Goal: Information Seeking & Learning: Find specific fact

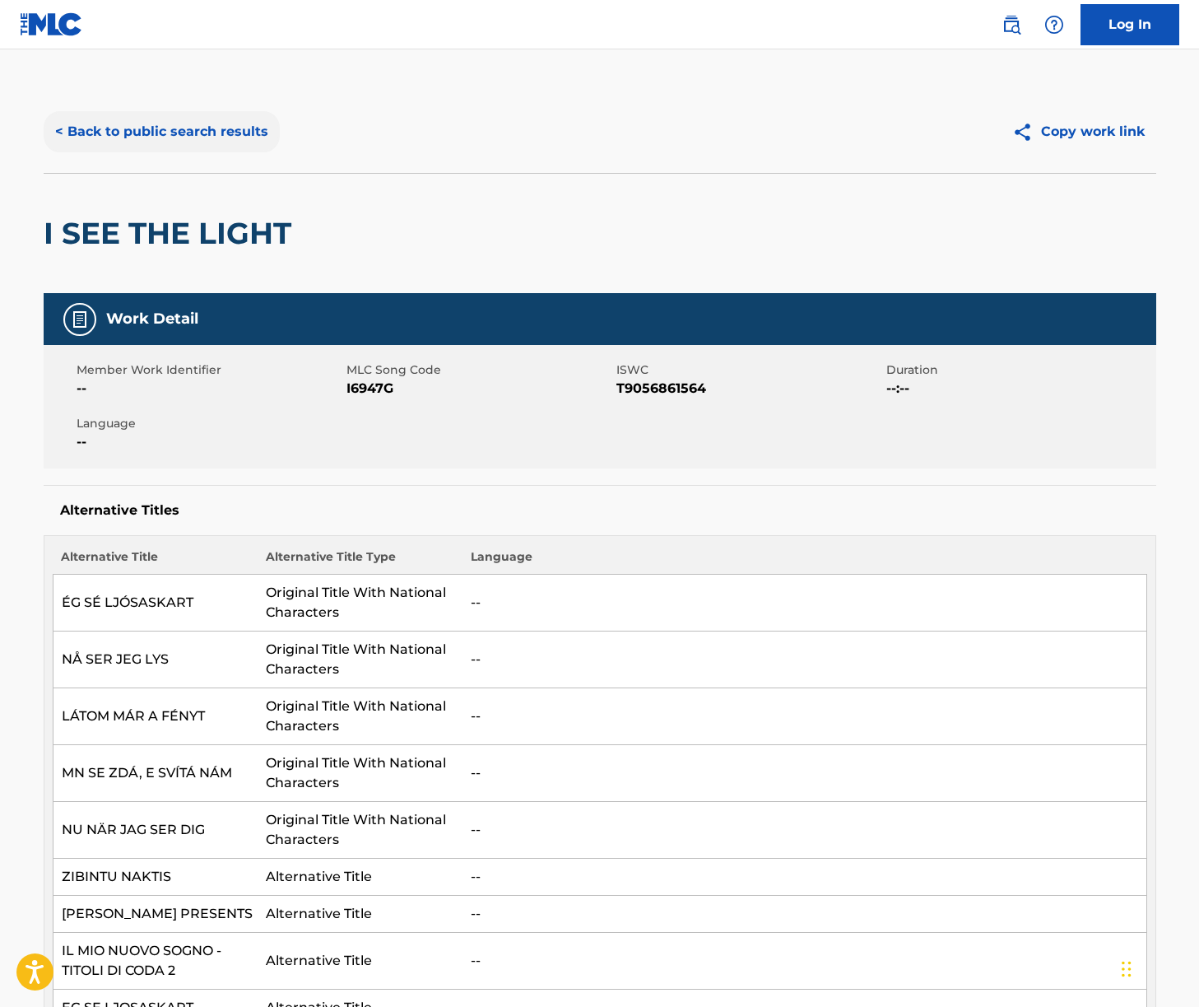
click at [237, 151] on button "< Back to public search results" at bounding box center [162, 131] width 236 height 41
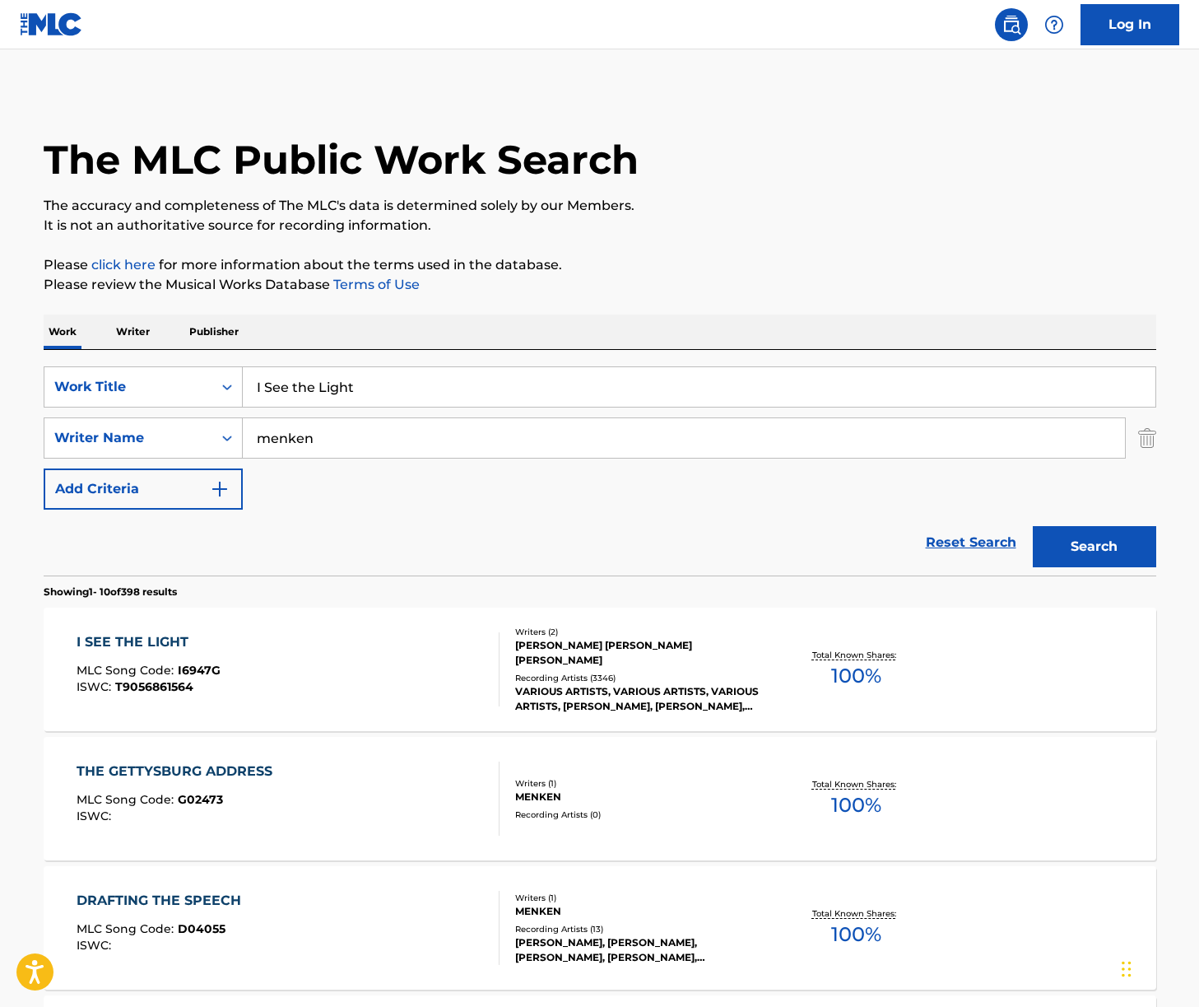
click at [389, 393] on input "I See the Light" at bounding box center [699, 387] width 913 height 40
paste input "Circle of Life"
type input "Circle of Life"
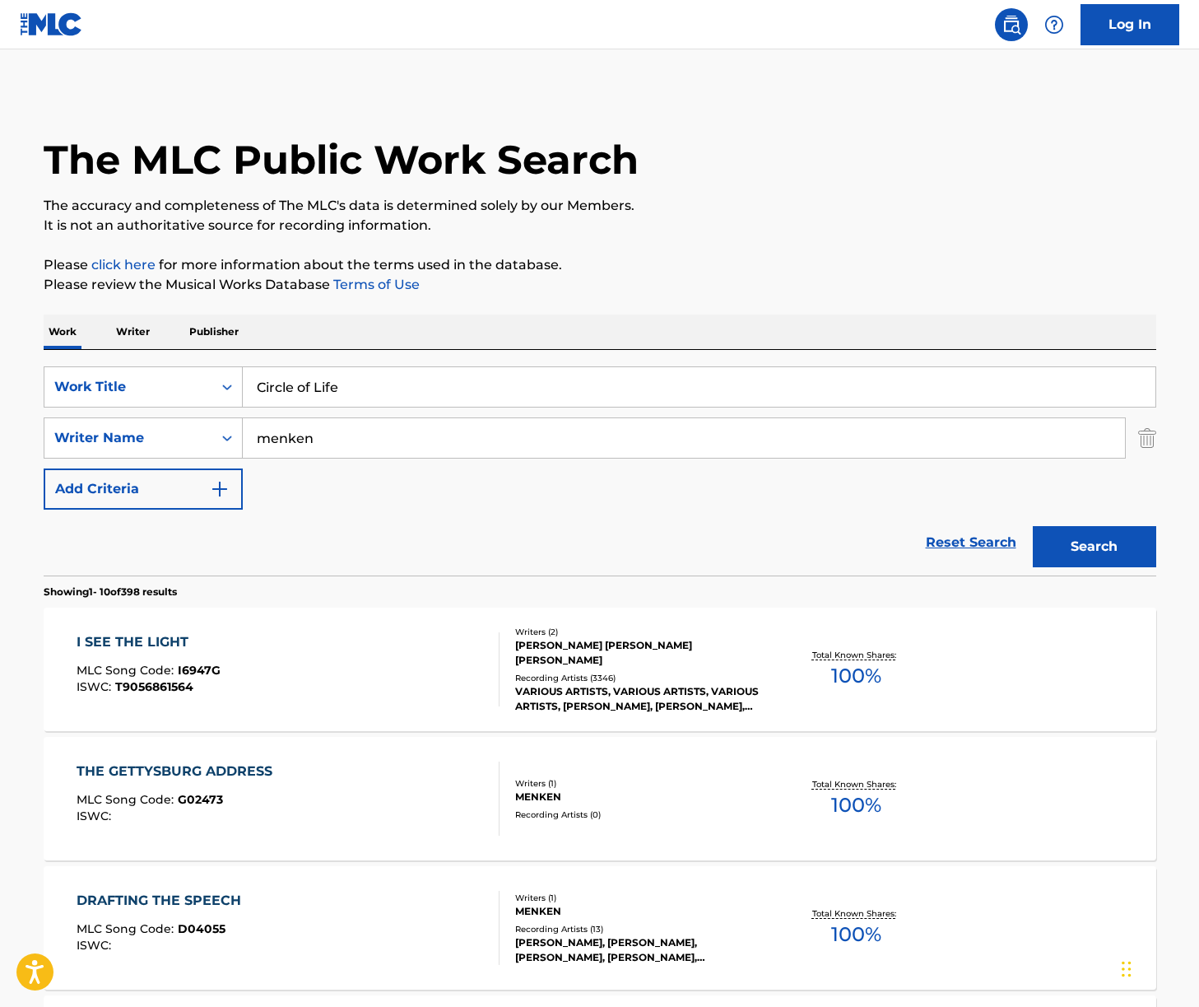
click at [698, 342] on div "Work Writer Publisher" at bounding box center [600, 331] width 1113 height 35
click at [426, 449] on input "menken" at bounding box center [684, 438] width 882 height 40
type input "[PERSON_NAME]"
click at [1033, 526] on button "Search" at bounding box center [1094, 546] width 123 height 41
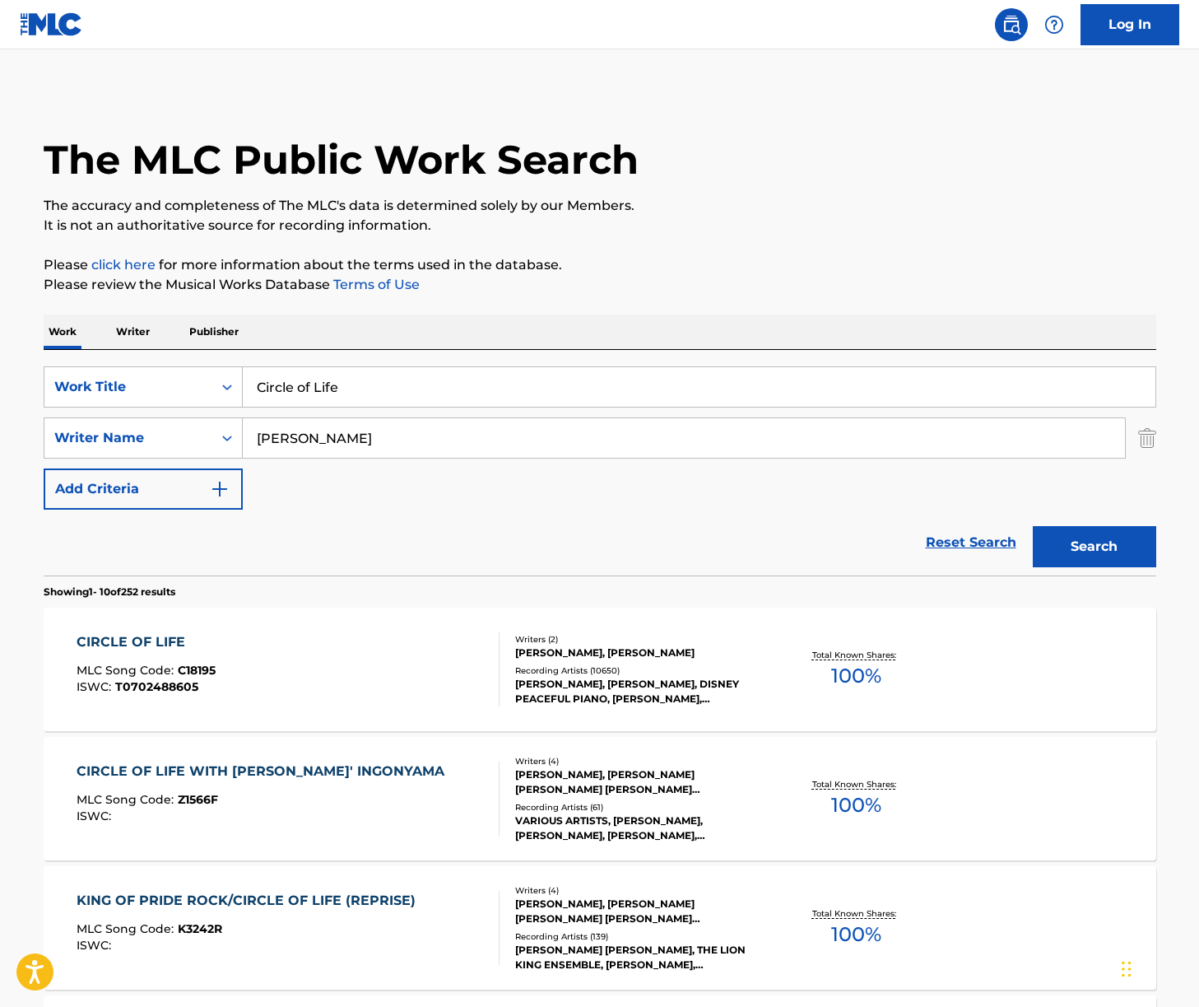
click at [324, 661] on div "CIRCLE OF LIFE MLC Song Code : C18195 ISWC : T0702488605" at bounding box center [288, 669] width 423 height 74
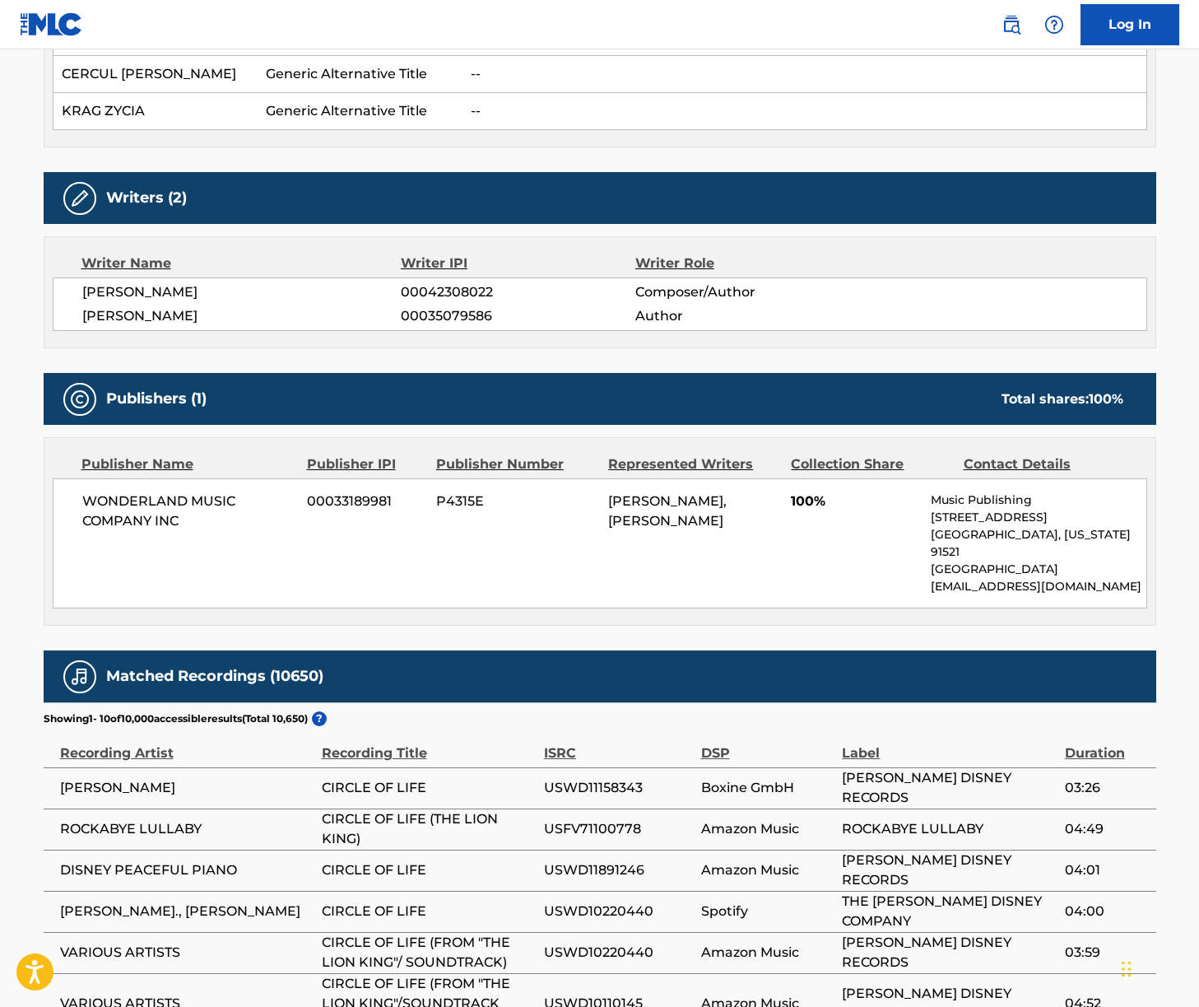
scroll to position [1084, 0]
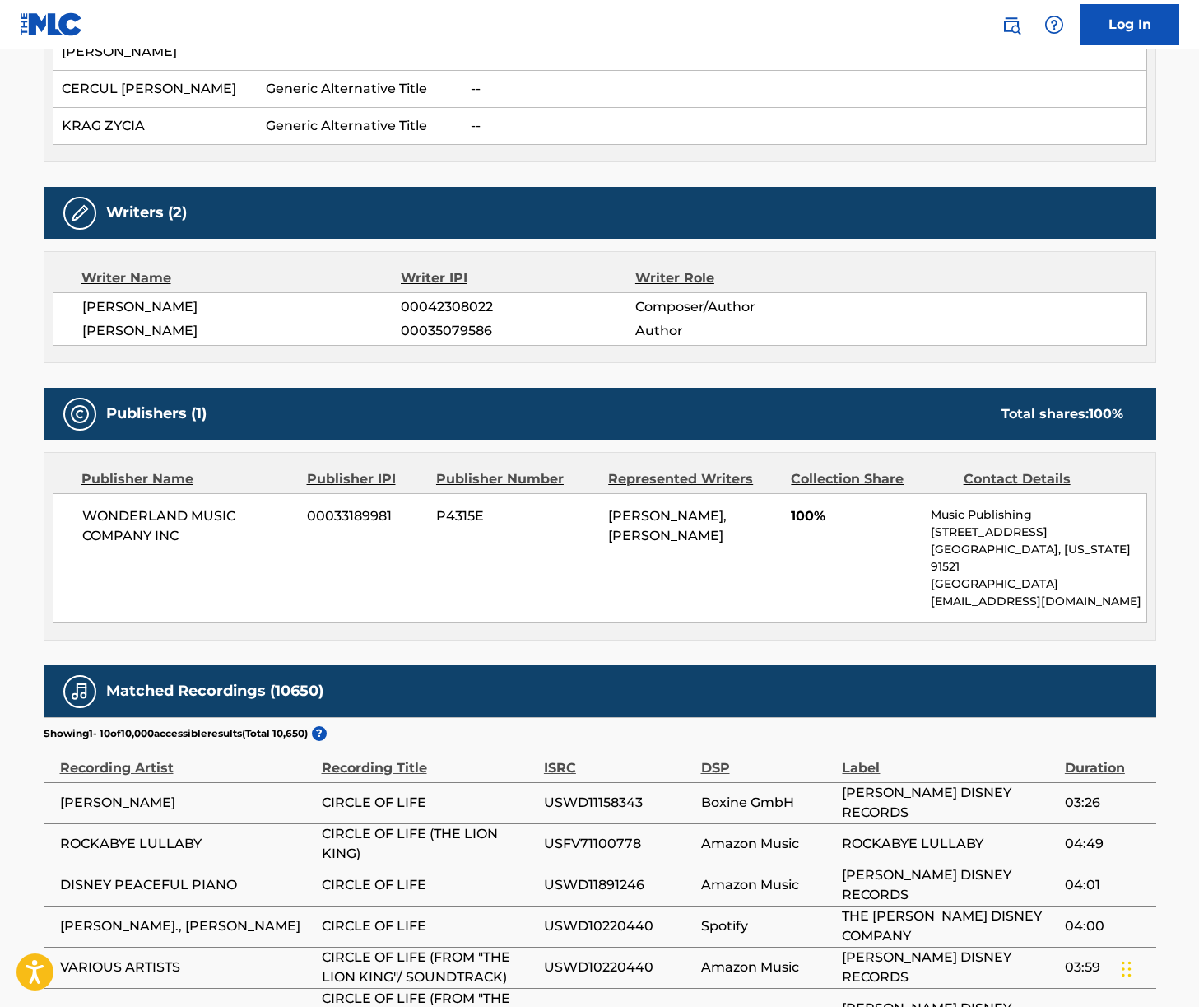
click at [134, 297] on span "[PERSON_NAME]" at bounding box center [241, 307] width 319 height 20
click at [135, 297] on span "[PERSON_NAME]" at bounding box center [241, 307] width 319 height 20
copy div "[PERSON_NAME]"
click at [107, 321] on span "[PERSON_NAME]" at bounding box center [241, 331] width 319 height 20
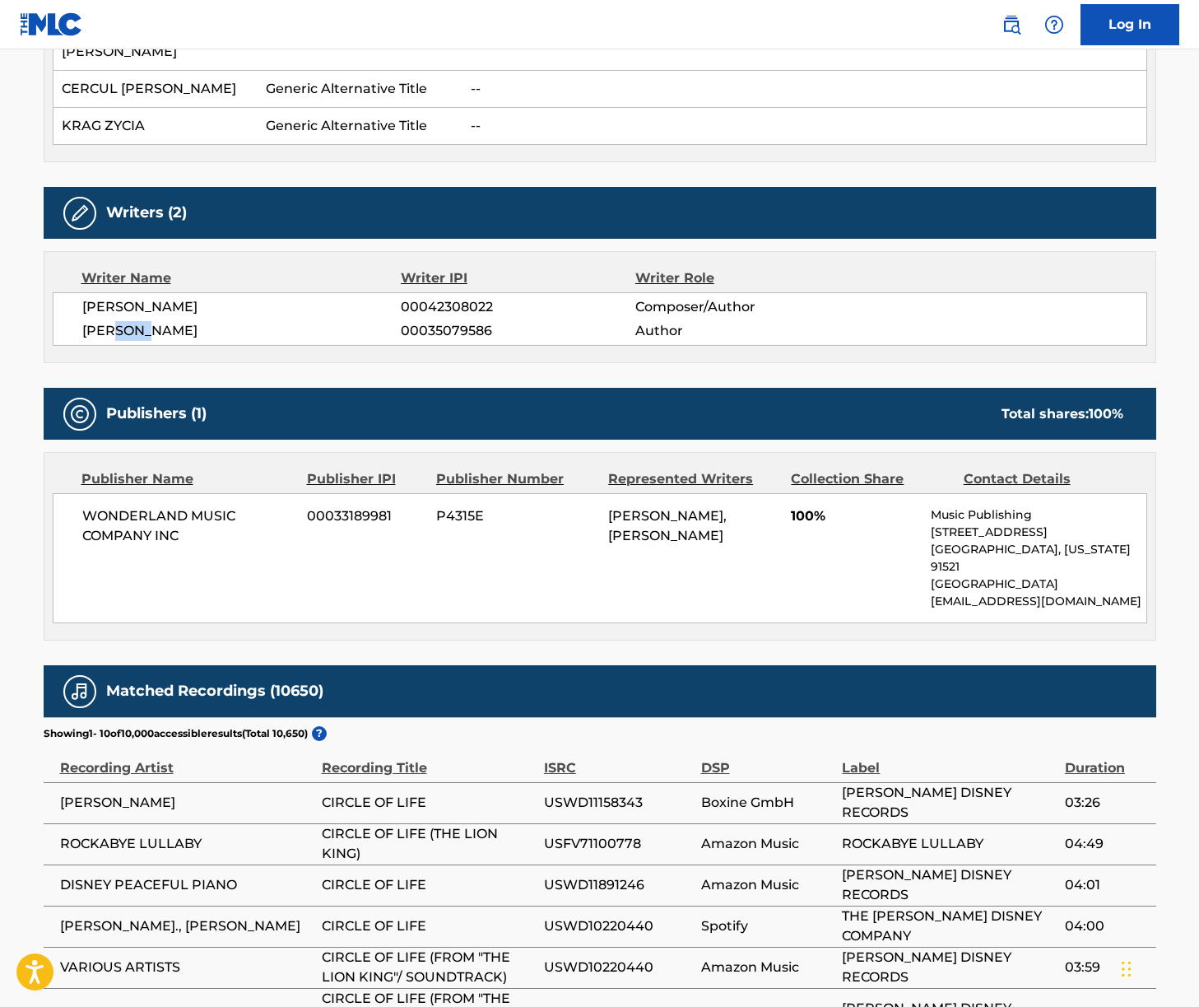
click at [107, 321] on span "[PERSON_NAME]" at bounding box center [241, 331] width 319 height 20
copy div "[PERSON_NAME]"
click at [161, 506] on span "WONDERLAND MUSIC COMPANY INC" at bounding box center [188, 526] width 213 height 40
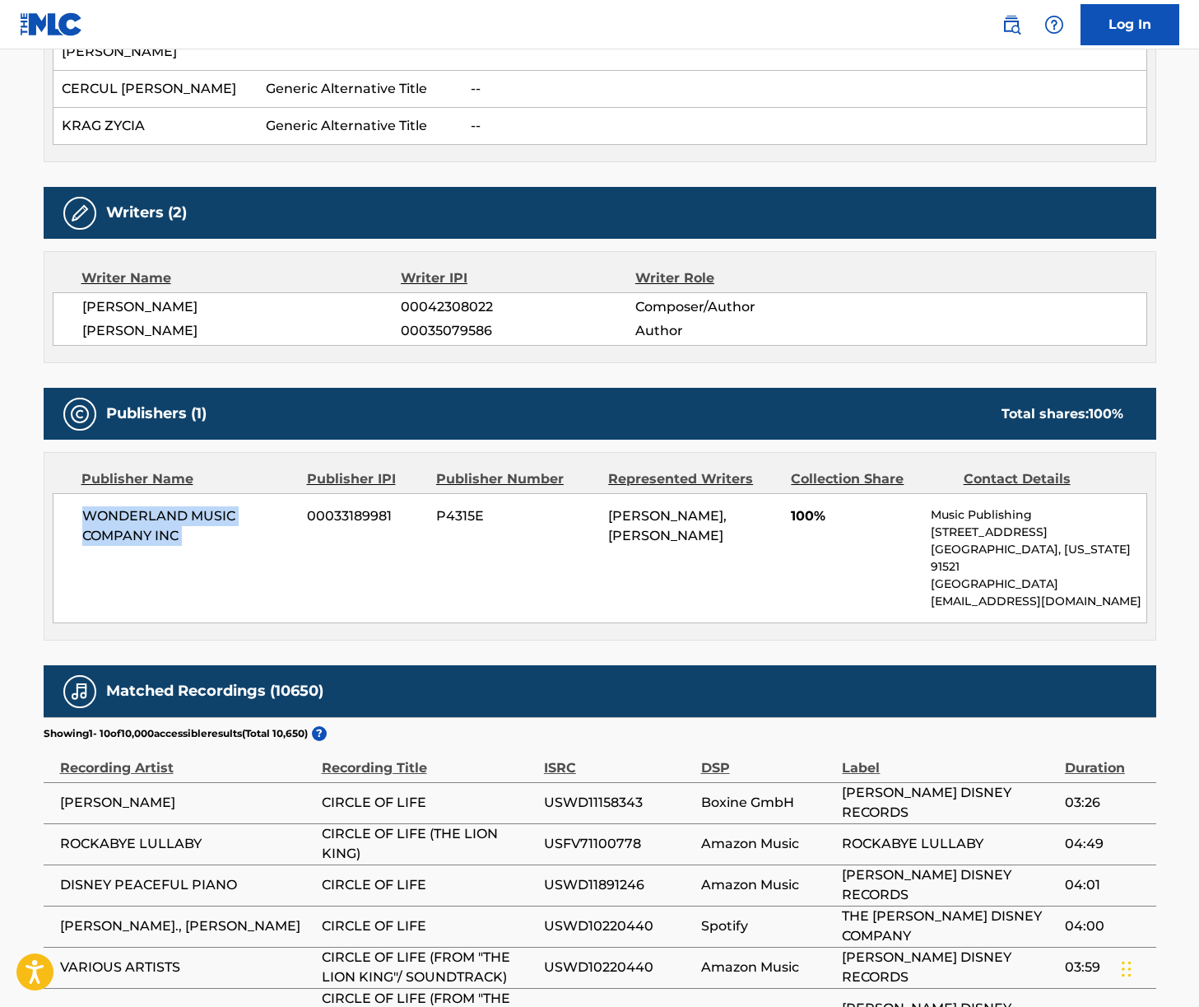
click at [161, 506] on span "WONDERLAND MUSIC COMPANY INC" at bounding box center [188, 526] width 213 height 40
copy div "WONDERLAND MUSIC COMPANY INC"
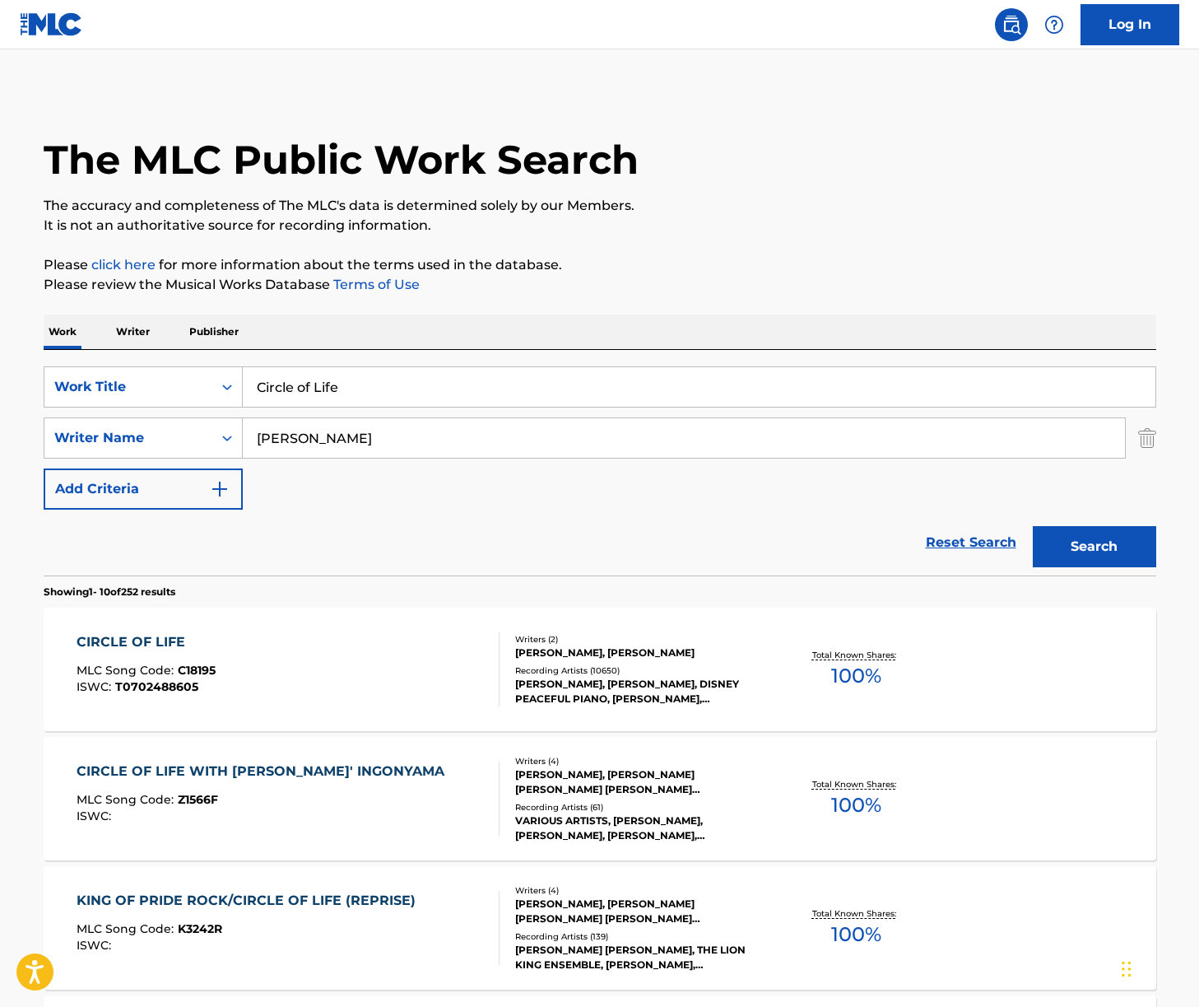
click at [306, 380] on input "Circle of Life" at bounding box center [699, 387] width 913 height 40
click at [305, 379] on input "Circle of Life" at bounding box center [699, 387] width 913 height 40
paste input "I Just Can’t Wait to Be King"
type input "I Just Can’t Wait to Be King"
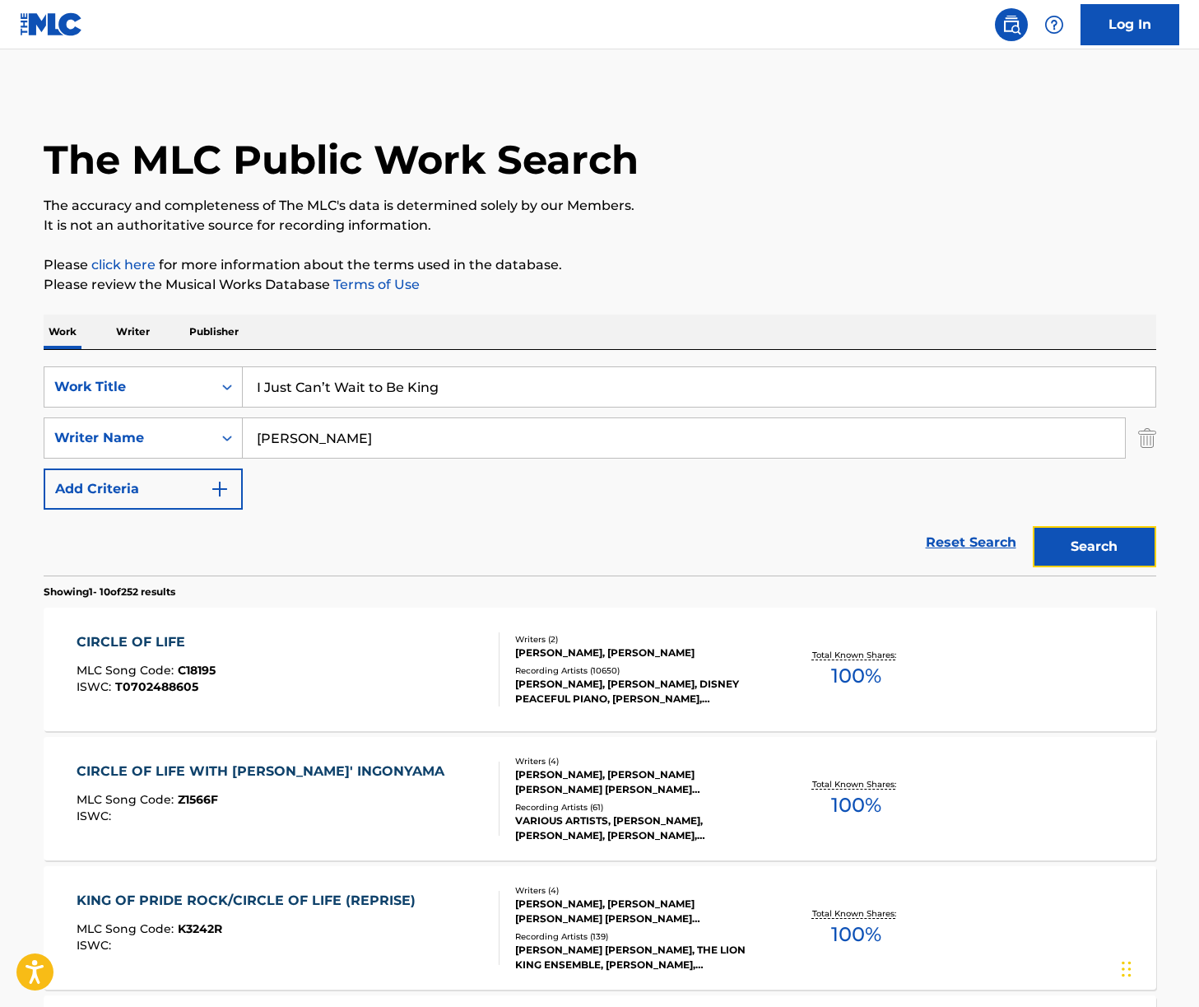
click at [1130, 550] on button "Search" at bounding box center [1094, 546] width 123 height 41
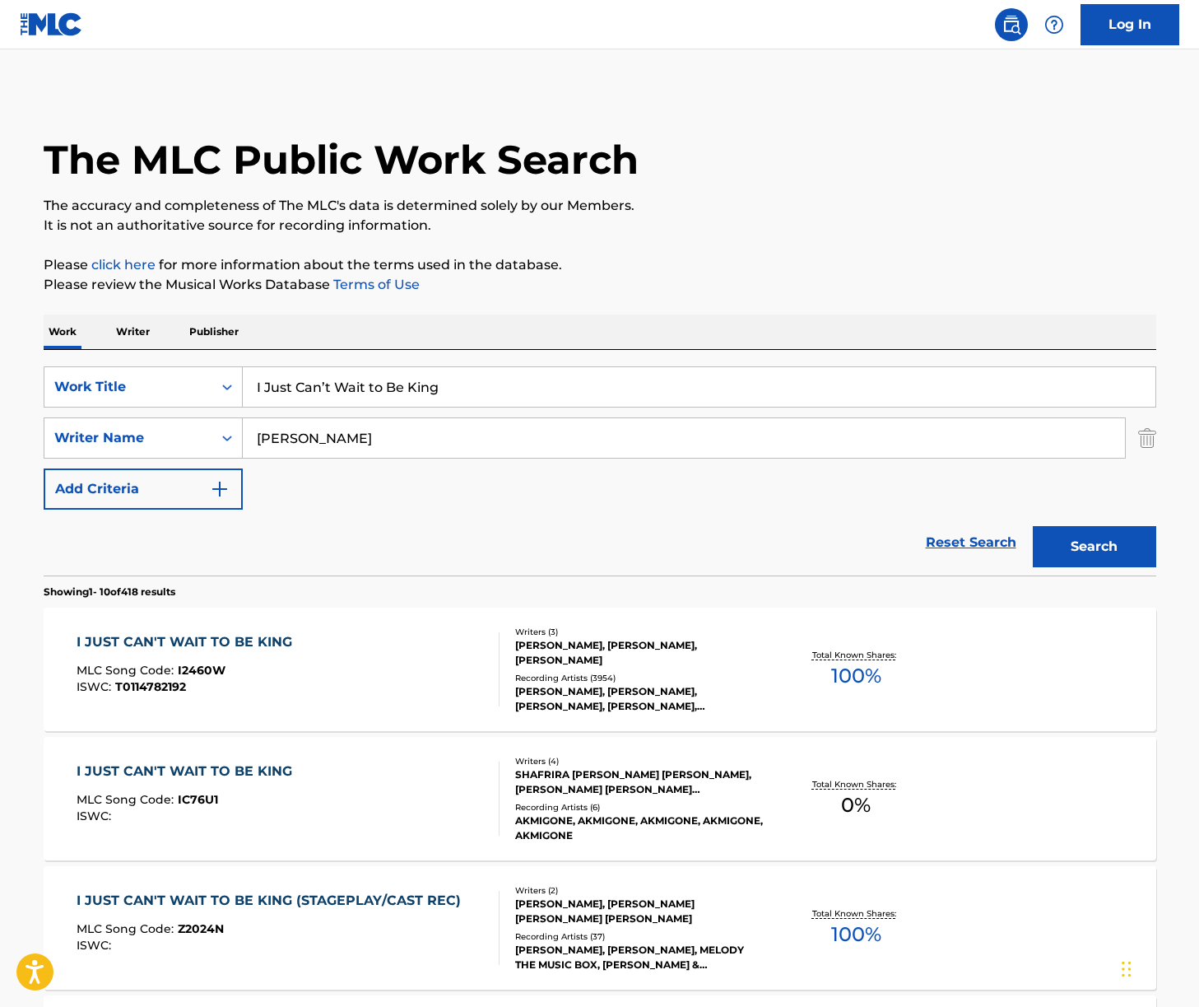
click at [346, 658] on div "I JUST CAN'T WAIT TO BE KING MLC Song Code : I2460W ISWC : T0114782192" at bounding box center [288, 669] width 423 height 74
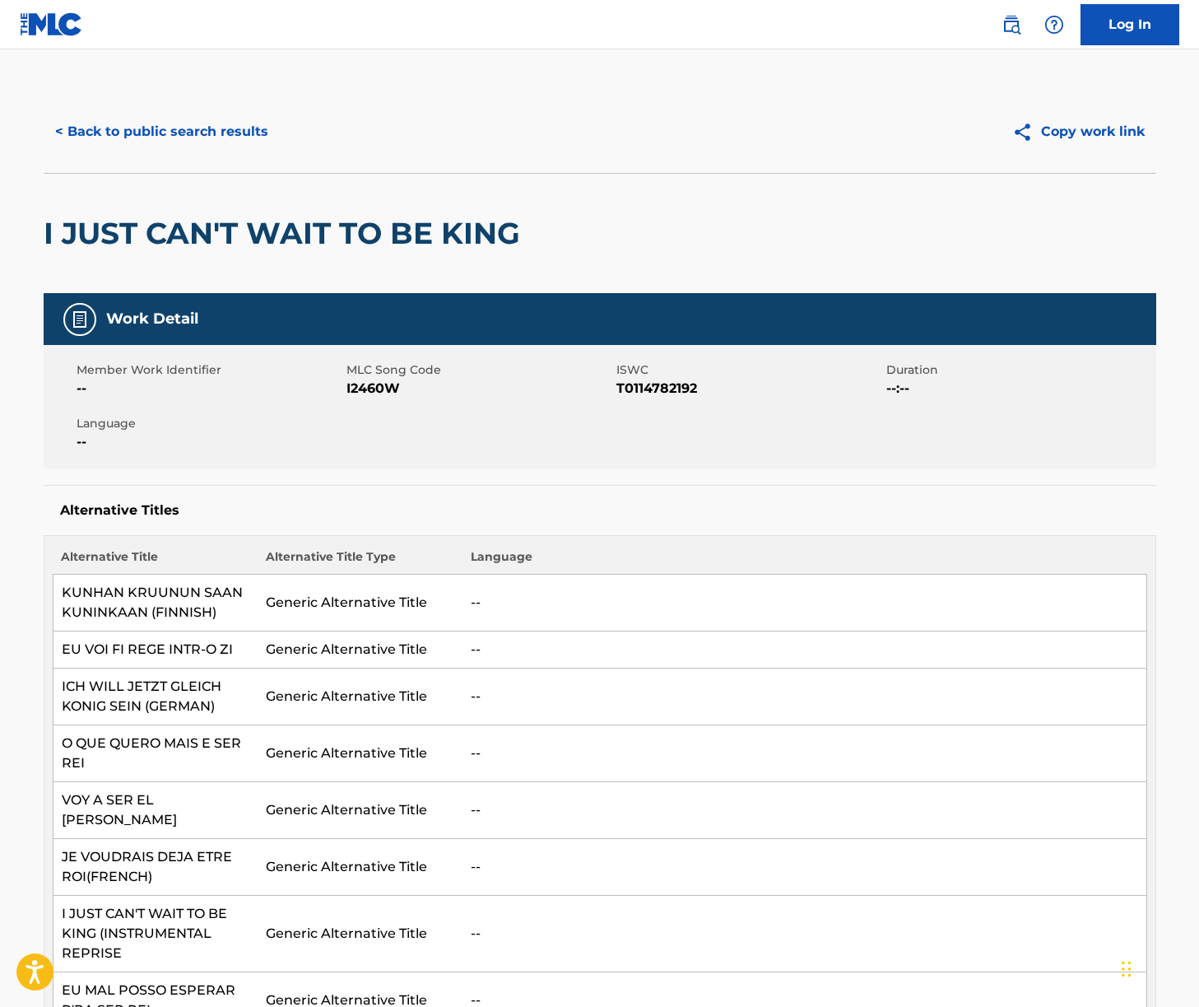
click at [691, 542] on div "Alternative Title Alternative Title Type Language KUNHAN KRUUNUN SAAN KUNINKAAN…" at bounding box center [600, 876] width 1113 height 682
click at [117, 140] on button "< Back to public search results" at bounding box center [162, 131] width 236 height 41
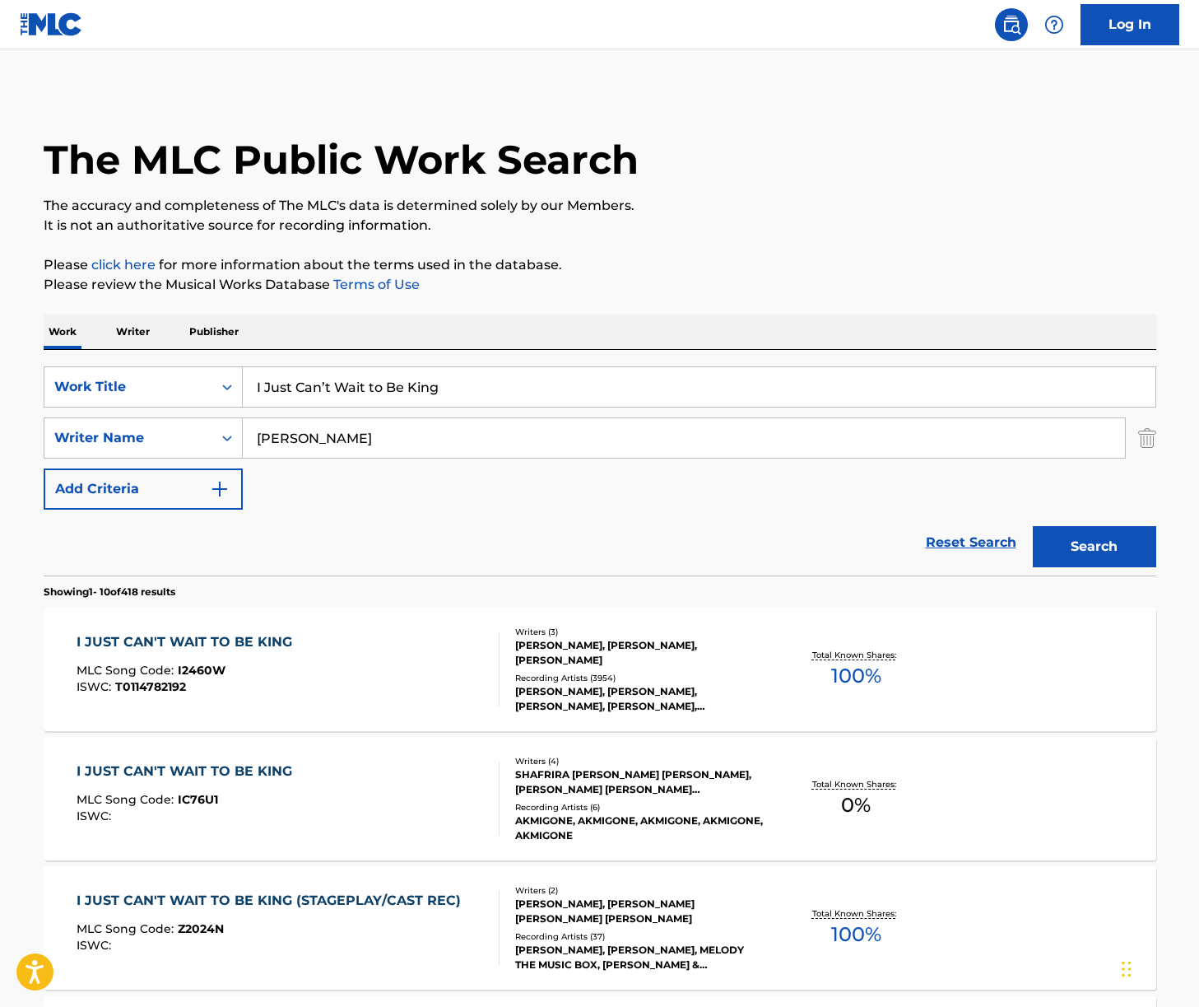
click at [375, 395] on input "I Just Can’t Wait to Be King" at bounding box center [699, 387] width 913 height 40
click at [374, 395] on input "I Just Can’t Wait to Be King" at bounding box center [699, 387] width 913 height 40
click at [374, 394] on input "I Just Can’t Wait to Be King" at bounding box center [699, 387] width 913 height 40
click at [351, 375] on input "I Just Can’t Wait tco Be King" at bounding box center [699, 387] width 913 height 40
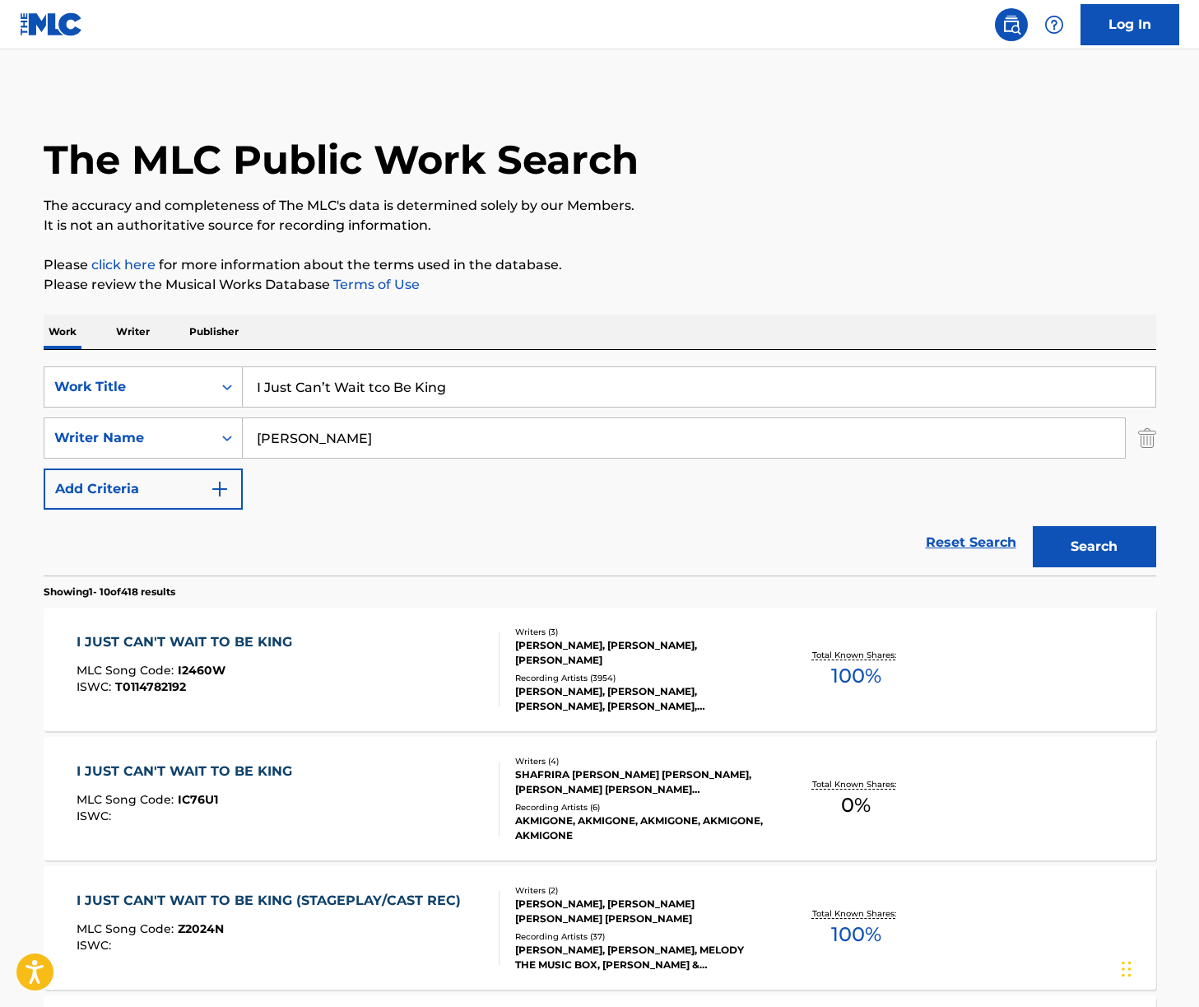
click at [351, 375] on input "I Just Can’t Wait tco Be King" at bounding box center [699, 387] width 913 height 40
type input "can you feel the love tonight"
click at [1033, 526] on button "Search" at bounding box center [1094, 546] width 123 height 41
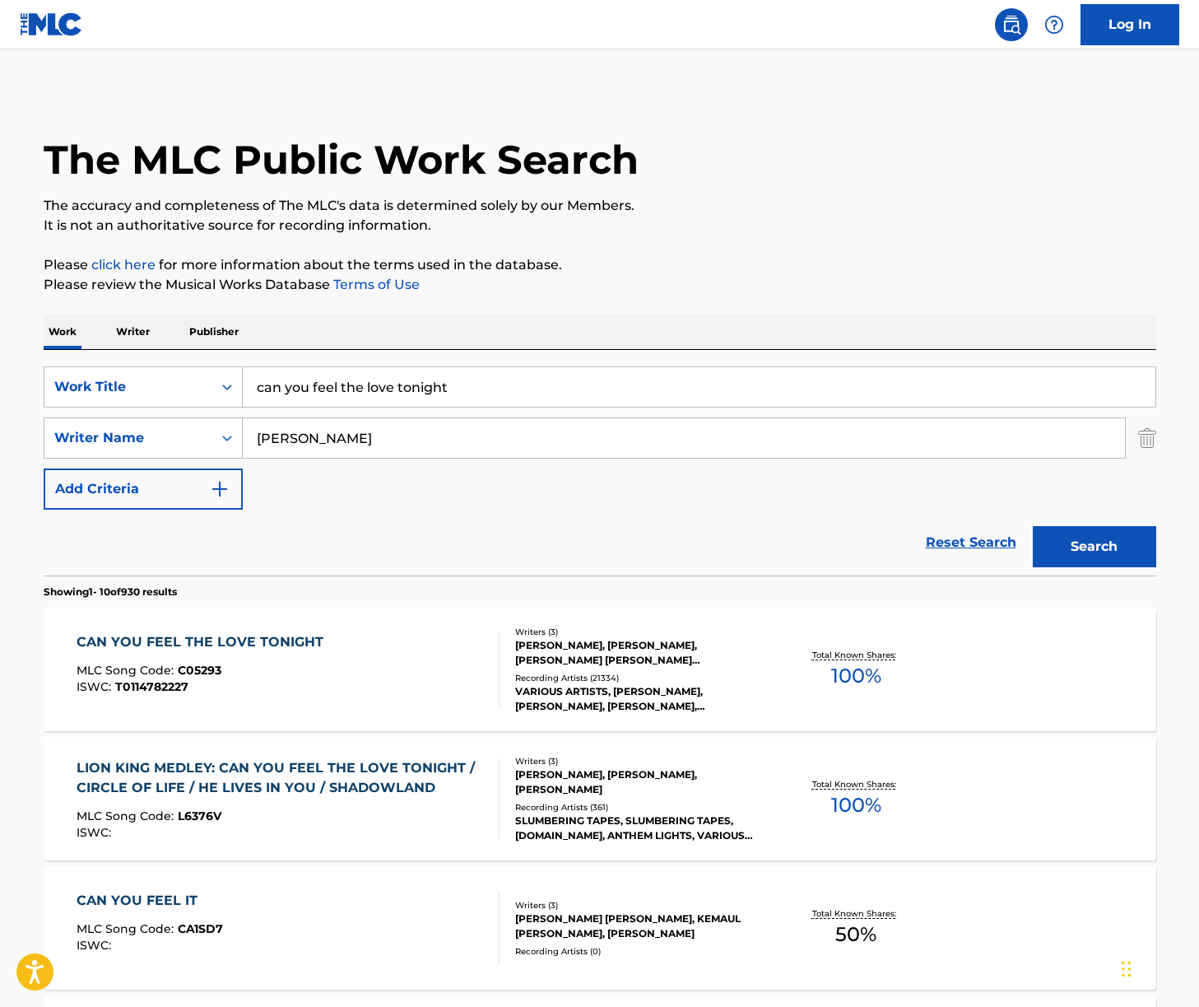
click at [423, 675] on div "CAN YOU FEEL THE LOVE TONIGHT MLC Song Code : C05293 ISWC : T0114782227" at bounding box center [288, 669] width 423 height 74
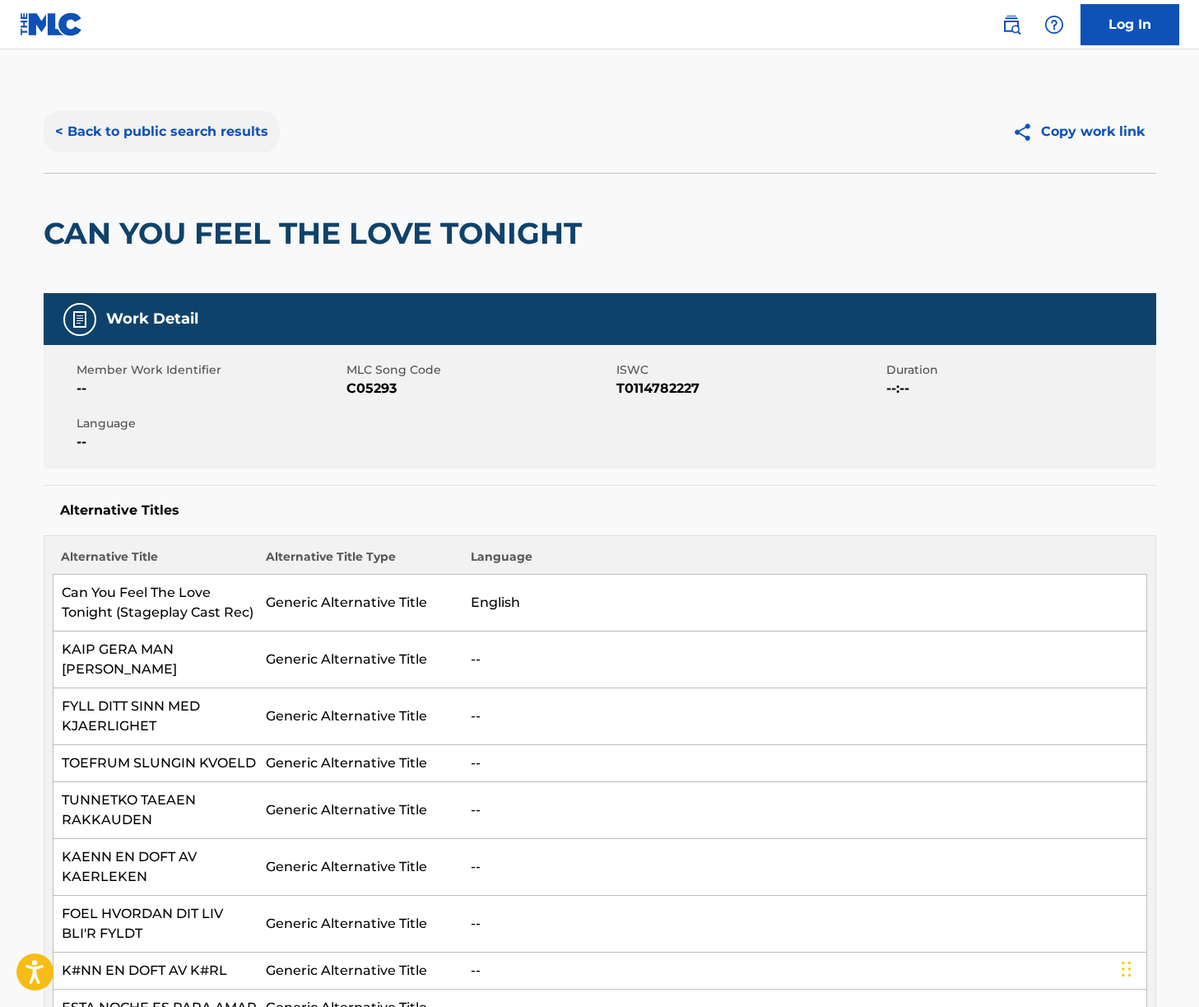
click at [128, 144] on button "< Back to public search results" at bounding box center [162, 131] width 236 height 41
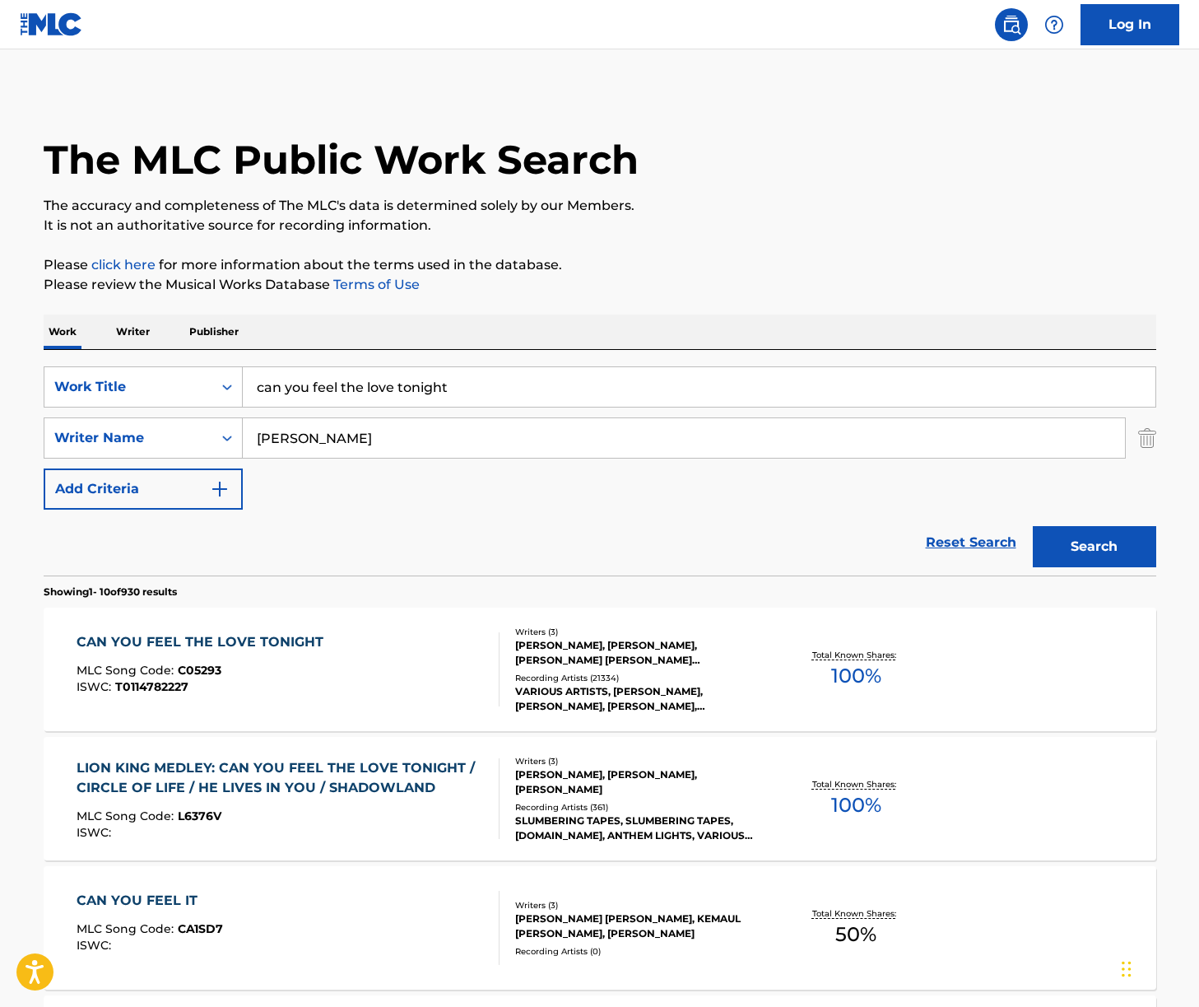
click at [333, 383] on input "can you feel the love tonight" at bounding box center [699, 387] width 913 height 40
drag, startPoint x: 333, startPoint y: 383, endPoint x: 365, endPoint y: 379, distance: 33.2
click at [333, 383] on input "can you feel the love tonight" at bounding box center [699, 387] width 913 height 40
paste input "[PERSON_NAME]"
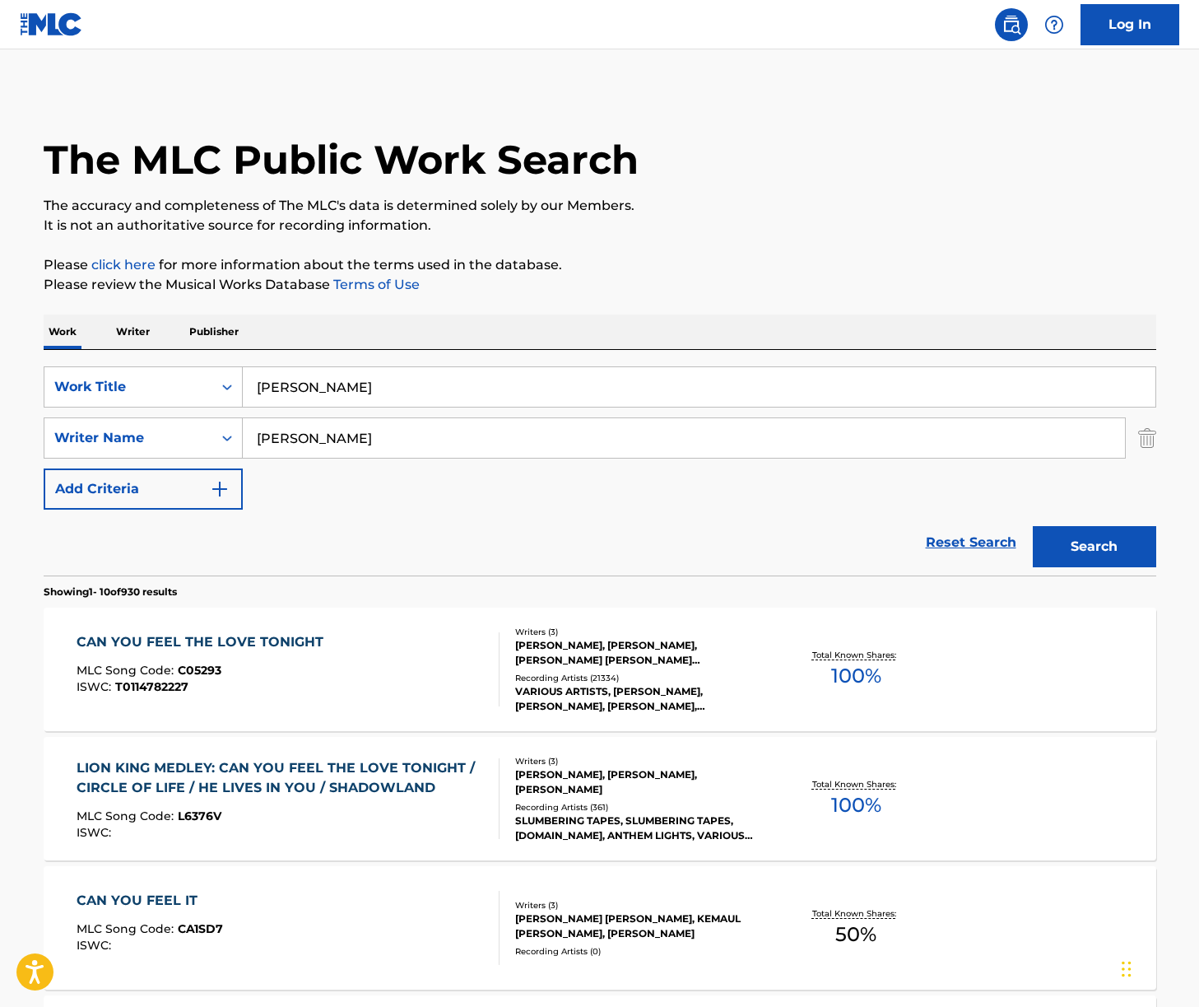
type input "[PERSON_NAME]"
click at [465, 342] on div "Work Writer Publisher" at bounding box center [600, 331] width 1113 height 35
click at [1103, 542] on button "Search" at bounding box center [1094, 546] width 123 height 41
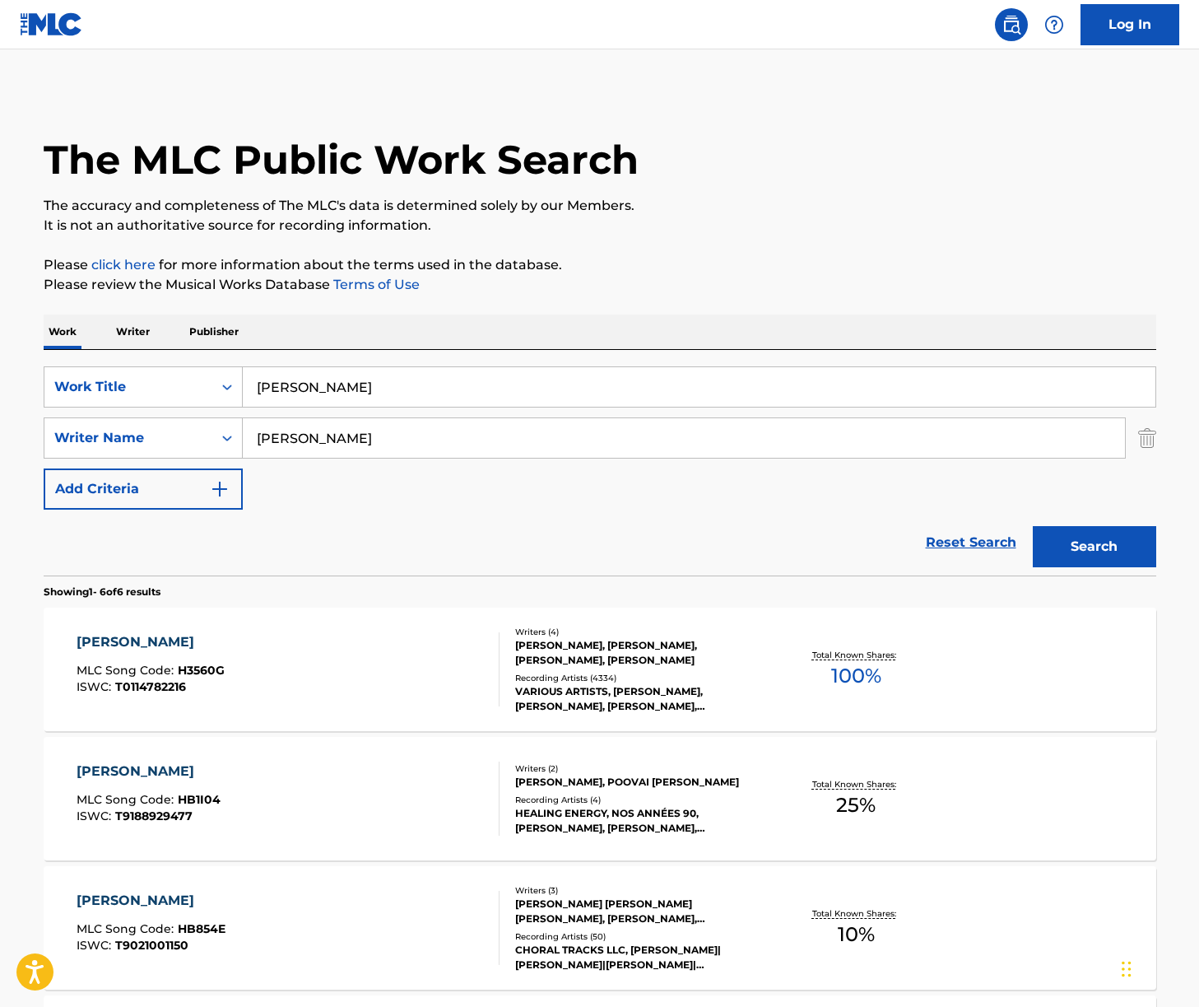
click at [389, 662] on div "[PERSON_NAME] MLC Song Code : H3560G ISWC : T0114782216" at bounding box center [288, 669] width 423 height 74
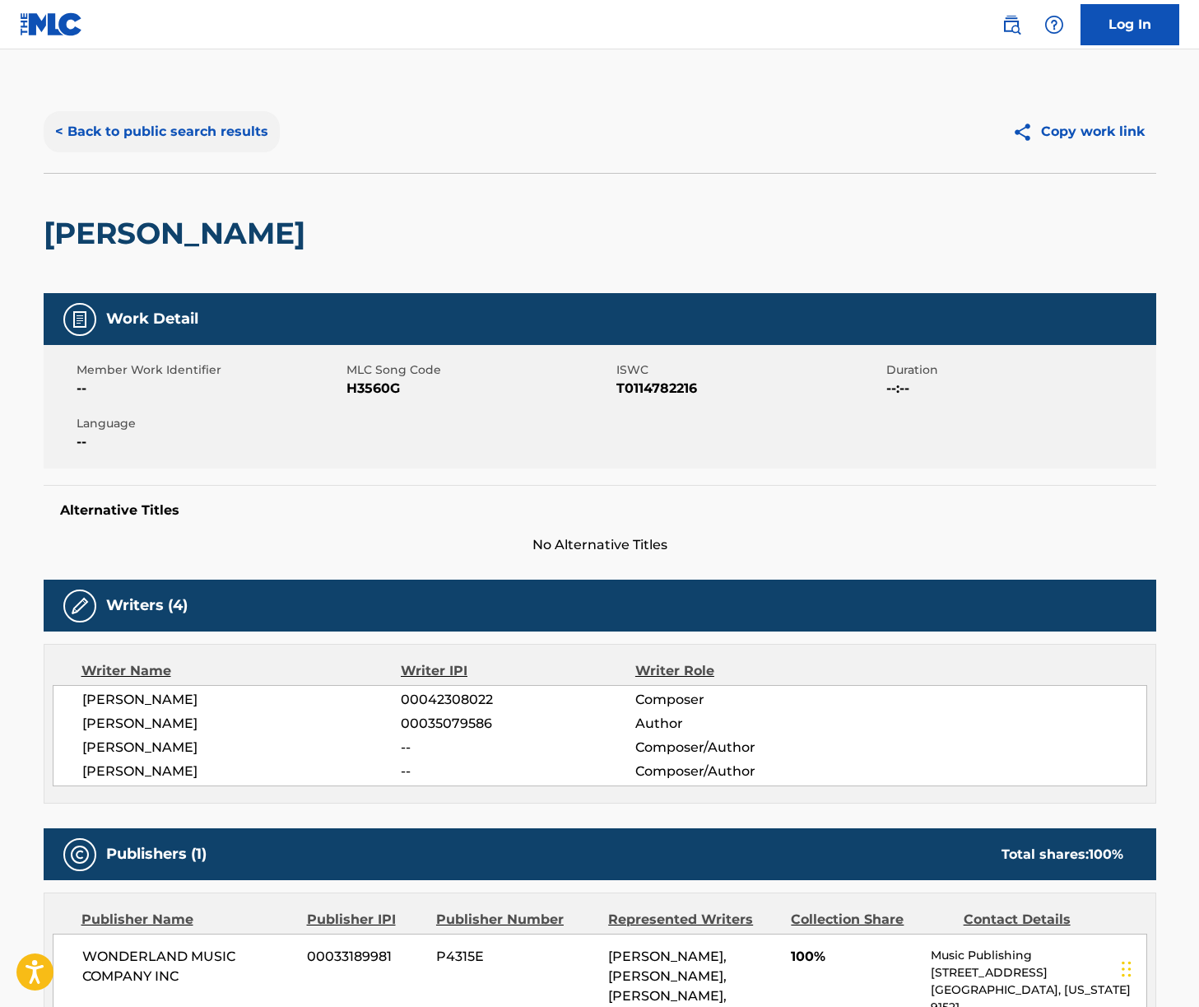
click at [211, 124] on button "< Back to public search results" at bounding box center [162, 131] width 236 height 41
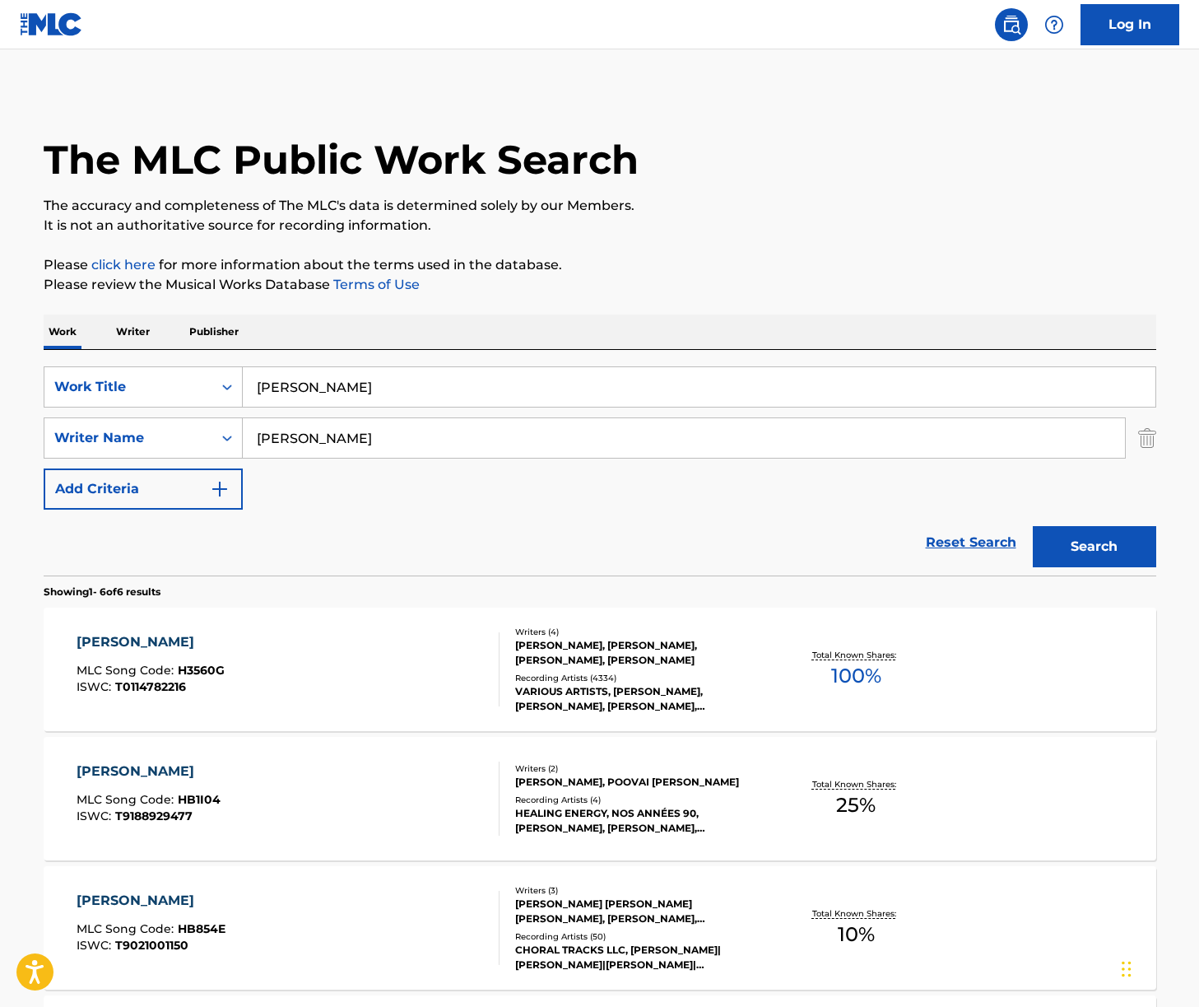
click at [302, 378] on input "[PERSON_NAME]" at bounding box center [699, 387] width 913 height 40
paste input "Part of Your World"
type input "Part of Your World"
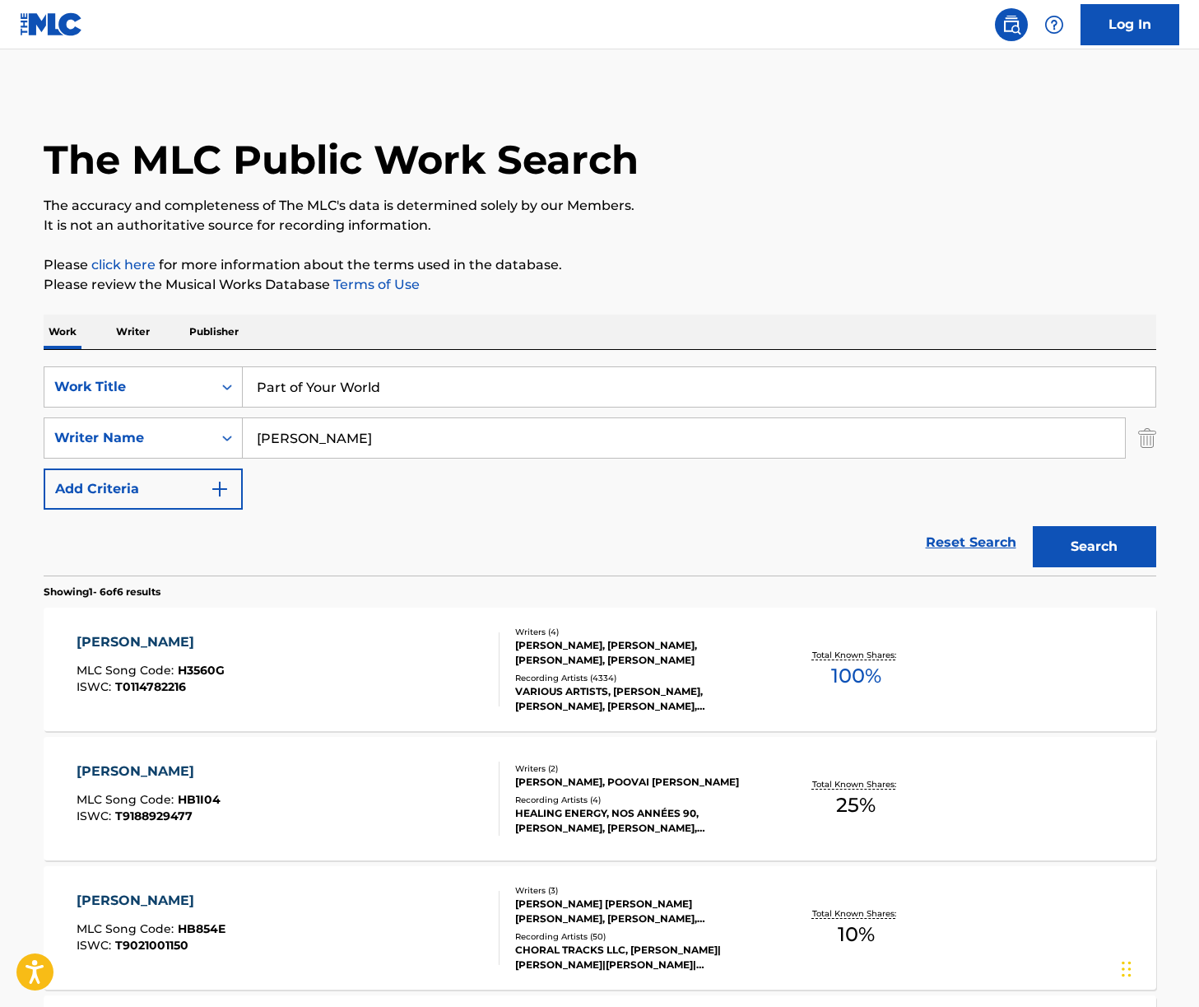
drag, startPoint x: 480, startPoint y: 334, endPoint x: 368, endPoint y: 408, distance: 134.2
click at [479, 335] on div "Work Writer Publisher" at bounding box center [600, 331] width 1113 height 35
click at [331, 446] on input "[PERSON_NAME]" at bounding box center [684, 438] width 882 height 40
type input "menken"
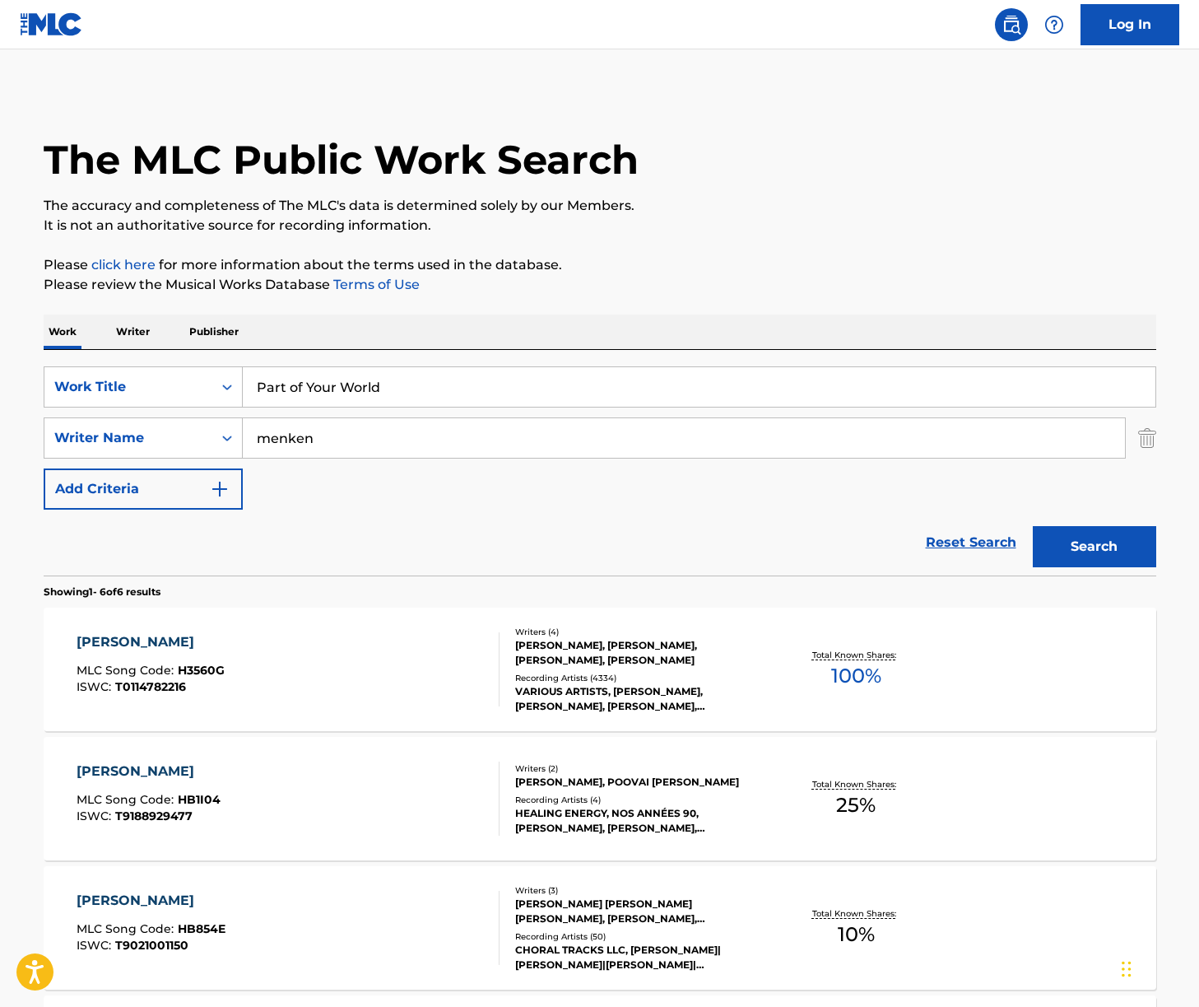
click at [1033, 526] on button "Search" at bounding box center [1094, 546] width 123 height 41
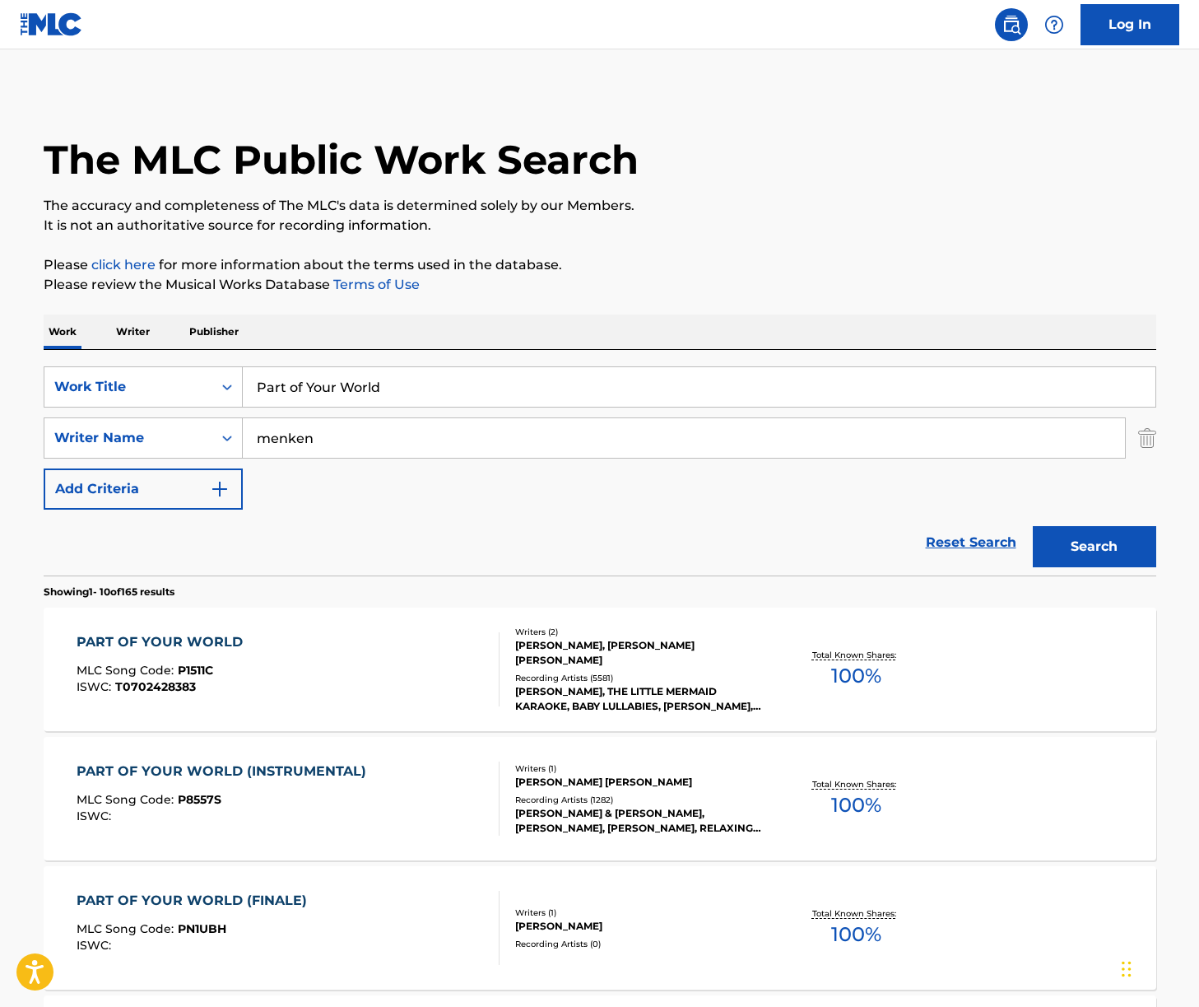
click at [410, 682] on div "PART OF YOUR WORLD MLC Song Code : P1511C ISWC : T0702428383" at bounding box center [288, 669] width 423 height 74
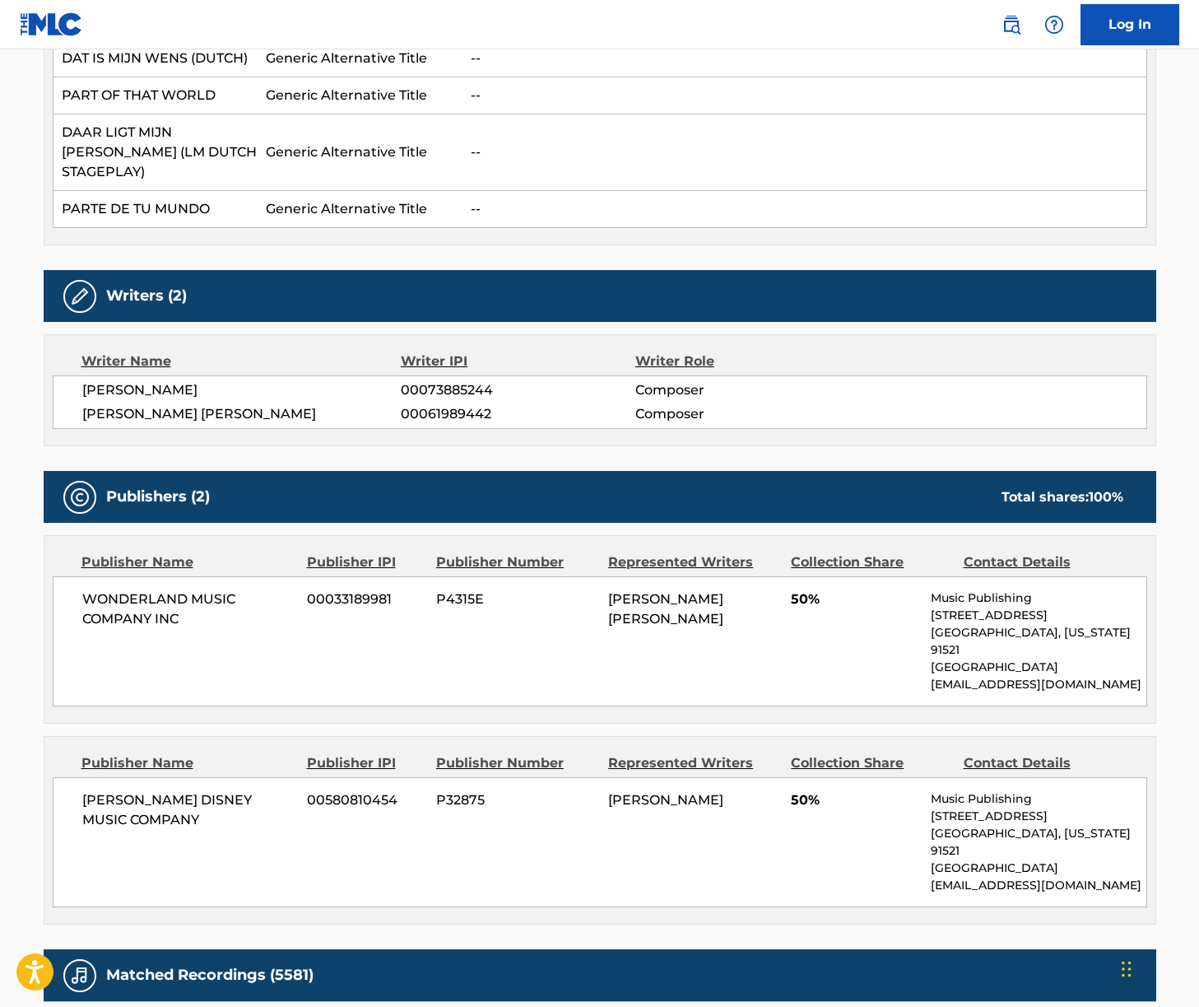
scroll to position [1095, 0]
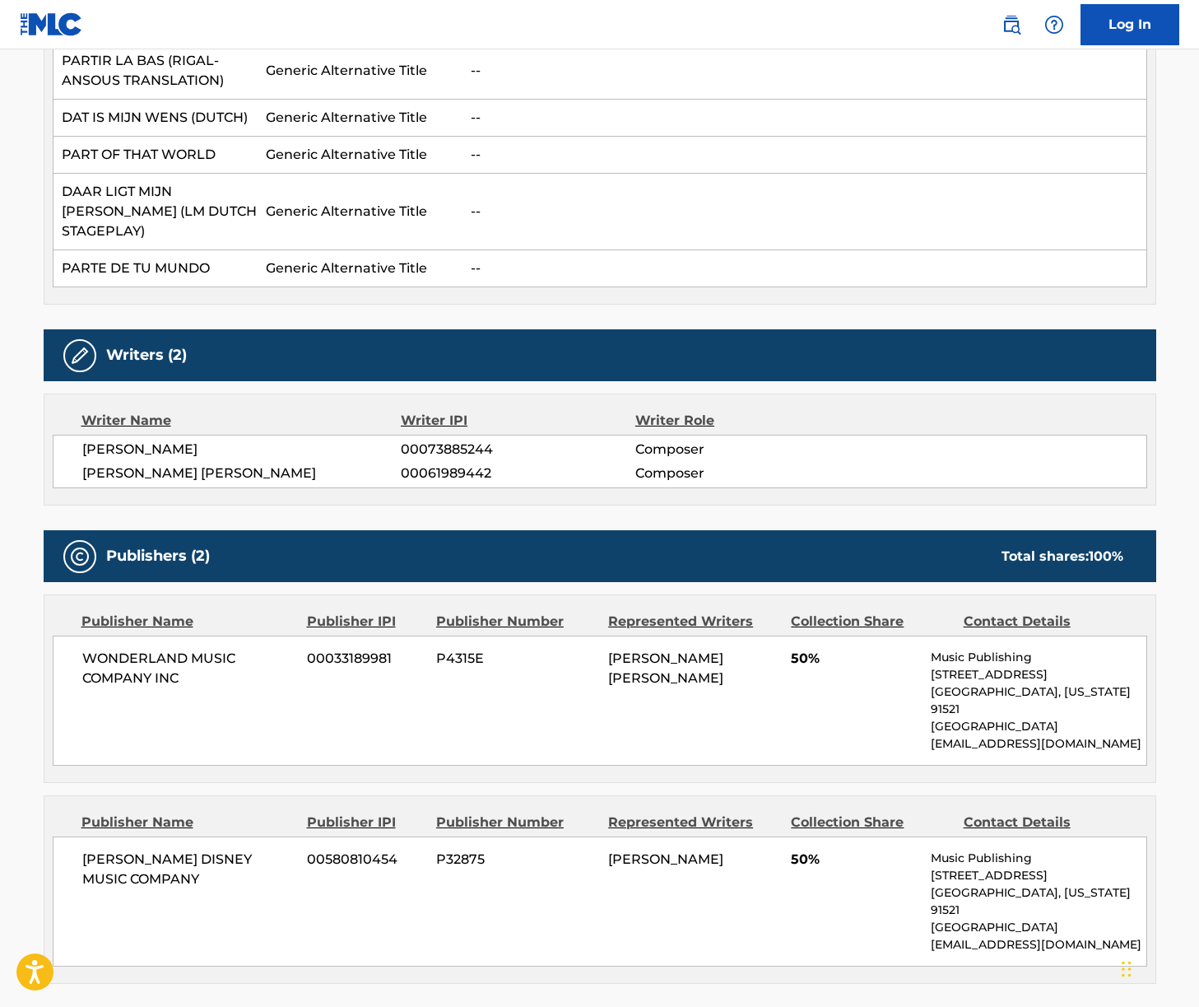
click at [221, 440] on span "[PERSON_NAME]" at bounding box center [241, 450] width 319 height 20
copy div "[PERSON_NAME]"
click at [158, 442] on div "[PERSON_NAME] 00073885244 Composer [PERSON_NAME] [PERSON_NAME] 00061989442 Comp…" at bounding box center [600, 462] width 1095 height 54
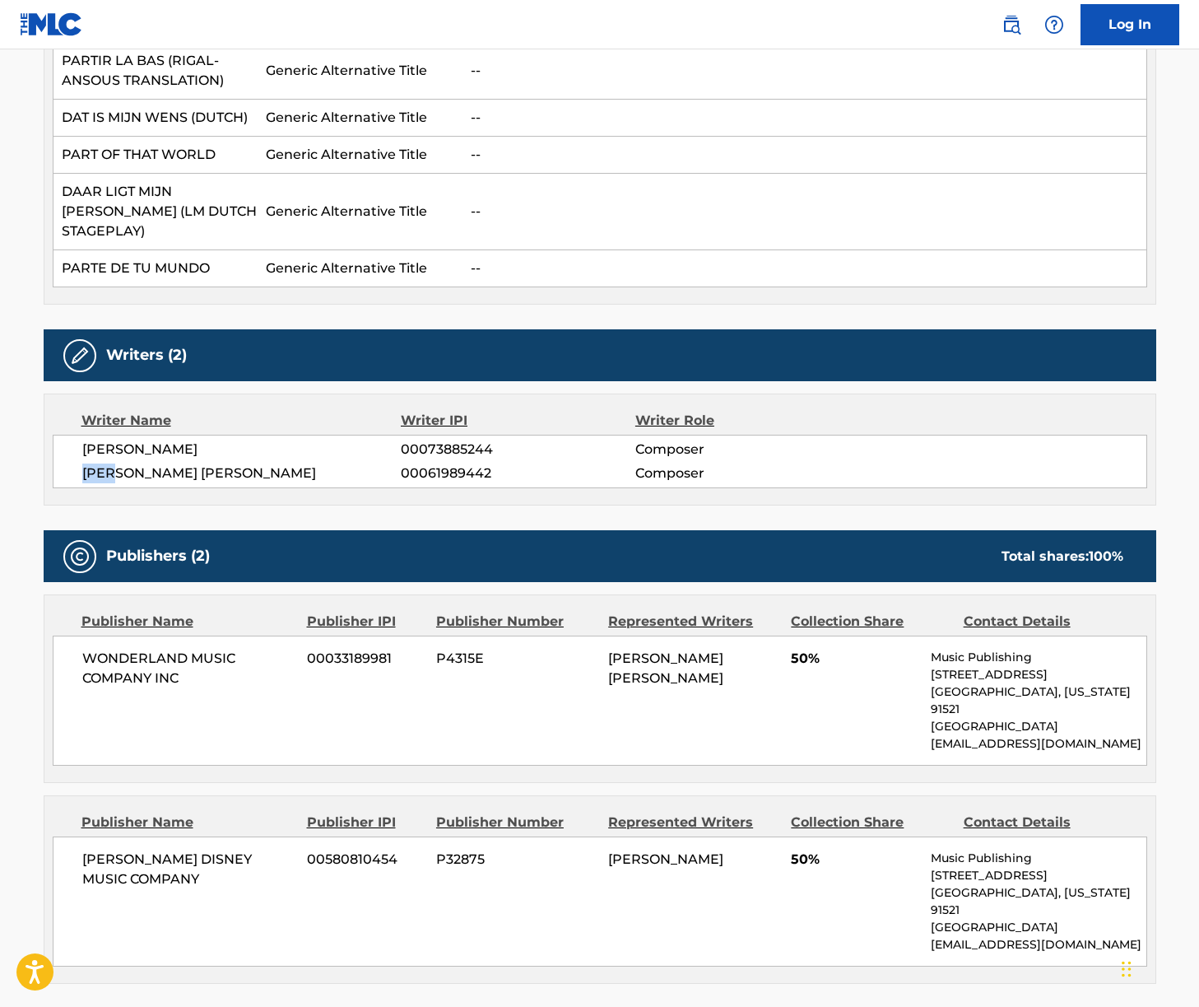
click at [158, 442] on div "[PERSON_NAME] 00073885244 Composer [PERSON_NAME] [PERSON_NAME] 00061989442 Comp…" at bounding box center [600, 462] width 1095 height 54
copy div "[PERSON_NAME] [PERSON_NAME]"
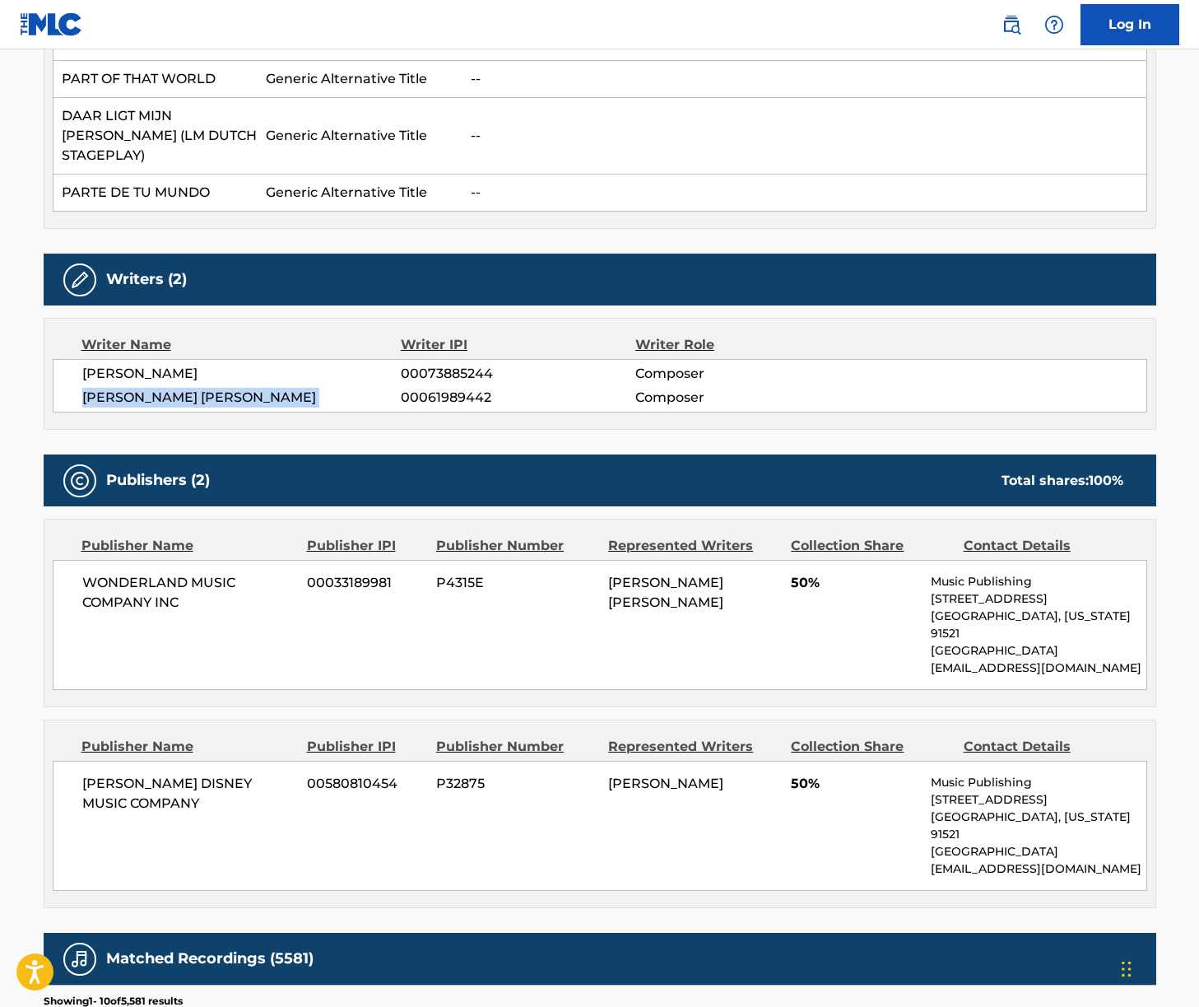
scroll to position [1323, 0]
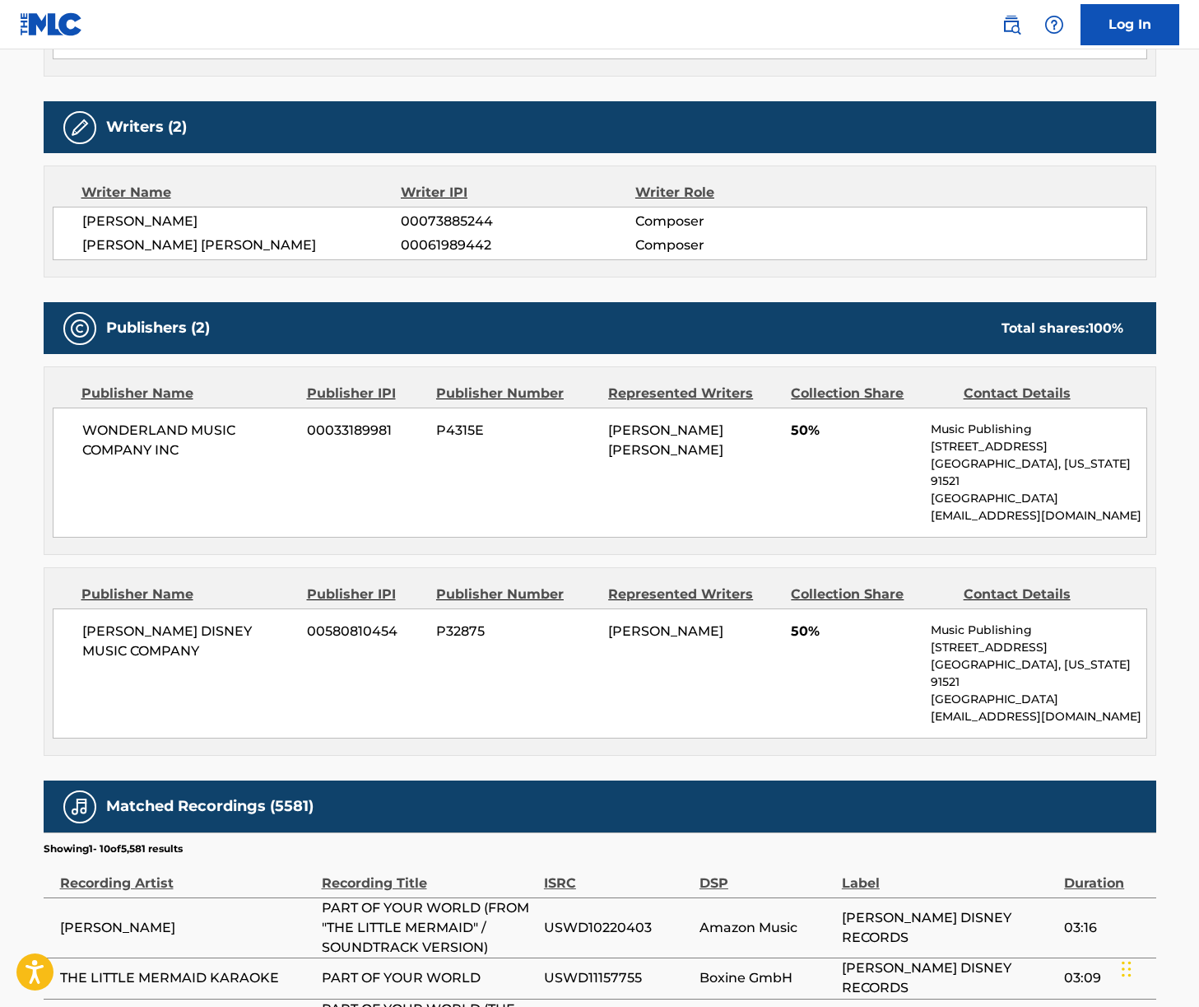
click at [144, 421] on span "WONDERLAND MUSIC COMPANY INC" at bounding box center [188, 441] width 213 height 40
click at [143, 421] on span "WONDERLAND MUSIC COMPANY INC" at bounding box center [188, 441] width 213 height 40
copy div "WONDERLAND MUSIC COMPANY INC"
click at [206, 621] on span "[PERSON_NAME] DISNEY MUSIC COMPANY" at bounding box center [188, 641] width 213 height 40
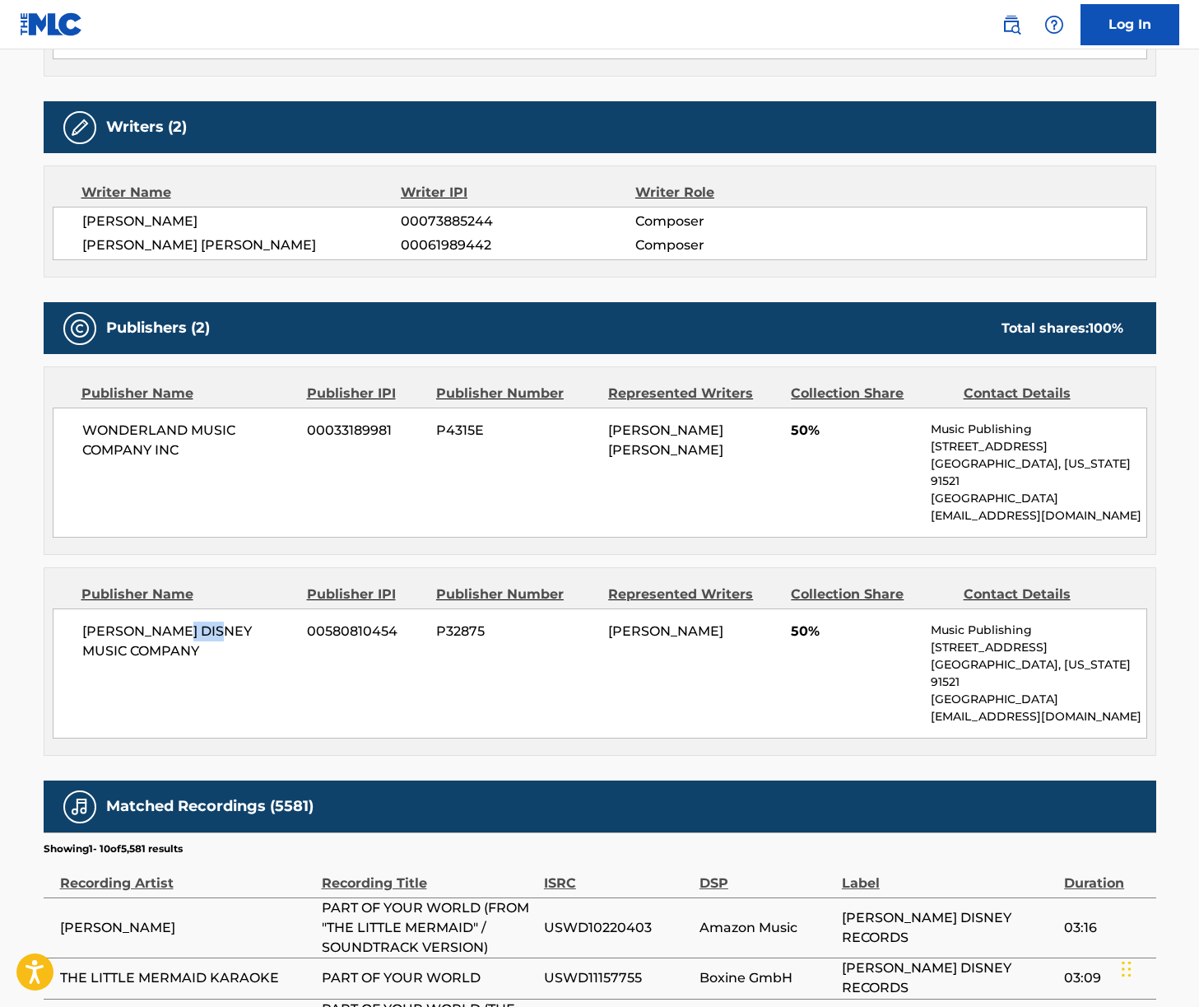
click at [206, 621] on span "[PERSON_NAME] DISNEY MUSIC COMPANY" at bounding box center [188, 641] width 213 height 40
copy div "[PERSON_NAME] DISNEY MUSIC COMPANY"
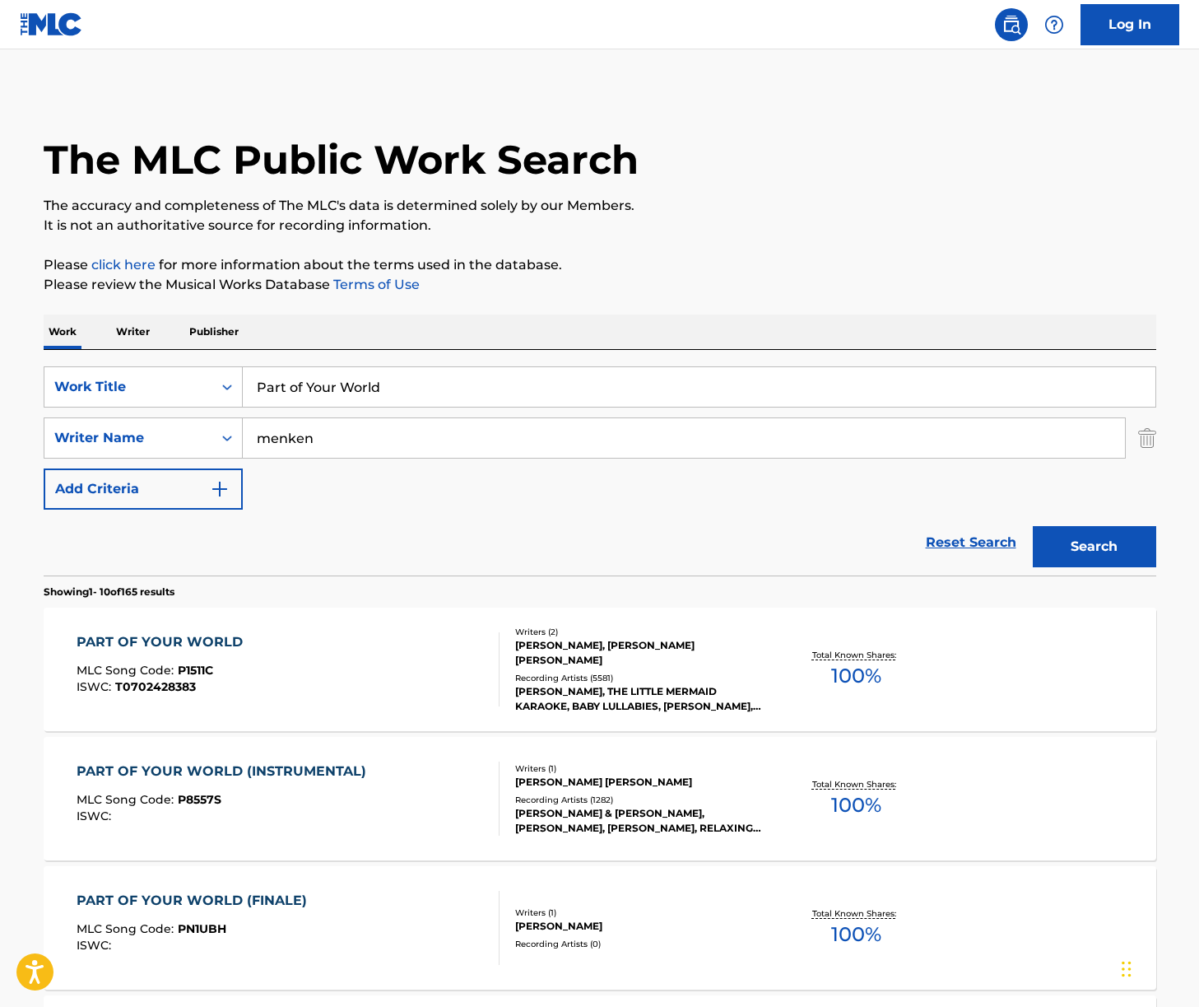
click at [287, 384] on input "Part of Your World" at bounding box center [699, 387] width 913 height 40
click at [288, 384] on input "Part of Your World" at bounding box center [699, 387] width 913 height 40
paste input "Under the Sea"
type input "Under the Sea"
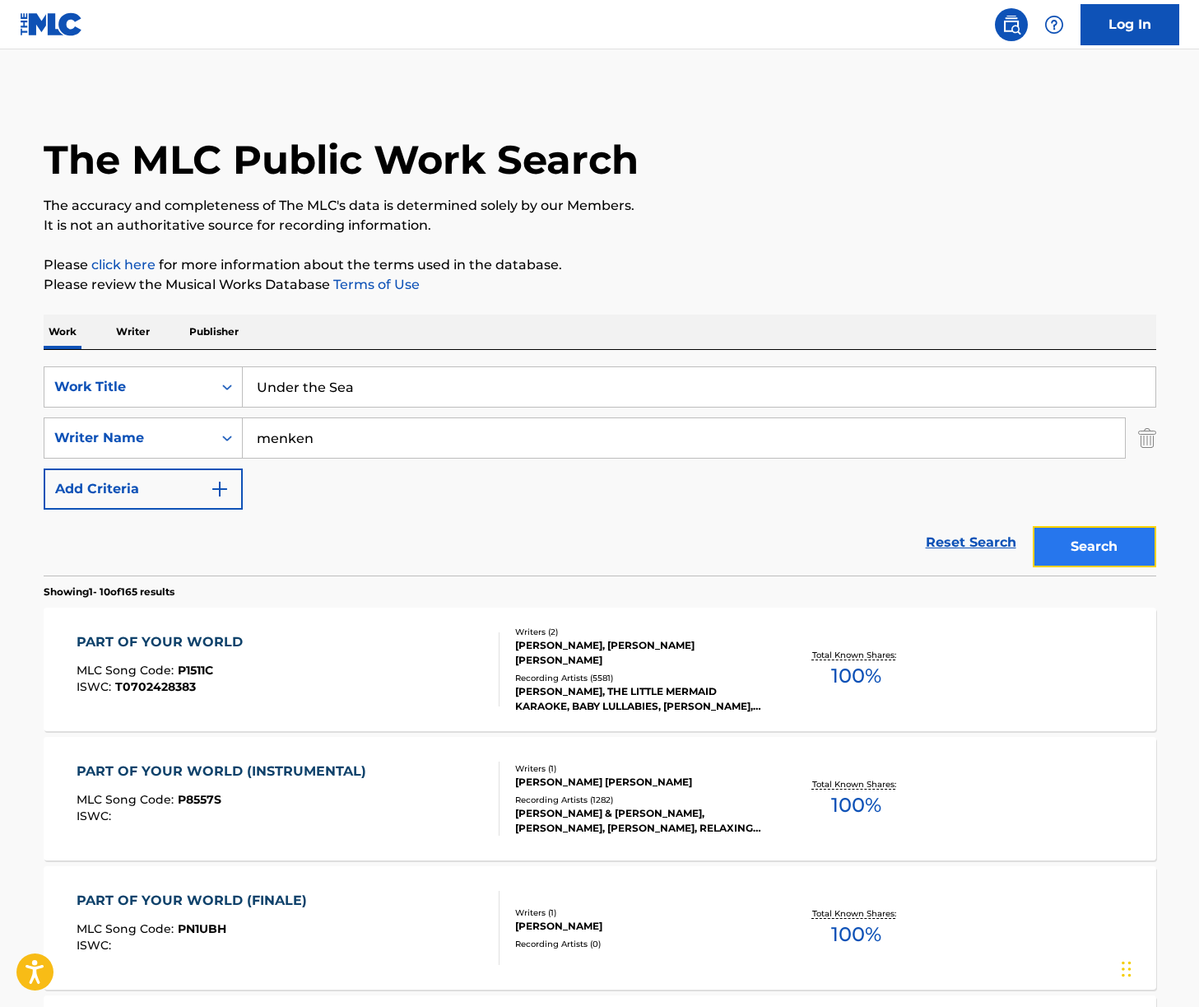
click at [1108, 537] on button "Search" at bounding box center [1094, 546] width 123 height 41
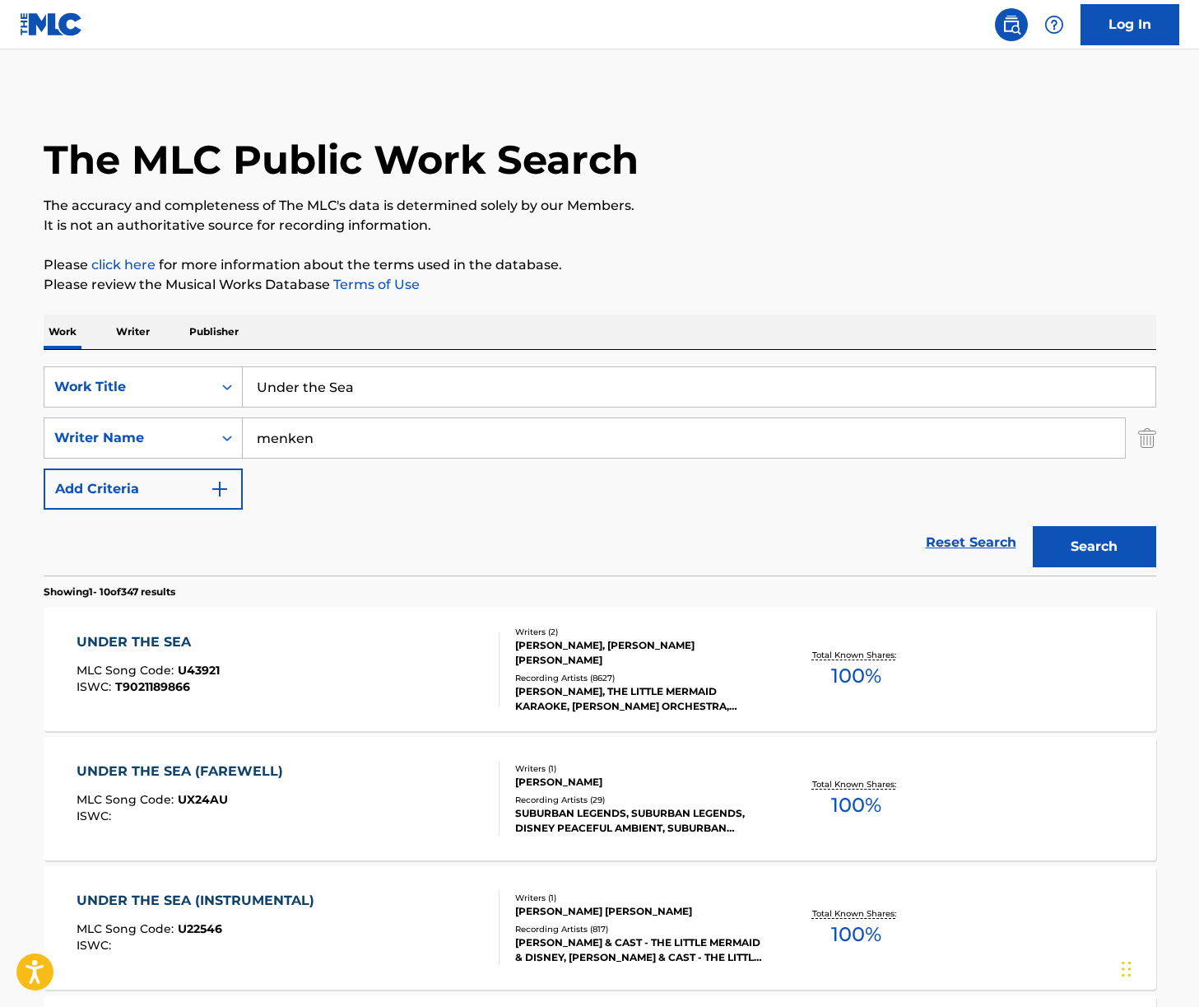
click at [309, 672] on div "UNDER THE SEA MLC Song Code : U43921 ISWC : T9021189866" at bounding box center [288, 669] width 423 height 74
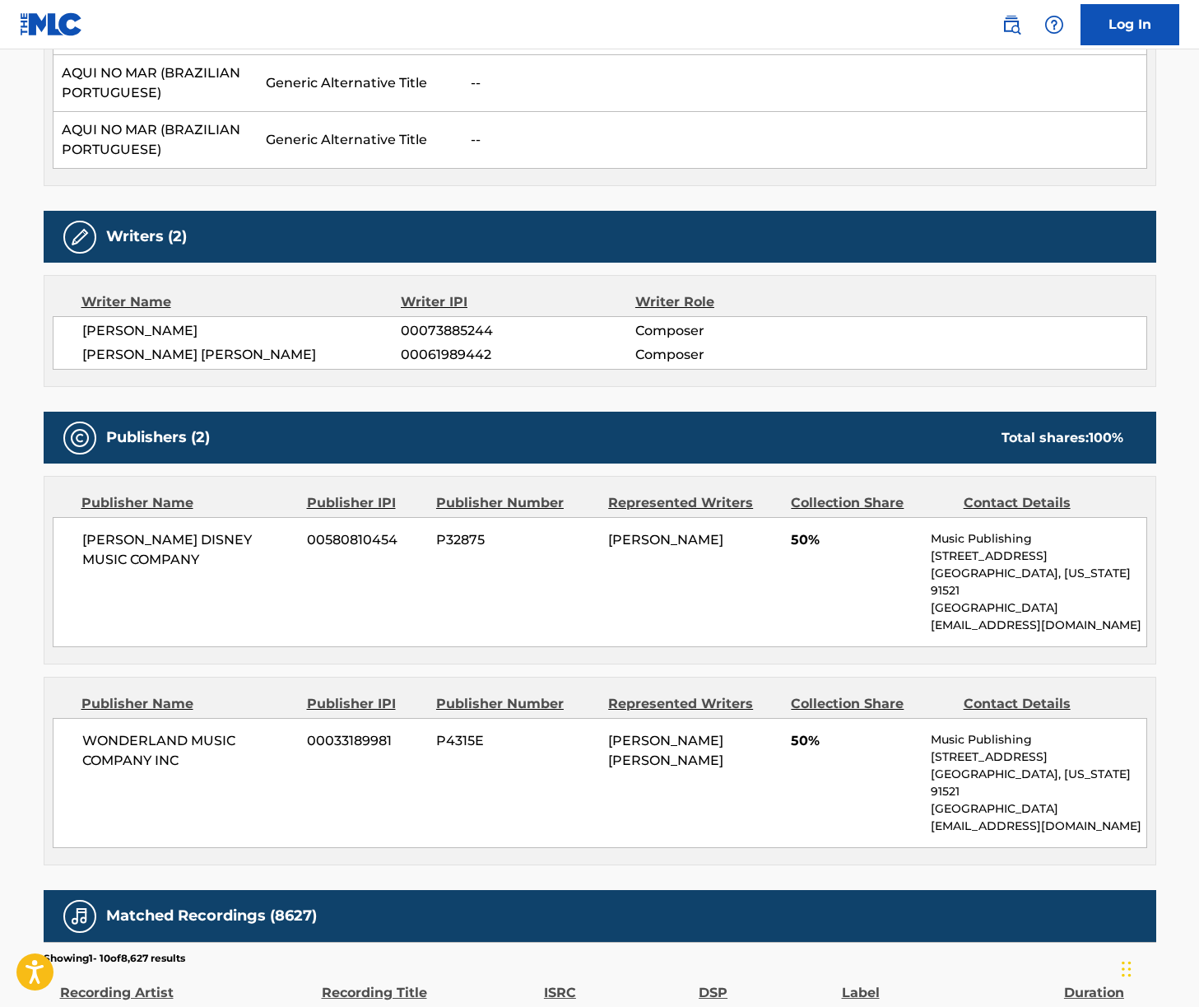
scroll to position [1006, 0]
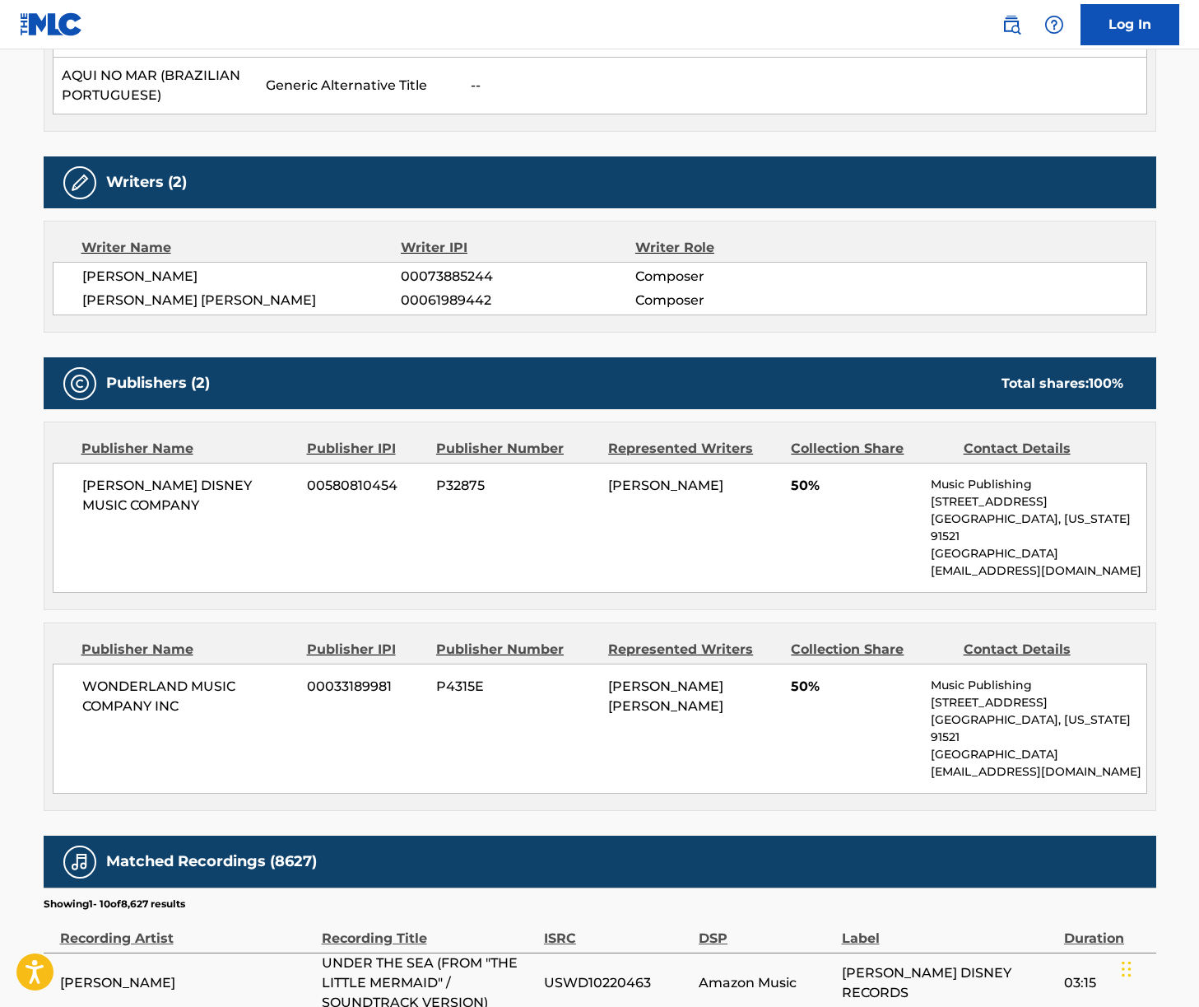
click at [156, 267] on span "[PERSON_NAME]" at bounding box center [241, 277] width 319 height 20
copy div "[PERSON_NAME]"
click at [162, 291] on span "[PERSON_NAME] [PERSON_NAME]" at bounding box center [241, 301] width 319 height 20
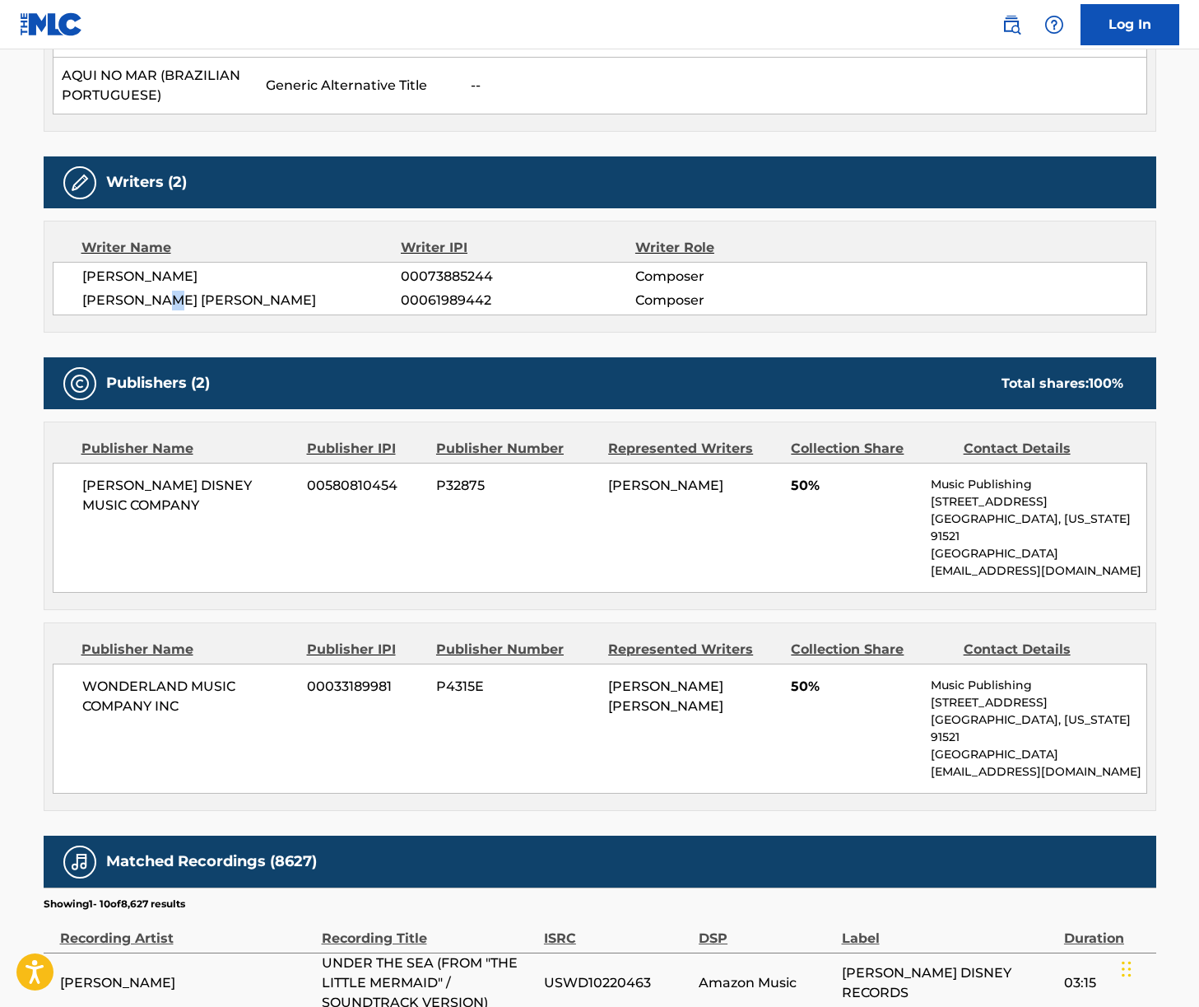
click at [162, 291] on span "[PERSON_NAME] [PERSON_NAME]" at bounding box center [241, 301] width 319 height 20
drag, startPoint x: 162, startPoint y: 282, endPoint x: 64, endPoint y: 285, distance: 98.0
click at [162, 291] on span "[PERSON_NAME] [PERSON_NAME]" at bounding box center [241, 301] width 319 height 20
copy div "[PERSON_NAME] [PERSON_NAME]"
click at [105, 476] on span "[PERSON_NAME] DISNEY MUSIC COMPANY" at bounding box center [188, 496] width 213 height 40
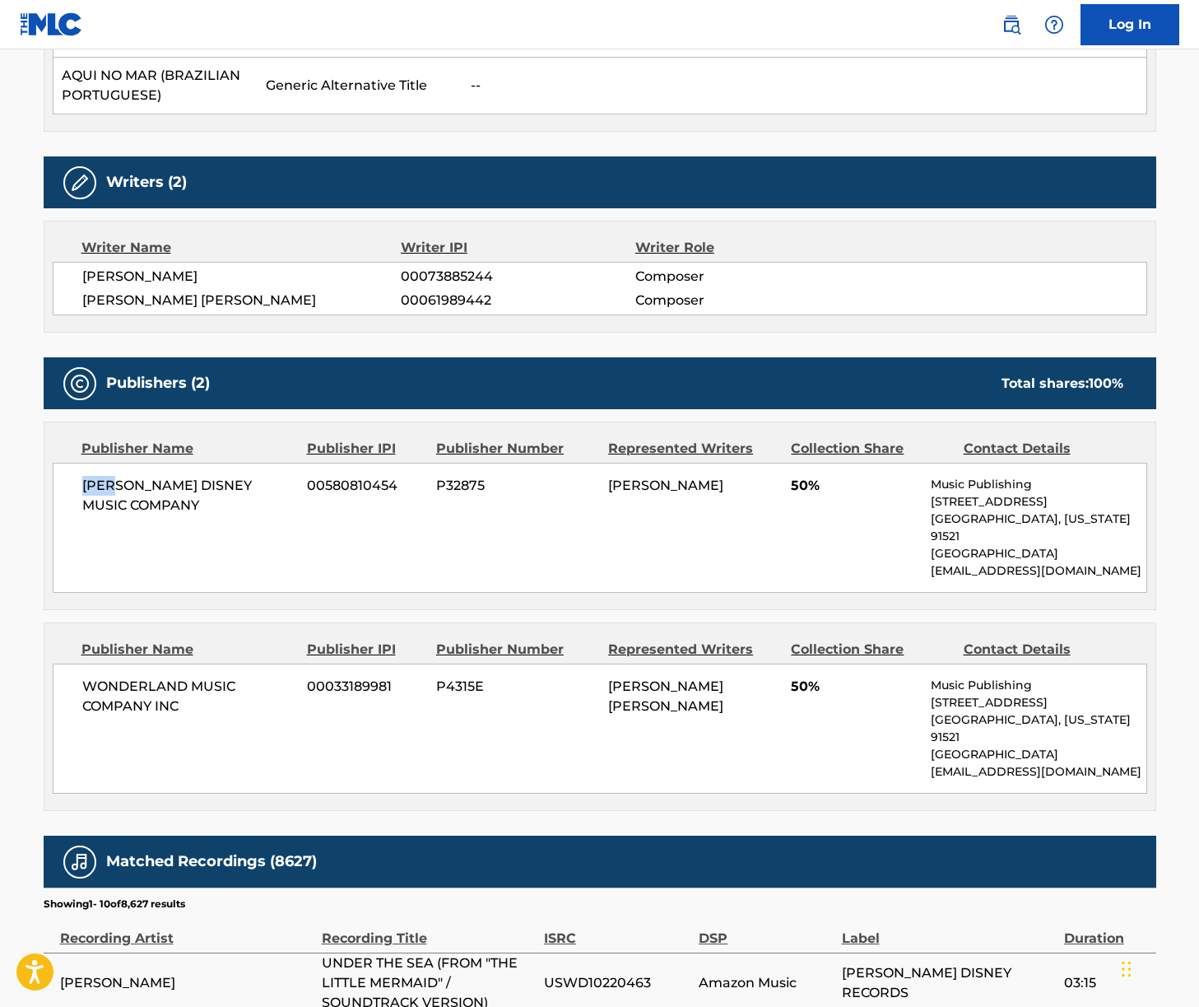
click at [105, 476] on span "[PERSON_NAME] DISNEY MUSIC COMPANY" at bounding box center [188, 496] width 213 height 40
copy div "[PERSON_NAME] DISNEY MUSIC COMPANY"
click at [174, 677] on span "WONDERLAND MUSIC COMPANY INC" at bounding box center [188, 697] width 213 height 40
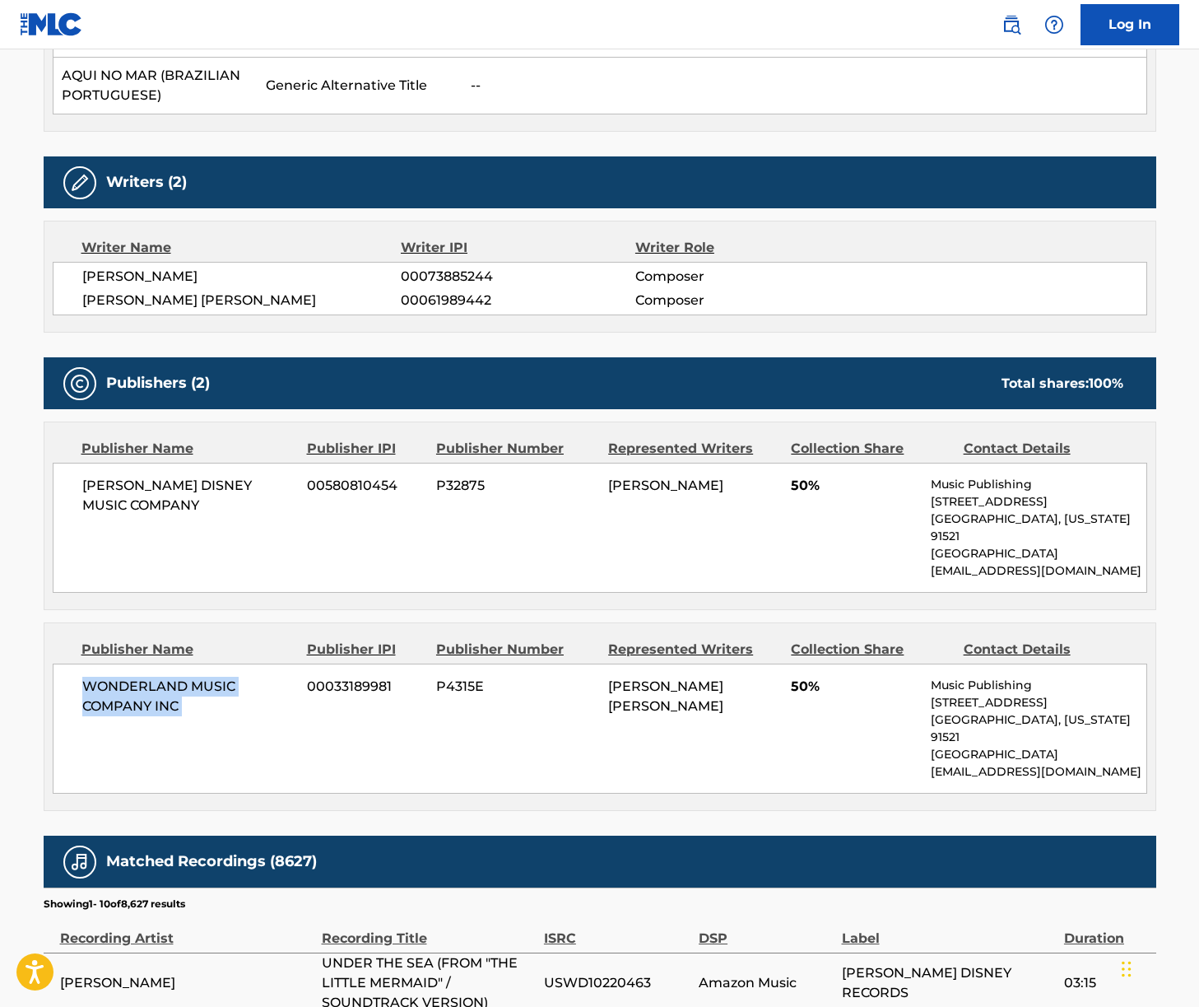
click at [174, 677] on span "WONDERLAND MUSIC COMPANY INC" at bounding box center [188, 697] width 213 height 40
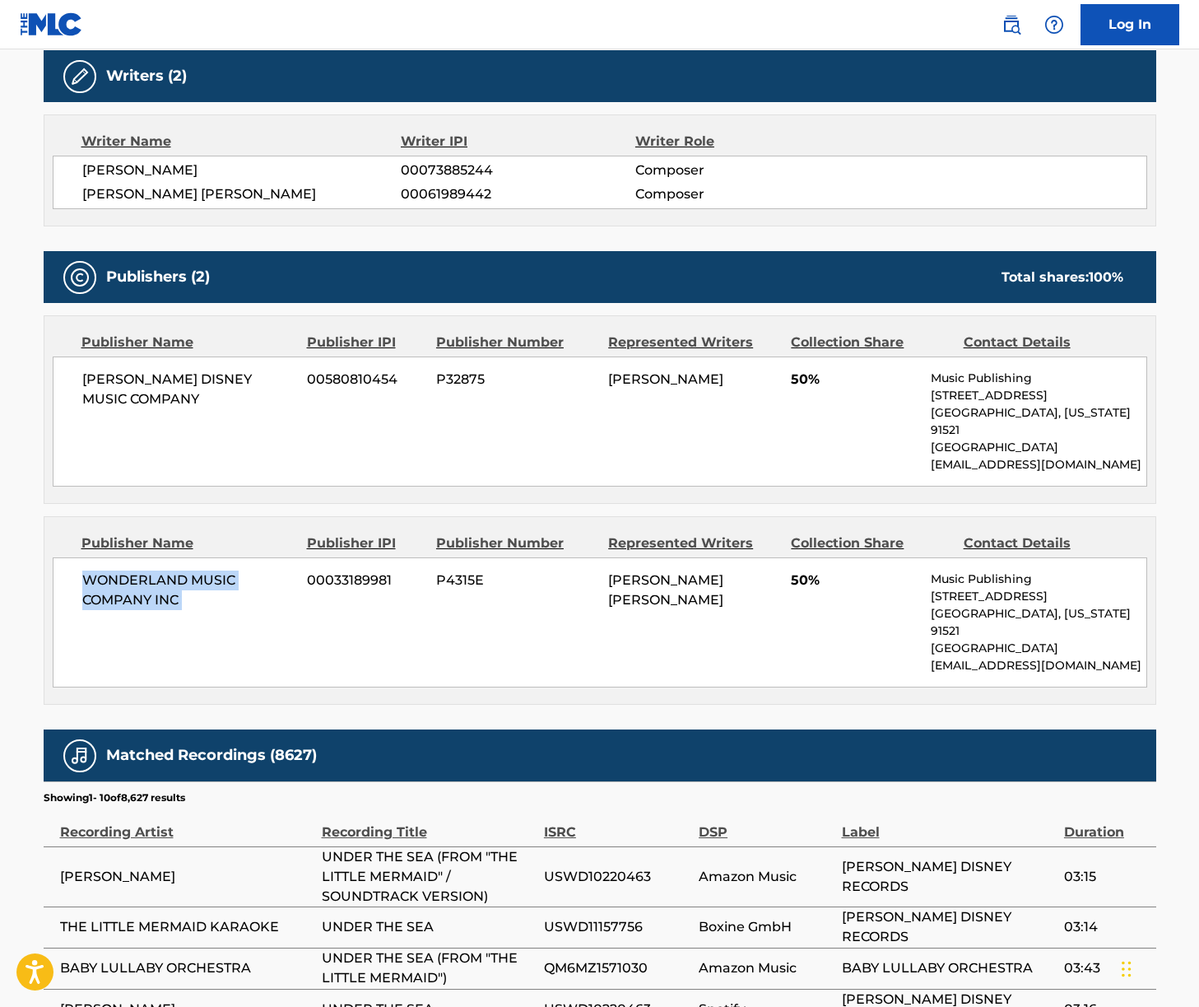
scroll to position [1115, 0]
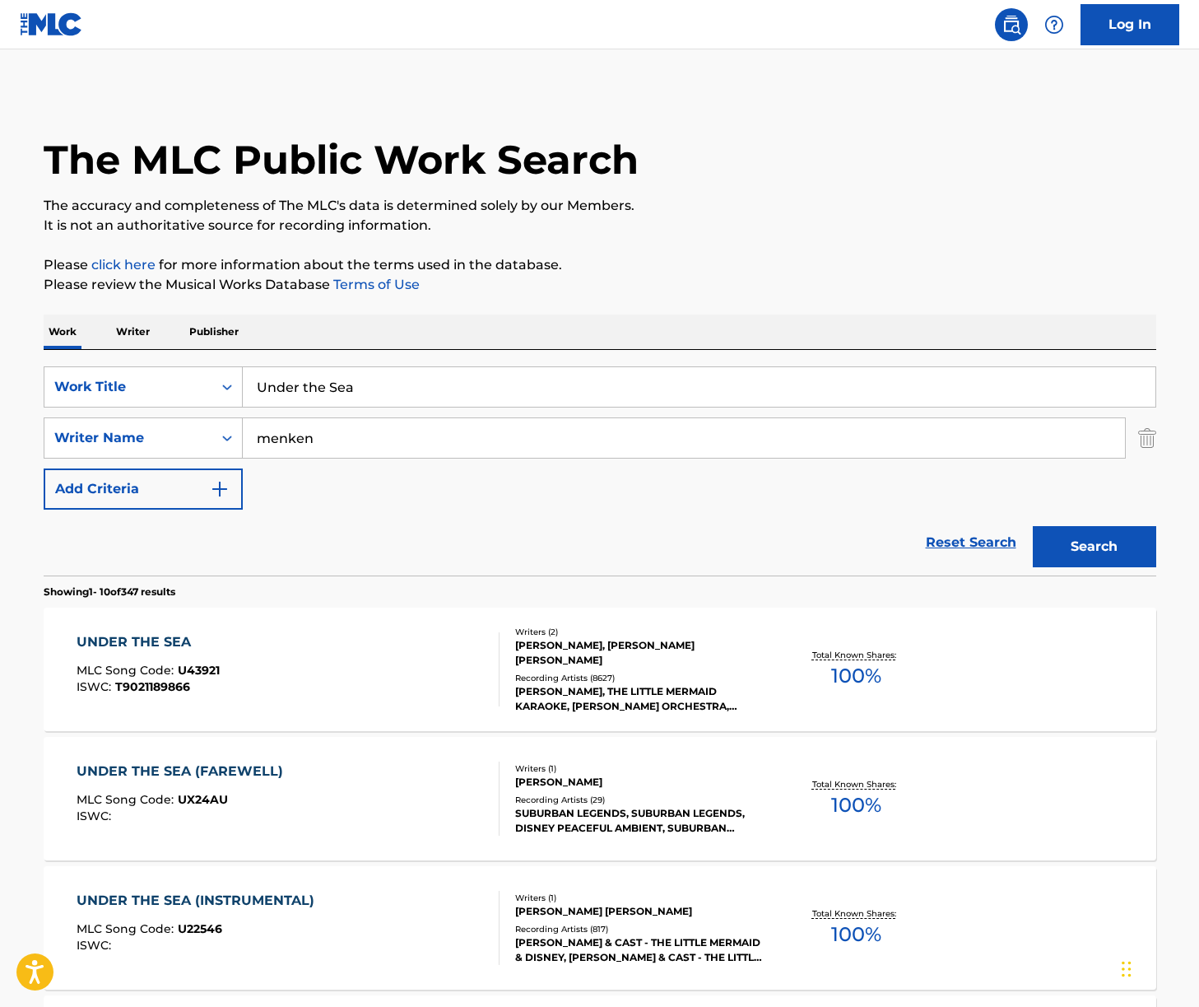
click at [306, 389] on input "Under the Sea" at bounding box center [699, 387] width 913 height 40
paste input "Beauty and the Beast"
type input "Beauty and the Beast"
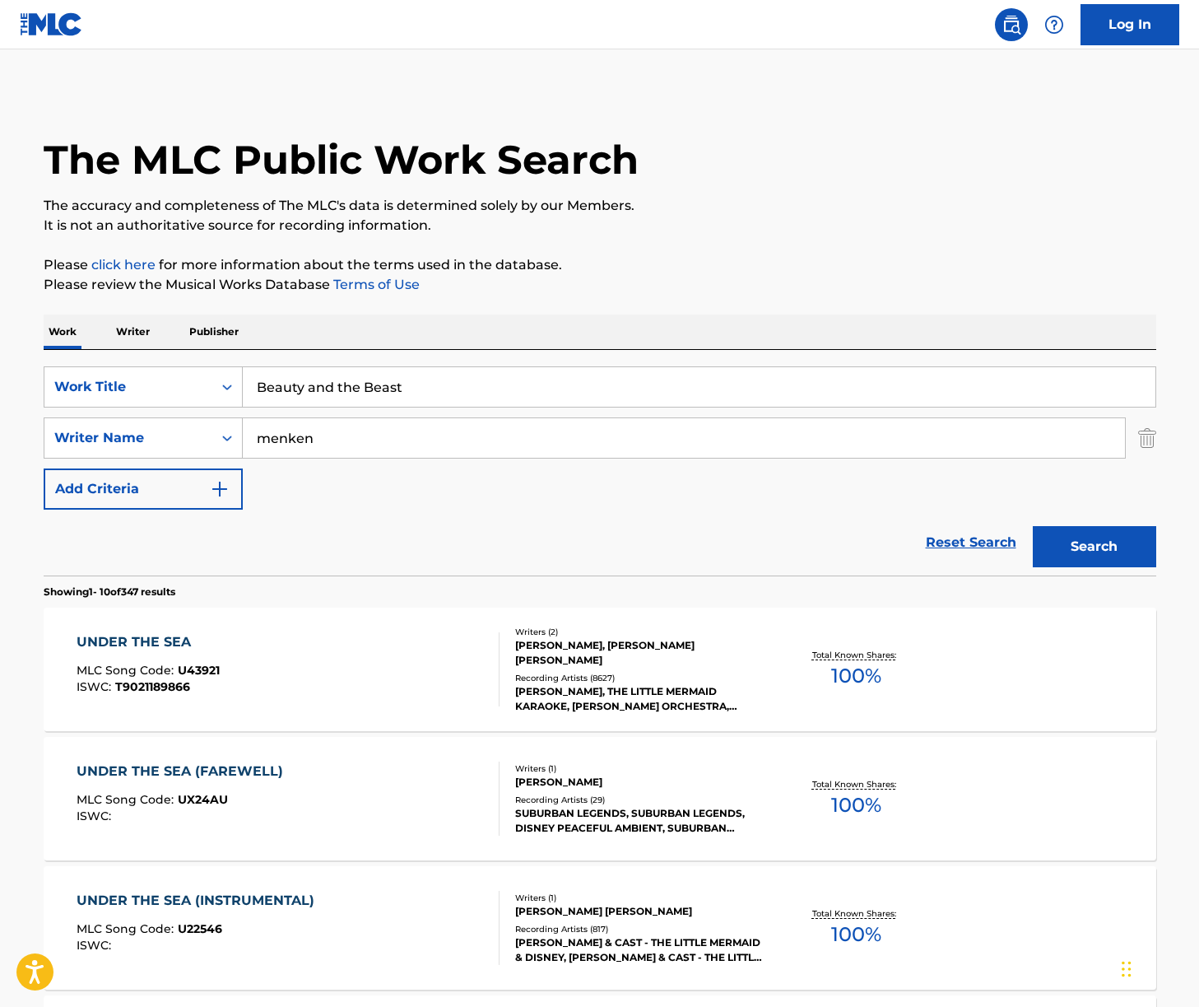
click at [1033, 526] on button "Search" at bounding box center [1094, 546] width 123 height 41
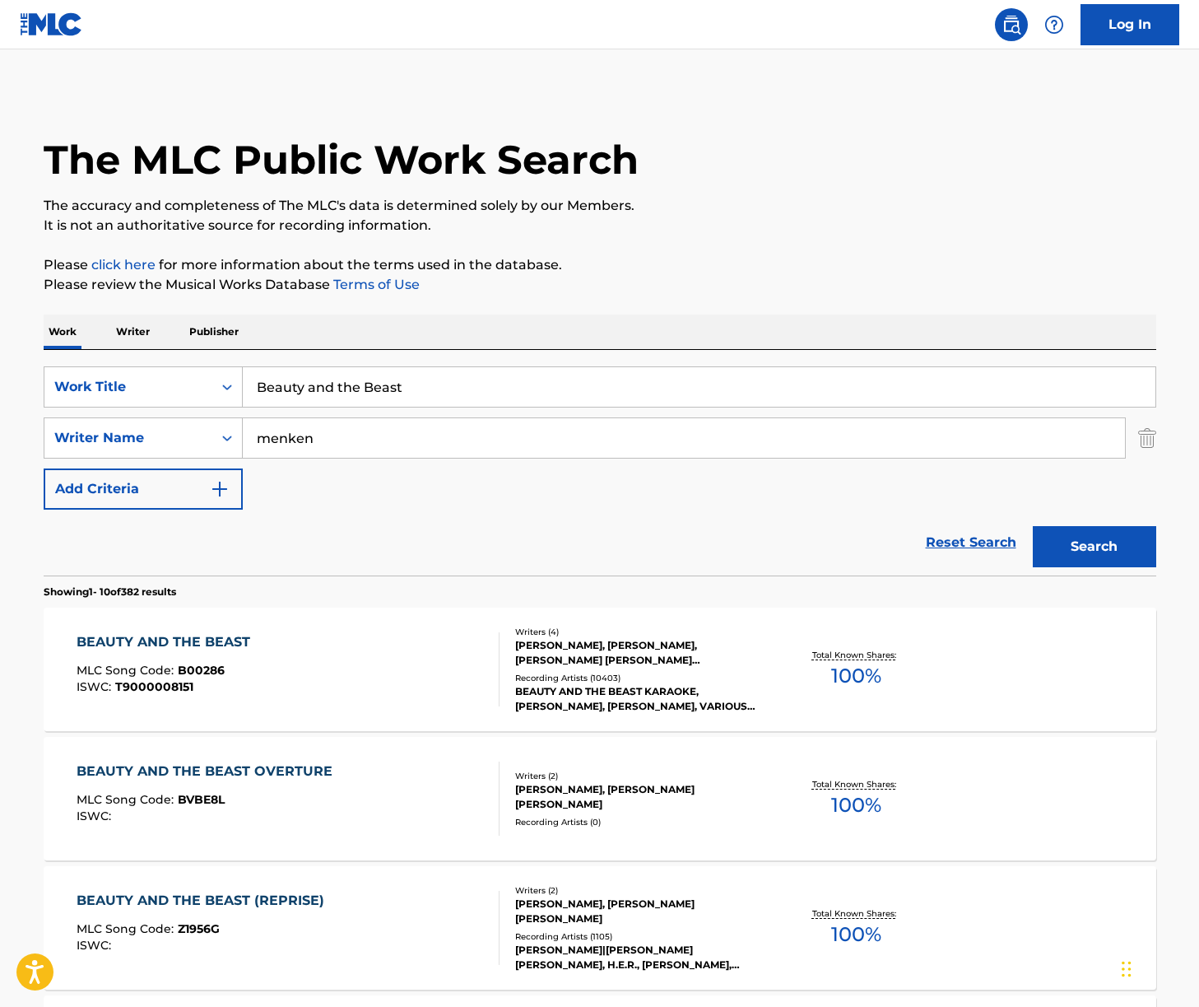
click at [349, 669] on div "BEAUTY AND THE BEAST MLC Song Code : B00286 ISWC : T9000008151" at bounding box center [288, 669] width 423 height 74
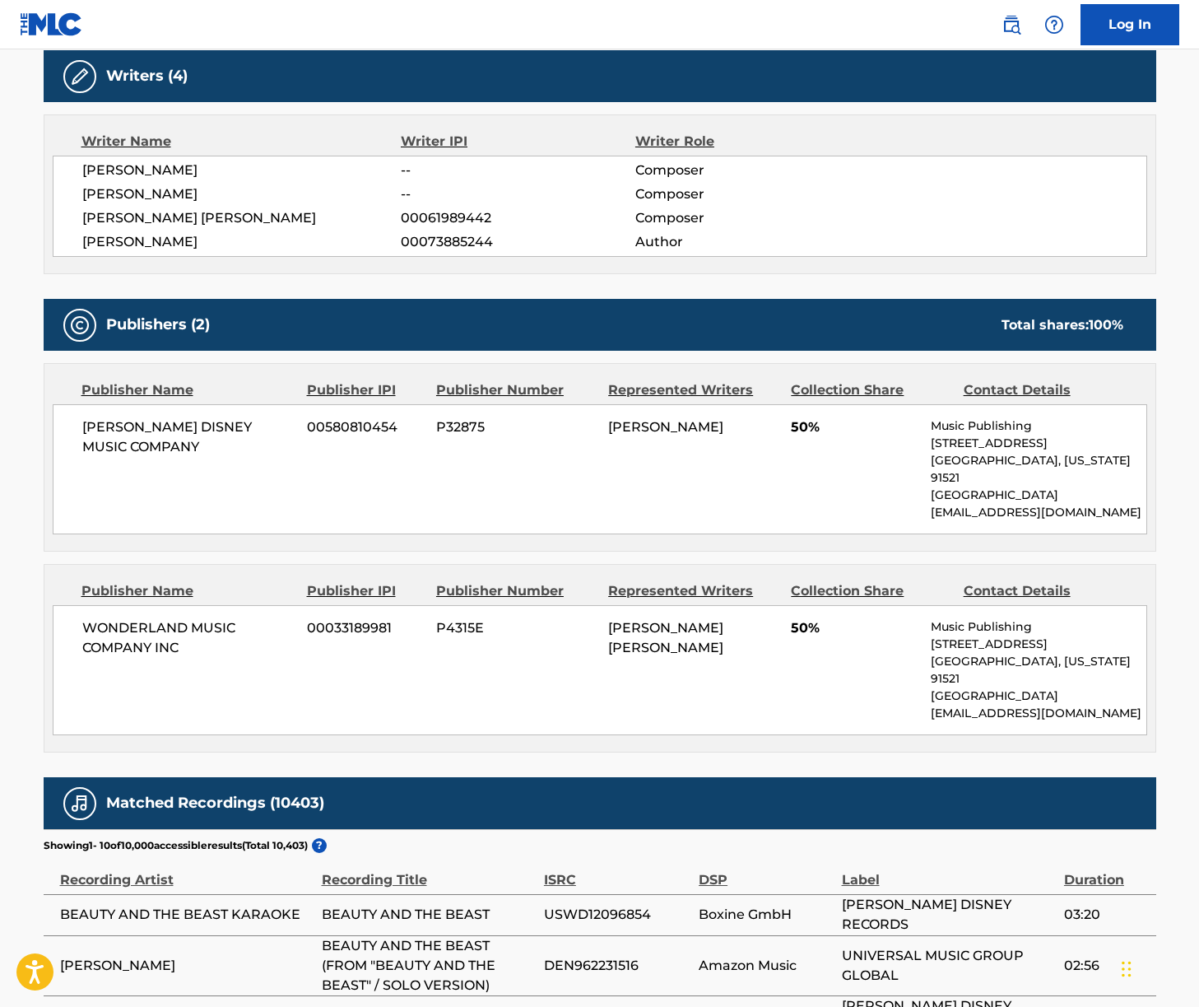
scroll to position [1487, 0]
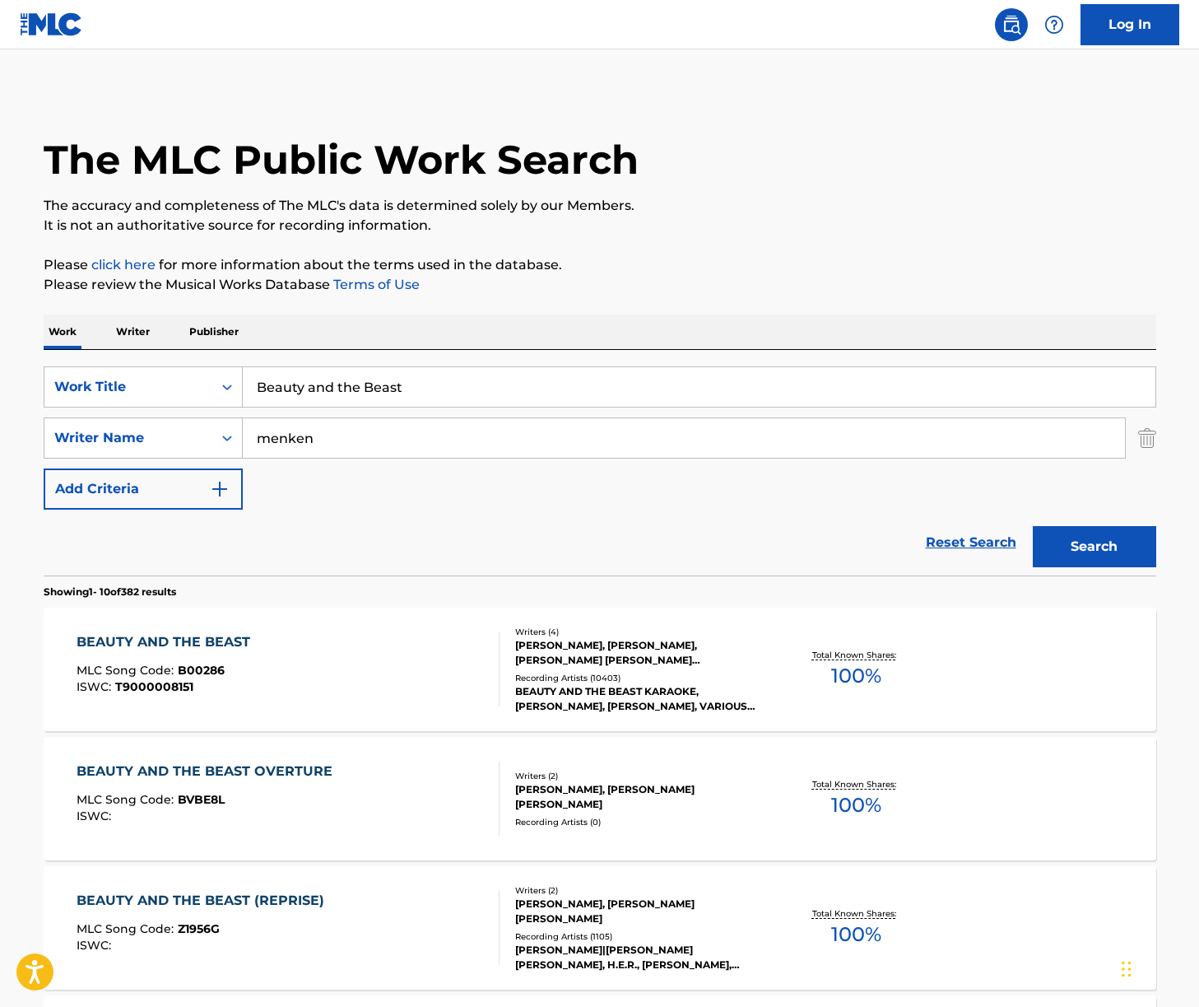
click at [432, 389] on input "Beauty and the Beast" at bounding box center [699, 387] width 913 height 40
paste input "Our Gue"
type input "Be Our Guest"
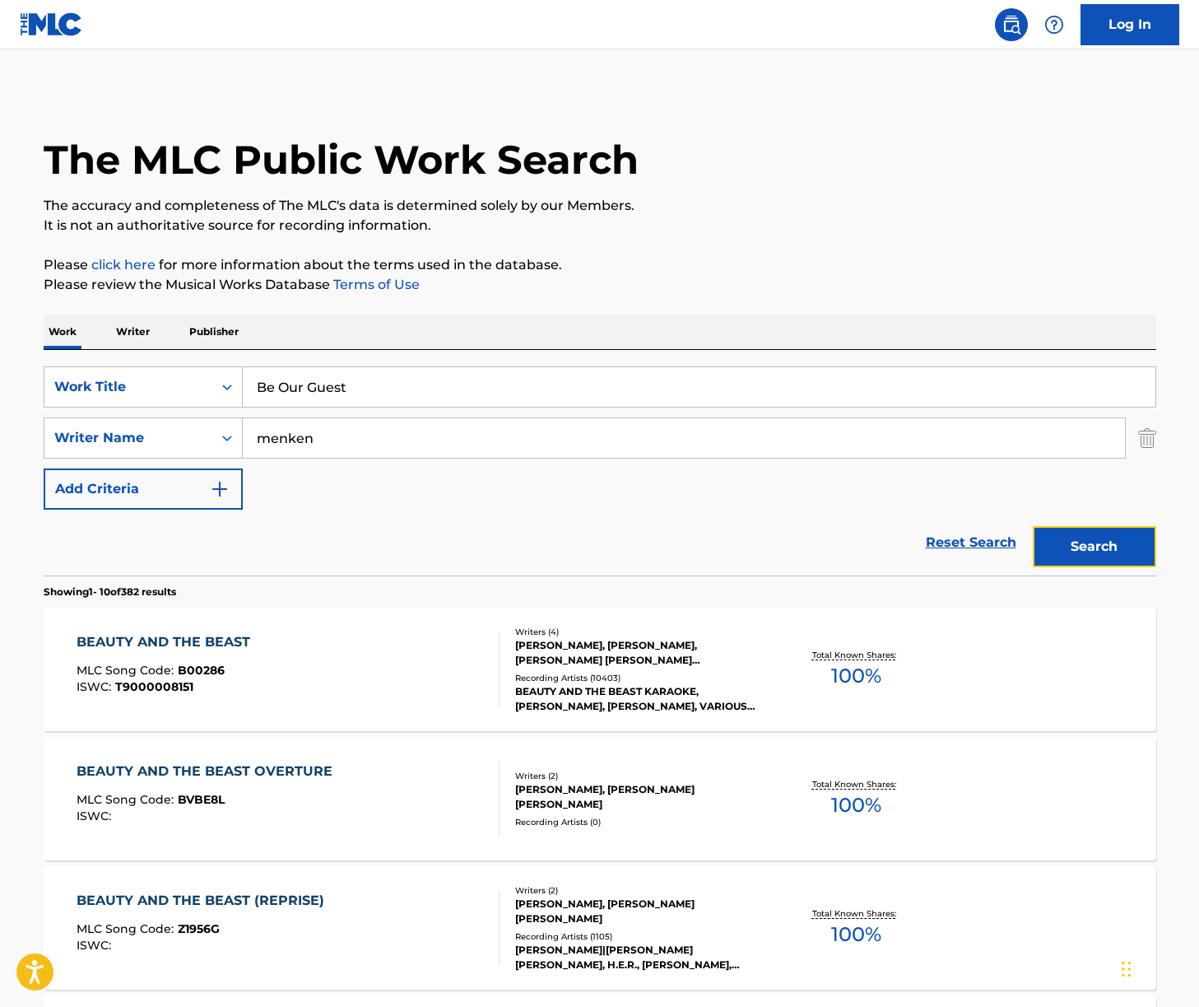
click at [1096, 551] on button "Search" at bounding box center [1094, 546] width 123 height 41
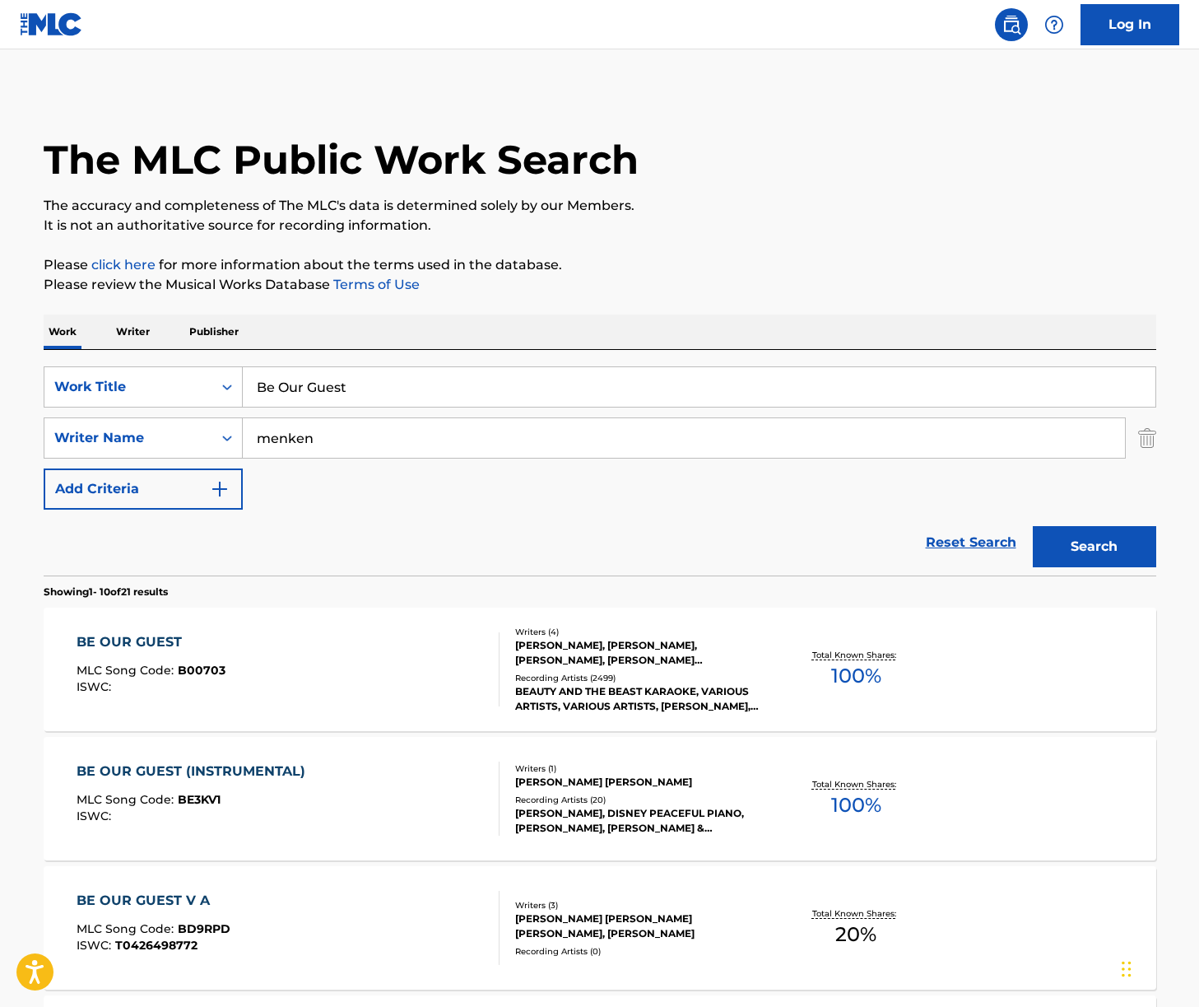
click at [245, 665] on div "BE OUR GUEST MLC Song Code : B00703 ISWC :" at bounding box center [288, 669] width 423 height 74
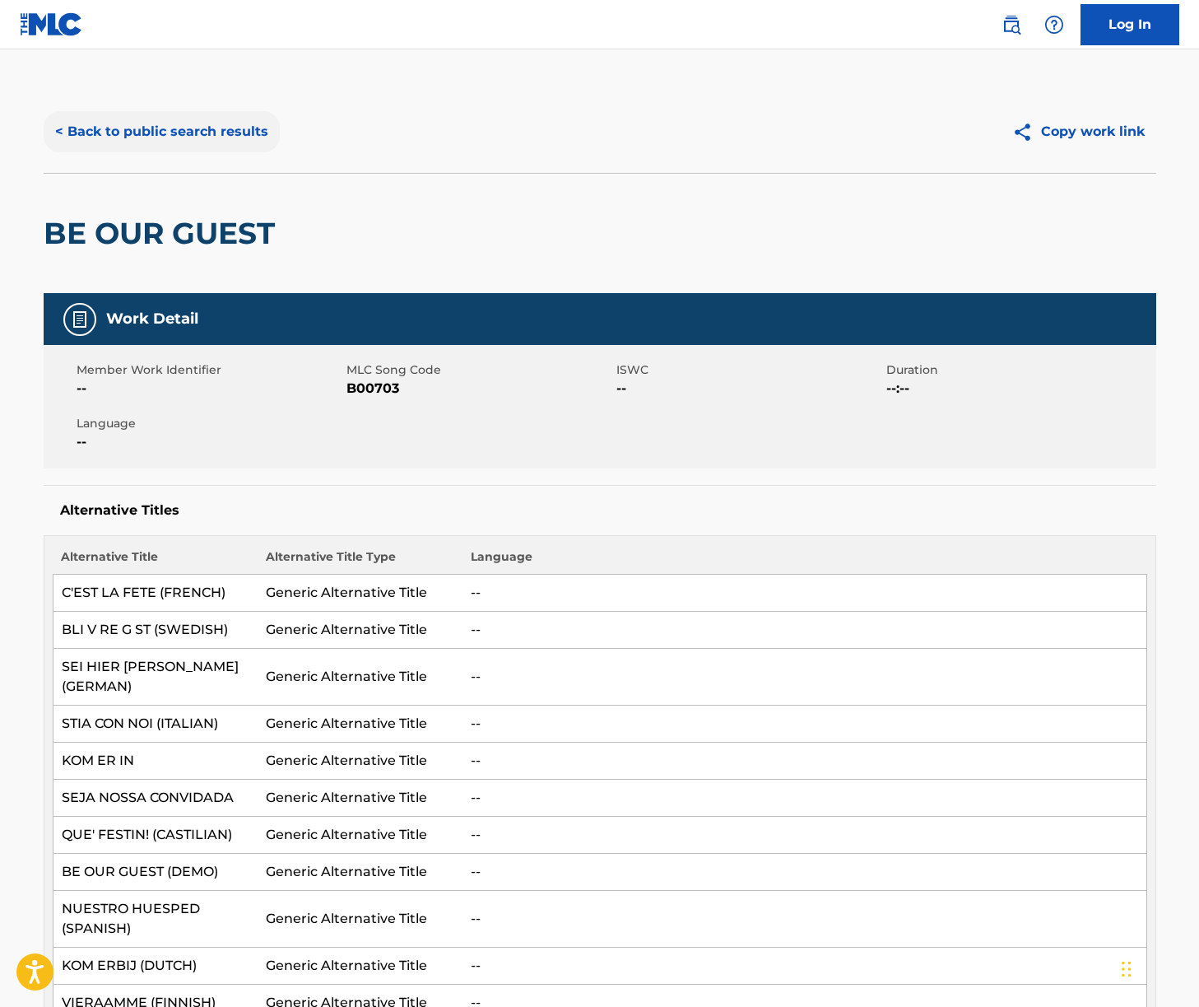
click at [210, 137] on button "< Back to public search results" at bounding box center [162, 131] width 236 height 41
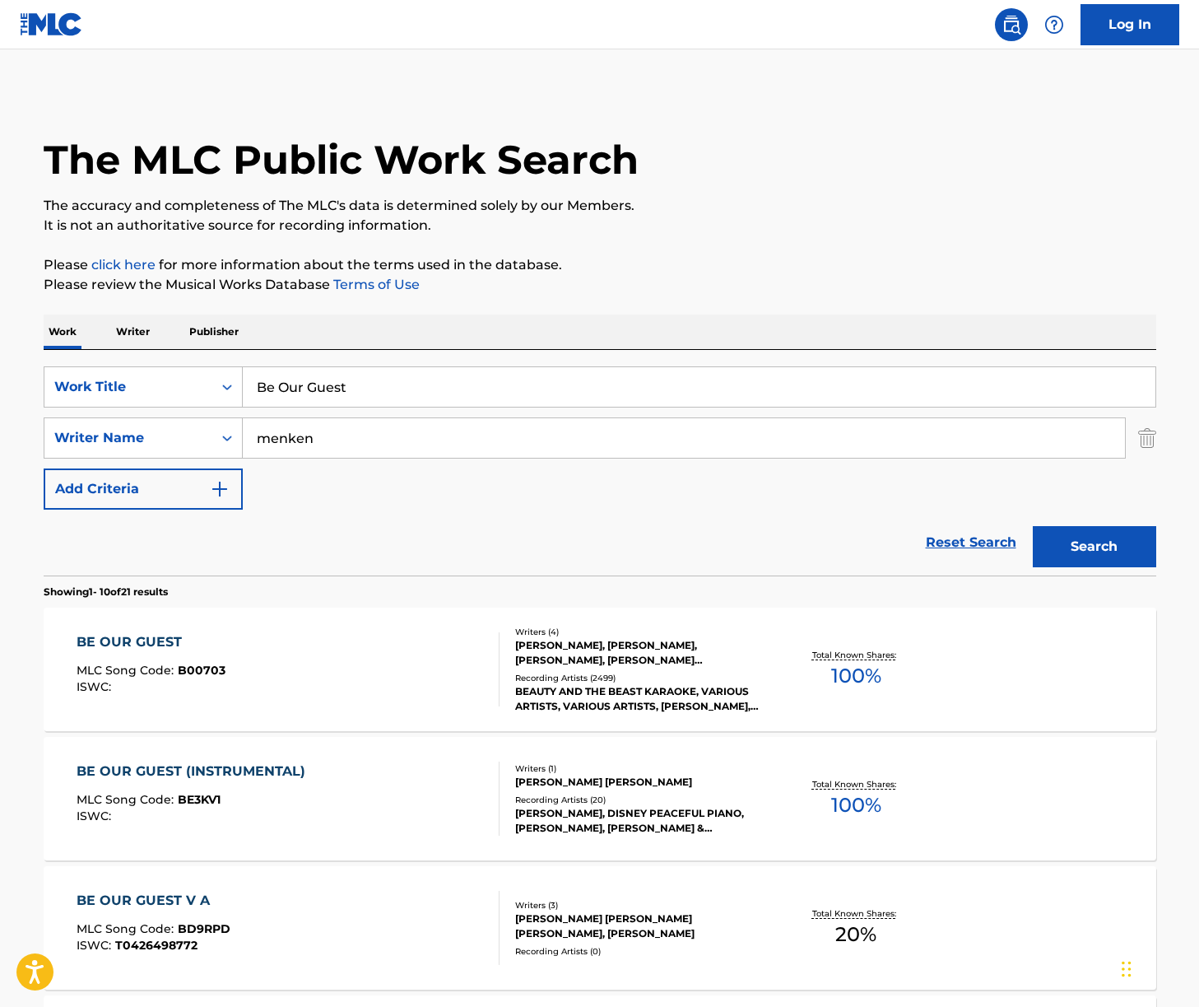
click at [355, 379] on input "Be Our Guest" at bounding box center [699, 387] width 913 height 40
drag, startPoint x: 355, startPoint y: 379, endPoint x: 398, endPoint y: 375, distance: 42.9
click at [355, 379] on input "Be Our Guest" at bounding box center [699, 387] width 913 height 40
paste input "The [PERSON_NAME] of Gondor"
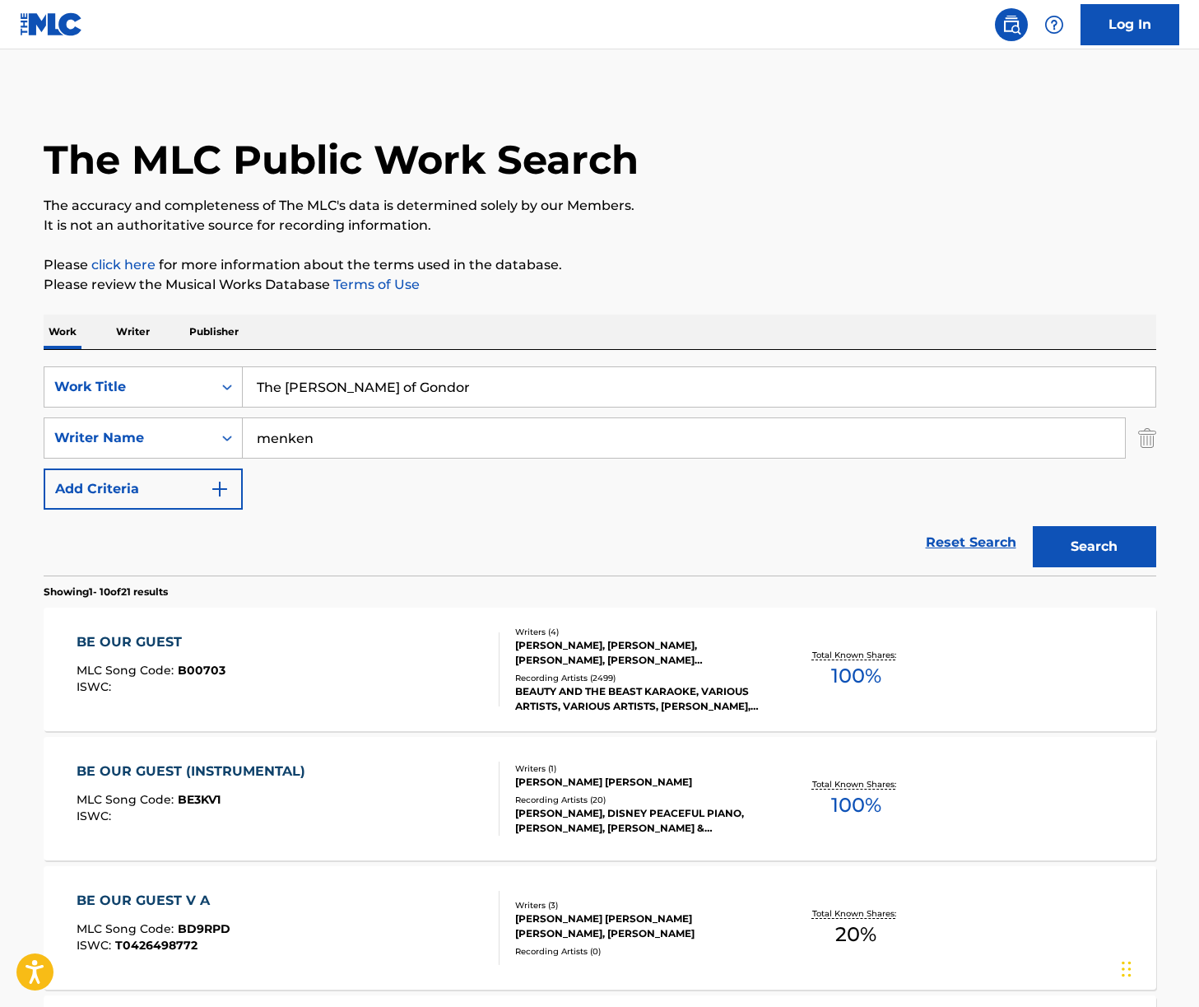
type input "The [PERSON_NAME] of Gondor"
click at [551, 351] on div "SearchWithCriteriae3cb43c4-514c-438b-80fa-e645b6f92ad0 Work Title The [PERSON_N…" at bounding box center [600, 463] width 1113 height 226
click at [394, 457] on input "menken" at bounding box center [684, 438] width 882 height 40
click at [1112, 558] on button "Search" at bounding box center [1094, 546] width 123 height 41
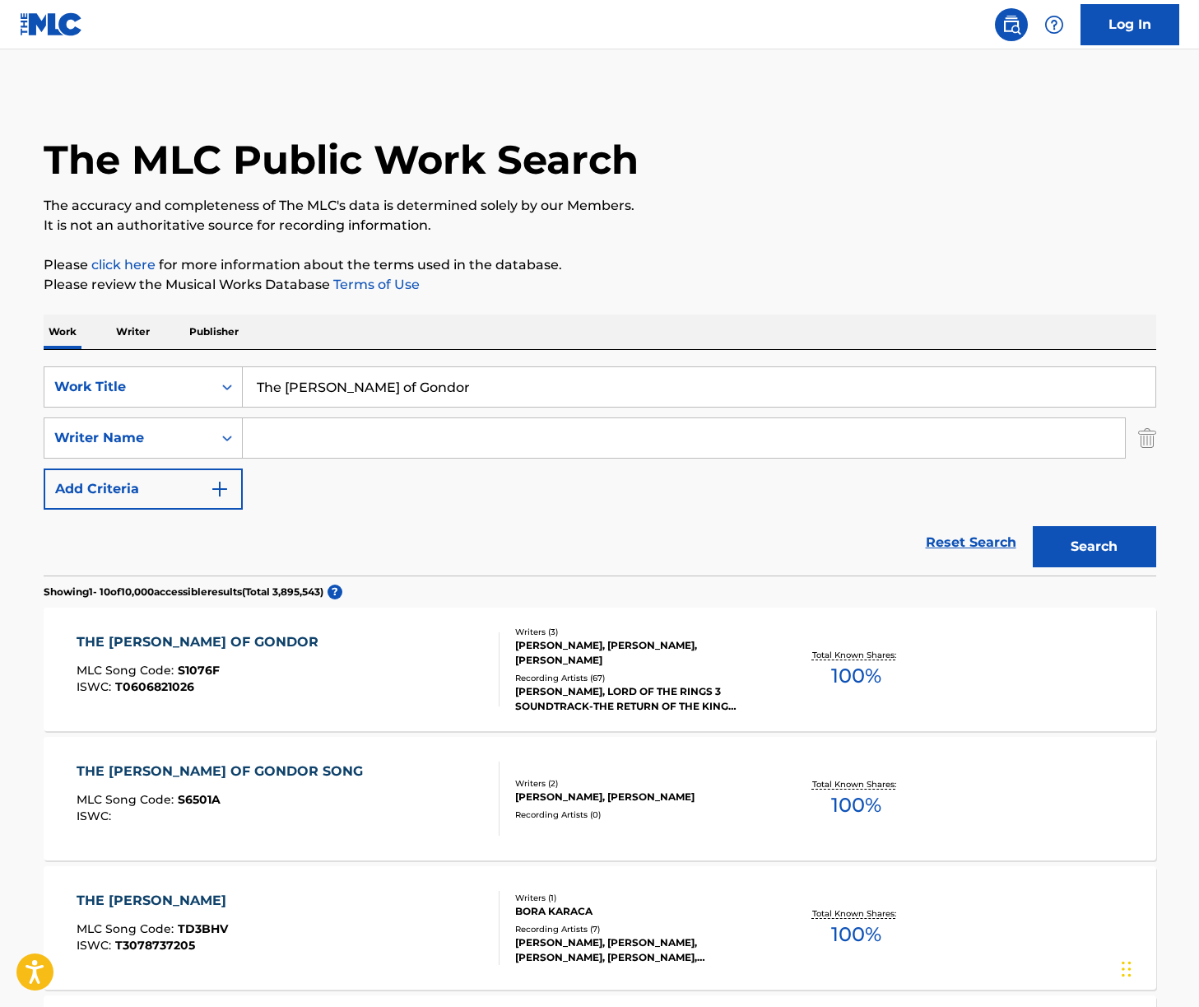
click at [379, 677] on div "THE [PERSON_NAME] OF GONDOR MLC Song Code : S1076F ISWC : T0606821026" at bounding box center [288, 669] width 423 height 74
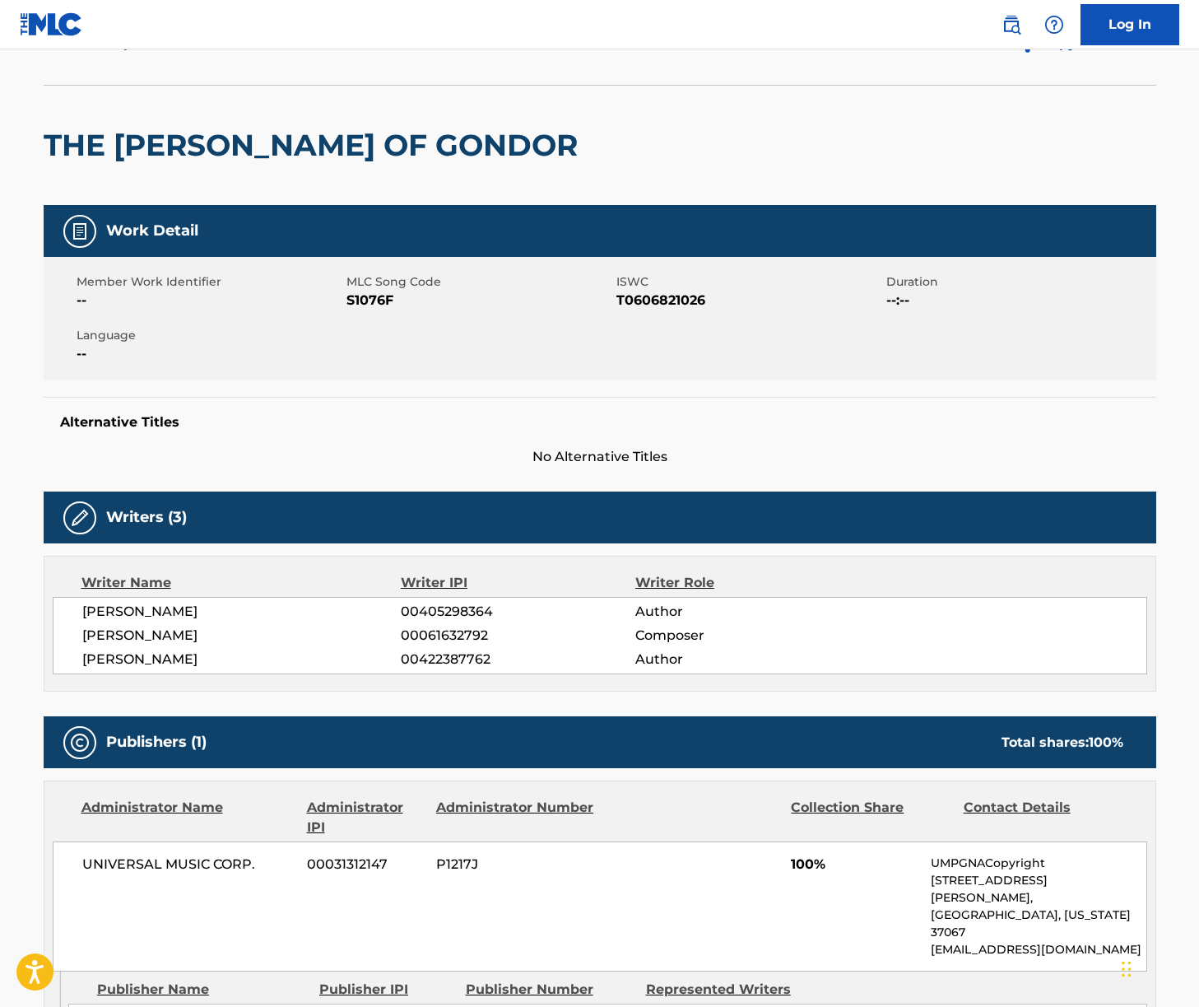
scroll to position [144, 0]
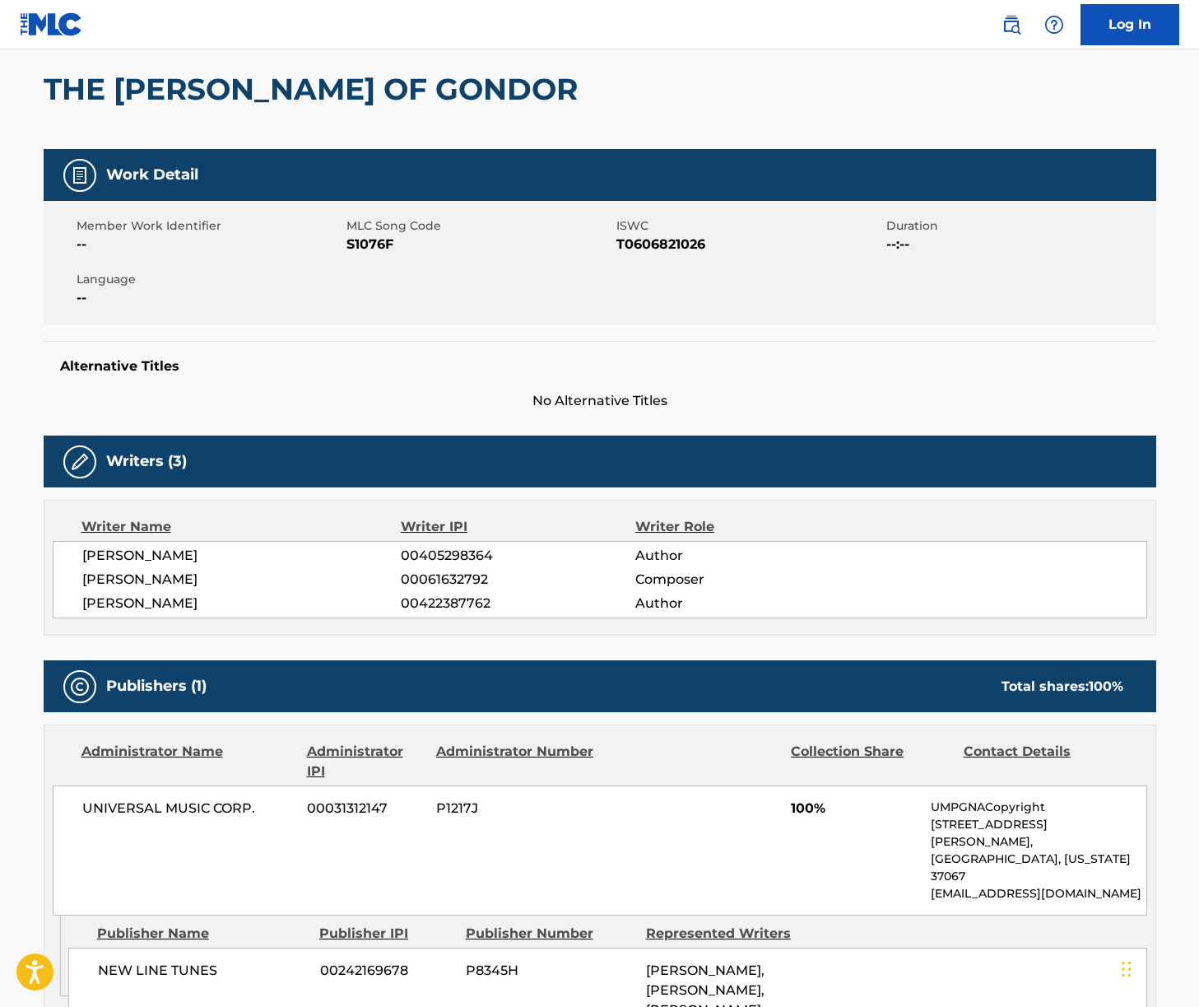
click at [166, 551] on span "[PERSON_NAME]" at bounding box center [241, 556] width 319 height 20
click at [130, 579] on span "[PERSON_NAME]" at bounding box center [241, 580] width 319 height 20
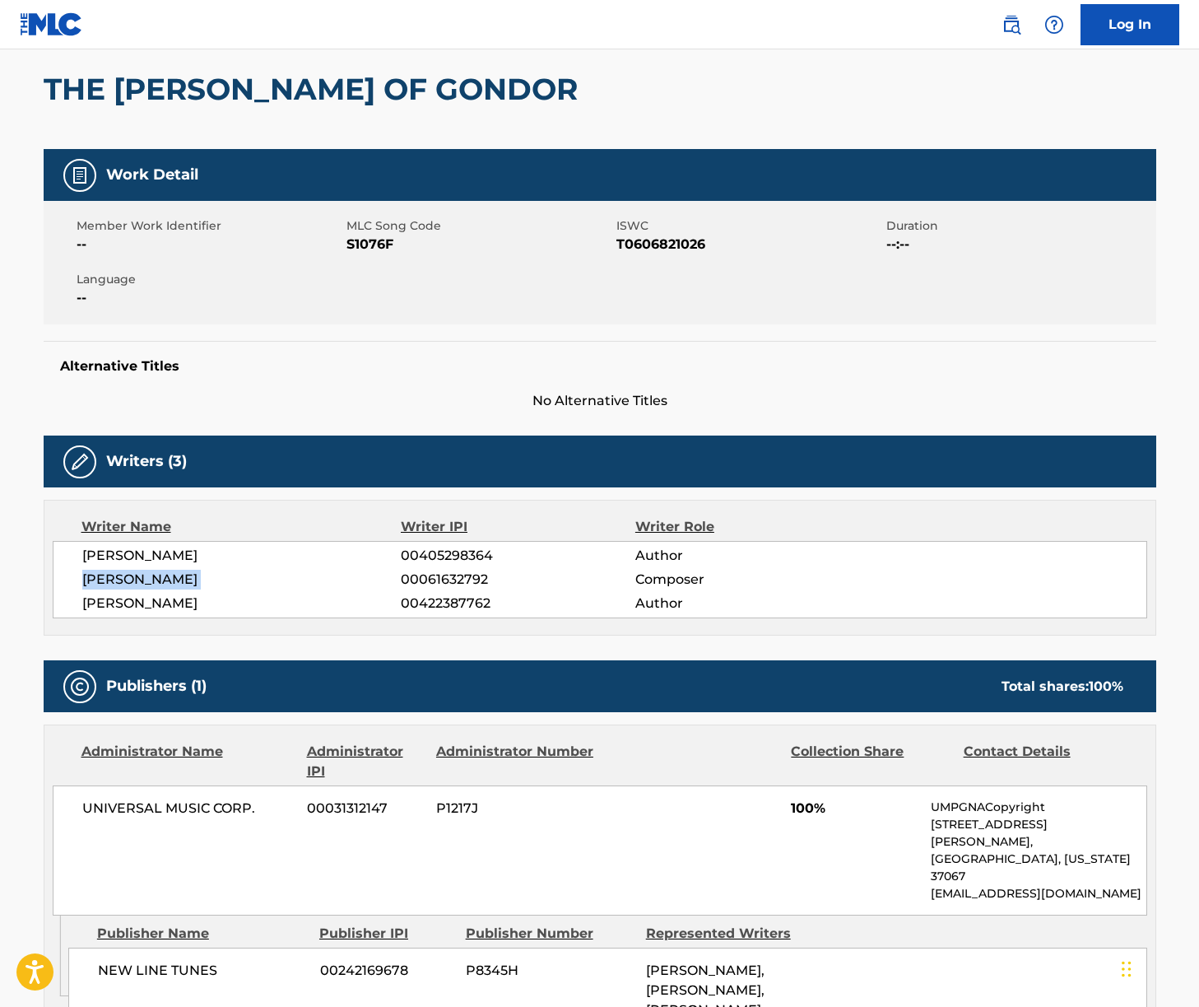
click at [130, 579] on span "[PERSON_NAME]" at bounding box center [241, 580] width 319 height 20
click at [150, 605] on span "[PERSON_NAME]" at bounding box center [241, 603] width 319 height 20
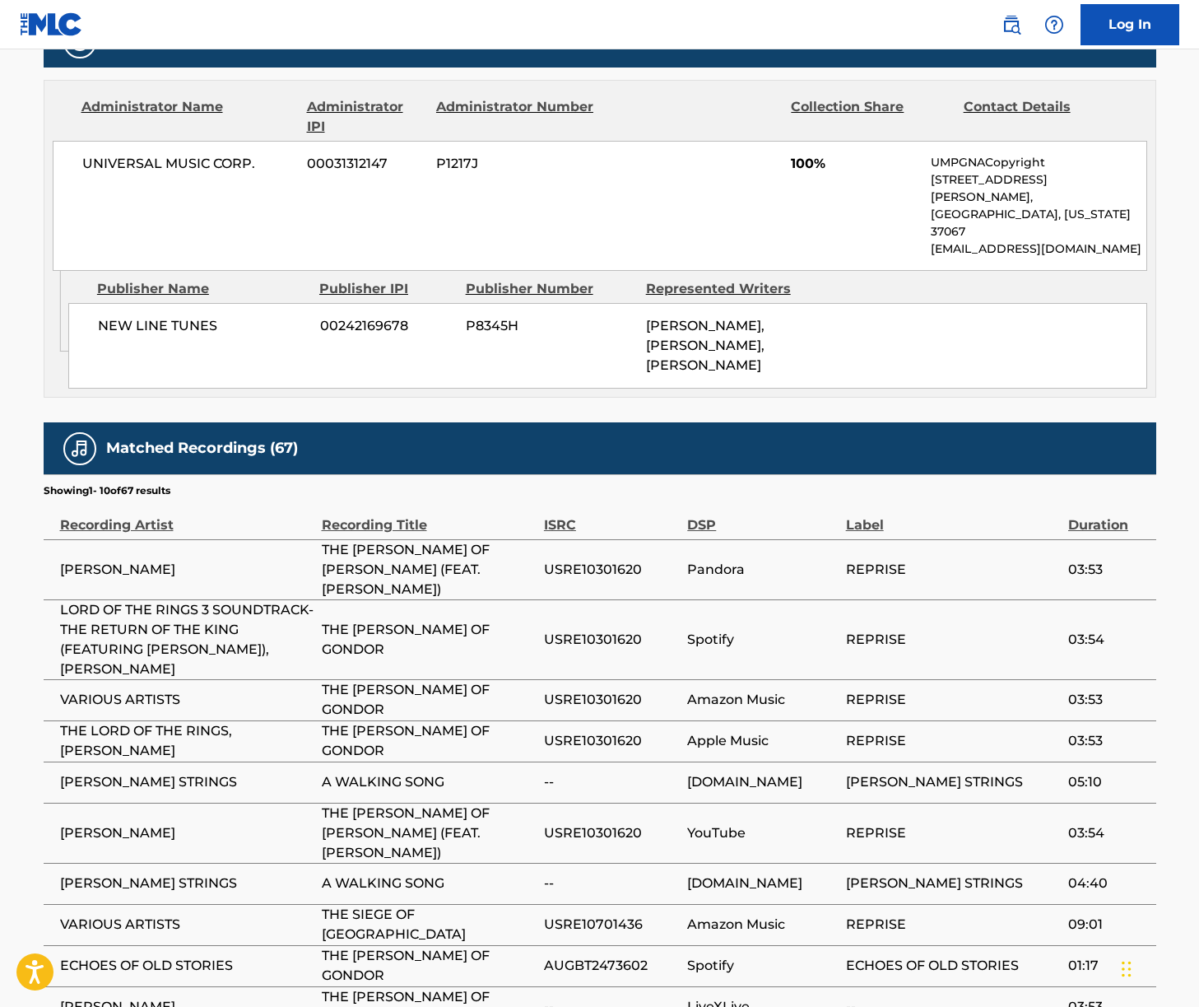
scroll to position [620, 0]
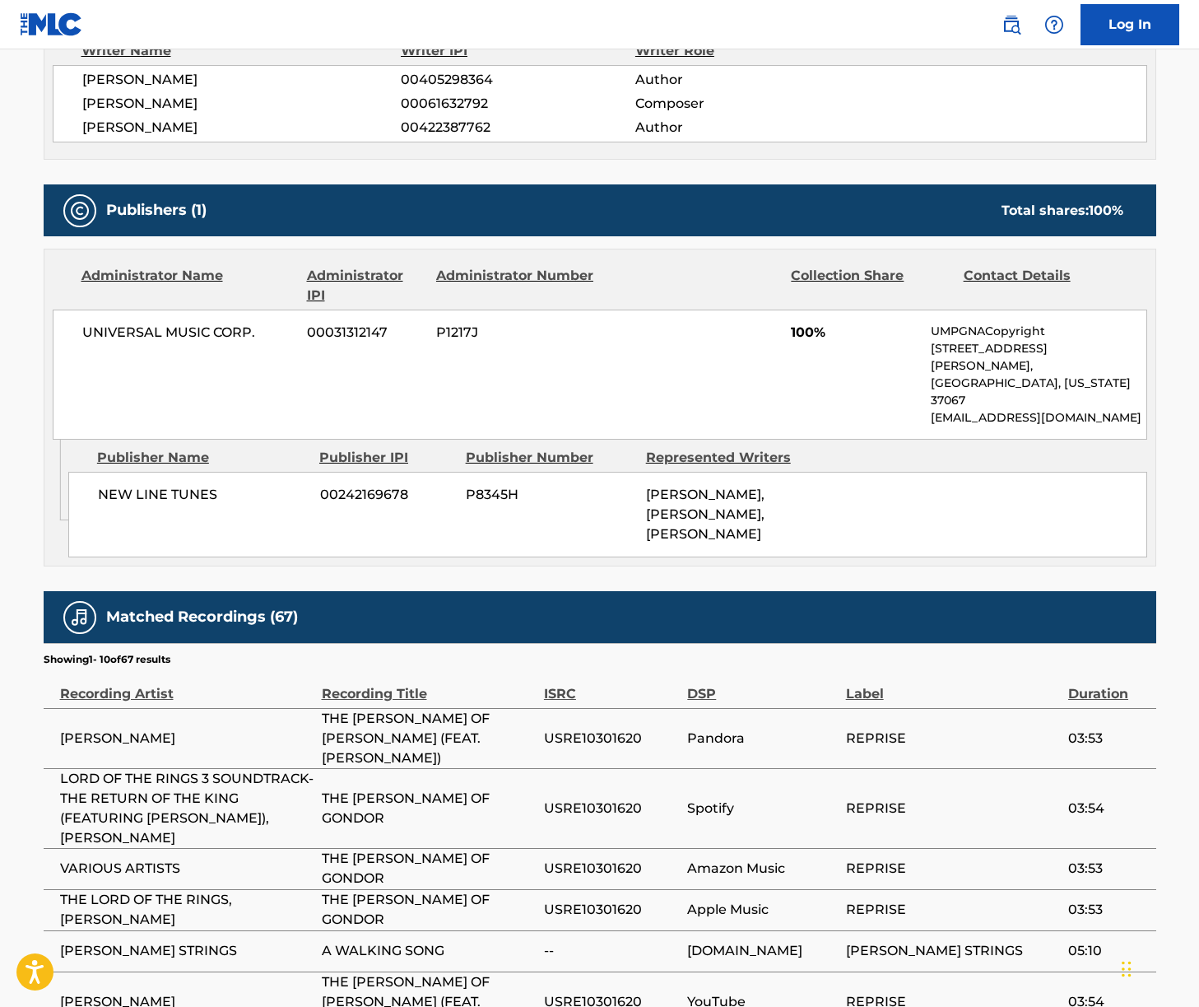
click at [184, 331] on span "UNIVERSAL MUSIC CORP." at bounding box center [188, 333] width 213 height 20
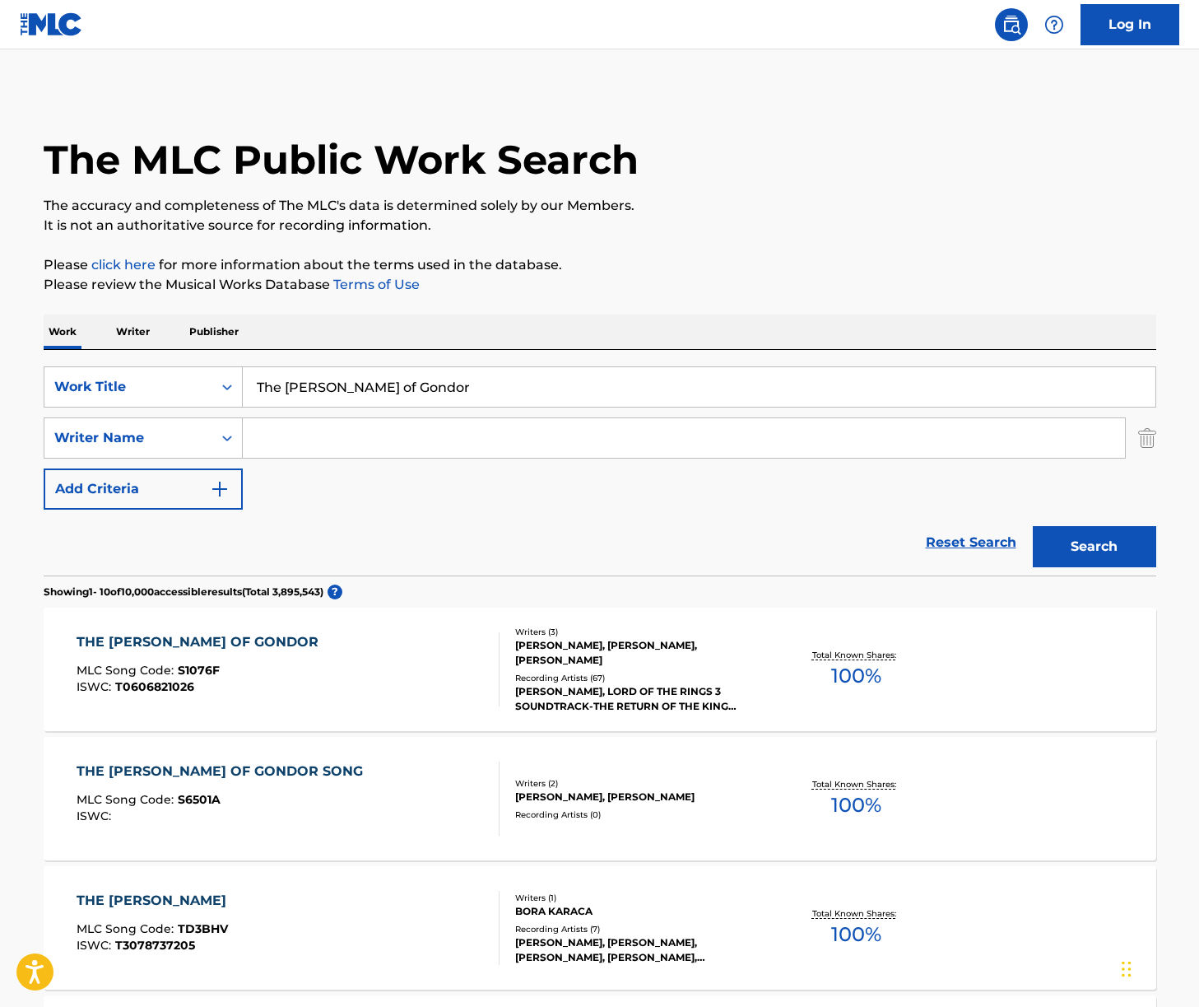
click at [348, 387] on input "The [PERSON_NAME] of Gondor" at bounding box center [699, 387] width 913 height 40
paste input "May It Be"
type input "May It Be"
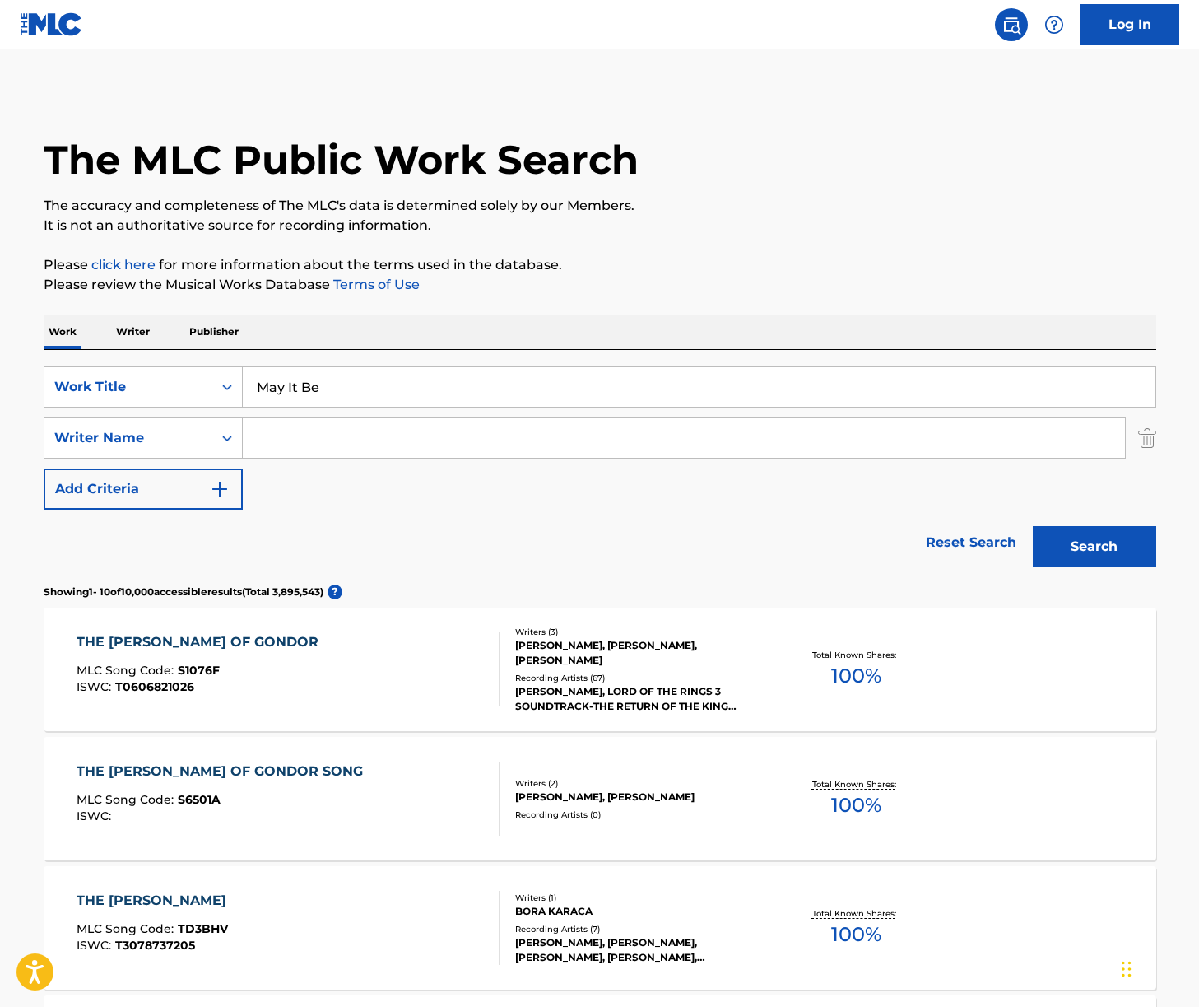
click at [339, 442] on input "Search Form" at bounding box center [684, 438] width 882 height 40
type input "[PERSON_NAME]"
click at [1033, 526] on button "Search" at bounding box center [1094, 546] width 123 height 41
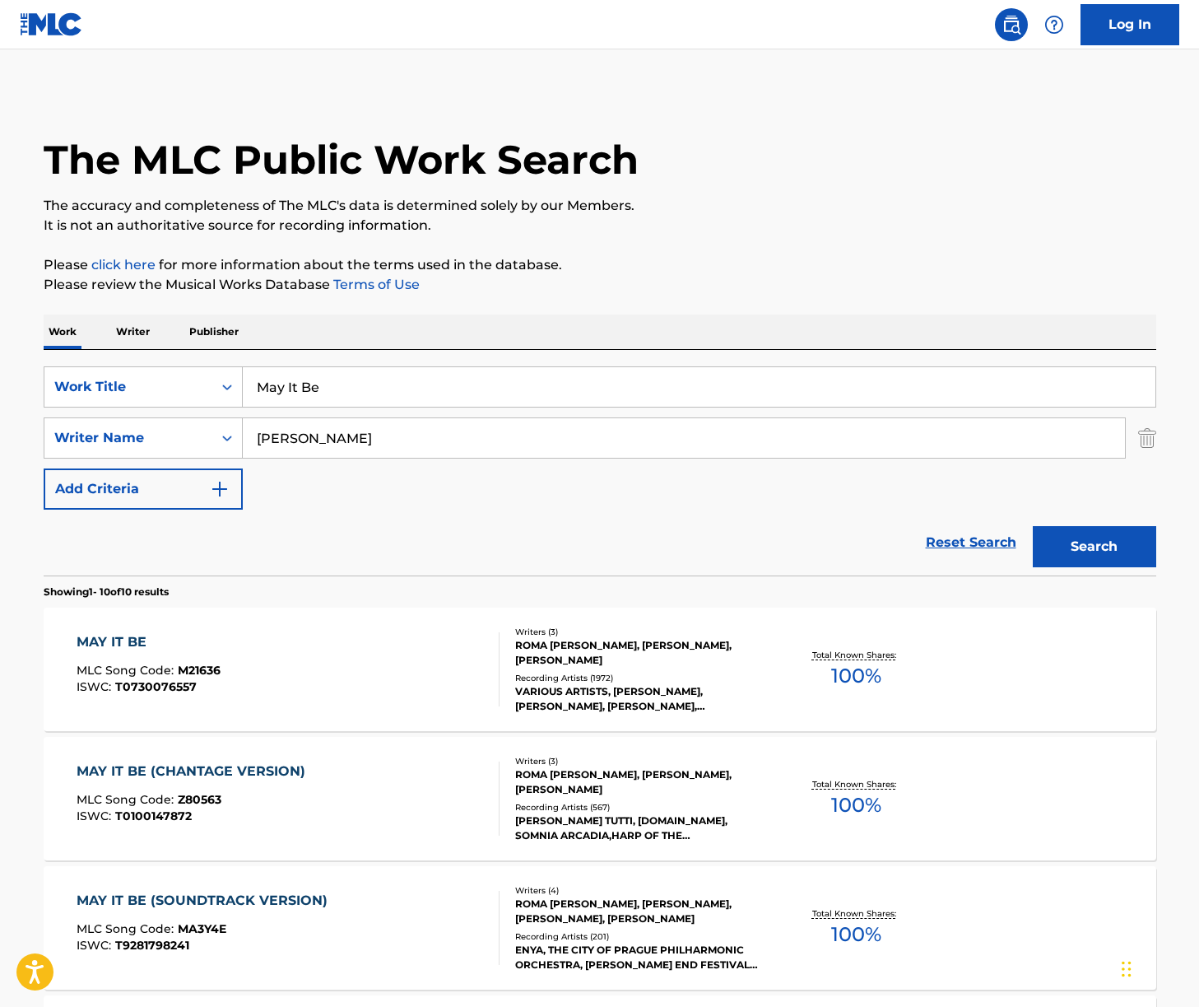
click at [398, 654] on div "MAY IT BE MLC Song Code : M21636 ISWC : T0730076557" at bounding box center [288, 669] width 423 height 74
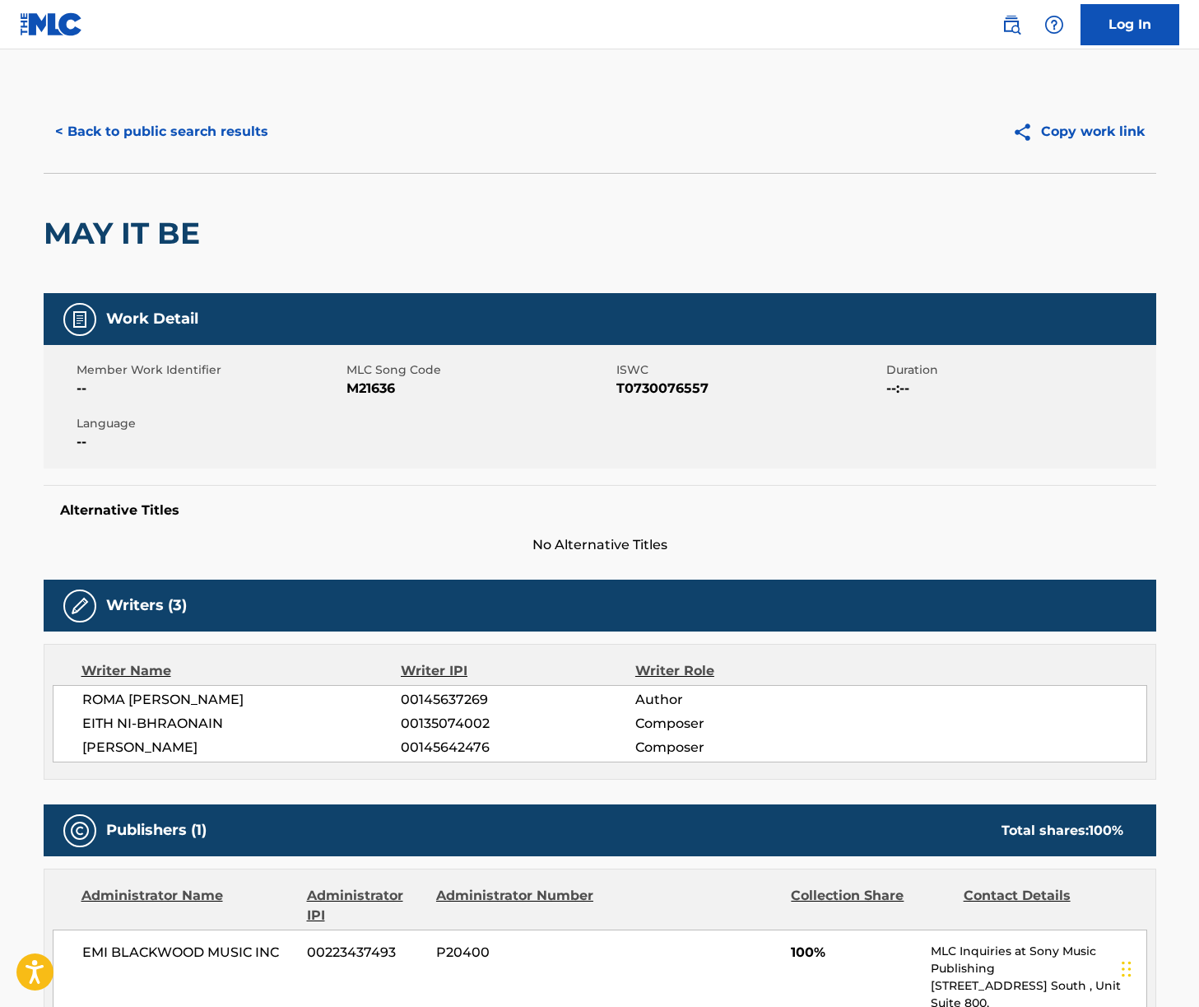
click at [179, 700] on span "ROMA [PERSON_NAME]" at bounding box center [241, 700] width 319 height 20
click at [160, 717] on span "EITH NI-BHRAONAIN" at bounding box center [241, 724] width 319 height 20
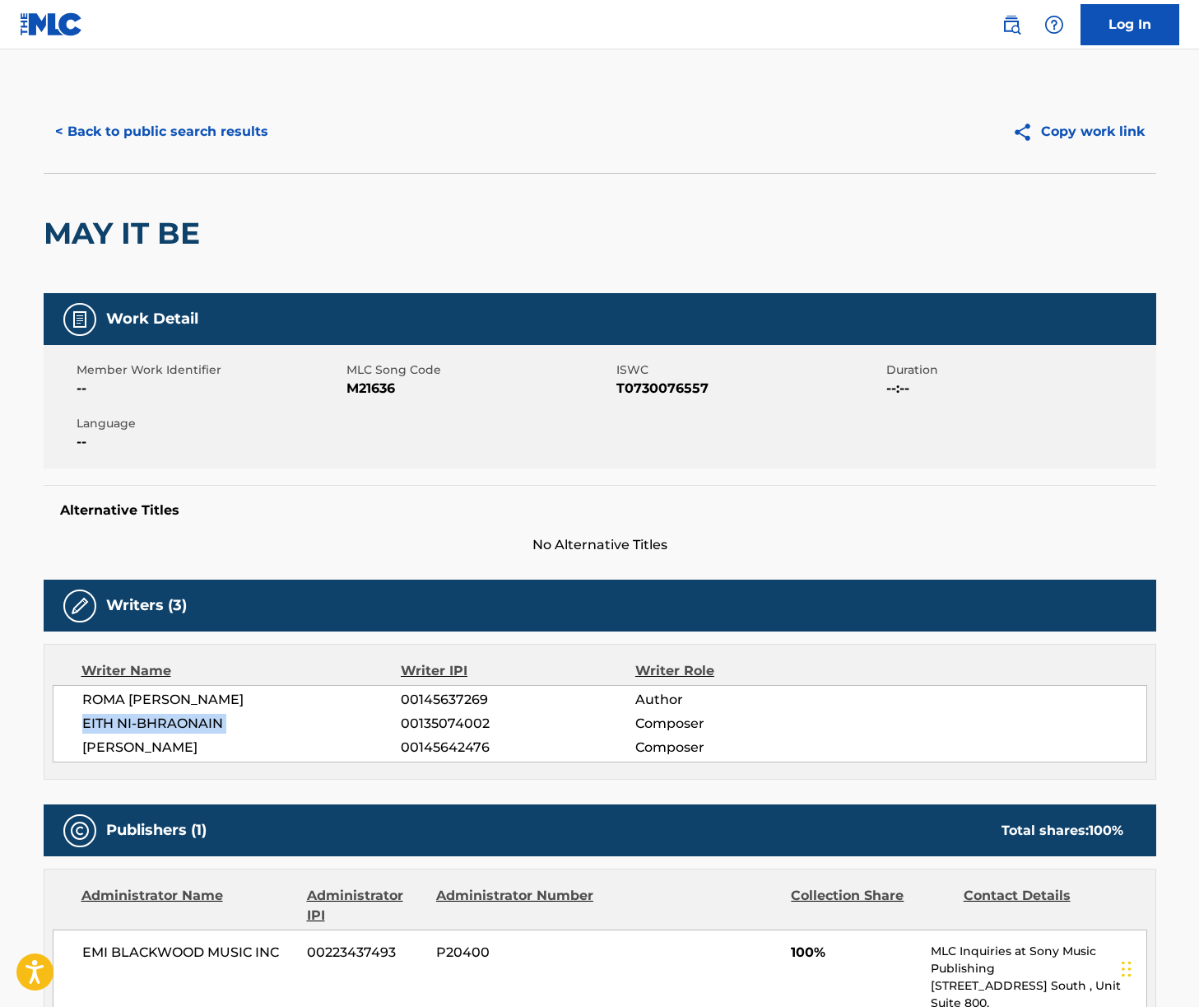
click at [160, 717] on span "EITH NI-BHRAONAIN" at bounding box center [241, 724] width 319 height 20
click at [117, 751] on span "[PERSON_NAME]" at bounding box center [241, 747] width 319 height 20
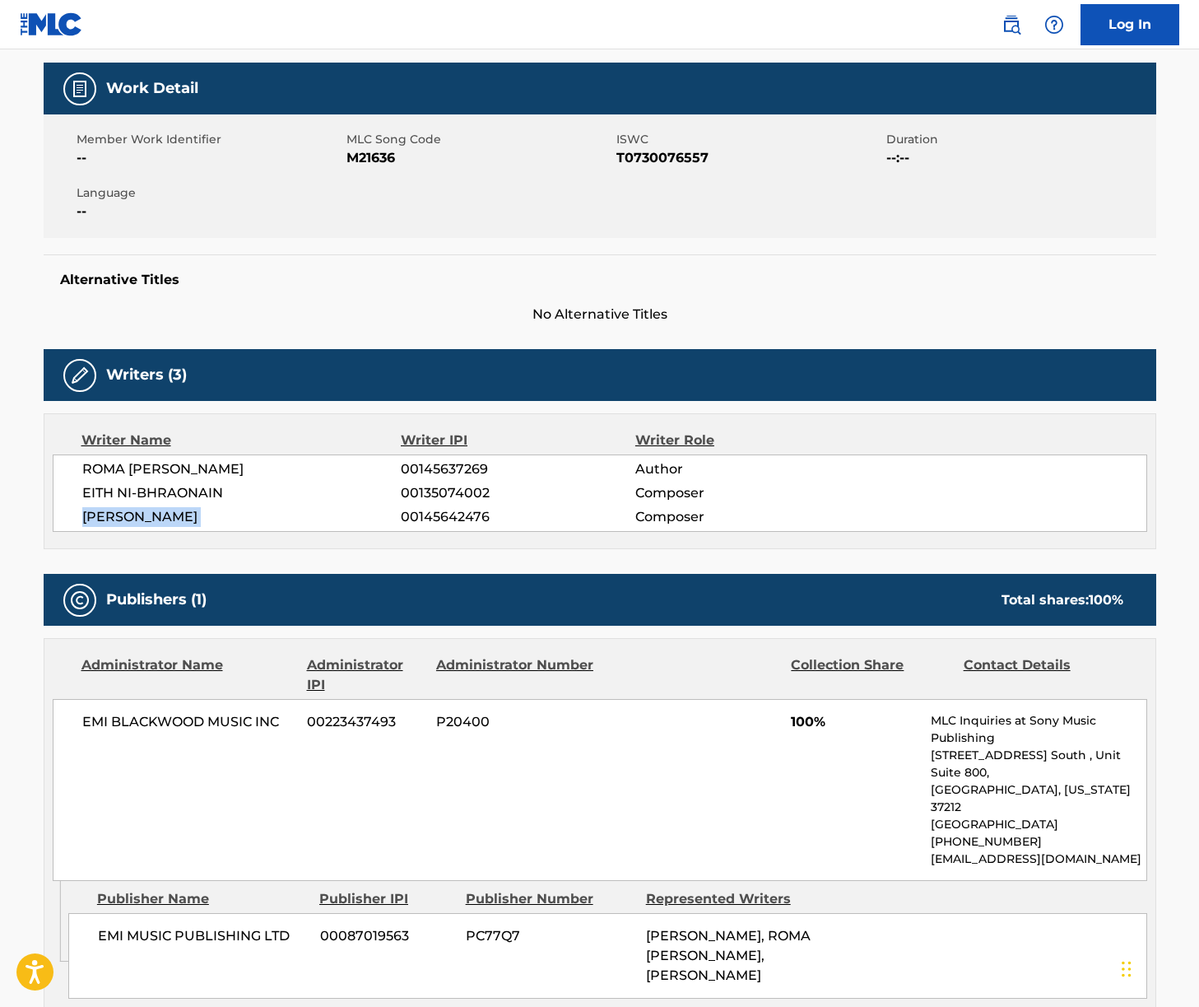
scroll to position [282, 0]
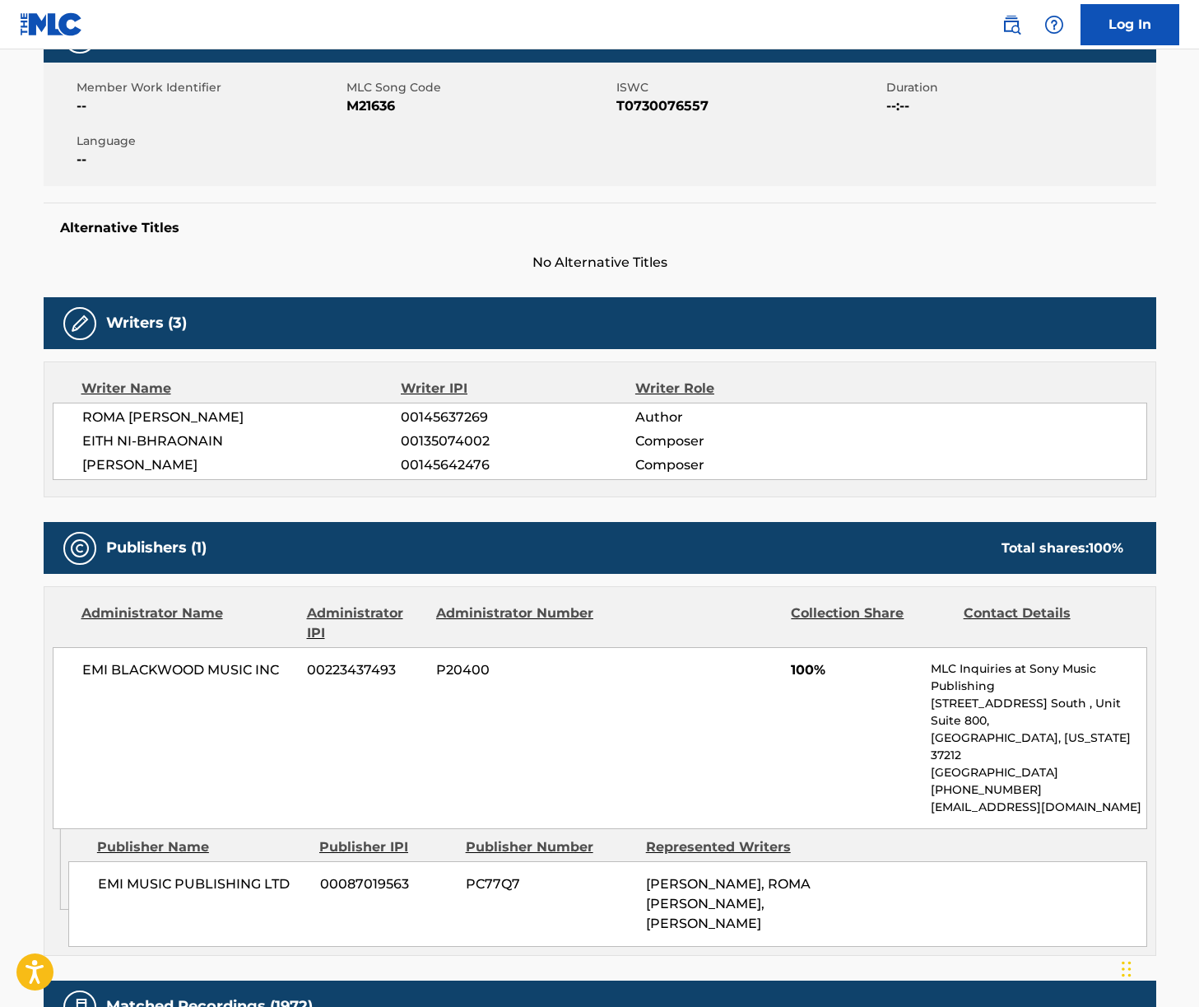
click at [166, 668] on span "EMI BLACKWOOD MUSIC INC" at bounding box center [188, 670] width 213 height 20
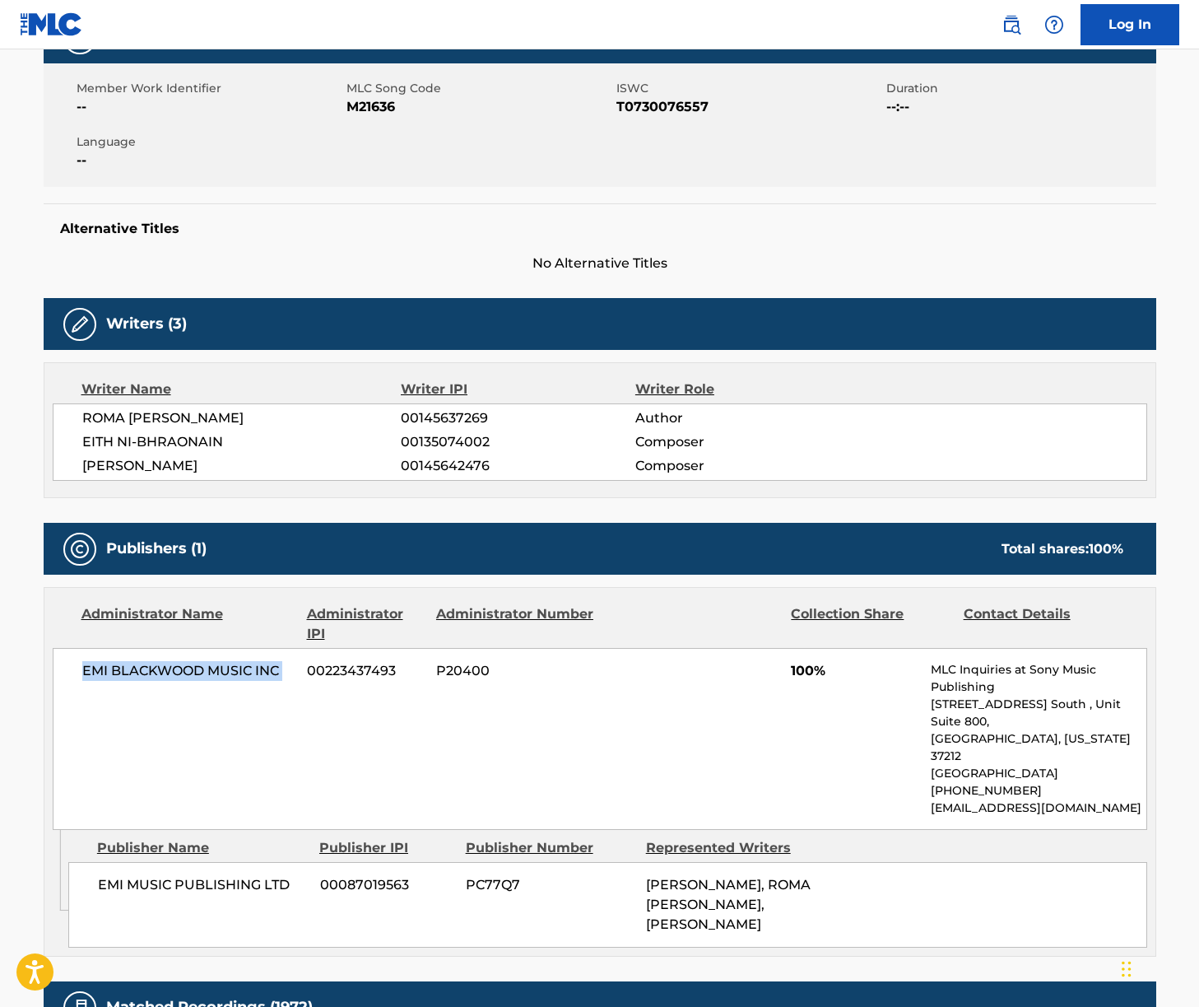
scroll to position [0, 0]
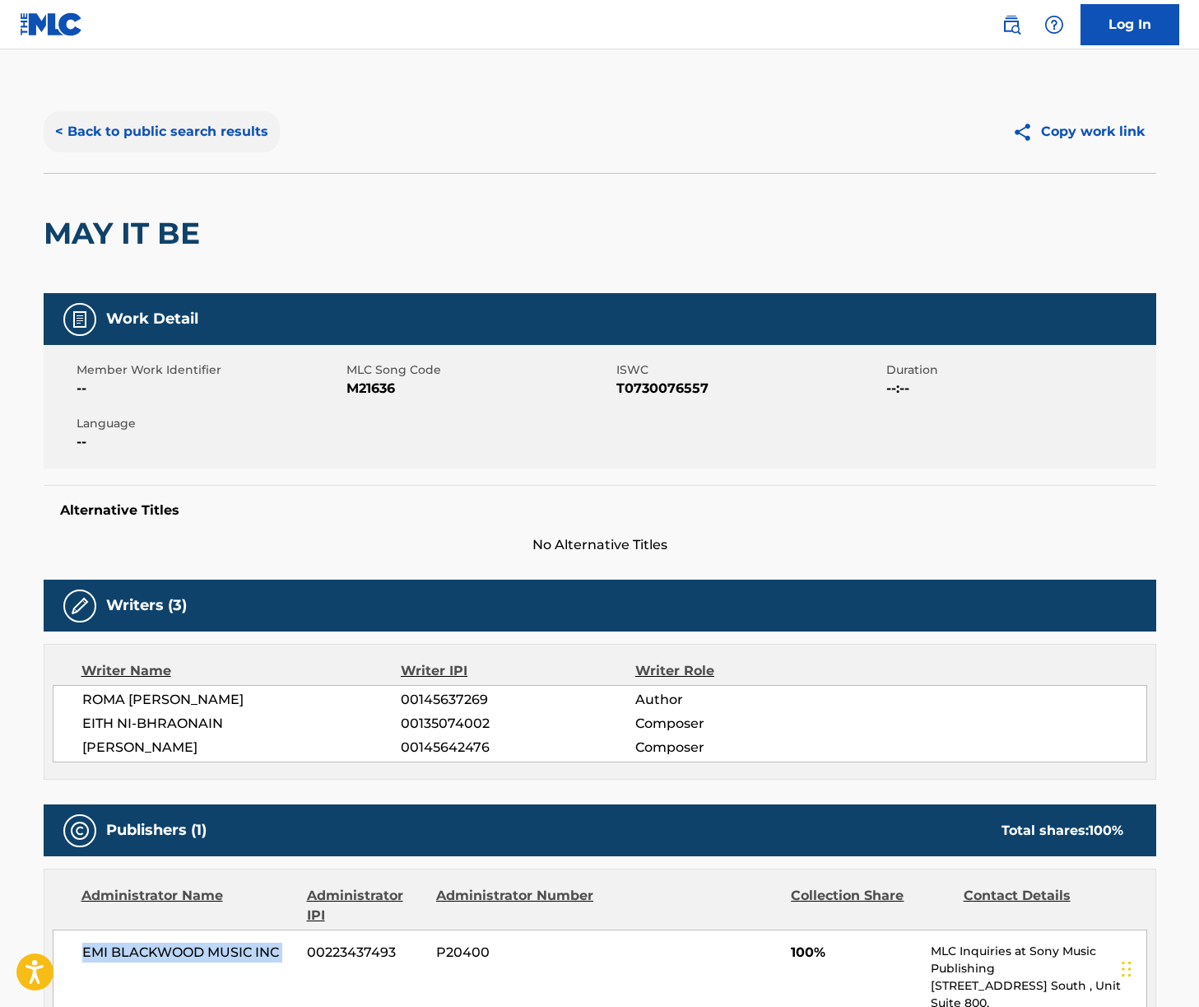
click at [163, 142] on button "< Back to public search results" at bounding box center [162, 131] width 236 height 41
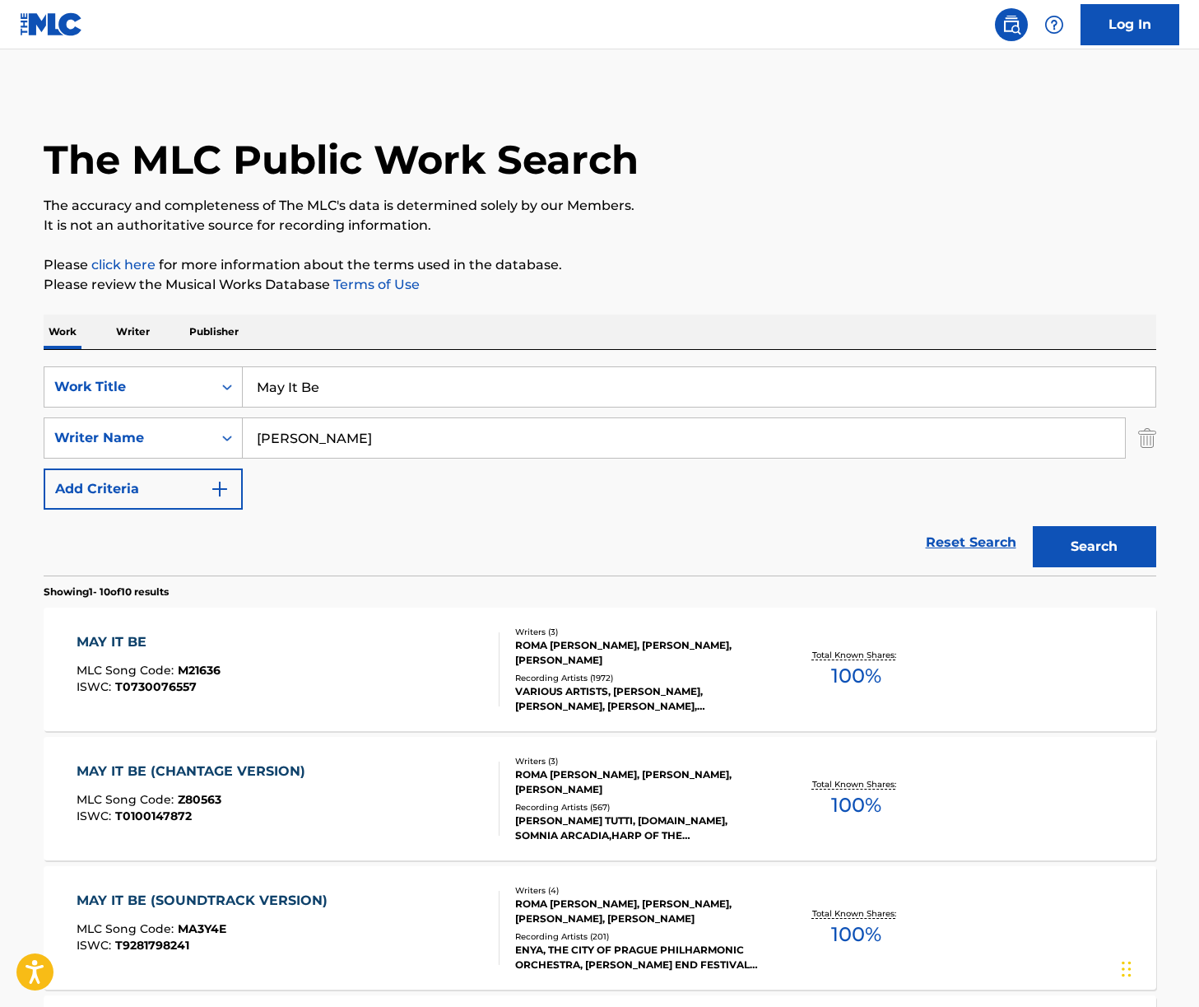
click at [322, 389] on input "May It Be" at bounding box center [699, 387] width 913 height 40
paste input "Journey to the Grey [PERSON_NAME]"
type input "Journey to the Grey [PERSON_NAME]"
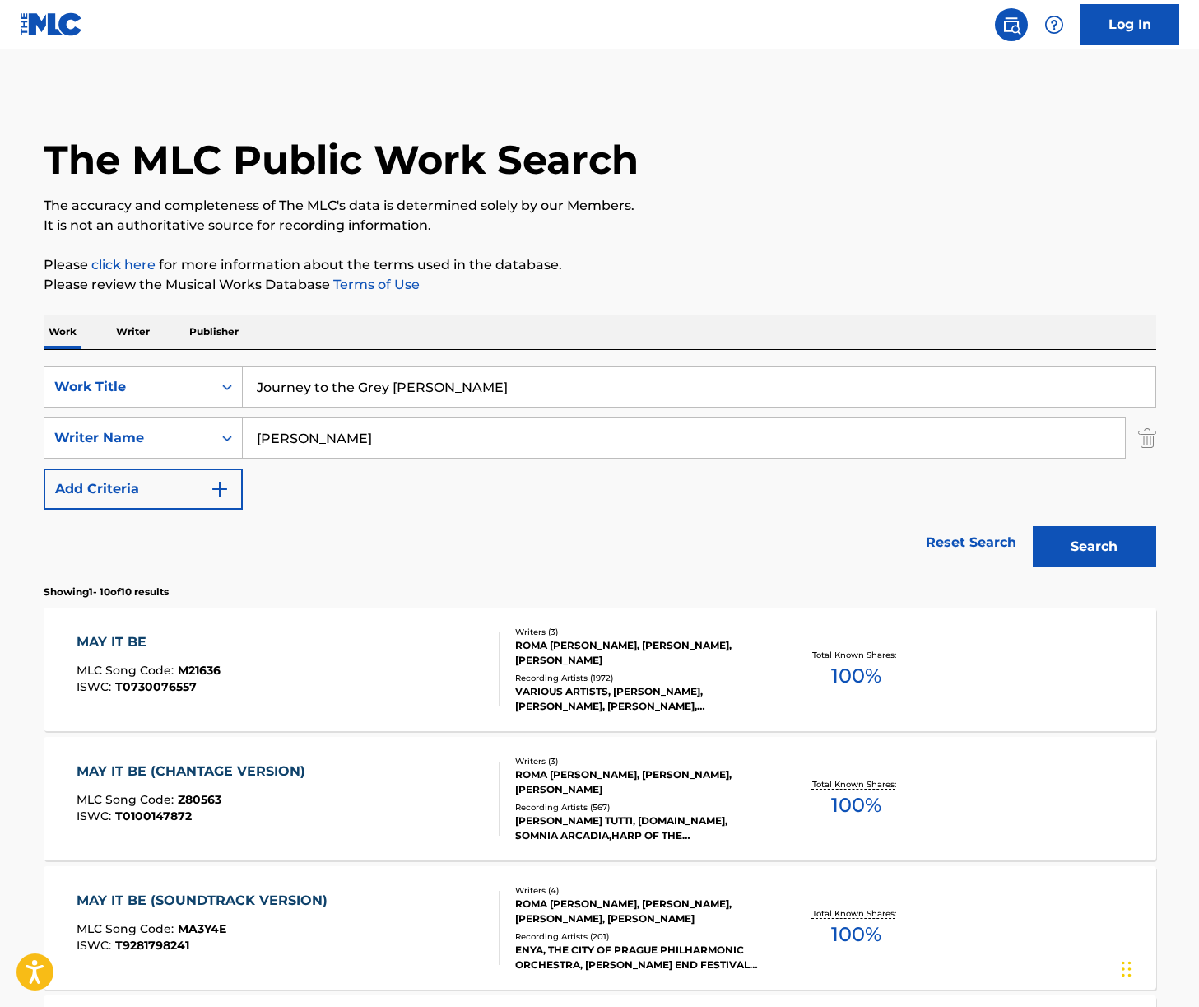
click at [433, 445] on input "[PERSON_NAME]" at bounding box center [684, 438] width 882 height 40
type input "n"
click at [1033, 526] on button "Search" at bounding box center [1094, 546] width 123 height 41
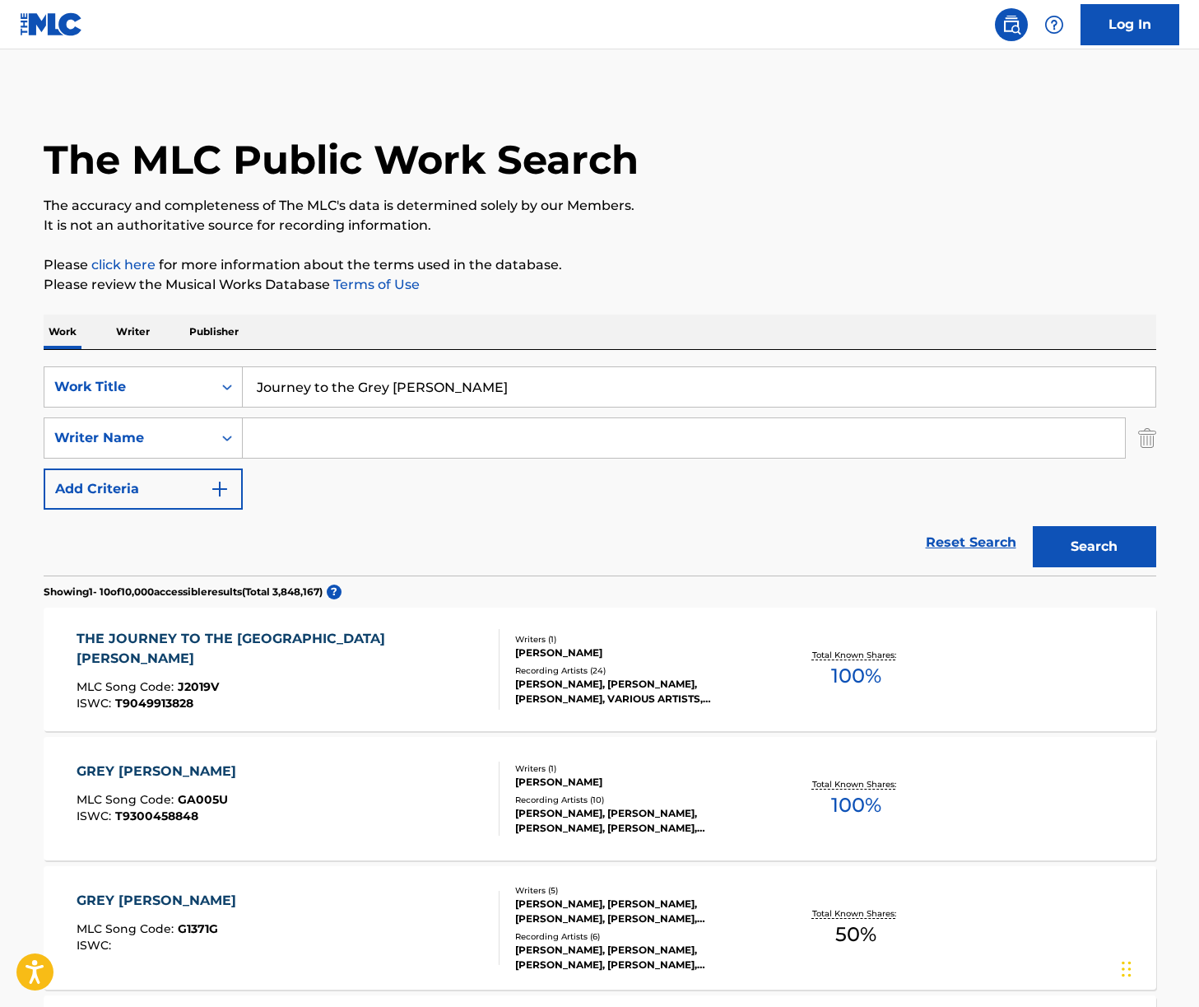
click at [416, 684] on div "THE JOURNEY TO THE GREY [PERSON_NAME] MLC Song Code : J2019V ISWC : T9049913828" at bounding box center [288, 669] width 423 height 81
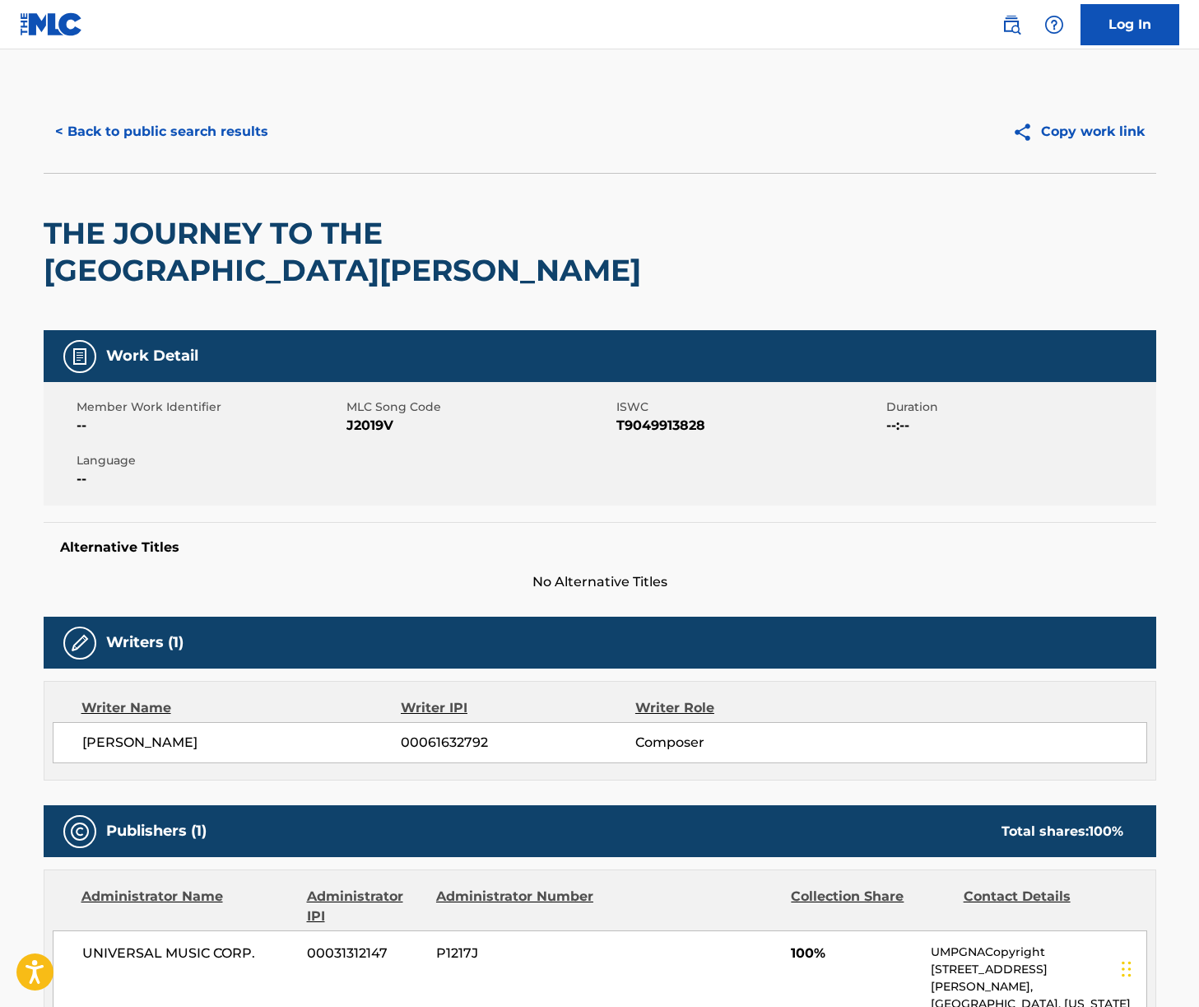
click at [203, 733] on span "[PERSON_NAME]" at bounding box center [241, 743] width 319 height 20
click at [163, 943] on span "UNIVERSAL MUSIC CORP." at bounding box center [188, 953] width 213 height 20
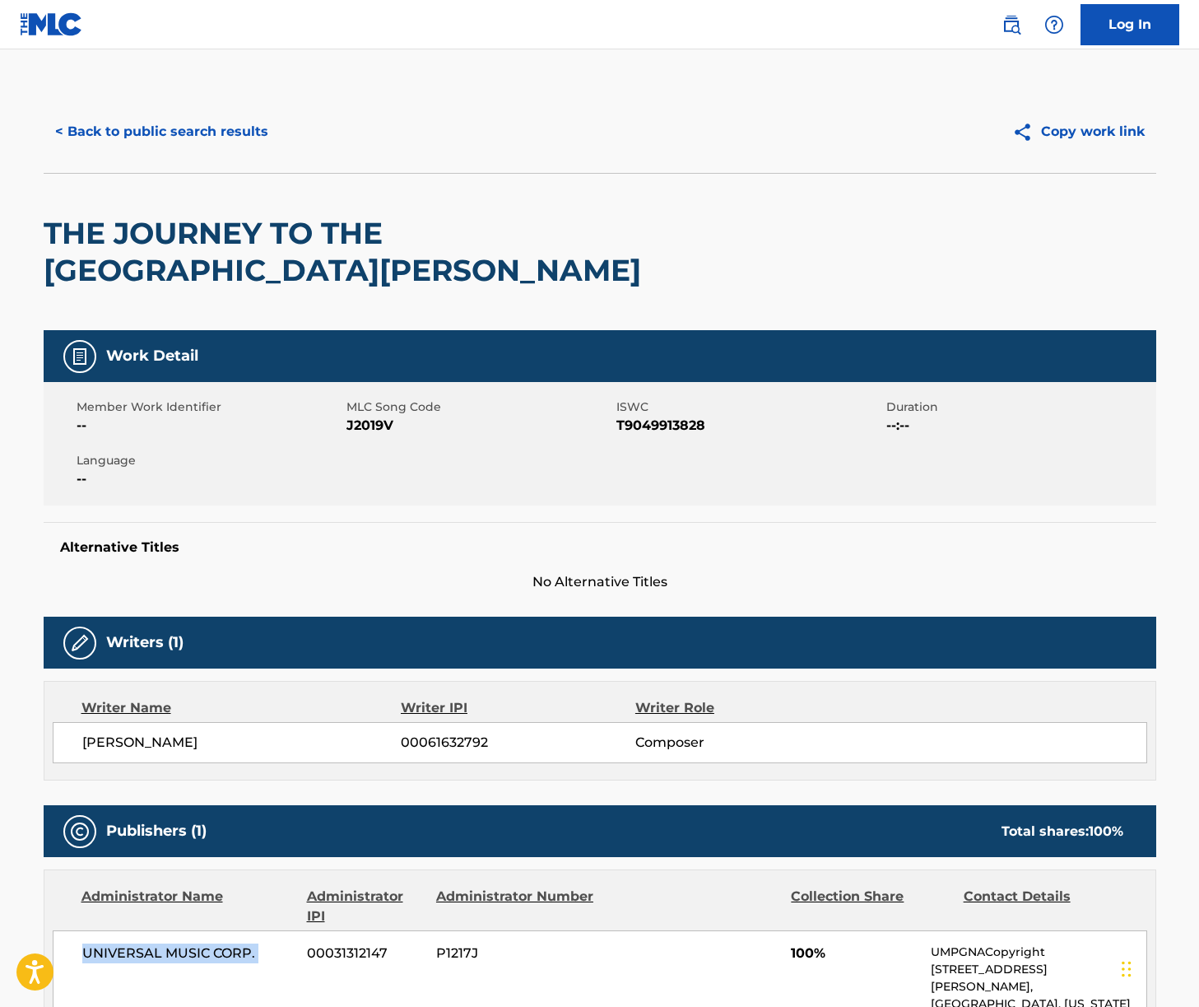
click at [163, 943] on span "UNIVERSAL MUSIC CORP." at bounding box center [188, 953] width 213 height 20
click at [196, 140] on button "< Back to public search results" at bounding box center [162, 131] width 236 height 41
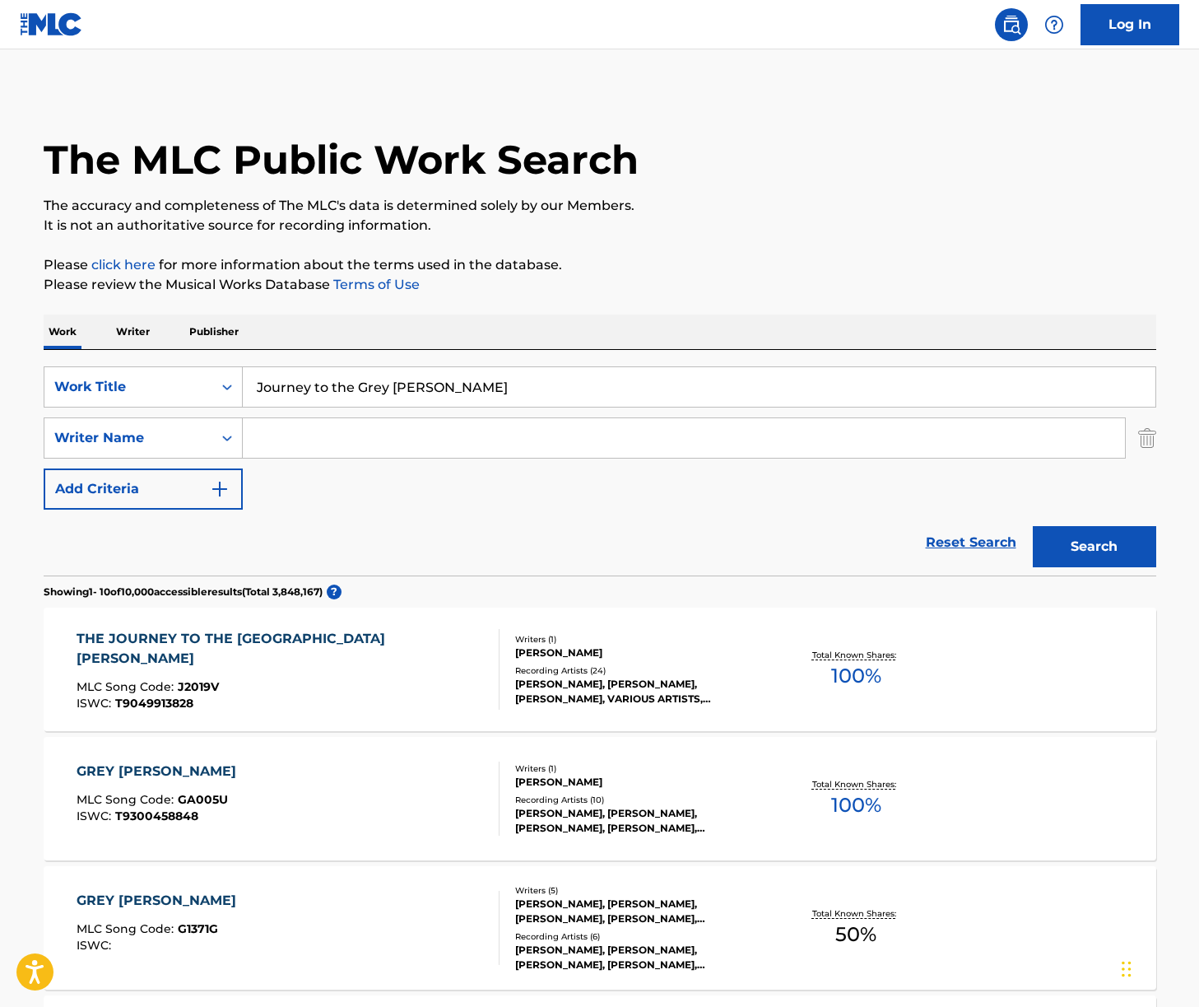
click at [312, 387] on input "Journey to the Grey [PERSON_NAME]" at bounding box center [699, 387] width 913 height 40
drag, startPoint x: 312, startPoint y: 387, endPoint x: 635, endPoint y: 475, distance: 335.3
click at [312, 387] on input "Journey to the Grey [PERSON_NAME]" at bounding box center [699, 387] width 913 height 40
paste input "Isengard Unleashed"
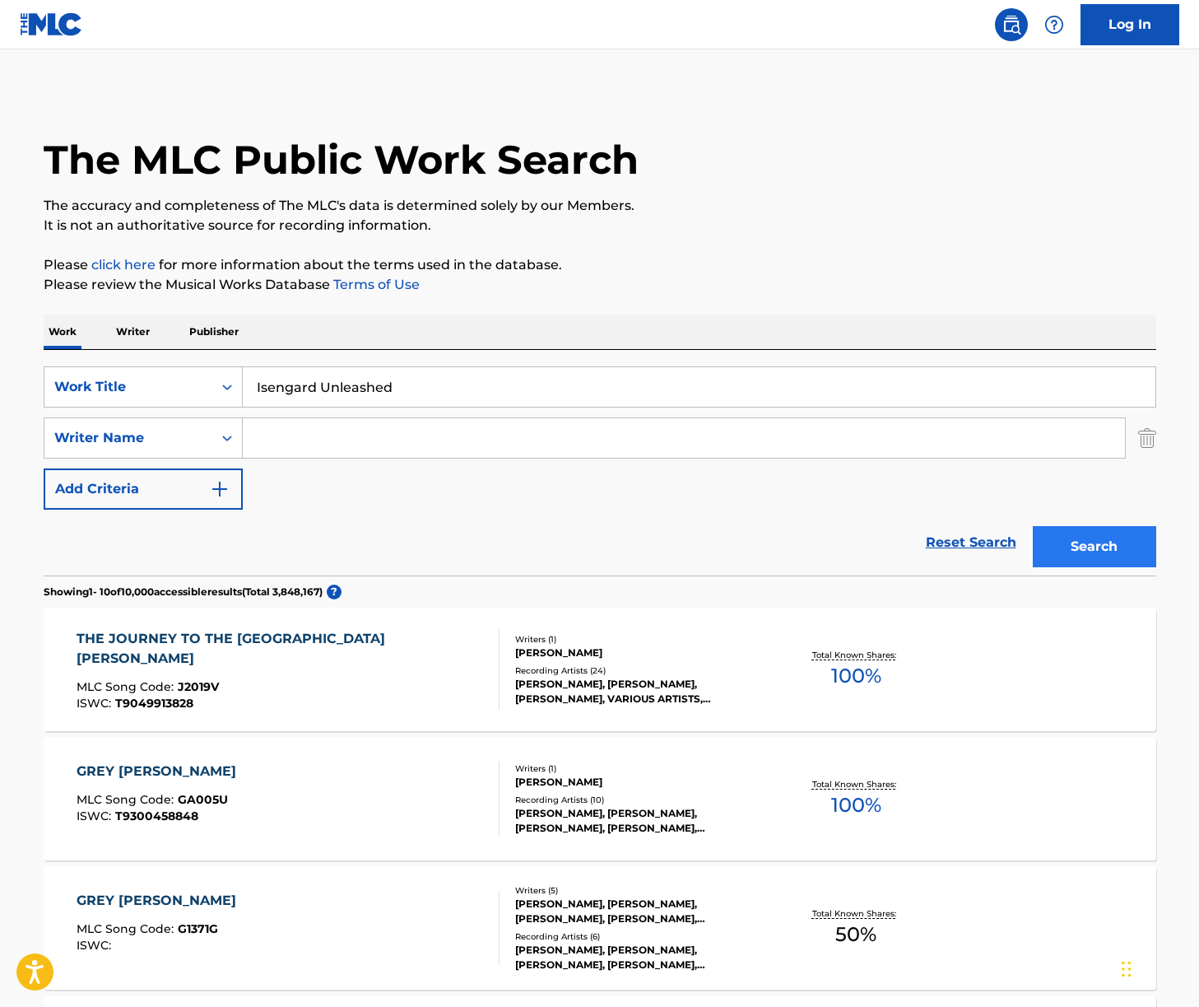
type input "Isengard Unleashed"
click at [1101, 537] on button "Search" at bounding box center [1094, 546] width 123 height 41
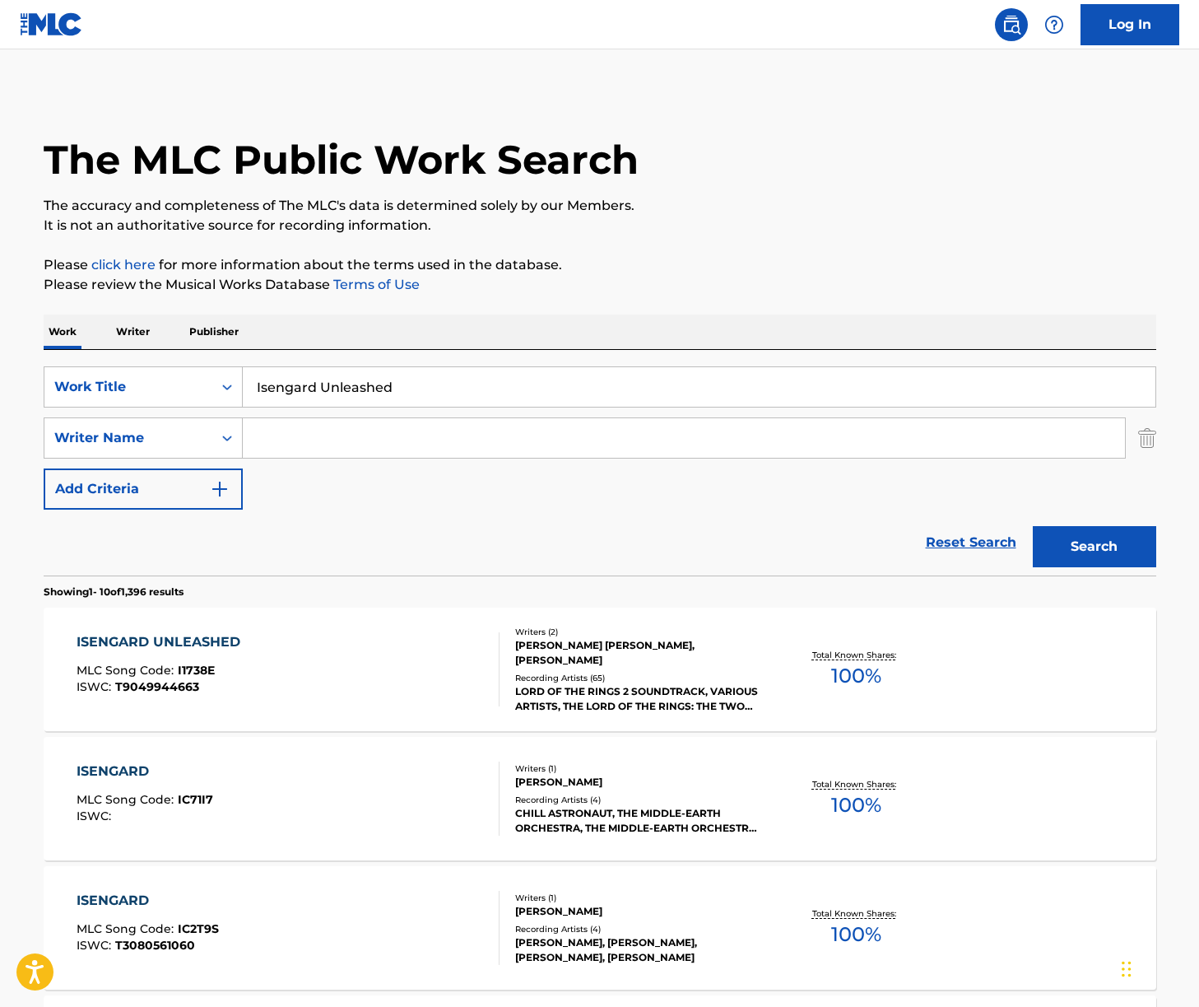
click at [360, 658] on div "ISENGARD UNLEASHED MLC Song Code : I1738E ISWC : T9049944663" at bounding box center [288, 669] width 423 height 74
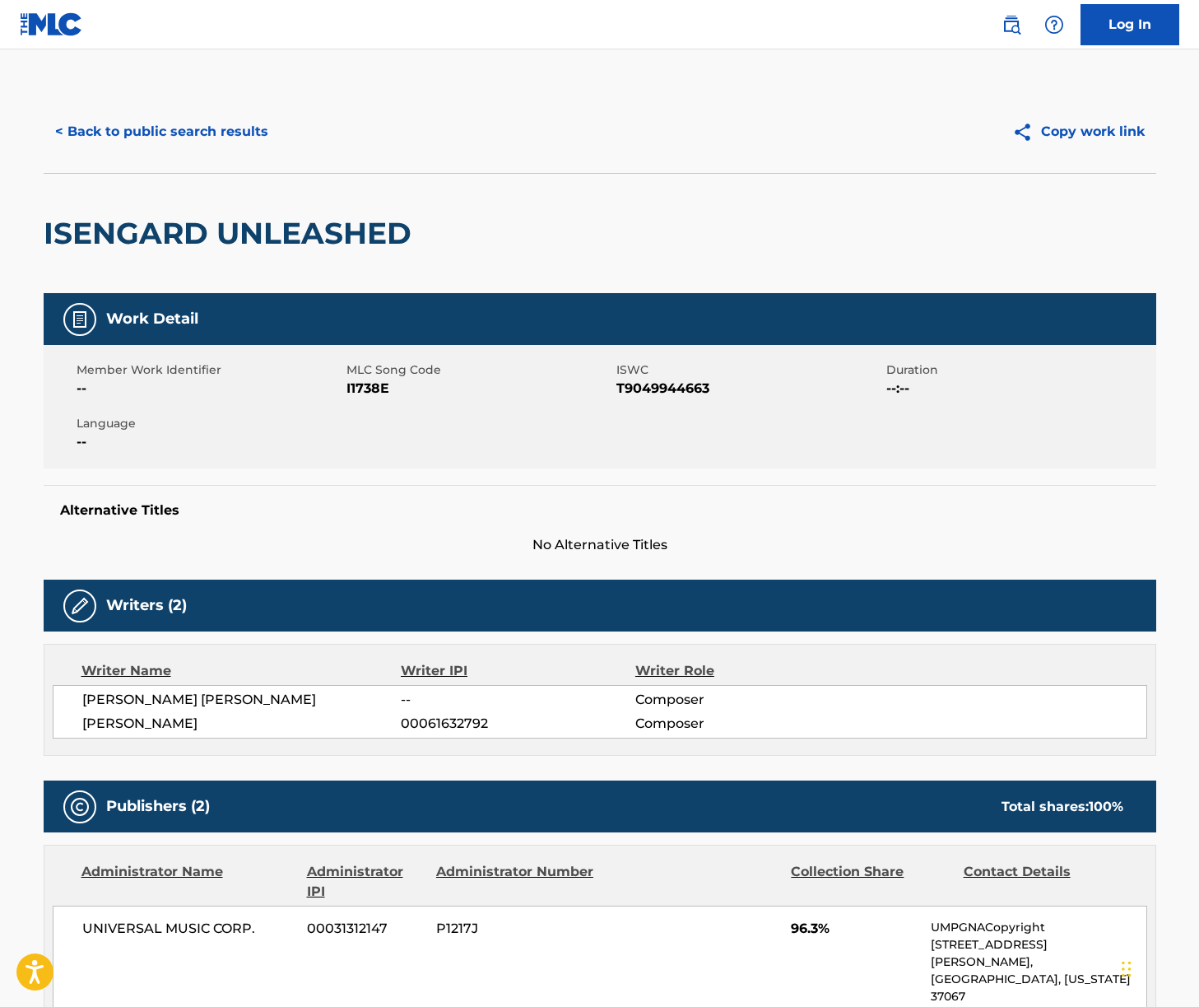
click at [203, 701] on span "[PERSON_NAME] [PERSON_NAME]" at bounding box center [241, 700] width 319 height 20
click at [221, 724] on span "[PERSON_NAME]" at bounding box center [241, 724] width 319 height 20
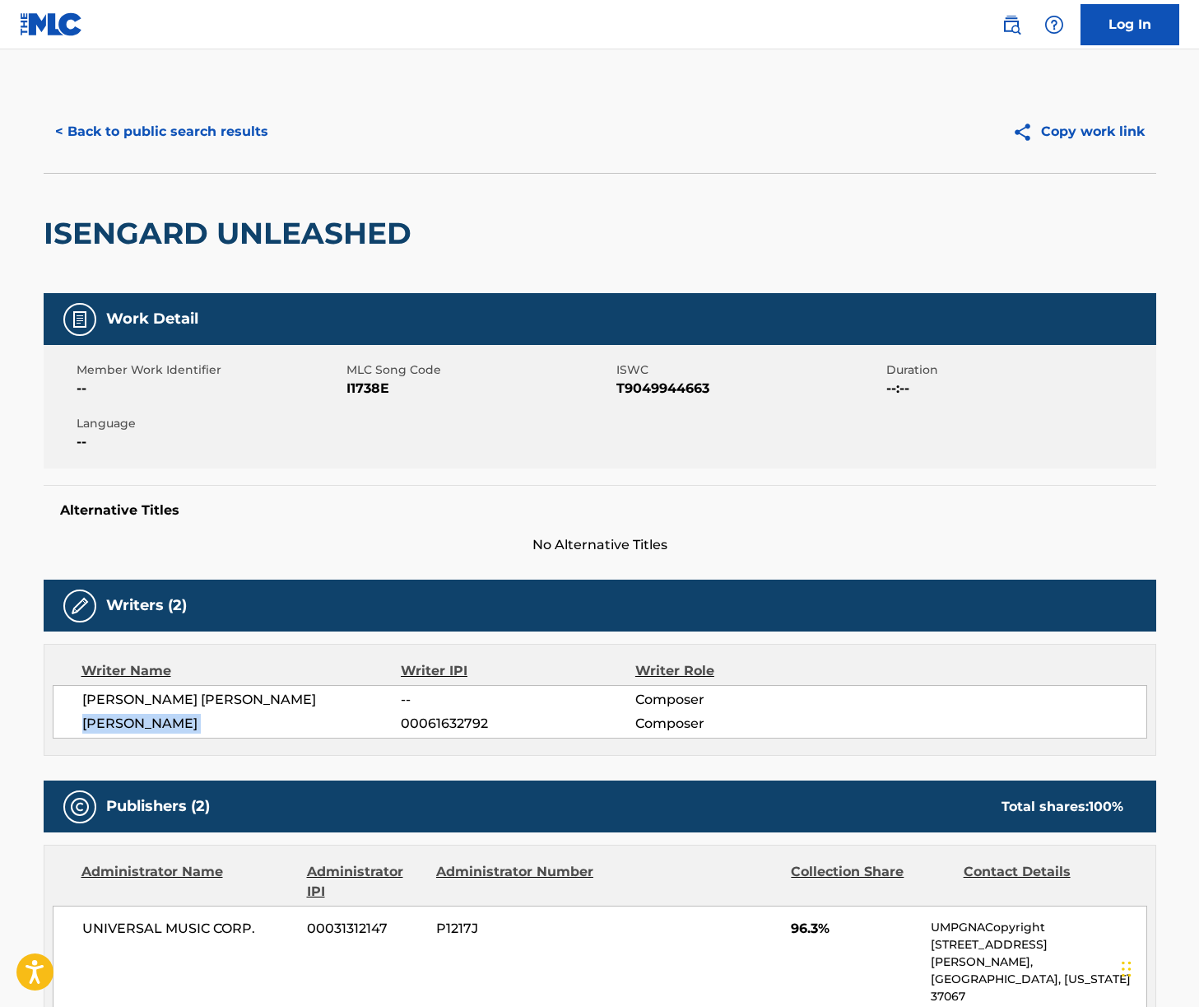
drag, startPoint x: 221, startPoint y: 724, endPoint x: 68, endPoint y: 705, distance: 154.3
click at [221, 724] on span "[PERSON_NAME]" at bounding box center [241, 724] width 319 height 20
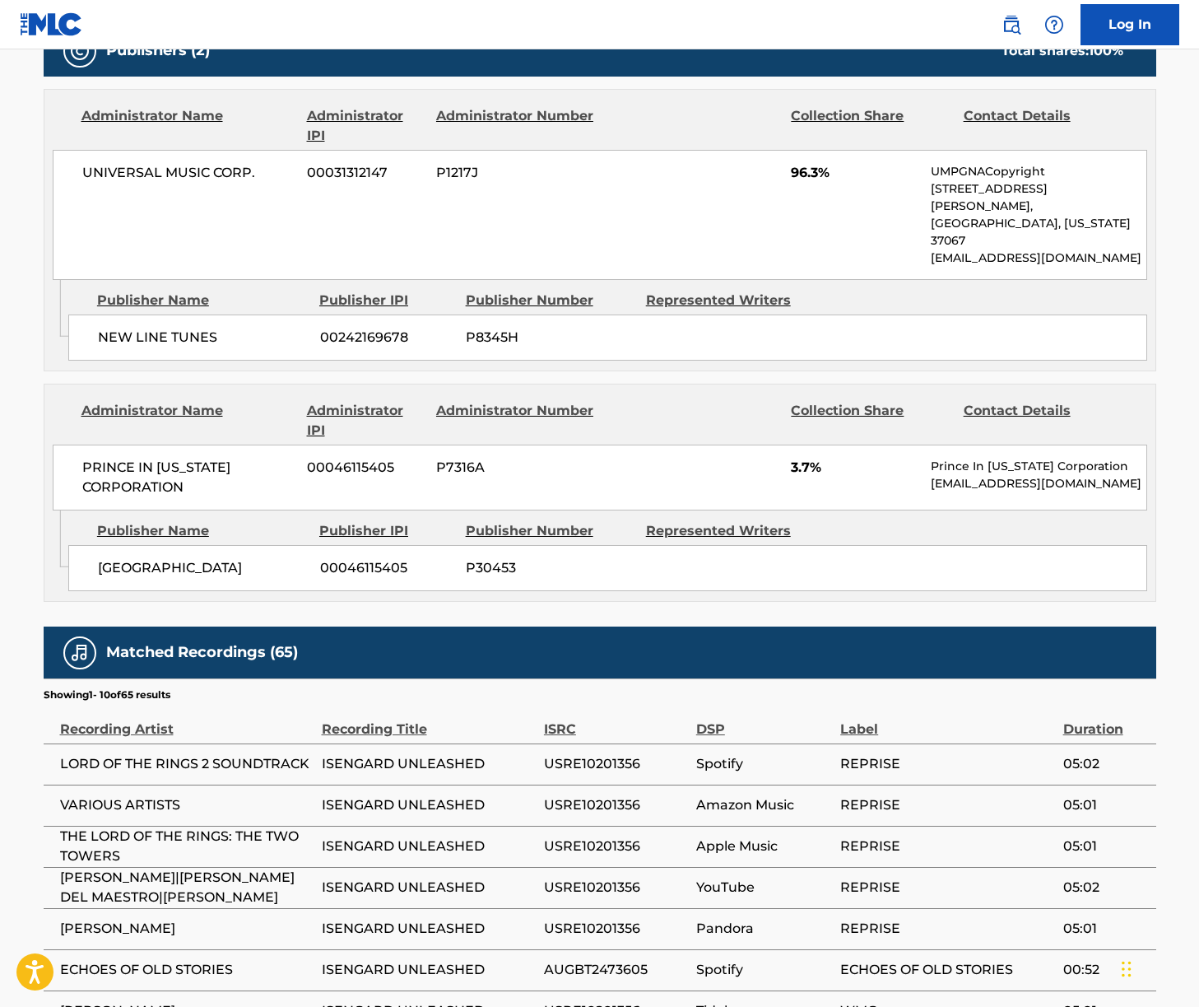
scroll to position [739, 0]
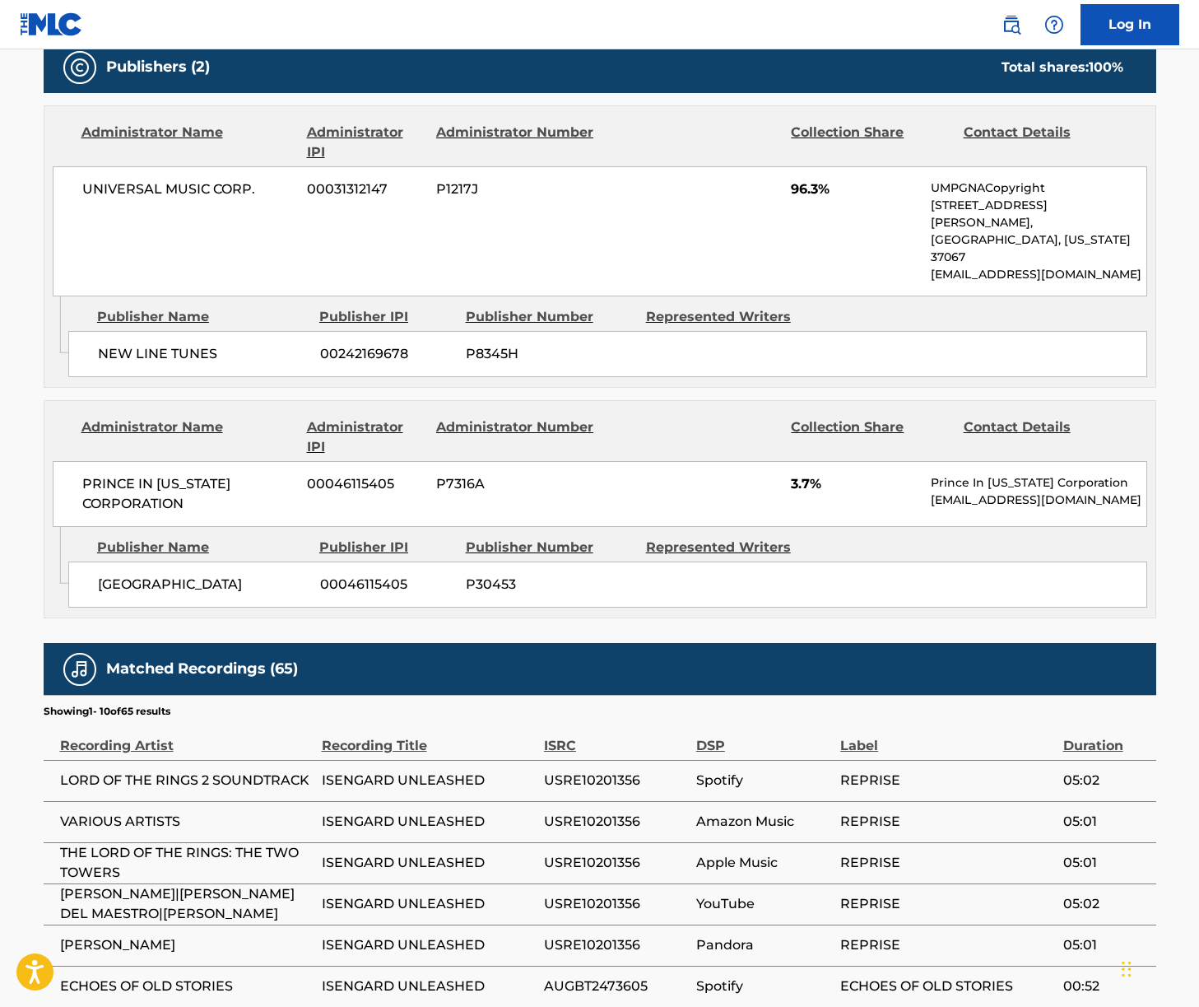
click at [156, 184] on span "UNIVERSAL MUSIC CORP." at bounding box center [188, 189] width 213 height 20
click at [156, 185] on span "UNIVERSAL MUSIC CORP." at bounding box center [188, 189] width 213 height 20
click at [106, 474] on span "PRINCE IN [US_STATE] CORPORATION" at bounding box center [188, 494] width 213 height 40
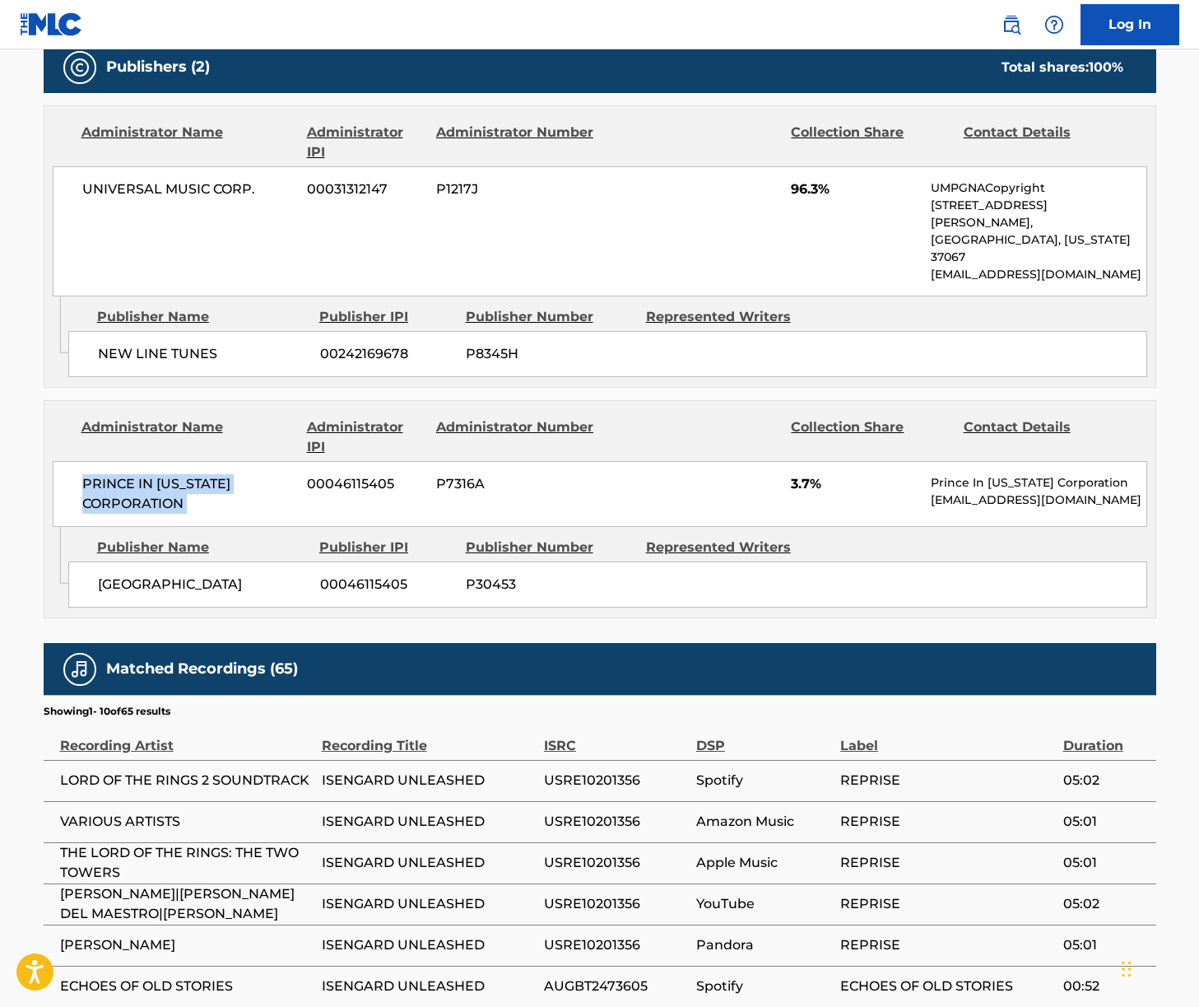
click at [106, 474] on span "PRINCE IN [US_STATE] CORPORATION" at bounding box center [188, 494] width 213 height 40
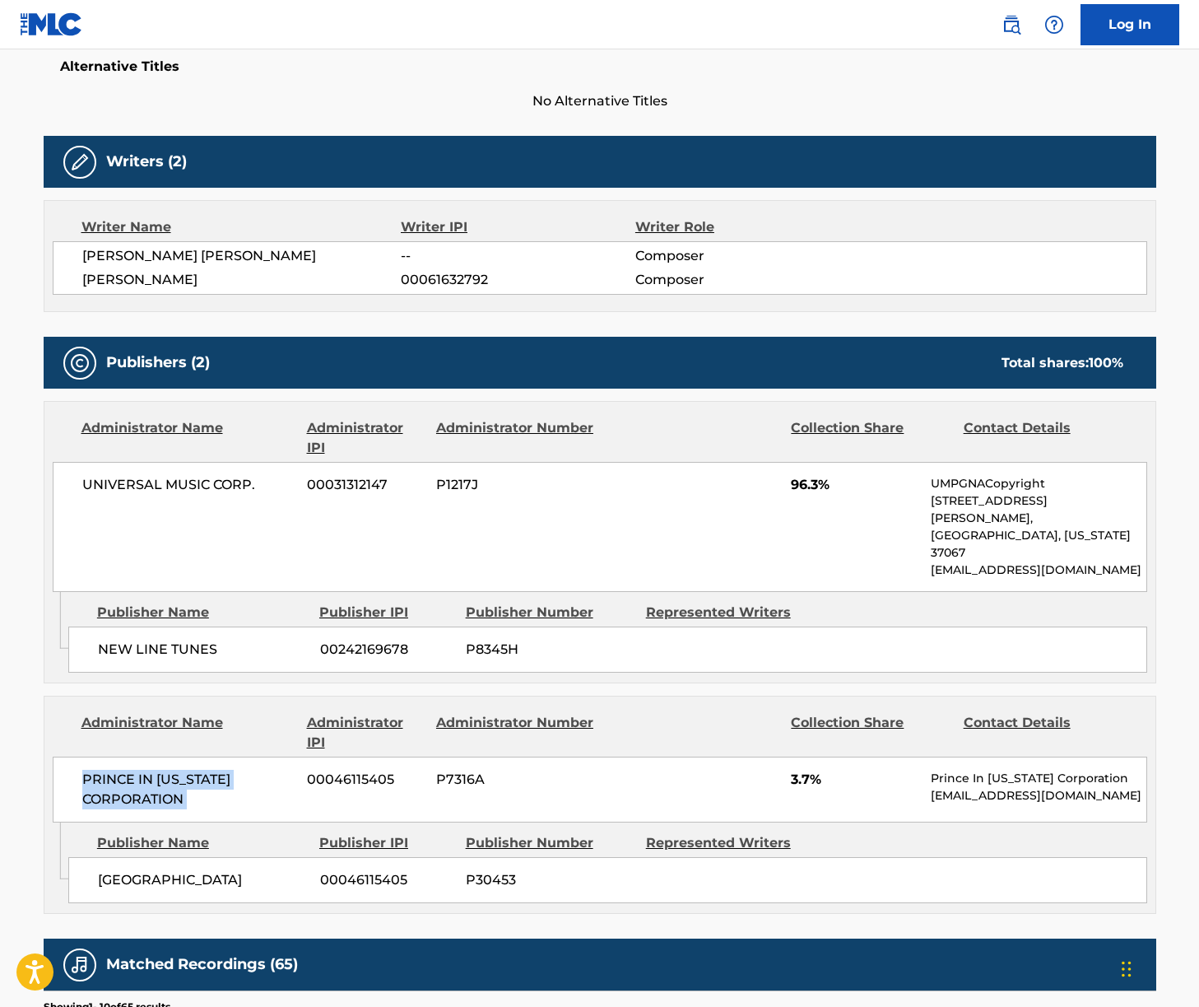
scroll to position [0, 0]
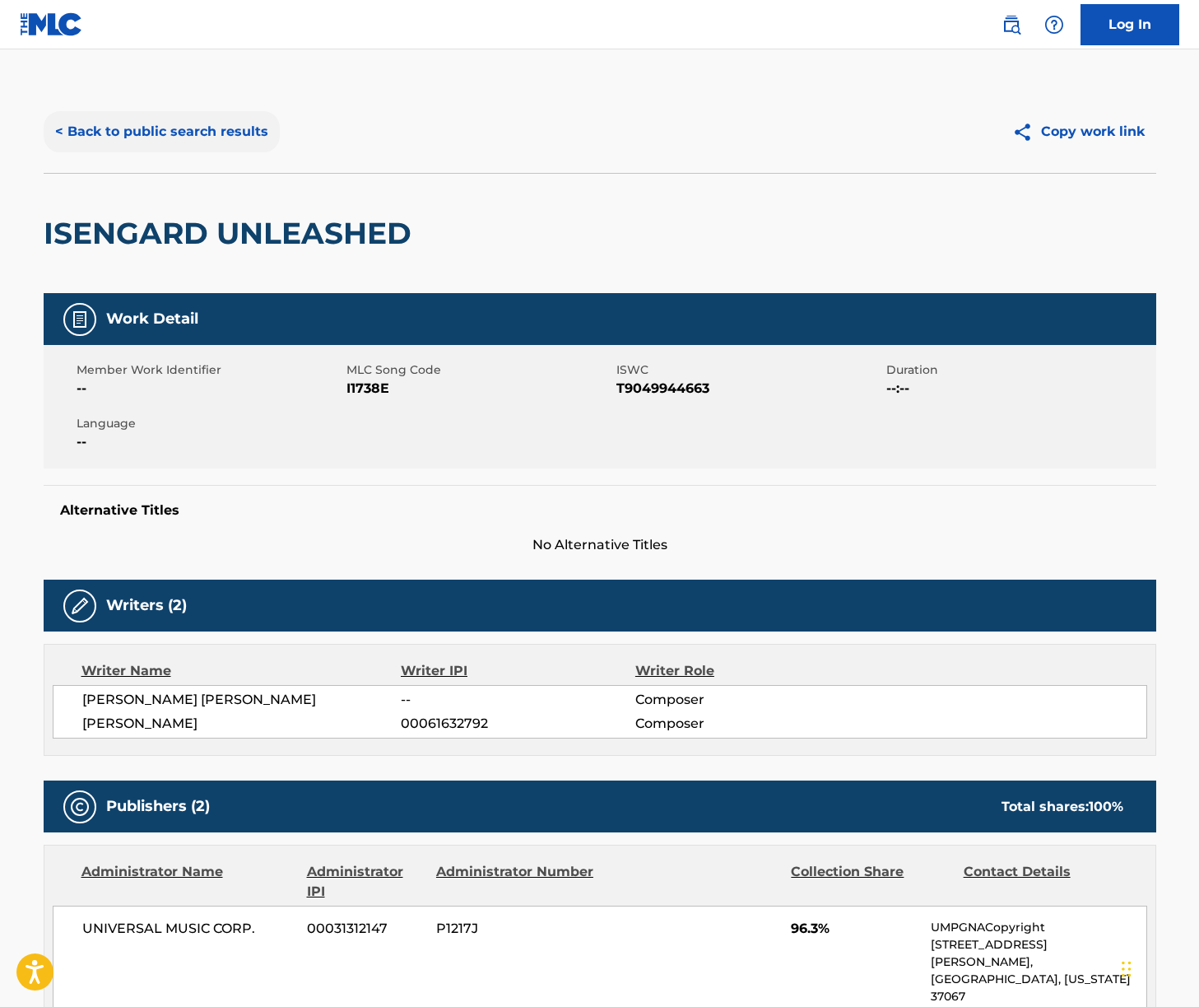
click at [222, 135] on button "< Back to public search results" at bounding box center [162, 131] width 236 height 41
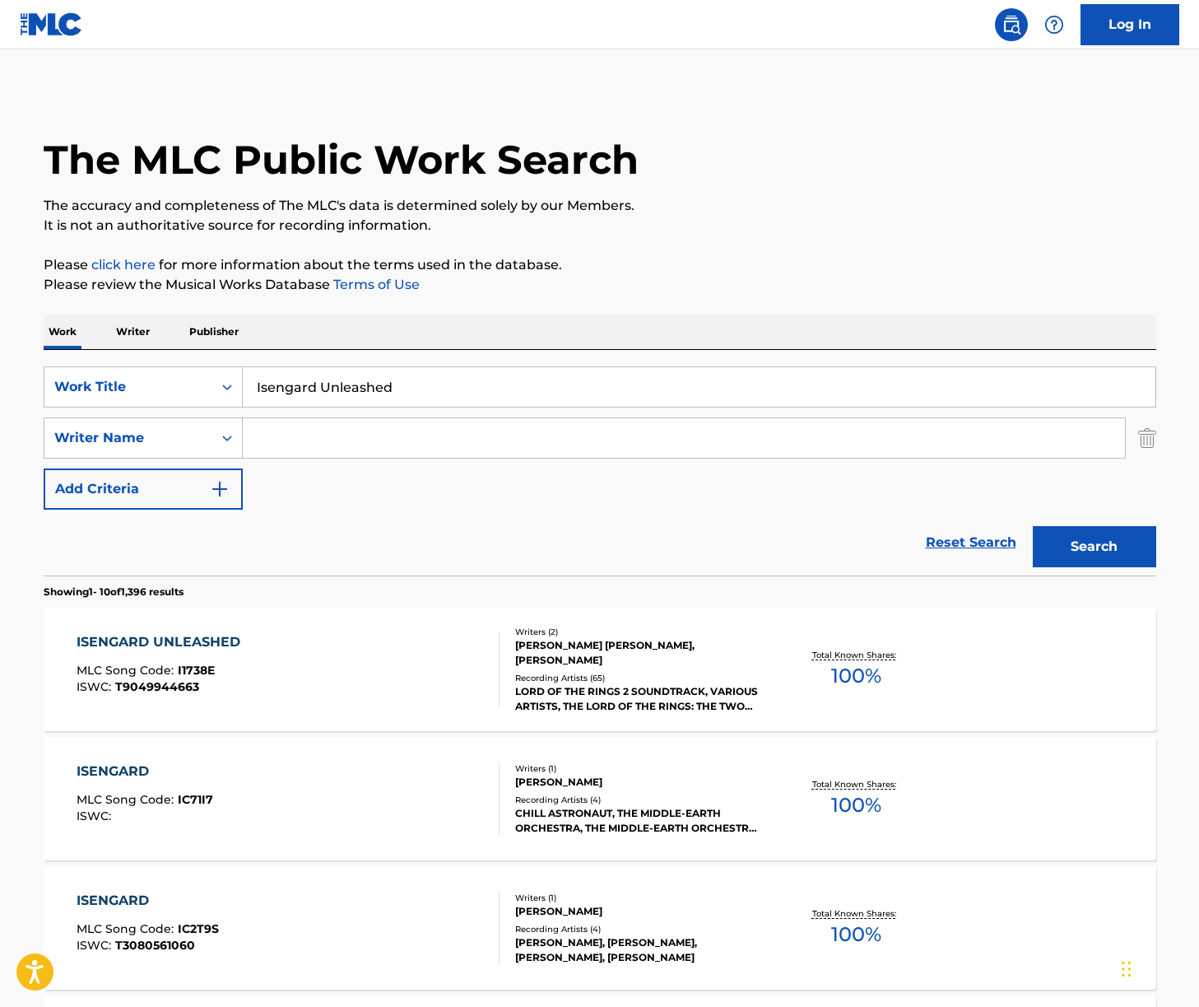
click at [411, 383] on input "Isengard Unleashed" at bounding box center [699, 387] width 913 height 40
paste input "[PERSON_NAME]'s Song"
type input "[PERSON_NAME]'s Song"
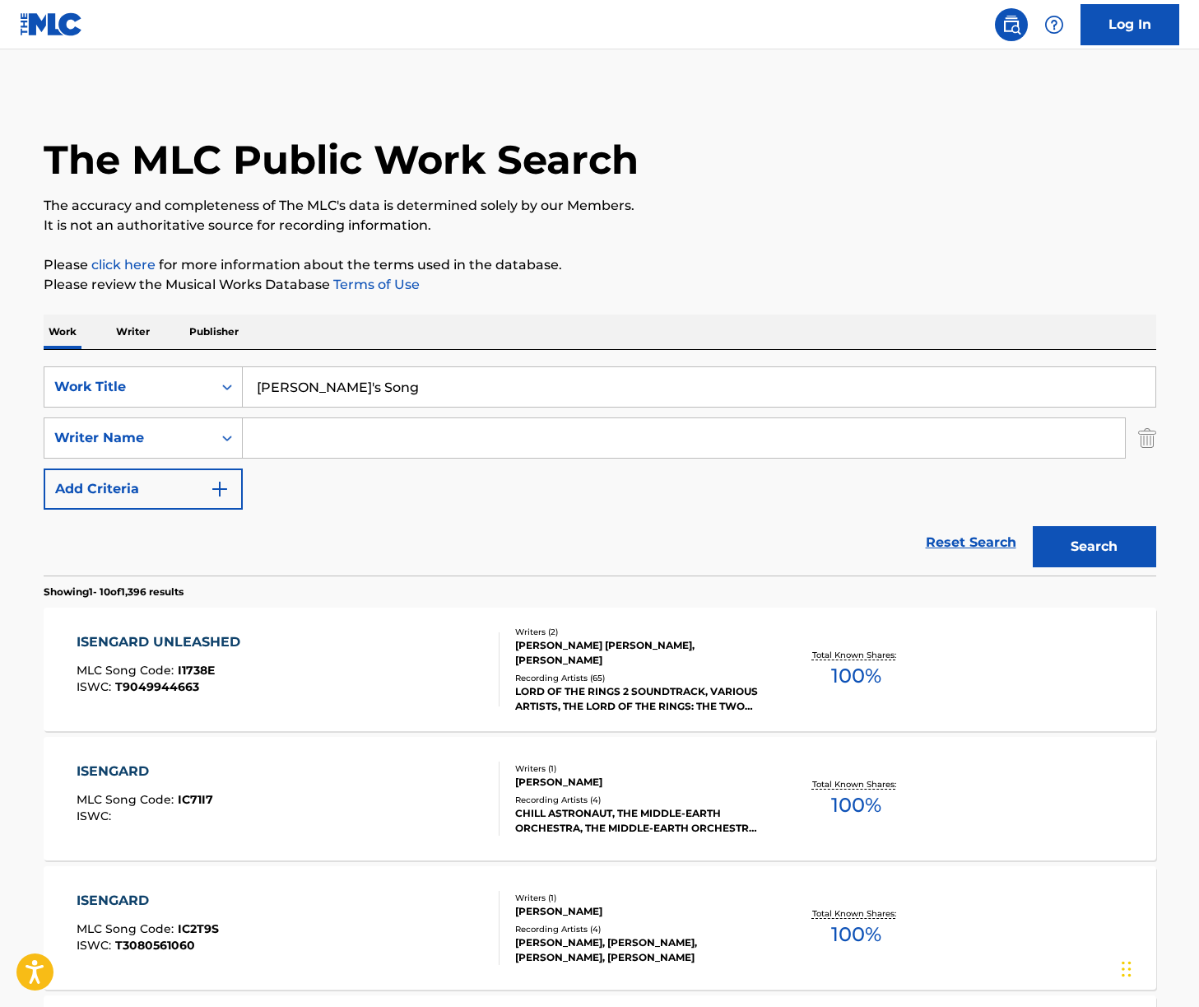
click at [640, 315] on div "Work Writer Publisher" at bounding box center [600, 331] width 1113 height 35
click at [1094, 544] on button "Search" at bounding box center [1094, 546] width 123 height 41
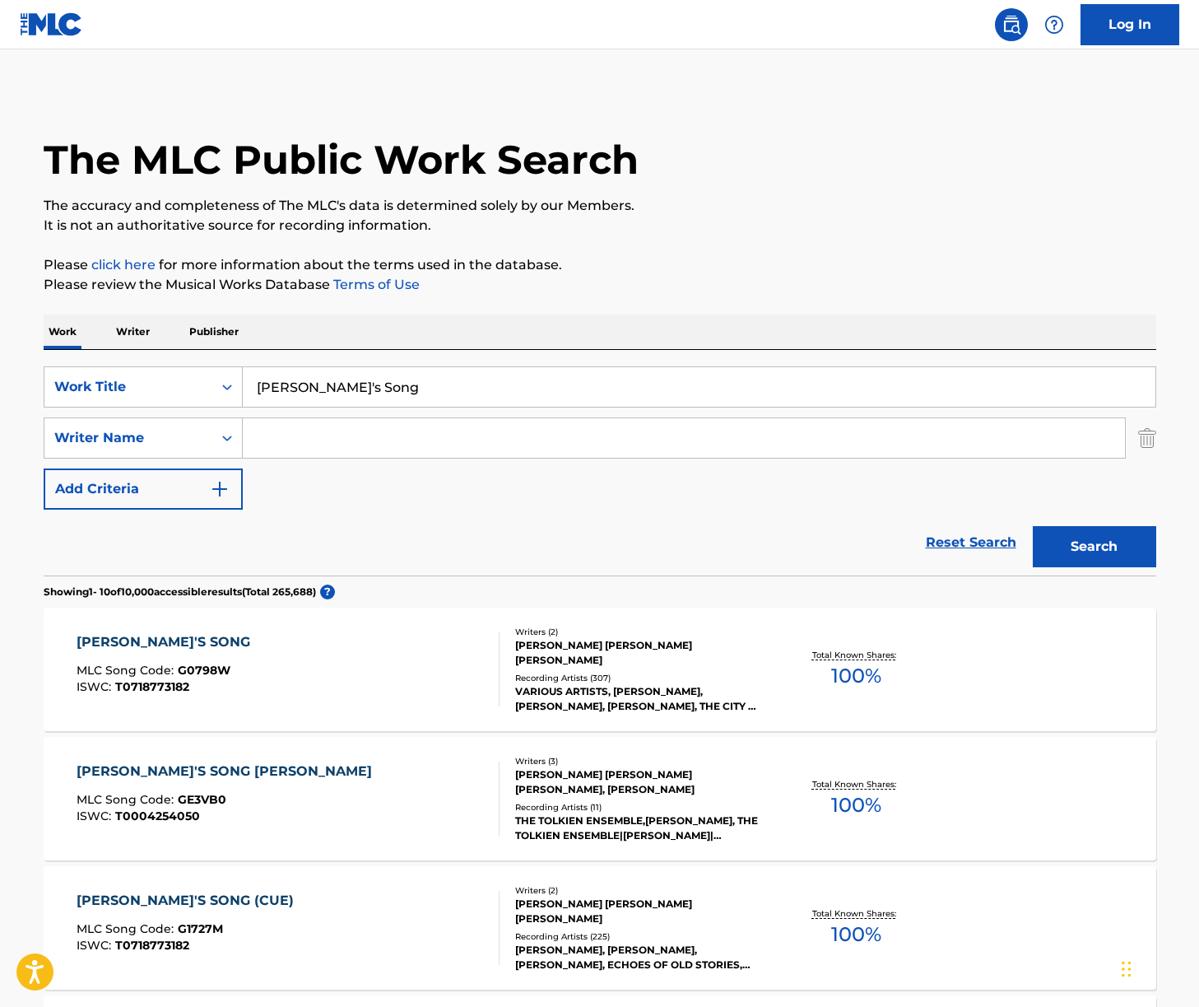
click at [333, 668] on div "[PERSON_NAME]'S SONG MLC Song Code : G0798W ISWC : T0718773182" at bounding box center [288, 669] width 423 height 74
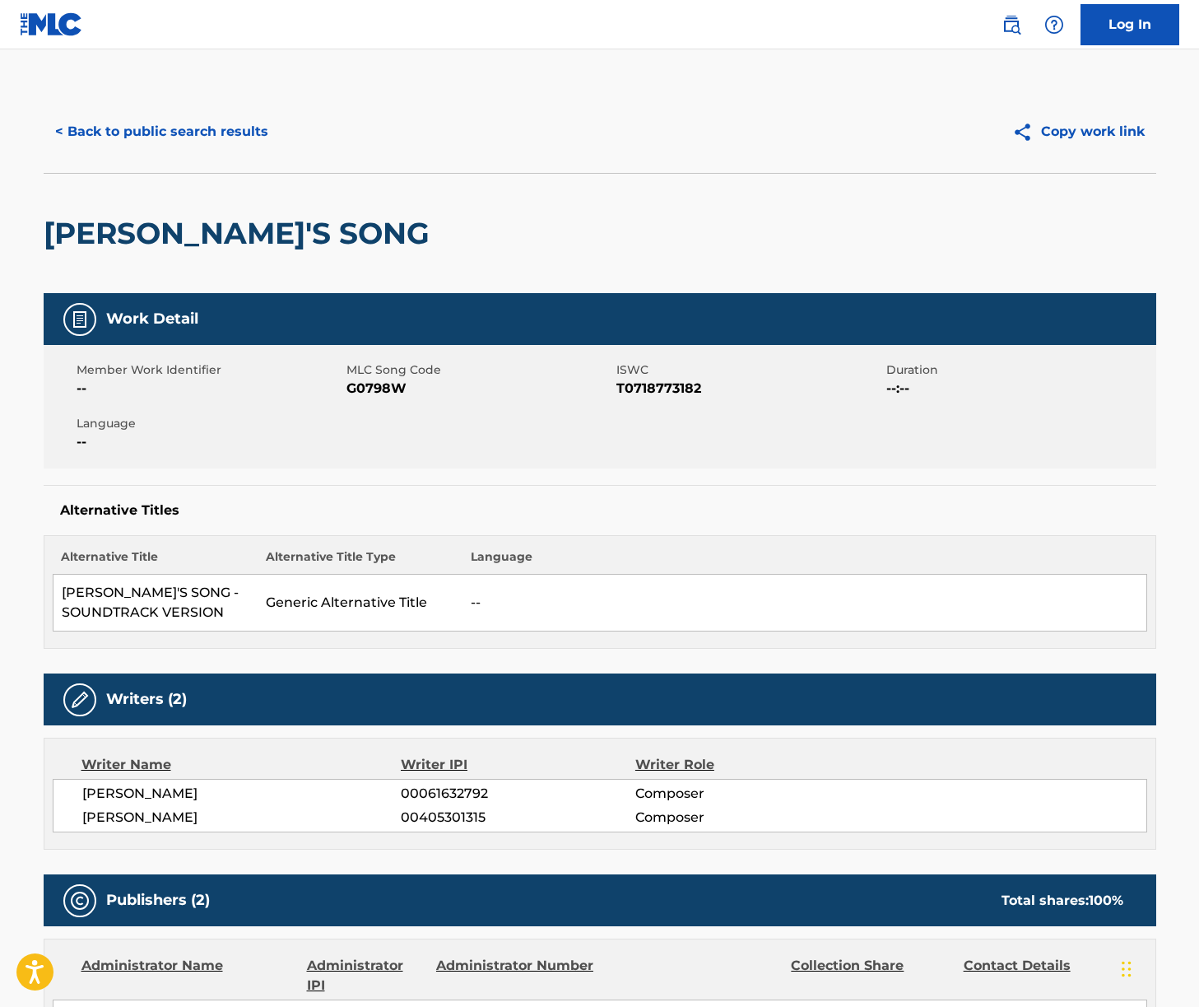
click at [178, 790] on span "[PERSON_NAME]" at bounding box center [241, 794] width 319 height 20
click at [172, 809] on span "[PERSON_NAME]" at bounding box center [241, 817] width 319 height 20
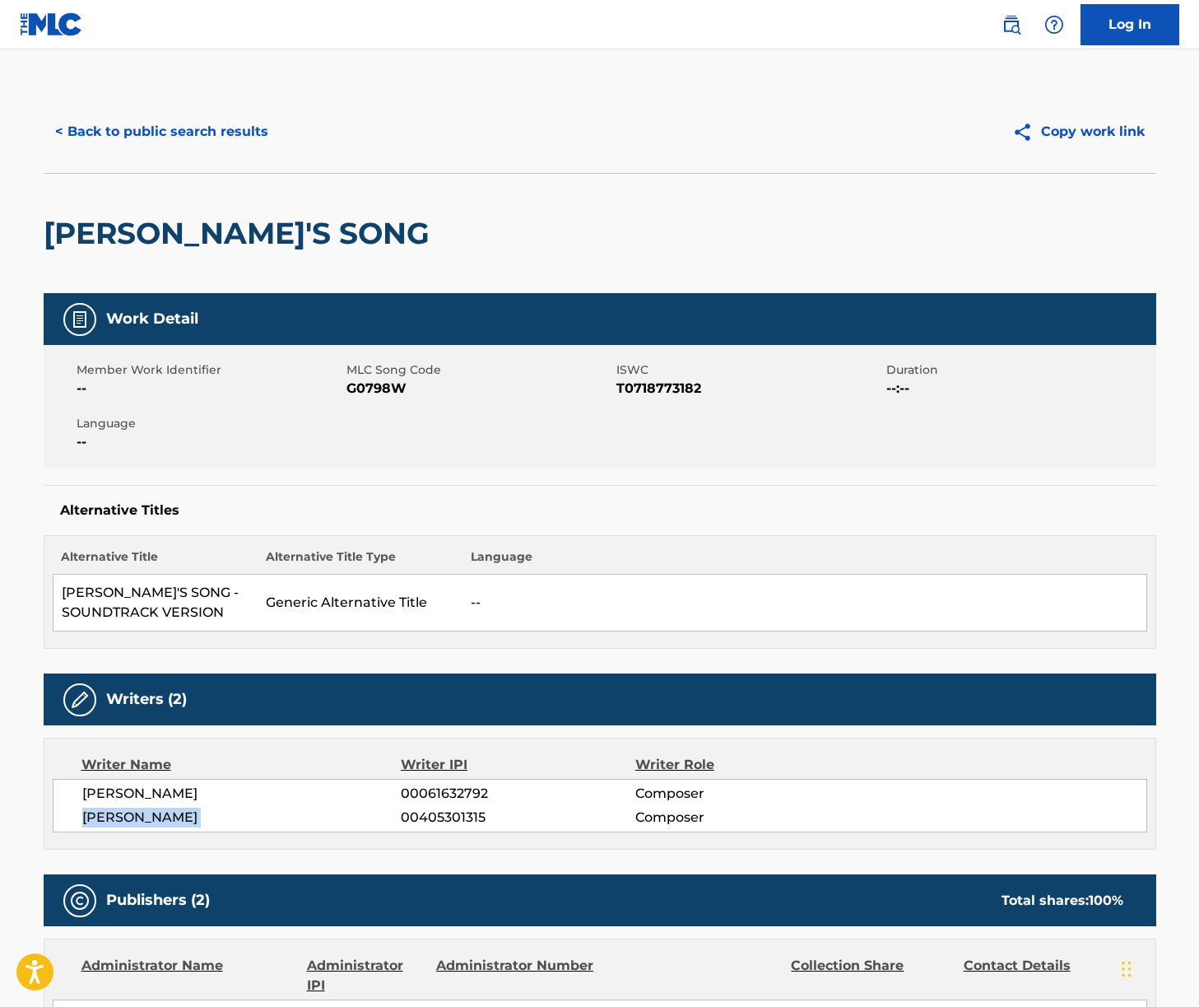
click at [172, 809] on span "[PERSON_NAME]" at bounding box center [241, 817] width 319 height 20
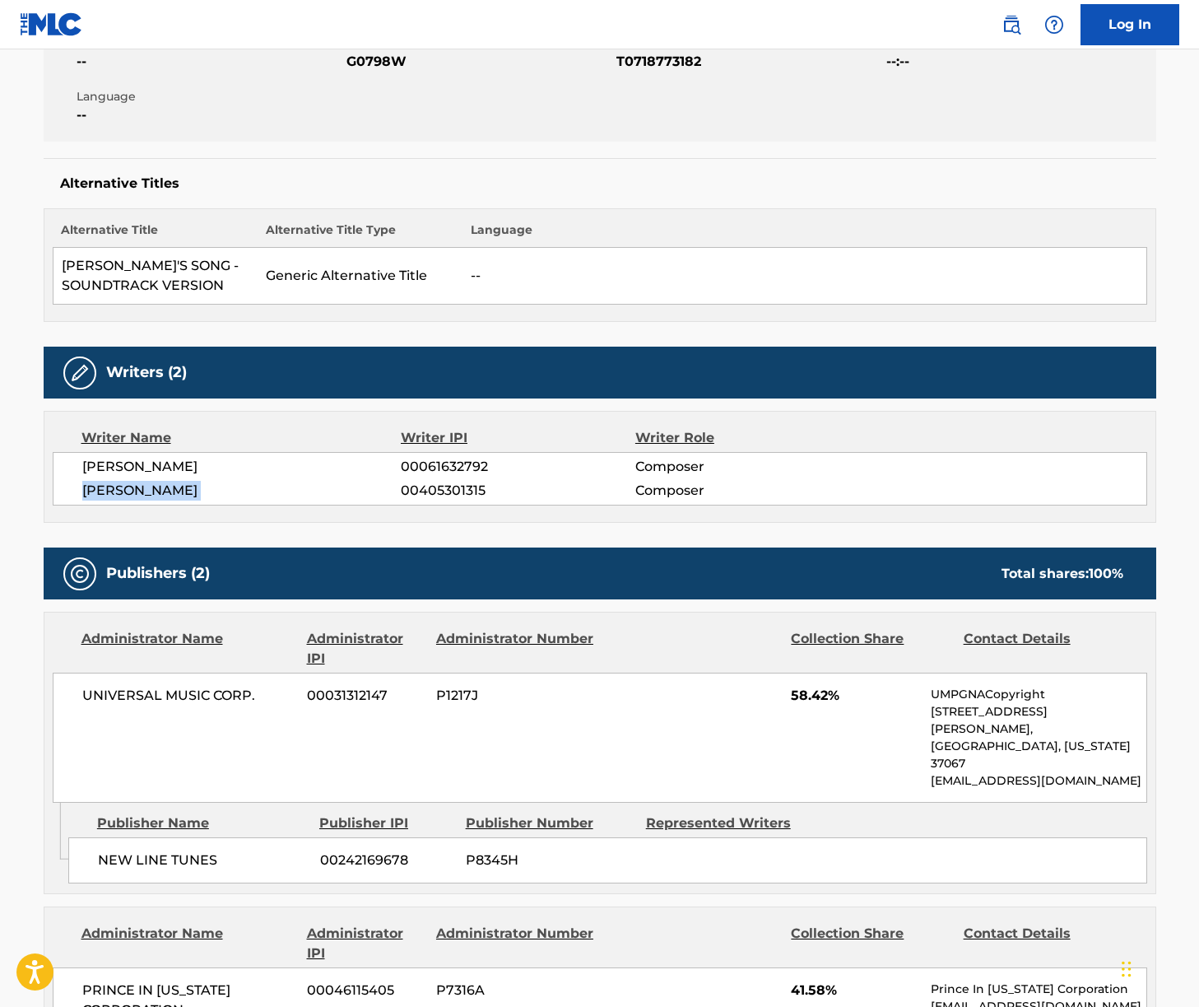
scroll to position [424, 0]
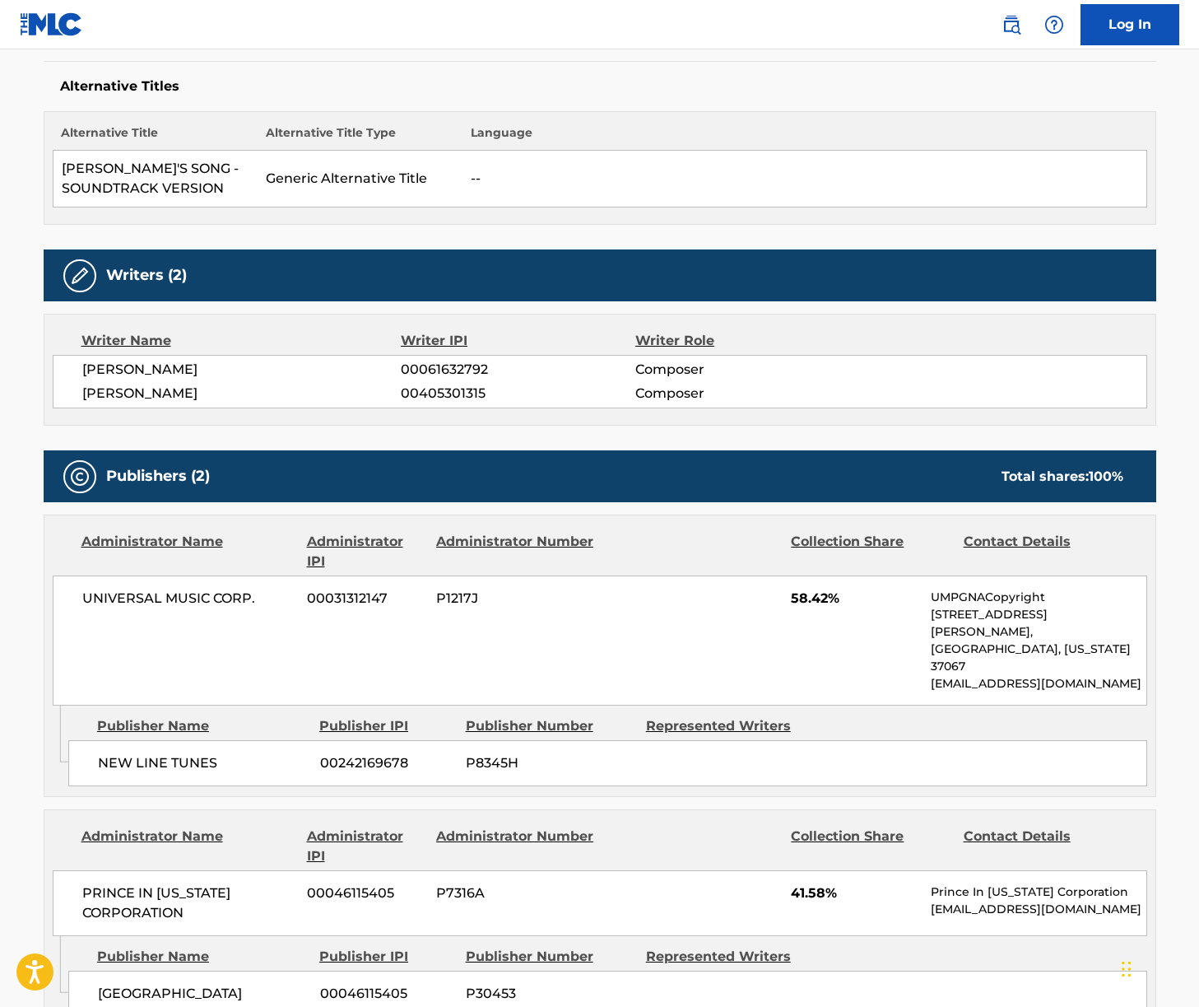
click at [165, 602] on span "UNIVERSAL MUSIC CORP." at bounding box center [188, 599] width 213 height 20
drag, startPoint x: 165, startPoint y: 602, endPoint x: 58, endPoint y: 587, distance: 108.0
click at [165, 602] on span "UNIVERSAL MUSIC CORP." at bounding box center [188, 599] width 213 height 20
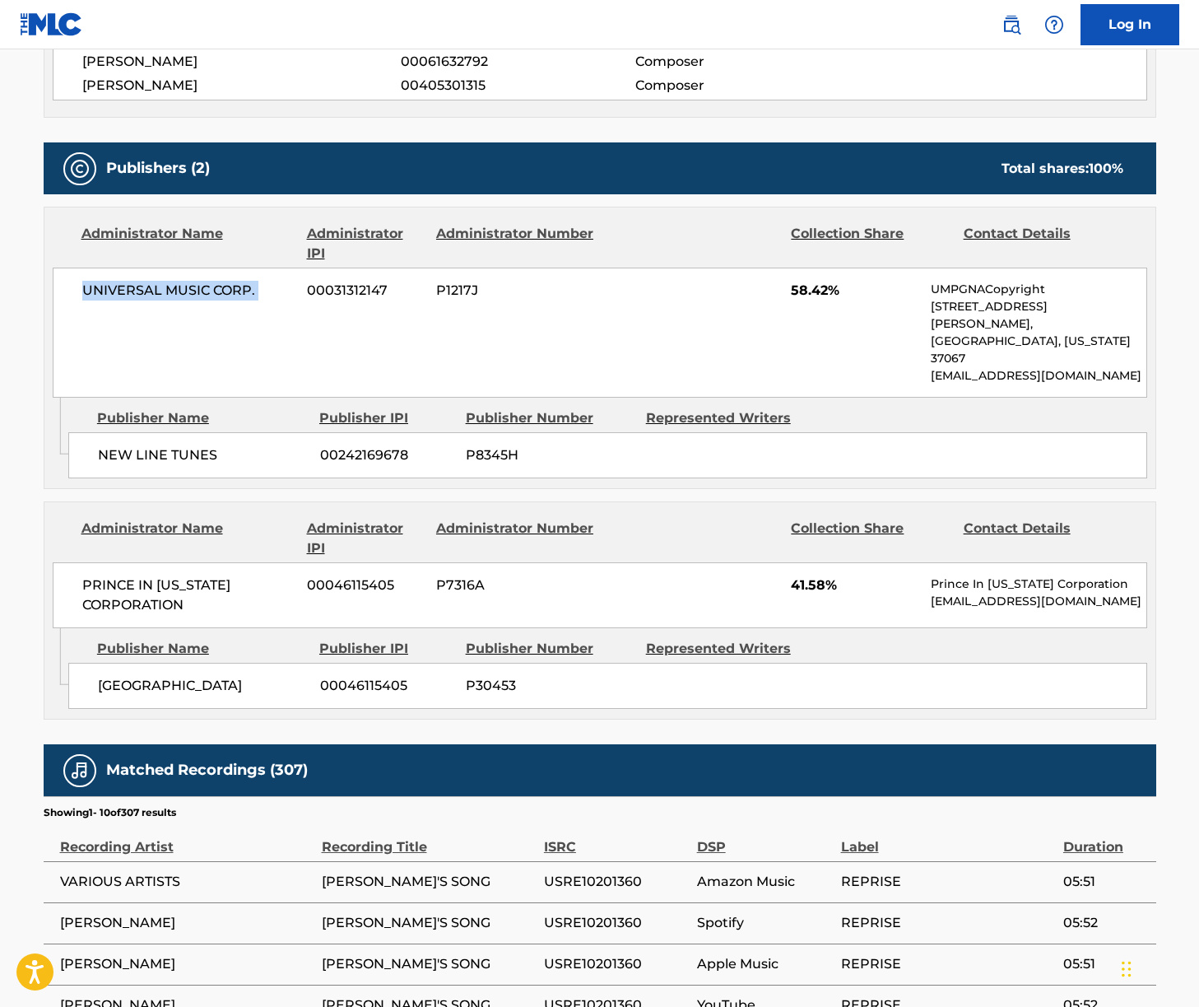
scroll to position [758, 0]
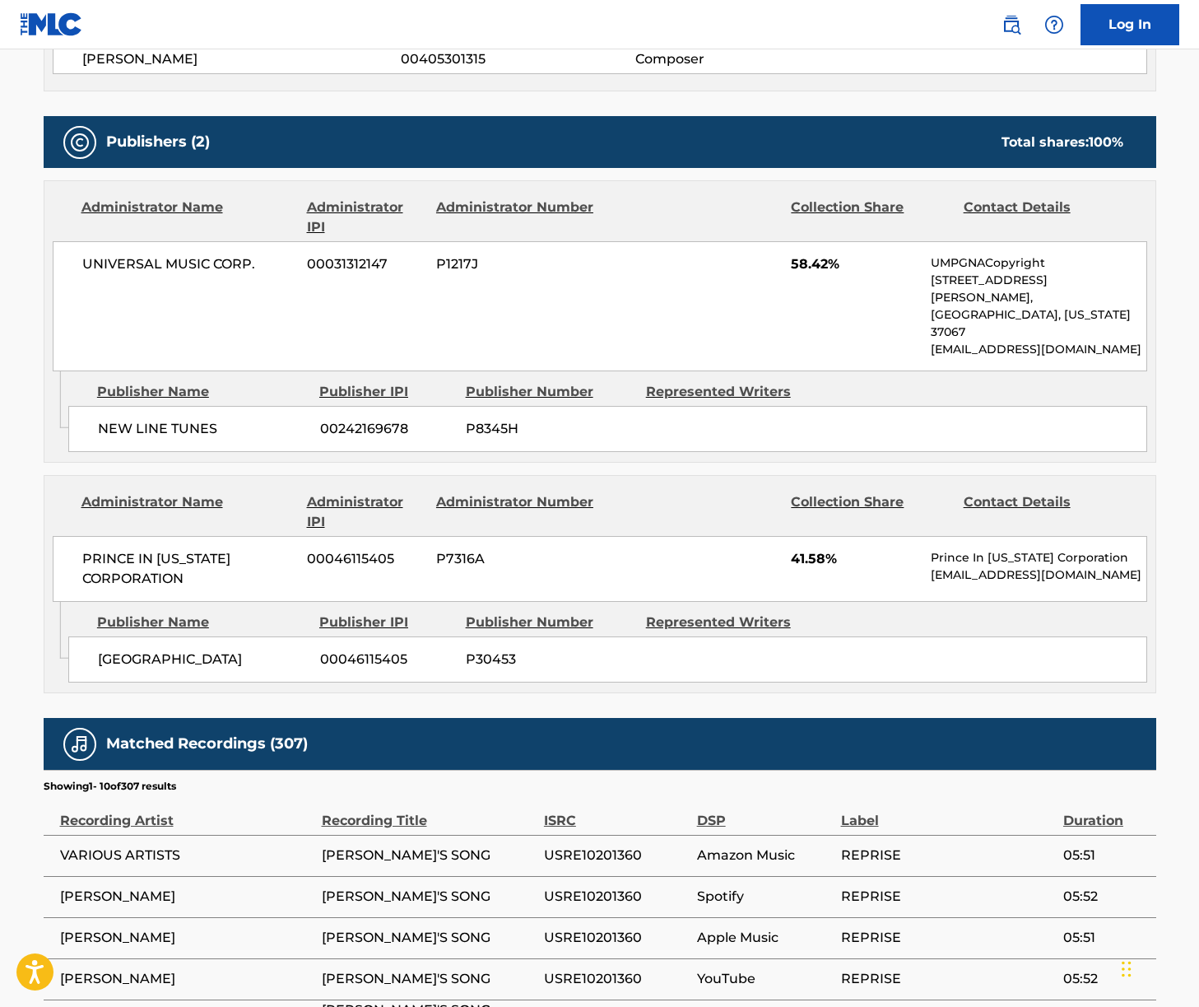
click at [165, 549] on span "PRINCE IN [US_STATE] CORPORATION" at bounding box center [188, 569] width 213 height 40
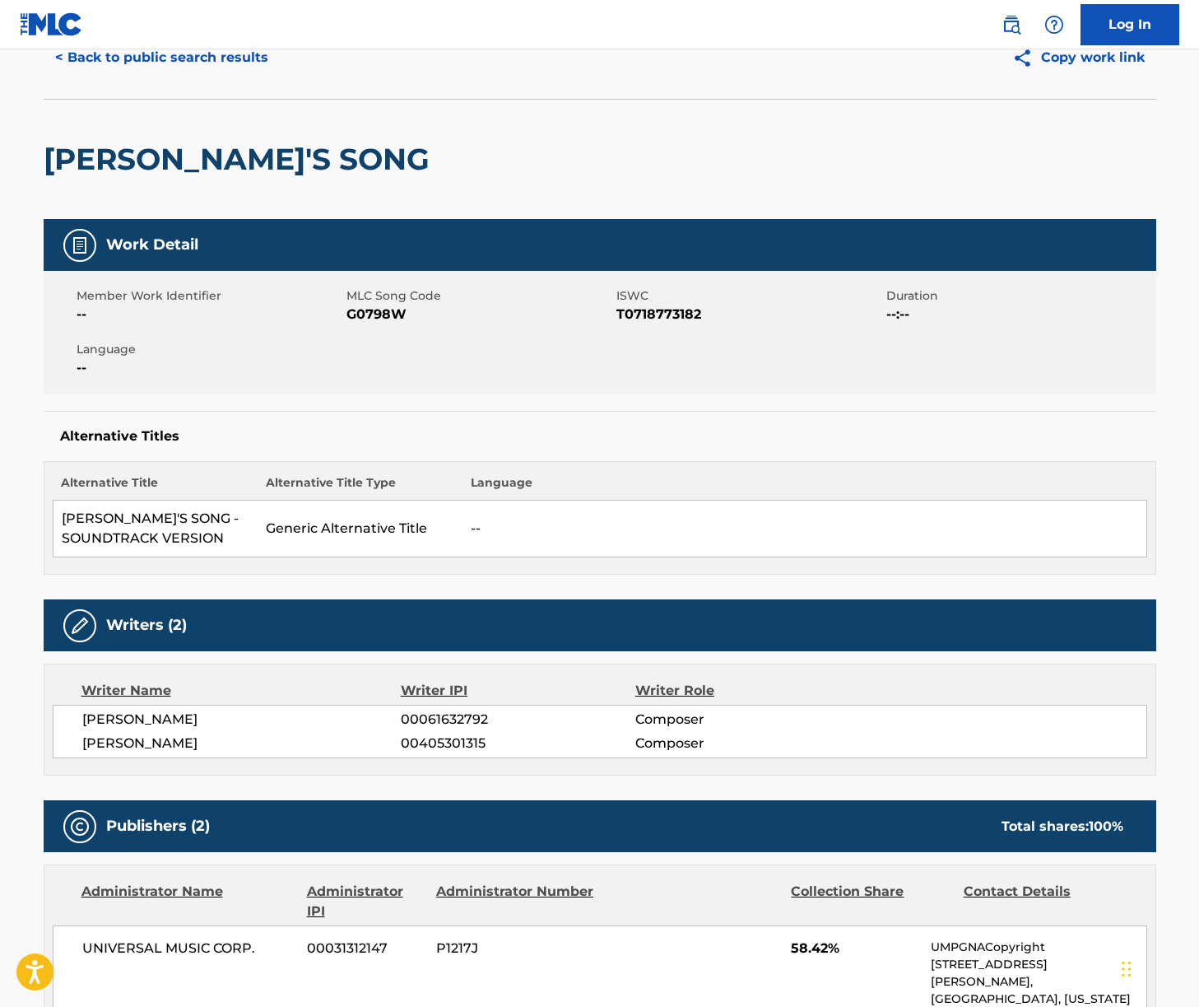
scroll to position [36, 0]
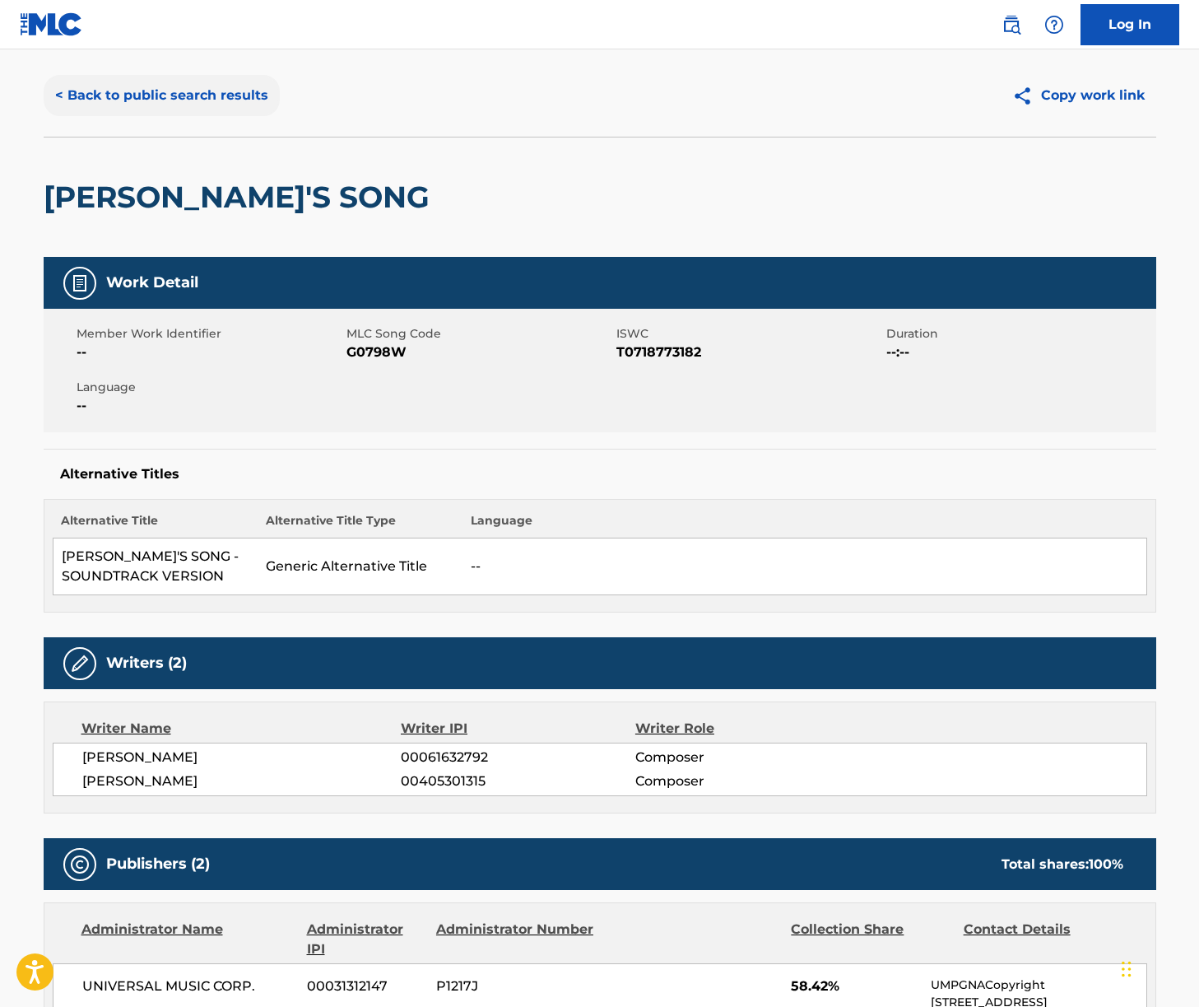
click at [156, 96] on button "< Back to public search results" at bounding box center [162, 95] width 236 height 41
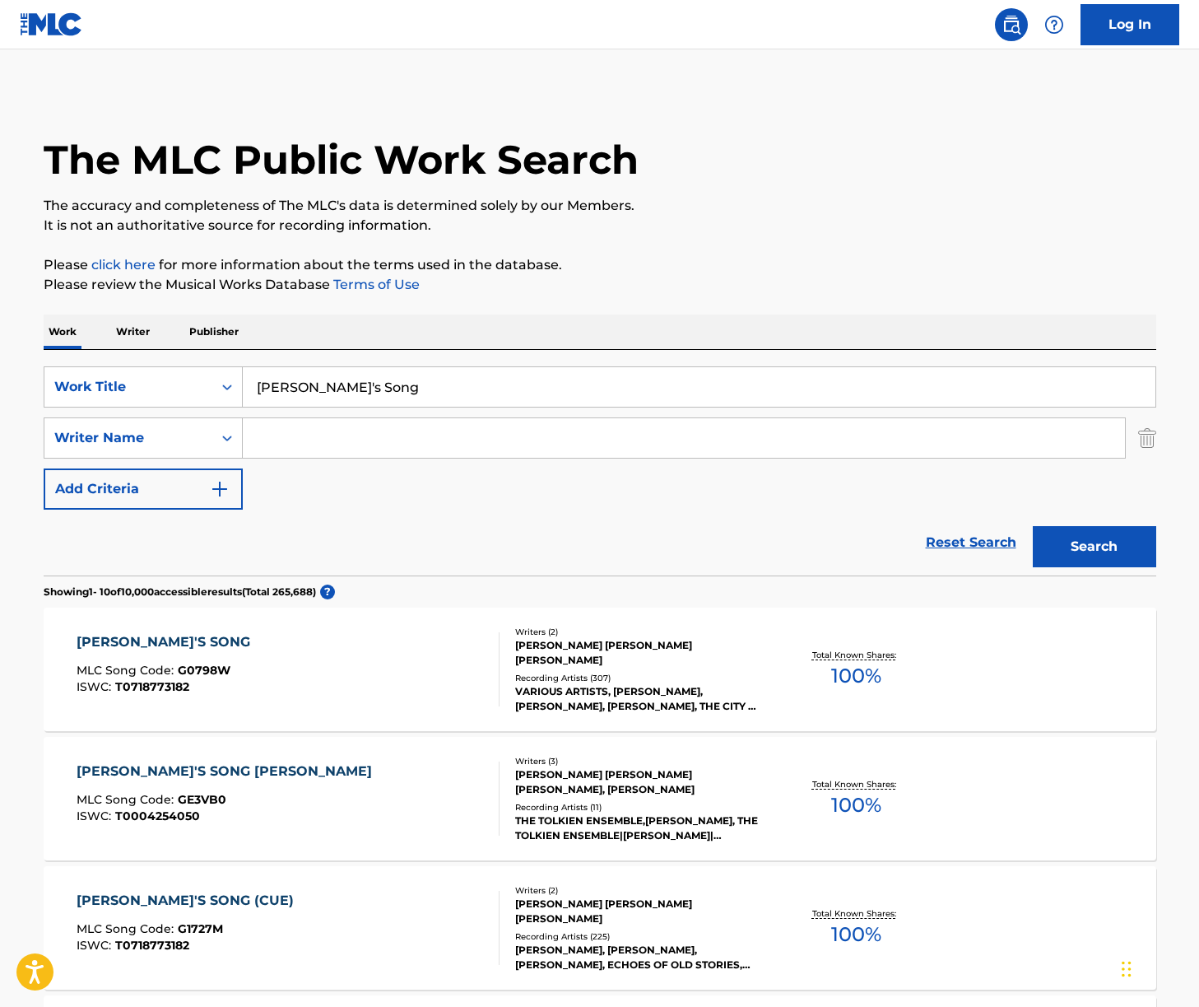
click at [360, 370] on input "[PERSON_NAME]'s Song" at bounding box center [699, 387] width 913 height 40
paste input "[PERSON_NAME] Mountains"
type input "[PERSON_NAME] Mountains"
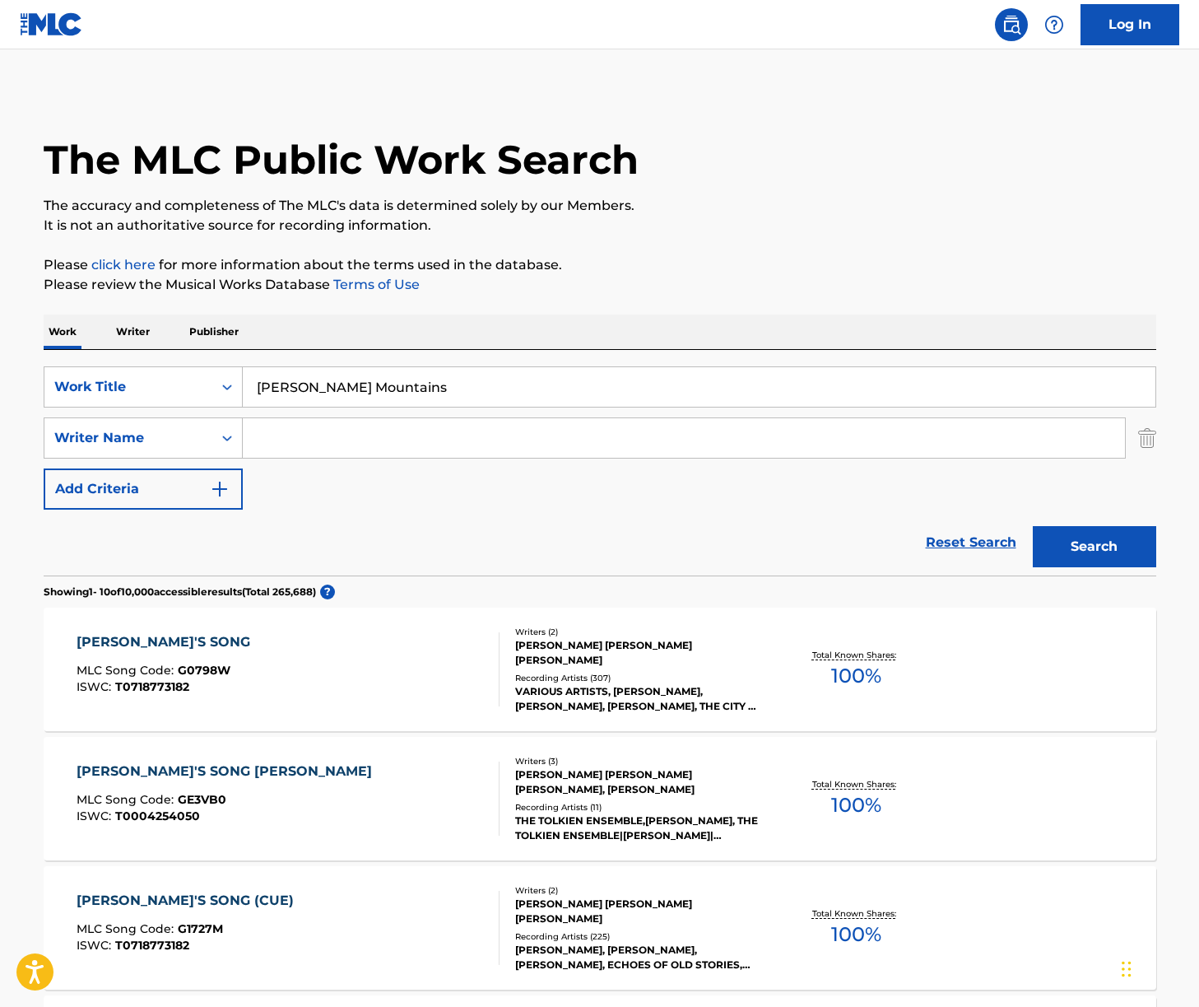
drag, startPoint x: 640, startPoint y: 319, endPoint x: 683, endPoint y: 375, distance: 70.3
click at [644, 324] on div "Work Writer Publisher" at bounding box center [600, 331] width 1113 height 35
click at [1096, 536] on button "Search" at bounding box center [1094, 546] width 123 height 41
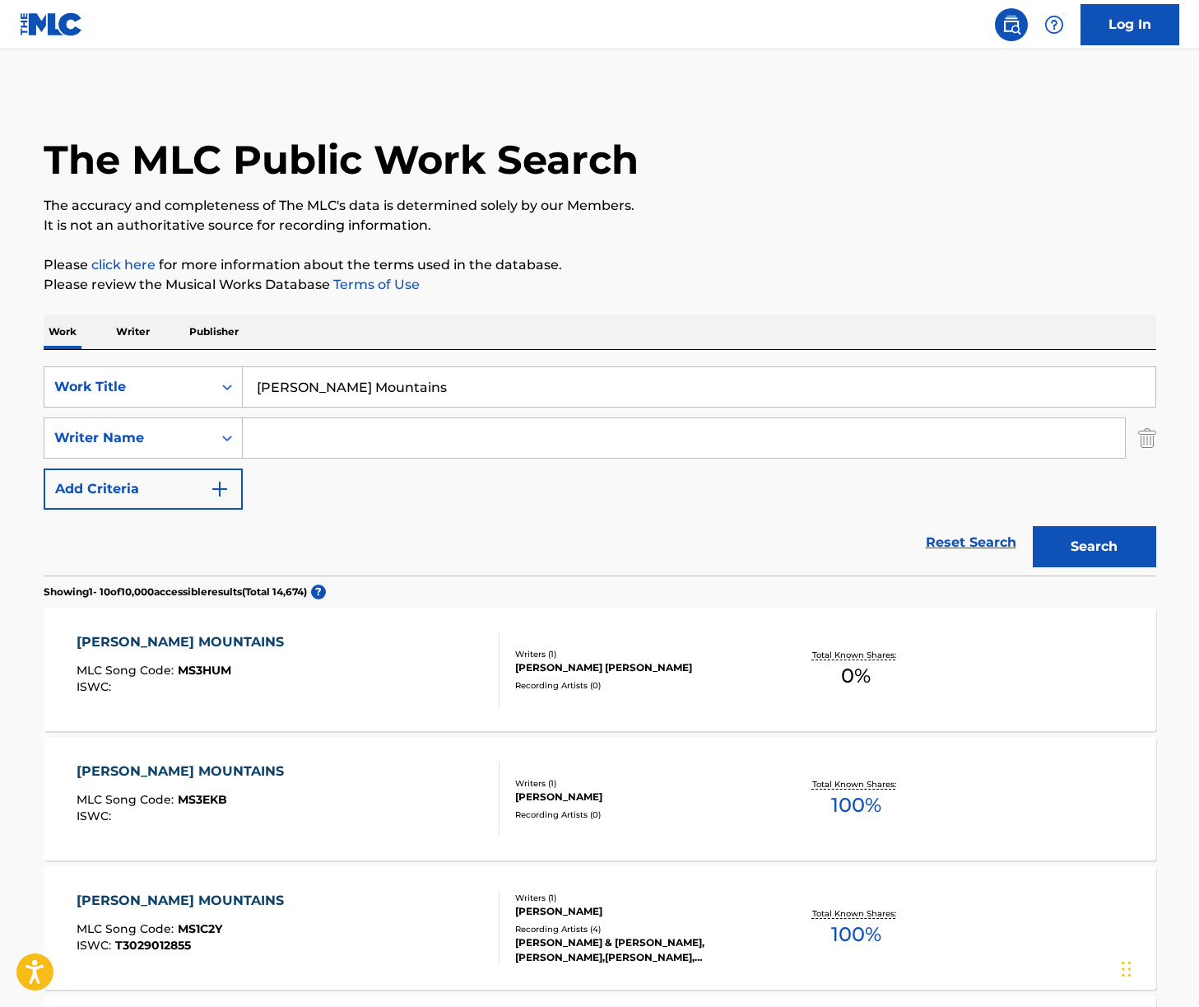
click at [295, 426] on input "Search Form" at bounding box center [684, 438] width 882 height 40
type input "shore"
click at [1033, 526] on button "Search" at bounding box center [1094, 546] width 123 height 41
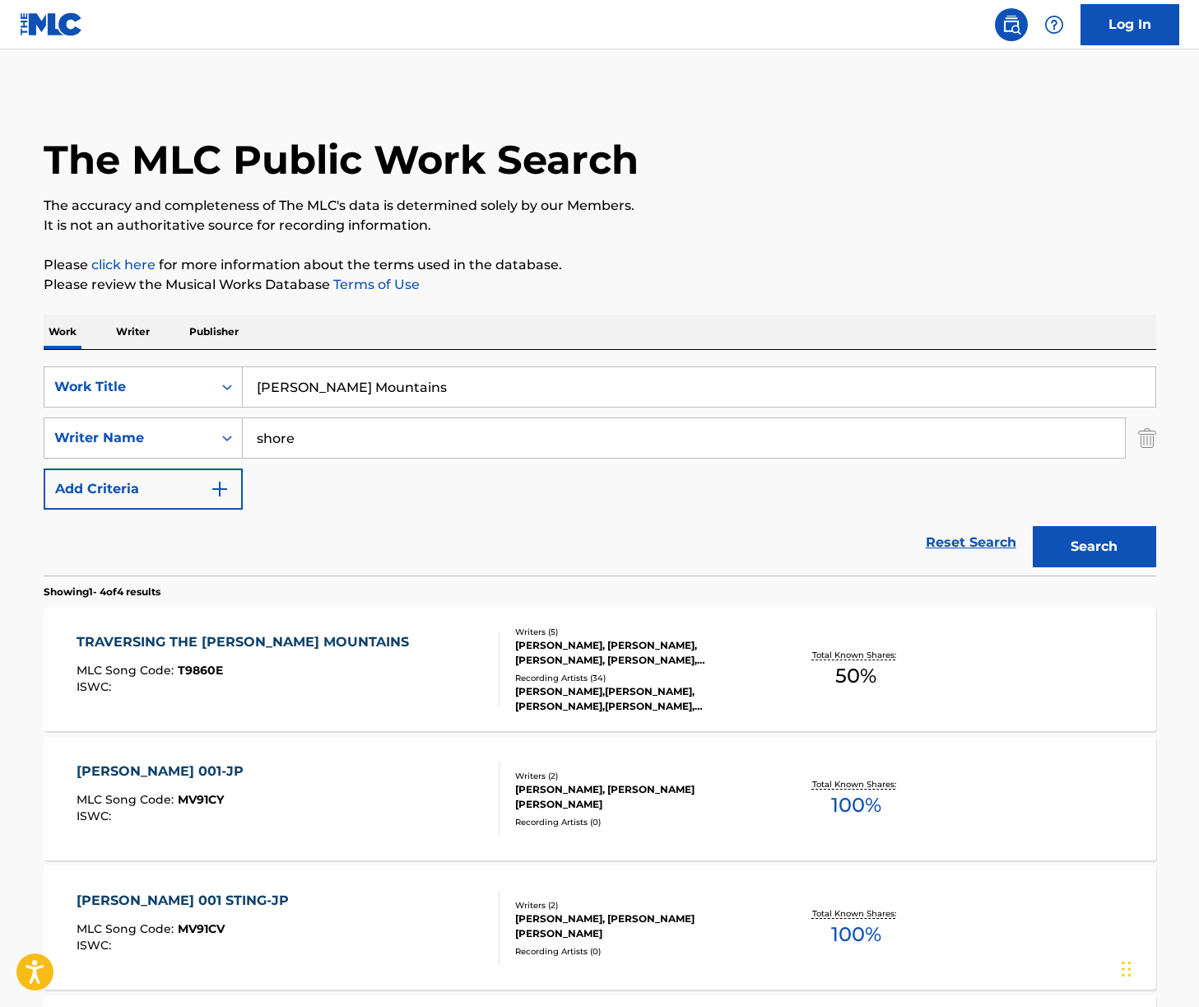
click at [394, 686] on div "TRAVERSING THE [PERSON_NAME] MOUNTAINS MLC Song Code : T9860E ISWC :" at bounding box center [288, 669] width 423 height 74
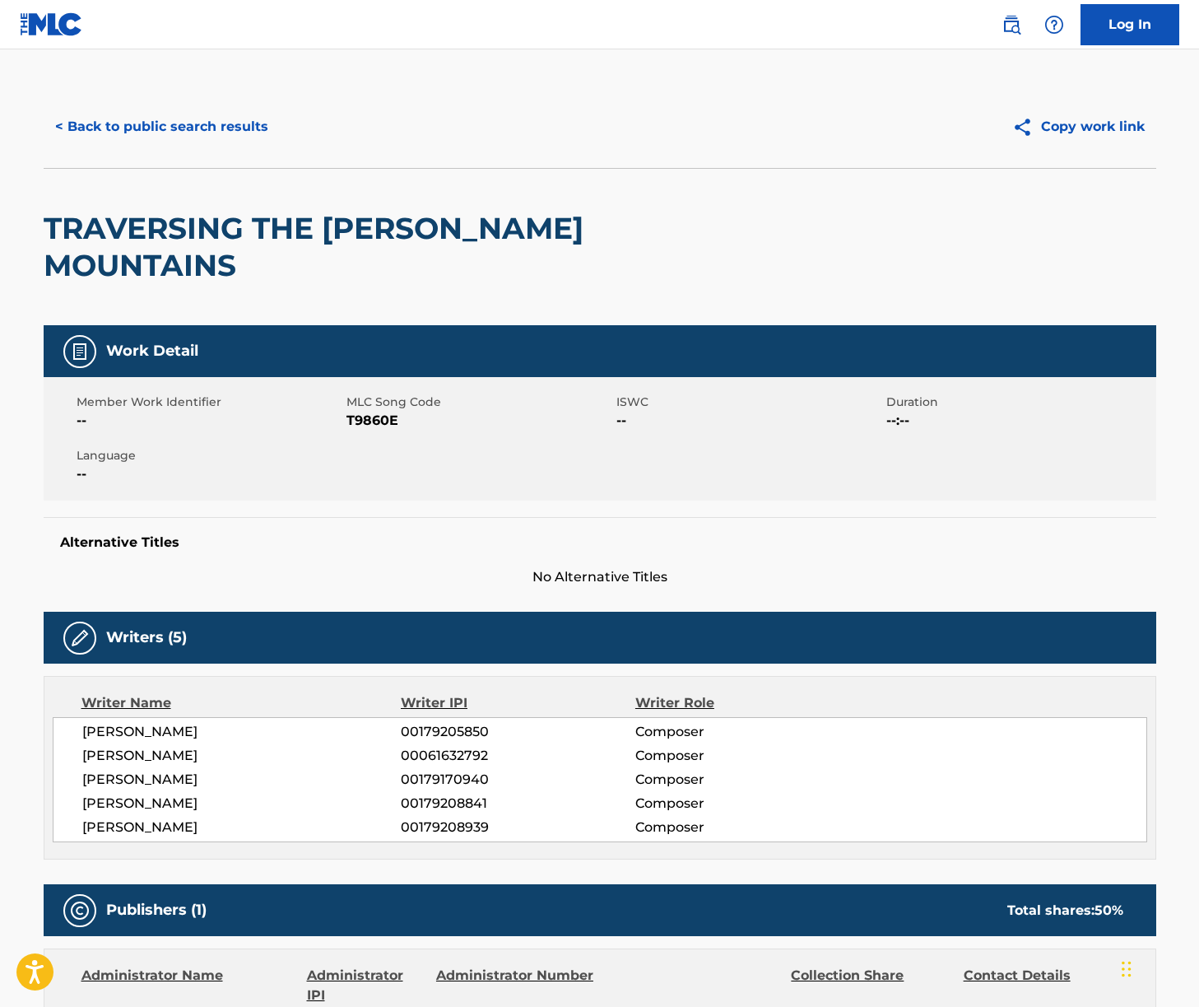
scroll to position [8, 0]
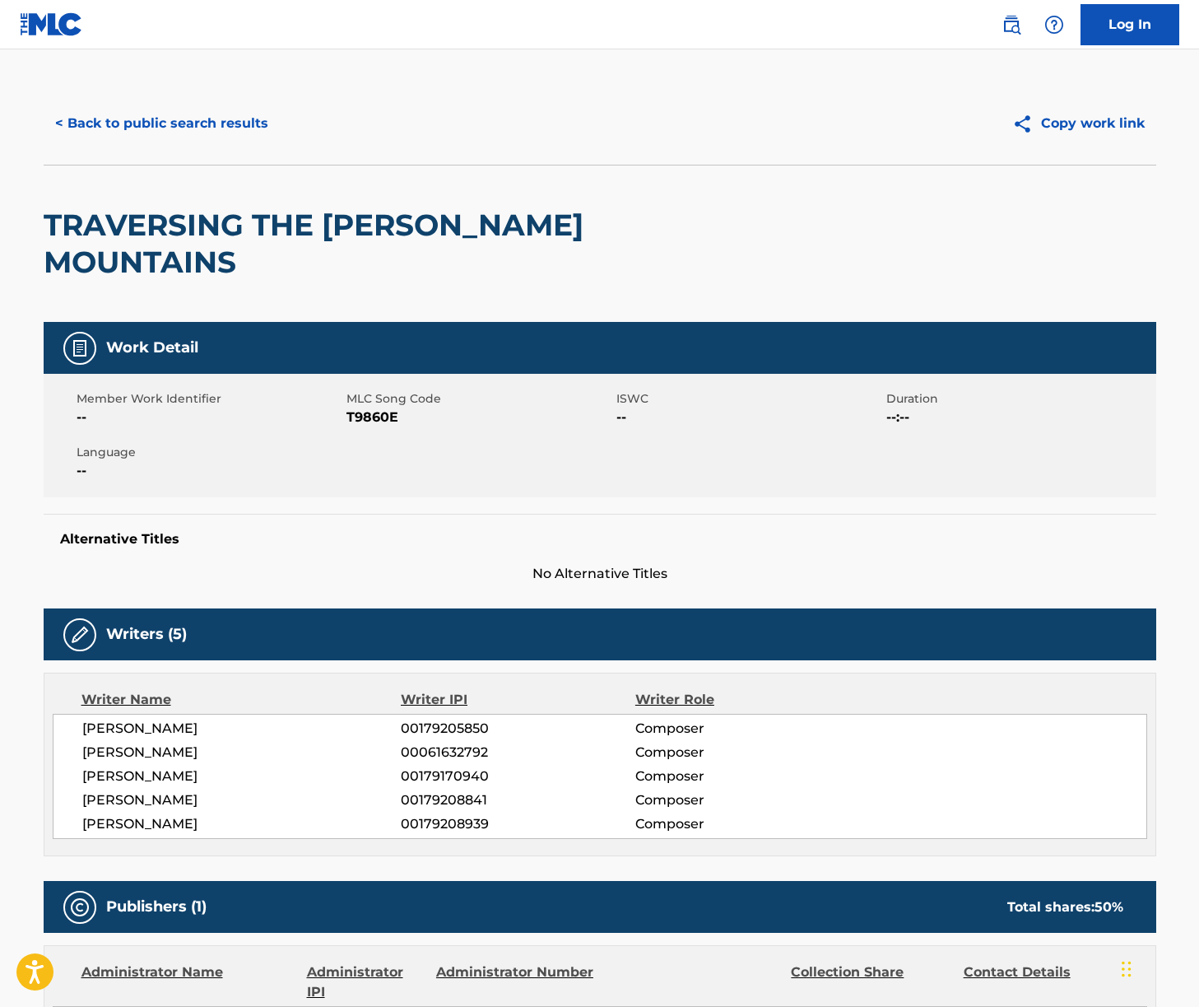
click at [180, 742] on span "[PERSON_NAME]" at bounding box center [241, 752] width 319 height 20
click at [274, 461] on span "--" at bounding box center [210, 471] width 266 height 20
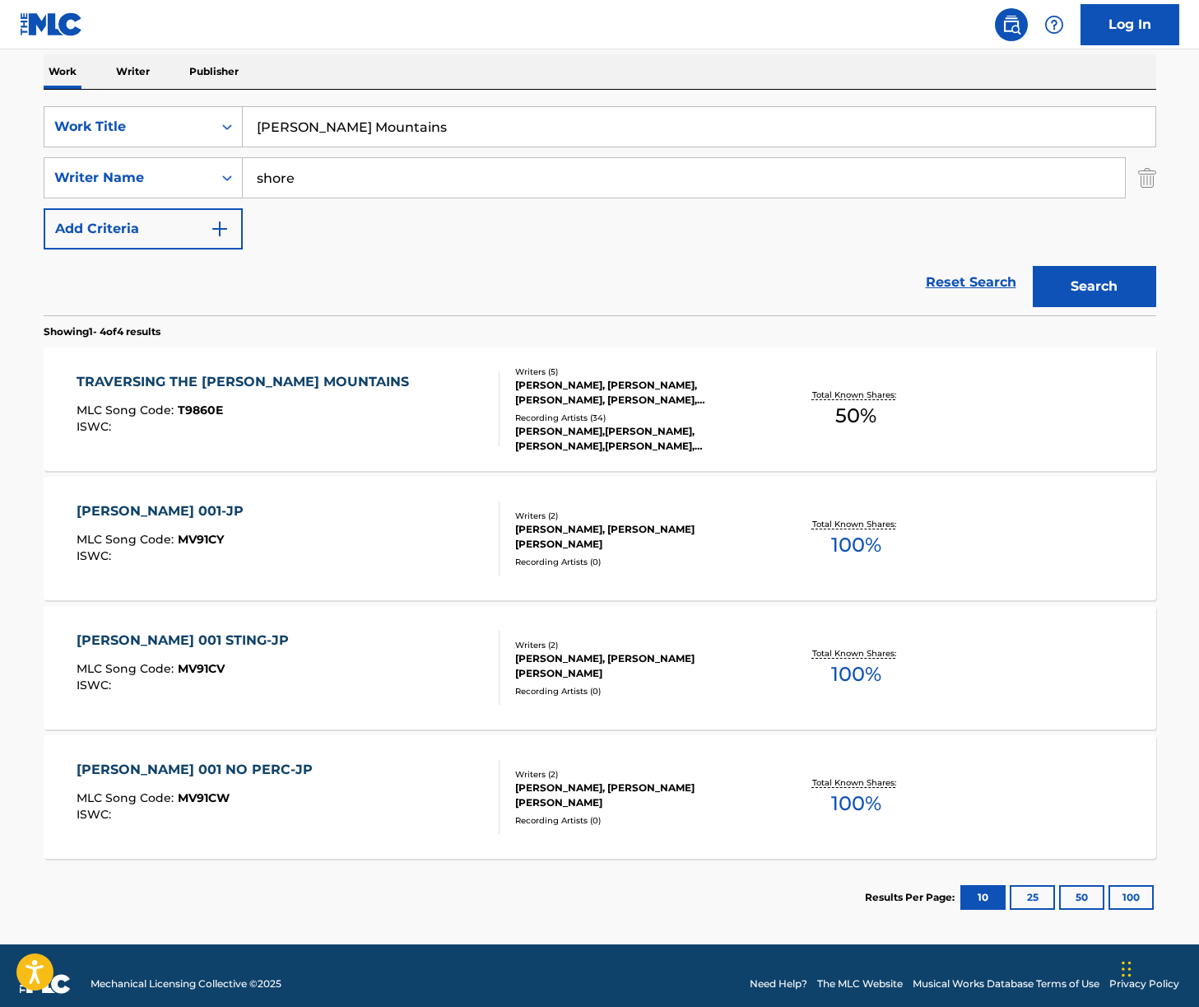
scroll to position [258, 0]
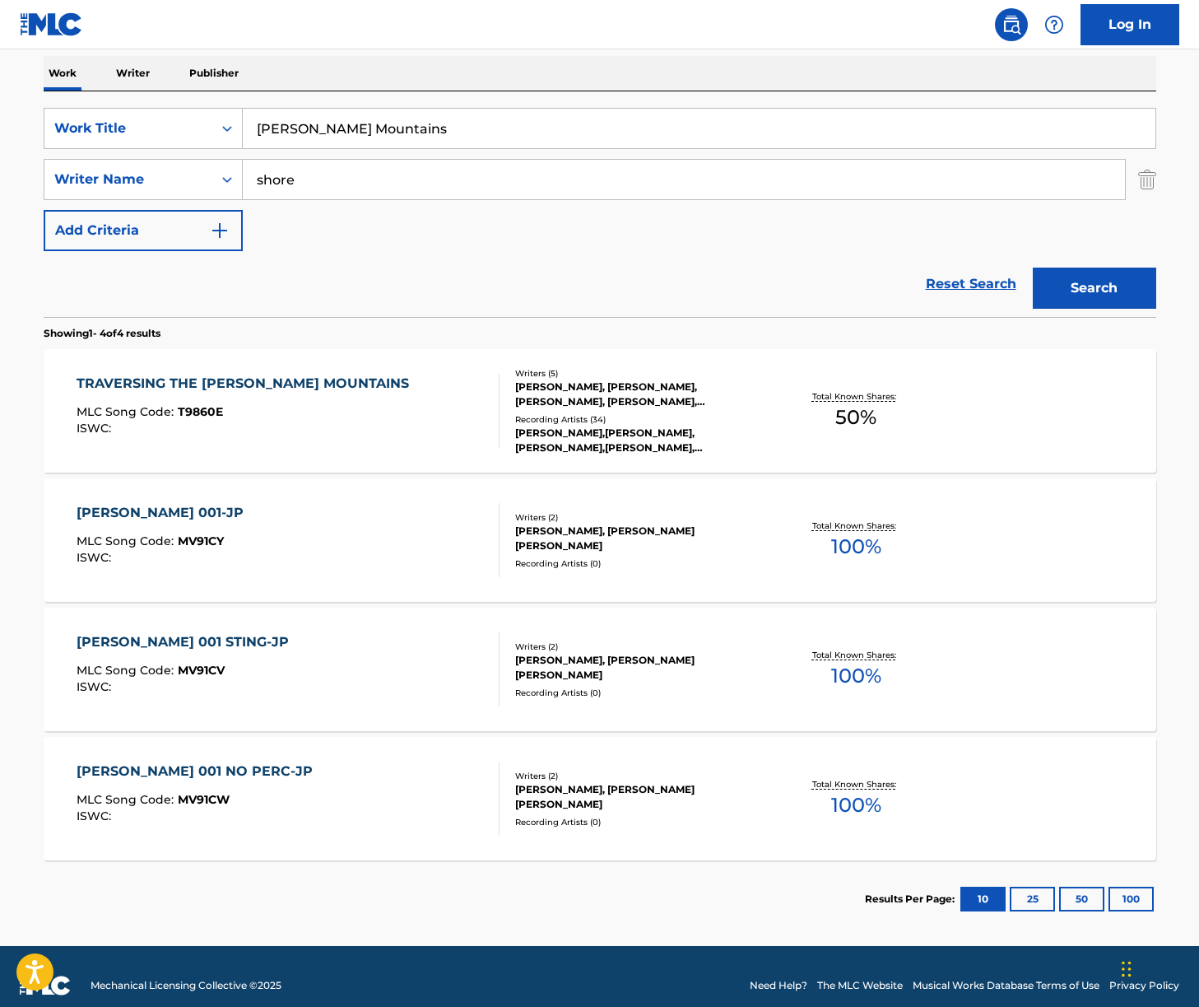
click at [375, 373] on div "TRAVERSING THE [PERSON_NAME] MOUNTAINS MLC Song Code : T9860E ISWC : Writers ( …" at bounding box center [600, 410] width 1113 height 123
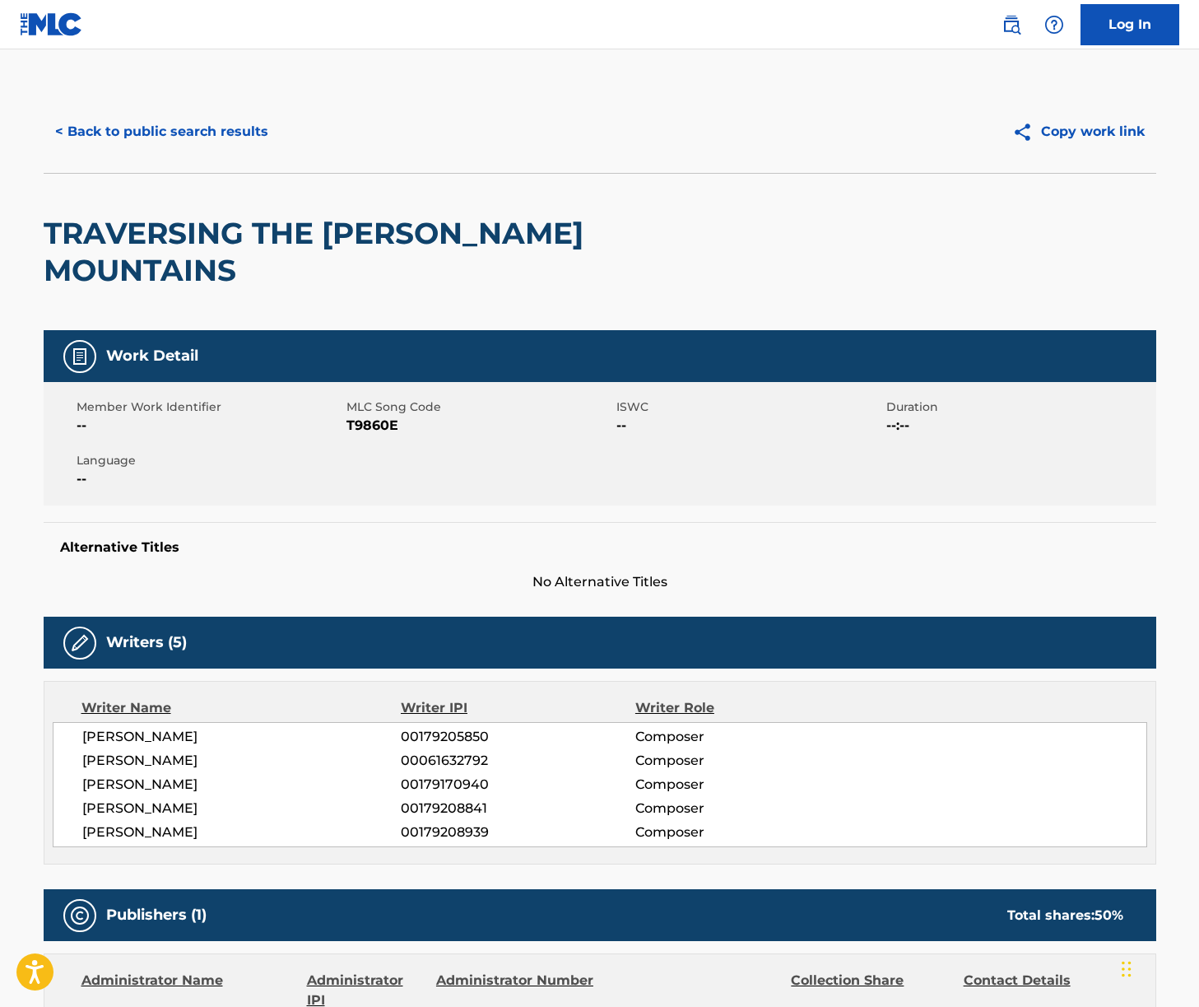
click at [172, 751] on span "[PERSON_NAME]" at bounding box center [241, 761] width 319 height 20
click at [142, 798] on span "[PERSON_NAME]" at bounding box center [241, 808] width 319 height 20
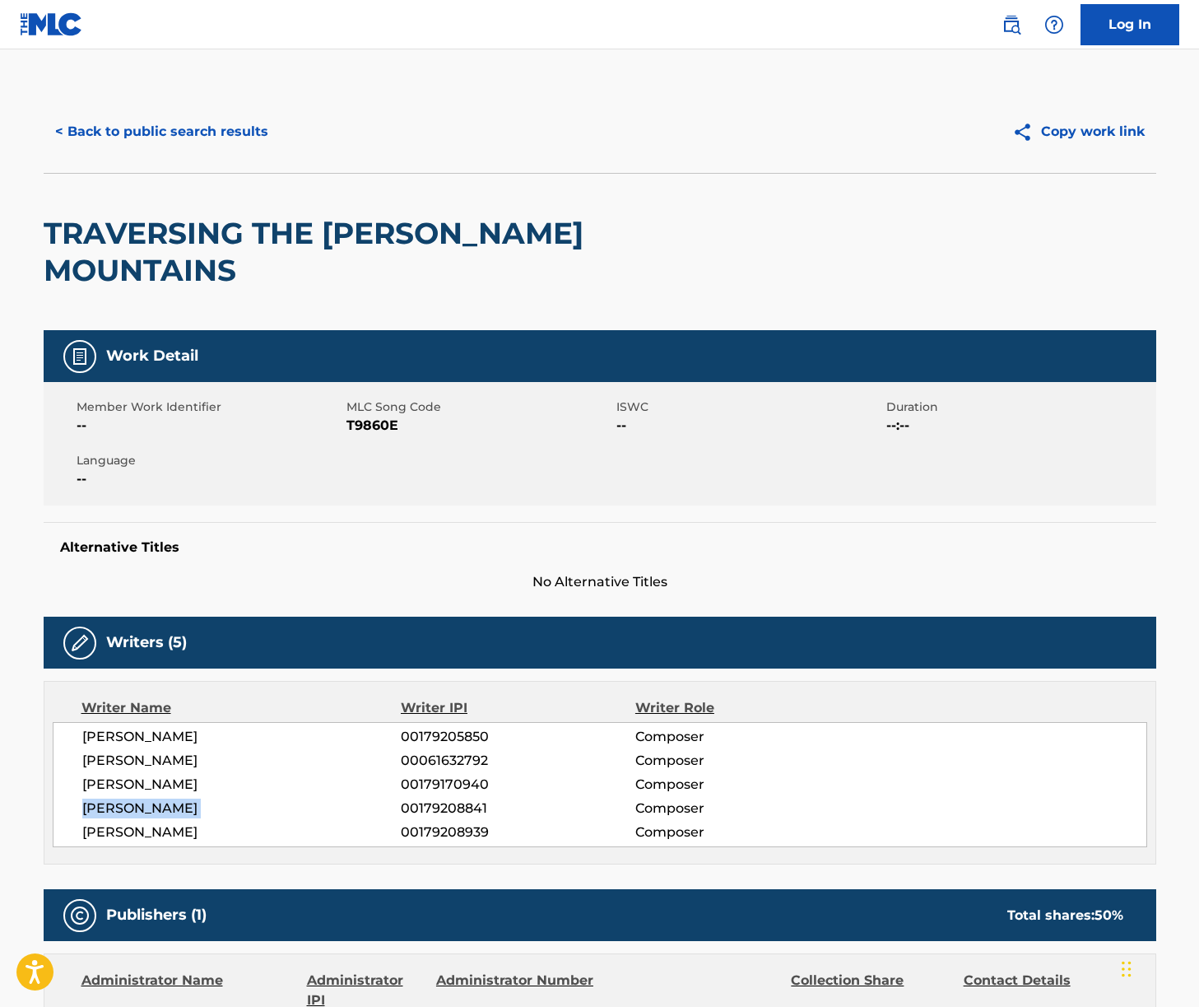
click at [142, 798] on span "[PERSON_NAME]" at bounding box center [241, 808] width 319 height 20
click at [151, 822] on span "[PERSON_NAME]" at bounding box center [241, 832] width 319 height 20
drag, startPoint x: 151, startPoint y: 793, endPoint x: 114, endPoint y: 779, distance: 40.1
click at [151, 822] on span "[PERSON_NAME]" at bounding box center [241, 832] width 319 height 20
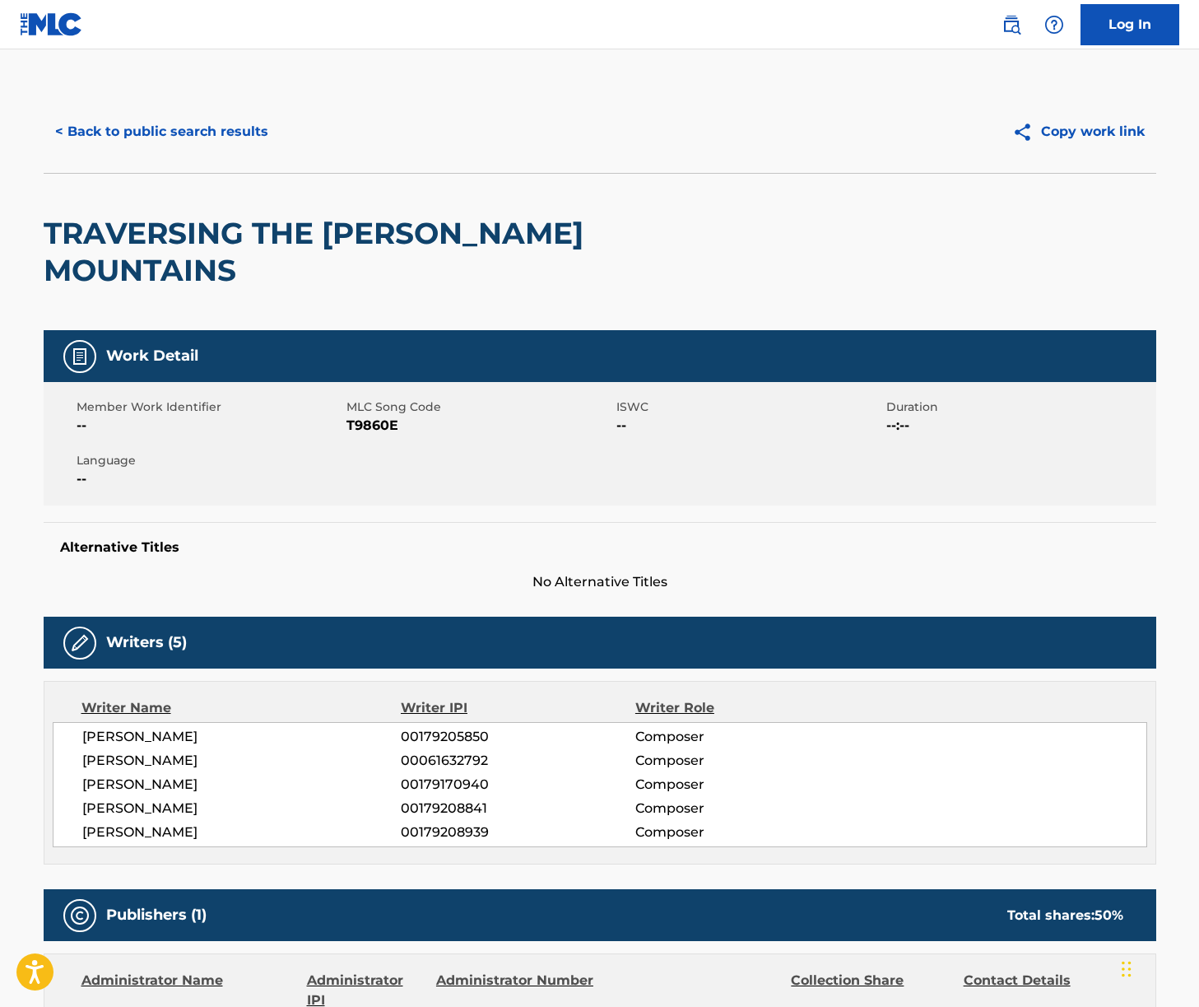
click at [153, 775] on span "[PERSON_NAME]" at bounding box center [241, 785] width 319 height 20
click at [155, 775] on span "[PERSON_NAME]" at bounding box center [241, 785] width 319 height 20
click at [154, 775] on span "[PERSON_NAME]" at bounding box center [241, 785] width 319 height 20
click at [159, 775] on span "[PERSON_NAME]" at bounding box center [241, 785] width 319 height 20
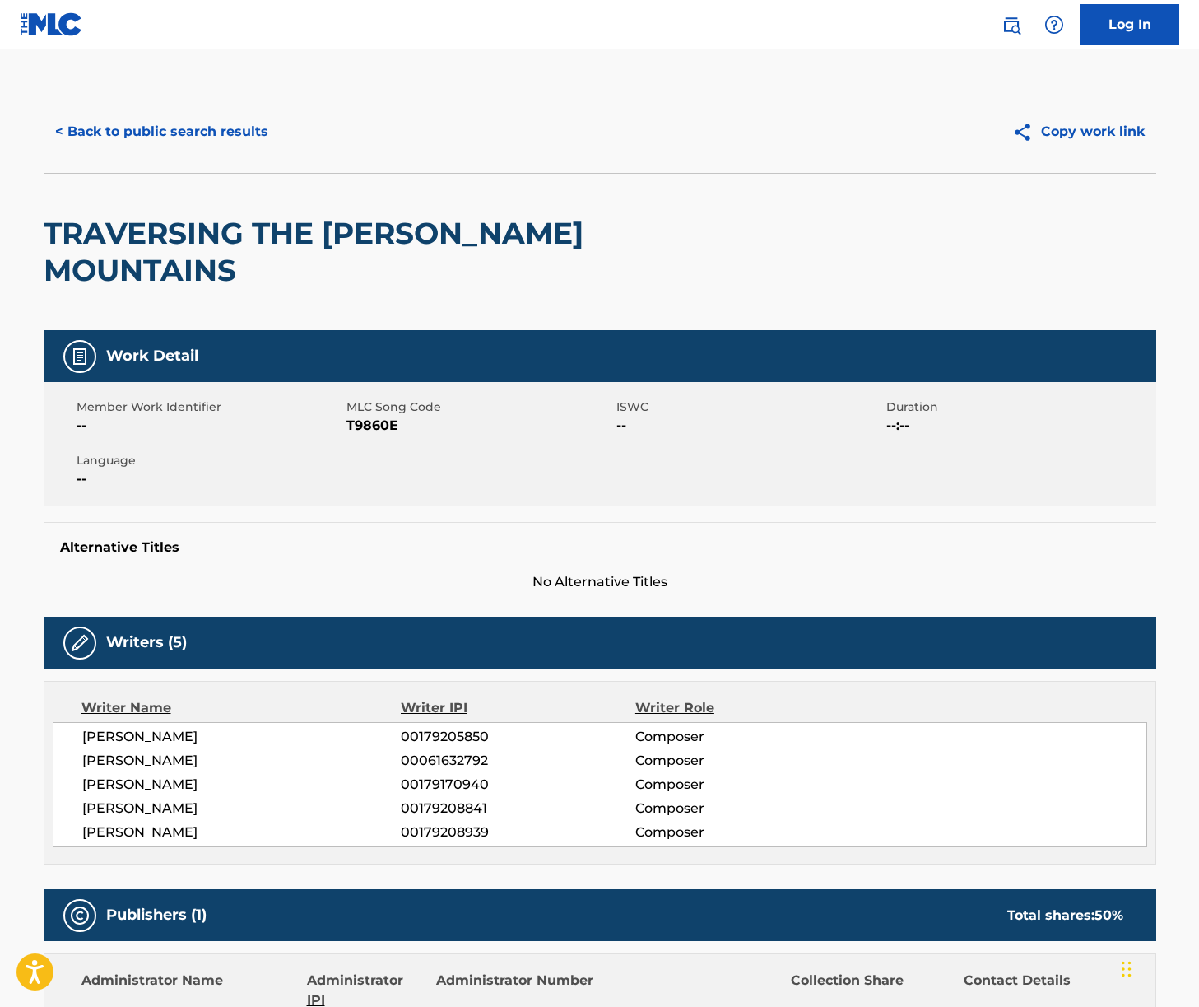
click at [159, 775] on span "[PERSON_NAME]" at bounding box center [241, 785] width 319 height 20
drag, startPoint x: 159, startPoint y: 746, endPoint x: 70, endPoint y: 712, distance: 95.1
click at [158, 775] on span "[PERSON_NAME]" at bounding box center [241, 785] width 319 height 20
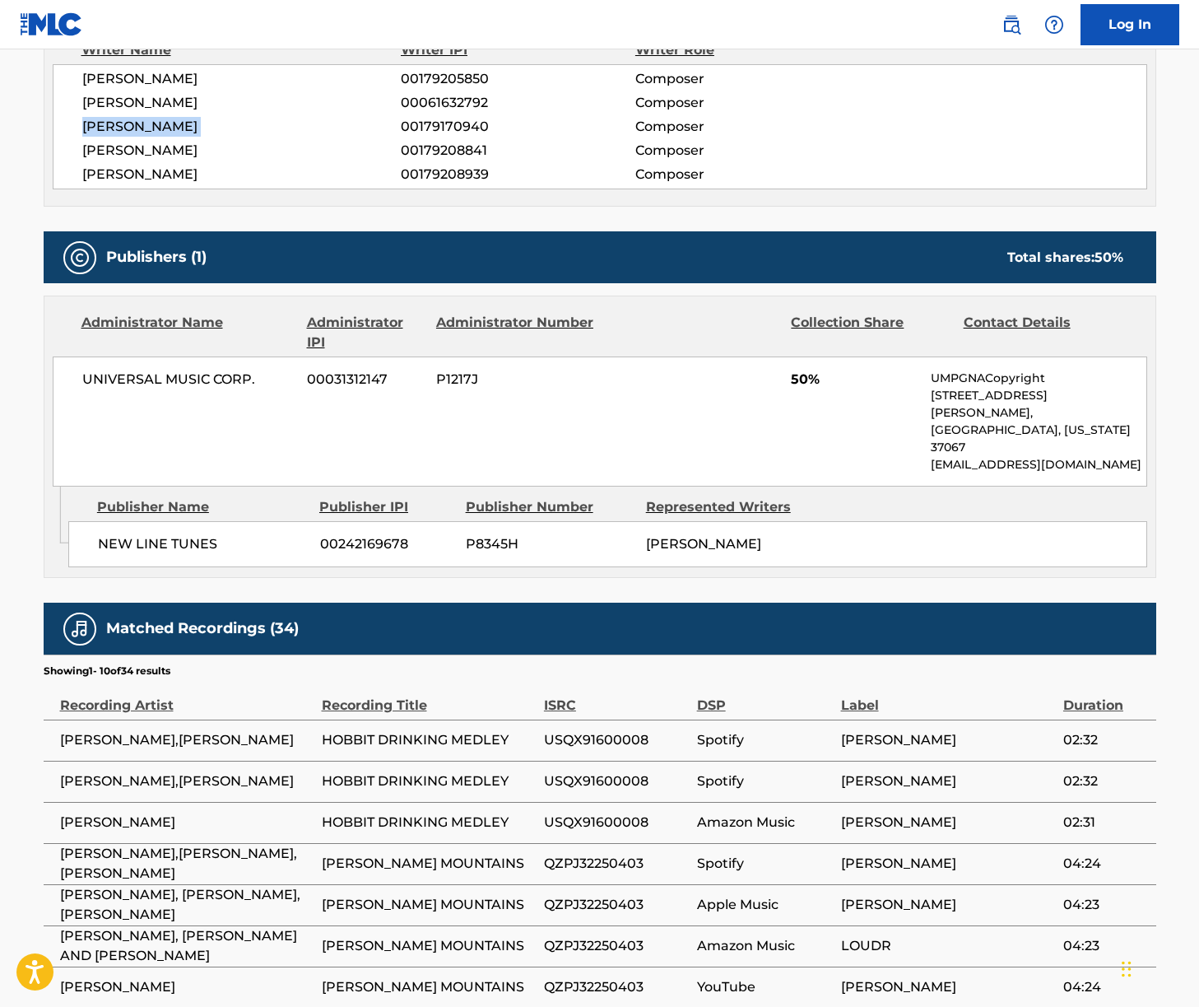
scroll to position [662, 0]
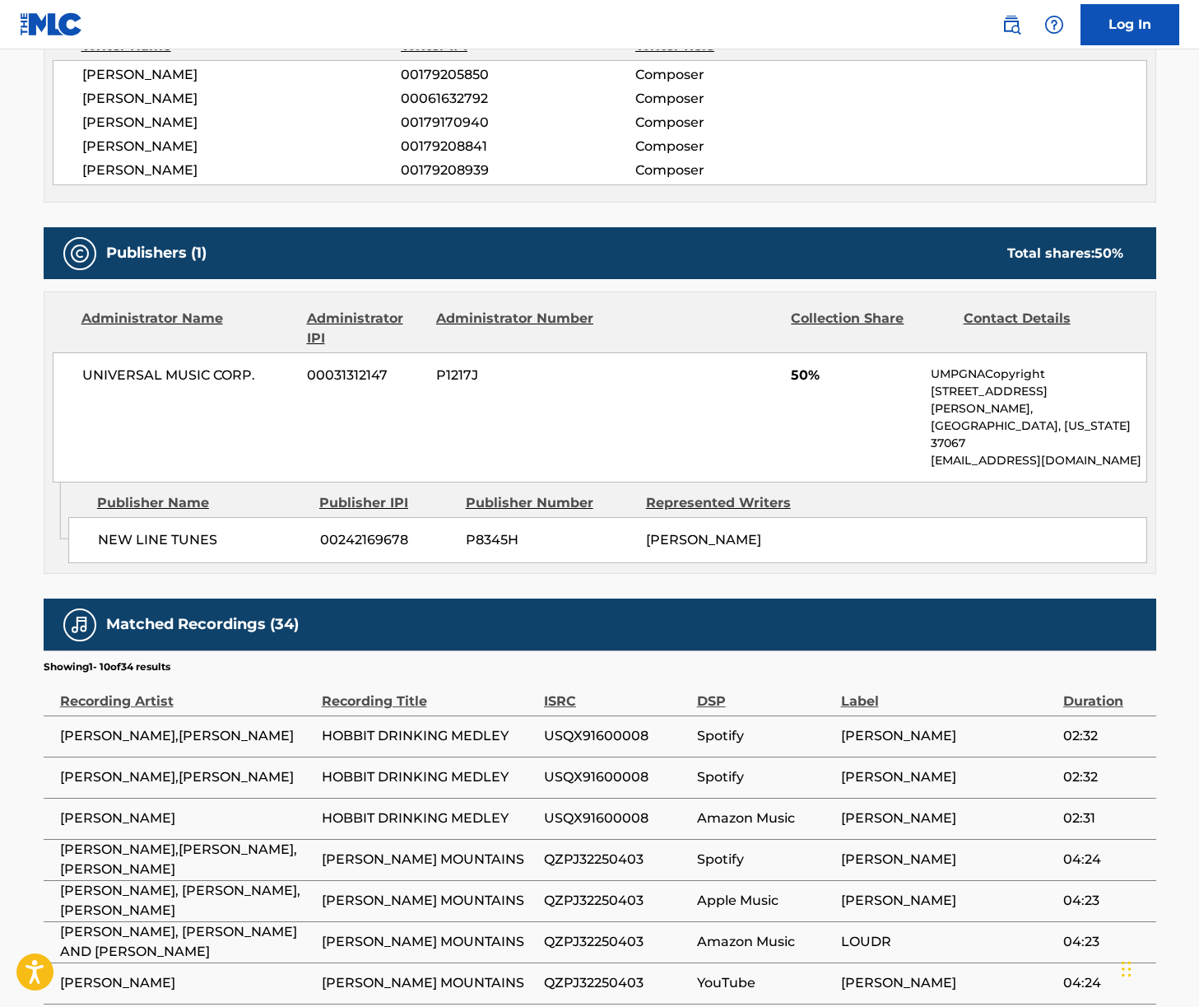
click at [162, 365] on span "UNIVERSAL MUSIC CORP." at bounding box center [188, 375] width 213 height 20
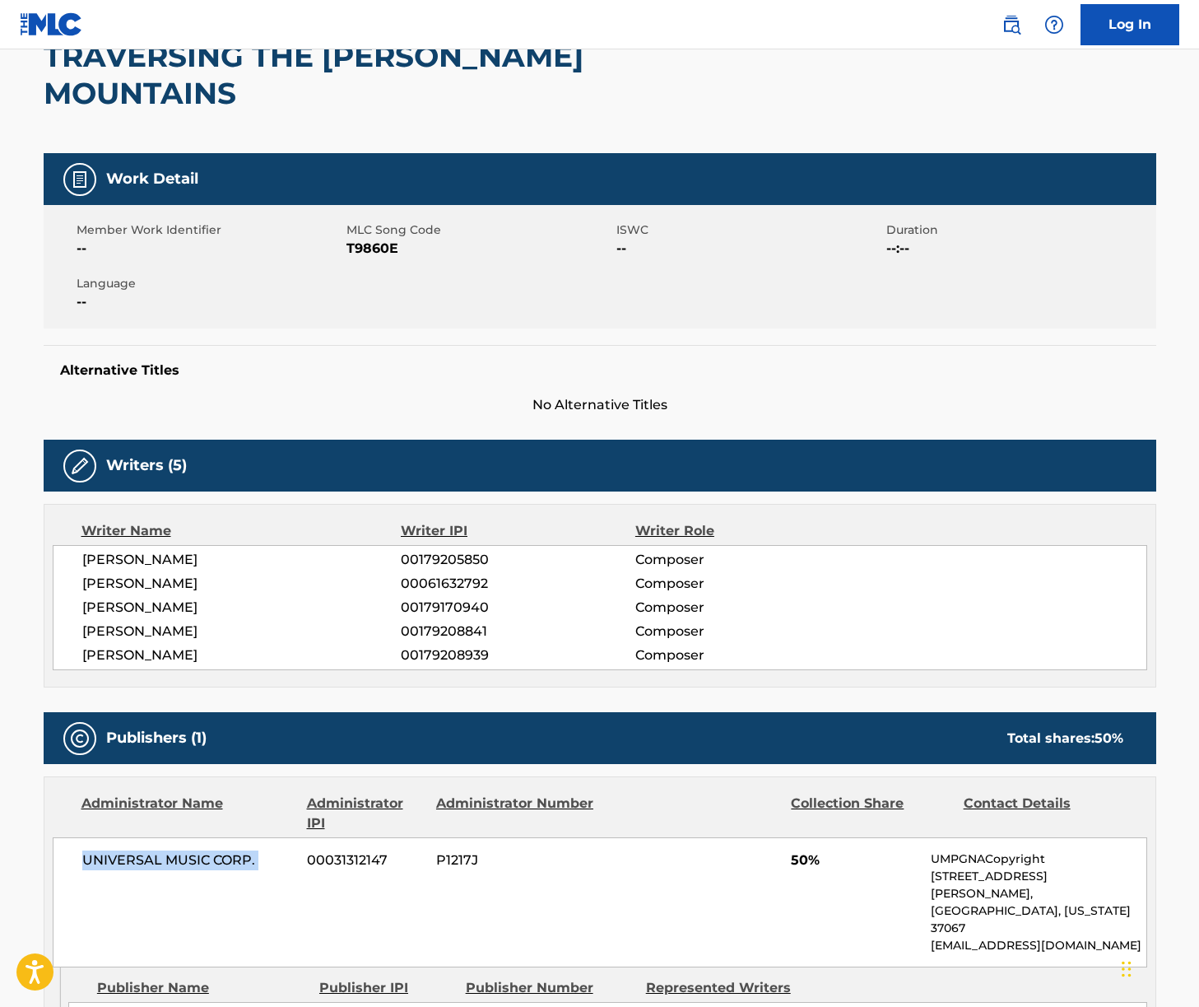
scroll to position [0, 0]
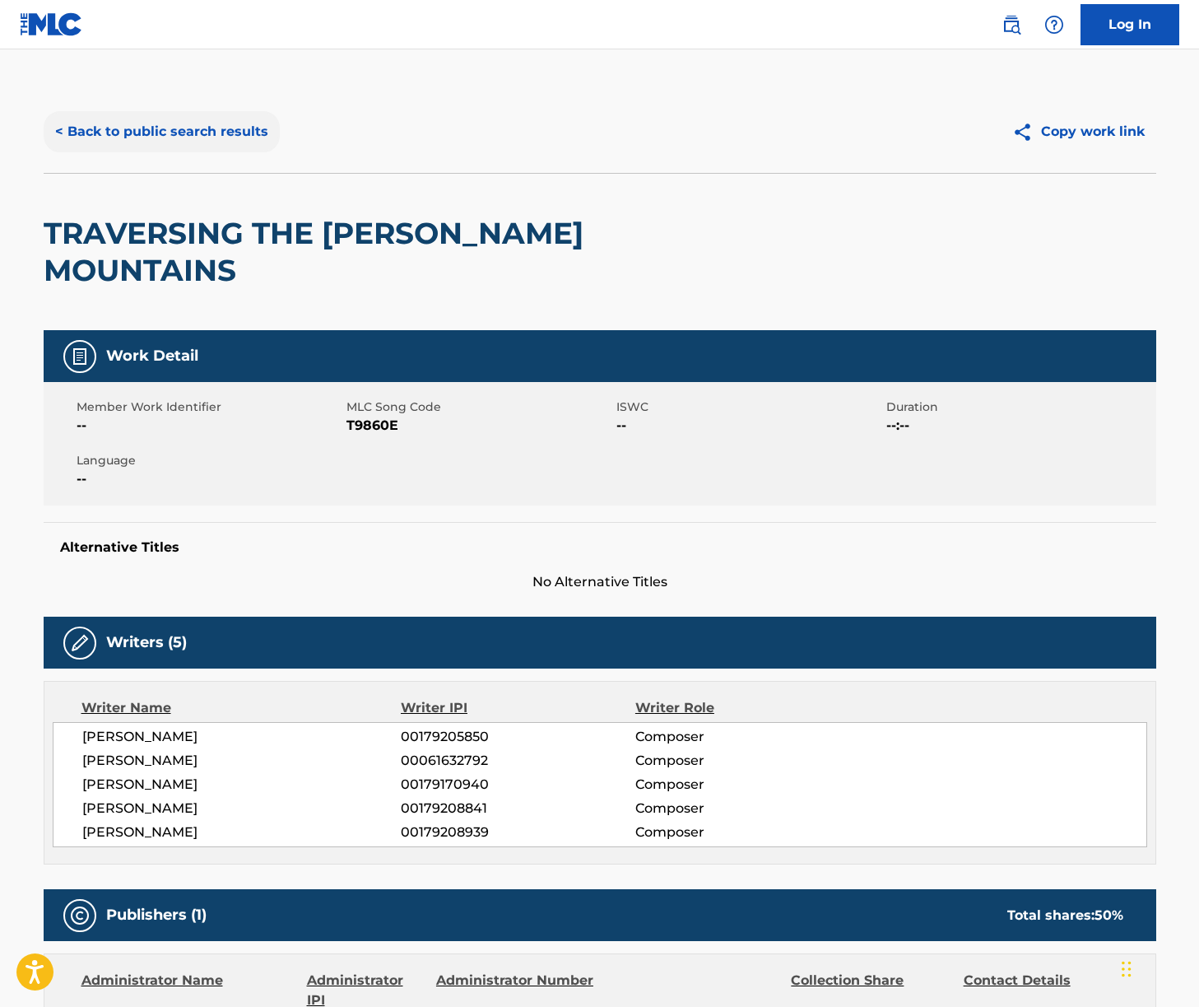
click at [147, 125] on button "< Back to public search results" at bounding box center [162, 131] width 236 height 41
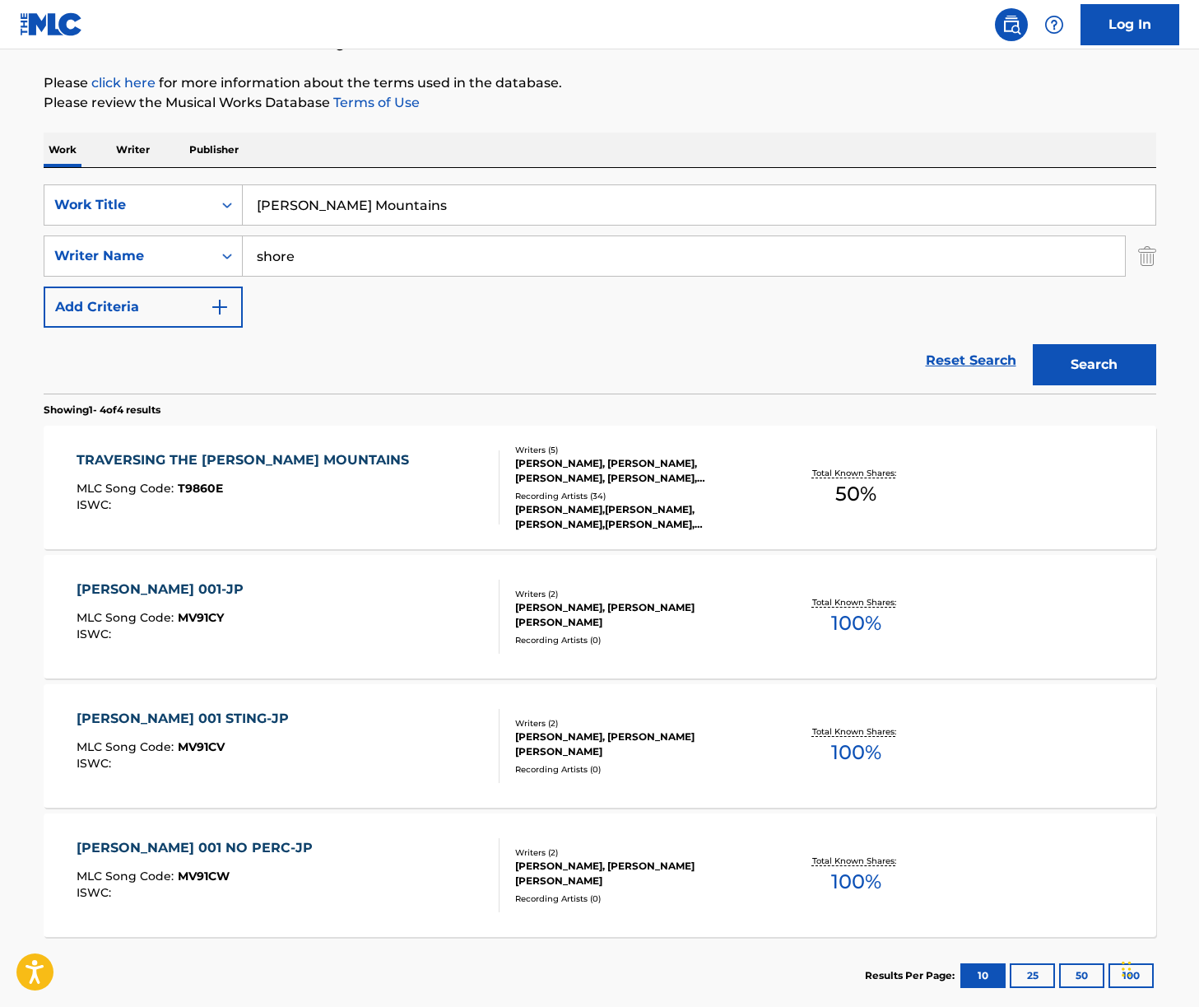
scroll to position [182, 0]
click at [337, 211] on input "[PERSON_NAME] Mountains" at bounding box center [699, 205] width 913 height 40
paste input "nas [GEOGRAPHIC_DATA]"
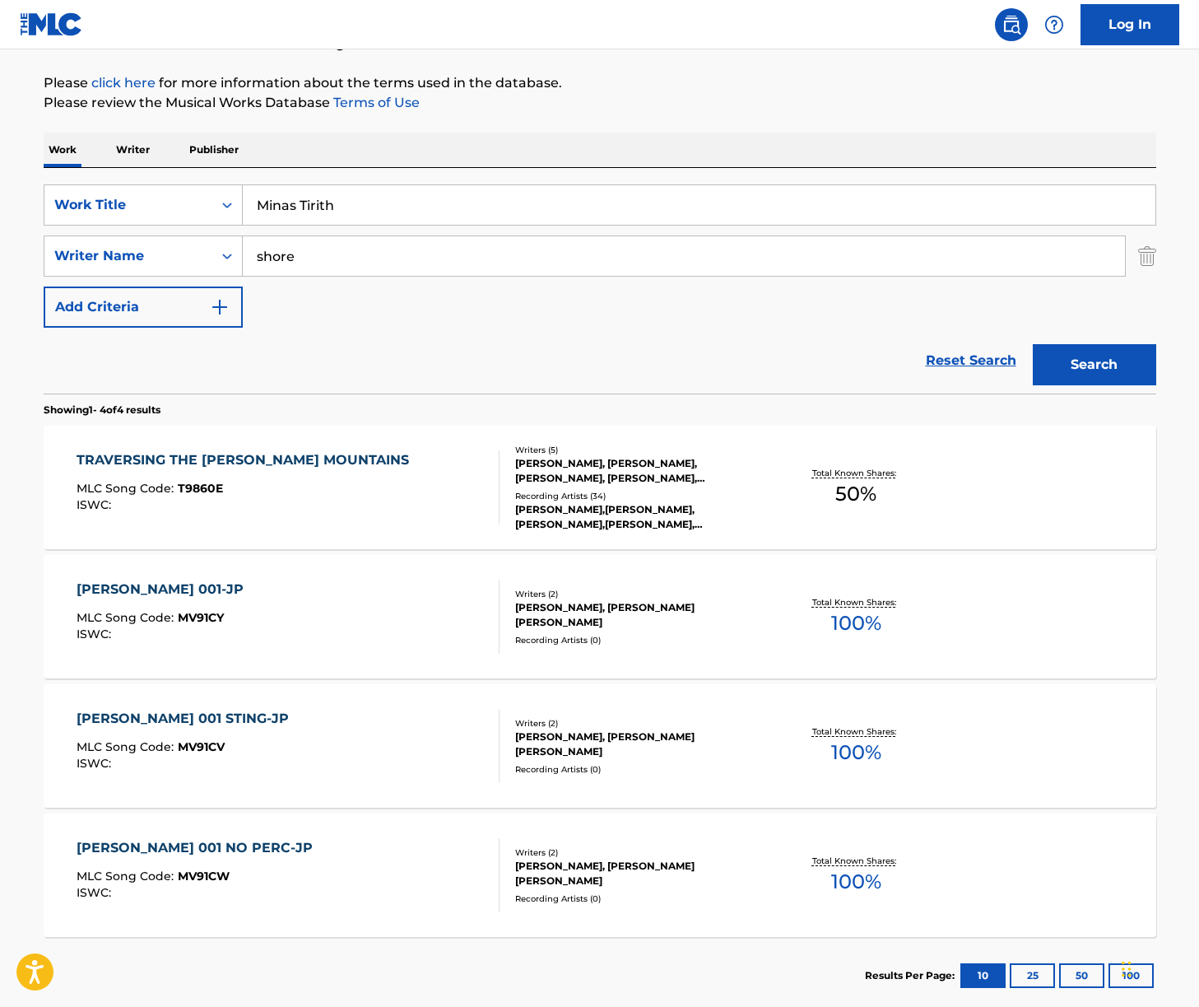
type input "Minas Tirith"
click at [308, 256] on input "shore" at bounding box center [684, 256] width 882 height 40
click at [1033, 344] on button "Search" at bounding box center [1094, 364] width 123 height 41
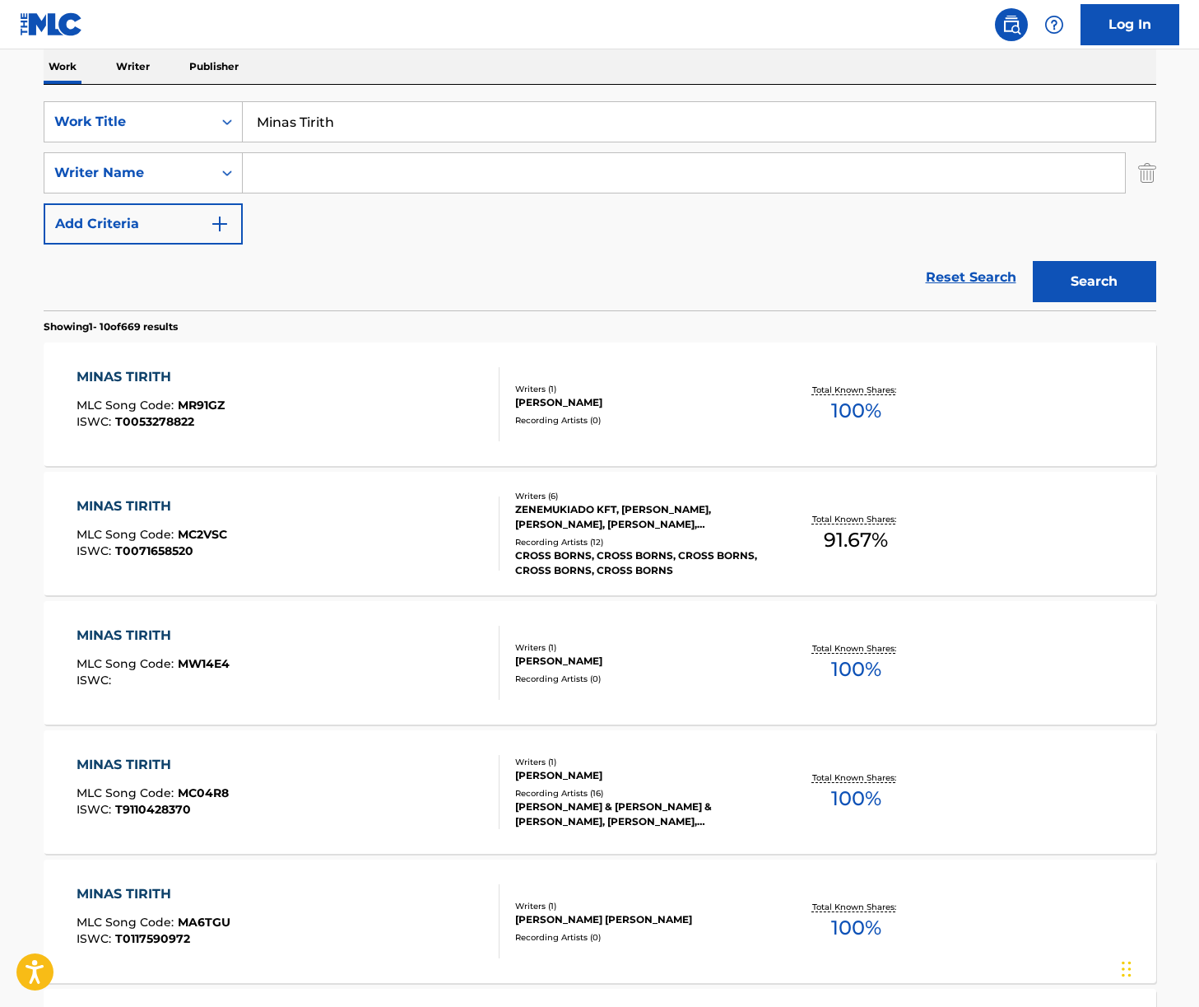
scroll to position [308, 0]
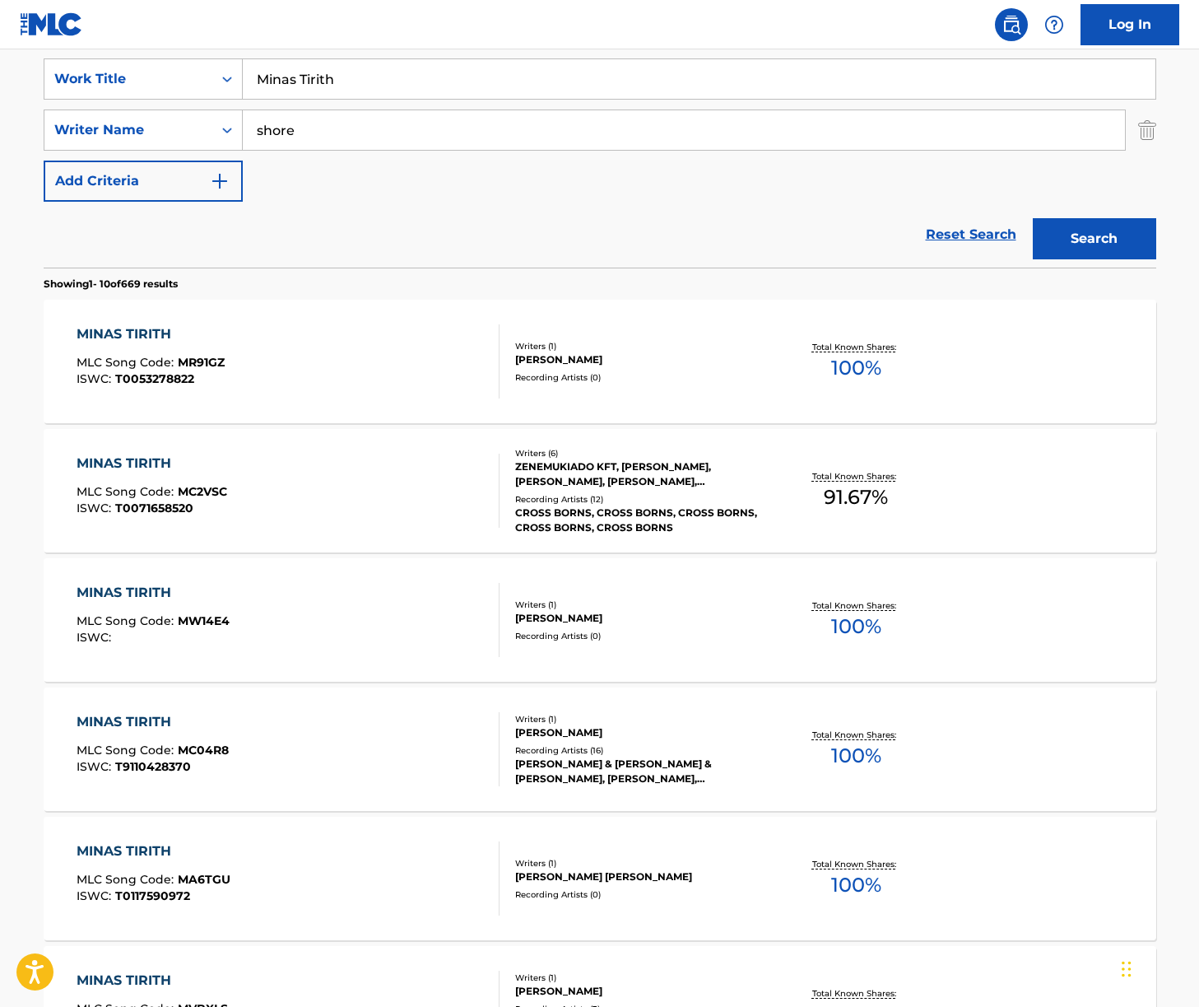
type input "shore"
click at [1033, 218] on button "Search" at bounding box center [1094, 238] width 123 height 41
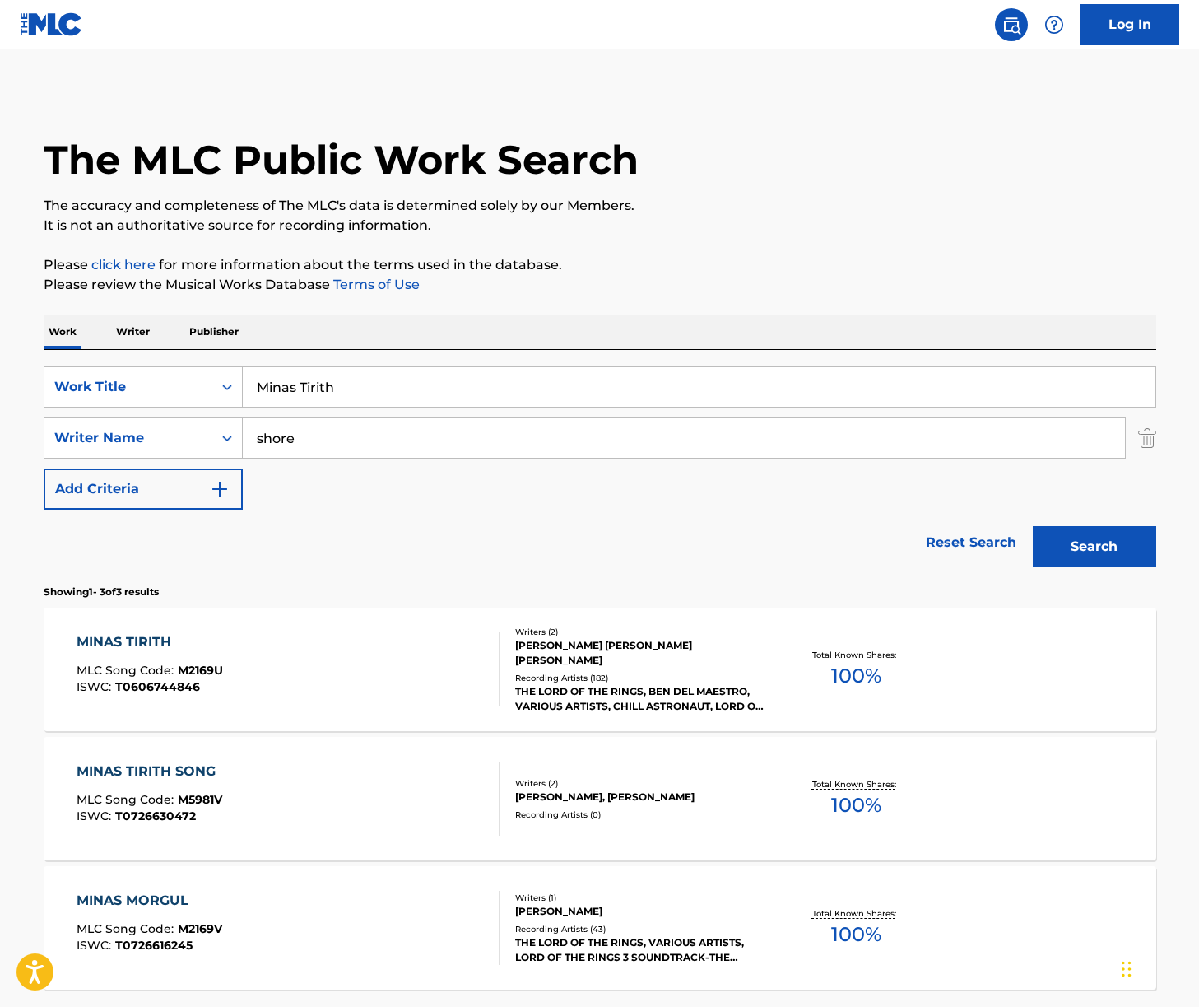
click at [379, 639] on div "MINAS TIRITH MLC Song Code : M2169U ISWC : T0606744846" at bounding box center [288, 669] width 423 height 74
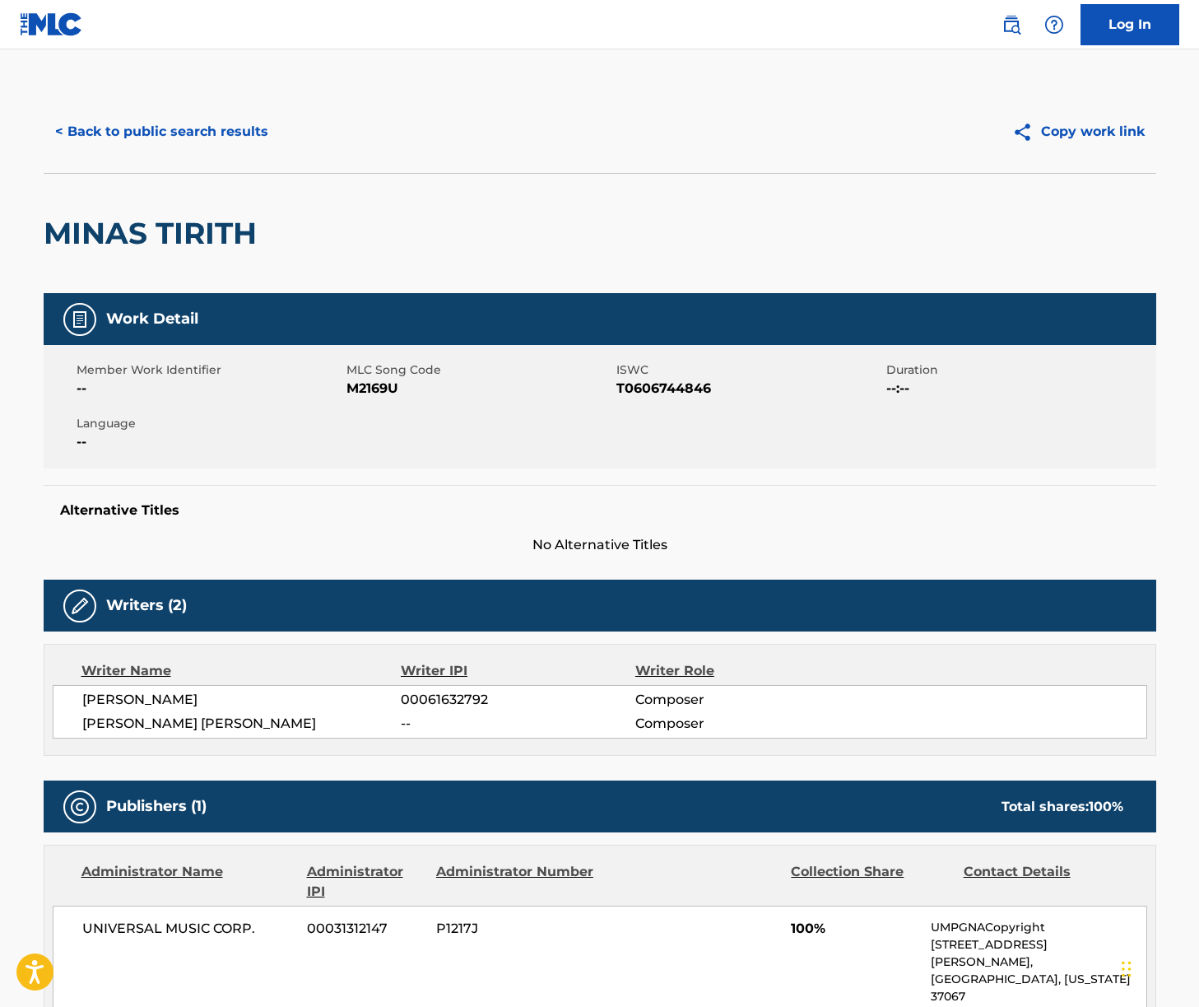
click at [190, 706] on span "[PERSON_NAME]" at bounding box center [241, 700] width 319 height 20
click at [190, 715] on span "[PERSON_NAME] [PERSON_NAME]" at bounding box center [241, 724] width 319 height 20
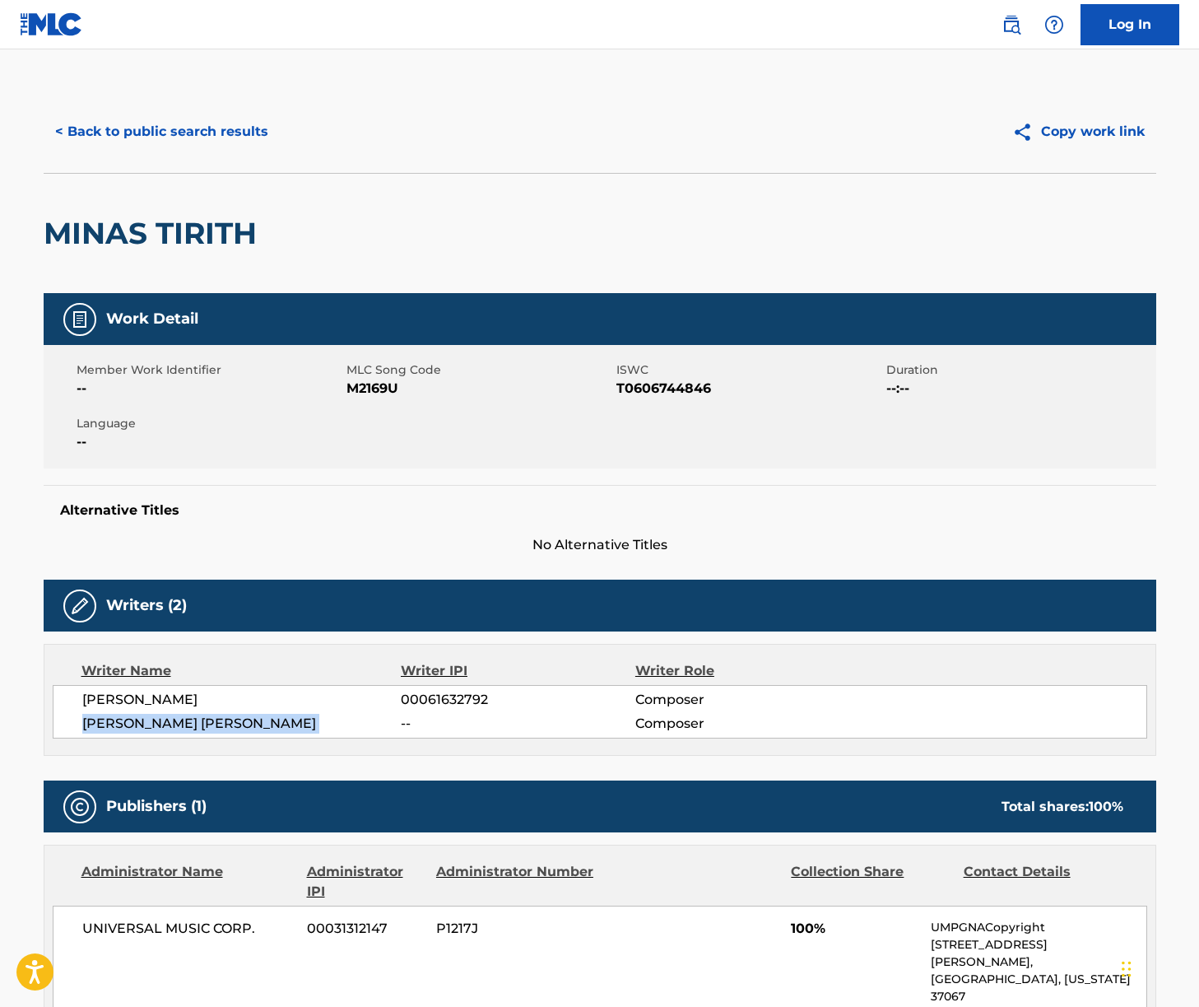
click at [190, 715] on span "[PERSON_NAME] [PERSON_NAME]" at bounding box center [241, 724] width 319 height 20
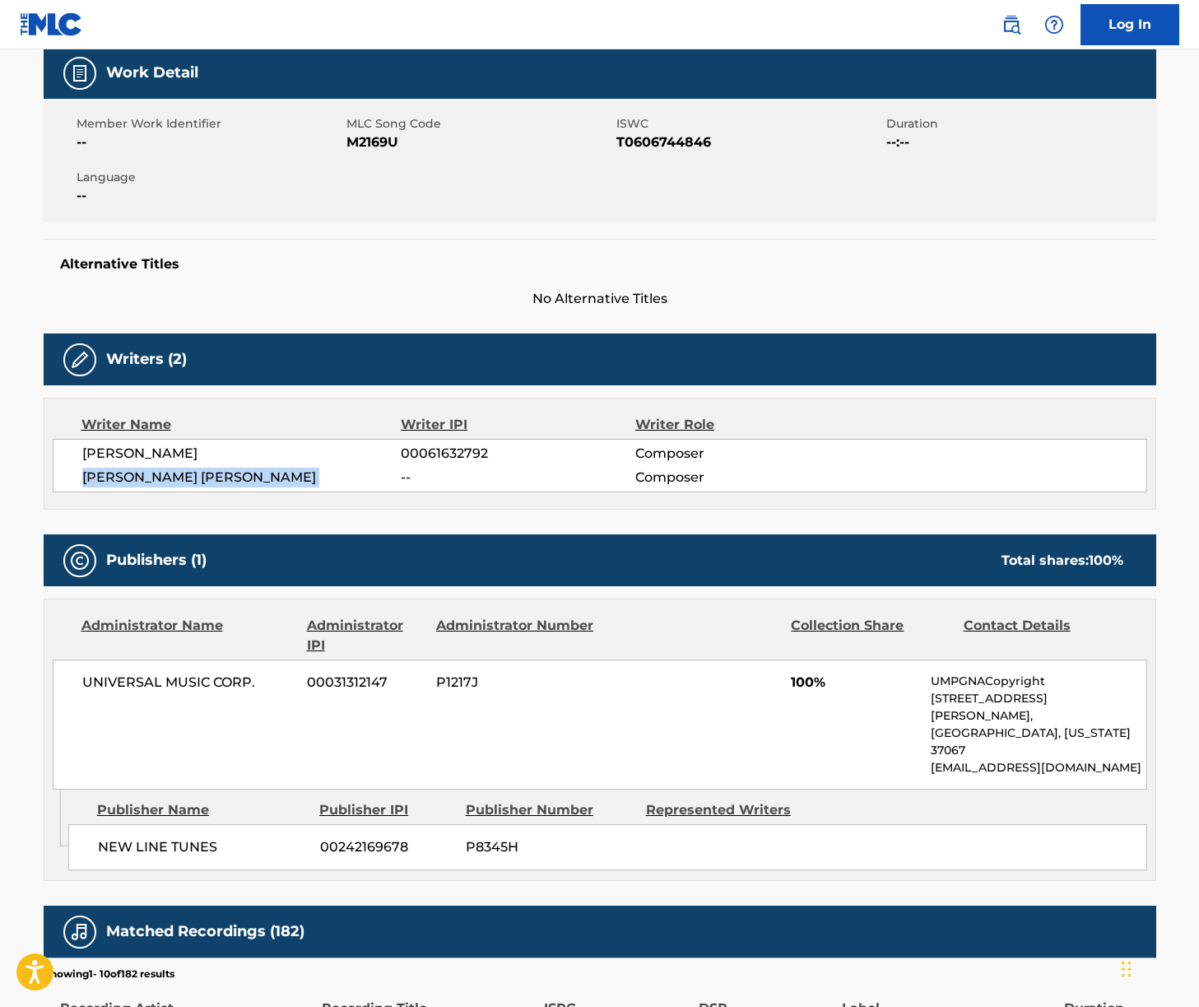
scroll to position [333, 0]
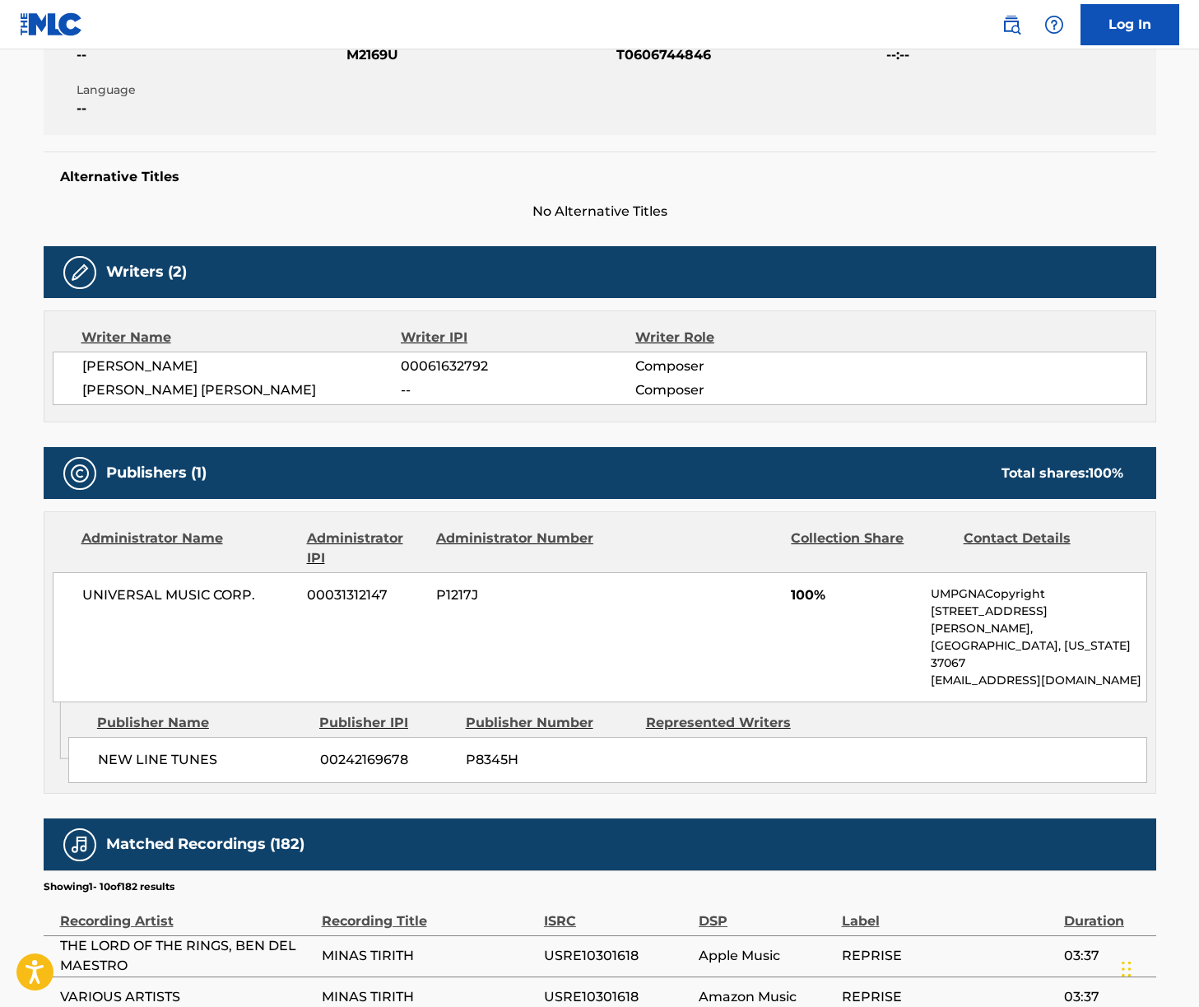
click at [174, 598] on span "UNIVERSAL MUSIC CORP." at bounding box center [188, 595] width 213 height 20
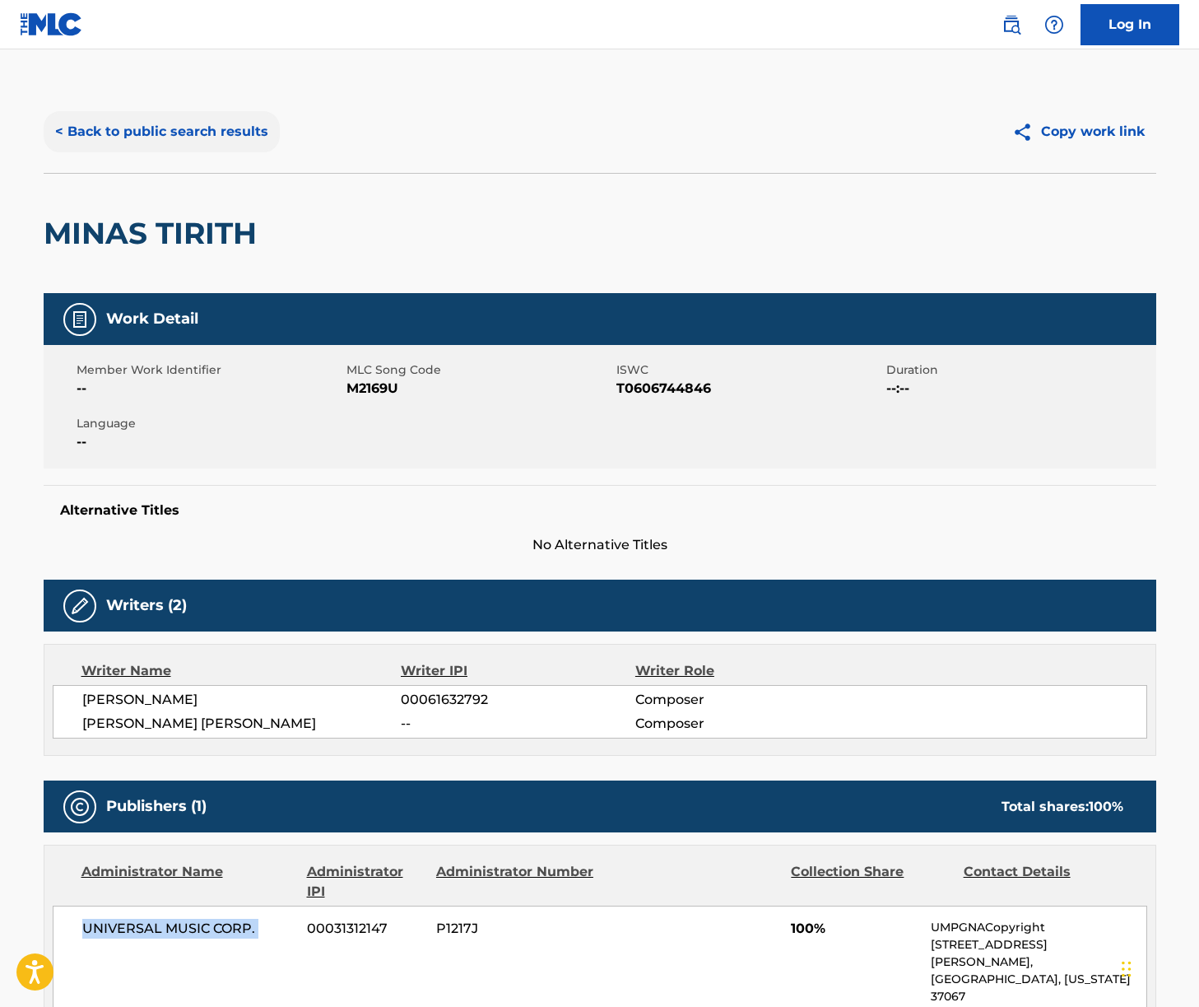
click at [162, 133] on button "< Back to public search results" at bounding box center [162, 131] width 236 height 41
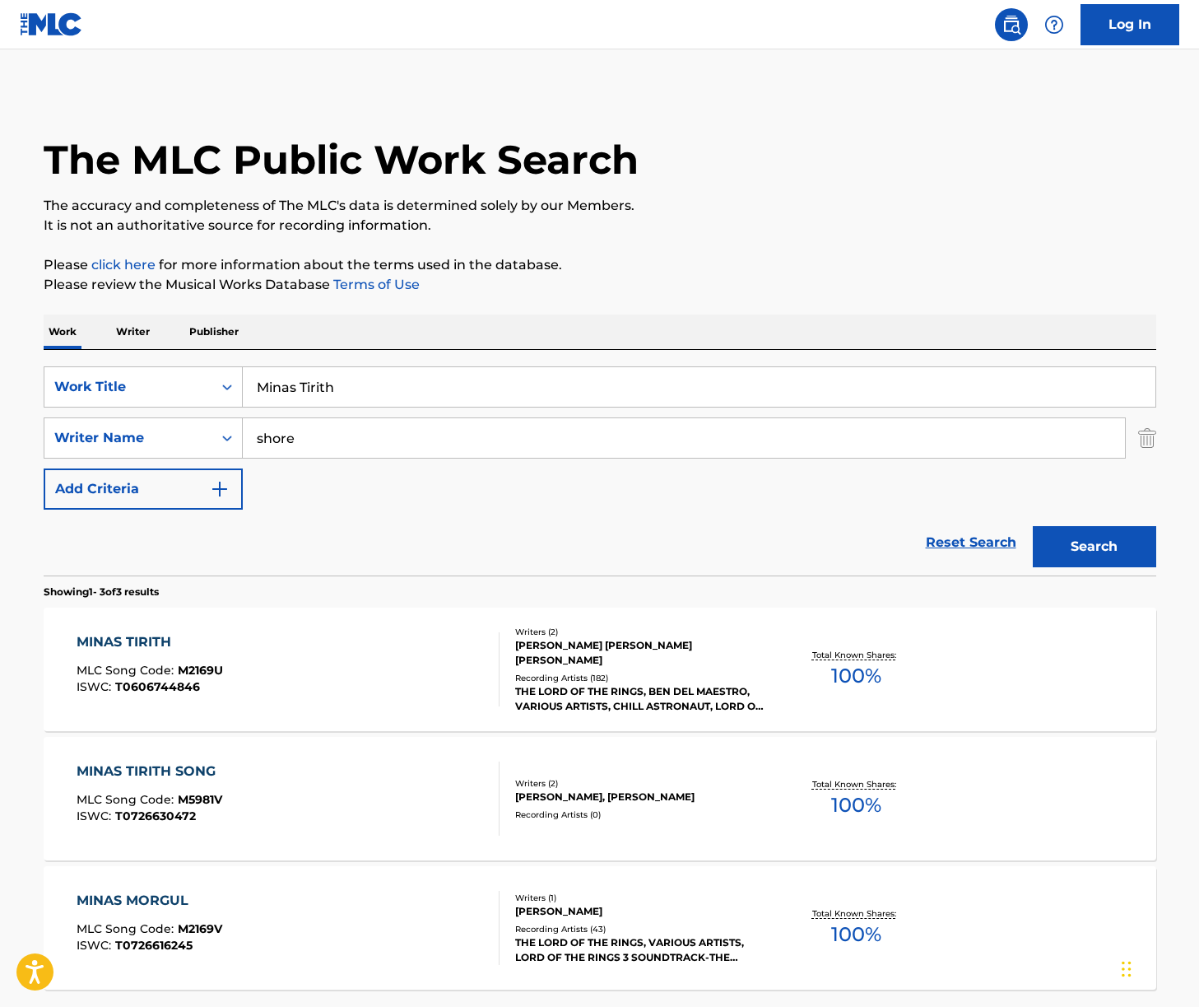
click at [319, 384] on input "Minas Tirith" at bounding box center [699, 387] width 913 height 40
paste input "Evenstar"
type input "Evenstar"
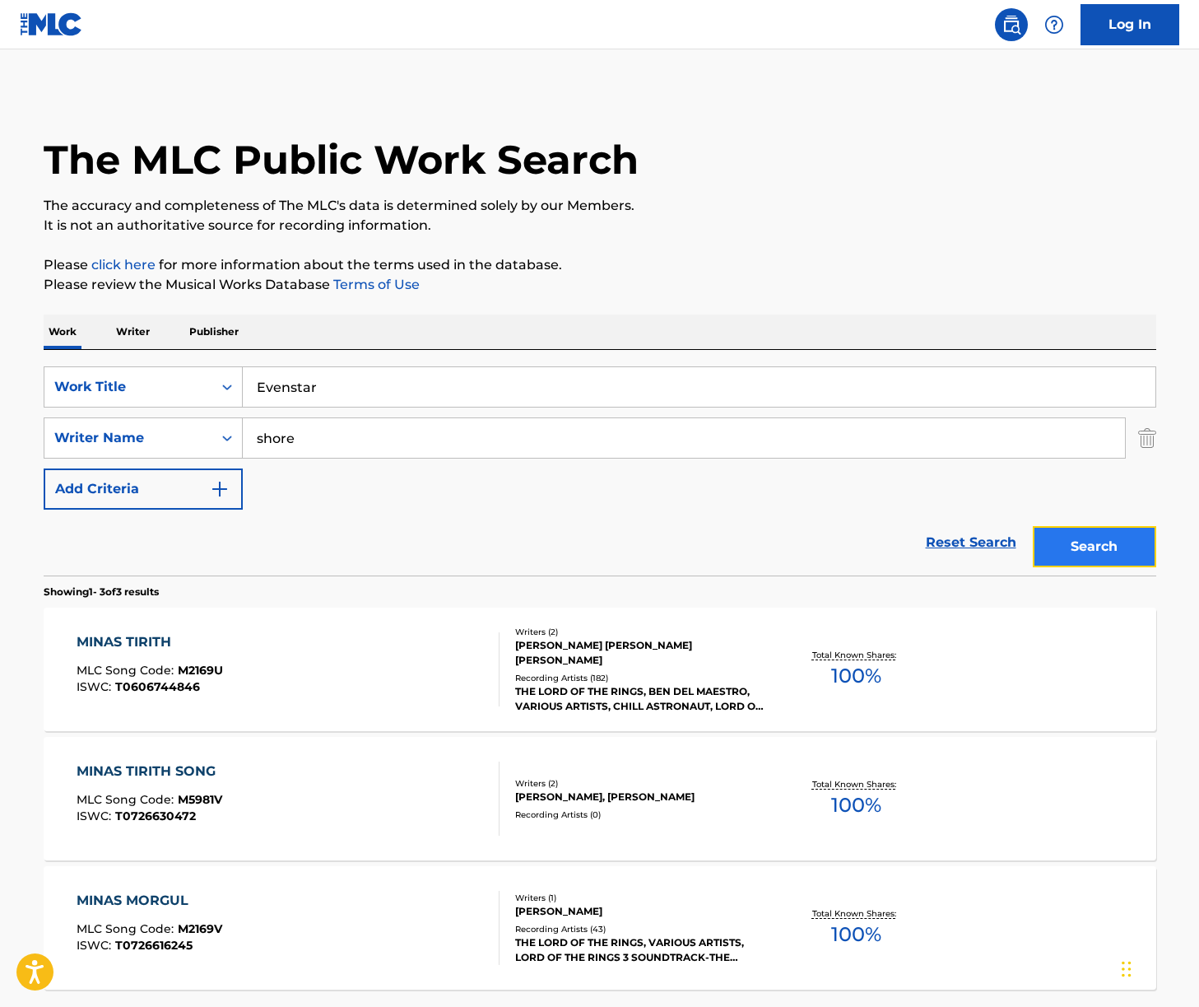
click at [1113, 556] on button "Search" at bounding box center [1094, 546] width 123 height 41
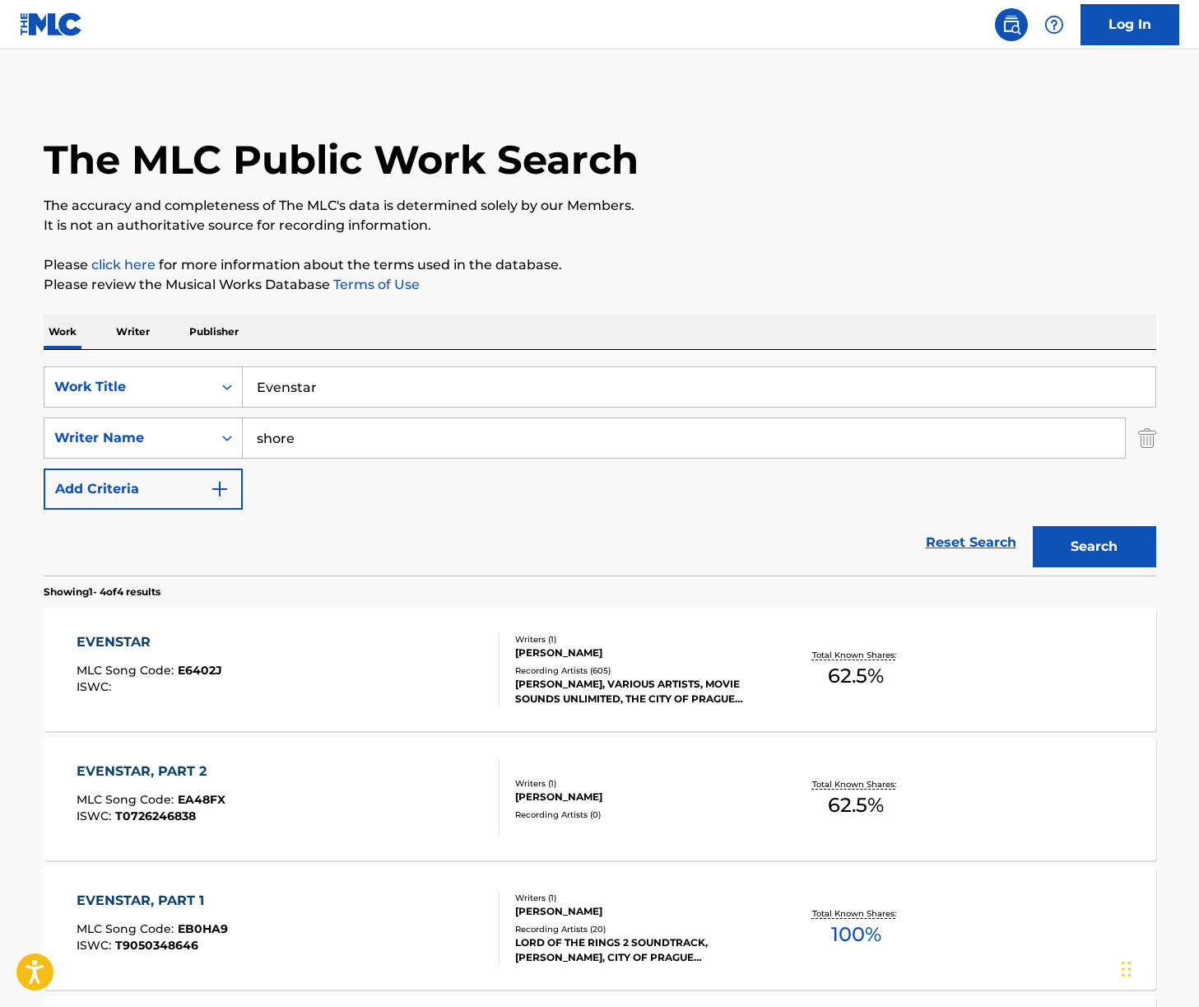
click at [357, 677] on div "EVENSTAR MLC Song Code : E6402J ISWC :" at bounding box center [288, 669] width 423 height 74
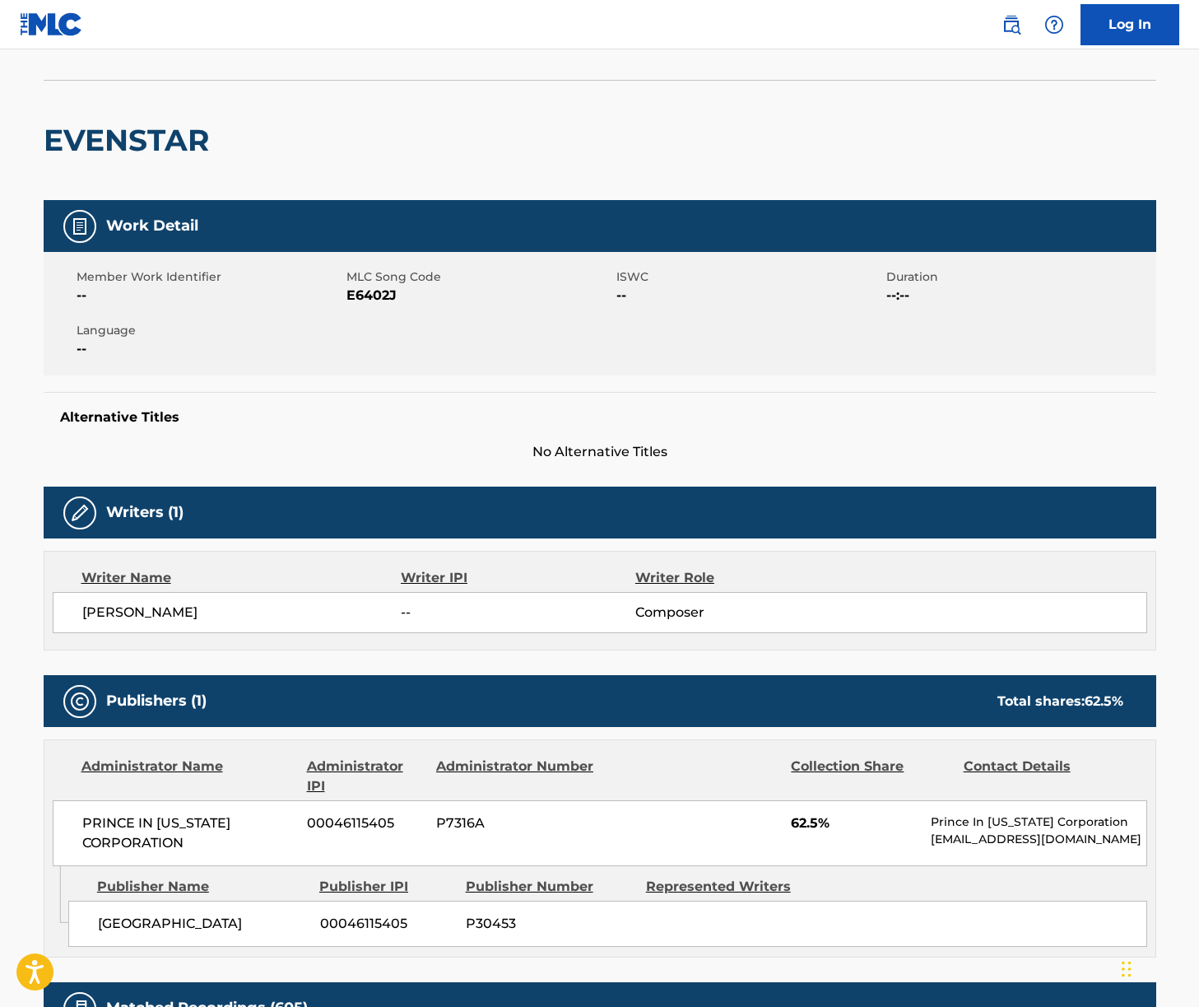
scroll to position [129, 0]
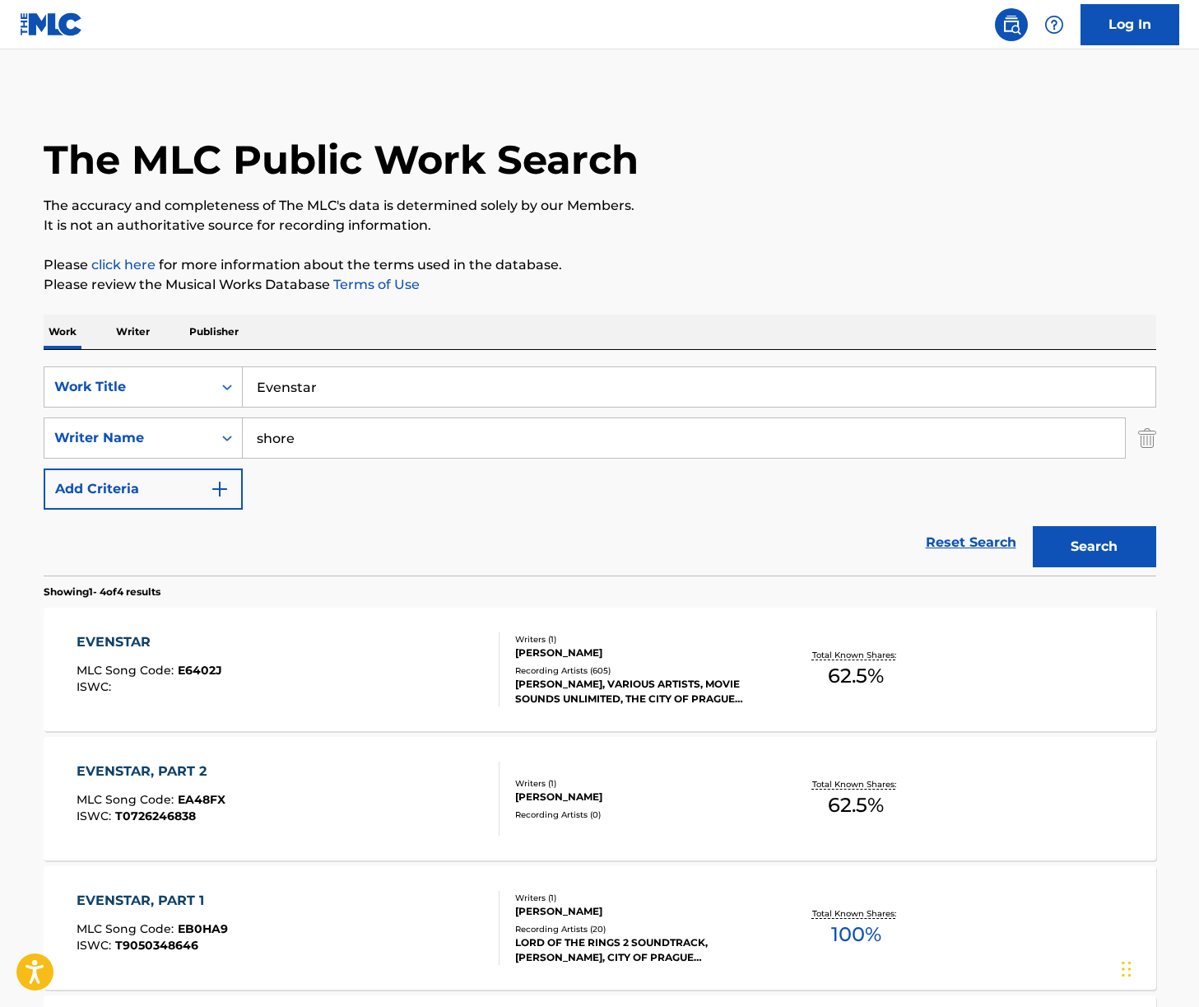
click at [299, 393] on input "Evenstar" at bounding box center [699, 387] width 913 height 40
paste input "Riders of Rohan"
type input "Riders of Rohan"
click at [1095, 523] on div "Search" at bounding box center [1091, 542] width 132 height 66
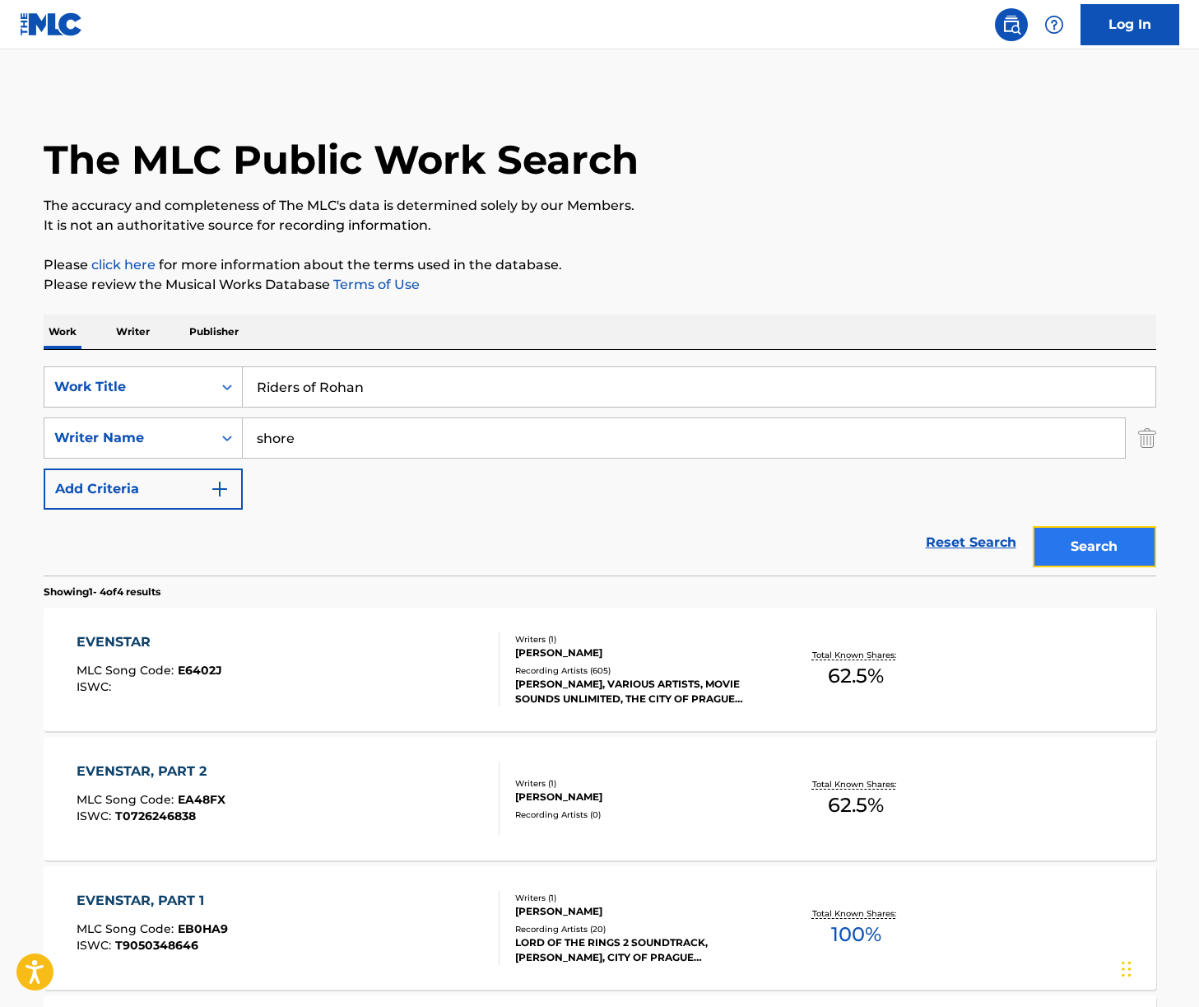
click at [1096, 542] on button "Search" at bounding box center [1094, 546] width 123 height 41
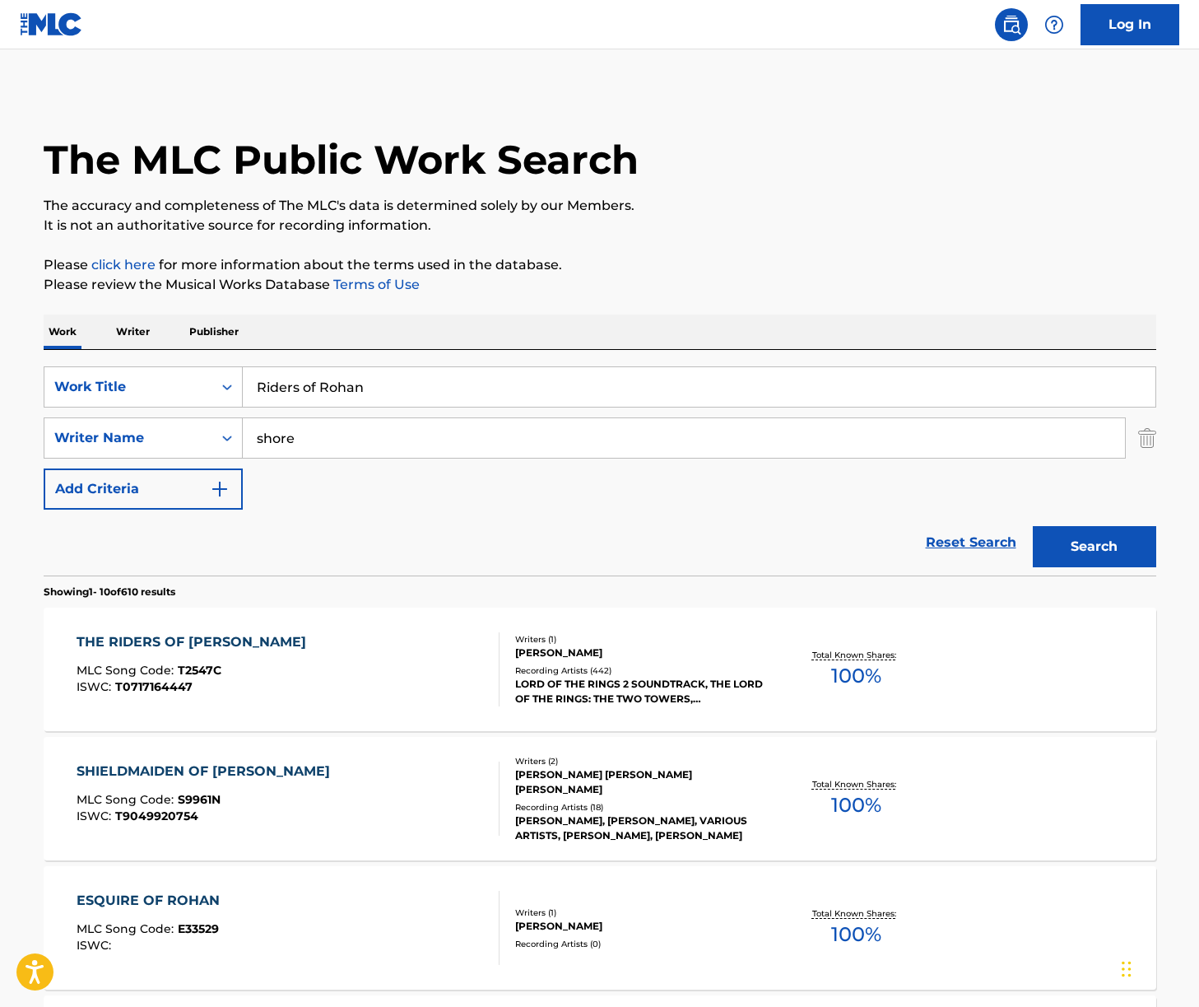
scroll to position [2, 0]
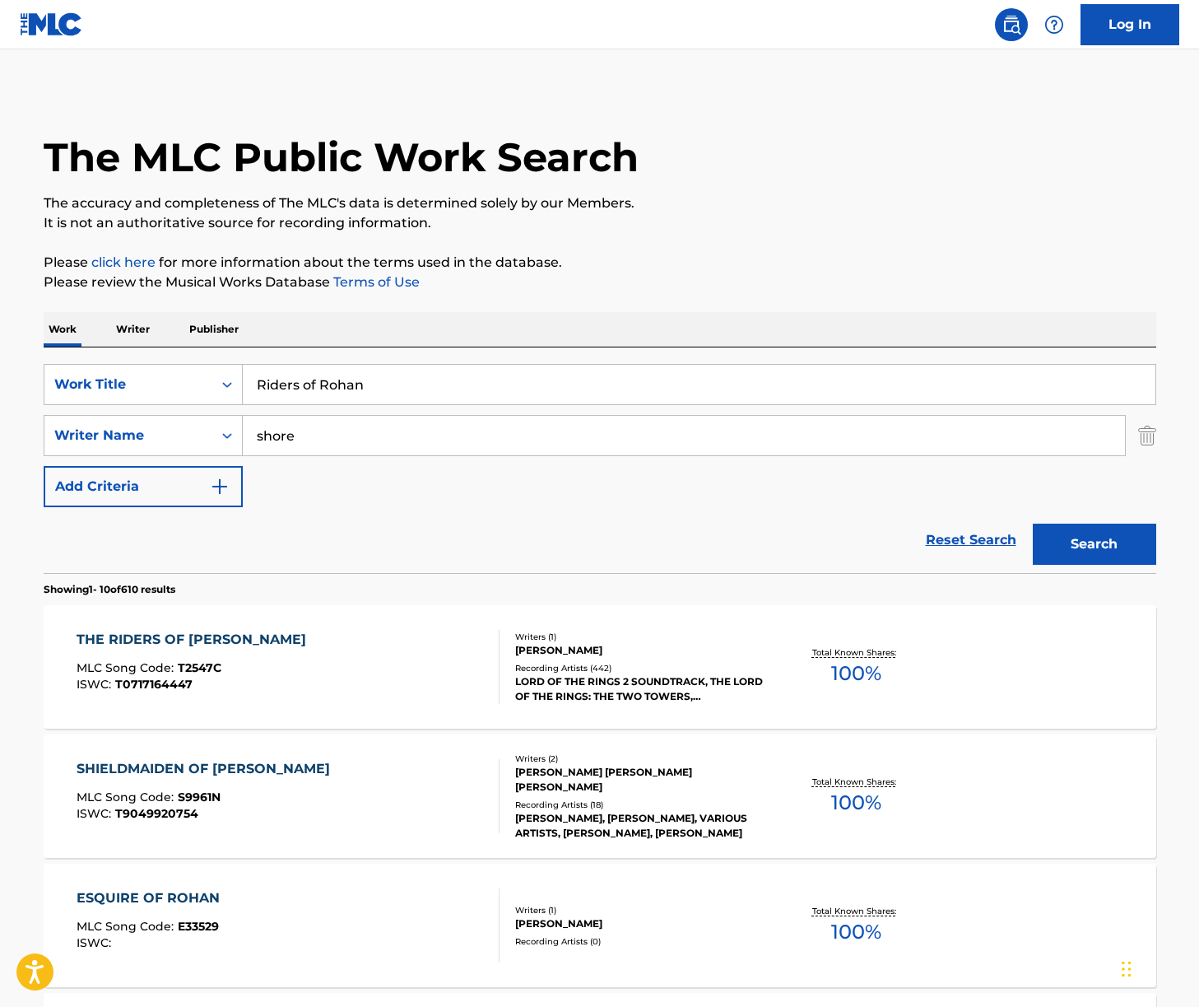
click at [356, 653] on div "THE RIDERS OF [PERSON_NAME] MLC Song Code : T2547C ISWC : T0717164447" at bounding box center [288, 667] width 423 height 74
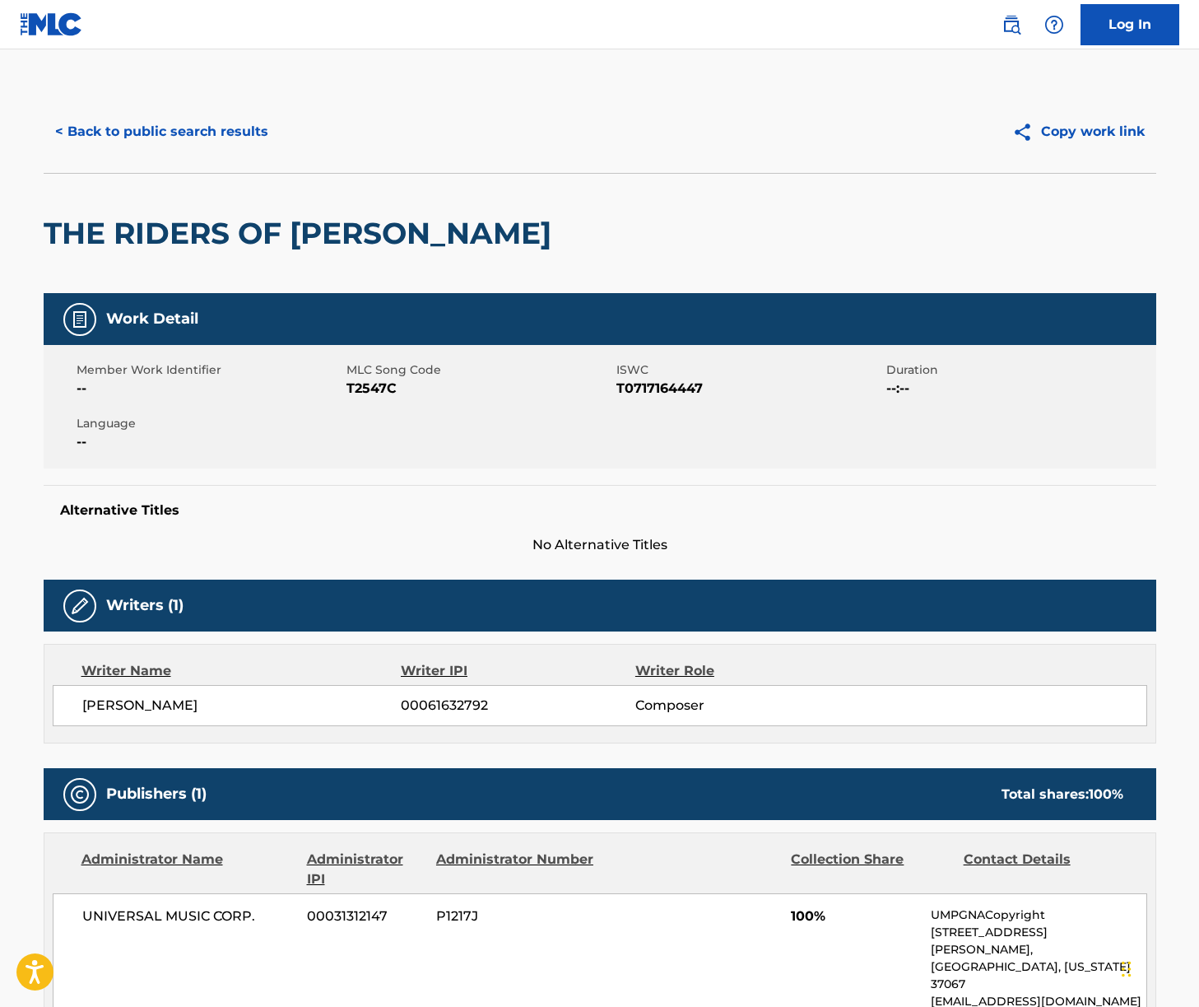
click at [164, 703] on span "[PERSON_NAME]" at bounding box center [241, 706] width 319 height 20
click at [187, 914] on span "UNIVERSAL MUSIC CORP." at bounding box center [188, 916] width 213 height 20
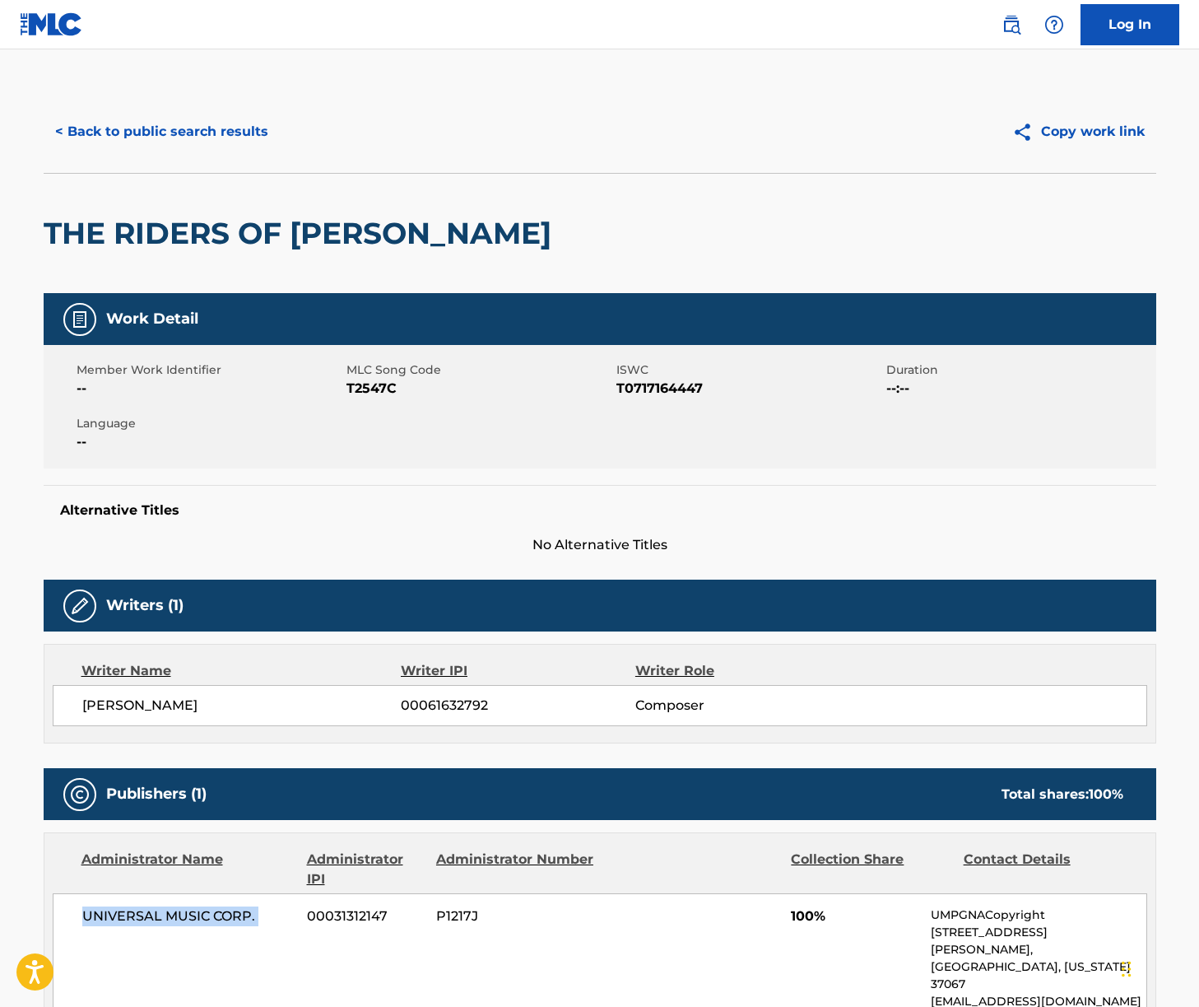
click at [187, 914] on span "UNIVERSAL MUSIC CORP." at bounding box center [188, 916] width 213 height 20
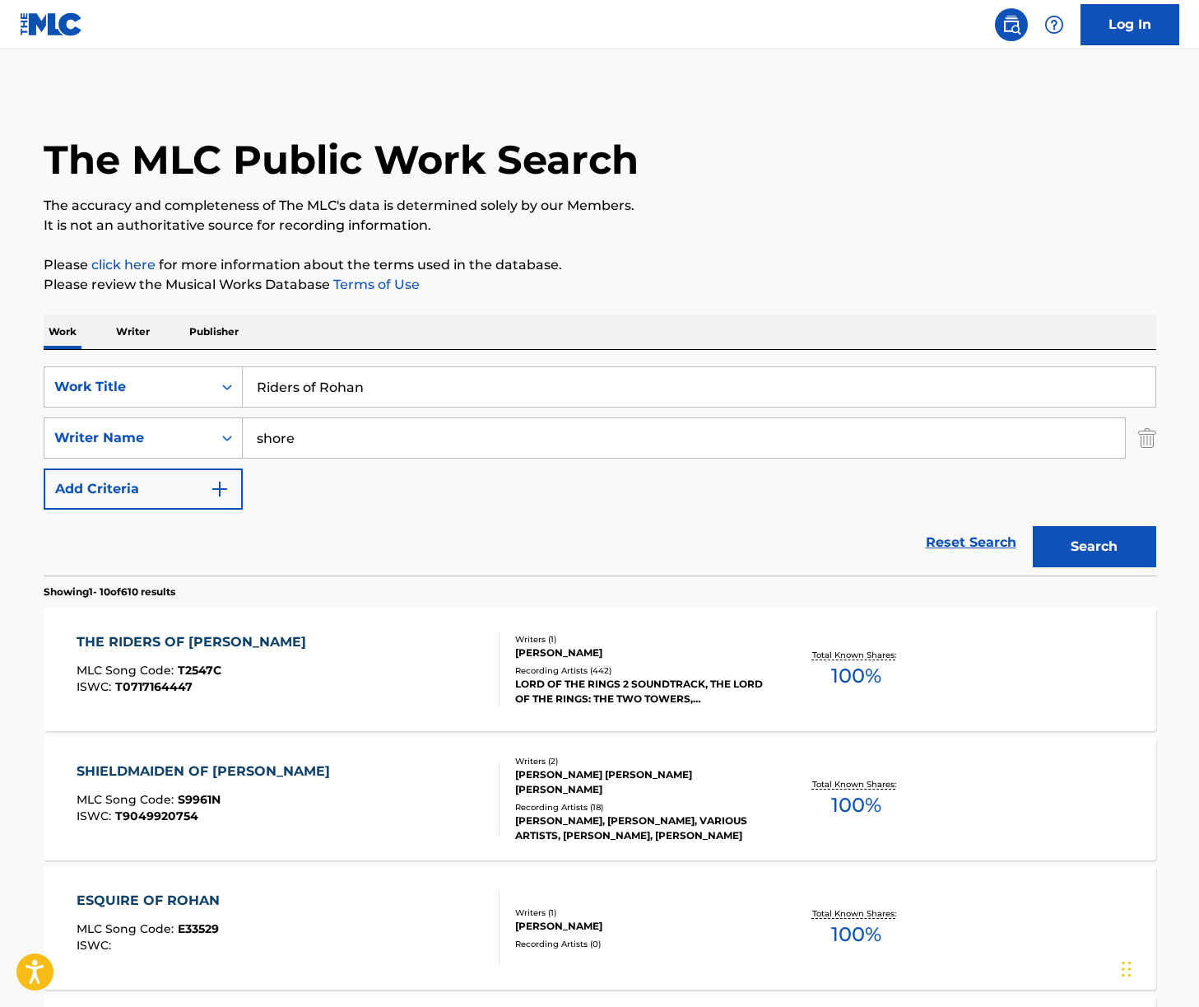
scroll to position [2, 0]
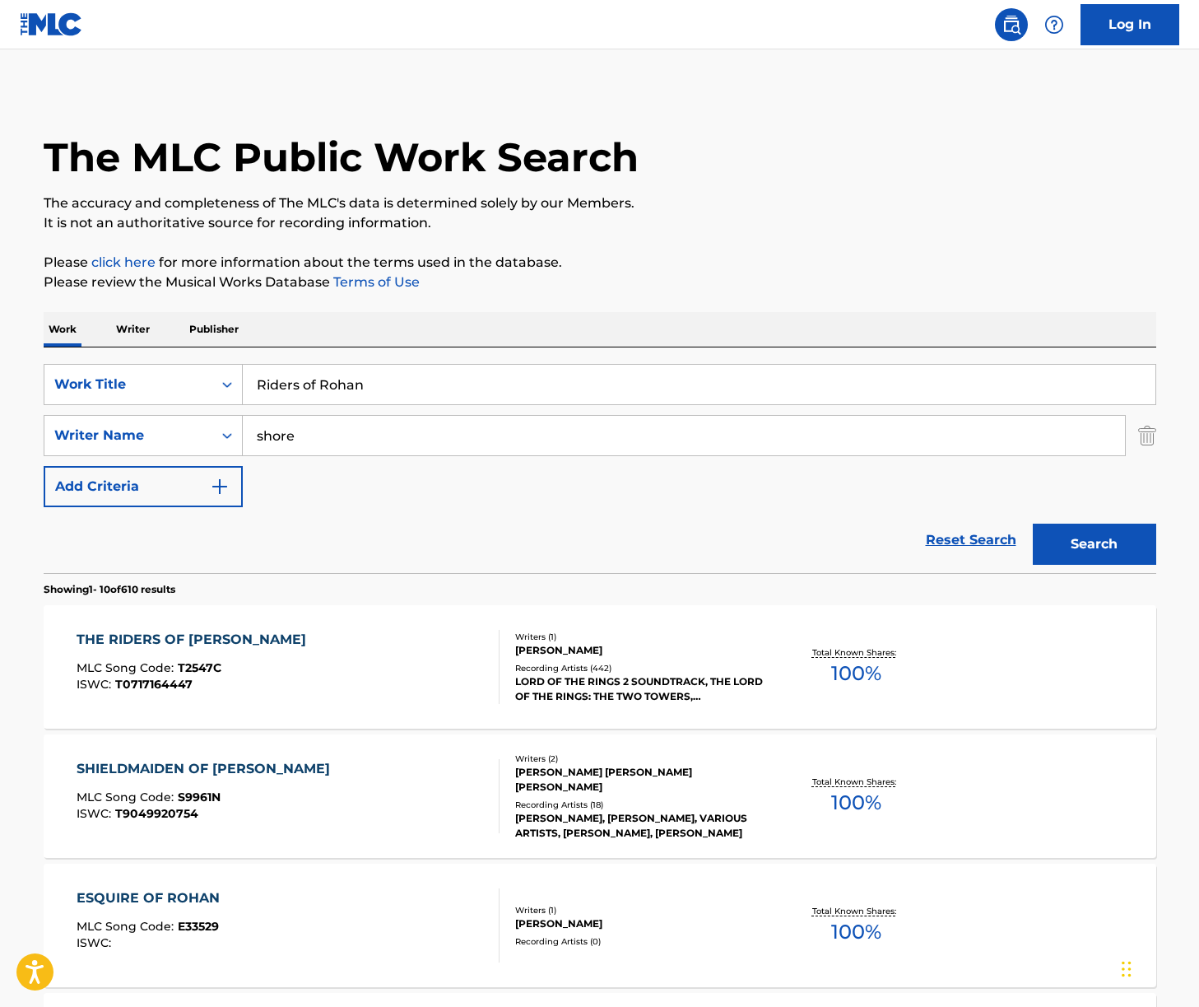
click at [433, 389] on input "Riders of Rohan" at bounding box center [699, 385] width 913 height 40
click at [431, 389] on input "Riders of Rohan" at bounding box center [699, 385] width 913 height 40
paste input "King of the [GEOGRAPHIC_DATA]"
click at [444, 379] on input "Riders of King of the [GEOGRAPHIC_DATA]" at bounding box center [699, 385] width 913 height 40
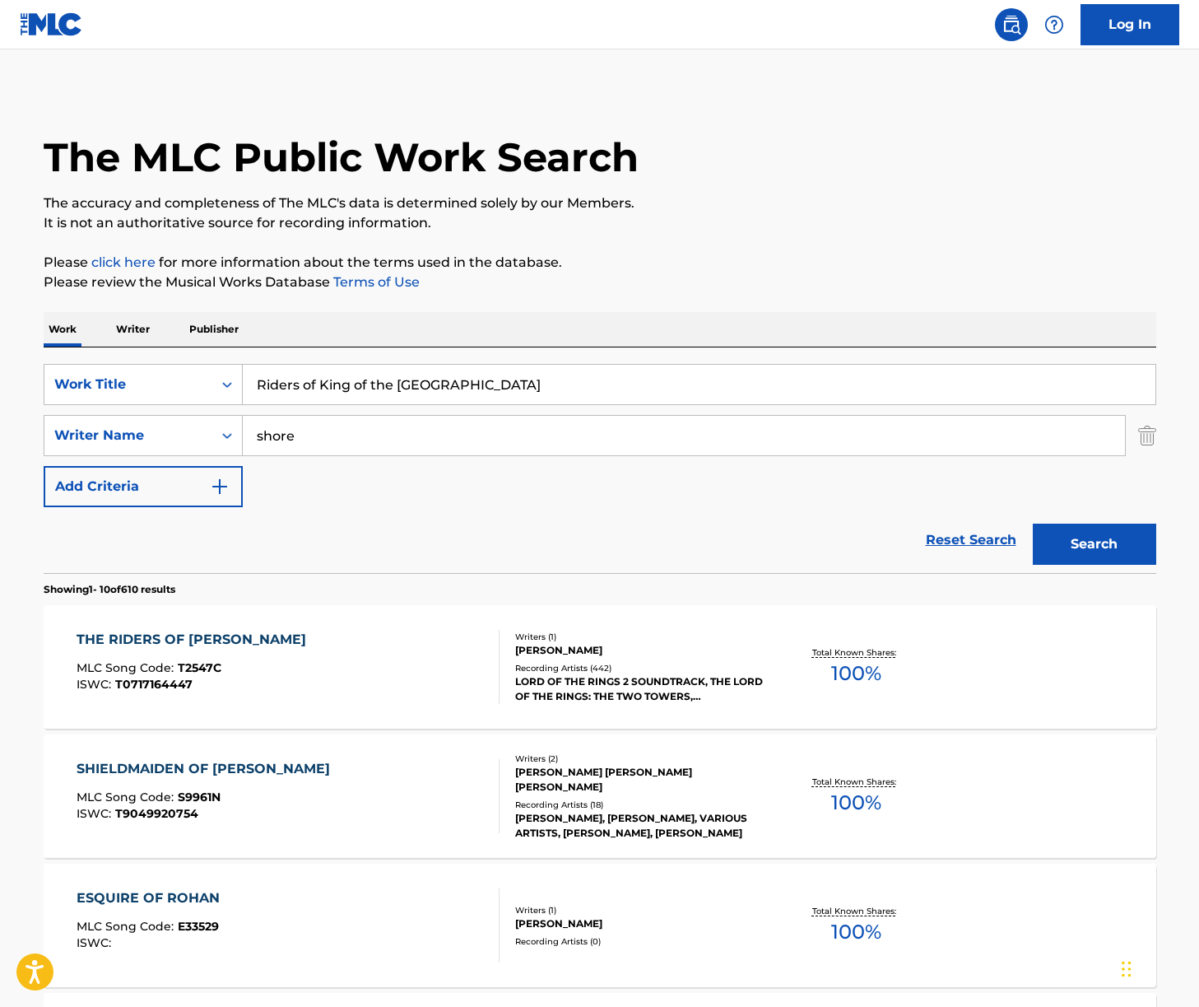
click at [444, 379] on input "Riders of King of the [GEOGRAPHIC_DATA]" at bounding box center [699, 385] width 913 height 40
paste input "Search Form"
type input "King of the [GEOGRAPHIC_DATA]"
click at [769, 333] on div "Work Writer Publisher" at bounding box center [600, 329] width 1113 height 35
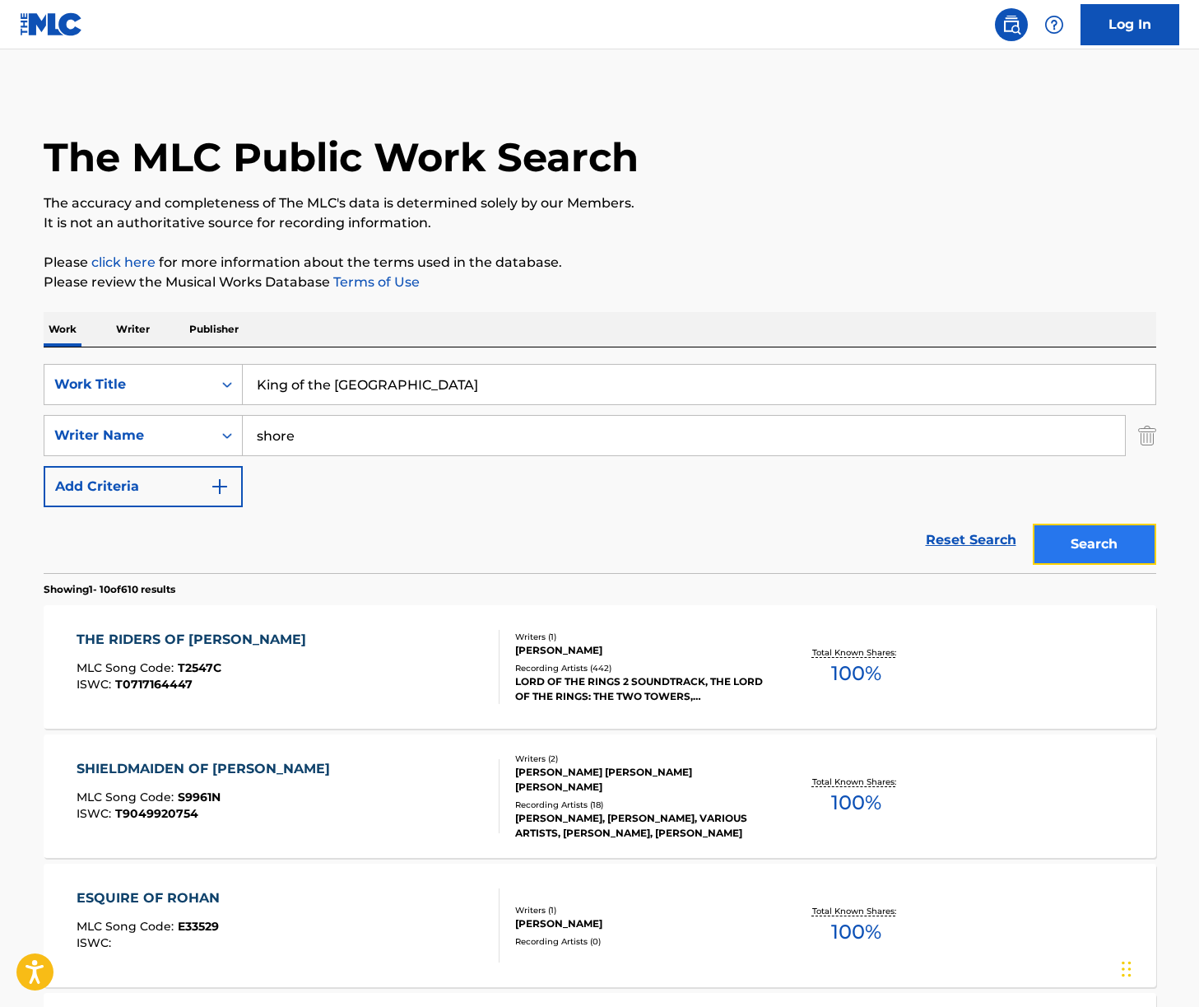
click at [1075, 542] on button "Search" at bounding box center [1094, 543] width 123 height 41
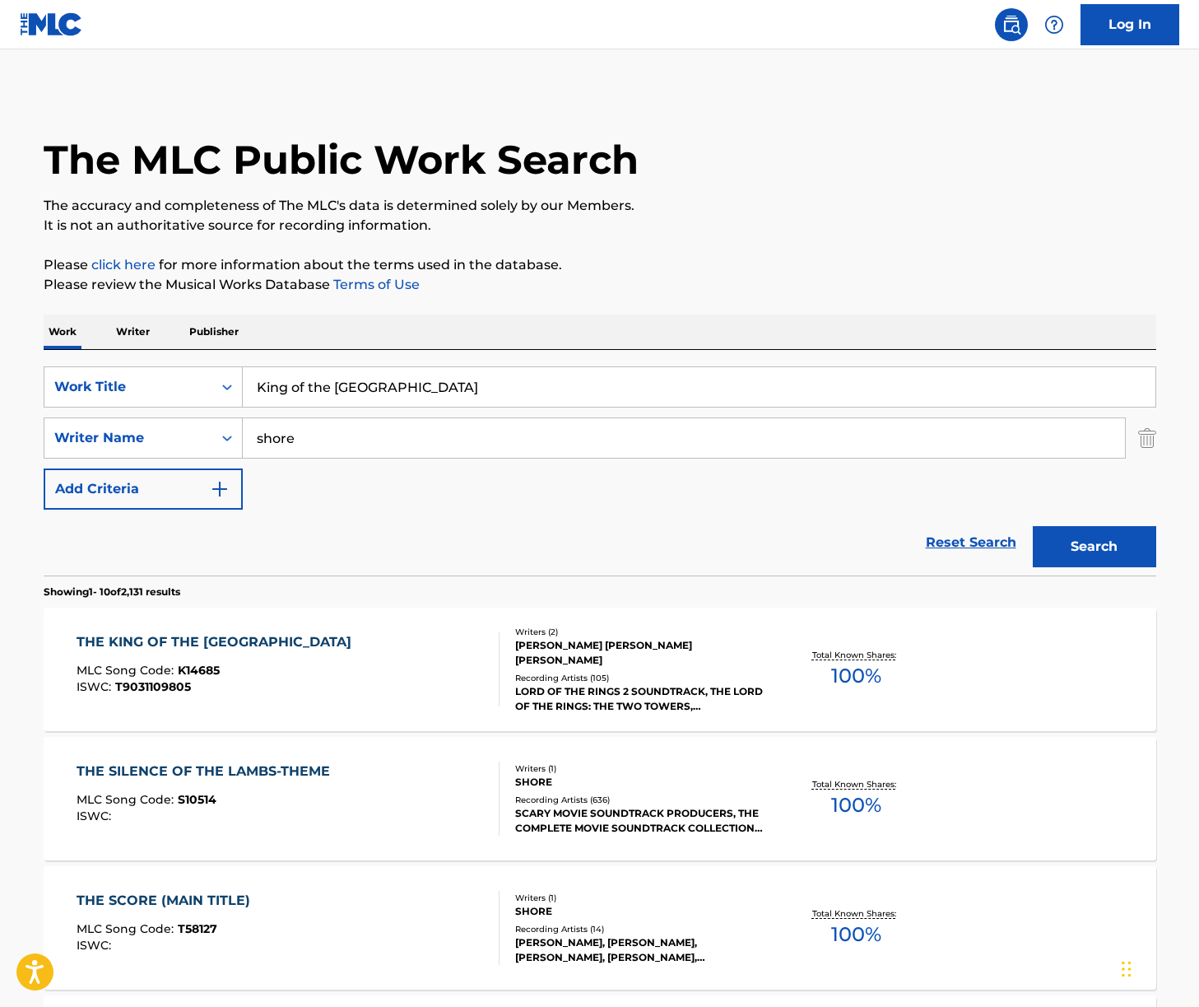
click at [374, 656] on div "THE KING OF THE GOLDEN HALL MLC Song Code : K14685 ISWC : T9031109805" at bounding box center [288, 669] width 423 height 74
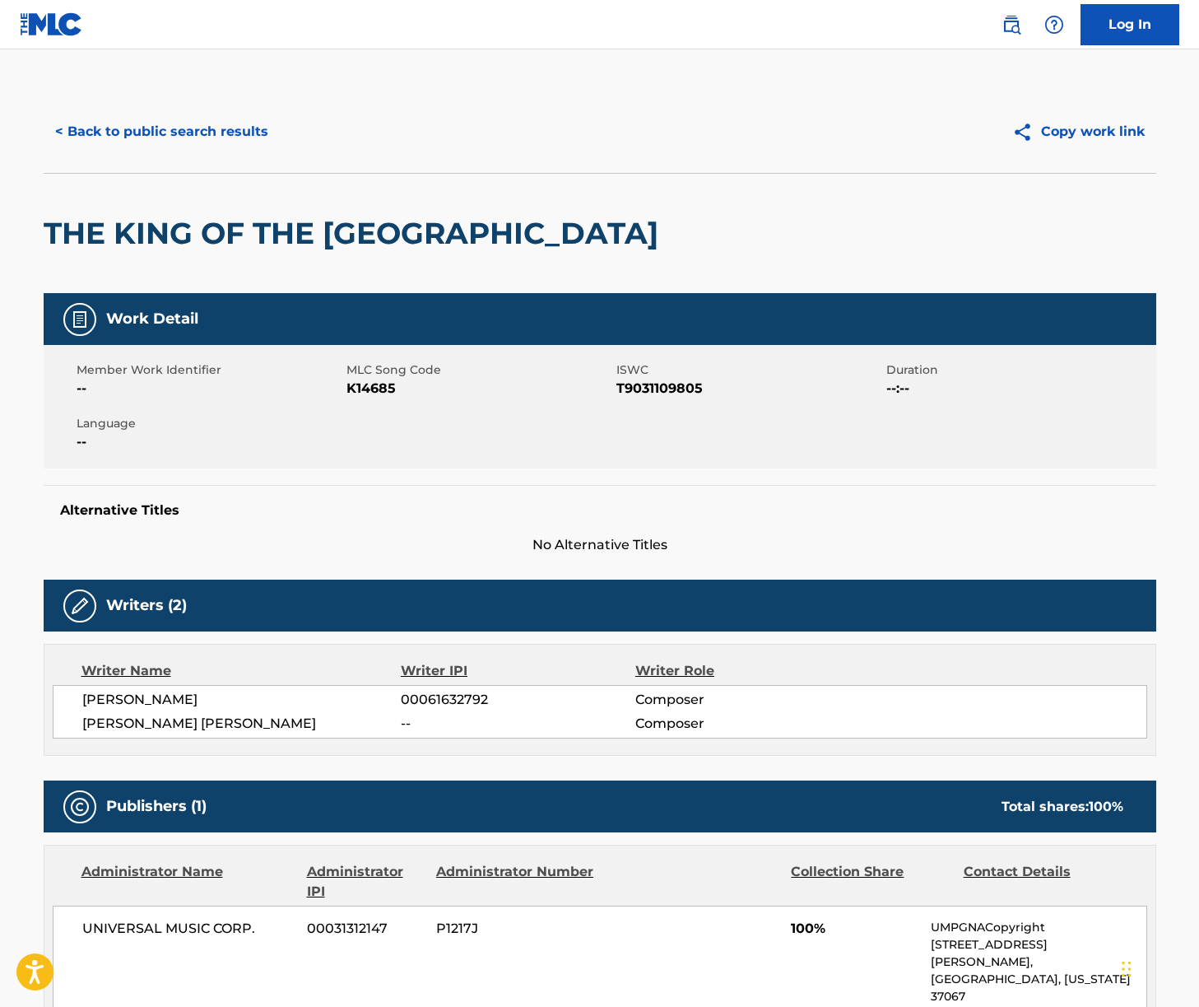
click at [184, 699] on span "[PERSON_NAME]" at bounding box center [241, 700] width 319 height 20
click at [184, 722] on span "[PERSON_NAME] [PERSON_NAME]" at bounding box center [241, 724] width 319 height 20
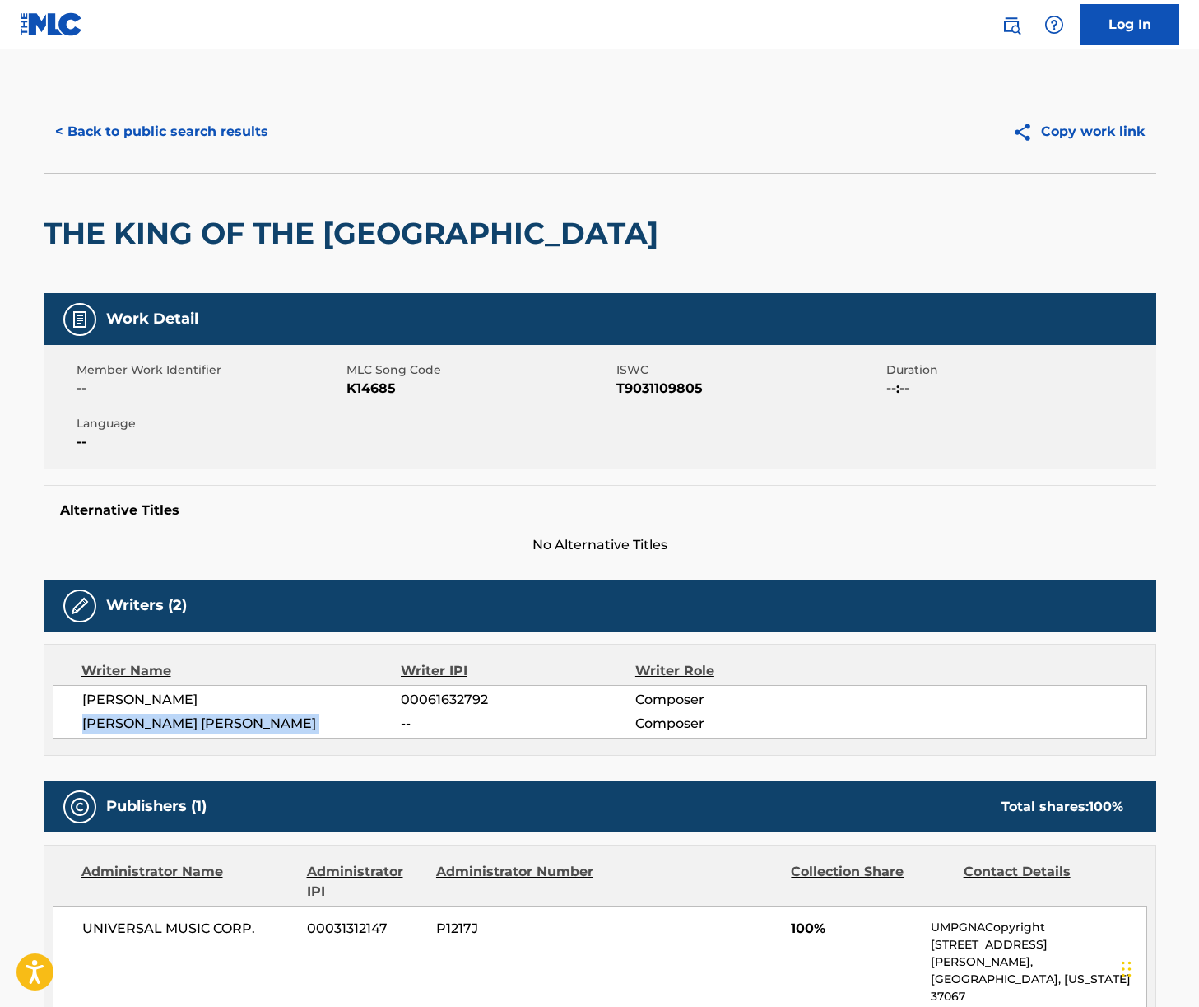
click at [184, 722] on span "[PERSON_NAME] [PERSON_NAME]" at bounding box center [241, 724] width 319 height 20
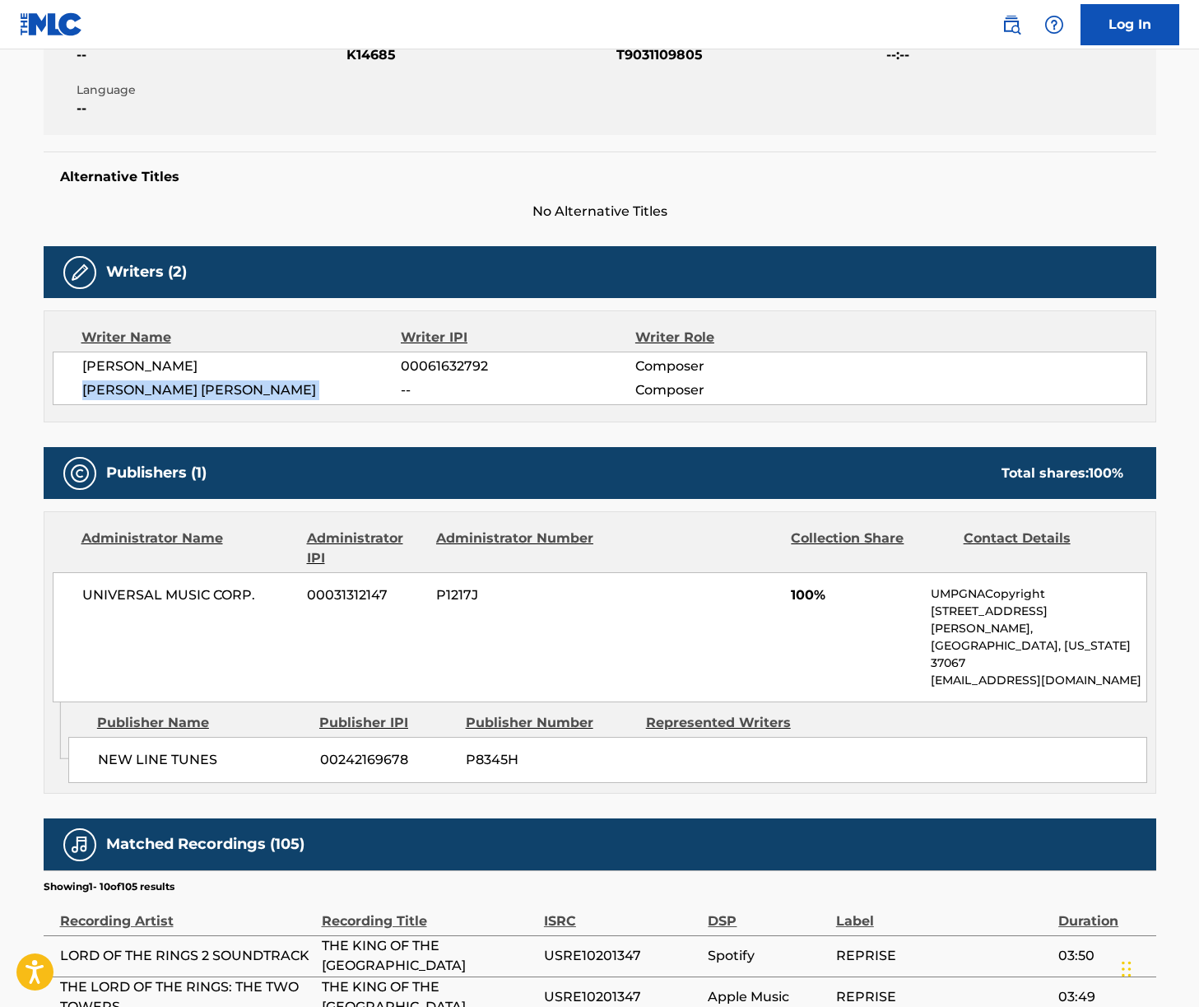
scroll to position [364, 0]
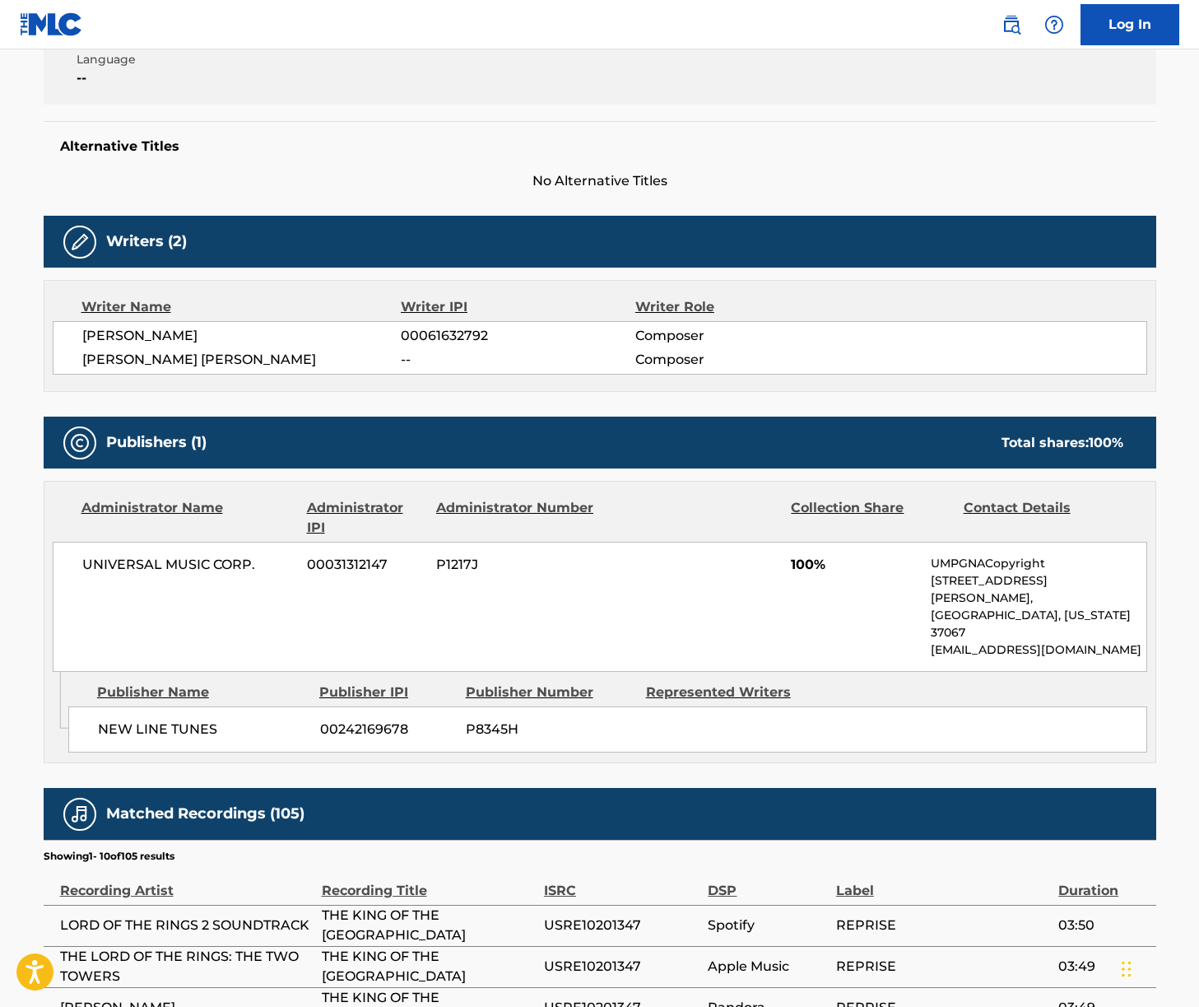
click at [193, 563] on span "UNIVERSAL MUSIC CORP." at bounding box center [188, 565] width 213 height 20
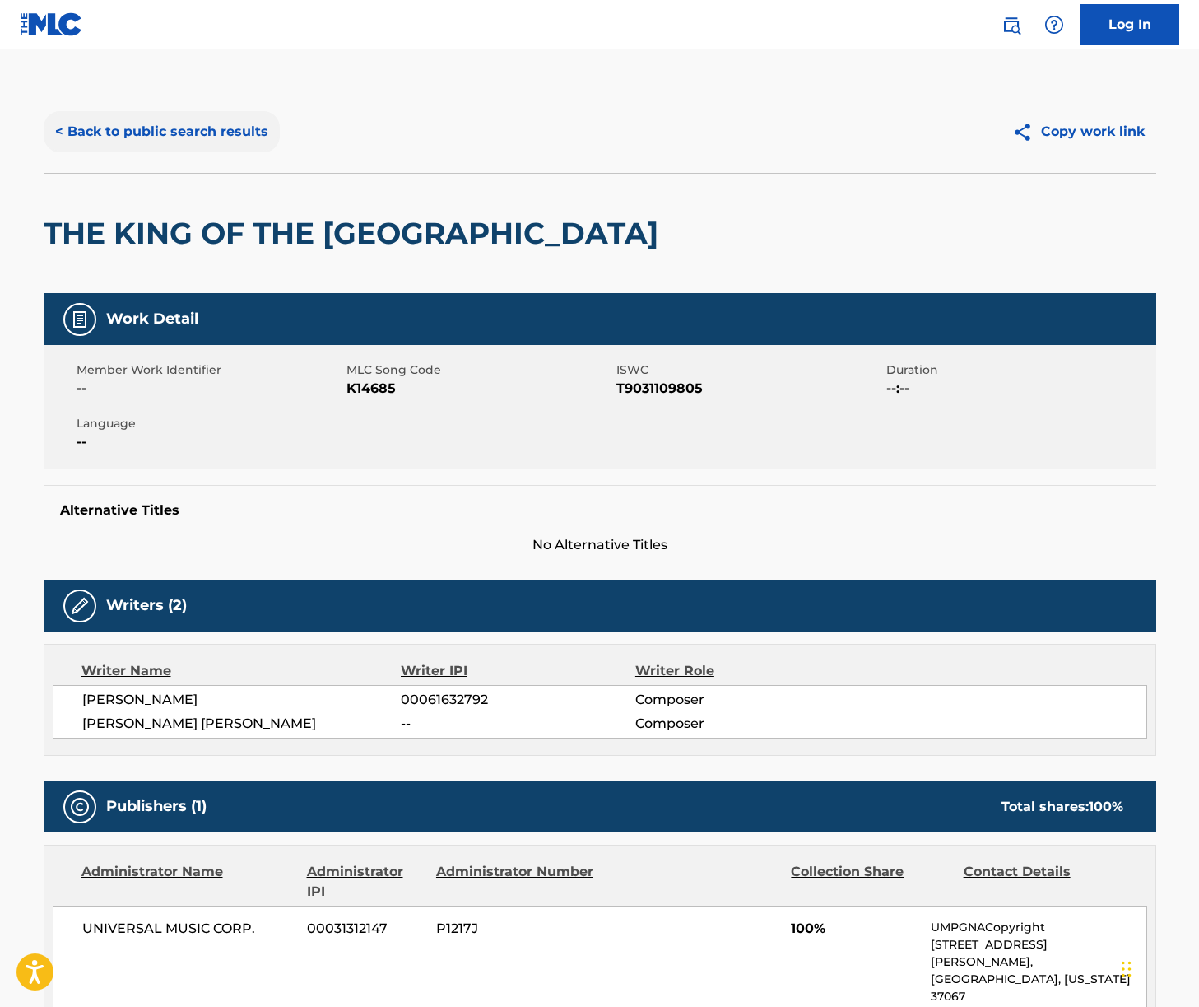
drag, startPoint x: 185, startPoint y: 97, endPoint x: 193, endPoint y: 111, distance: 15.8
click at [187, 99] on div "< Back to public search results Copy work link" at bounding box center [600, 132] width 1113 height 82
click at [191, 130] on button "< Back to public search results" at bounding box center [162, 131] width 236 height 41
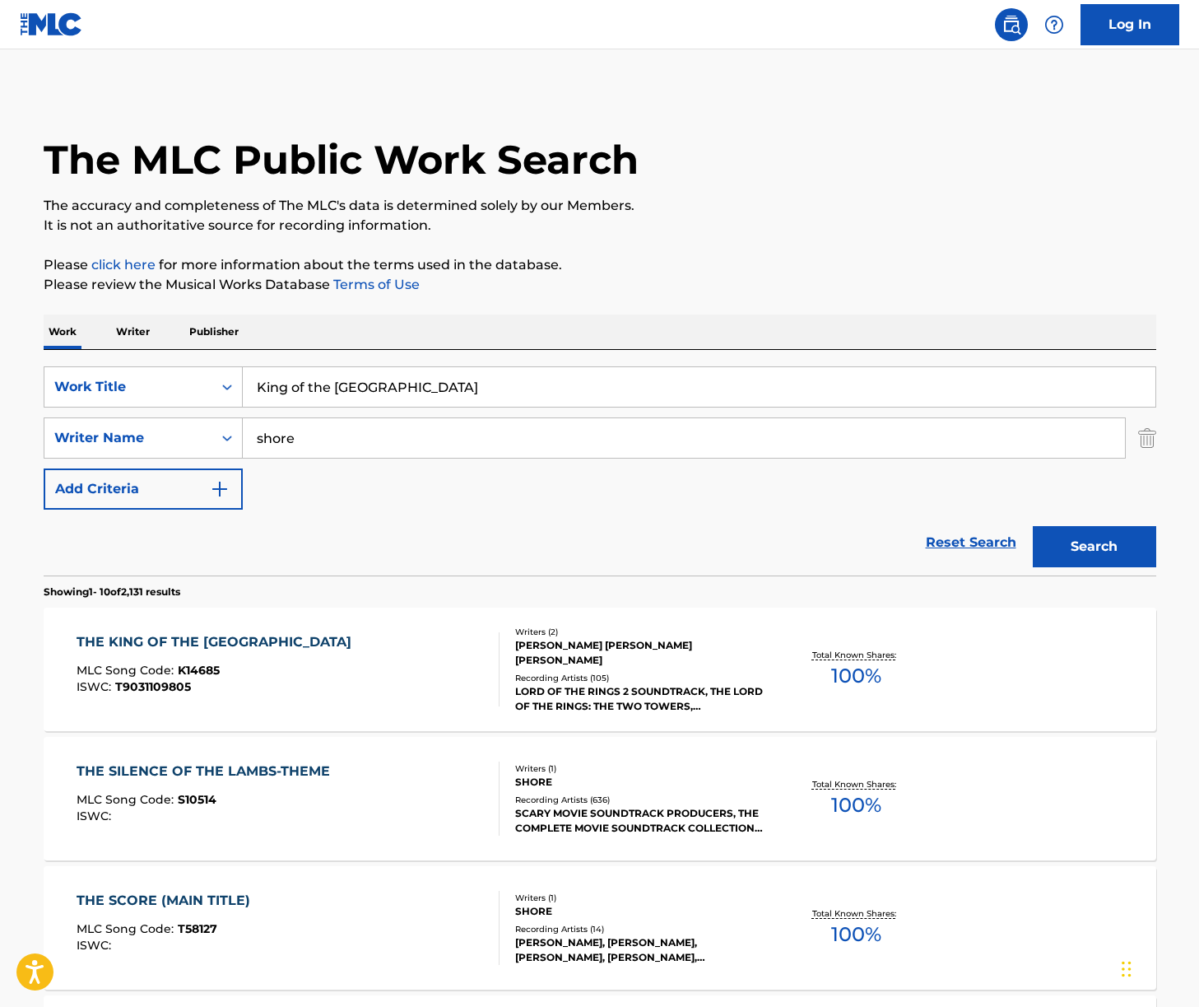
click at [359, 387] on input "King of the [GEOGRAPHIC_DATA]" at bounding box center [699, 387] width 913 height 40
paste input "Foundations of Stone"
type input "Foundations of Stone"
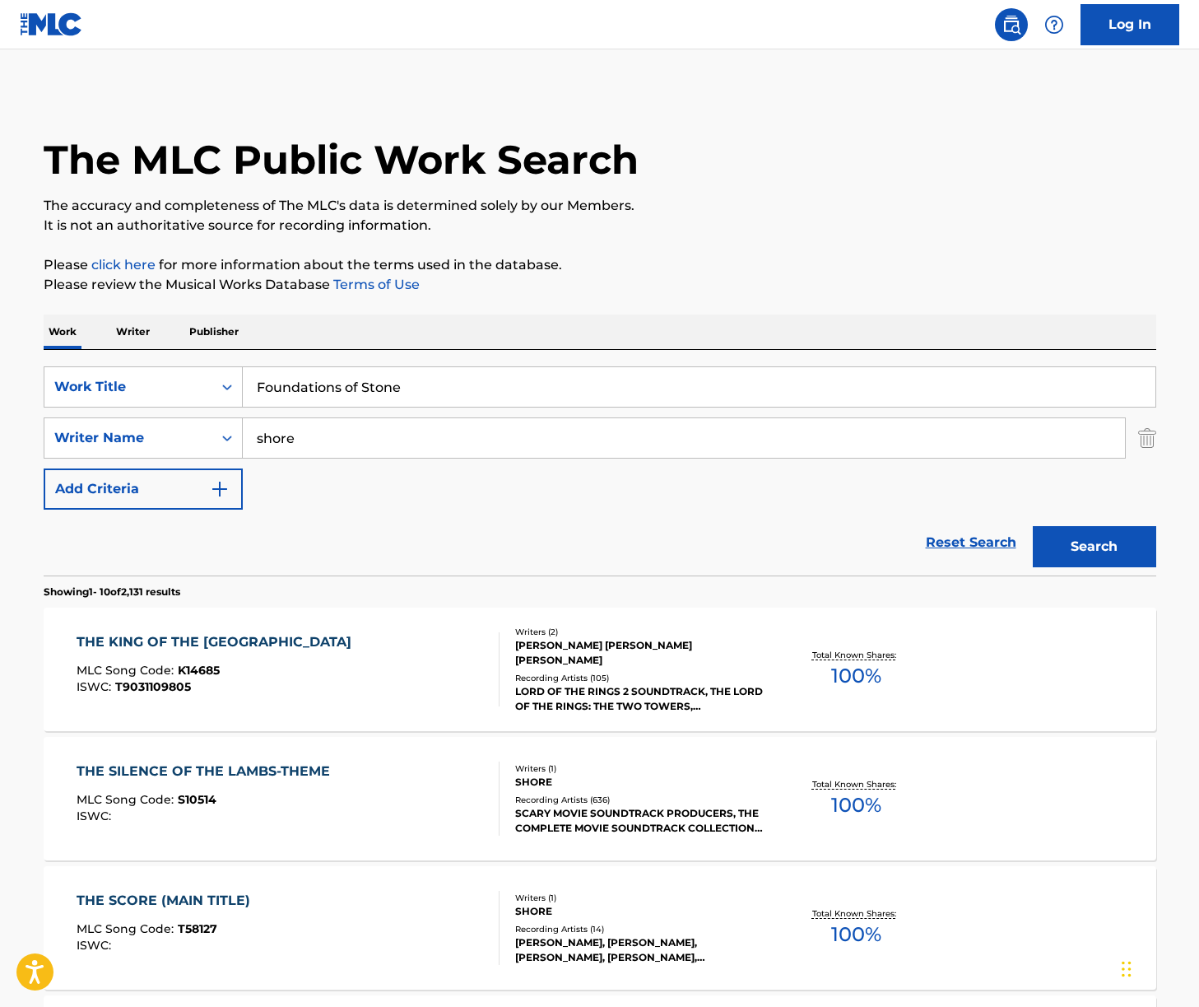
drag, startPoint x: 532, startPoint y: 346, endPoint x: 663, endPoint y: 449, distance: 167.0
click at [533, 346] on div "Work Writer Publisher" at bounding box center [600, 331] width 1113 height 35
click at [1042, 542] on button "Search" at bounding box center [1094, 546] width 123 height 41
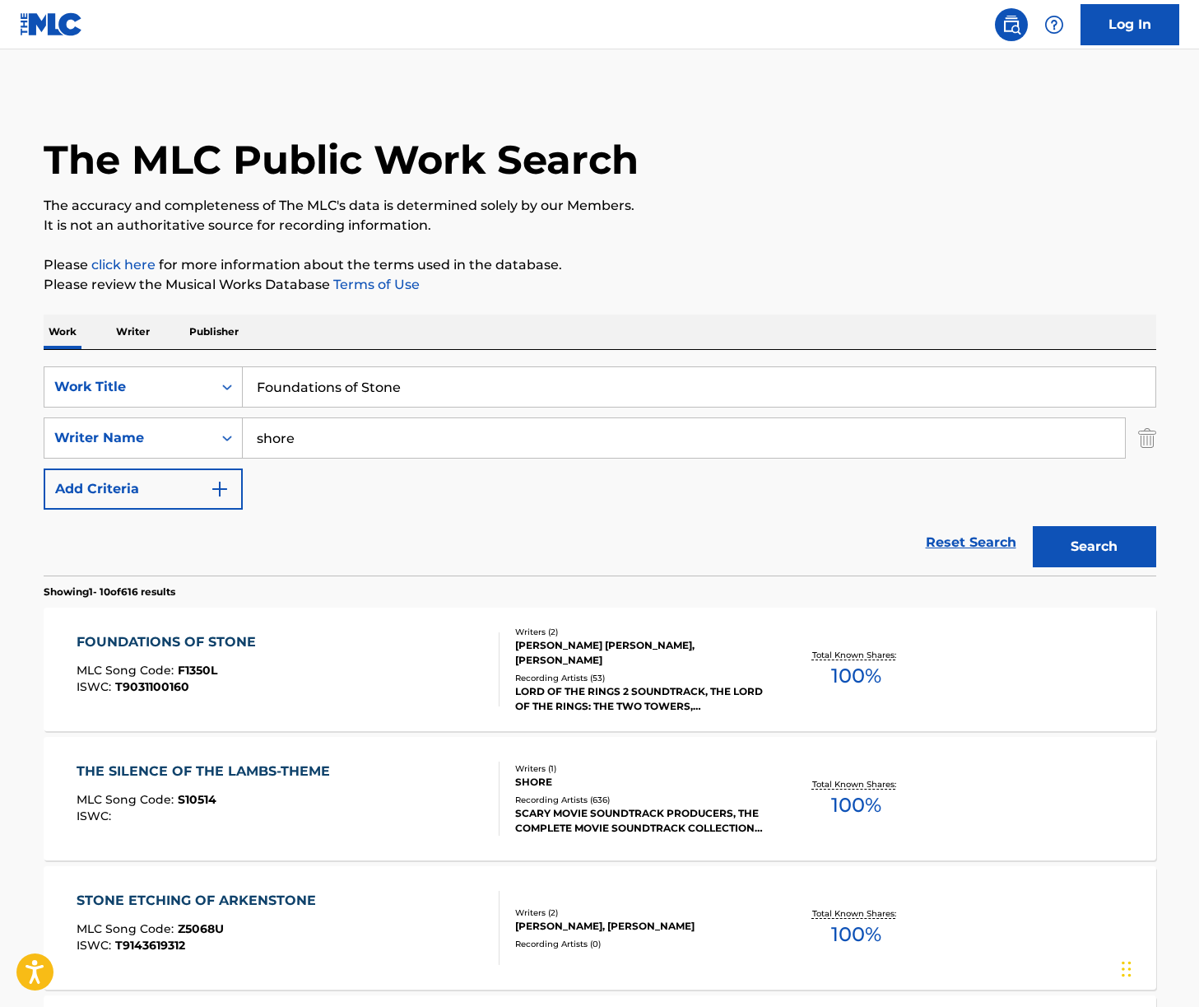
click at [435, 655] on div "FOUNDATIONS OF STONE MLC Song Code : F1350L ISWC : T9031100160" at bounding box center [288, 669] width 423 height 74
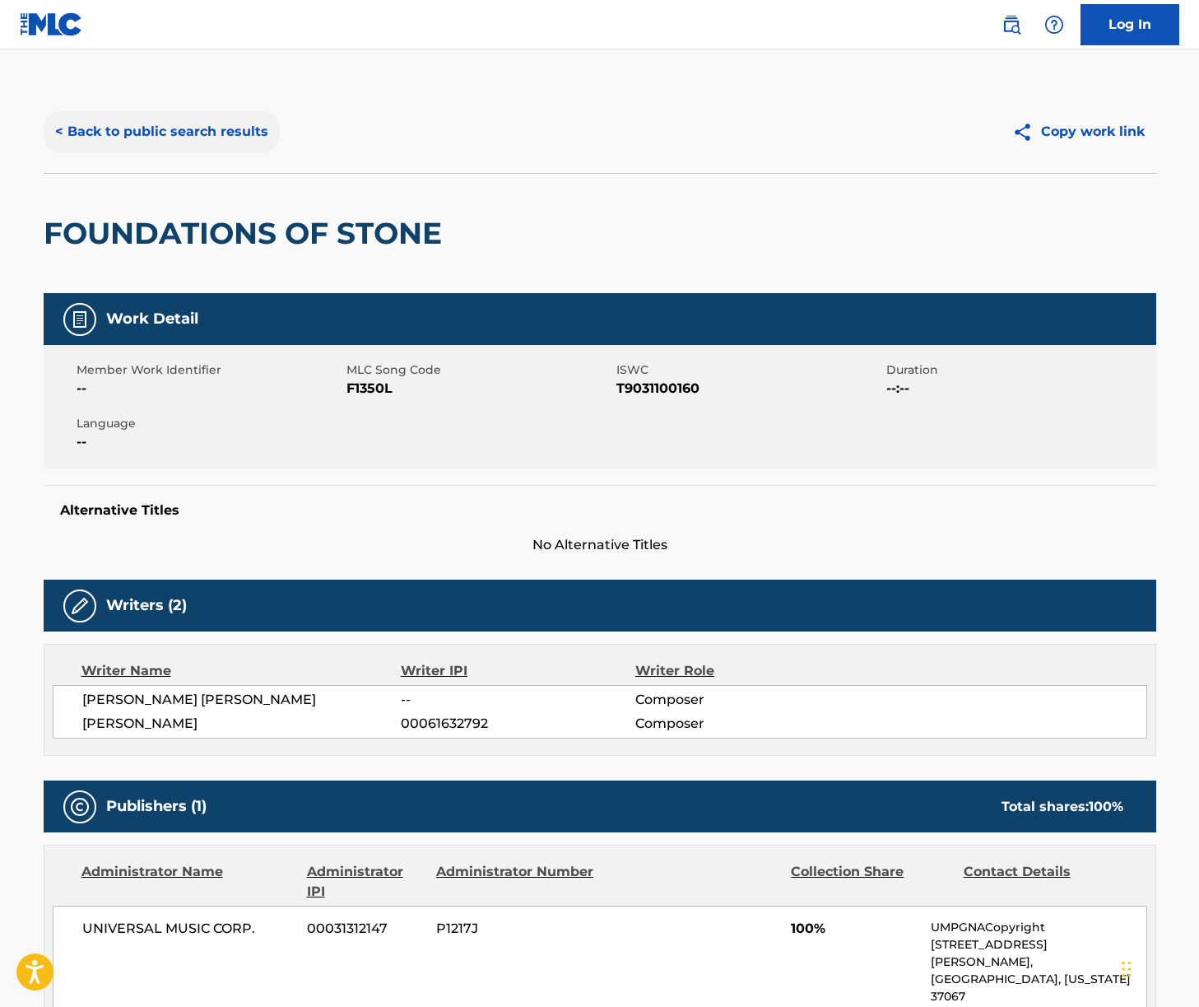
click at [184, 121] on button "< Back to public search results" at bounding box center [162, 131] width 236 height 41
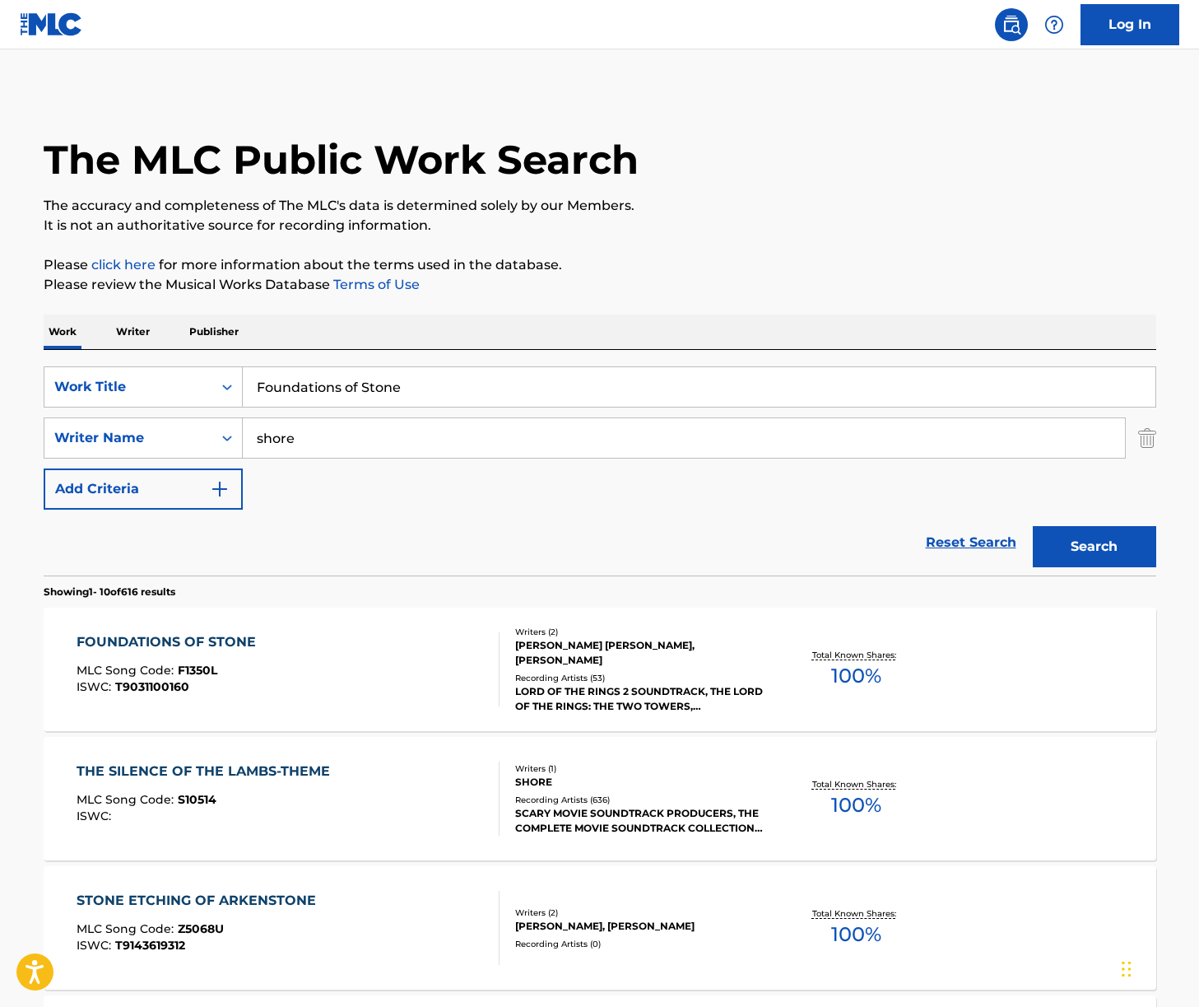
click at [355, 375] on input "Foundations of Stone" at bounding box center [699, 387] width 913 height 40
drag, startPoint x: 355, startPoint y: 375, endPoint x: 379, endPoint y: 370, distance: 25.2
click at [355, 375] on input "Foundations of Stone" at bounding box center [699, 387] width 913 height 40
paste input "The Shadow of the Past"
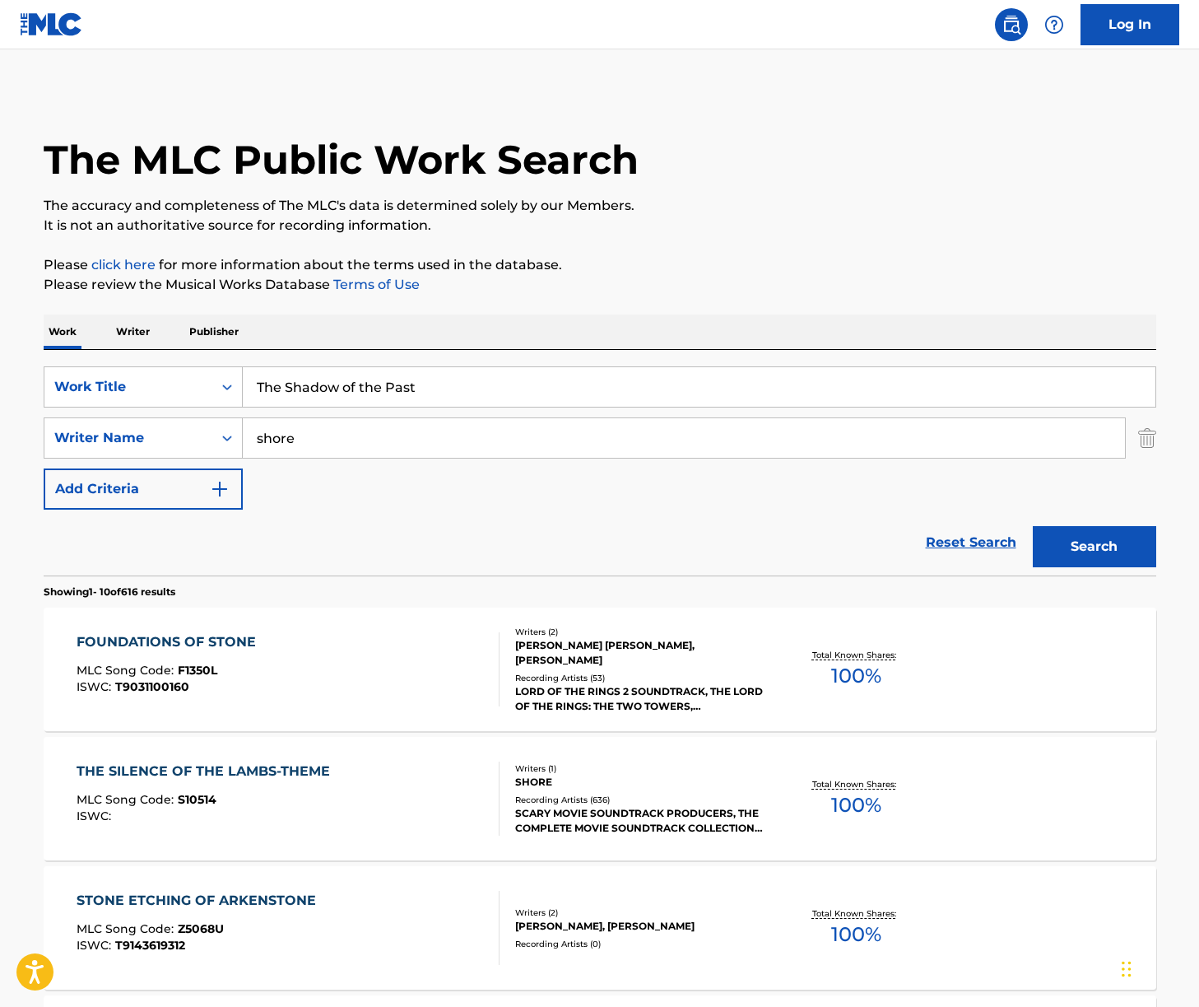
type input "The Shadow of the Past"
drag, startPoint x: 577, startPoint y: 318, endPoint x: 598, endPoint y: 362, distance: 49.0
click at [578, 322] on div "Work Writer Publisher" at bounding box center [600, 331] width 1113 height 35
click at [1083, 543] on button "Search" at bounding box center [1094, 546] width 123 height 41
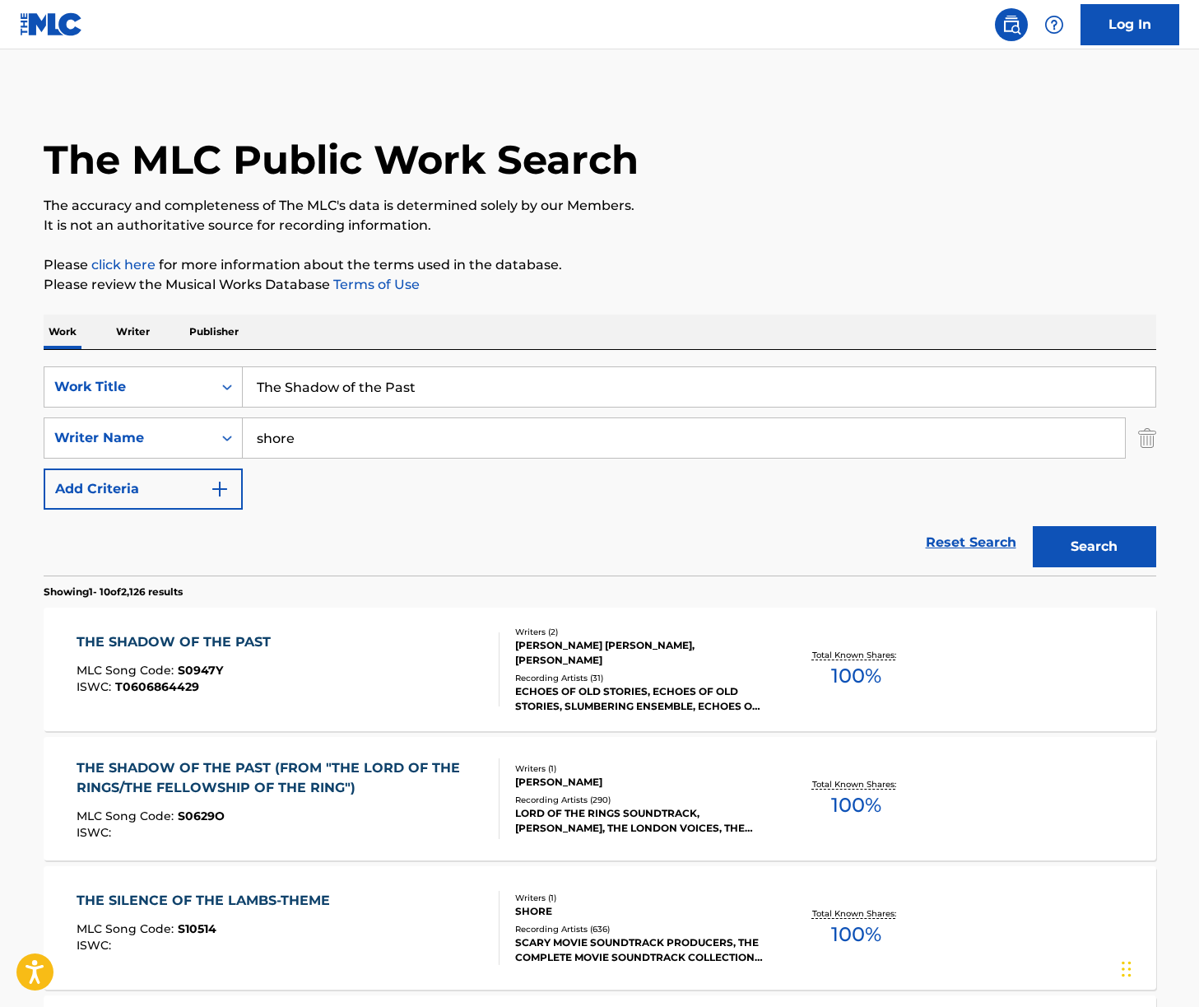
click at [372, 678] on div "THE SHADOW OF THE PAST MLC Song Code : S0947Y ISWC : T0606864429" at bounding box center [288, 669] width 423 height 74
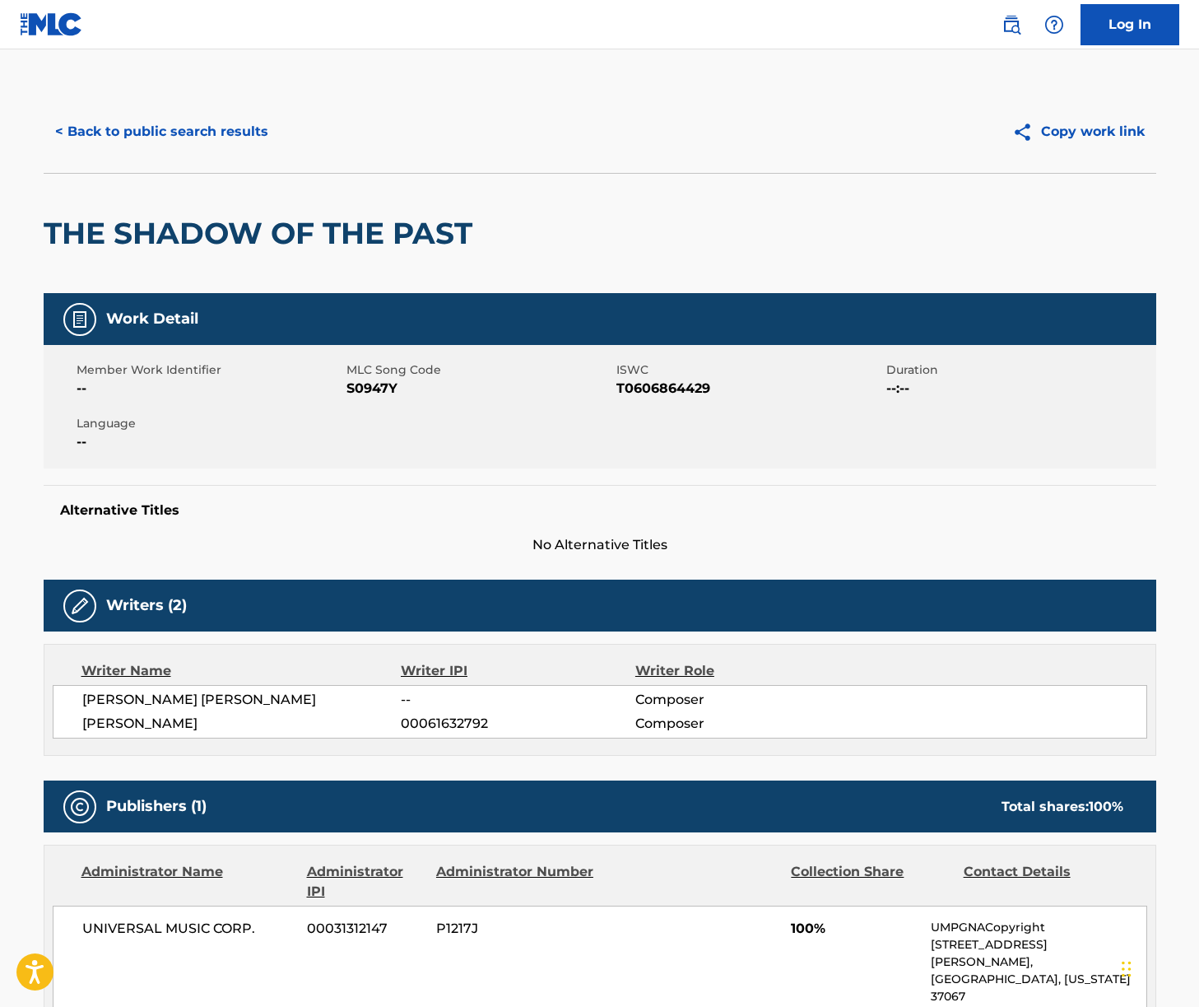
click at [178, 691] on span "[PERSON_NAME] [PERSON_NAME]" at bounding box center [241, 700] width 319 height 20
drag, startPoint x: 178, startPoint y: 691, endPoint x: 110, endPoint y: 703, distance: 68.5
click at [178, 691] on span "[PERSON_NAME] [PERSON_NAME]" at bounding box center [241, 700] width 319 height 20
click at [176, 721] on span "[PERSON_NAME]" at bounding box center [241, 724] width 319 height 20
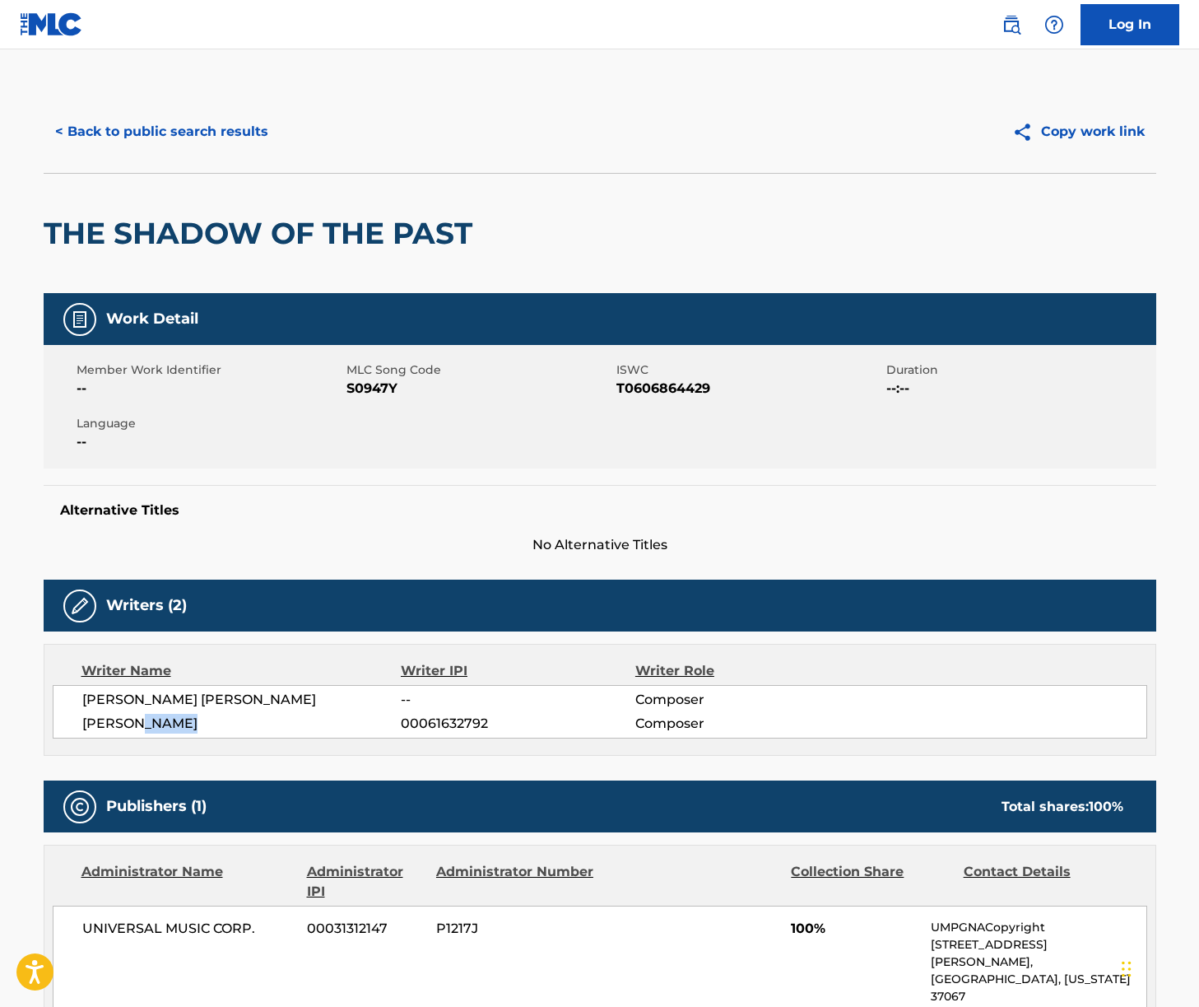
click at [176, 721] on span "[PERSON_NAME]" at bounding box center [241, 724] width 319 height 20
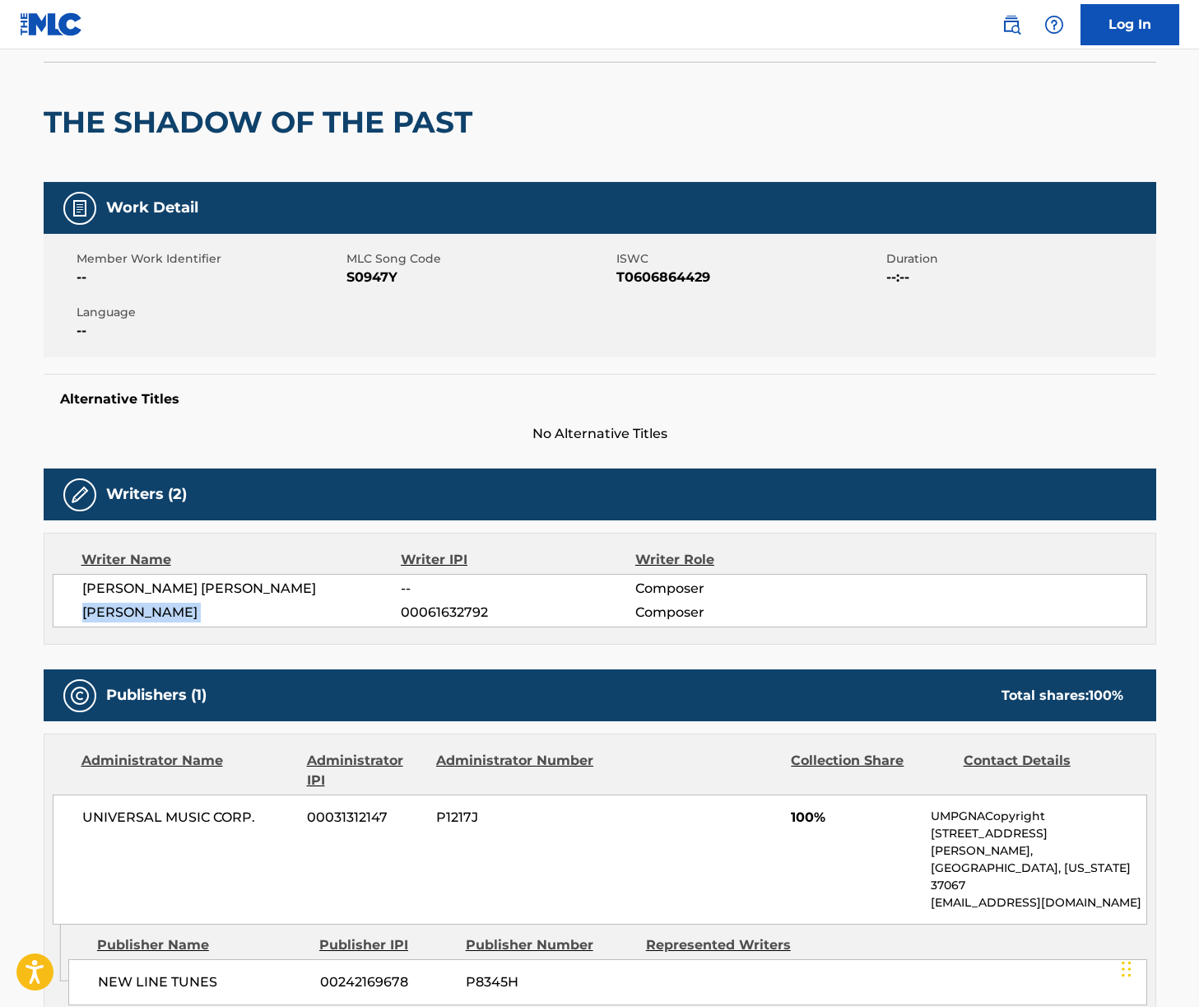
scroll to position [230, 0]
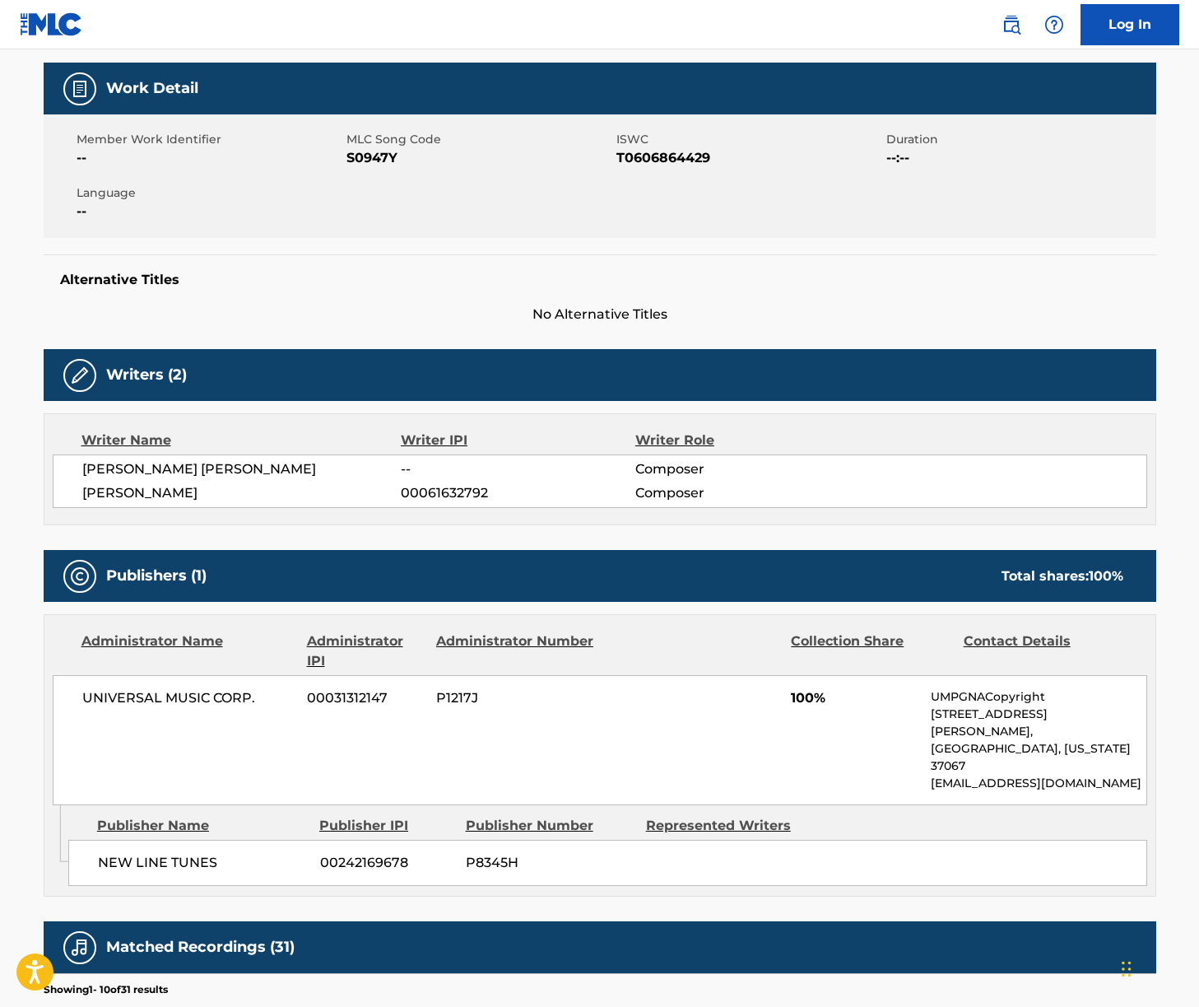
click at [180, 698] on span "UNIVERSAL MUSIC CORP." at bounding box center [188, 698] width 213 height 20
click at [179, 698] on span "UNIVERSAL MUSIC CORP." at bounding box center [188, 698] width 213 height 20
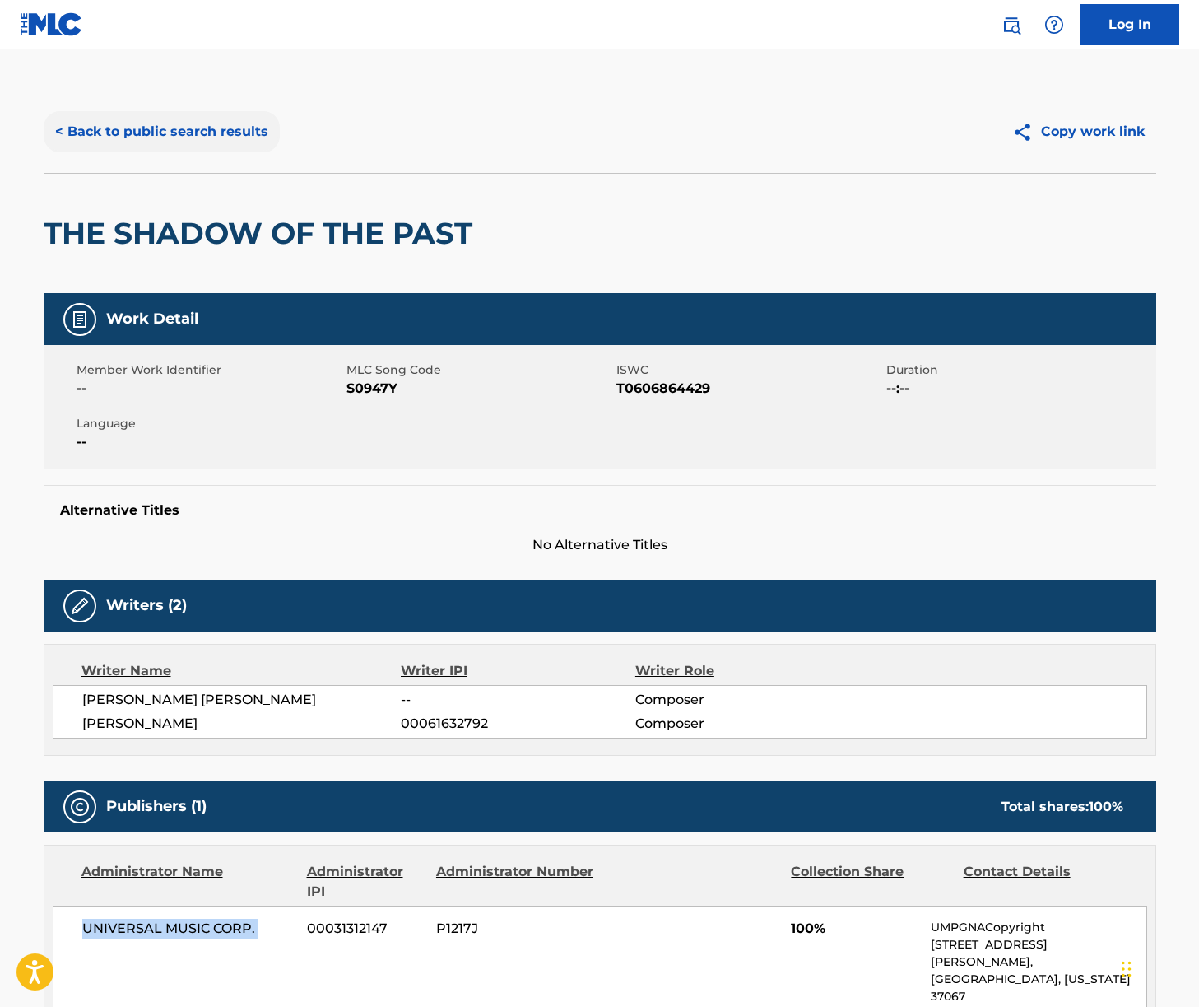
click at [188, 130] on button "< Back to public search results" at bounding box center [162, 131] width 236 height 41
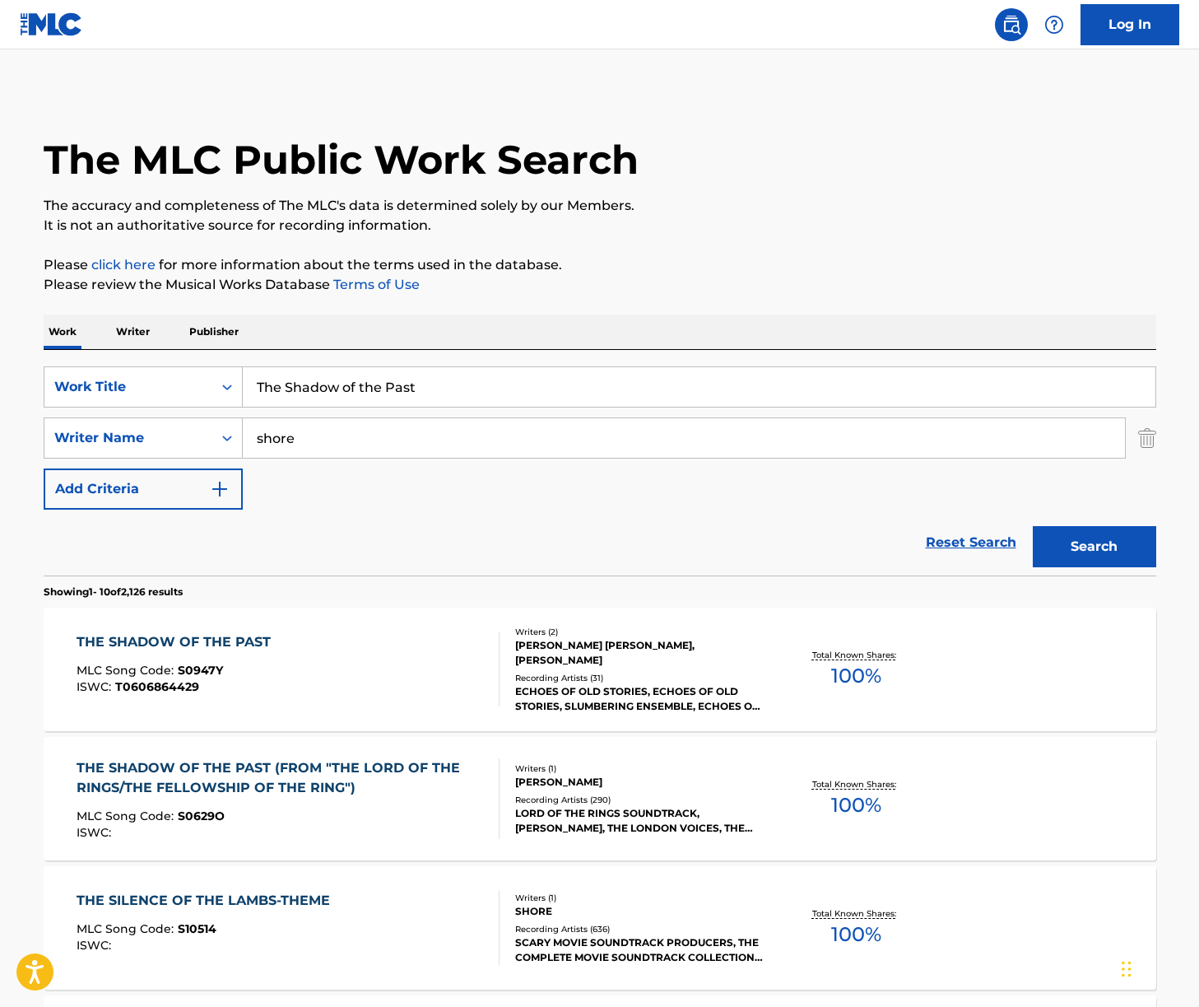
click at [375, 395] on input "The Shadow of the Past" at bounding box center [699, 387] width 913 height 40
click at [374, 394] on input "The Shadow of the Past" at bounding box center [699, 387] width 913 height 40
paste input "ire"
type input "The Shire"
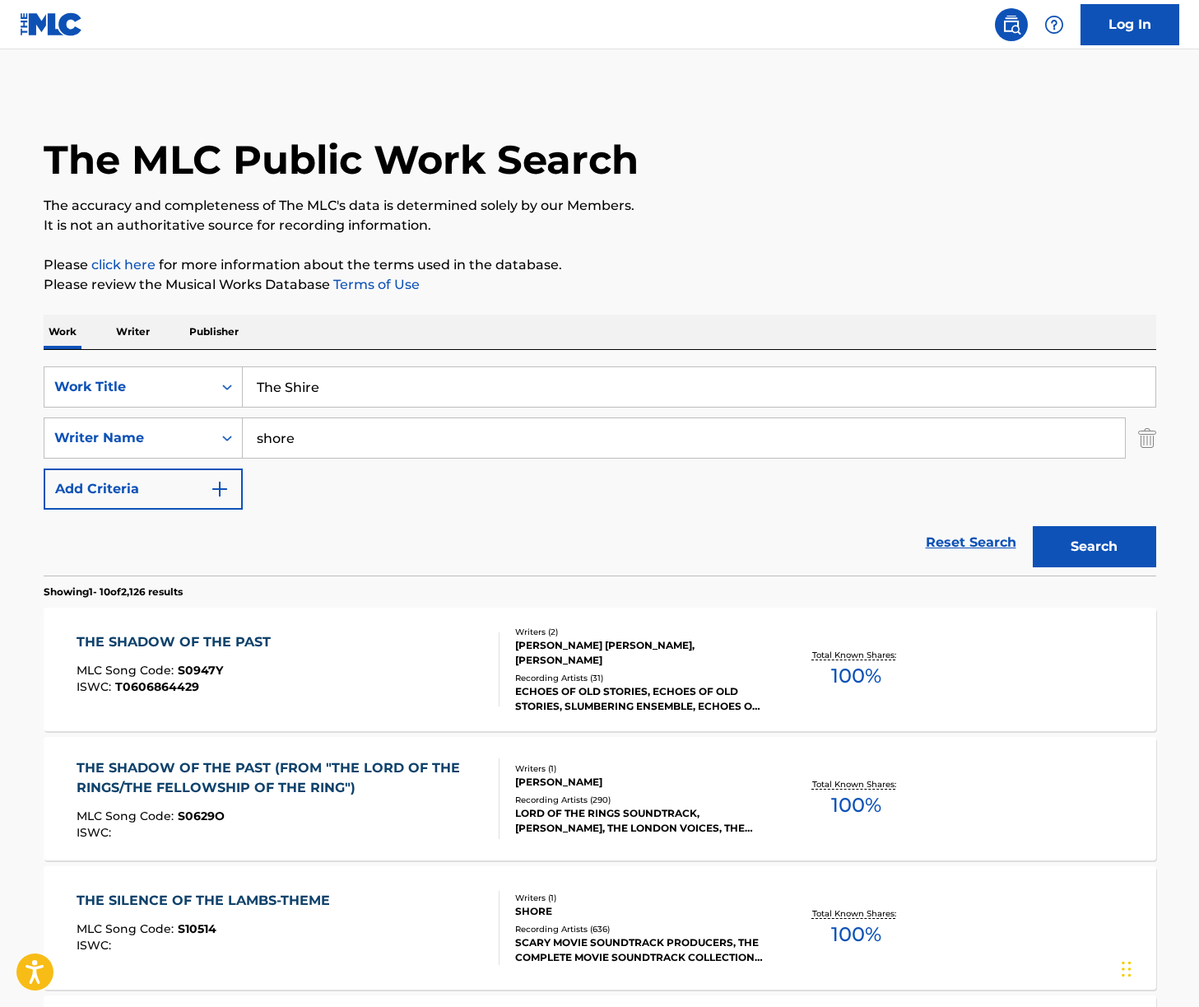
click at [730, 328] on div "Work Writer Publisher" at bounding box center [600, 331] width 1113 height 35
click at [1094, 542] on button "Search" at bounding box center [1094, 546] width 123 height 41
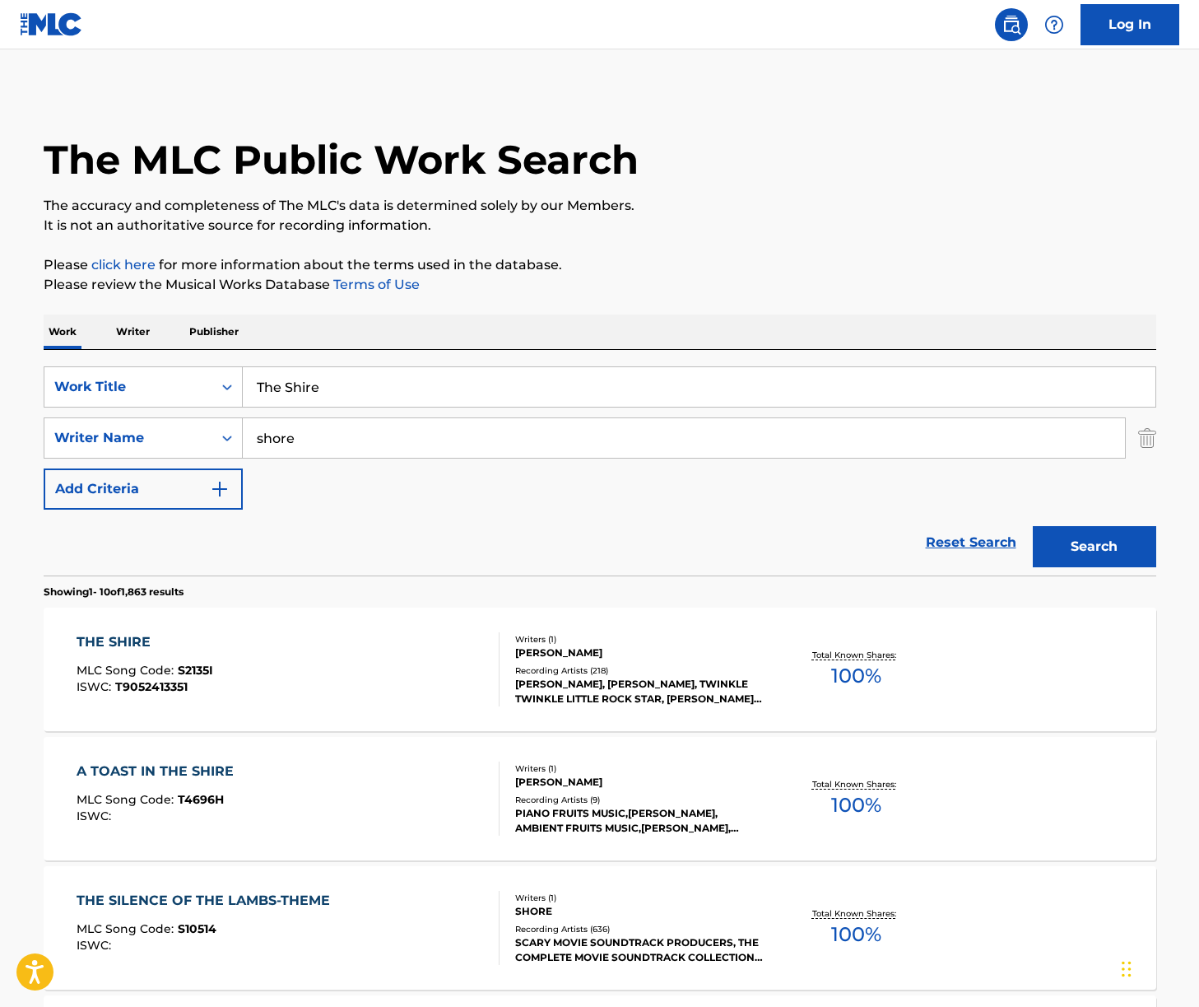
click at [387, 654] on div "THE SHIRE MLC Song Code : S2135I ISWC : T9052413351" at bounding box center [288, 669] width 423 height 74
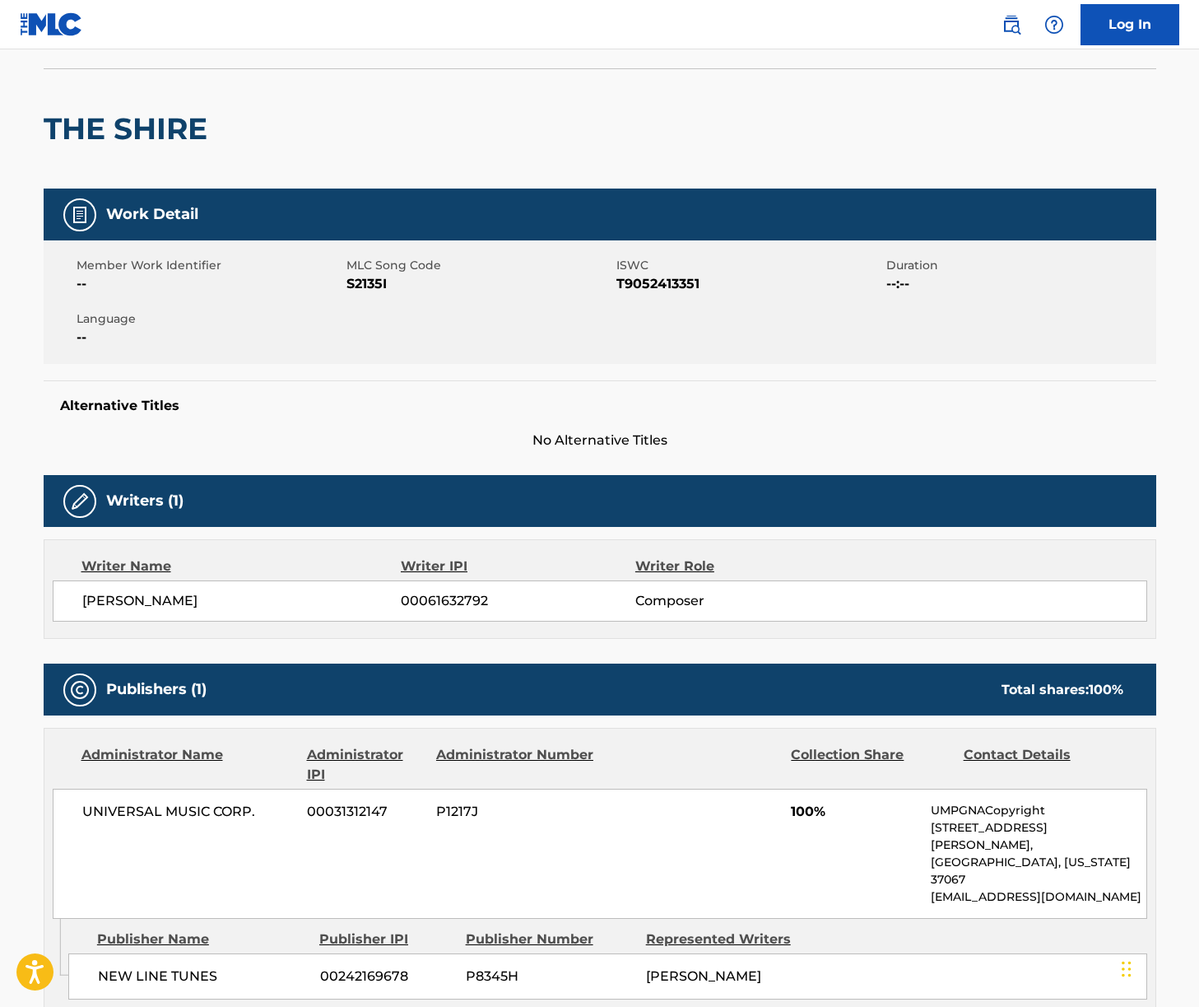
scroll to position [105, 0]
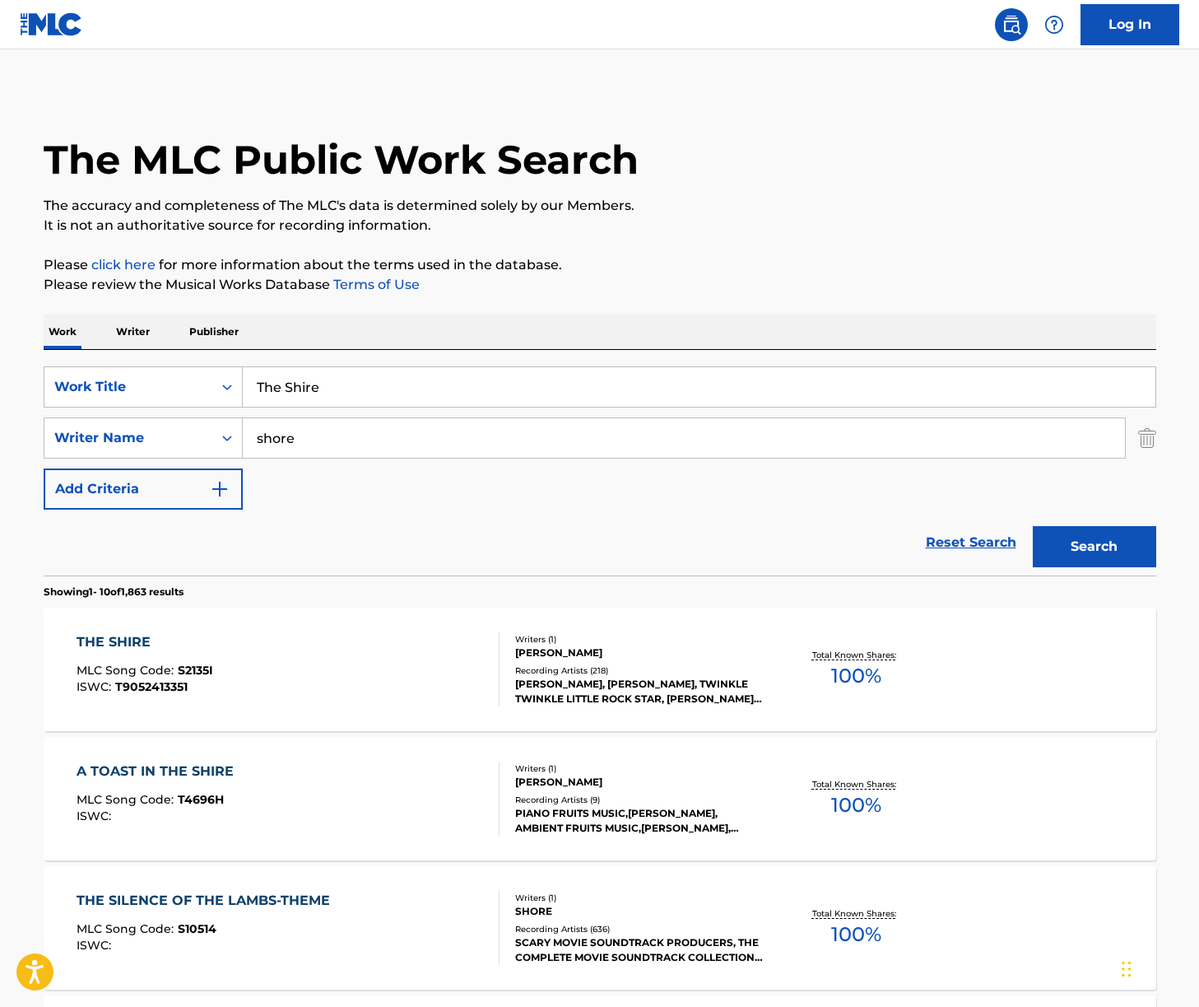
click at [374, 395] on input "The Shire" at bounding box center [699, 387] width 913 height 40
click at [373, 395] on input "The Shire" at bounding box center [699, 387] width 913 height 40
paste input "In Dreams"
type input "In Dreams"
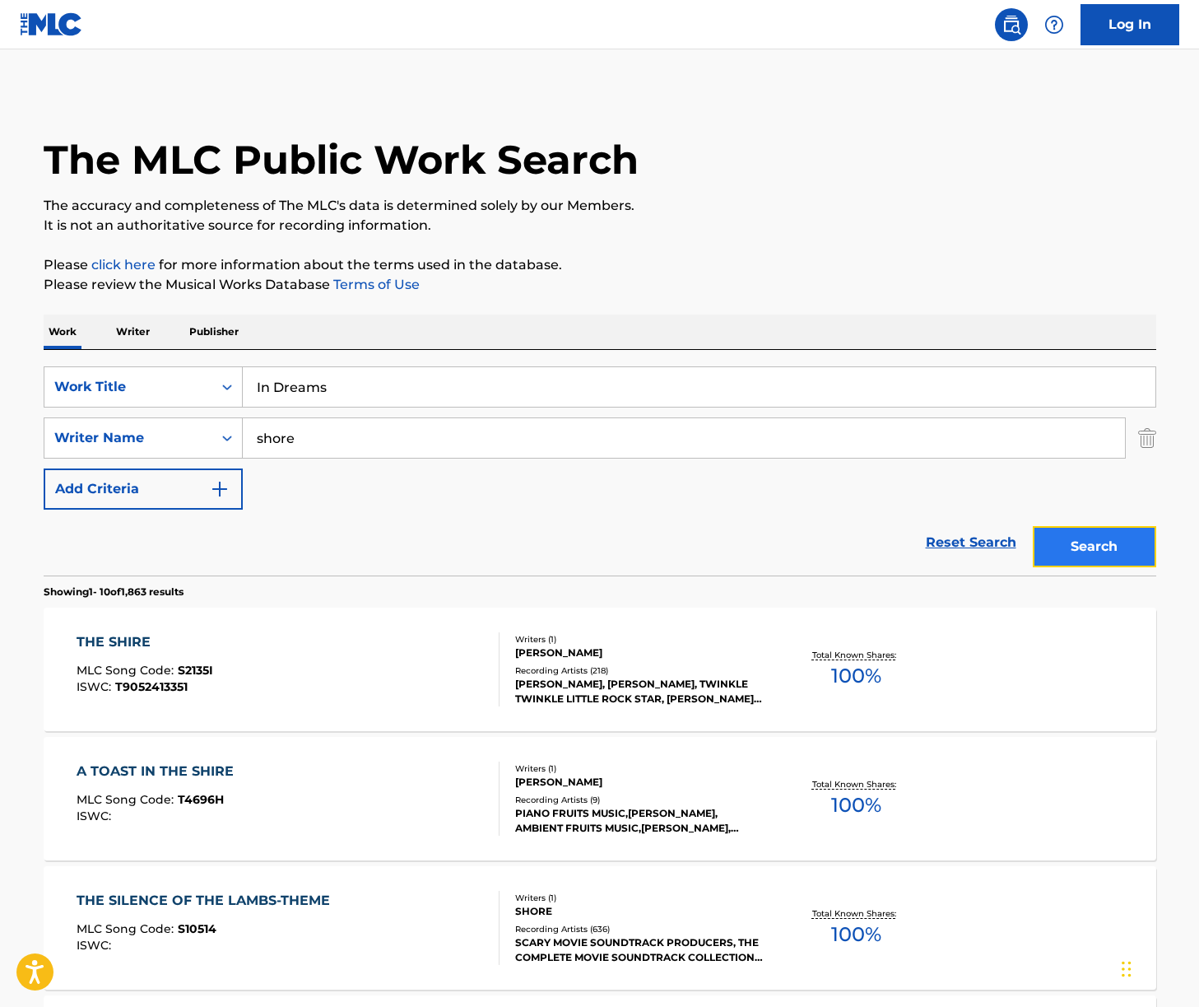
click at [1064, 546] on button "Search" at bounding box center [1094, 546] width 123 height 41
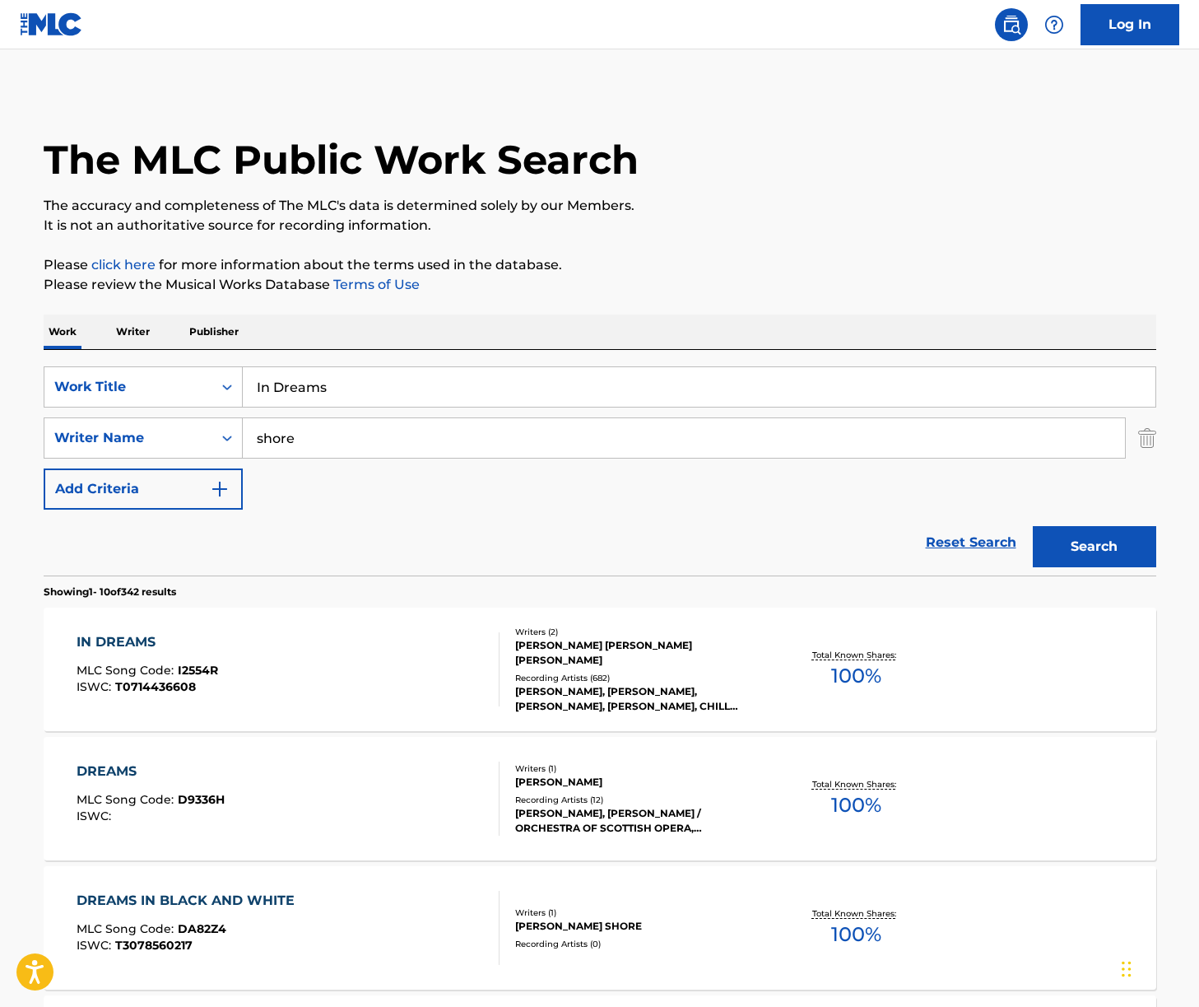
click at [346, 663] on div "IN DREAMS MLC Song Code : I2554R ISWC : T0714436608" at bounding box center [288, 669] width 423 height 74
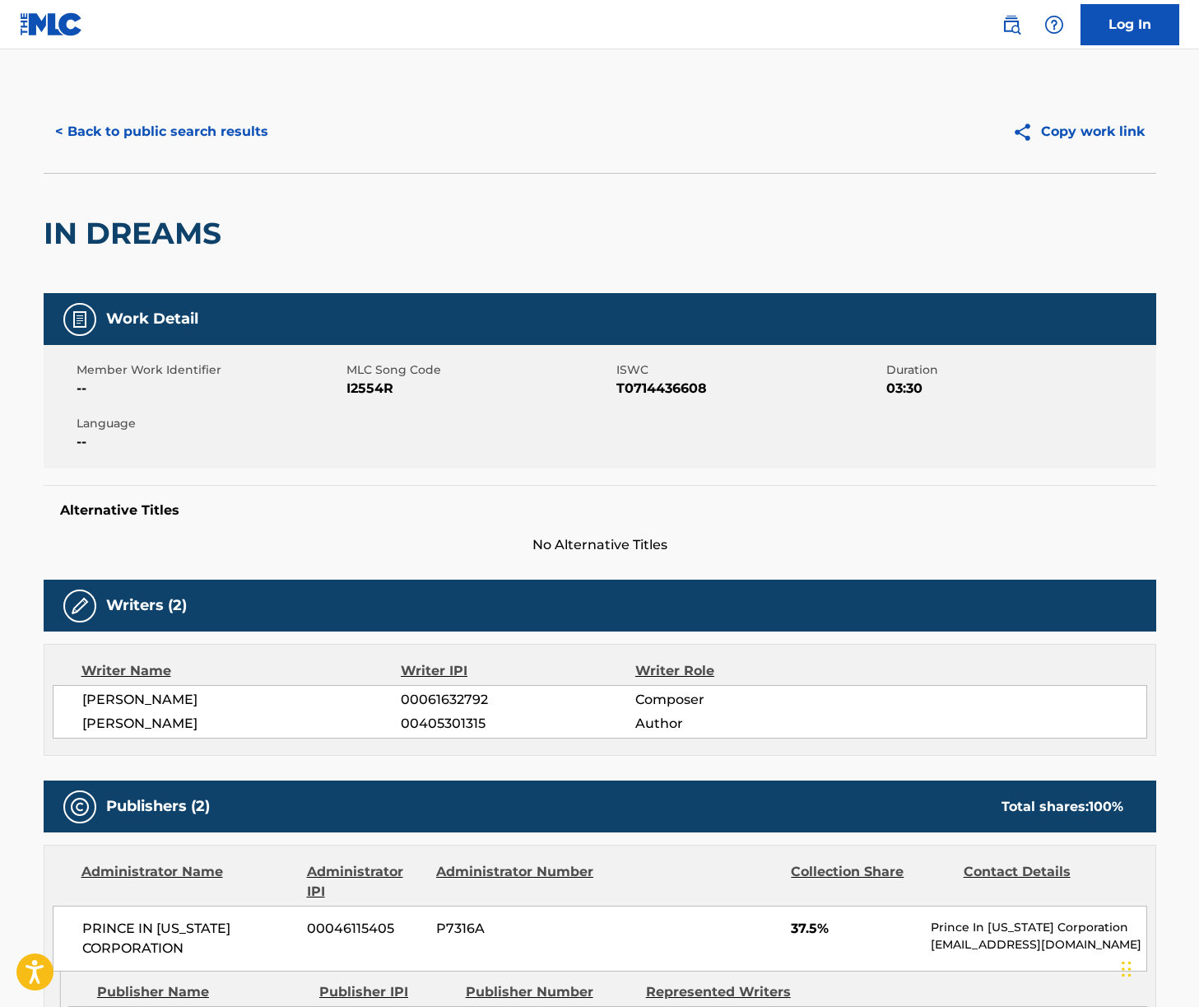
click at [184, 703] on span "[PERSON_NAME]" at bounding box center [241, 700] width 319 height 20
click at [172, 714] on span "[PERSON_NAME]" at bounding box center [241, 724] width 319 height 20
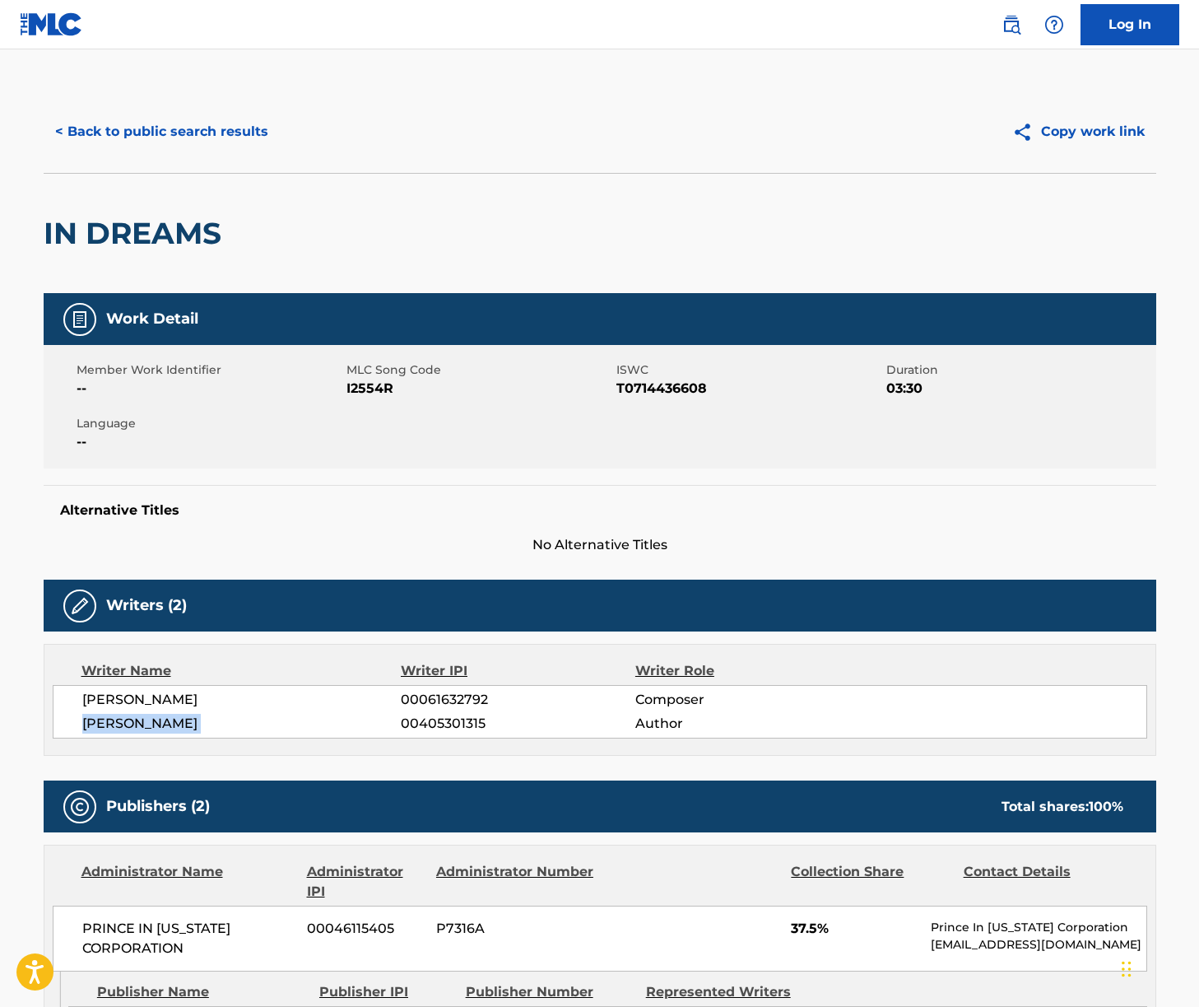
click at [172, 714] on span "[PERSON_NAME]" at bounding box center [241, 724] width 319 height 20
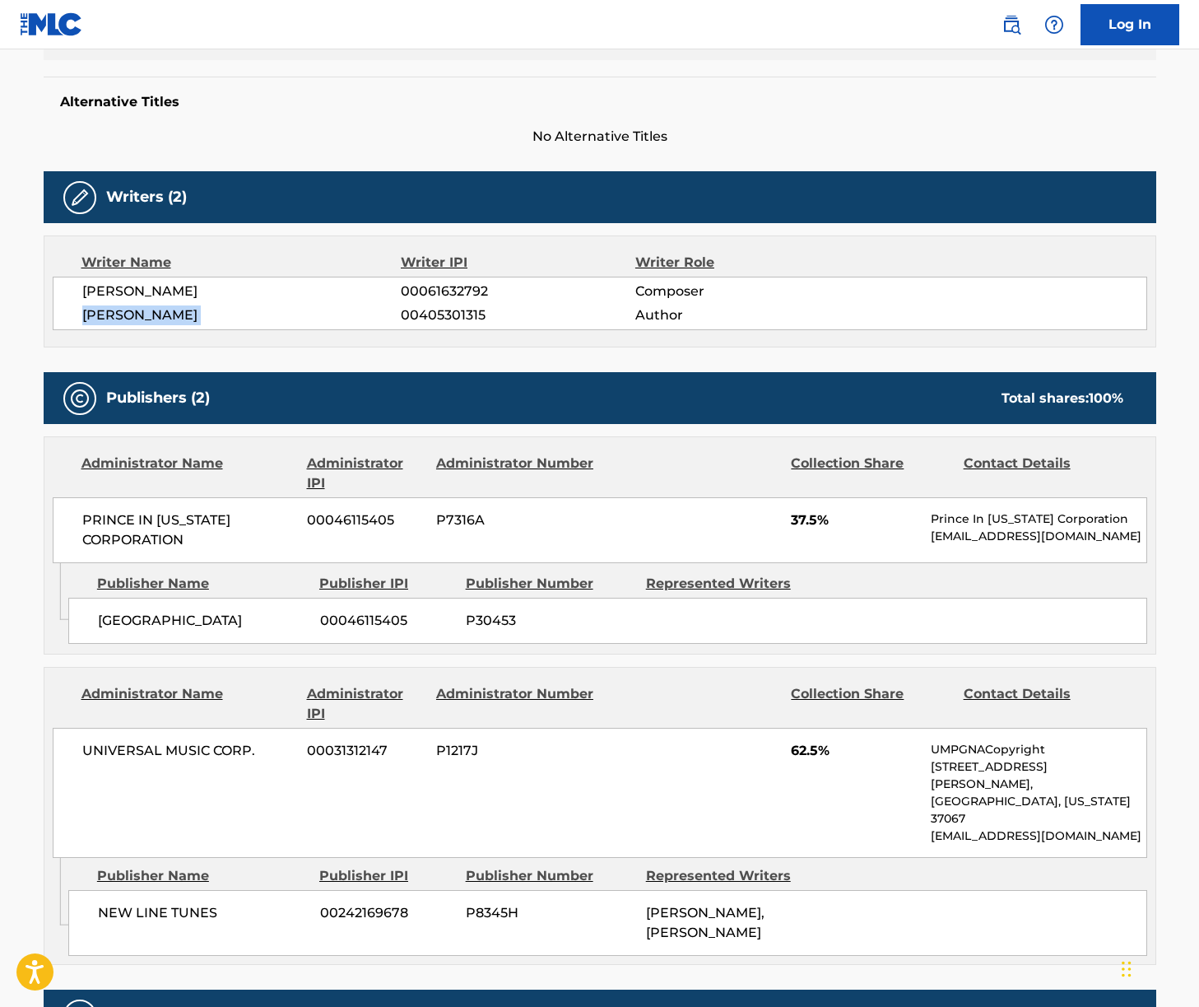
scroll to position [418, 0]
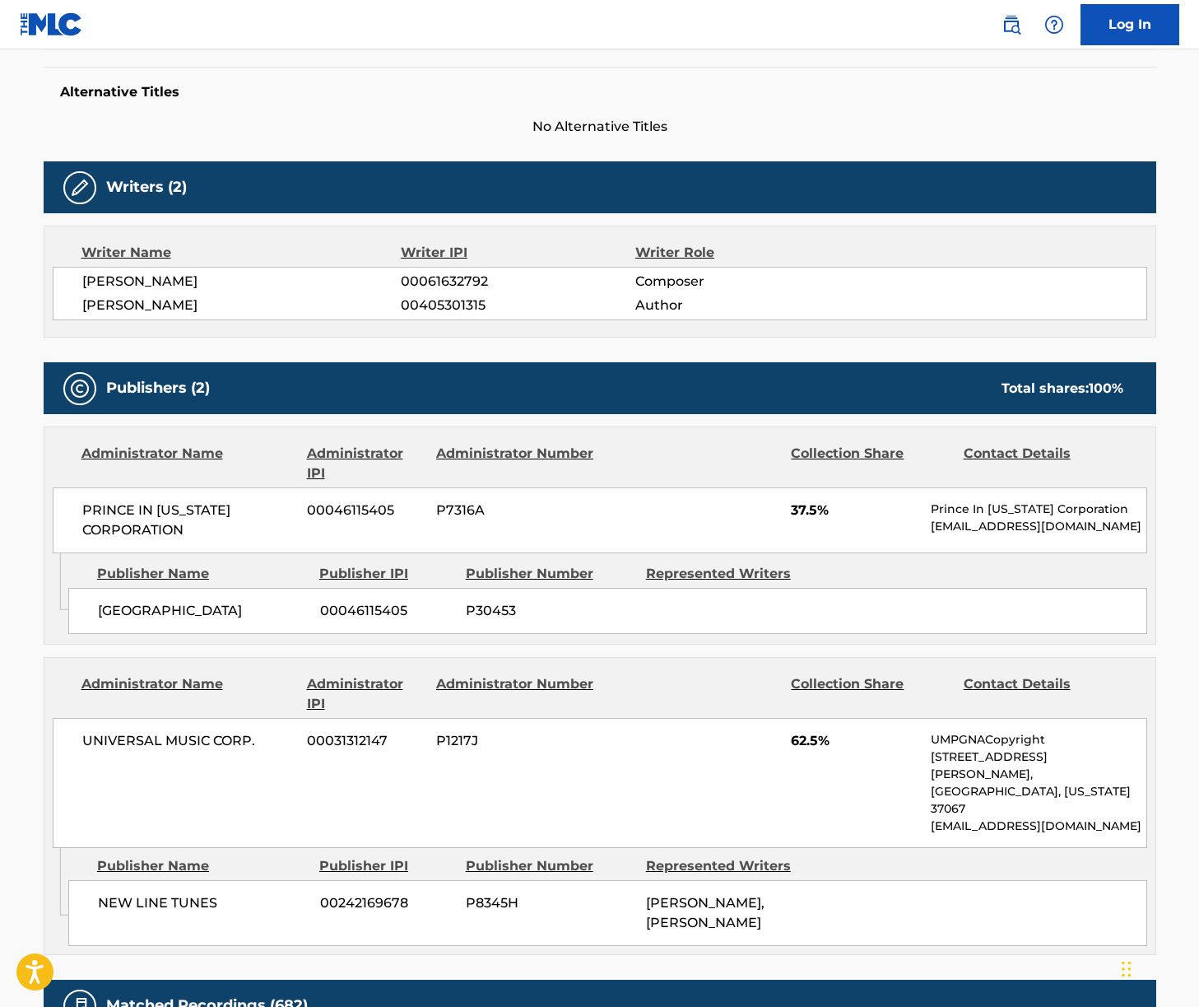
click at [186, 734] on span "UNIVERSAL MUSIC CORP." at bounding box center [188, 741] width 213 height 20
click at [128, 509] on span "PRINCE IN [US_STATE] CORPORATION" at bounding box center [188, 520] width 213 height 40
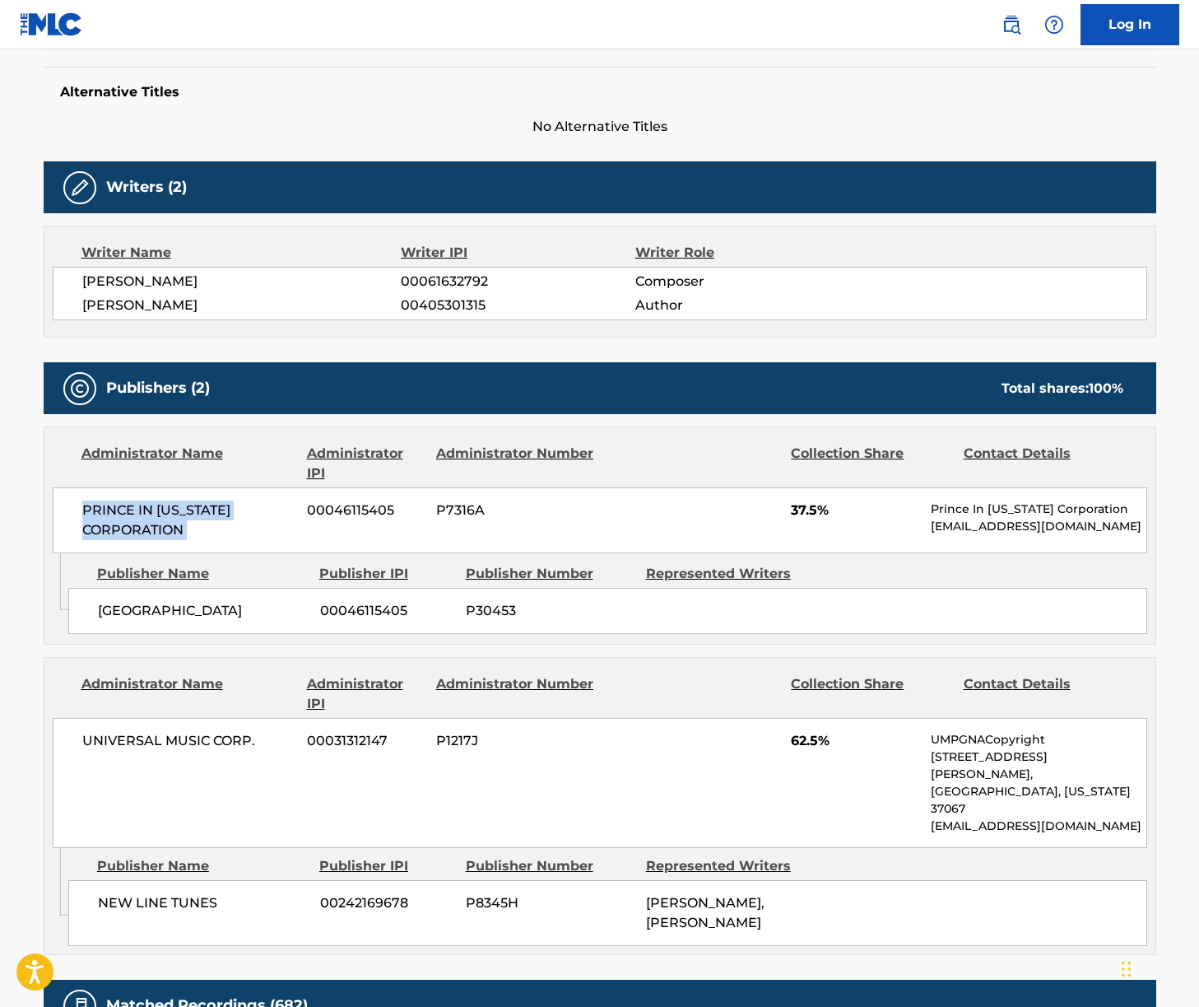
click at [128, 509] on span "PRINCE IN [US_STATE] CORPORATION" at bounding box center [188, 520] width 213 height 40
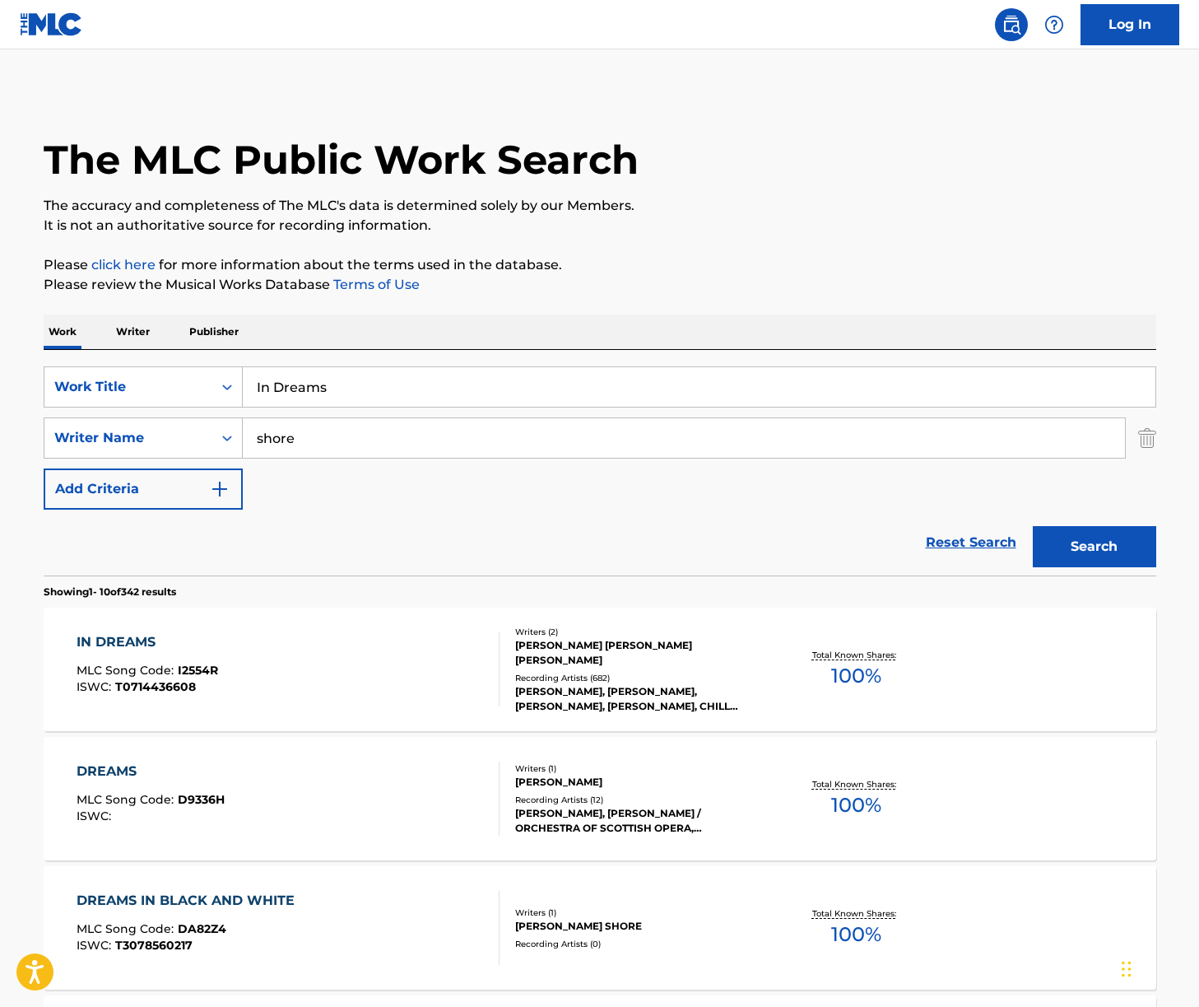
click at [393, 383] on input "In Dreams" at bounding box center [699, 387] width 913 height 40
paste input "Many Meeting"
type input "Many Meetings"
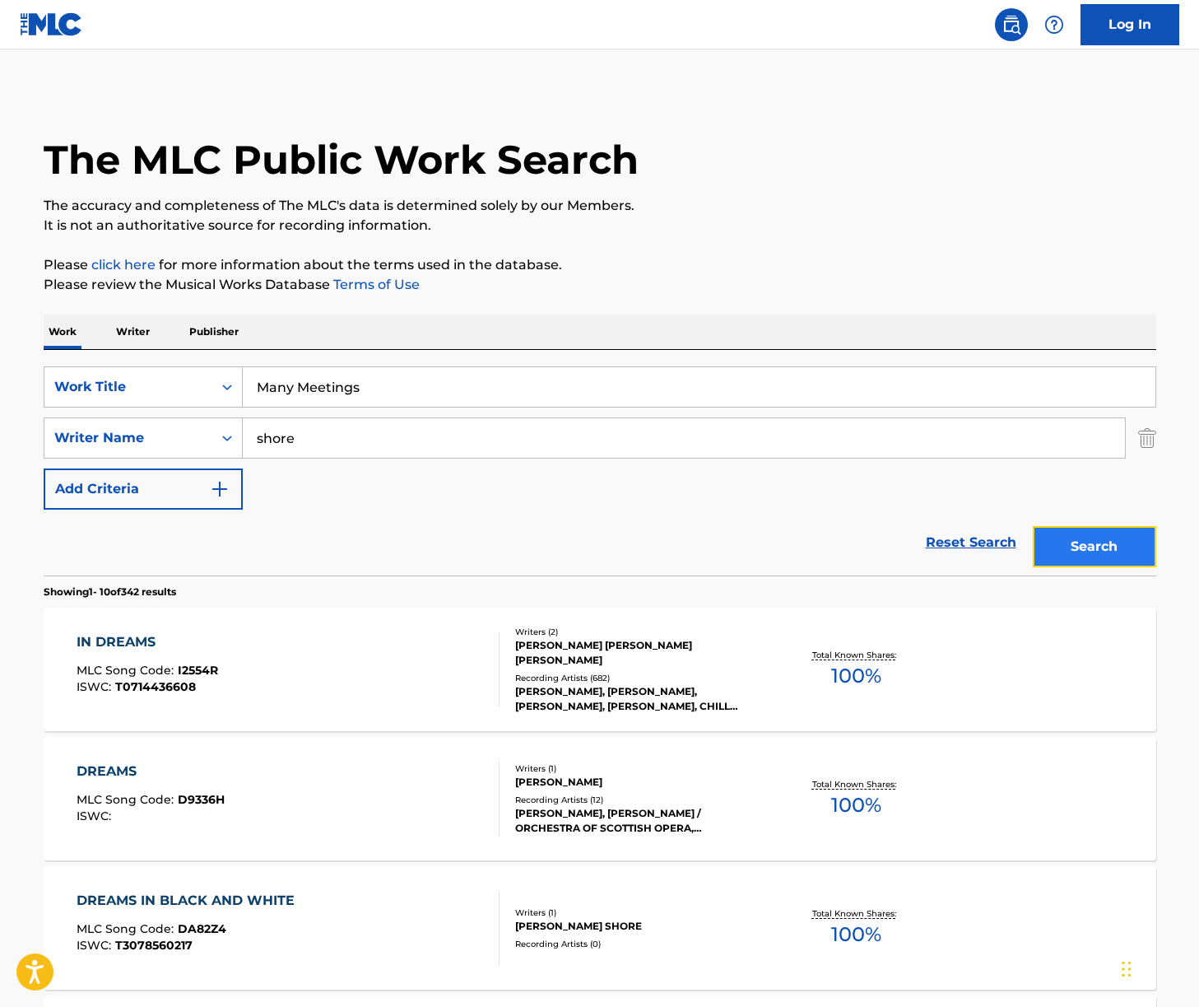
click at [1091, 554] on button "Search" at bounding box center [1094, 546] width 123 height 41
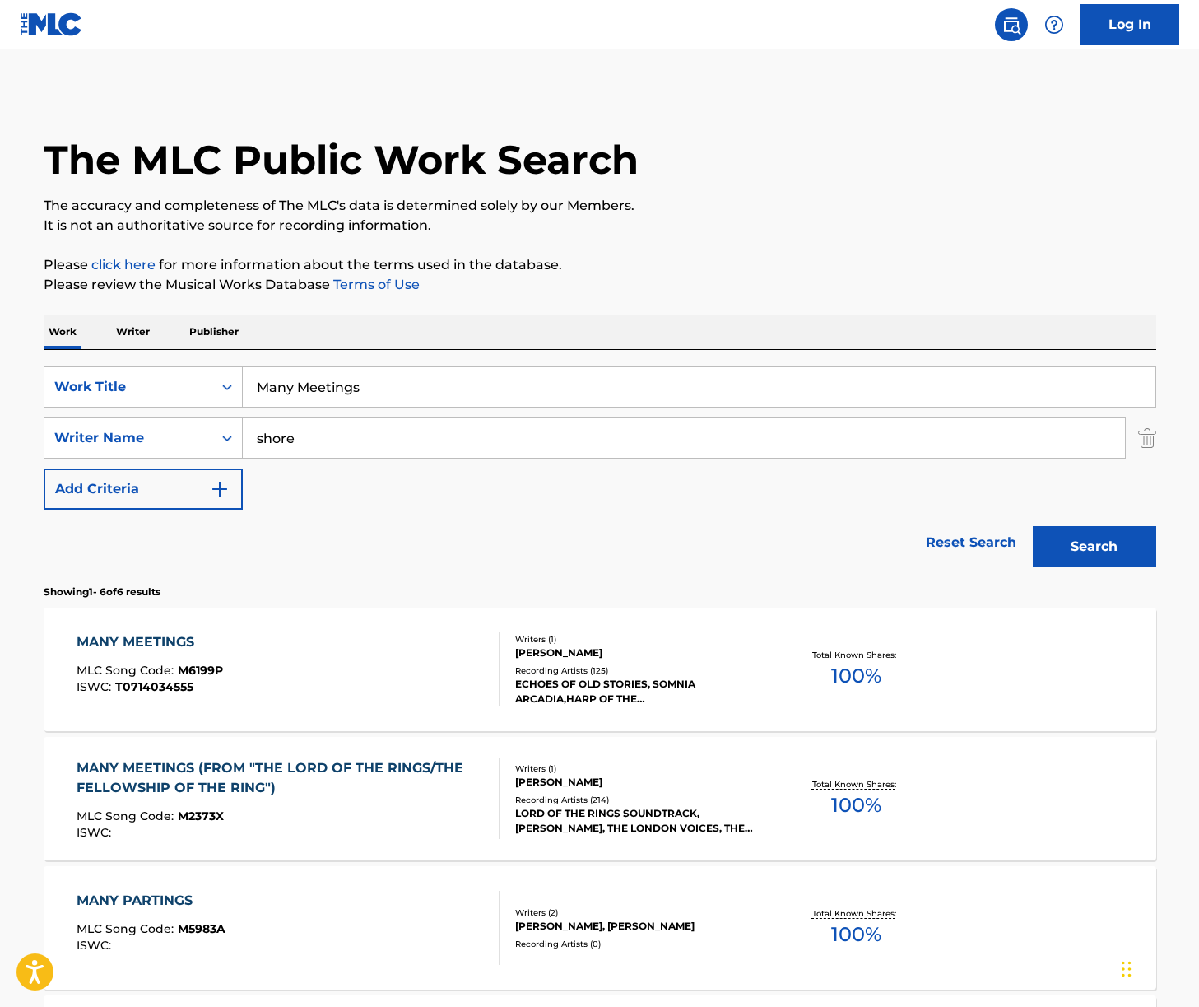
click at [363, 672] on div "MANY MEETINGS MLC Song Code : M6199P ISWC : T0714034555" at bounding box center [288, 669] width 423 height 74
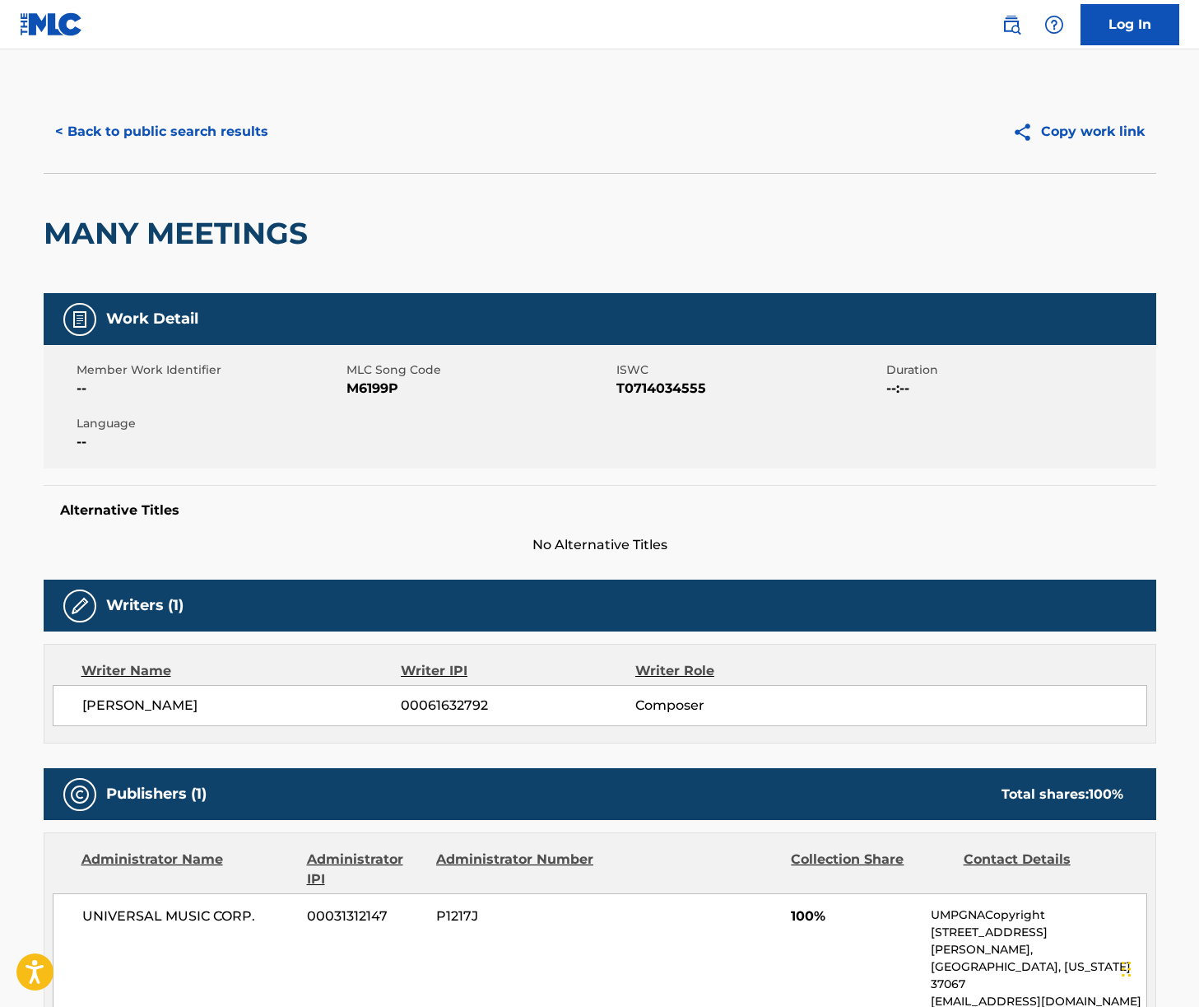
click at [199, 103] on div "< Back to public search results Copy work link" at bounding box center [600, 132] width 1113 height 82
click at [198, 131] on button "< Back to public search results" at bounding box center [162, 131] width 236 height 41
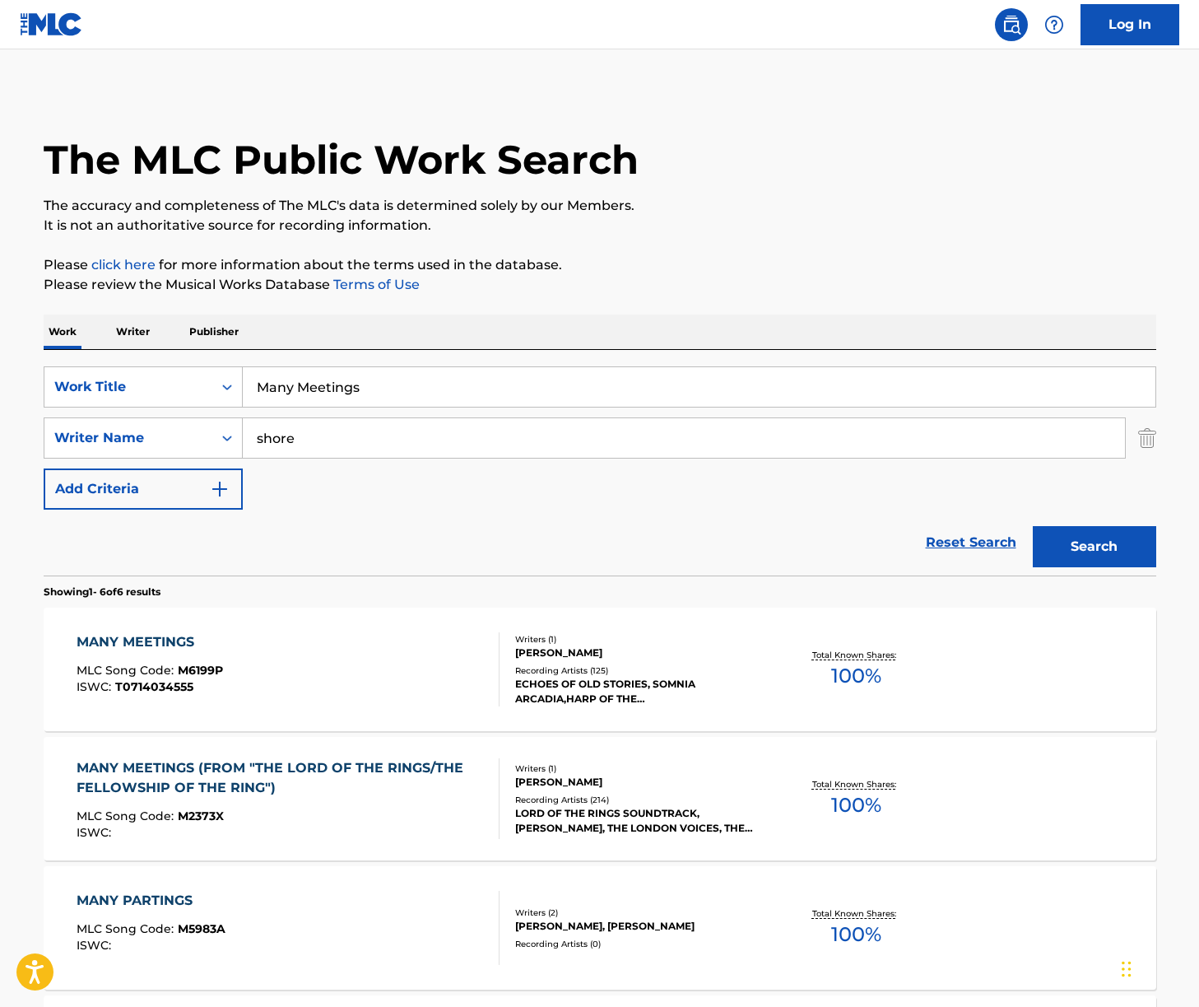
click at [345, 445] on input "shore" at bounding box center [684, 438] width 882 height 40
click at [347, 392] on input "Many Meetings" at bounding box center [699, 387] width 913 height 40
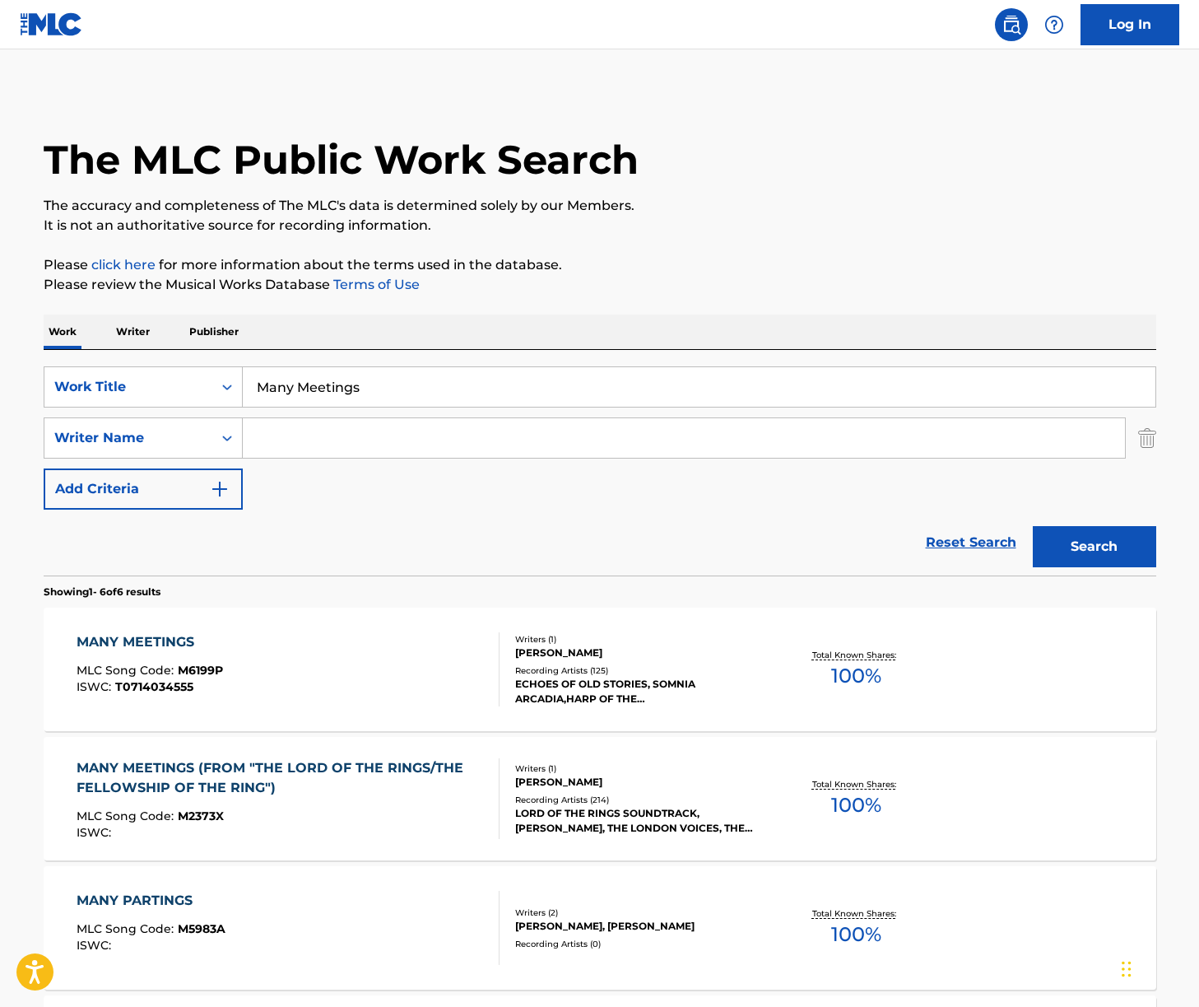
paste input "[PERSON_NAME][GEOGRAPHIC_DATA]"
type input "[PERSON_NAME][GEOGRAPHIC_DATA]"
click at [1099, 542] on button "Search" at bounding box center [1094, 546] width 123 height 41
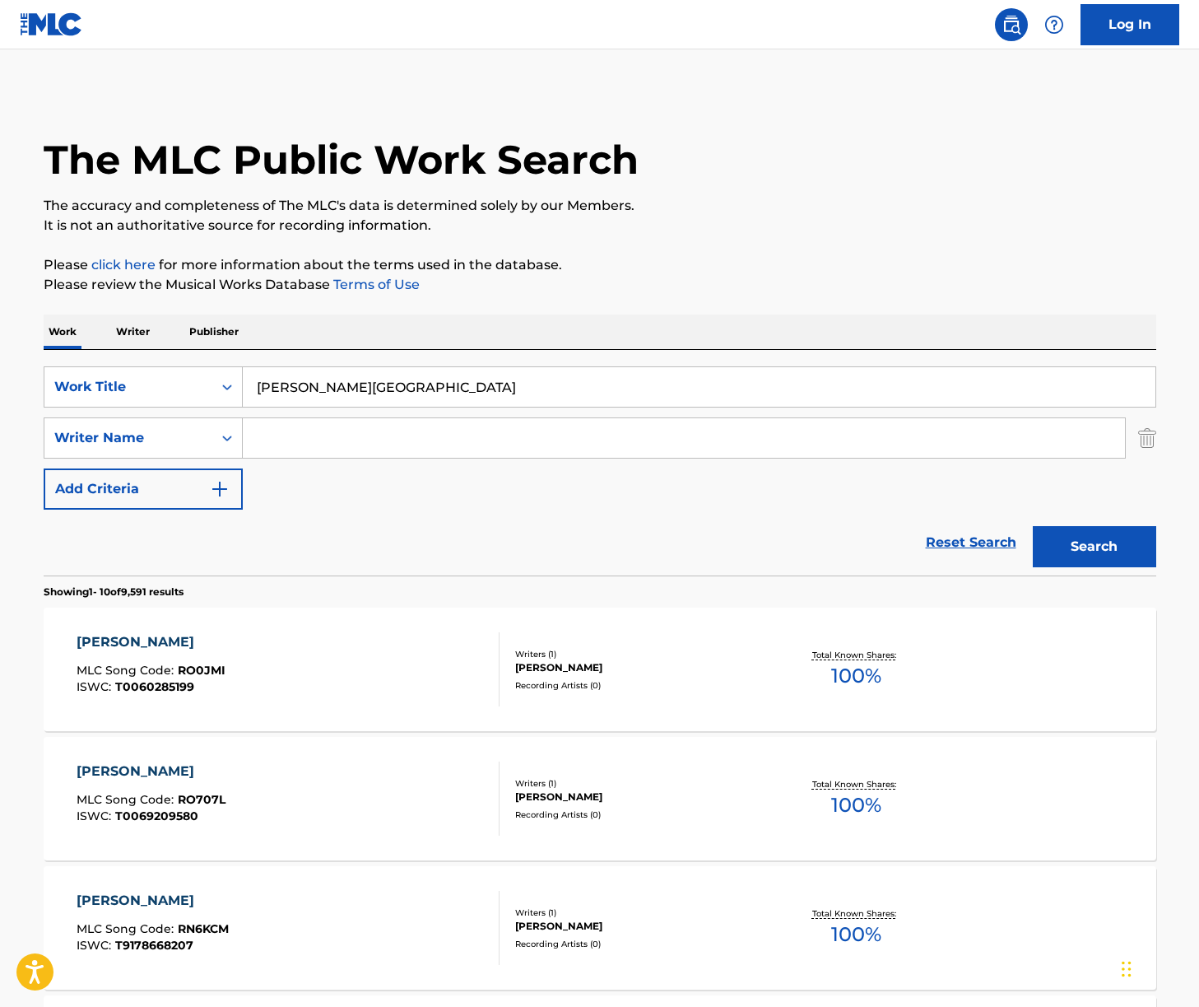
click at [125, 334] on p "Writer" at bounding box center [133, 331] width 44 height 35
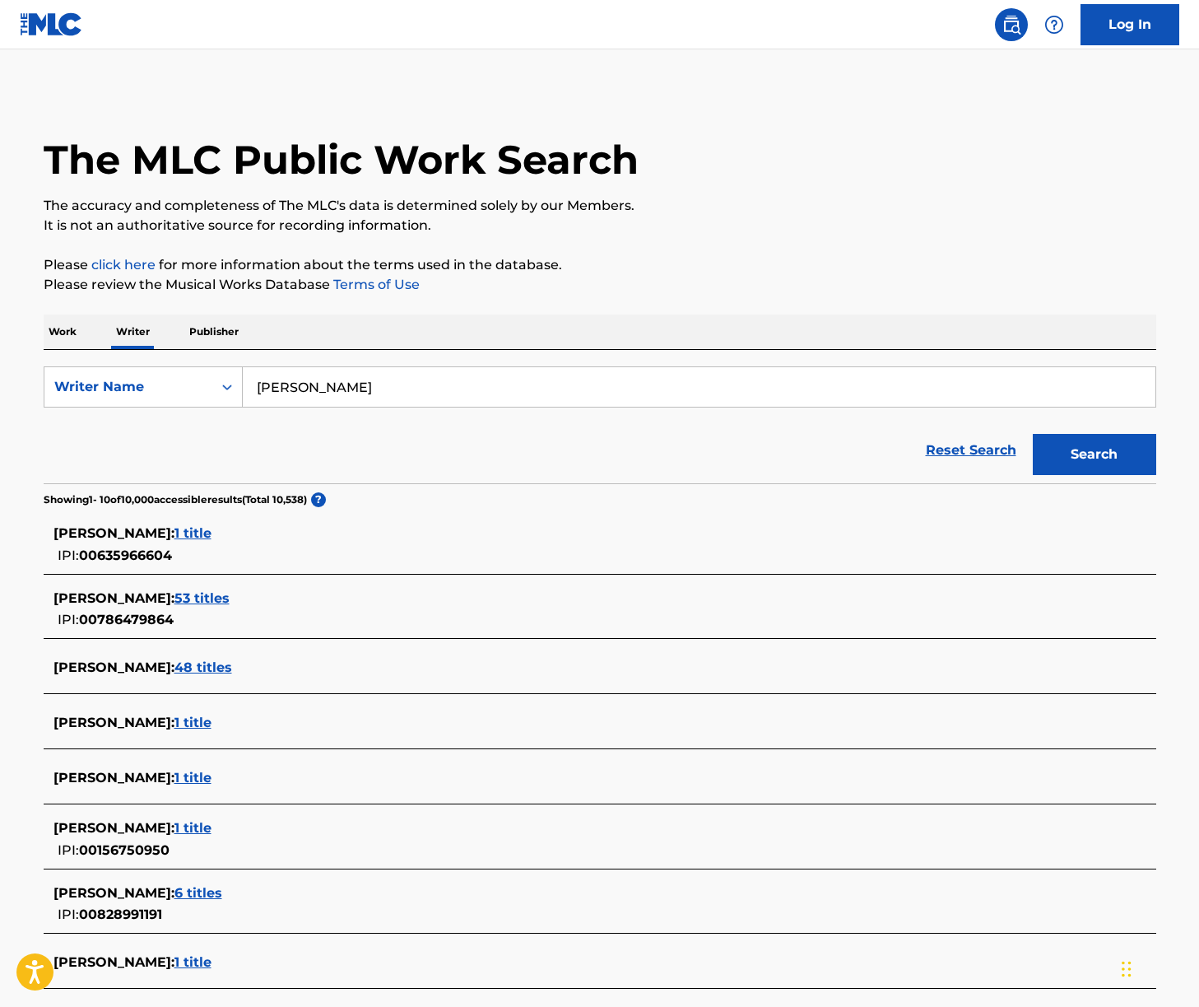
click at [337, 398] on input "[PERSON_NAME]" at bounding box center [699, 387] width 913 height 40
paste input "[PERSON_NAME]"
type input "[PERSON_NAME]"
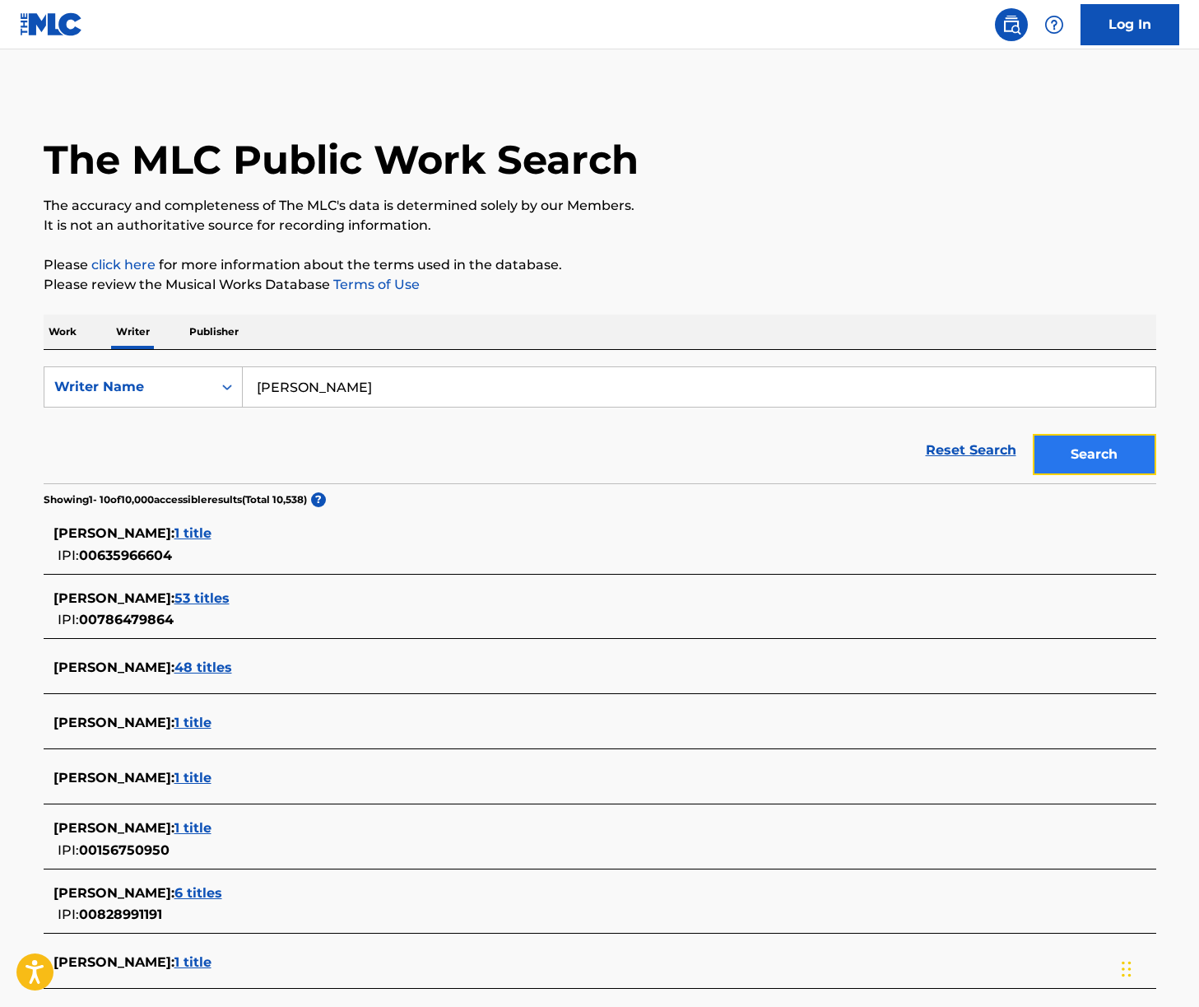
click at [1113, 455] on button "Search" at bounding box center [1094, 454] width 123 height 41
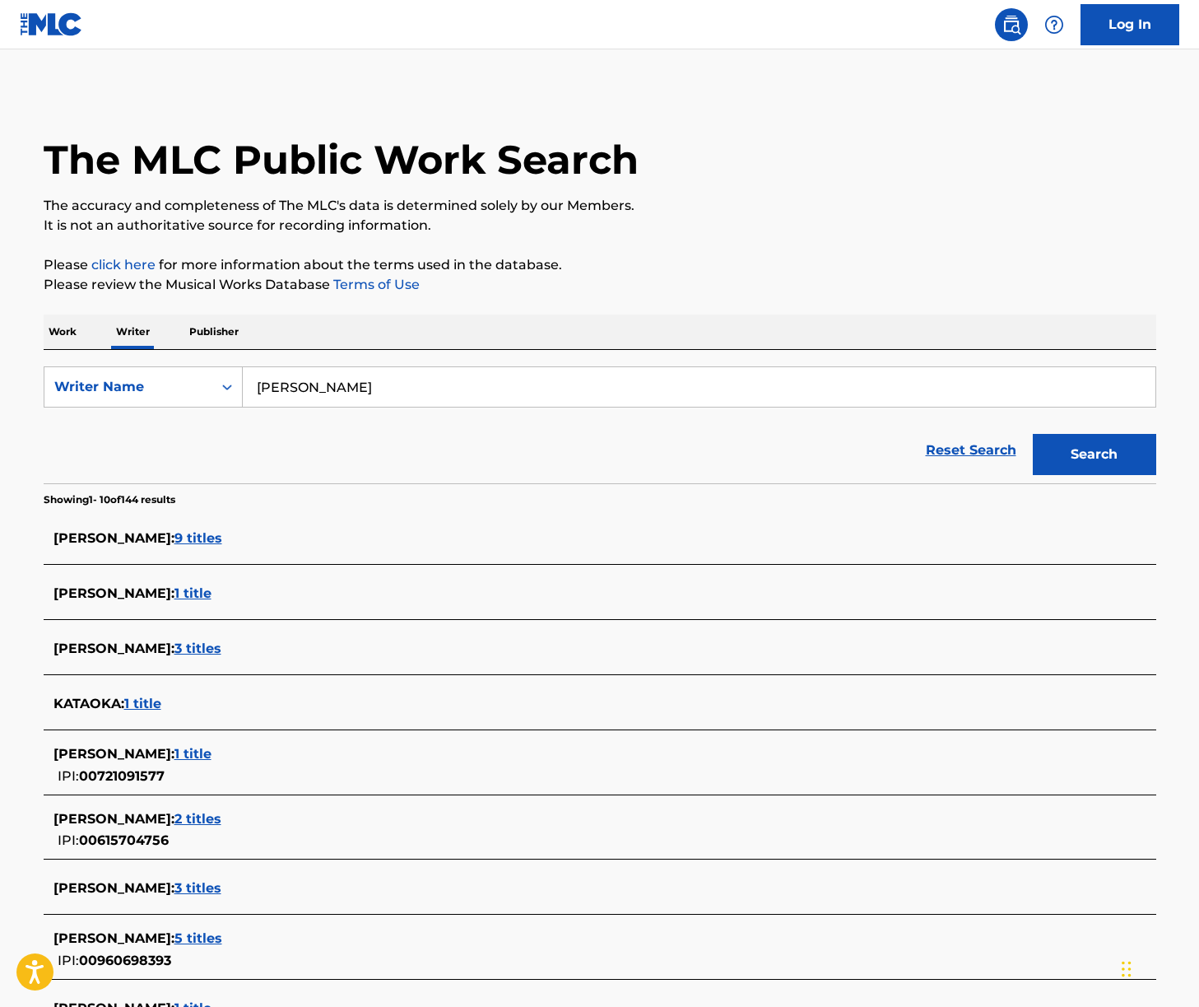
click at [59, 330] on p "Work" at bounding box center [63, 331] width 38 height 35
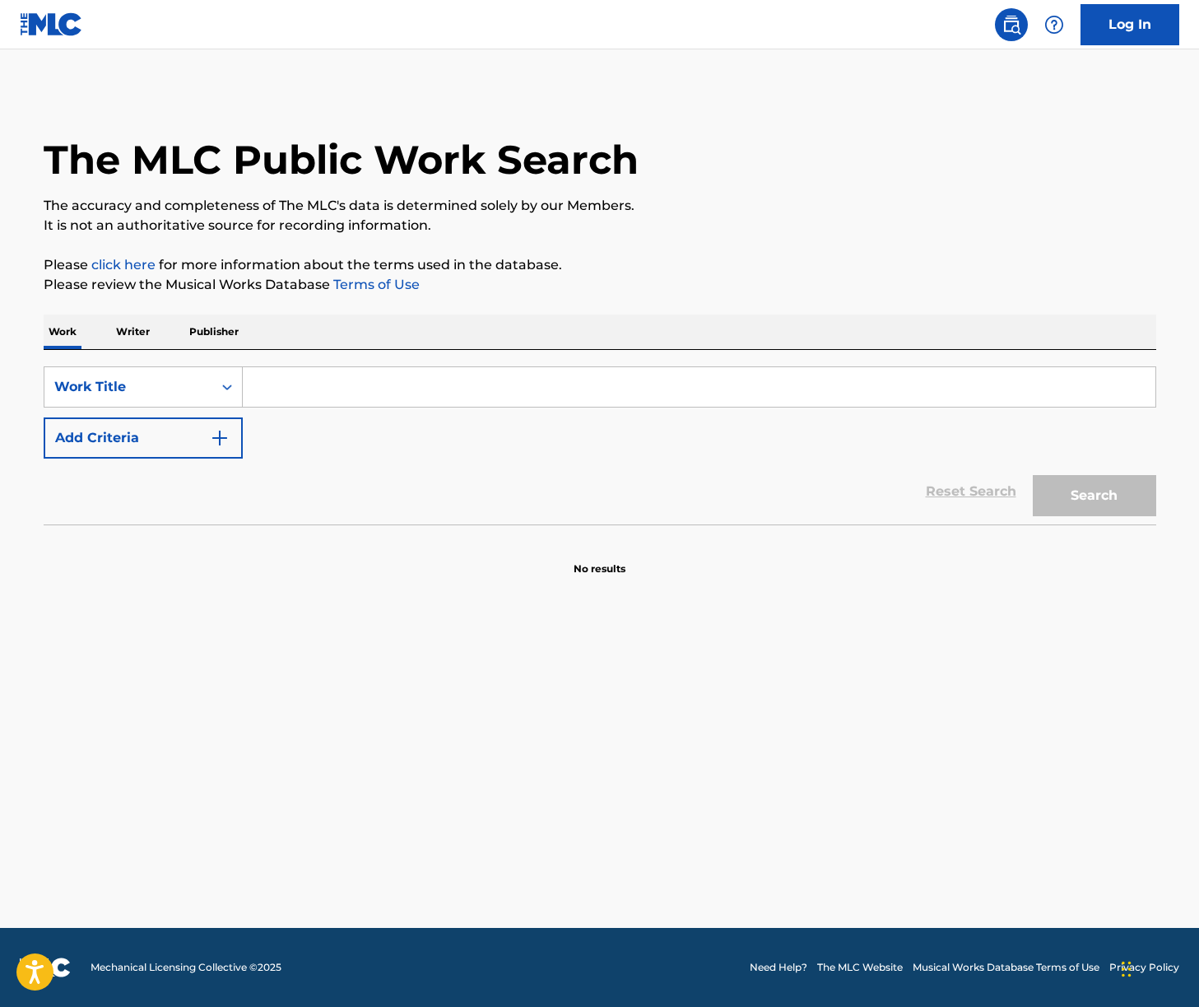
click at [383, 399] on input "Search Form" at bounding box center [699, 387] width 913 height 40
paste input "Undella Town"
click at [1110, 509] on button "Search" at bounding box center [1094, 495] width 123 height 41
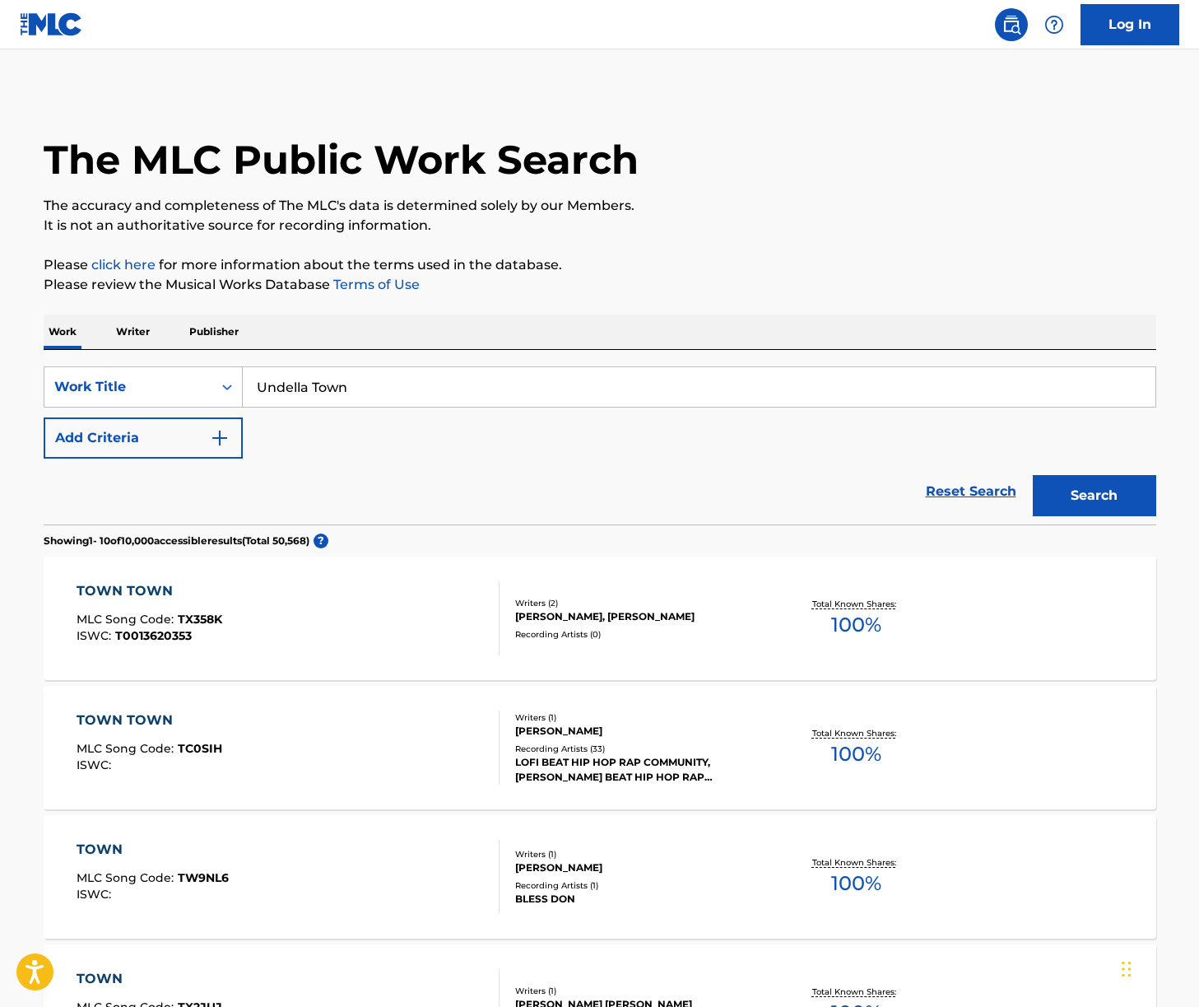
click at [381, 385] on input "Undella Town" at bounding box center [699, 387] width 913 height 40
paste input "Emotio"
type input "Emotion"
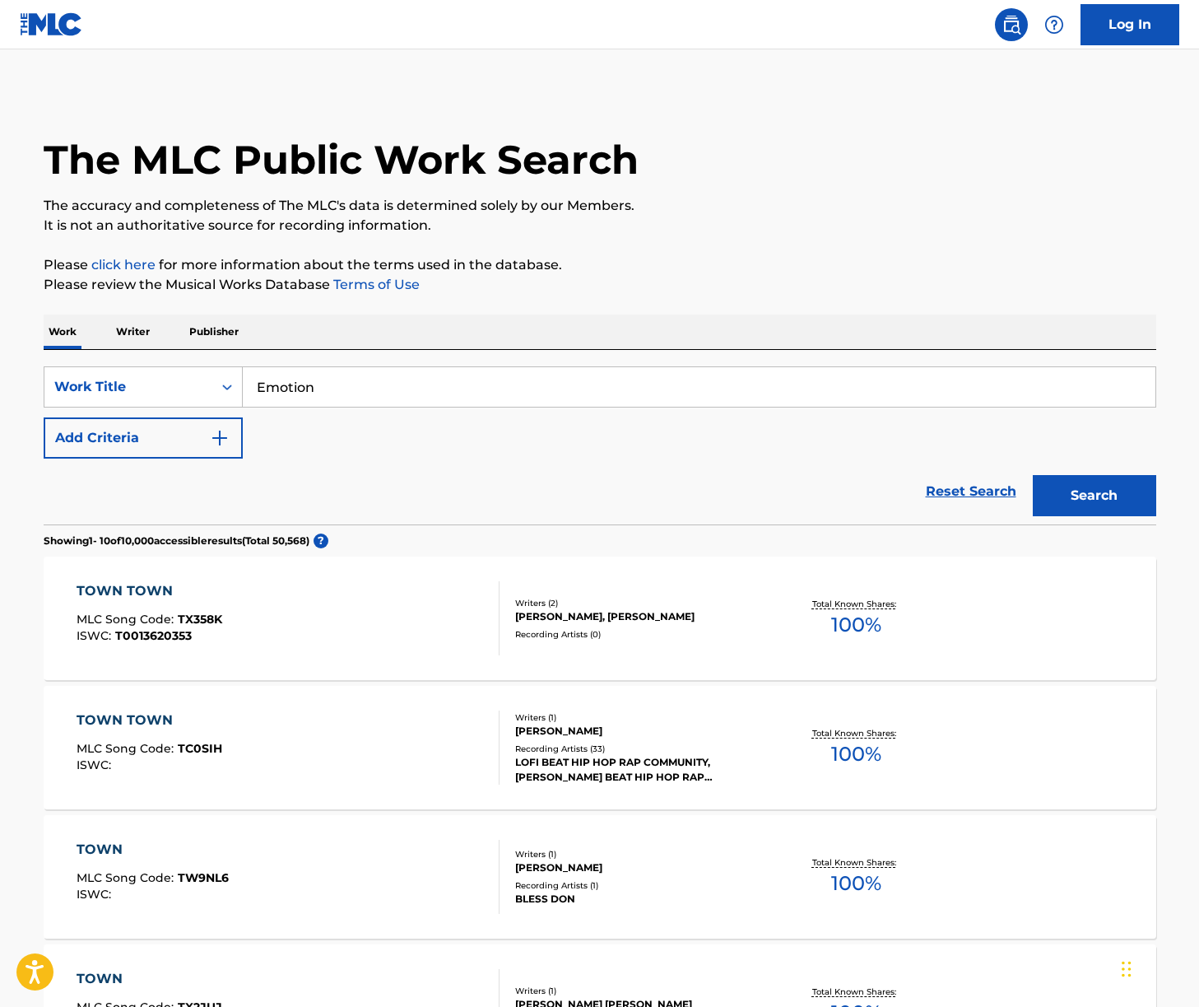
click at [31, 440] on div "The MLC Public Work Search The accuracy and completeness of The MLC's data is d…" at bounding box center [600, 1009] width 1152 height 1837
click at [181, 450] on button "Add Criteria" at bounding box center [143, 437] width 199 height 41
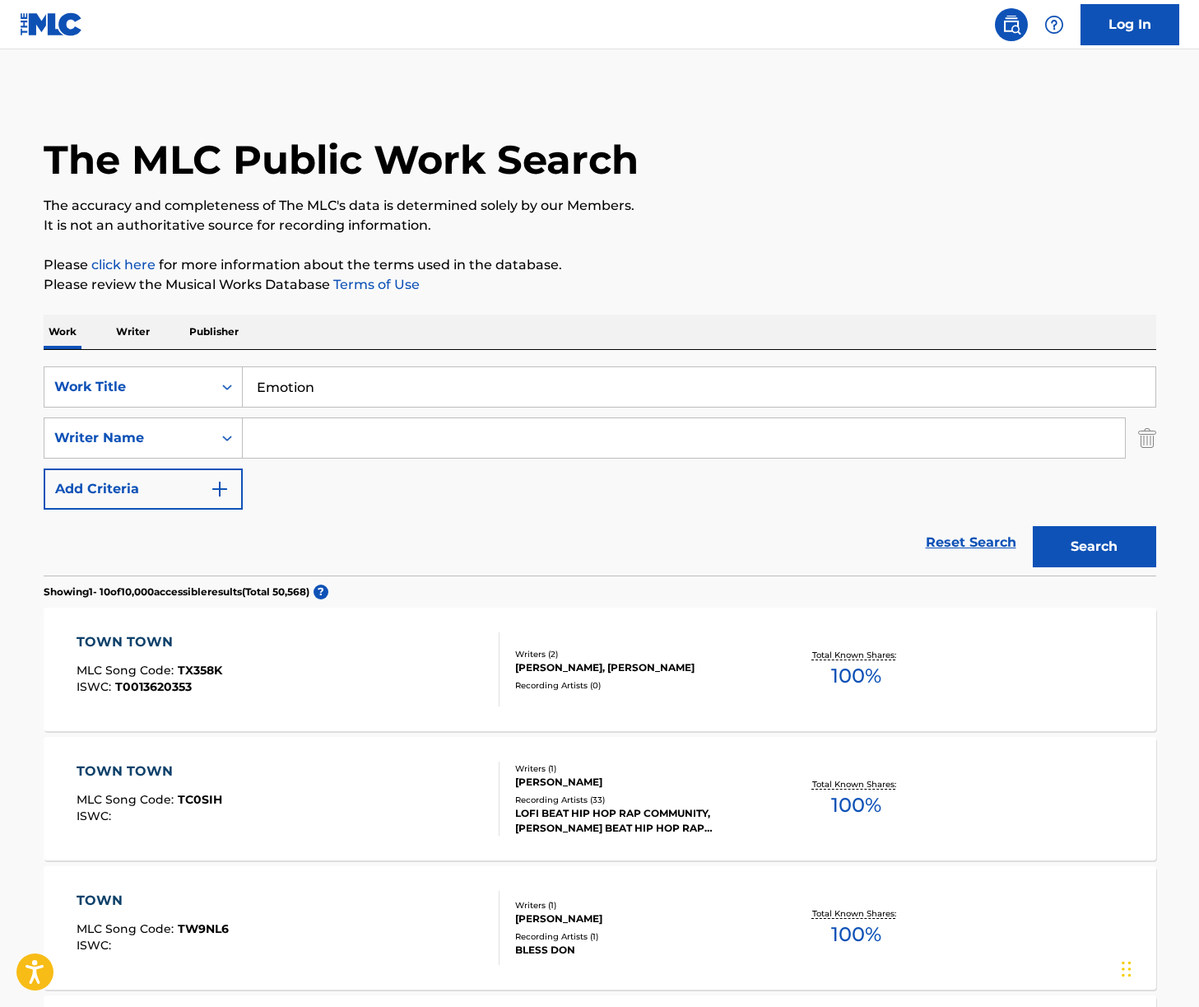
click at [330, 452] on input "Search Form" at bounding box center [684, 438] width 882 height 40
click at [1033, 526] on button "Search" at bounding box center [1094, 546] width 123 height 41
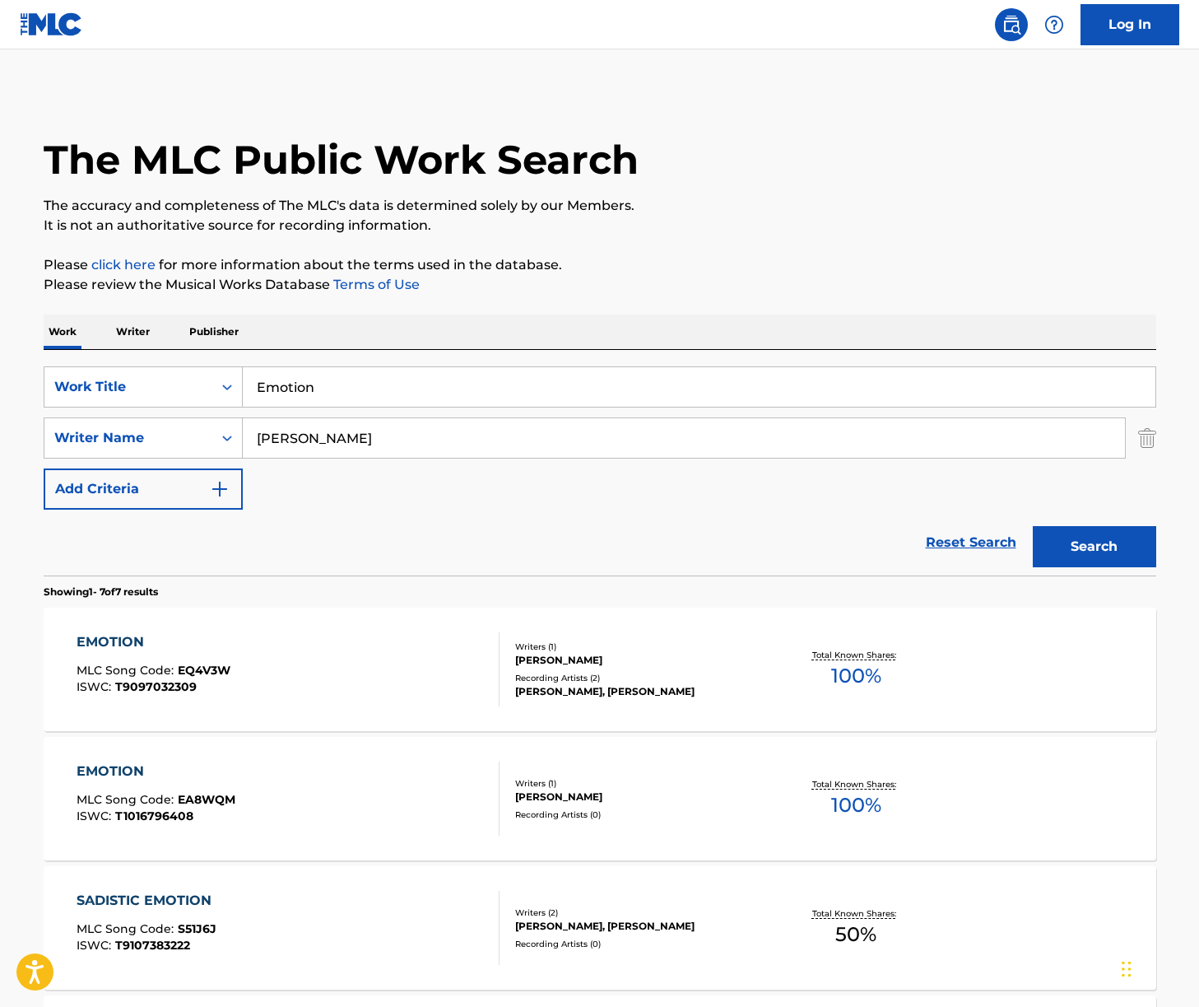
scroll to position [17, 0]
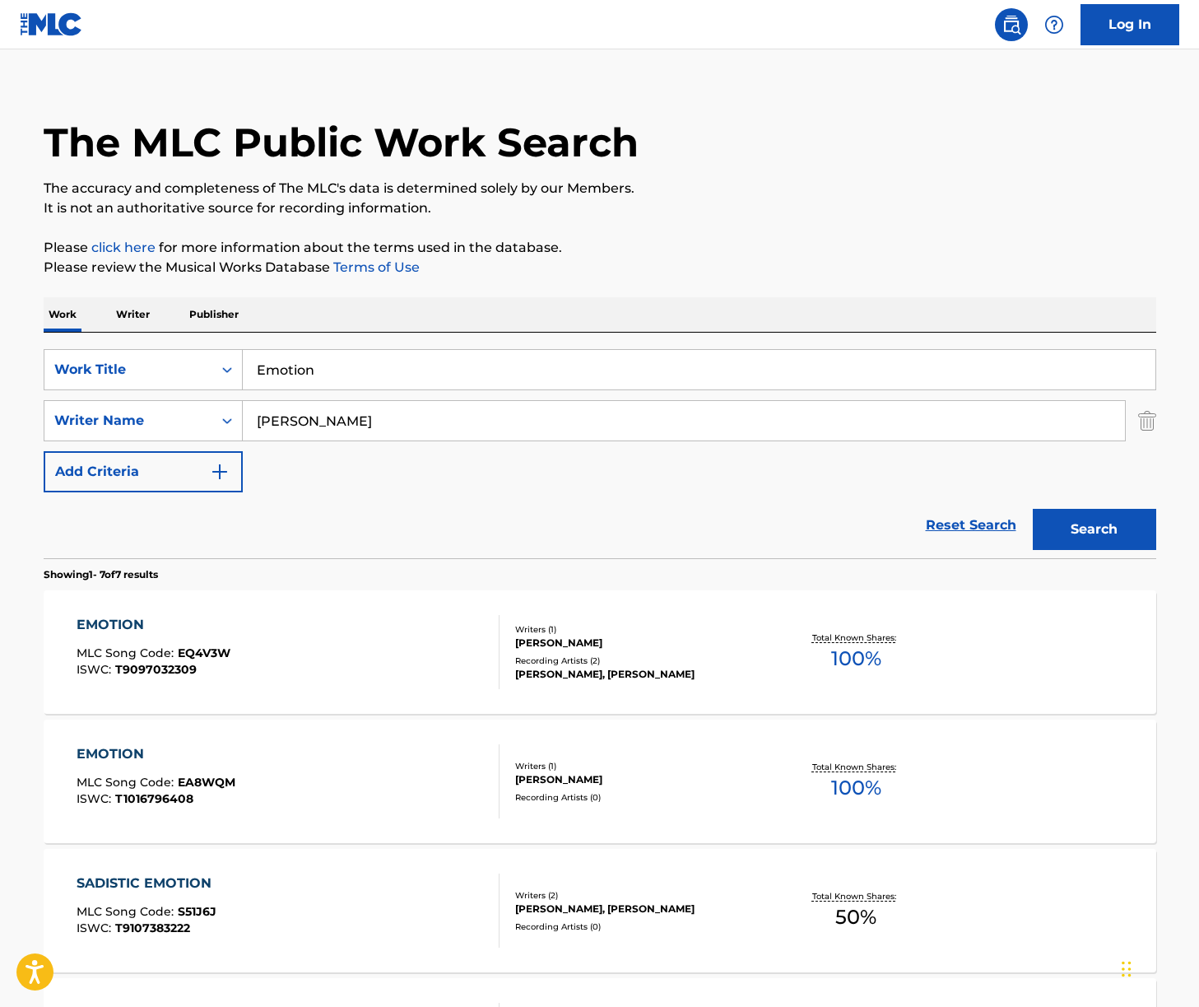
click at [323, 419] on input "[PERSON_NAME]" at bounding box center [684, 421] width 882 height 40
type input "hitomi"
click at [1033, 509] on button "Search" at bounding box center [1094, 529] width 123 height 41
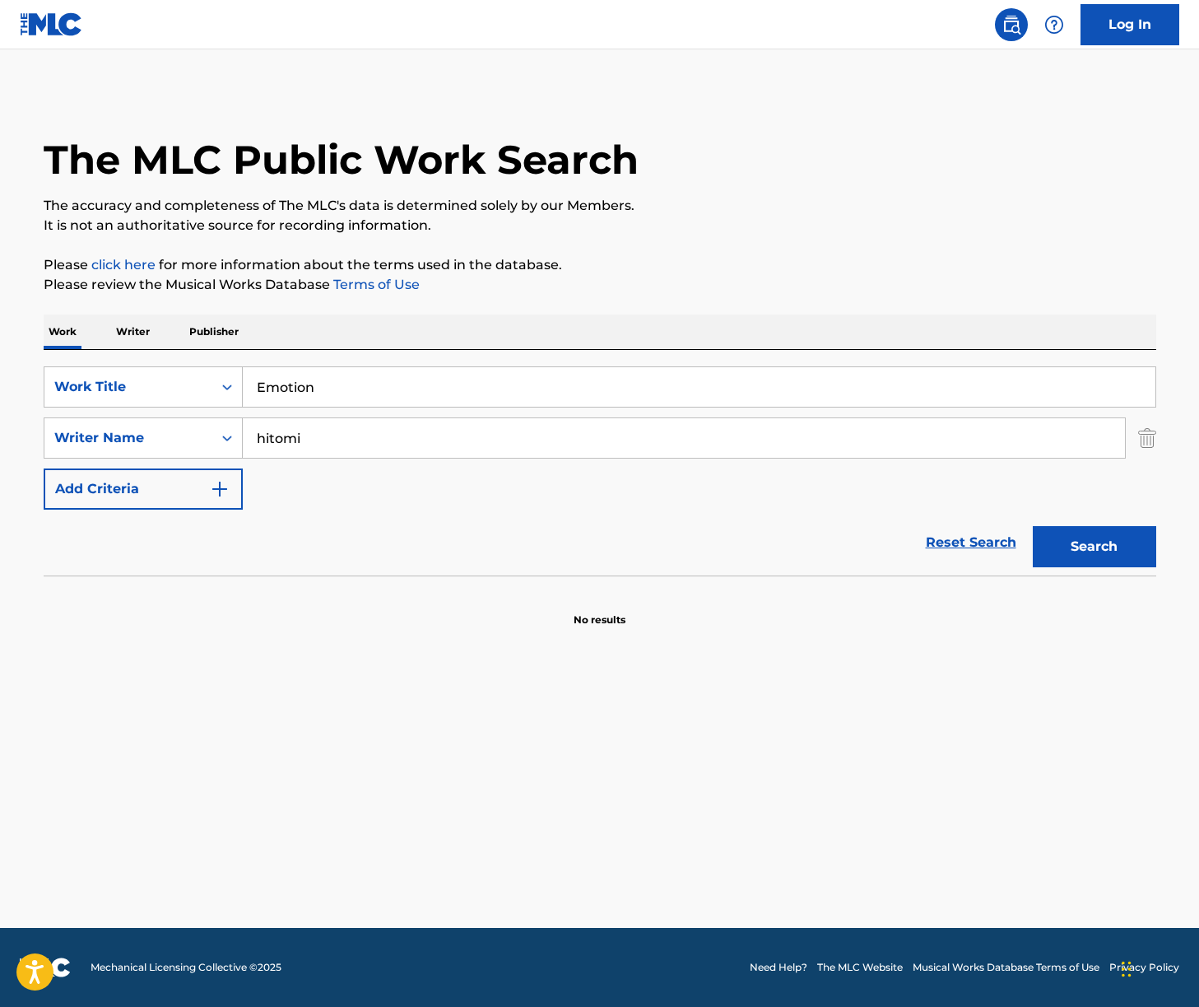
click at [140, 323] on p "Writer" at bounding box center [133, 331] width 44 height 35
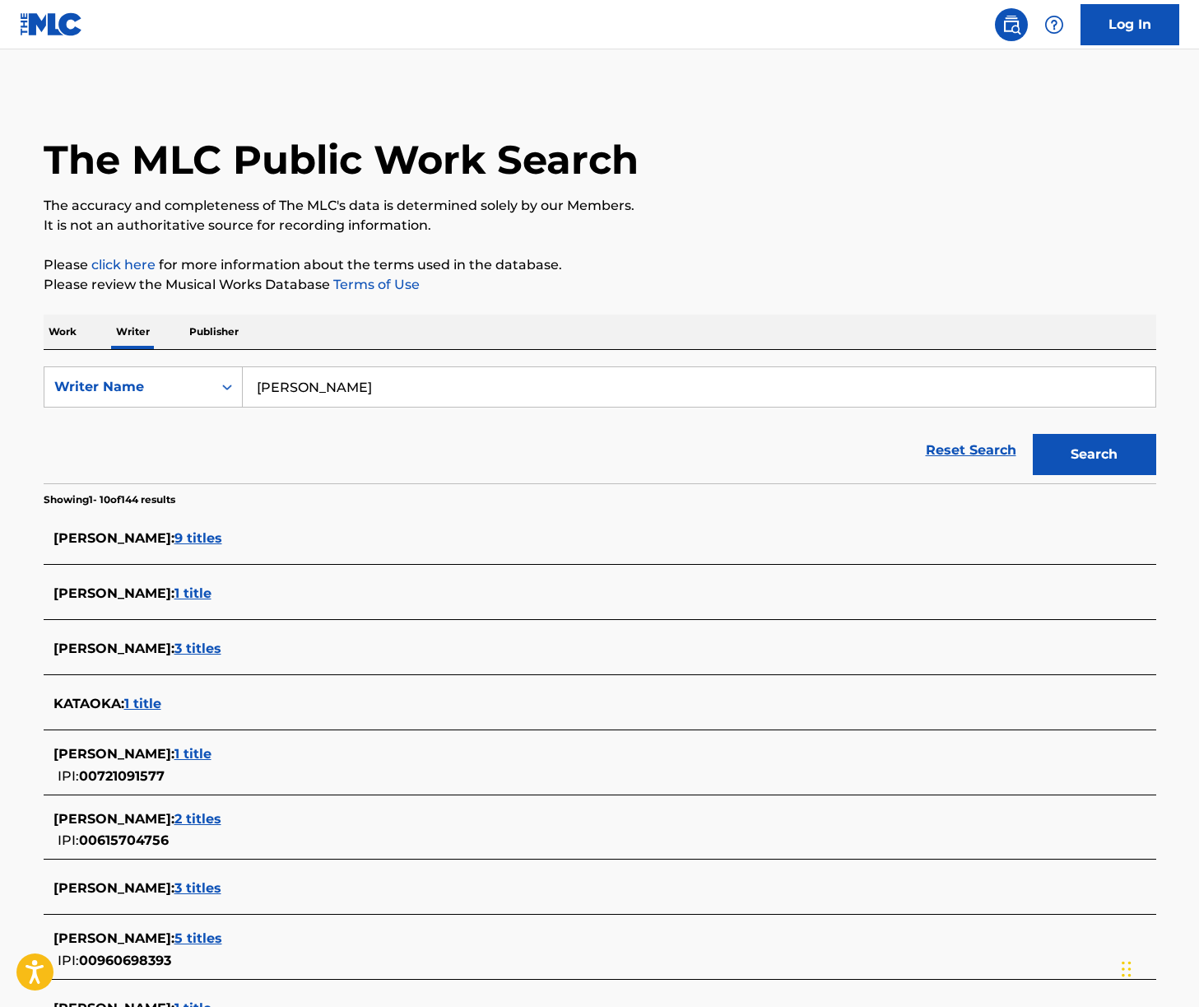
click at [379, 384] on input "[PERSON_NAME]" at bounding box center [699, 387] width 913 height 40
click at [371, 383] on input "[PERSON_NAME]" at bounding box center [699, 387] width 913 height 40
paste input "[PERSON_NAME]"
type input "[PERSON_NAME]"
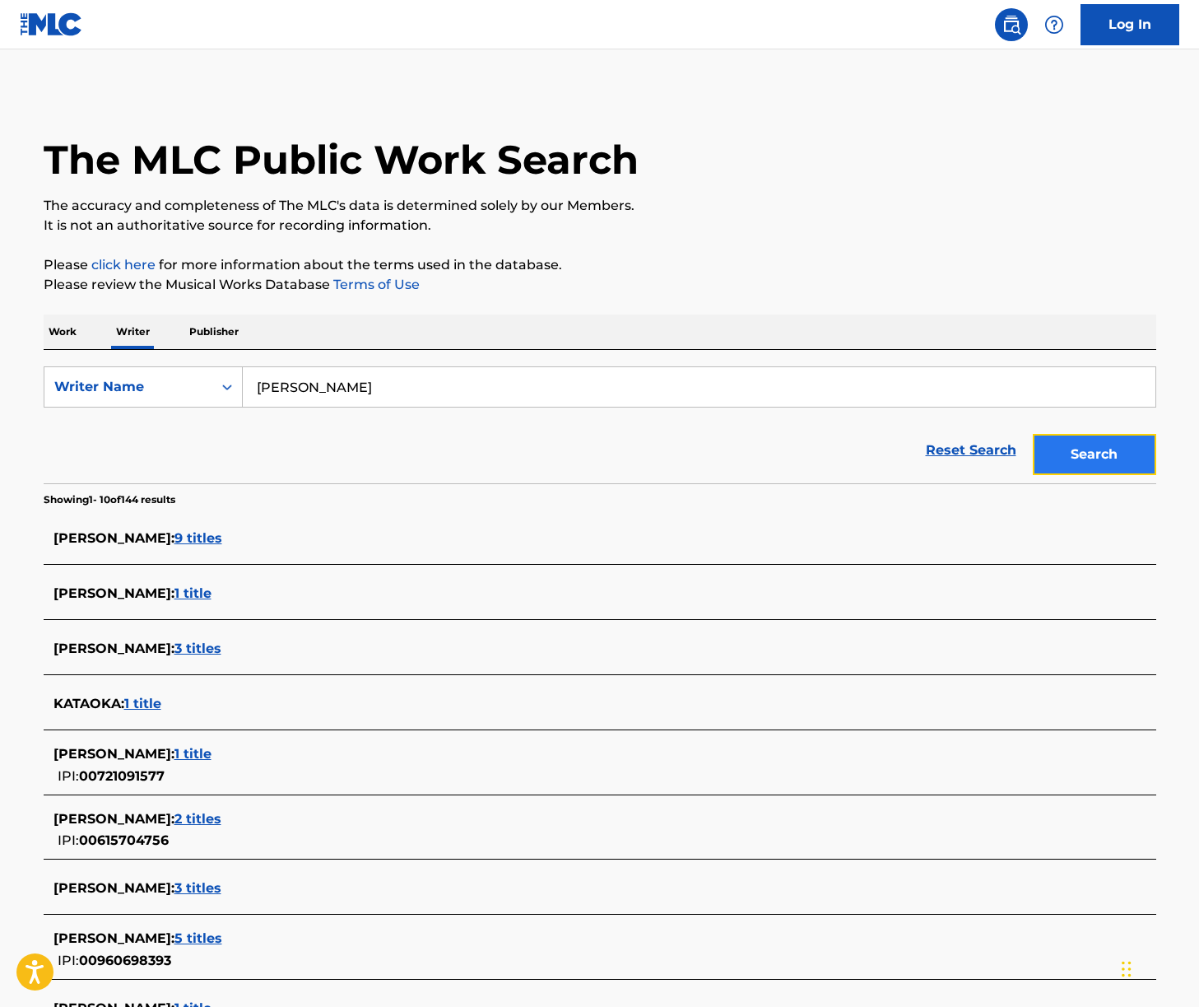
click at [1100, 454] on button "Search" at bounding box center [1094, 454] width 123 height 41
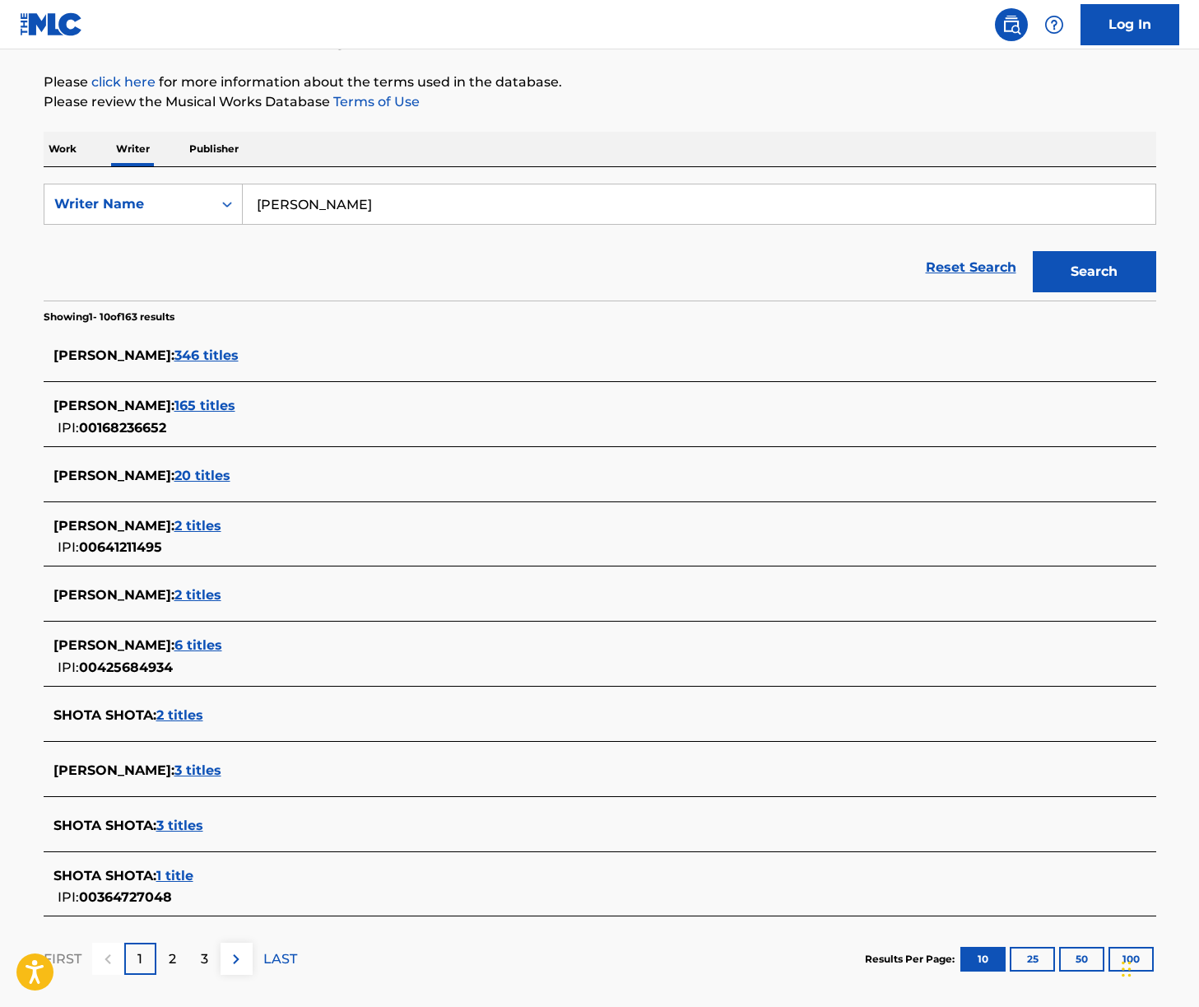
scroll to position [264, 0]
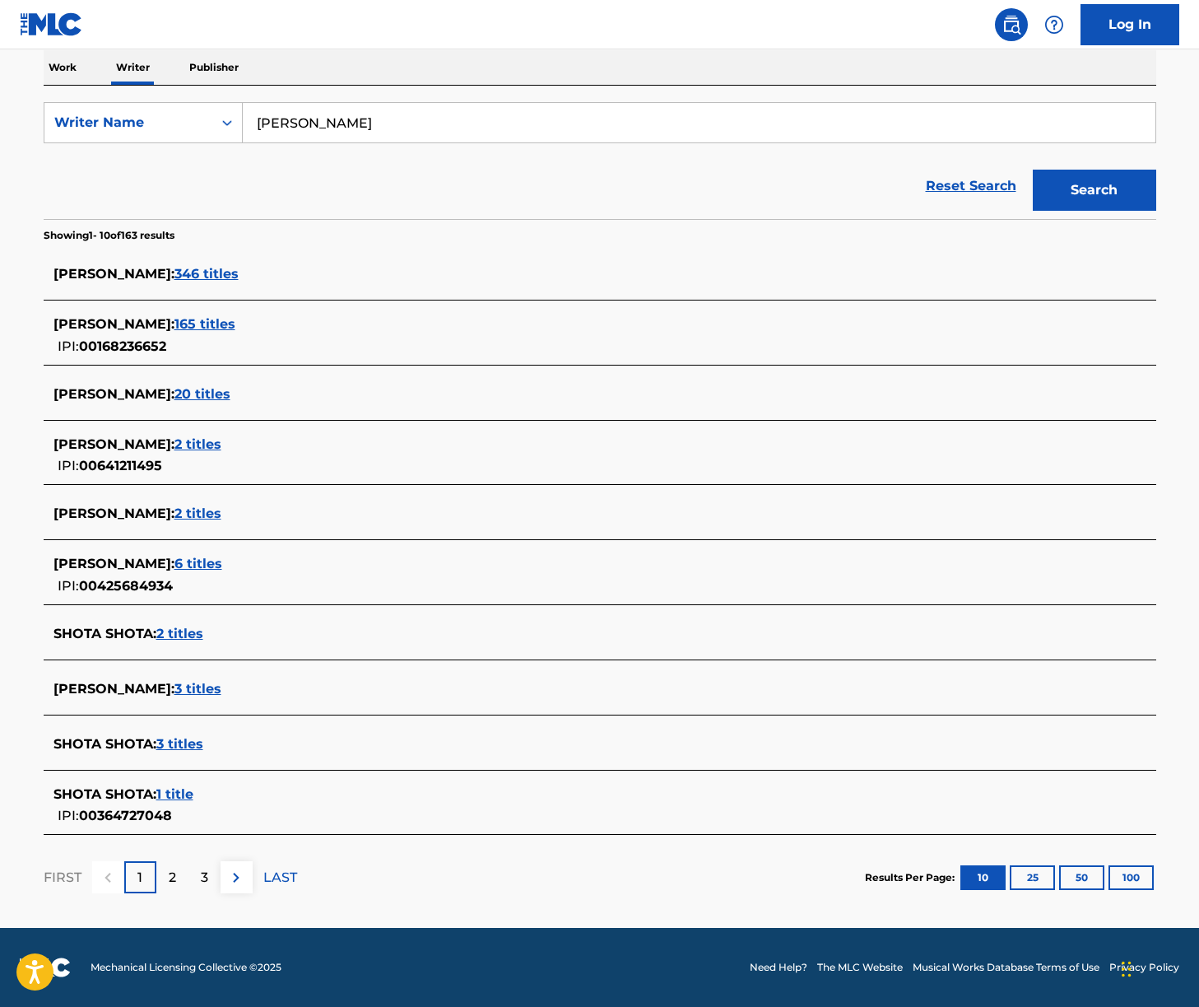
click at [211, 689] on span "3 titles" at bounding box center [197, 689] width 47 height 16
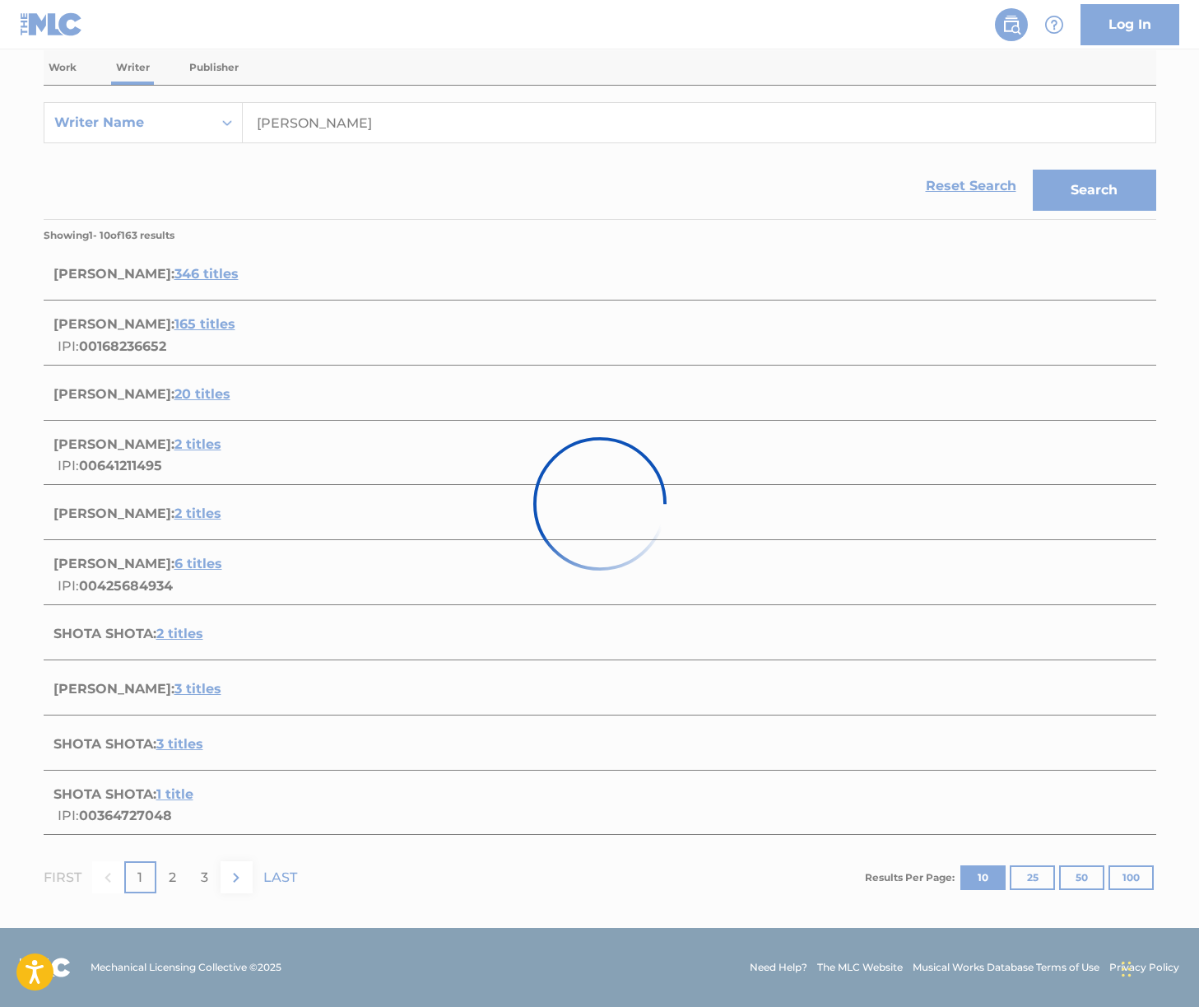
scroll to position [96, 0]
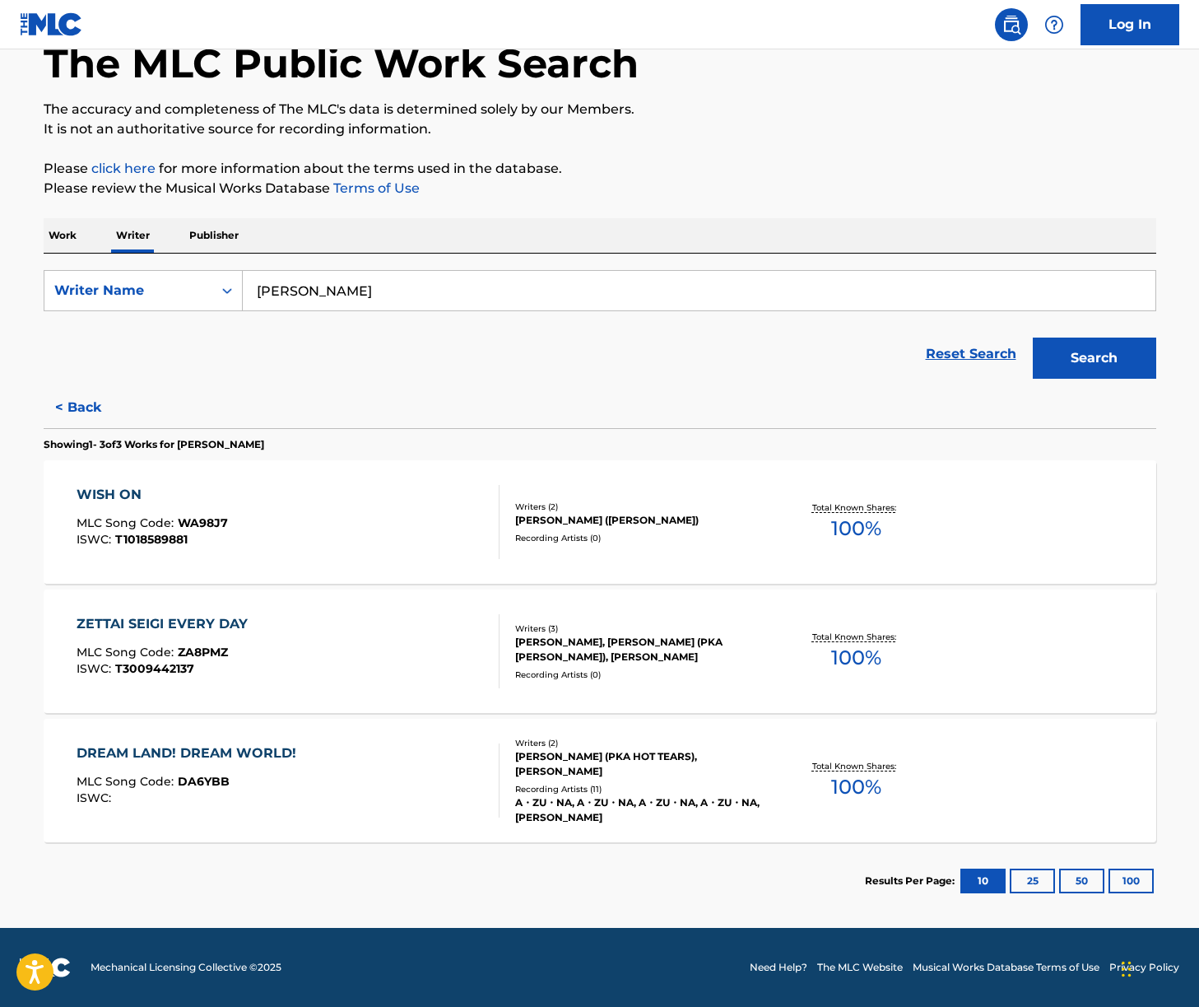
click at [368, 529] on div "WISH ON MLC Song Code : WA98J7 ISWC : T1018589881" at bounding box center [288, 522] width 423 height 74
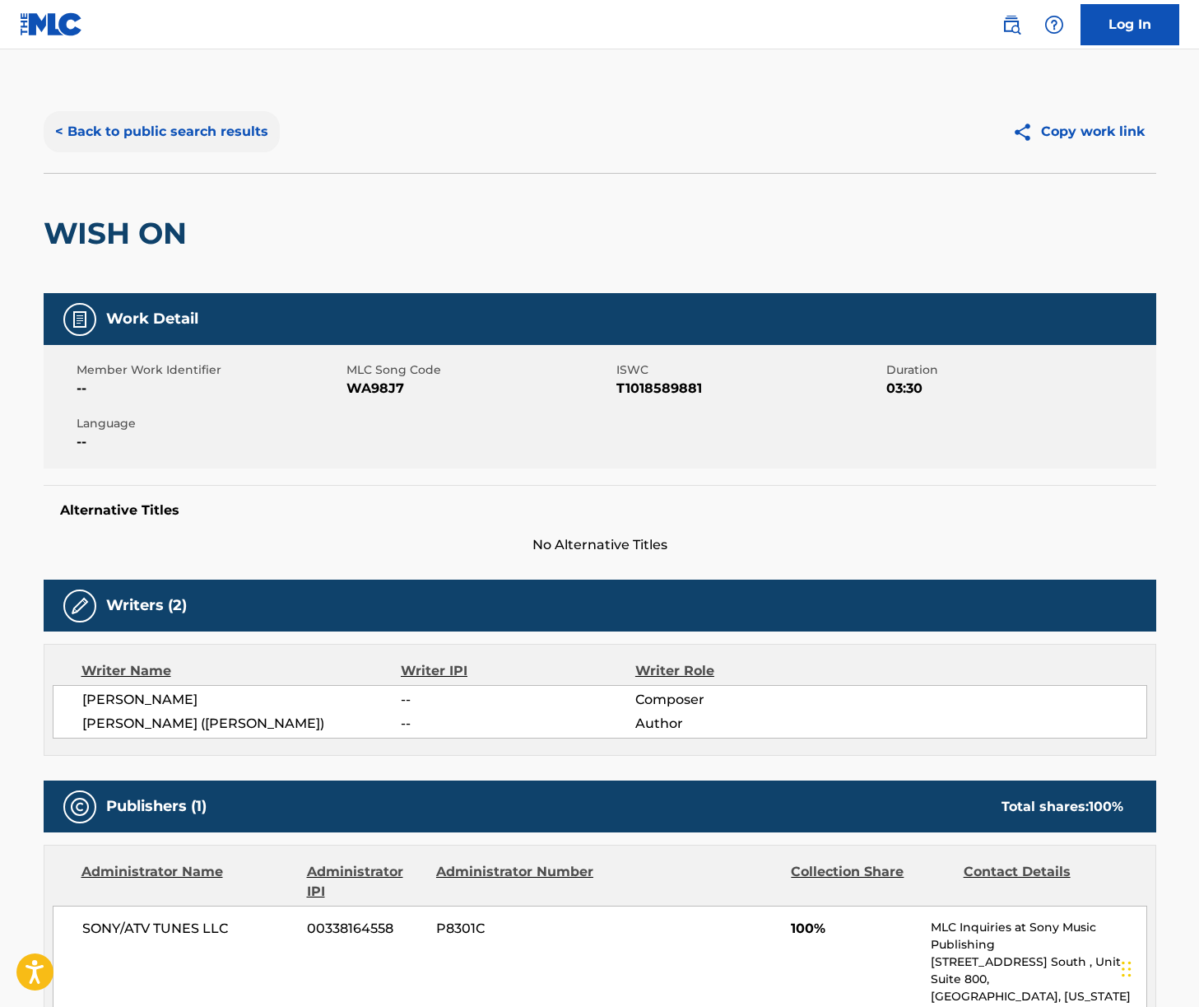
click at [180, 119] on button "< Back to public search results" at bounding box center [162, 131] width 236 height 41
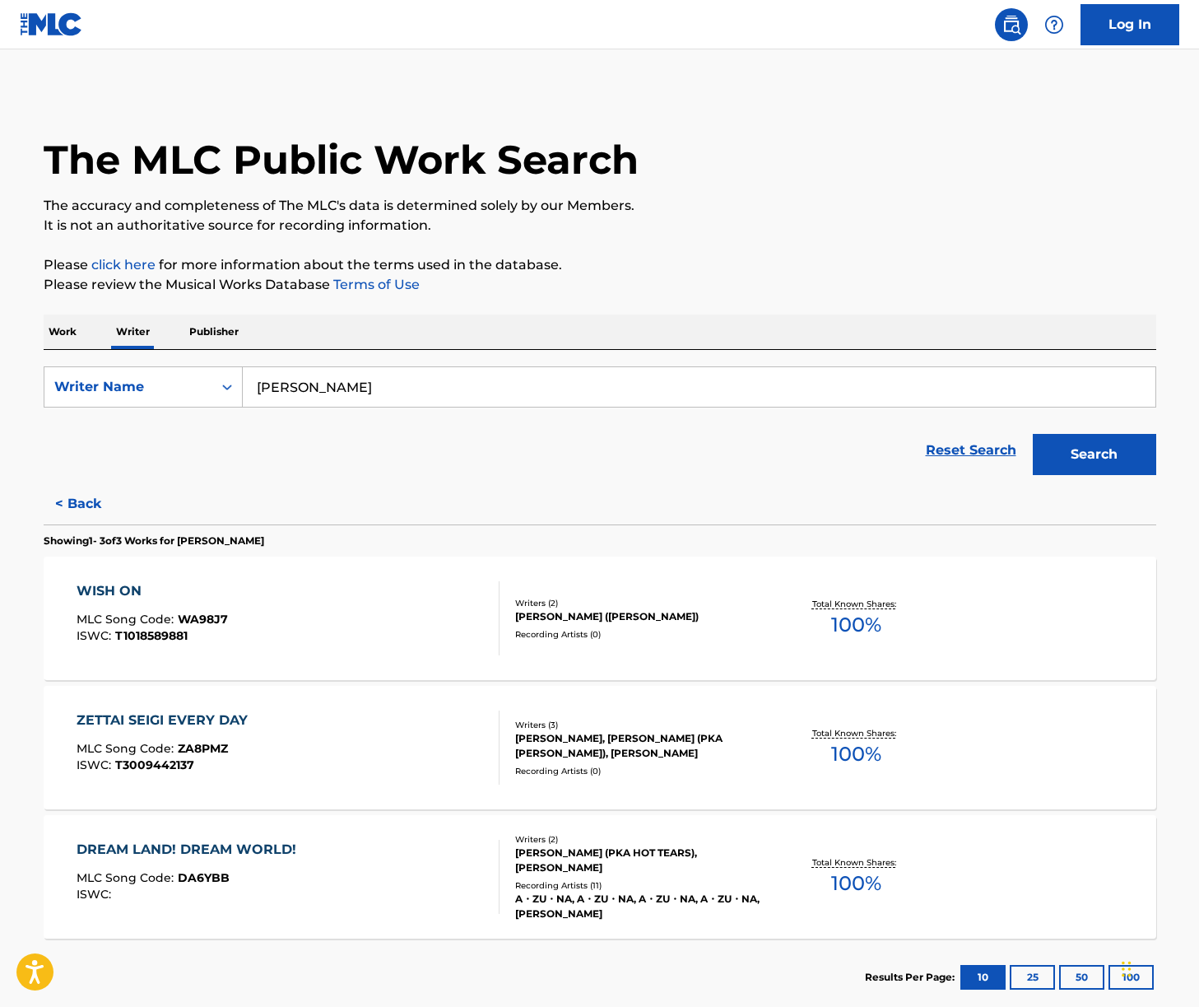
click at [290, 375] on input "[PERSON_NAME]" at bounding box center [699, 387] width 913 height 40
paste input "[GEOGRAPHIC_DATA]"
type input "[GEOGRAPHIC_DATA]"
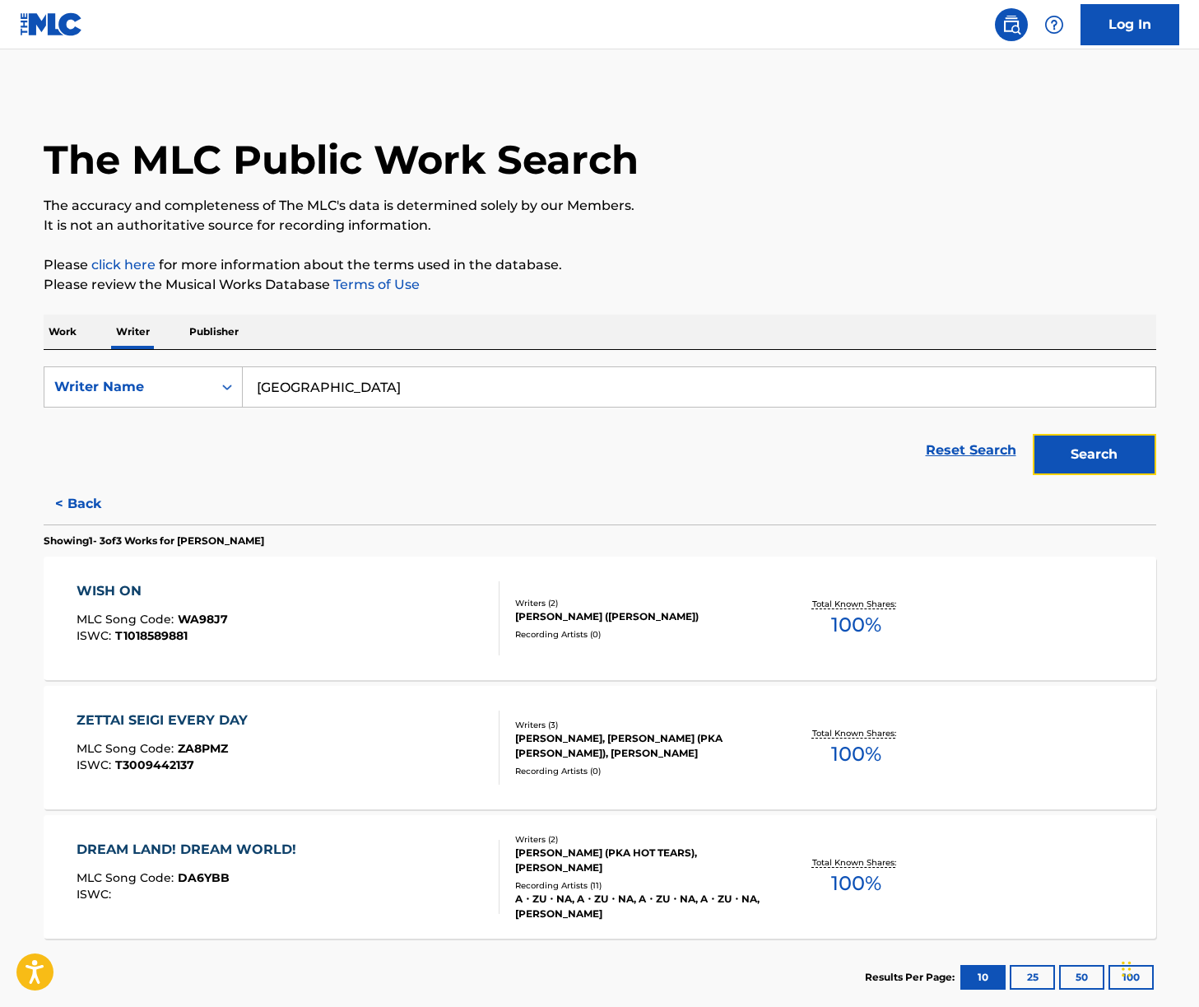
click at [1114, 444] on button "Search" at bounding box center [1094, 454] width 123 height 41
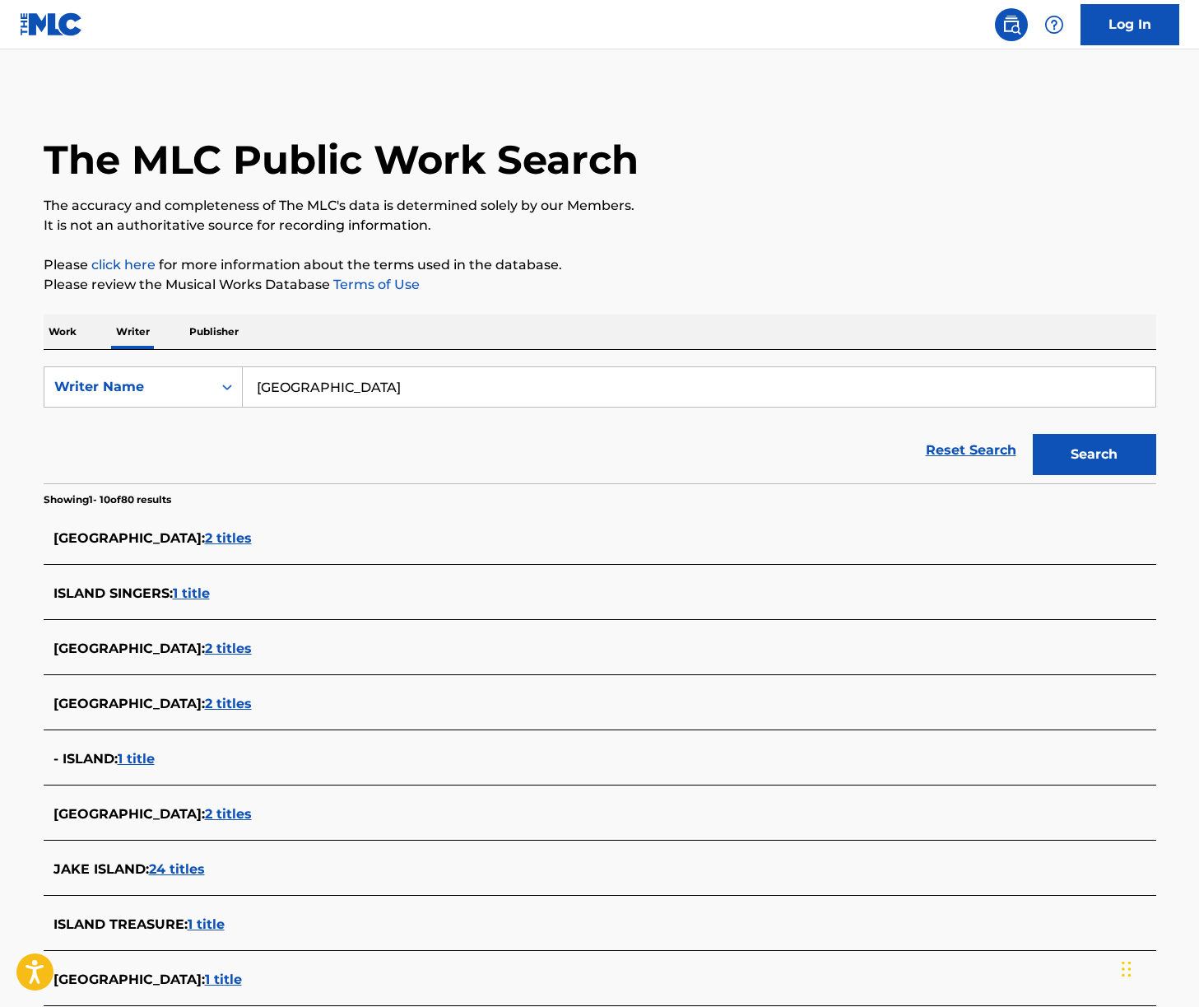
click at [77, 333] on p "Work" at bounding box center [63, 331] width 38 height 35
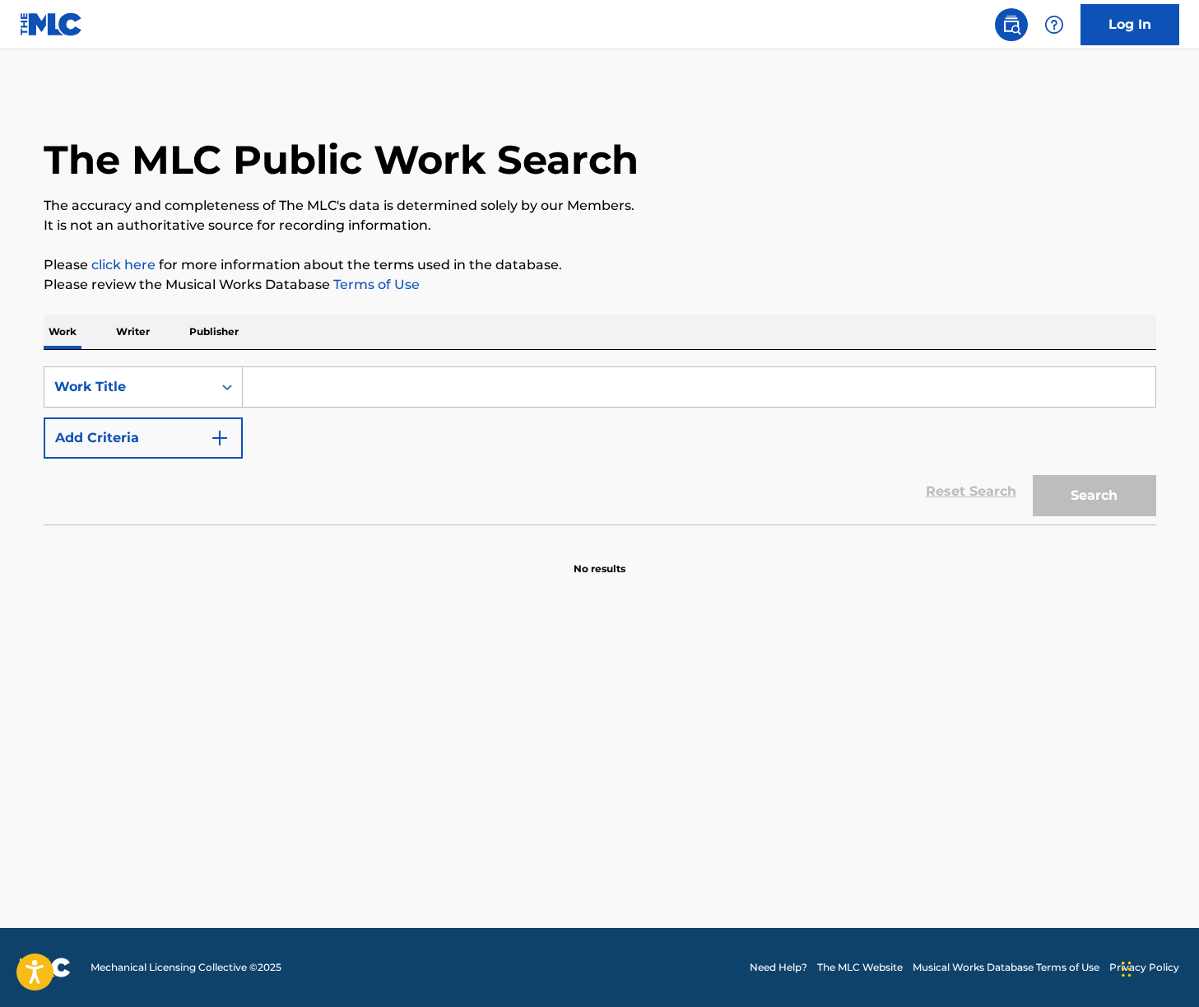
click at [347, 386] on input "Search Form" at bounding box center [699, 387] width 913 height 40
paste input "[GEOGRAPHIC_DATA]"
click at [1131, 491] on button "Search" at bounding box center [1094, 495] width 123 height 41
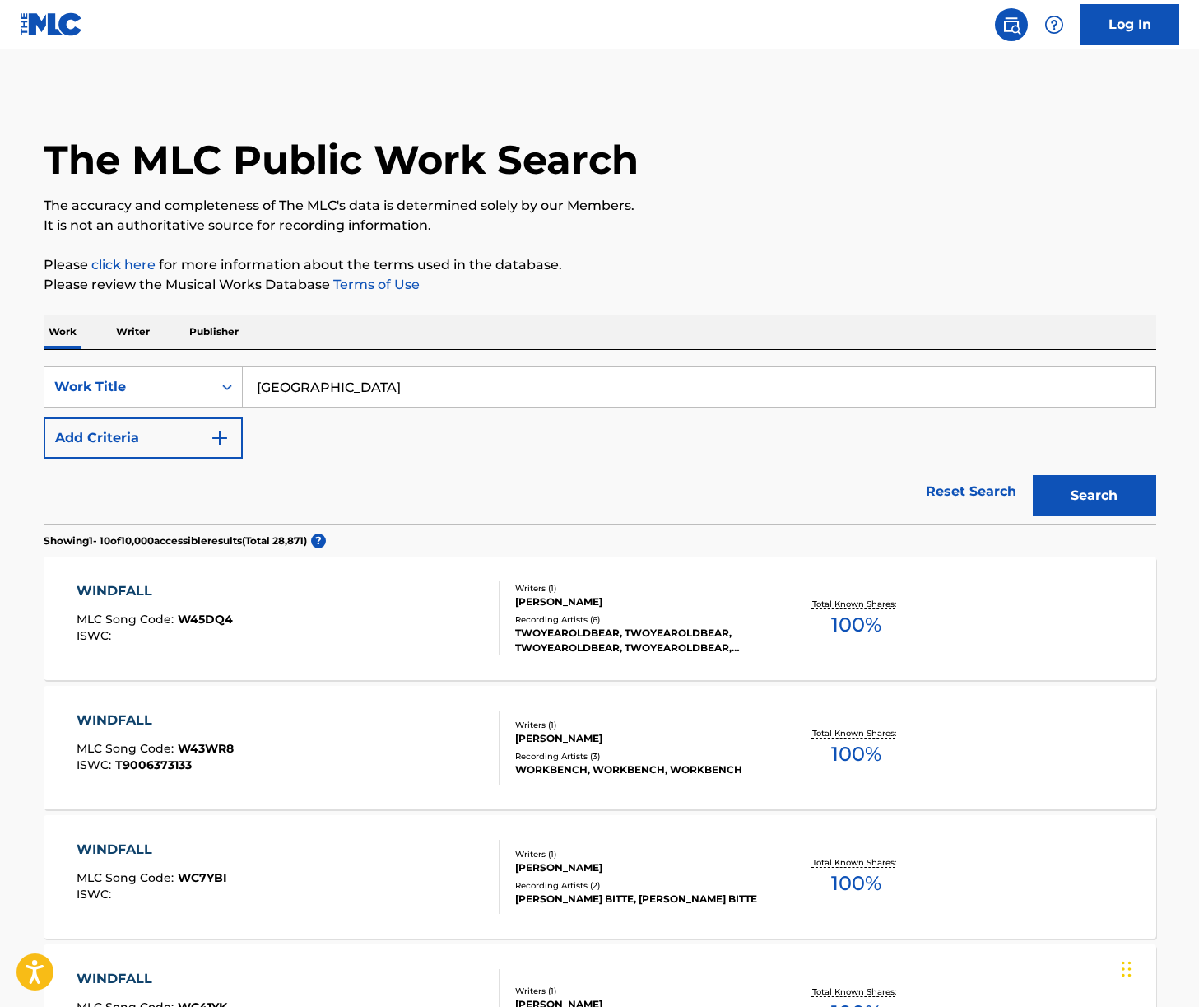
click at [326, 379] on input "[GEOGRAPHIC_DATA]" at bounding box center [699, 387] width 913 height 40
paste input "Ballad of the Goddess"
click at [1080, 505] on button "Search" at bounding box center [1094, 495] width 123 height 41
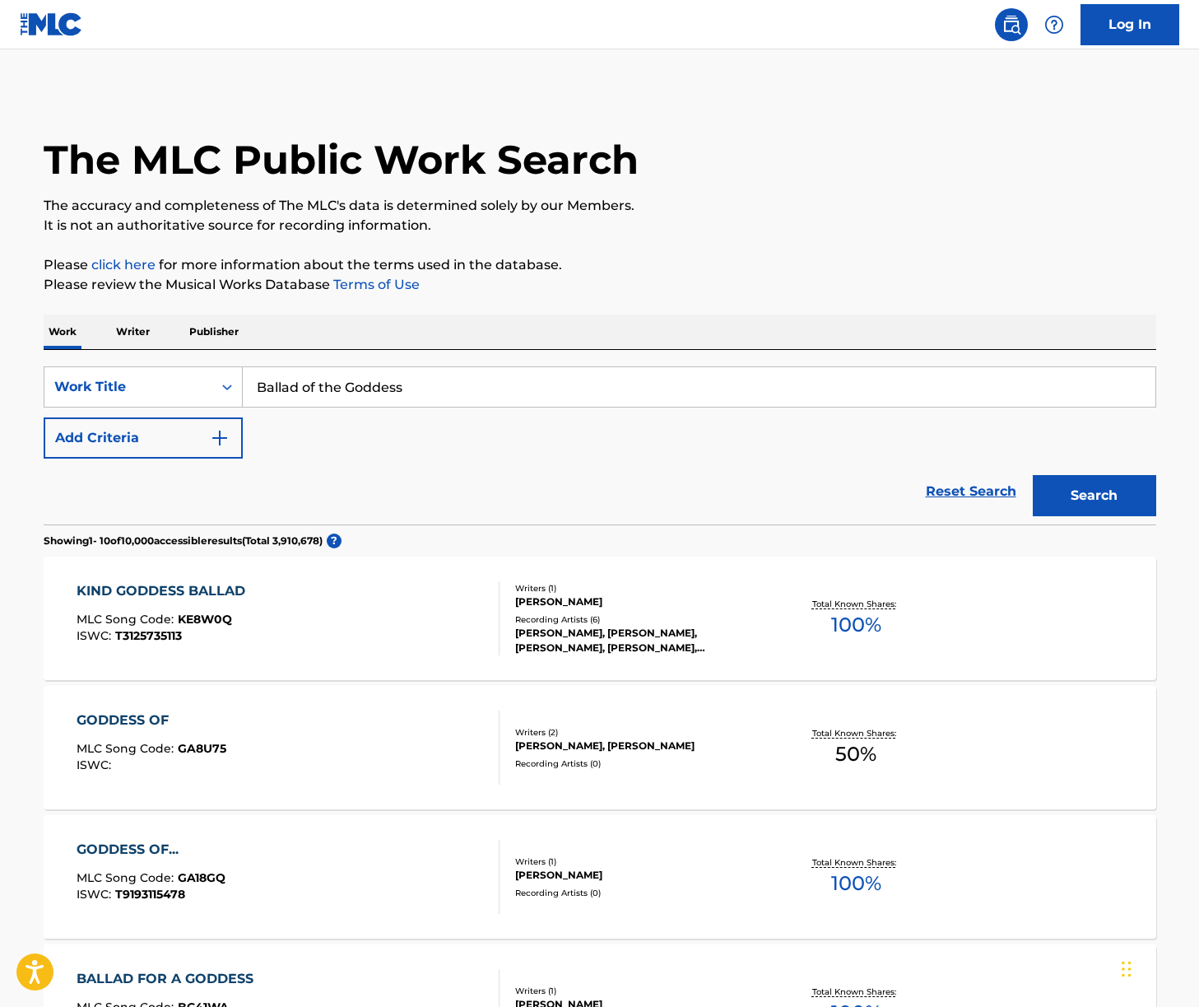
click at [400, 390] on input "Ballad of the Goddess" at bounding box center [699, 387] width 913 height 40
type input "x_x"
click at [1033, 475] on button "Search" at bounding box center [1094, 495] width 123 height 41
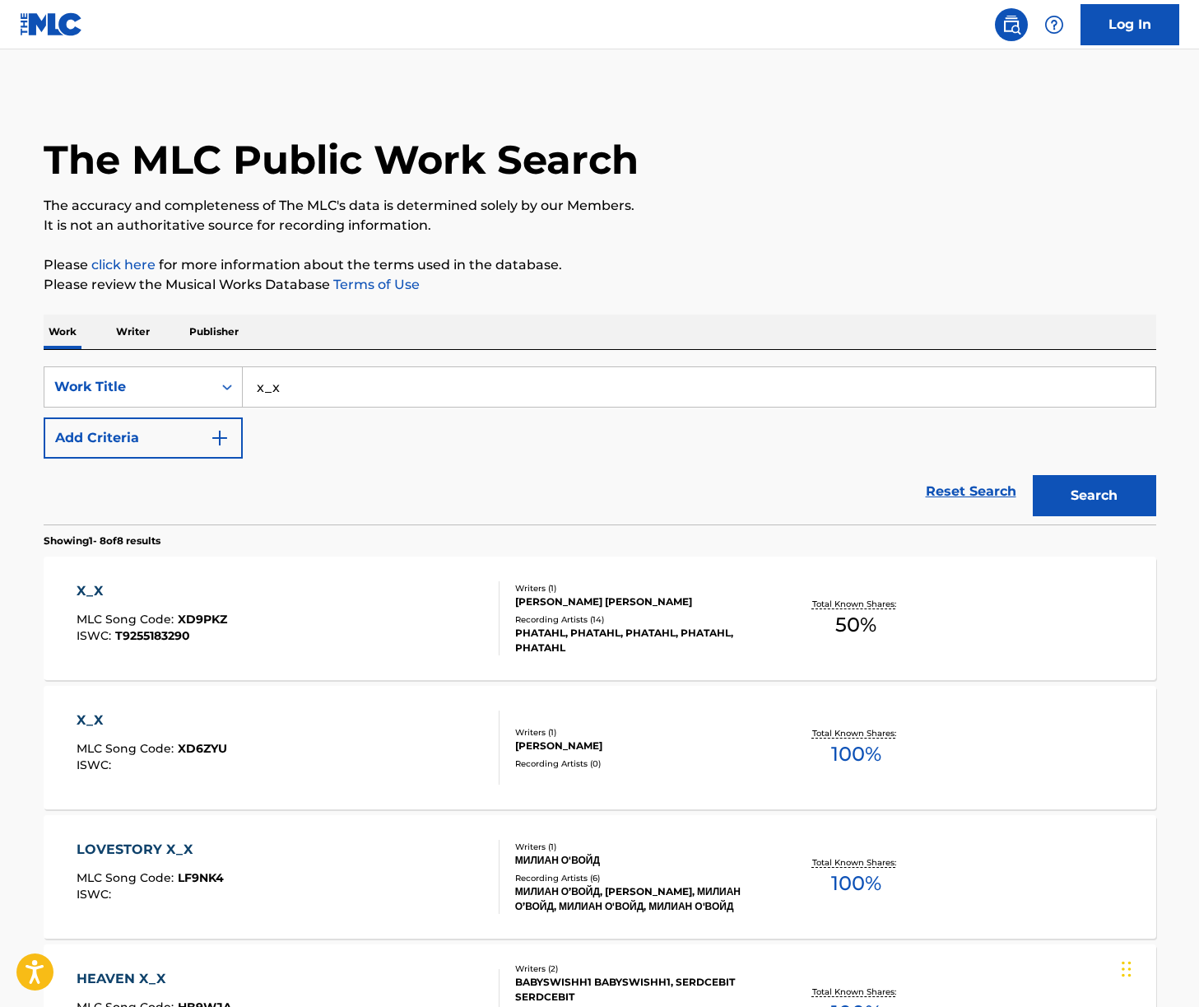
click at [308, 610] on div "X_X MLC Song Code : XD9PKZ ISWC : T9255183290" at bounding box center [288, 618] width 423 height 74
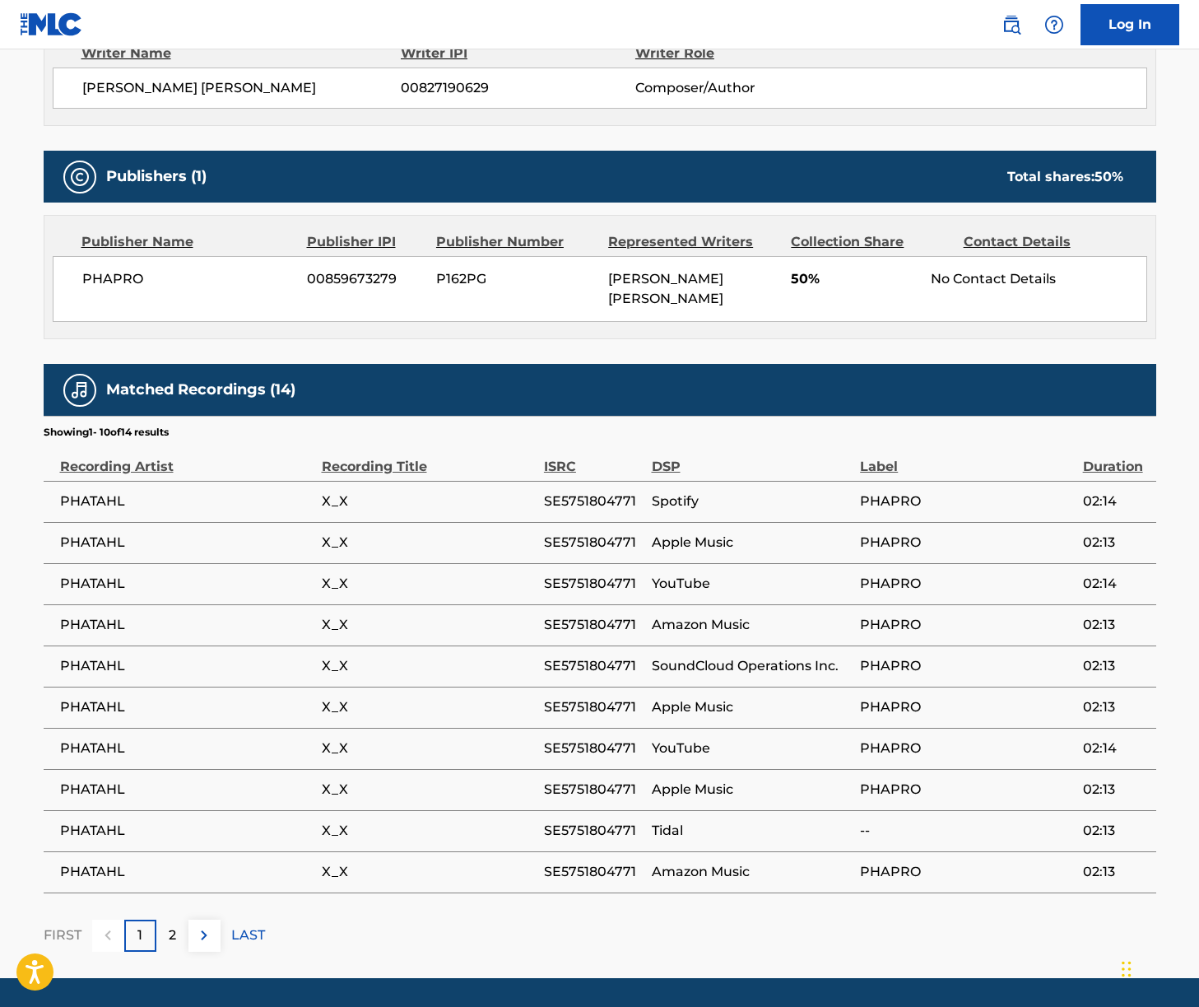
scroll to position [666, 0]
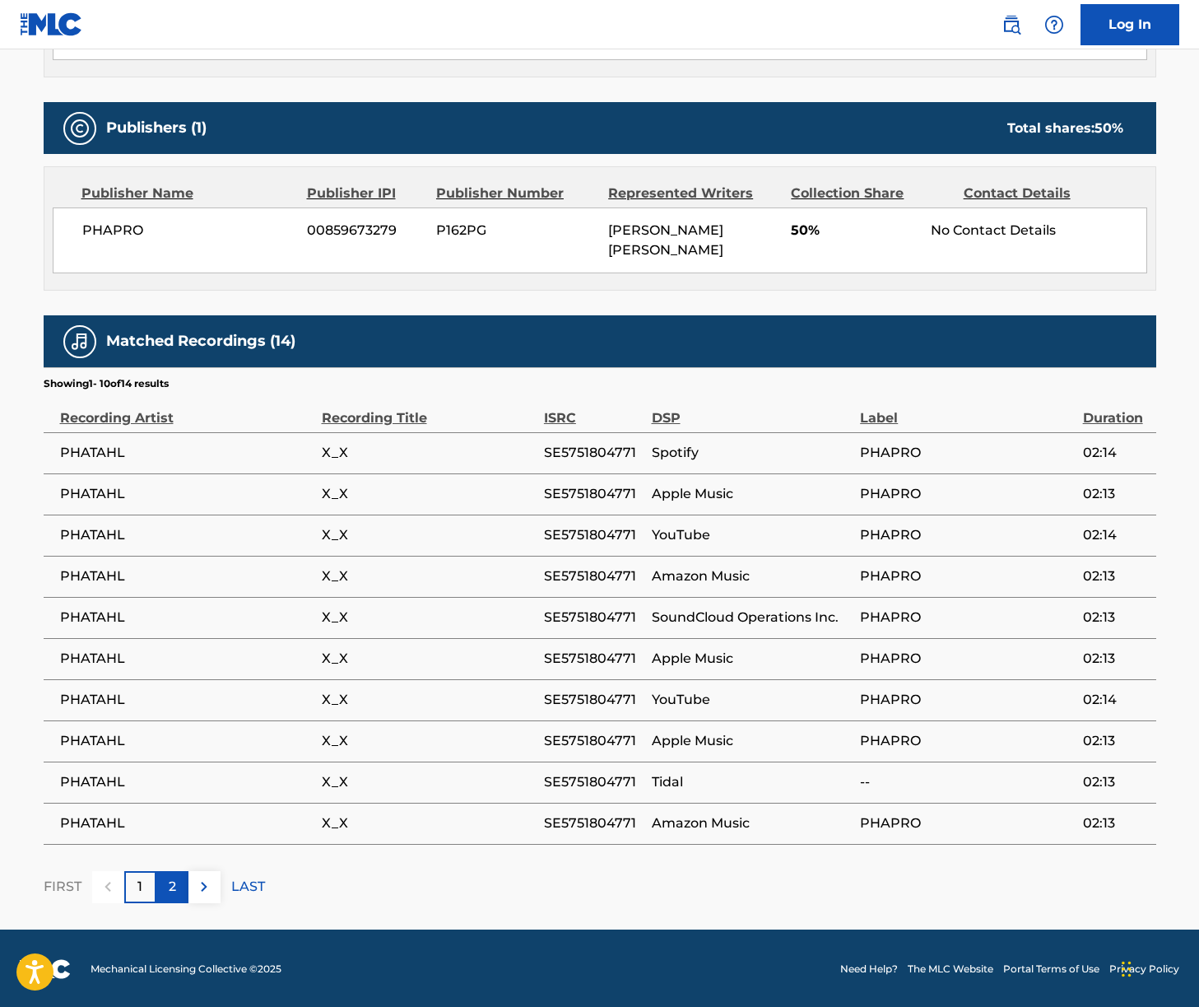
click at [169, 882] on p "2" at bounding box center [172, 887] width 7 height 20
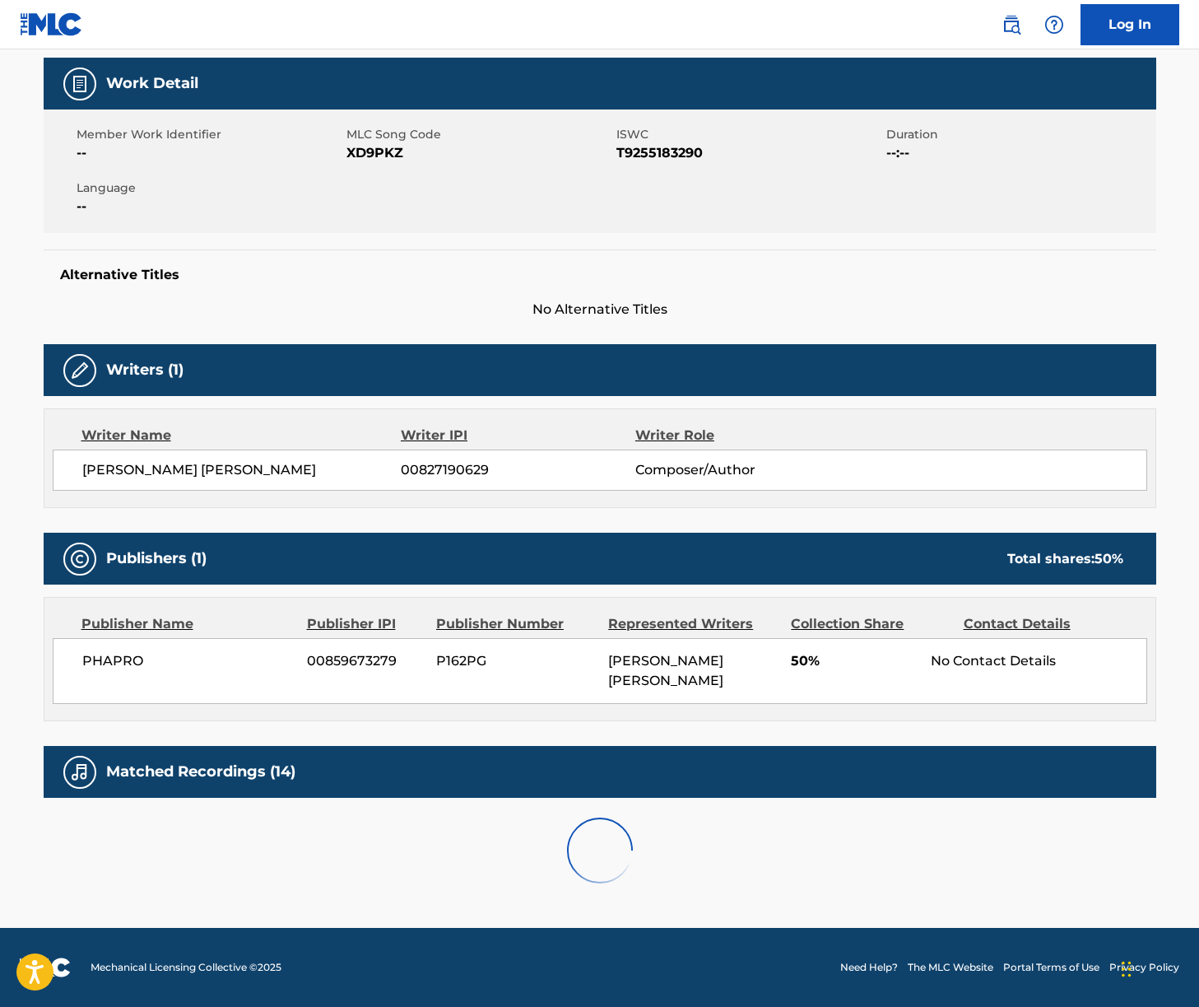
scroll to position [419, 0]
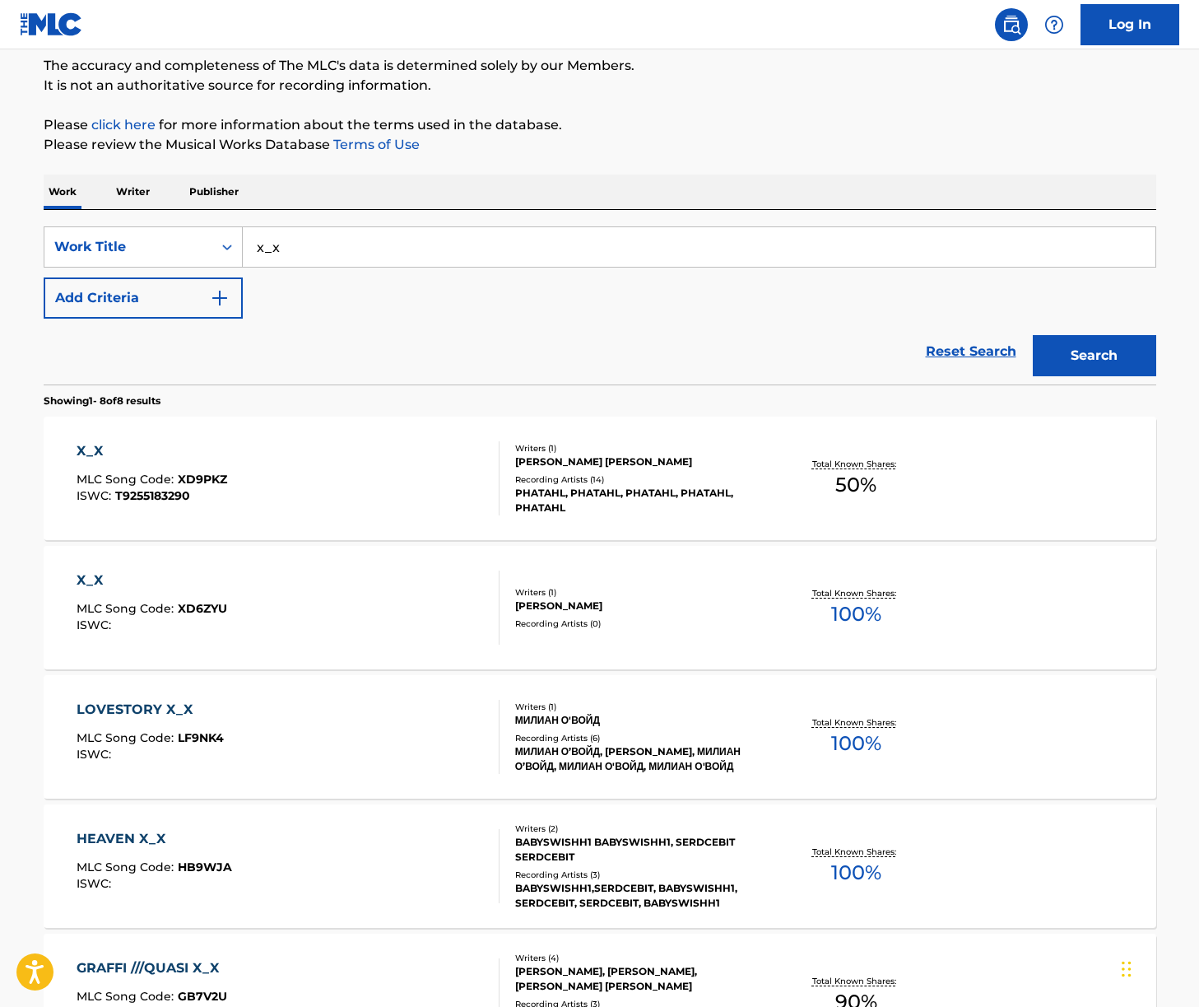
scroll to position [301, 0]
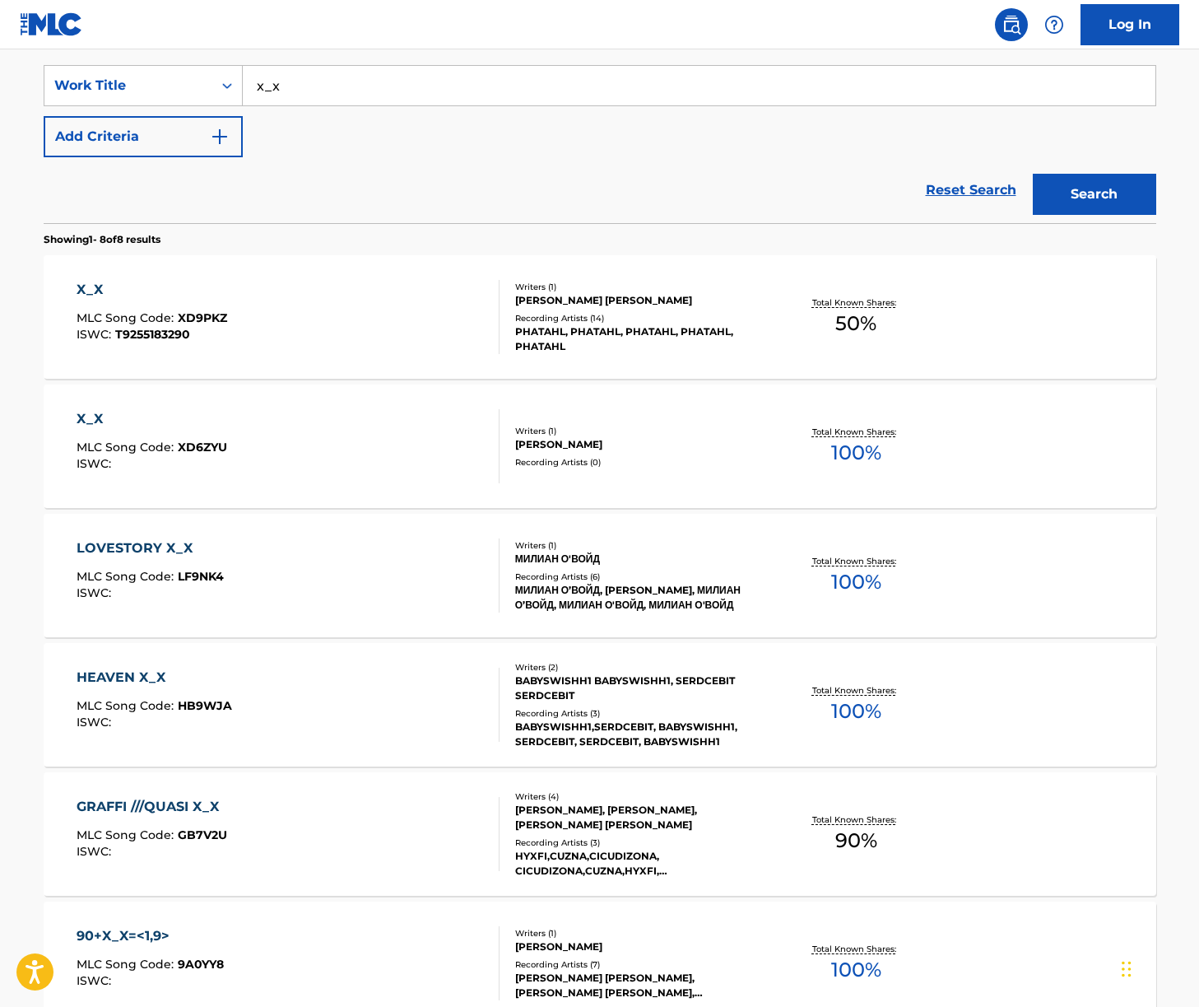
click at [338, 566] on div "LOVESTORY X_X MLC Song Code : LF9NK4 ISWC :" at bounding box center [288, 575] width 423 height 74
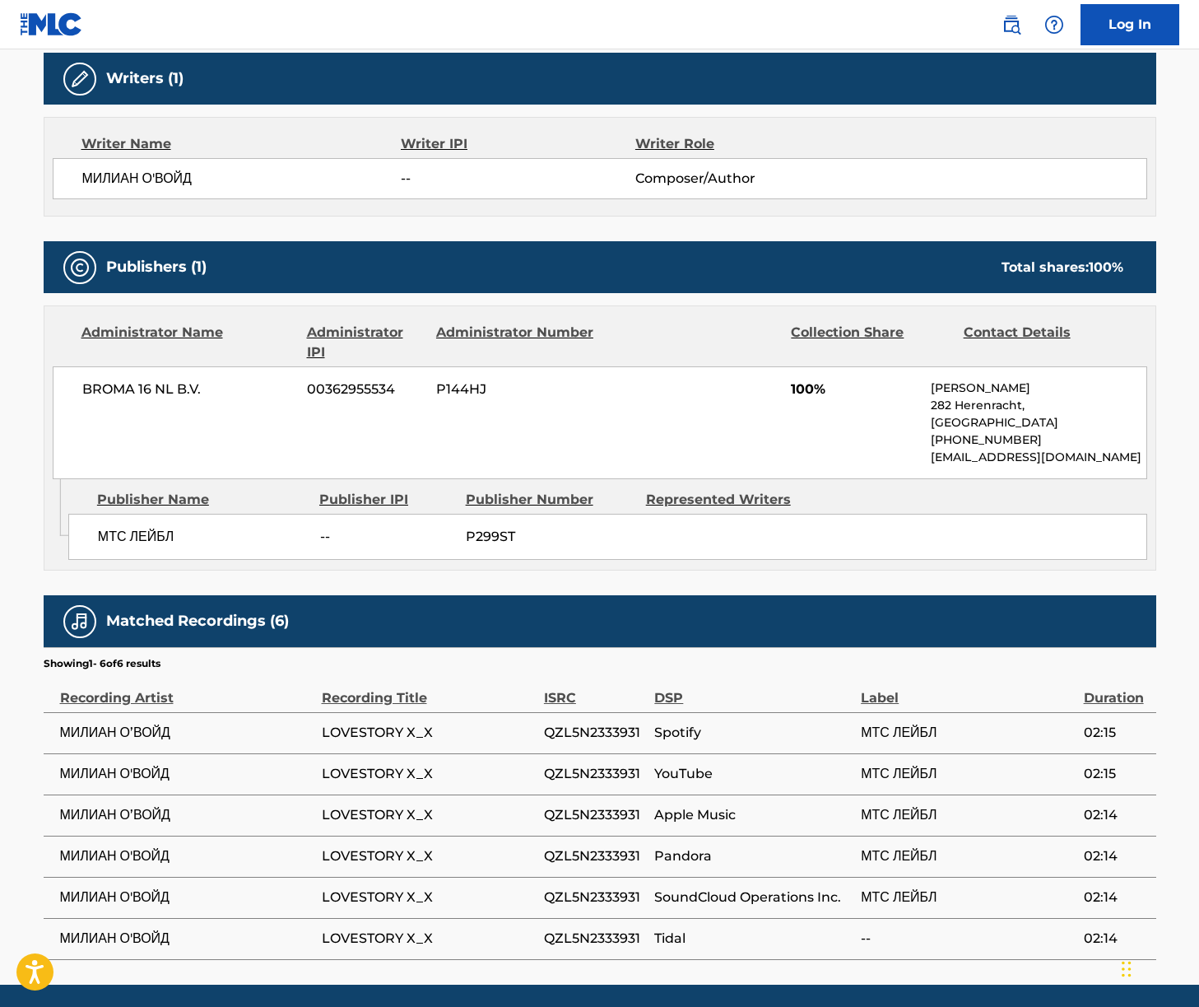
scroll to position [582, 0]
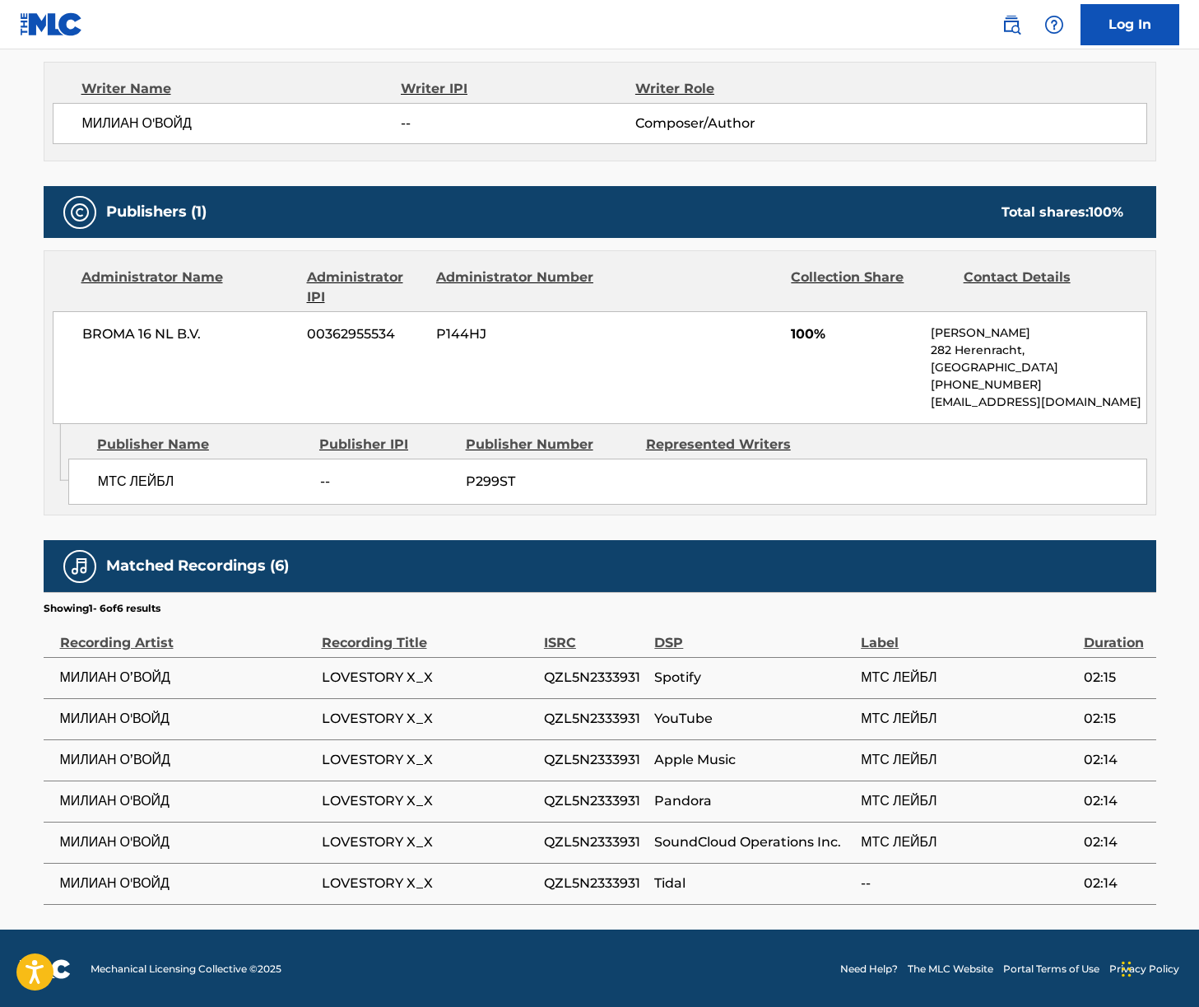
click at [91, 676] on span "МИЛИАН О’ВОЙД" at bounding box center [187, 678] width 254 height 20
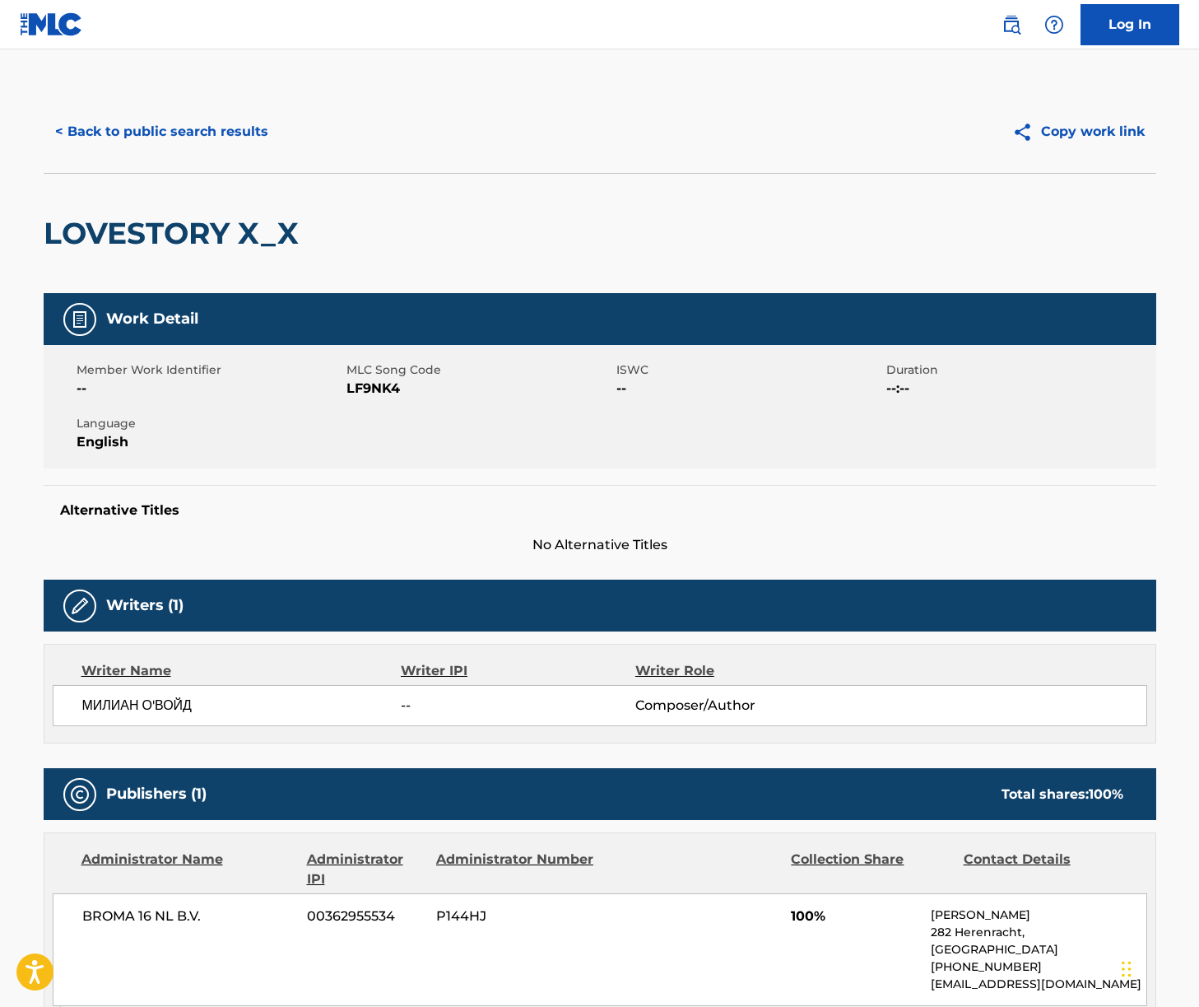
click at [178, 92] on div "< Back to public search results Copy work link" at bounding box center [600, 132] width 1113 height 82
click at [174, 135] on button "< Back to public search results" at bounding box center [162, 131] width 236 height 41
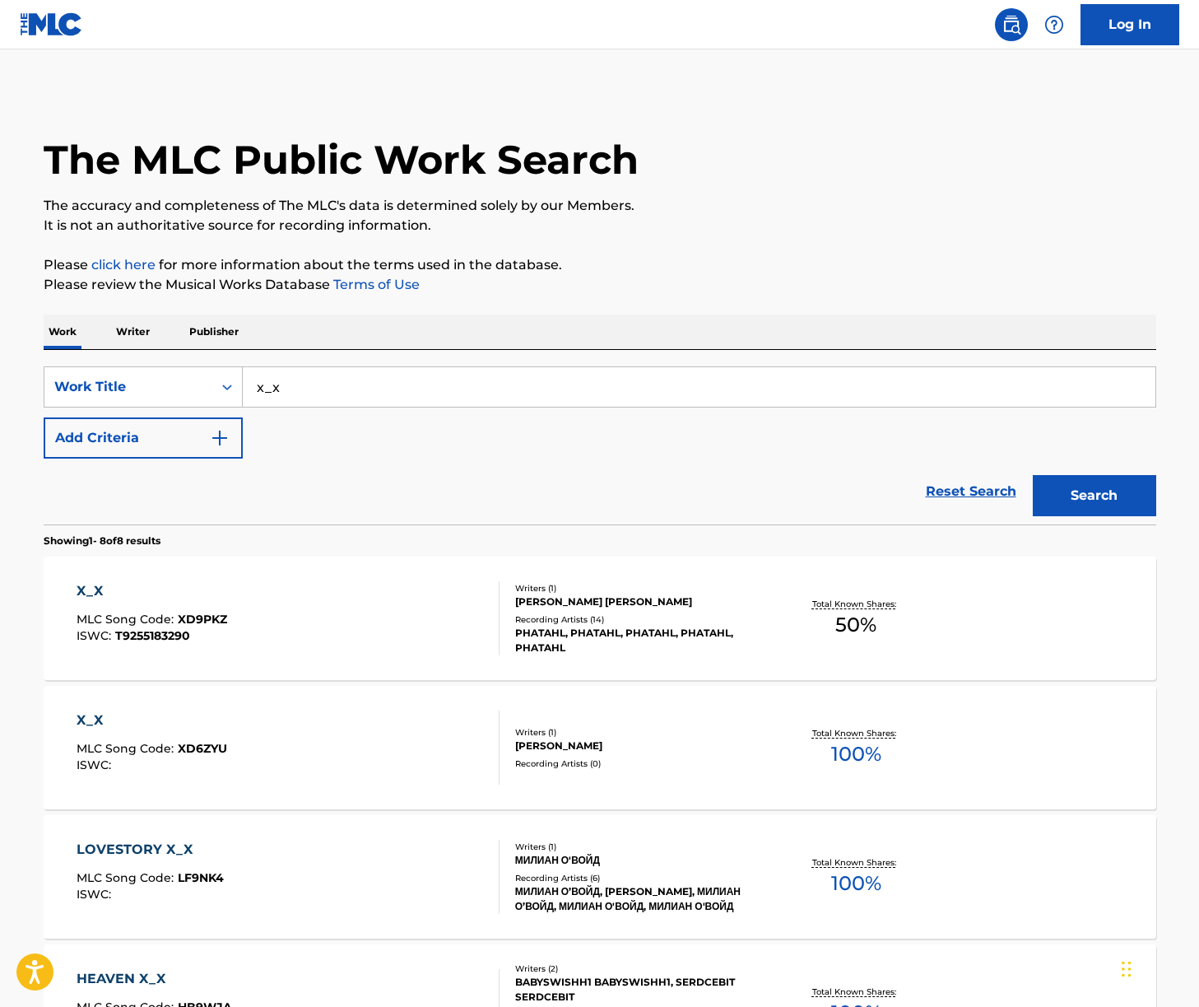
click at [339, 391] on input "x_x" at bounding box center [699, 387] width 913 height 40
paste input "[PERSON_NAME]"
type input "[PERSON_NAME]"
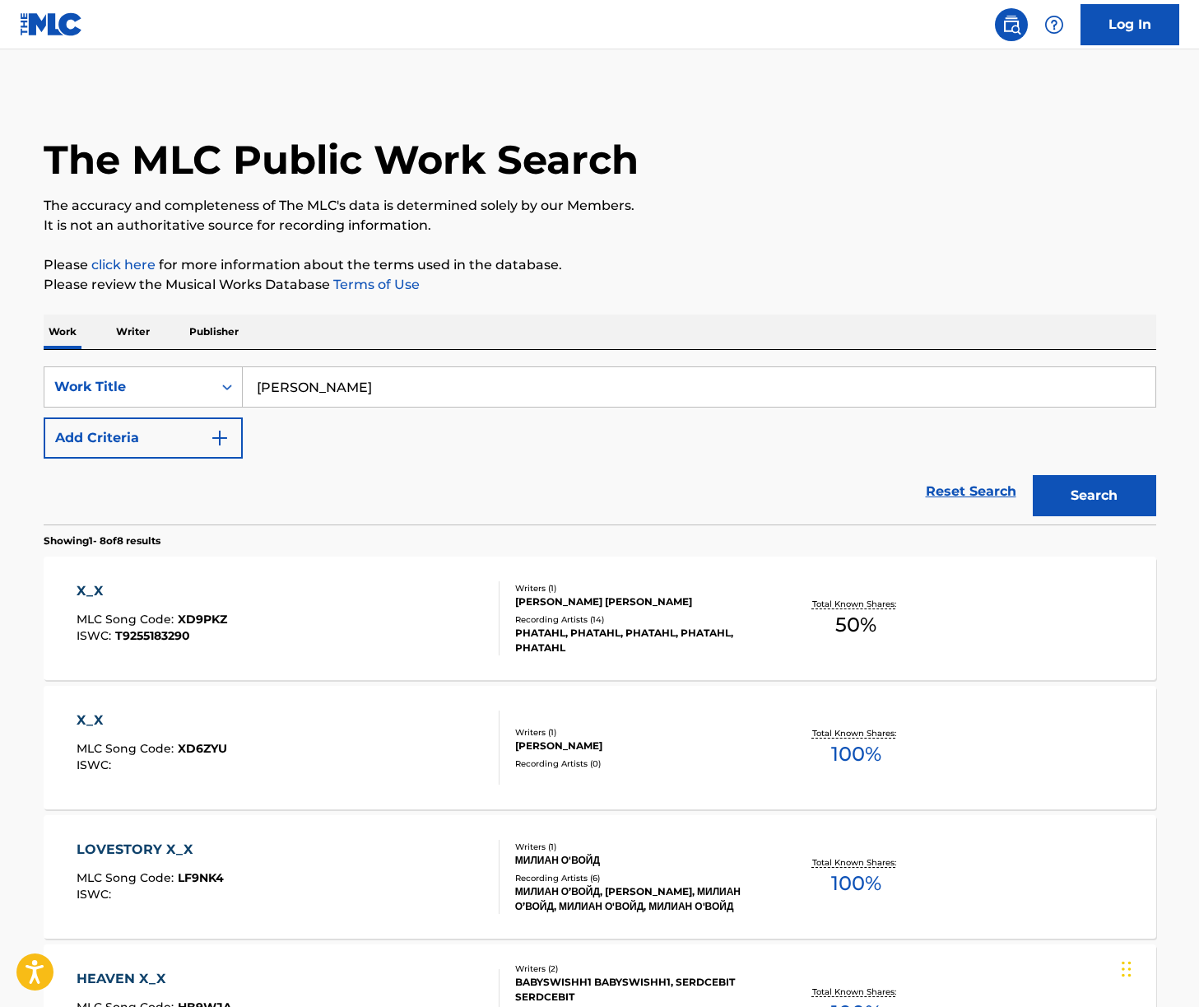
click at [146, 333] on p "Writer" at bounding box center [133, 331] width 44 height 35
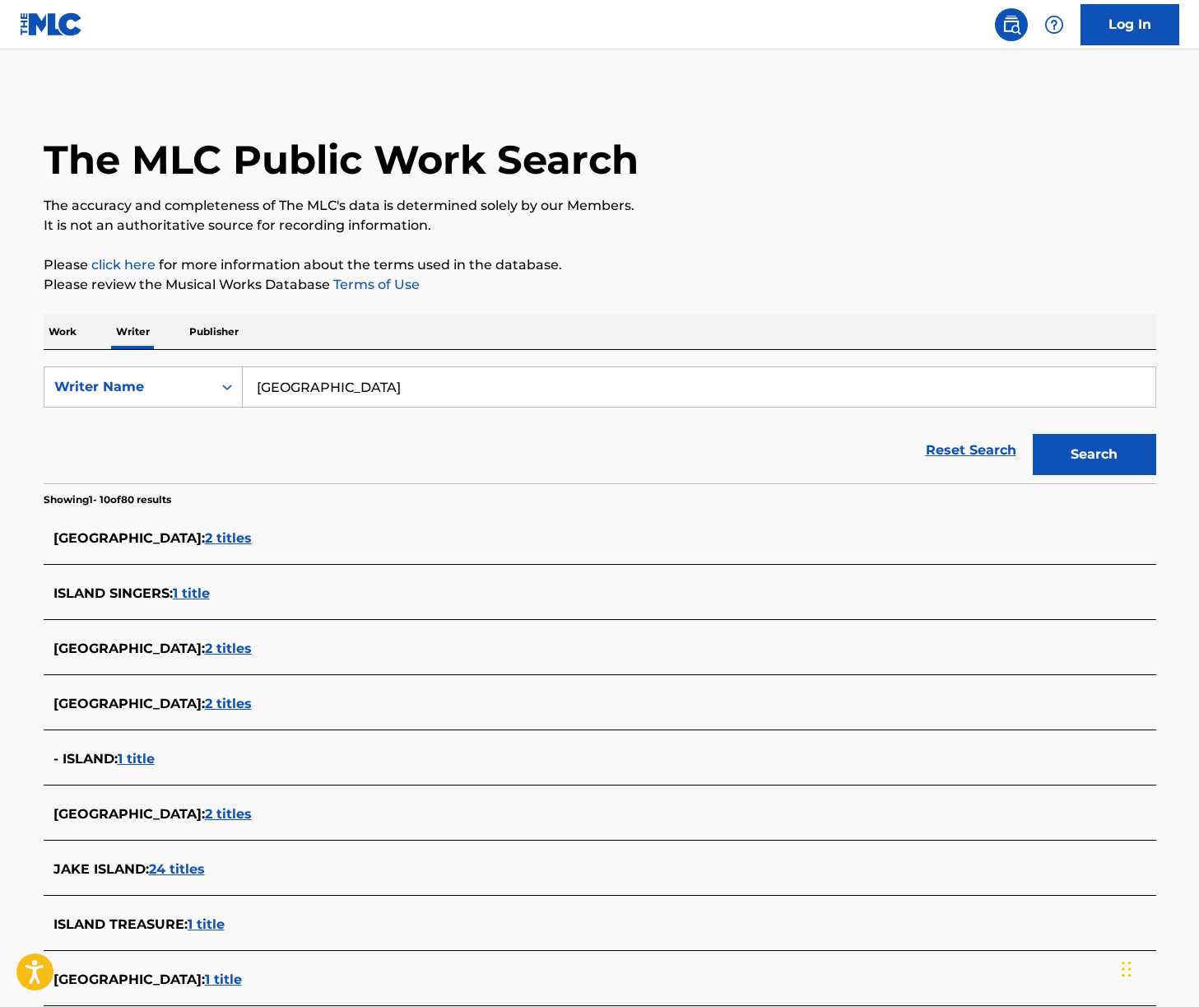
click at [347, 384] on input "[GEOGRAPHIC_DATA]" at bounding box center [699, 387] width 913 height 40
paste input "[PERSON_NAME]"
type input "[PERSON_NAME]"
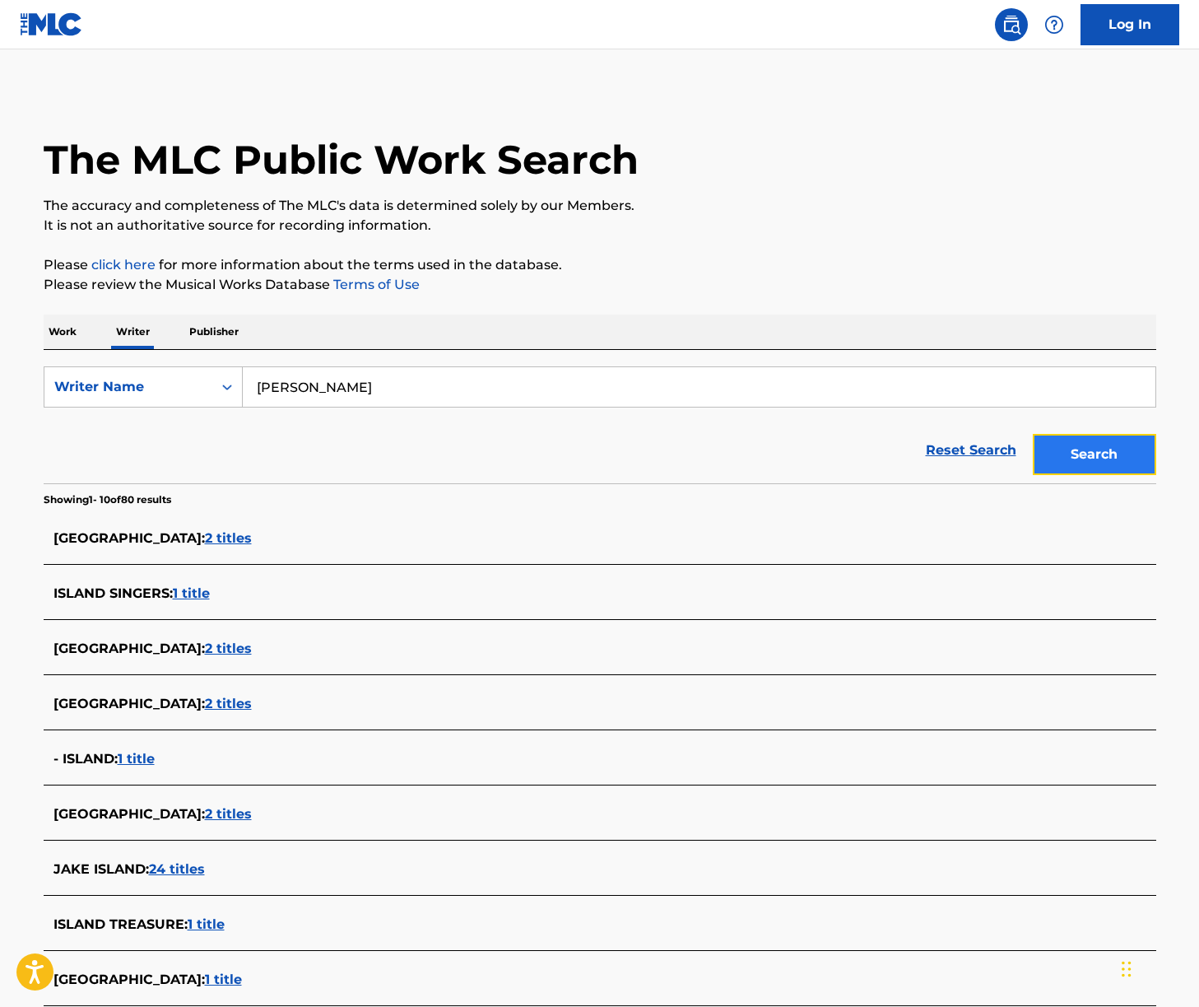
click at [1038, 436] on button "Search" at bounding box center [1094, 454] width 123 height 41
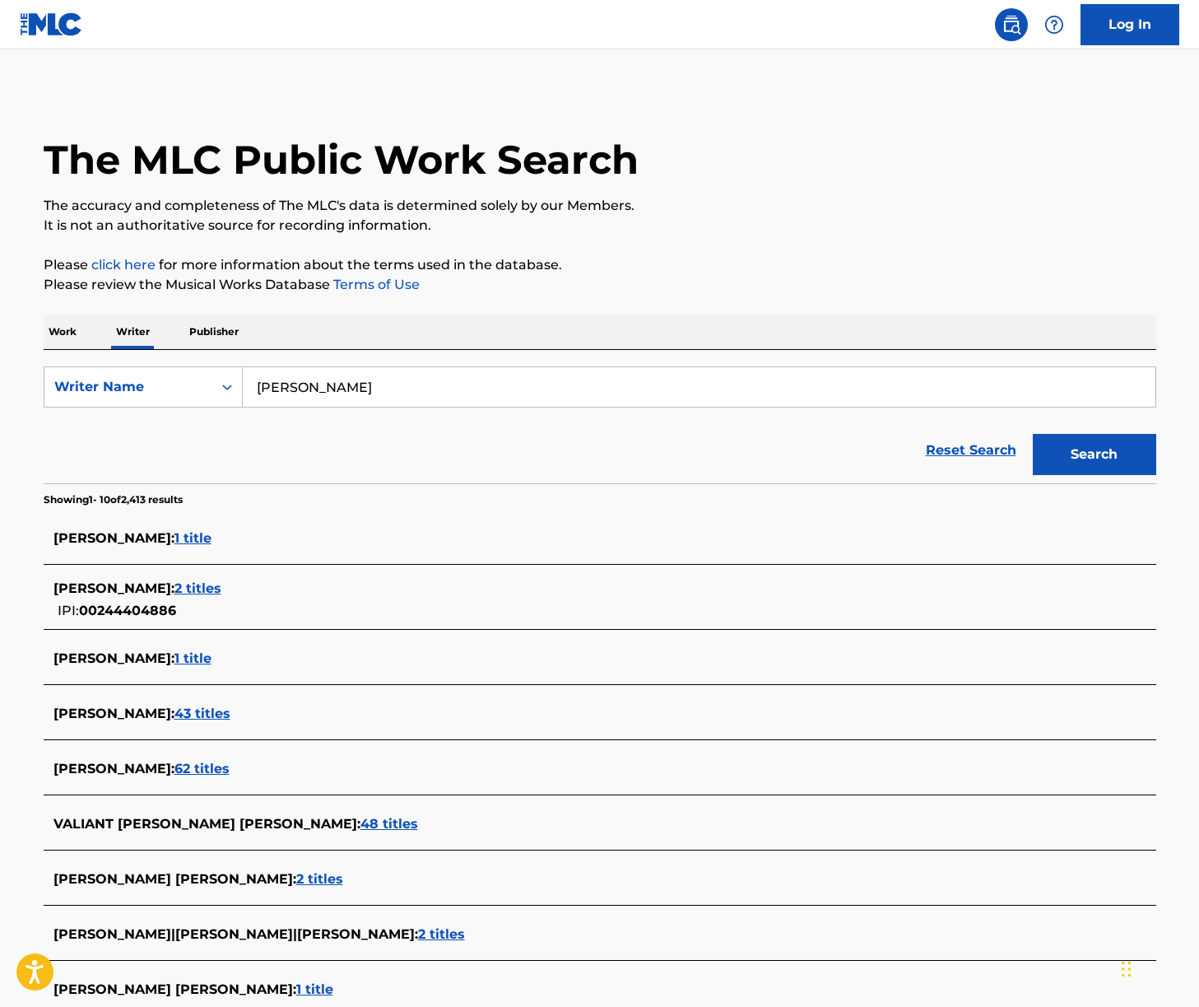
click at [55, 328] on p "Work" at bounding box center [63, 331] width 38 height 35
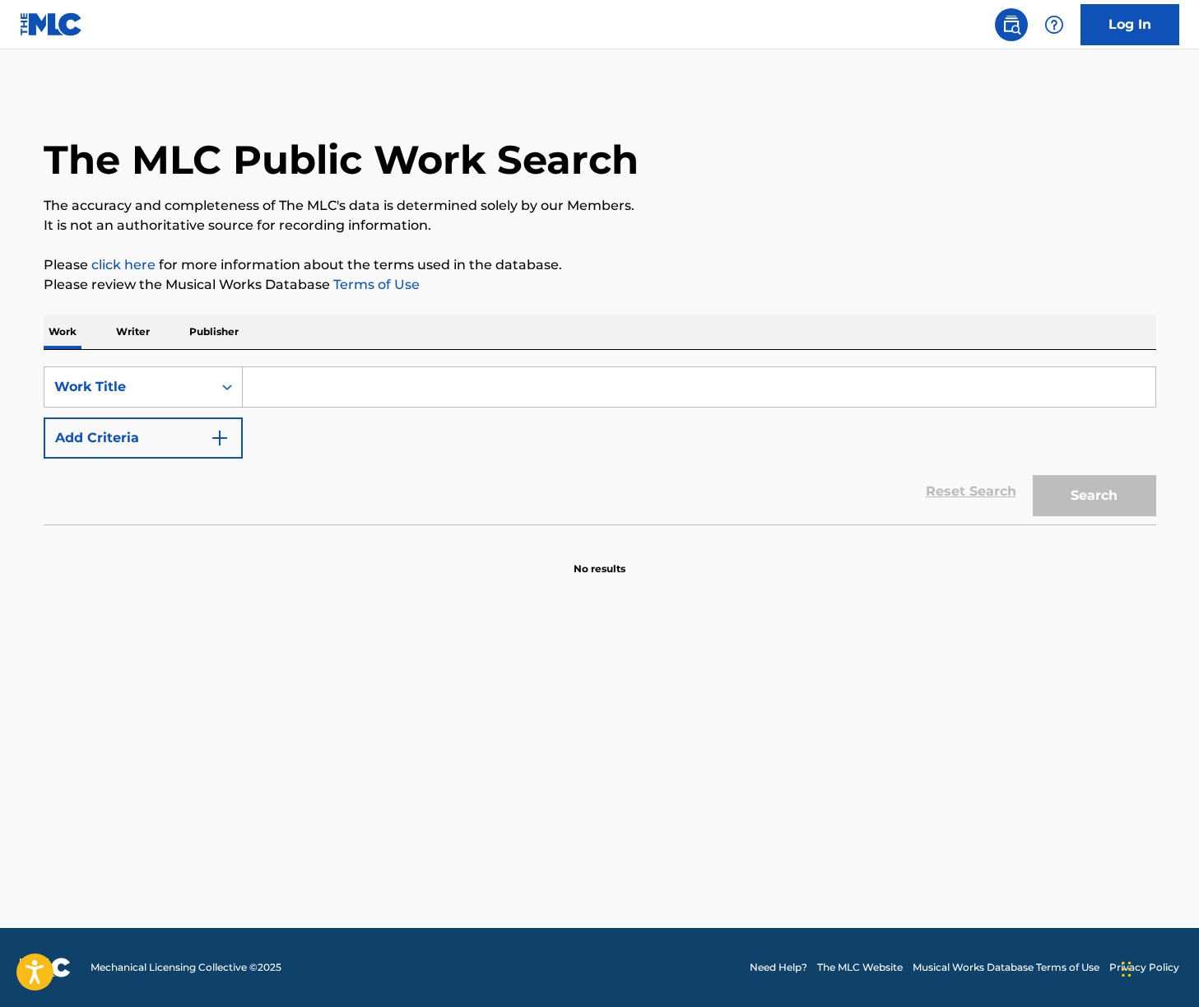
click at [348, 399] on input "Search Form" at bounding box center [699, 387] width 913 height 40
paste input "For Your Love"
type input "For Your Love"
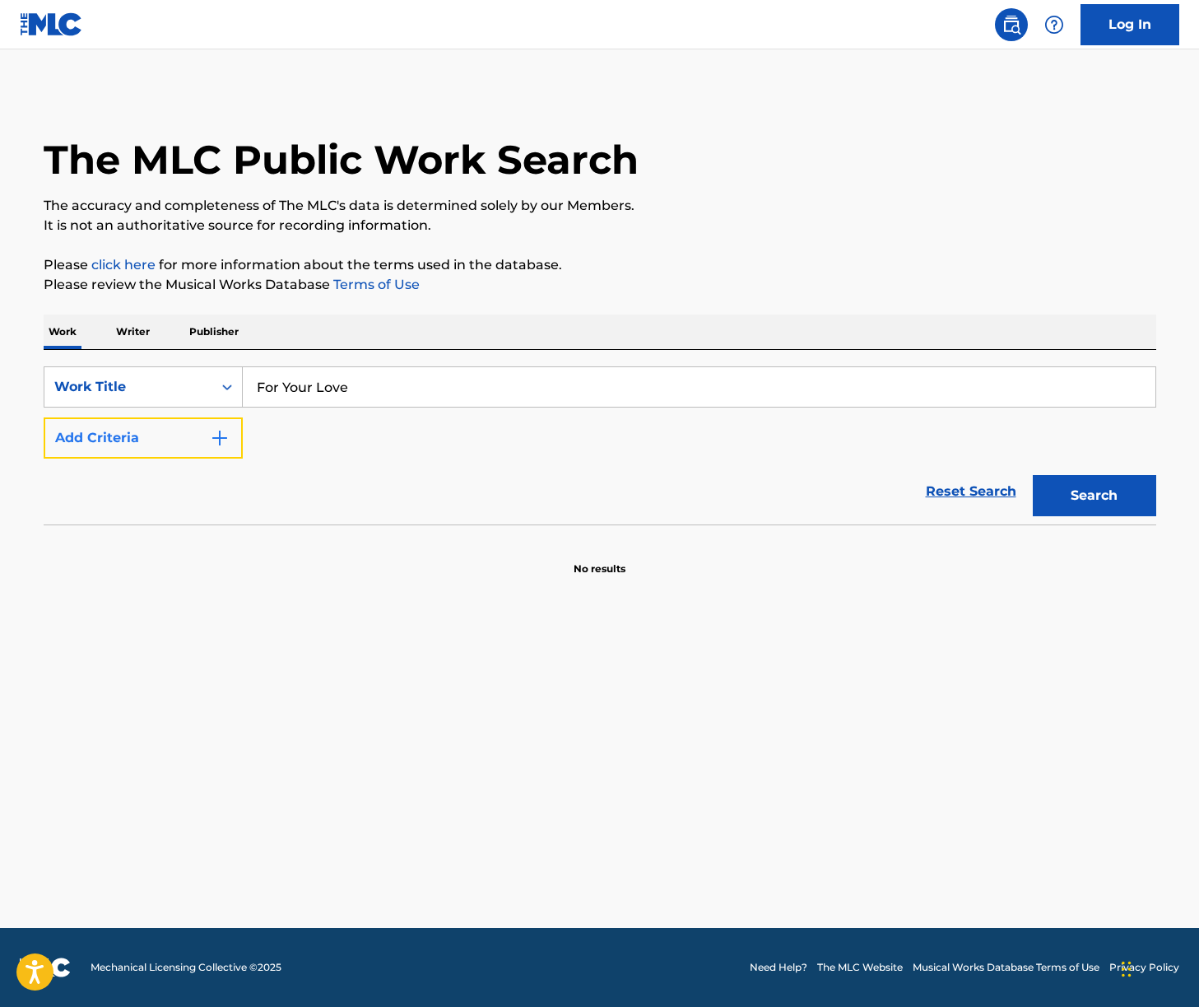
click at [172, 439] on button "Add Criteria" at bounding box center [143, 437] width 199 height 41
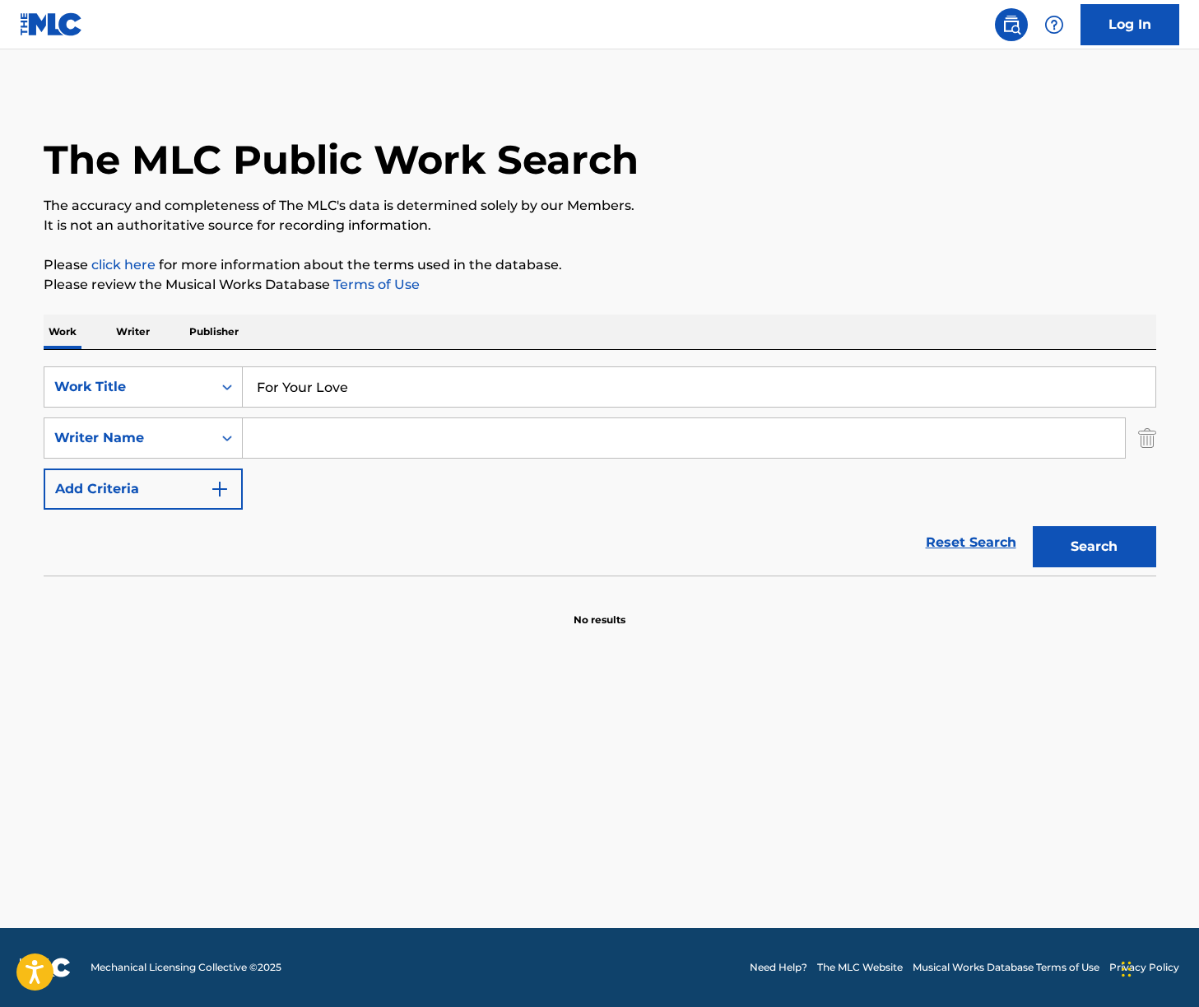
click at [342, 442] on input "Search Form" at bounding box center [684, 438] width 882 height 40
type input "[PERSON_NAME]"
click at [1033, 526] on button "Search" at bounding box center [1094, 546] width 123 height 41
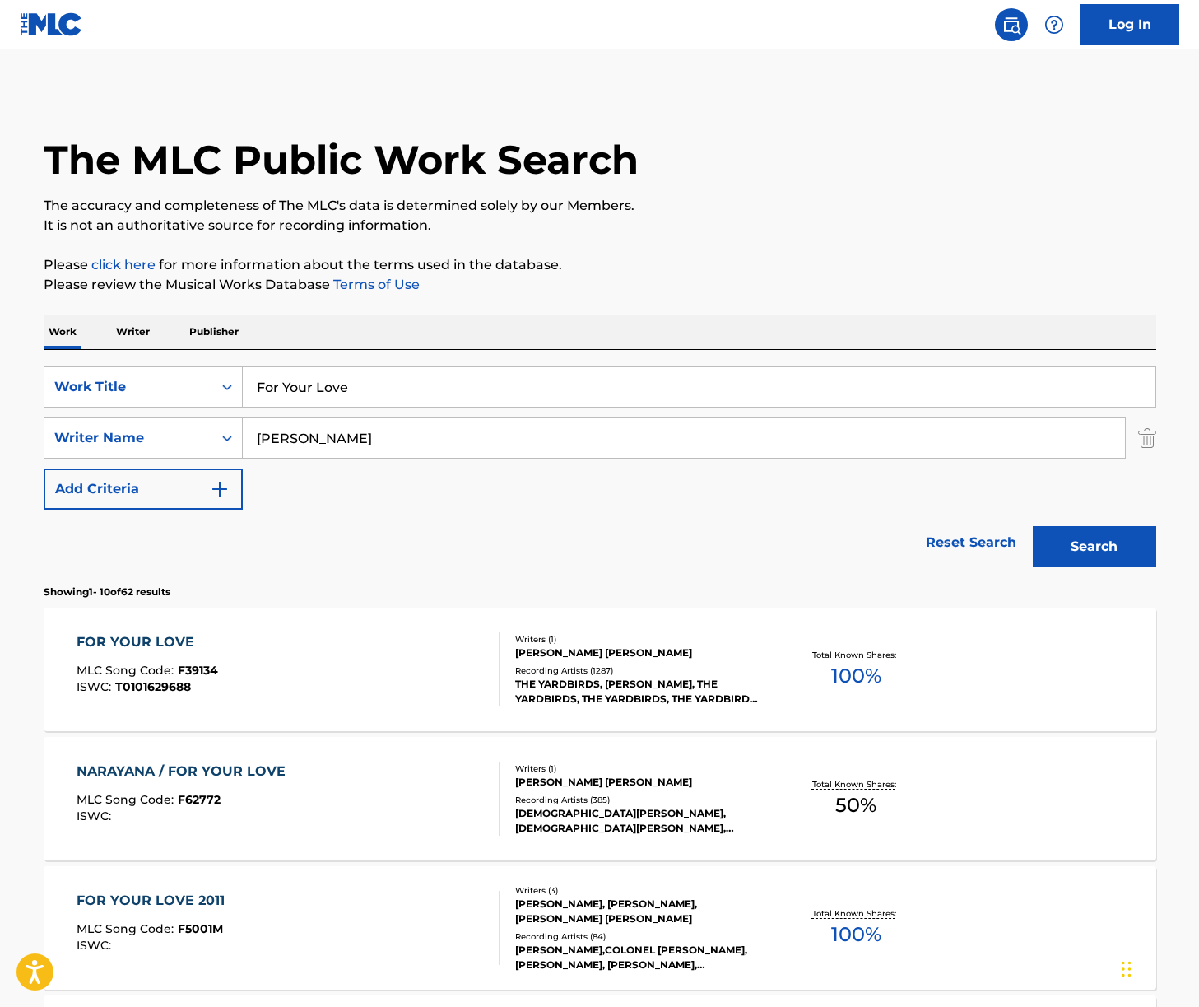
click at [347, 672] on div "FOR YOUR LOVE MLC Song Code : F39134 ISWC : T0101629688" at bounding box center [288, 669] width 423 height 74
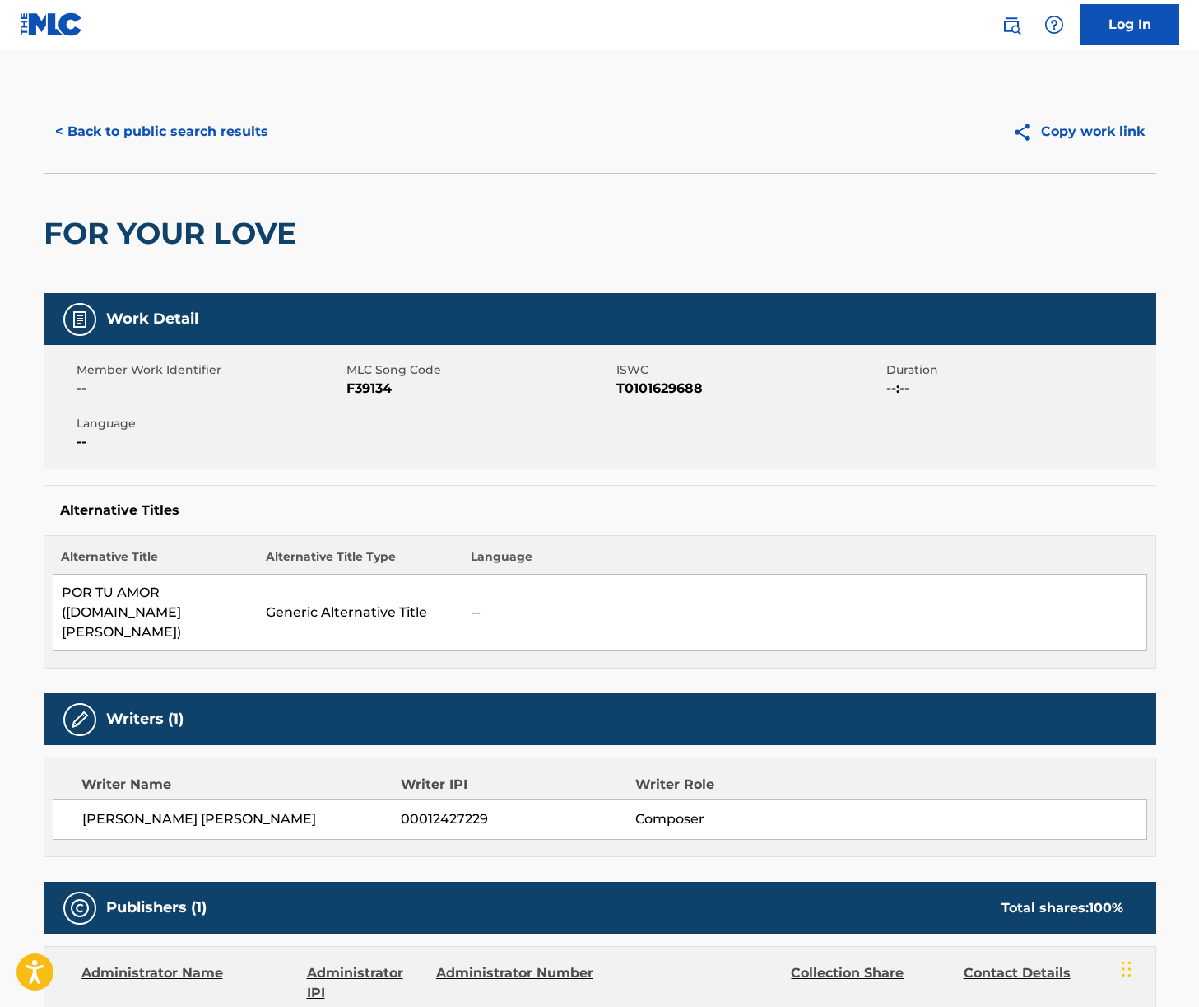
click at [184, 810] on div "[PERSON_NAME] [PERSON_NAME] 00012427229 Composer" at bounding box center [600, 818] width 1095 height 41
drag, startPoint x: 184, startPoint y: 808, endPoint x: 191, endPoint y: 798, distance: 11.9
click at [185, 809] on span "[PERSON_NAME] [PERSON_NAME]" at bounding box center [241, 819] width 319 height 20
click at [193, 809] on span "[PERSON_NAME] [PERSON_NAME]" at bounding box center [241, 819] width 319 height 20
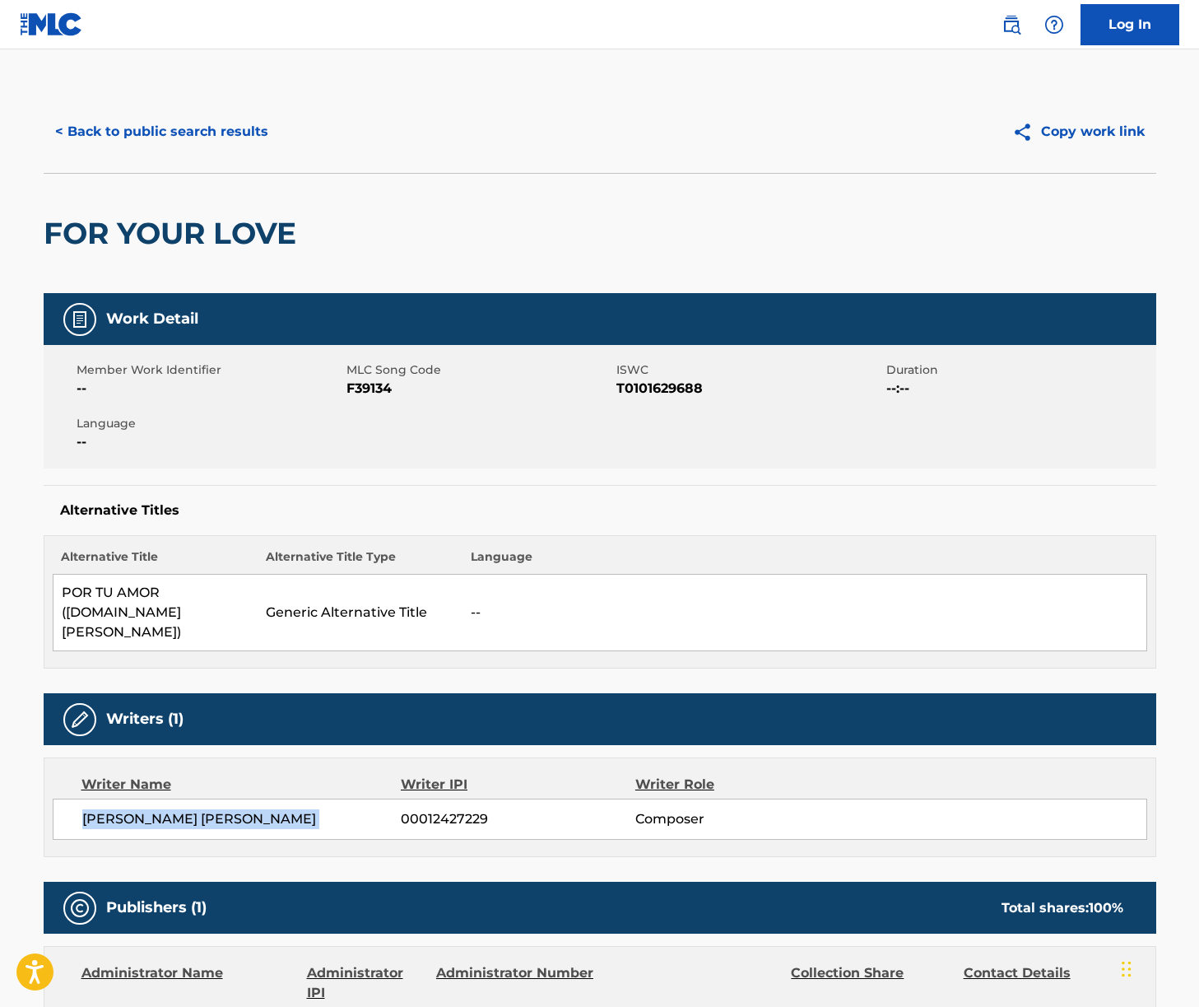
click at [193, 809] on span "[PERSON_NAME] [PERSON_NAME]" at bounding box center [241, 819] width 319 height 20
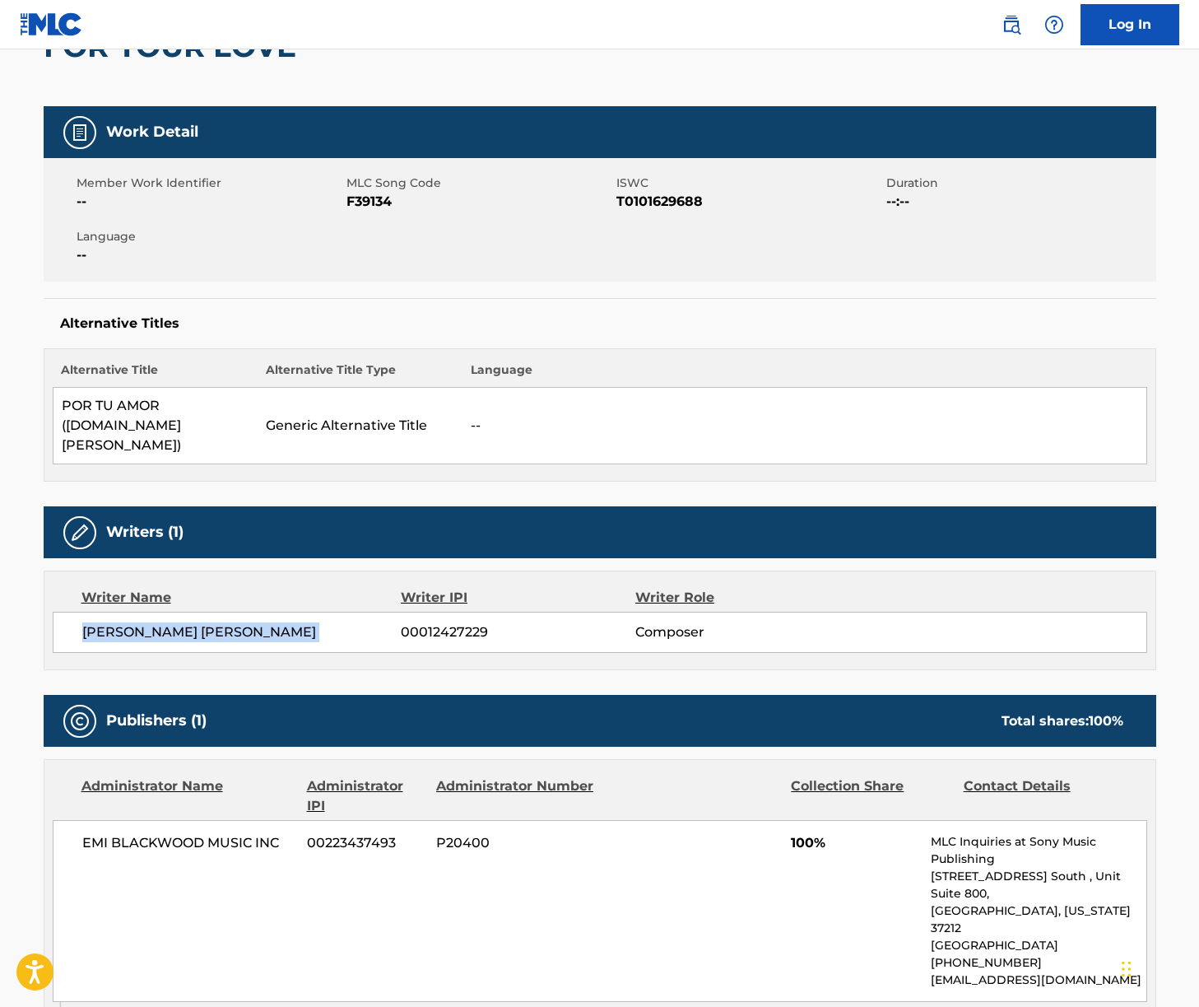
scroll to position [436, 0]
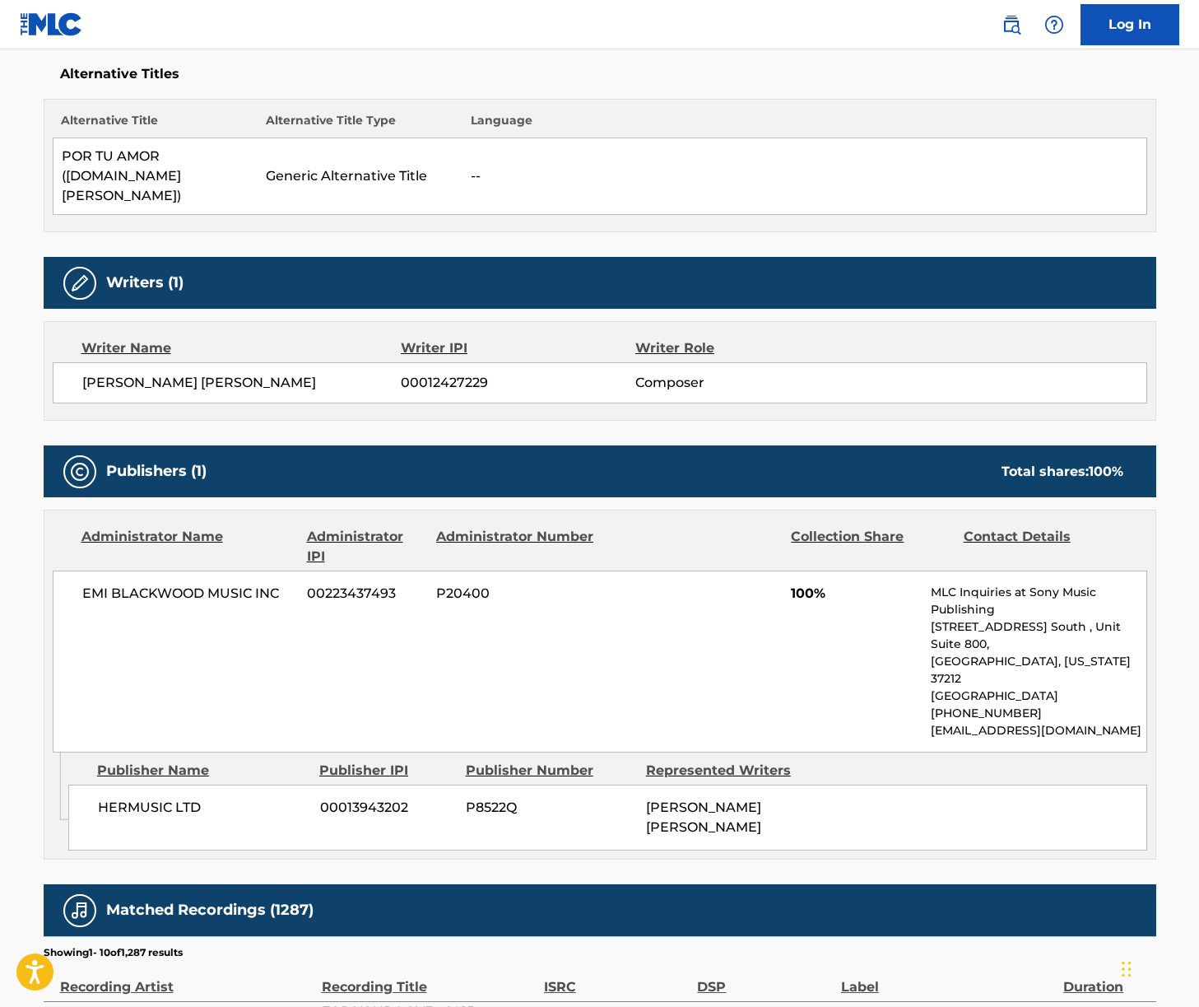
click at [183, 584] on span "EMI BLACKWOOD MUSIC INC" at bounding box center [188, 594] width 213 height 20
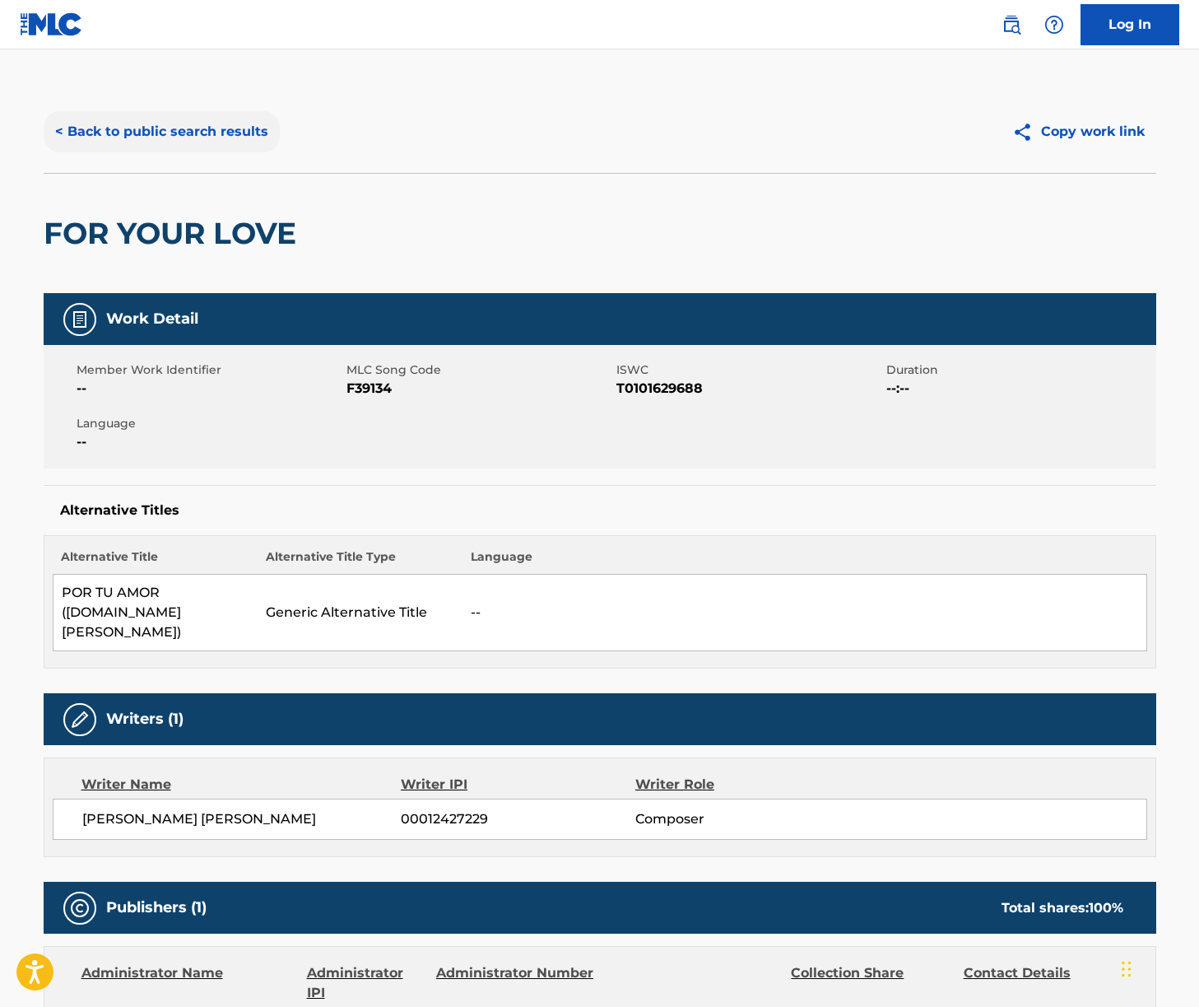
click at [159, 128] on button "< Back to public search results" at bounding box center [162, 131] width 236 height 41
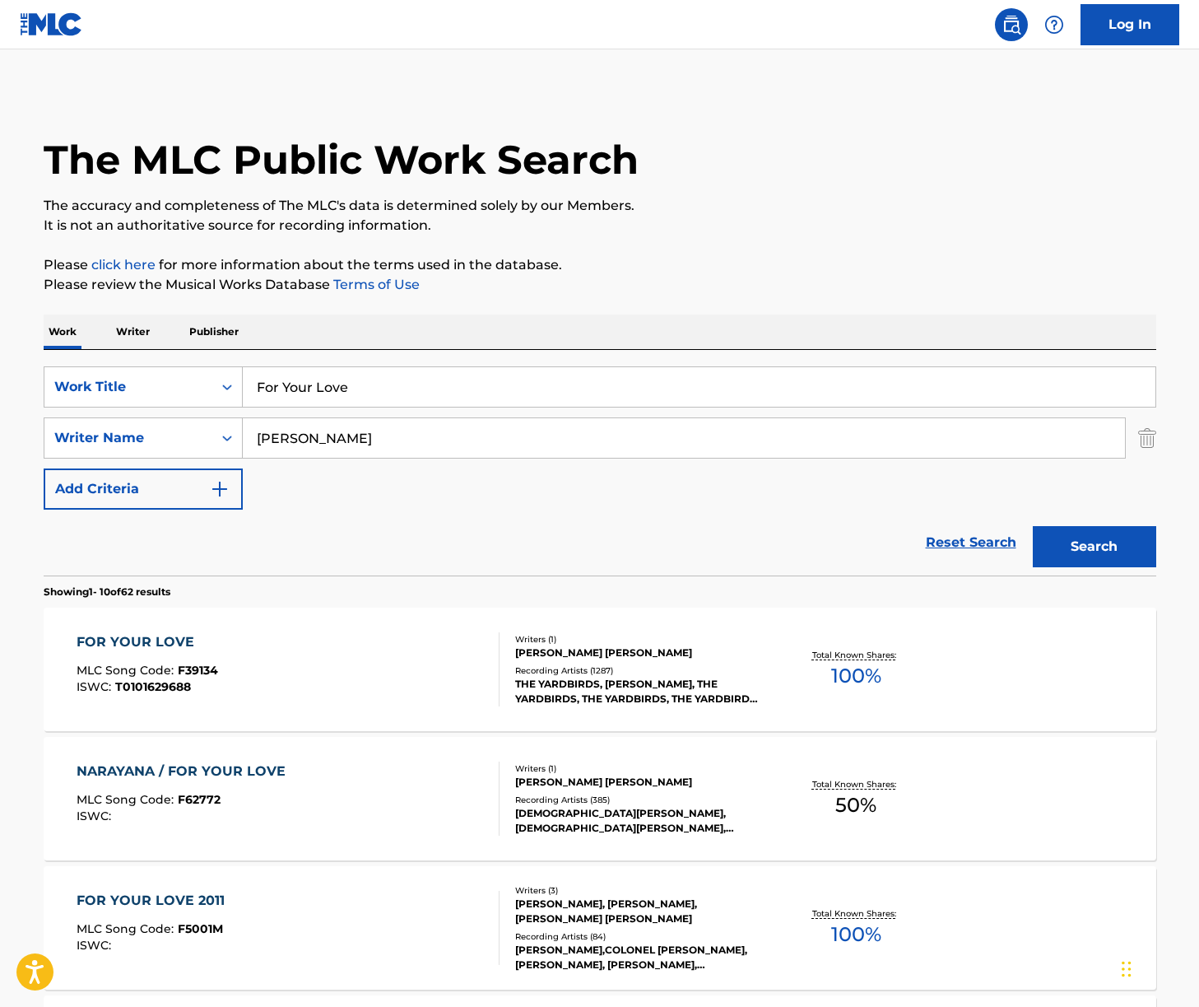
click at [333, 393] on input "For Your Love" at bounding box center [699, 387] width 913 height 40
paste input "Firelink Shrine"
click at [408, 399] on input "For Your LoFirelink Shrineve" at bounding box center [699, 387] width 913 height 40
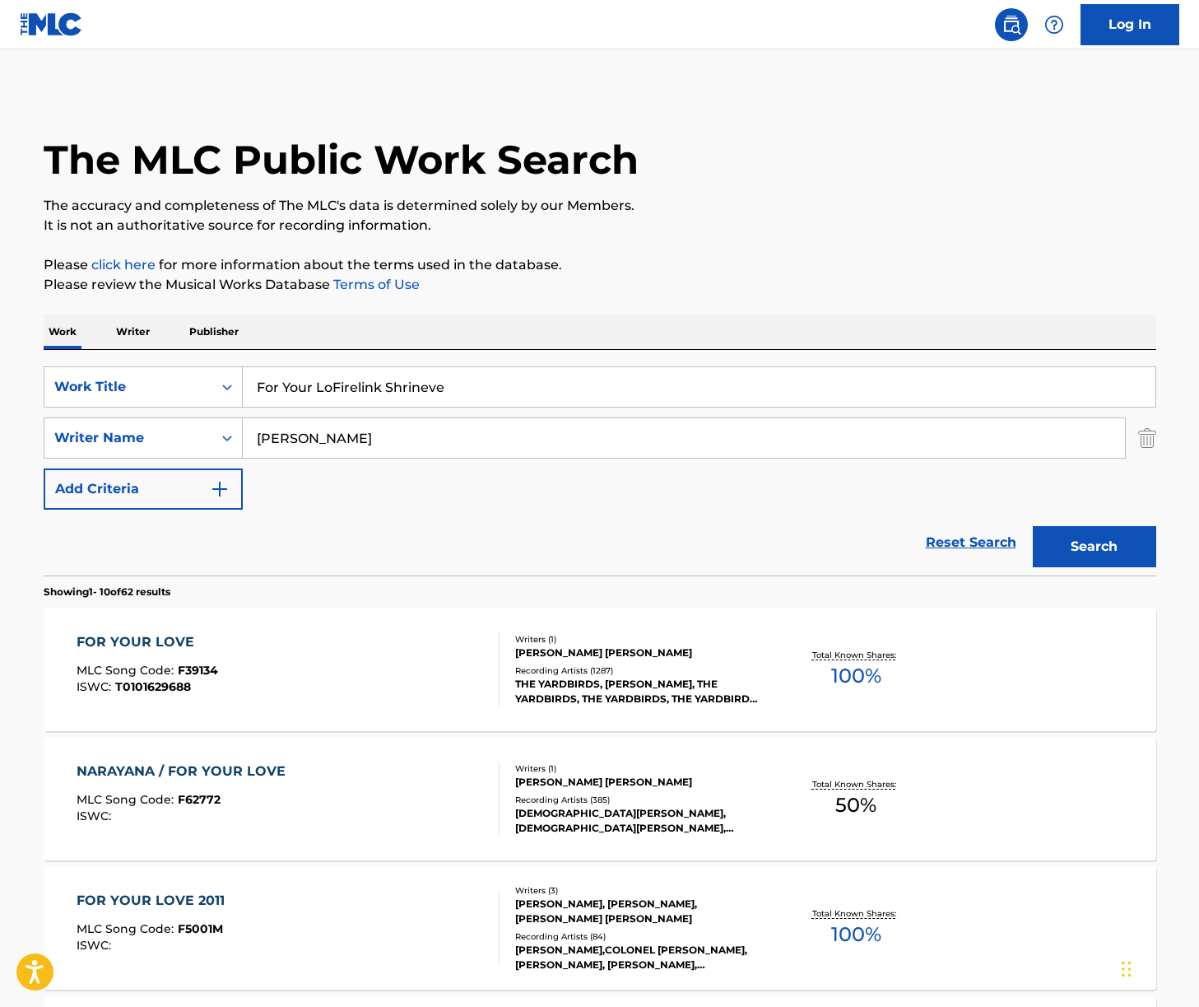
click at [408, 399] on input "For Your LoFirelink Shrineve" at bounding box center [699, 387] width 913 height 40
paste input "irelink Shrin"
type input "Firelink Shrine"
click at [422, 438] on input "[PERSON_NAME]" at bounding box center [684, 438] width 882 height 40
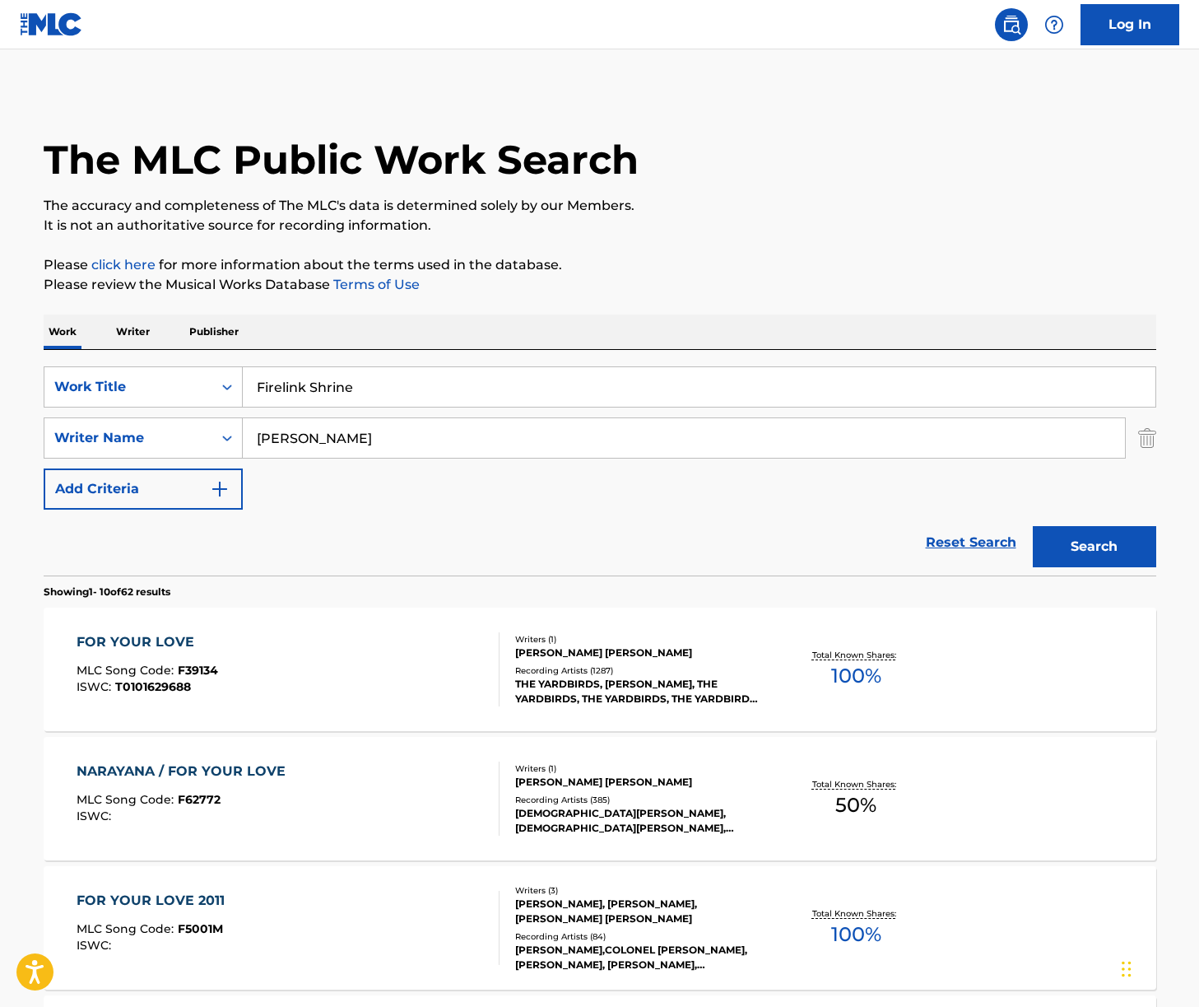
click at [422, 438] on input "[PERSON_NAME]" at bounding box center [684, 438] width 882 height 40
click at [1033, 526] on button "Search" at bounding box center [1094, 546] width 123 height 41
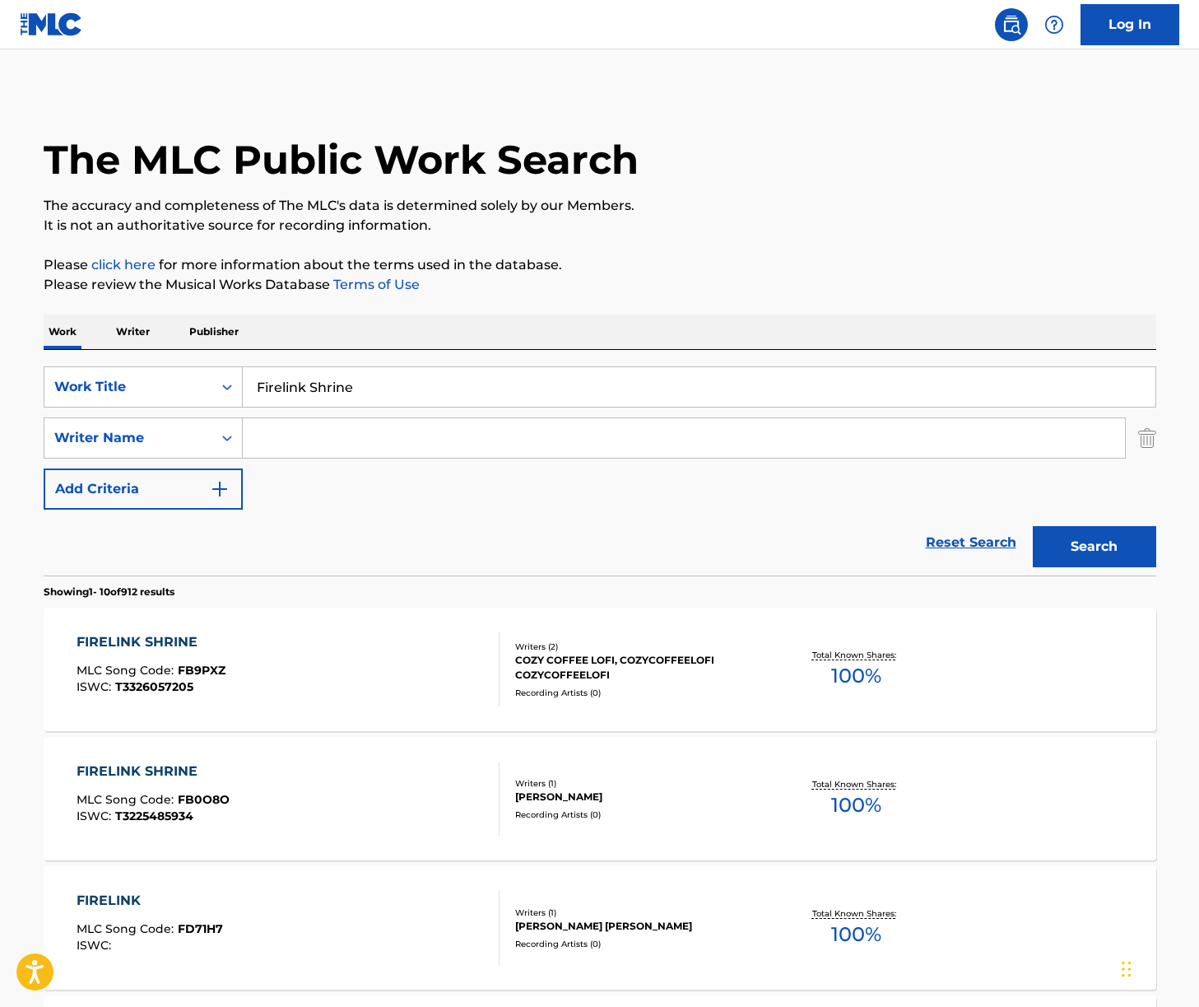
click at [307, 652] on div "FIRELINK SHRINE MLC Song Code : FB9PXZ ISWC : T3326057205" at bounding box center [288, 669] width 423 height 74
click at [148, 343] on p "Writer" at bounding box center [133, 331] width 44 height 35
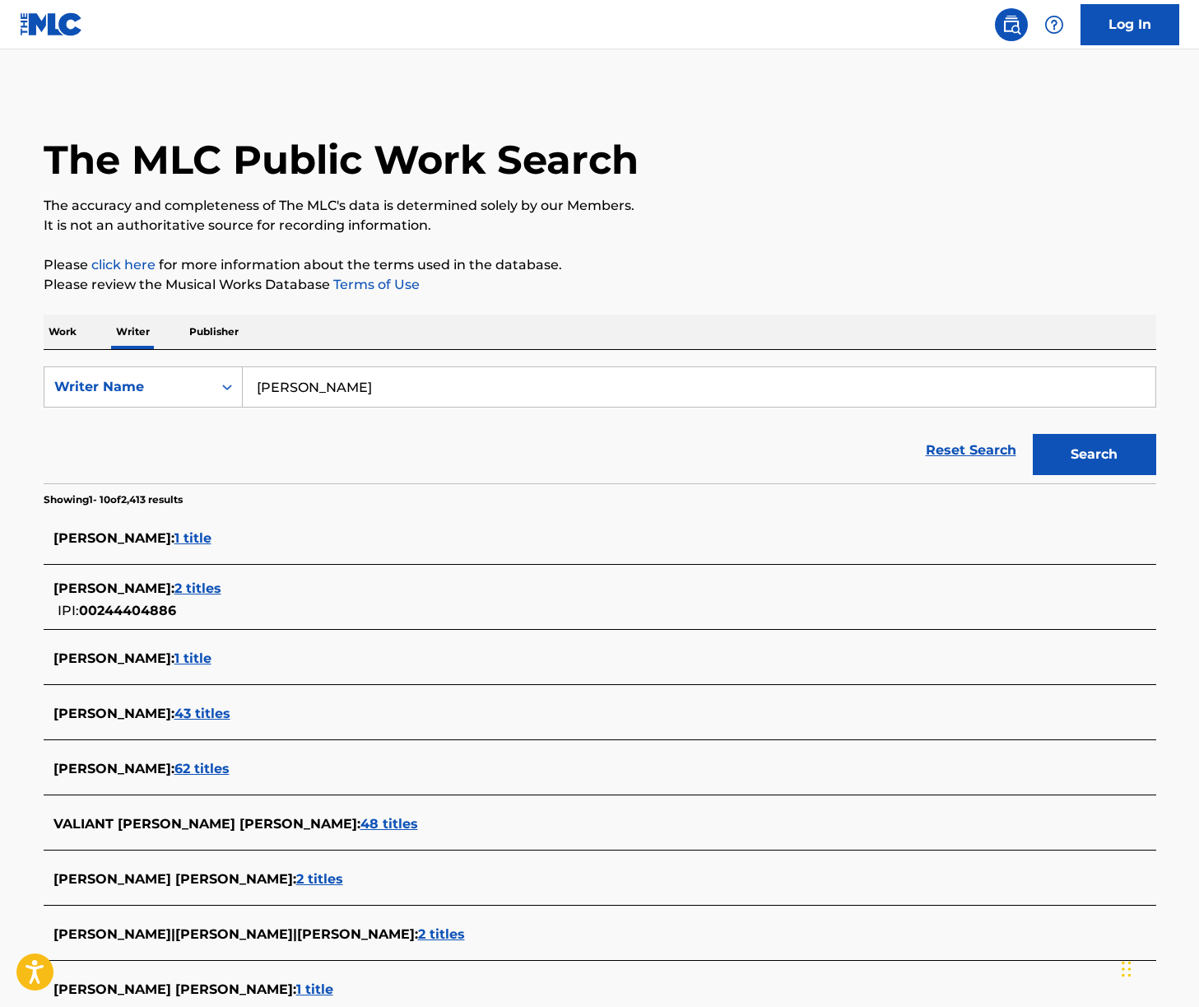
click at [337, 393] on input "[PERSON_NAME]" at bounding box center [699, 387] width 913 height 40
paste input "[PERSON_NAME]"
type input "[PERSON_NAME]"
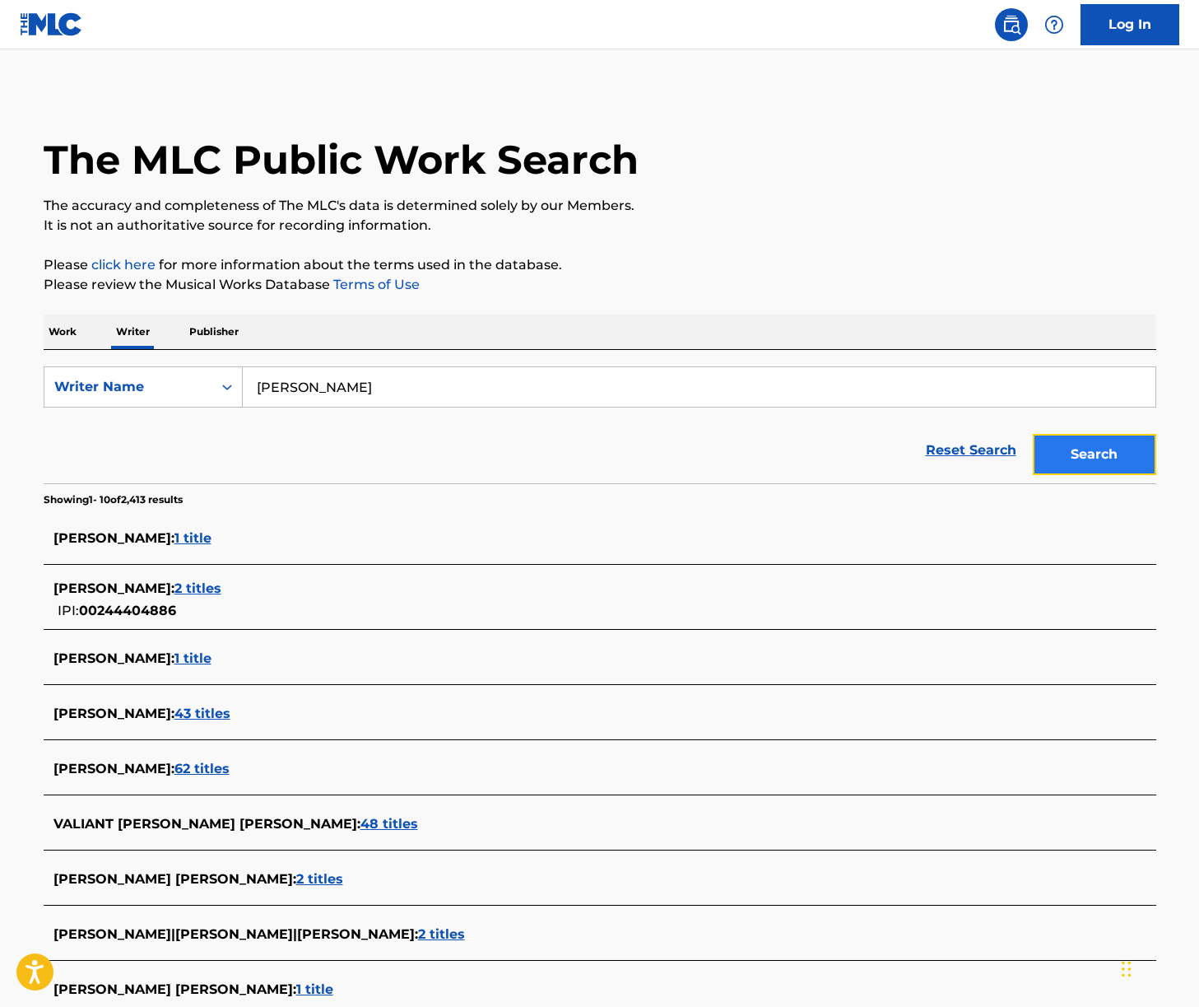
click at [1100, 453] on button "Search" at bounding box center [1094, 454] width 123 height 41
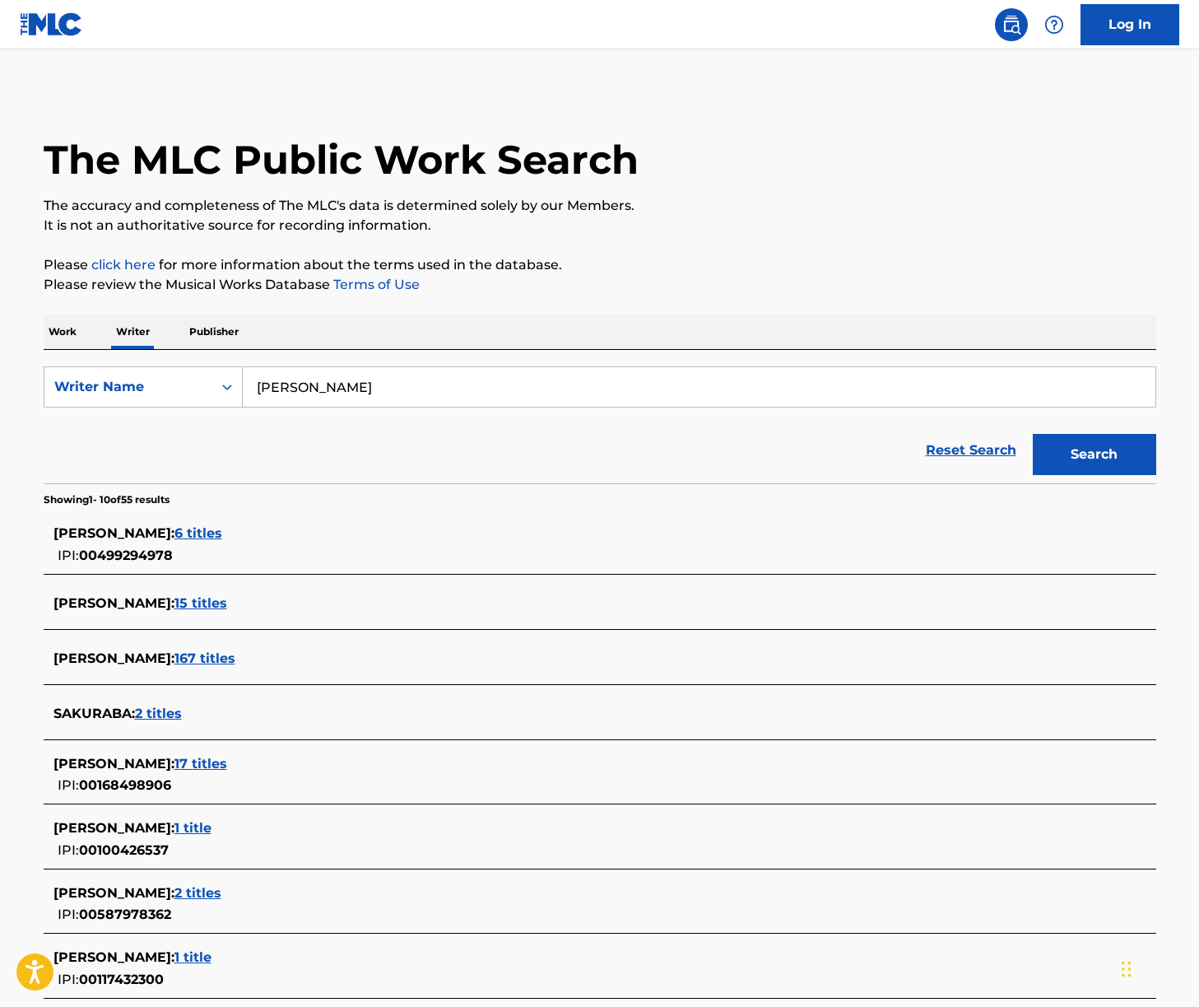
click at [216, 660] on span "167 titles" at bounding box center [204, 658] width 61 height 16
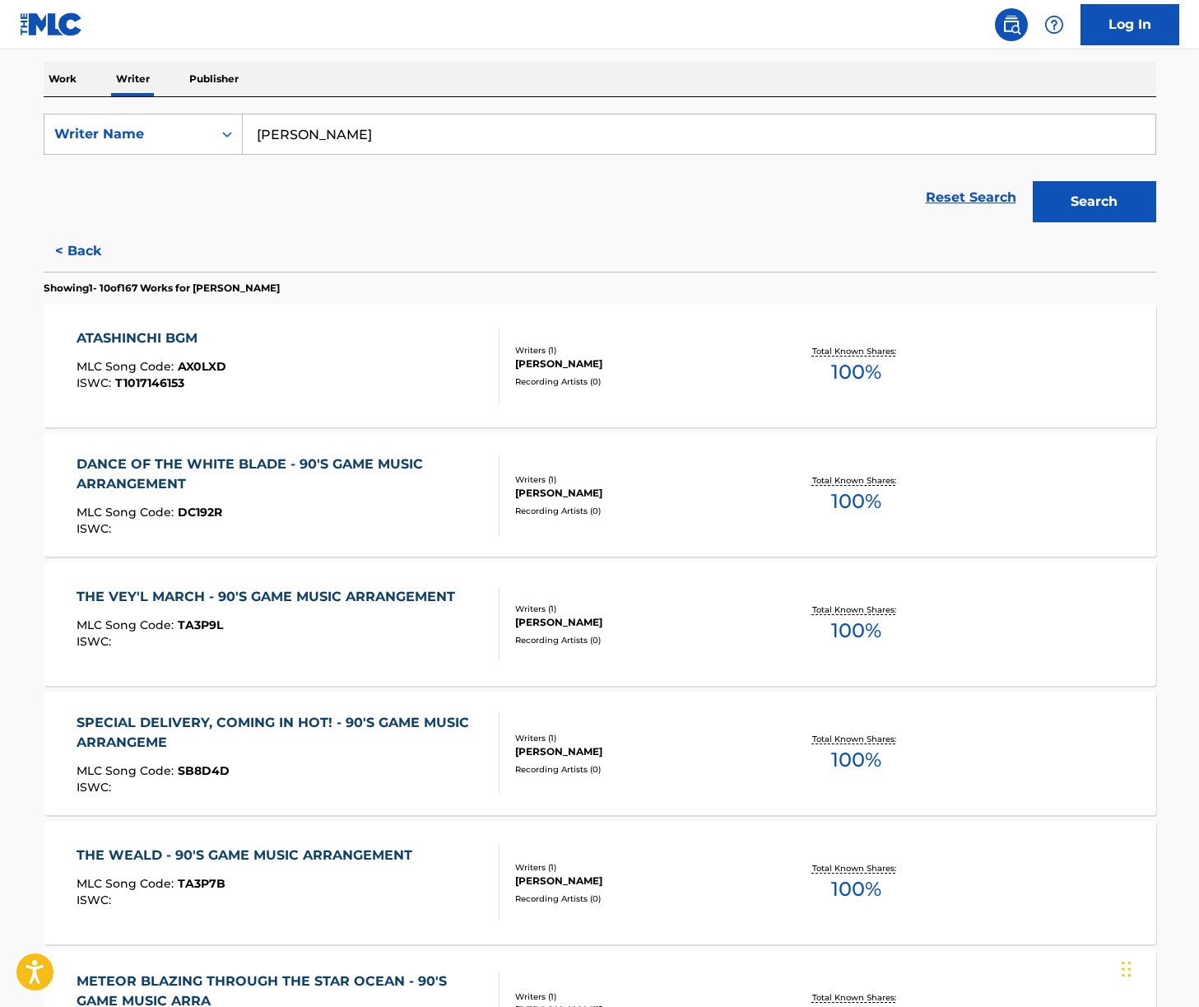
scroll to position [318, 0]
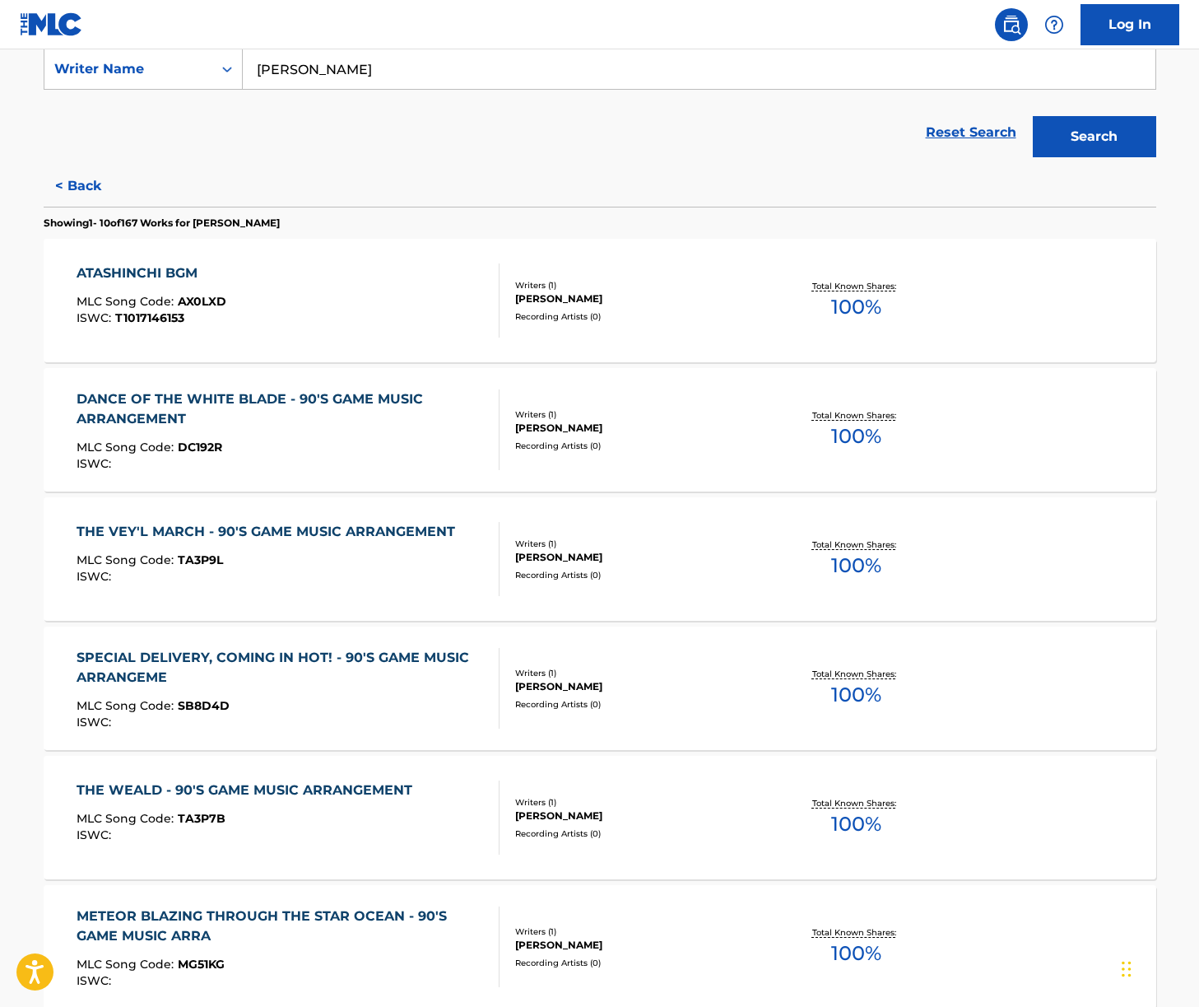
click at [362, 281] on div "ATASHINCHI BGM MLC Song Code : AX0LXD ISWC : T1017146153" at bounding box center [288, 300] width 423 height 74
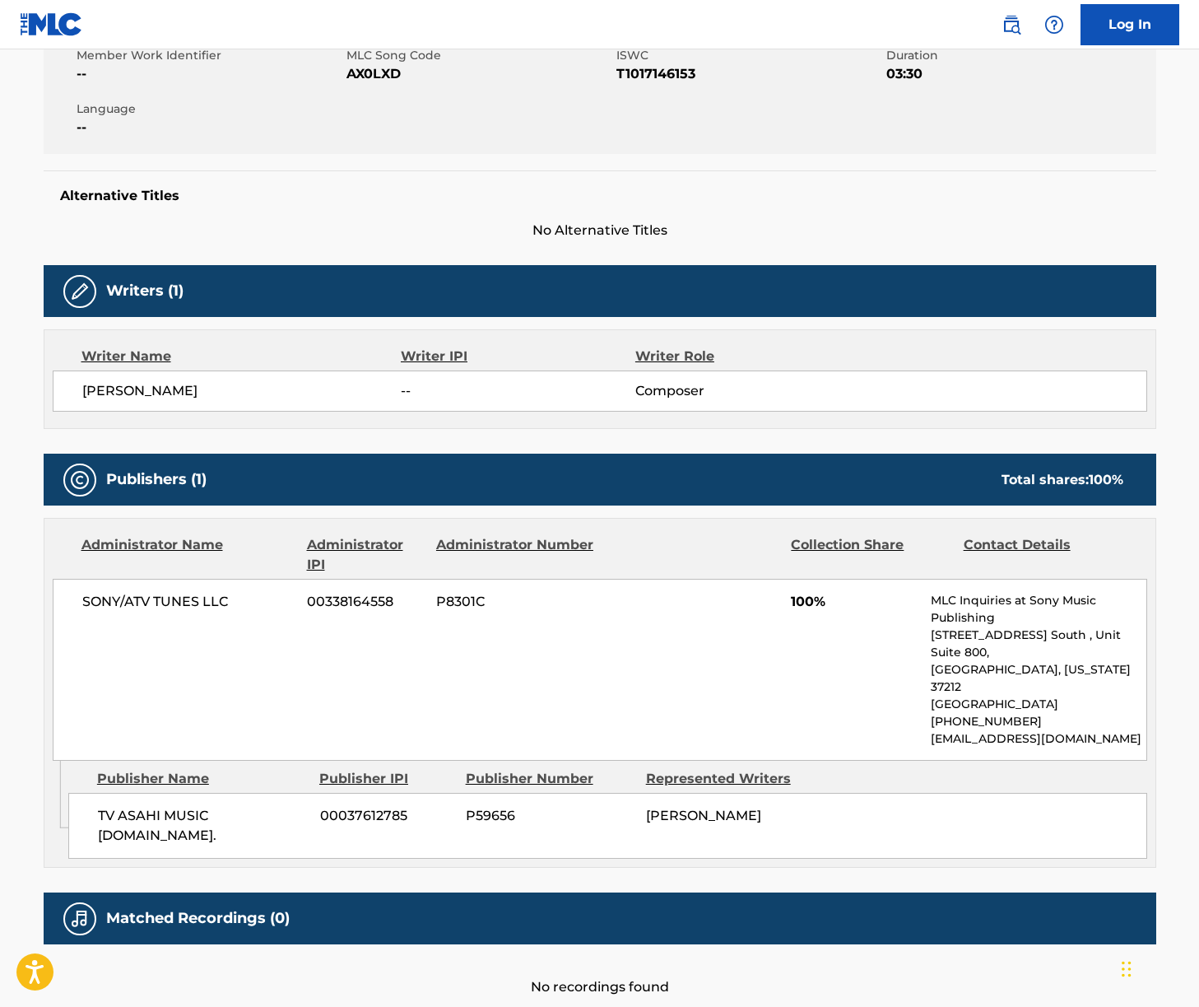
scroll to position [357, 0]
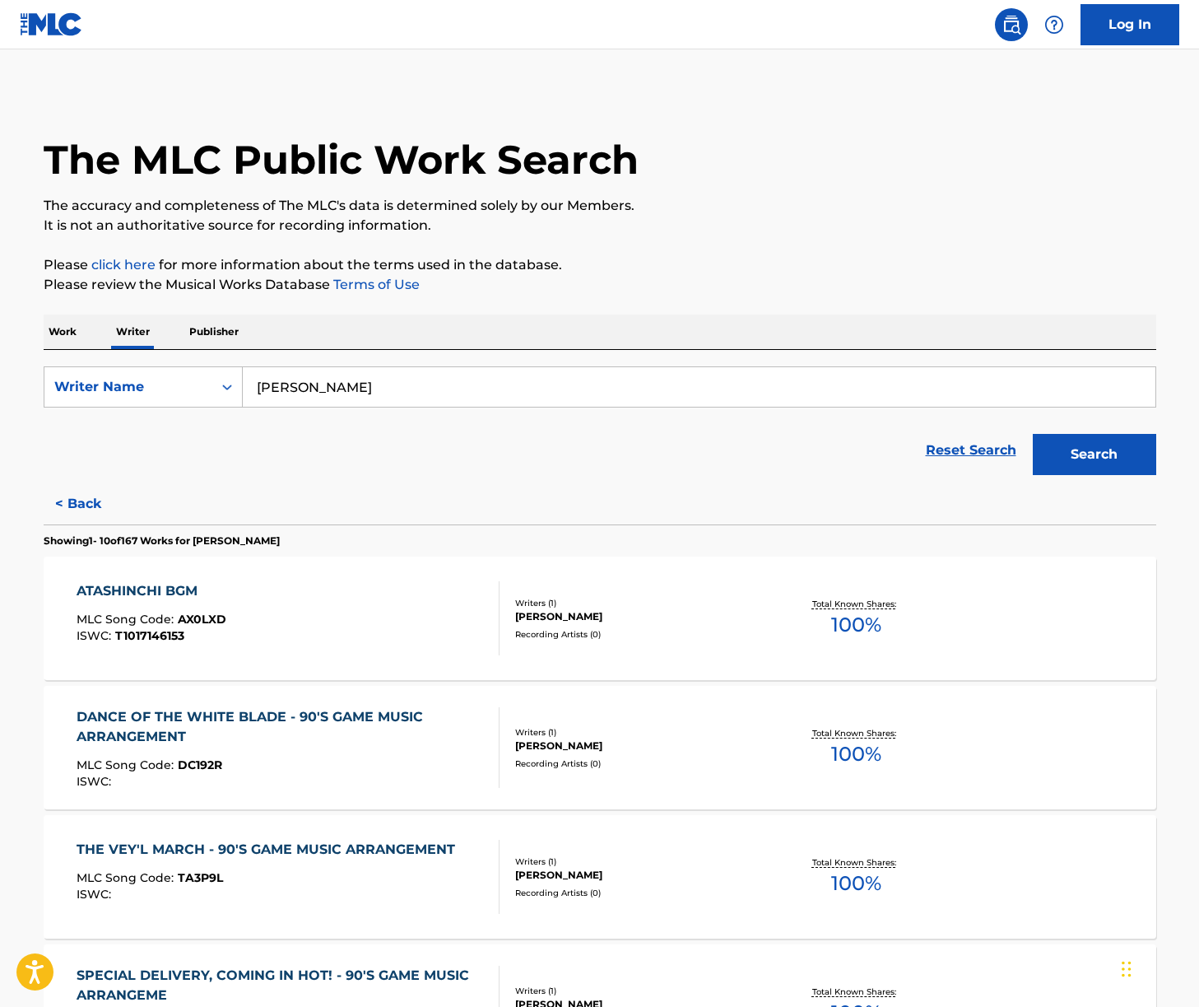
click at [63, 320] on p "Work" at bounding box center [63, 331] width 38 height 35
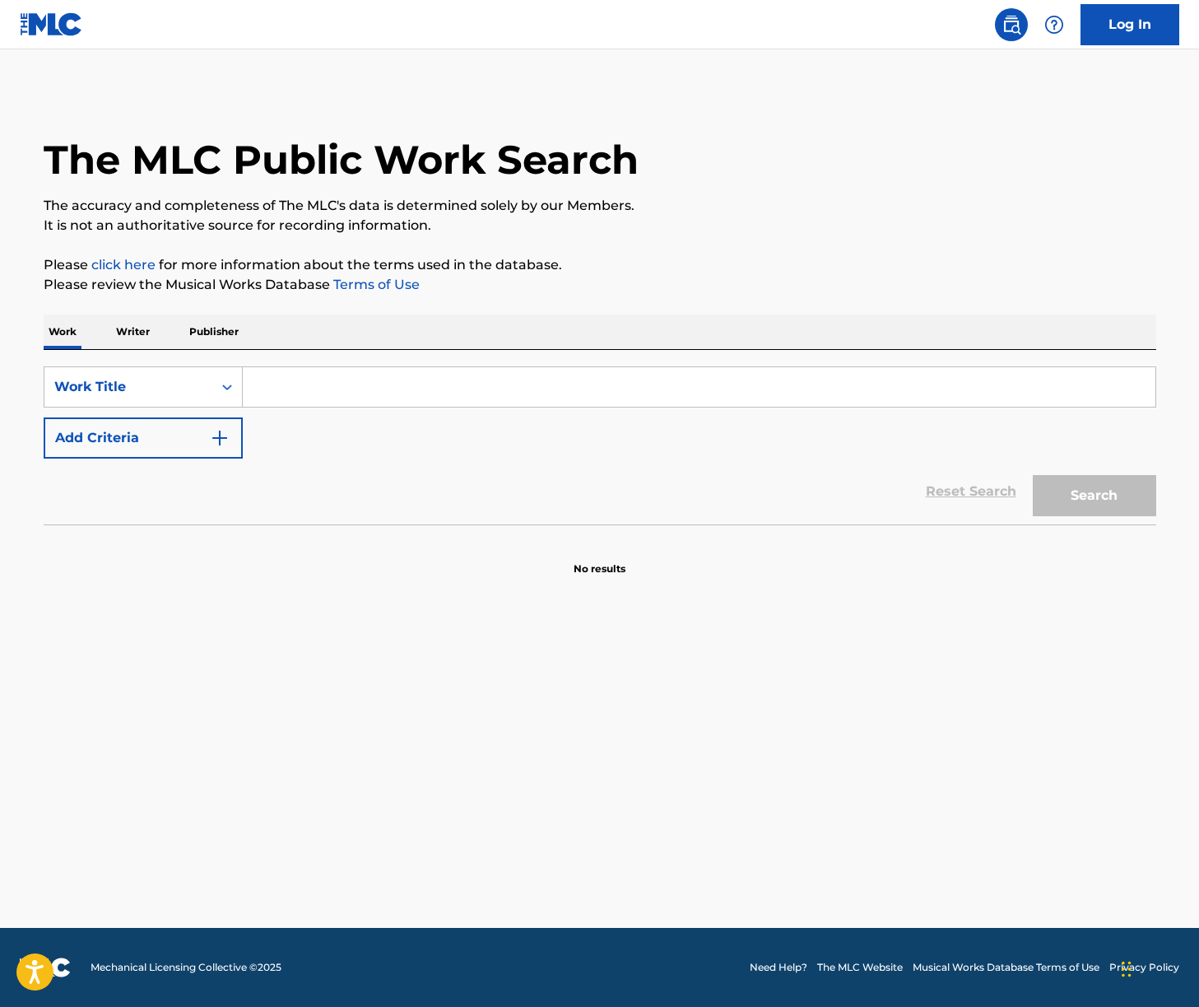
click at [318, 380] on input "Search Form" at bounding box center [699, 387] width 913 height 40
paste input "Remains"
type input "Remains"
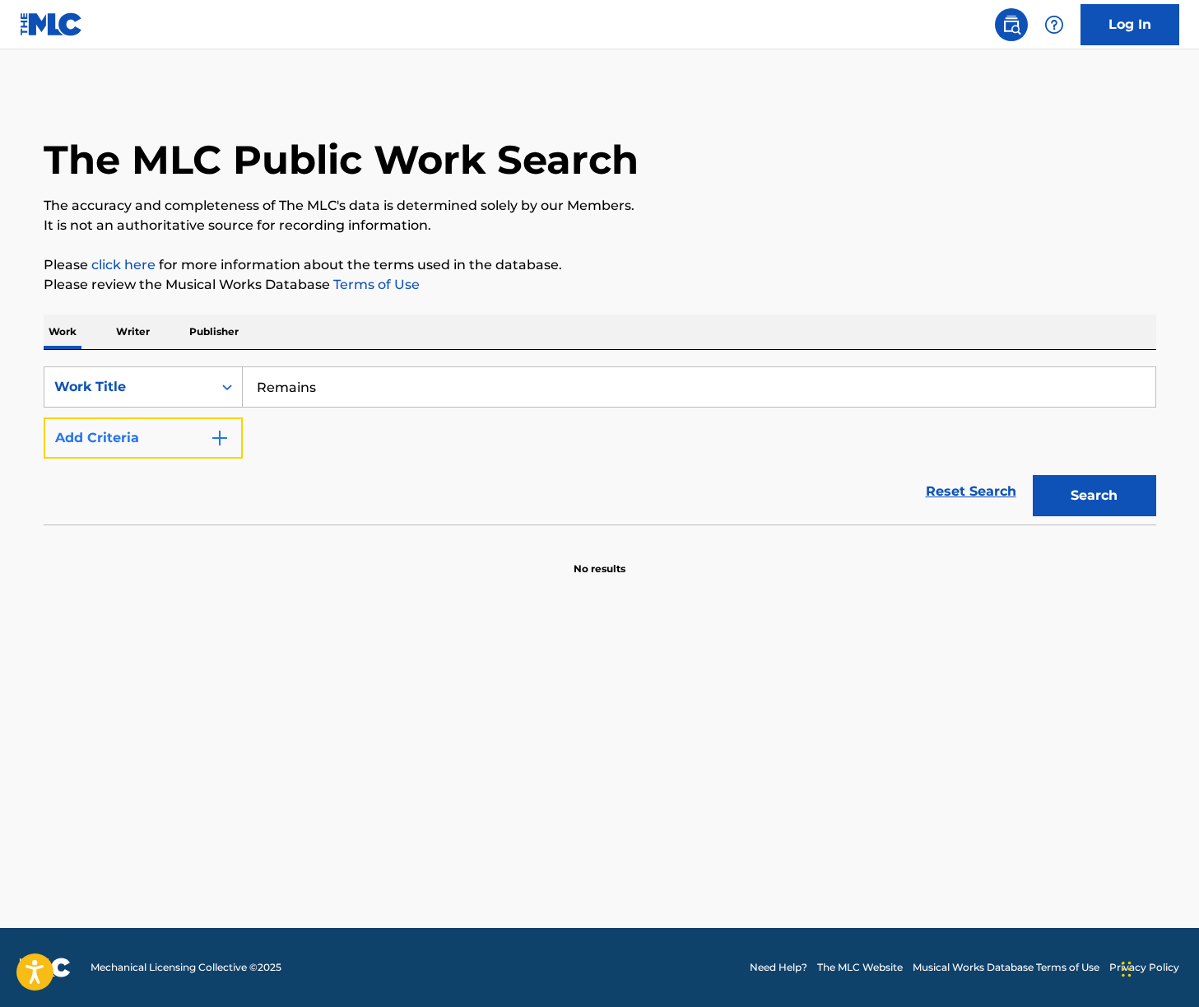
click at [177, 436] on button "Add Criteria" at bounding box center [143, 437] width 199 height 41
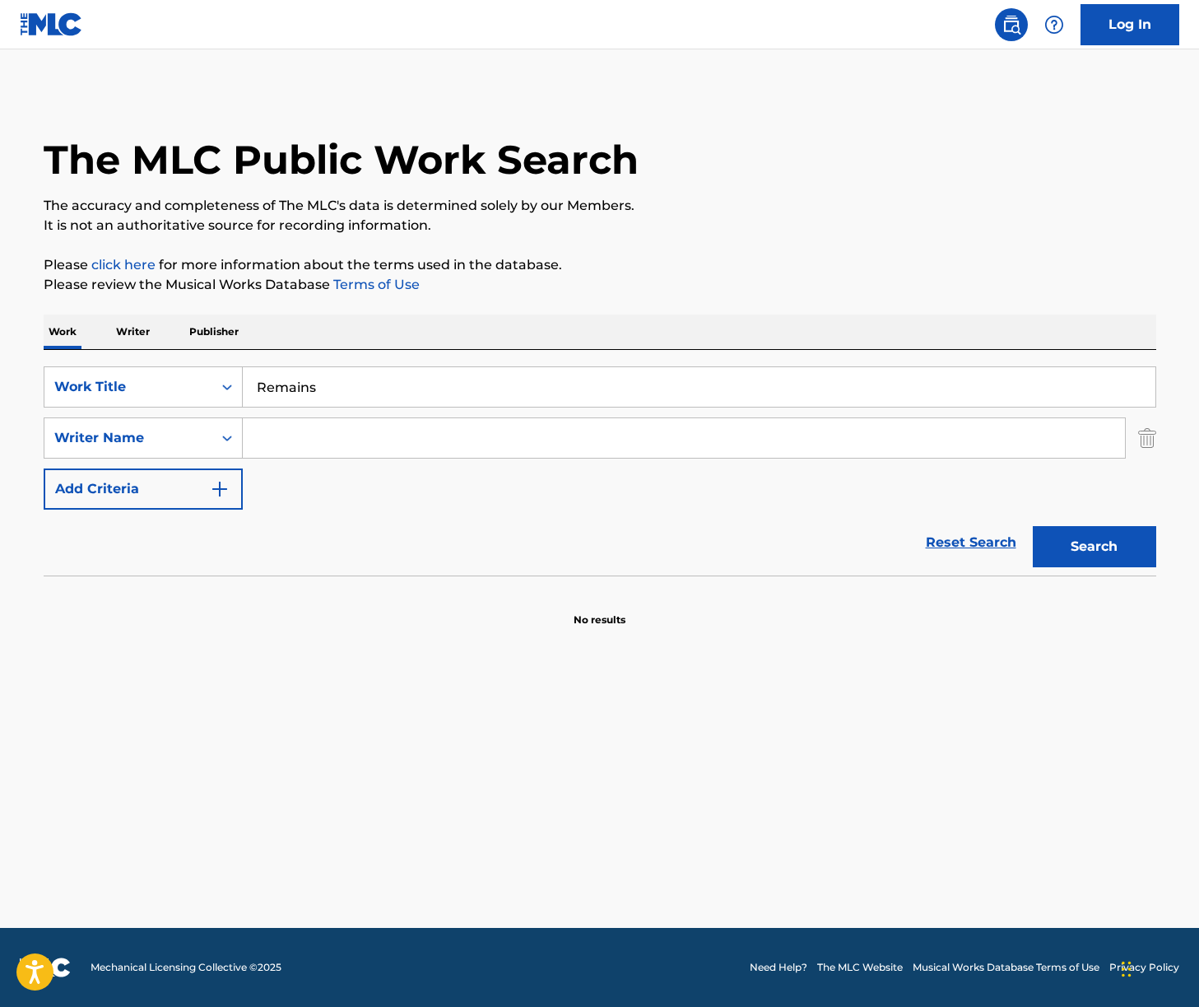
click at [332, 450] on input "Search Form" at bounding box center [684, 438] width 882 height 40
paste input "[PERSON_NAME]"
drag, startPoint x: 300, startPoint y: 438, endPoint x: 113, endPoint y: 430, distance: 187.0
click at [92, 426] on div "SearchWithCriteria14b120e6-62b8-4f9b-a6fe-c8e75fcbfc9a Writer Name [PERSON_NAME]" at bounding box center [600, 437] width 1113 height 41
type input "Sakuraba"
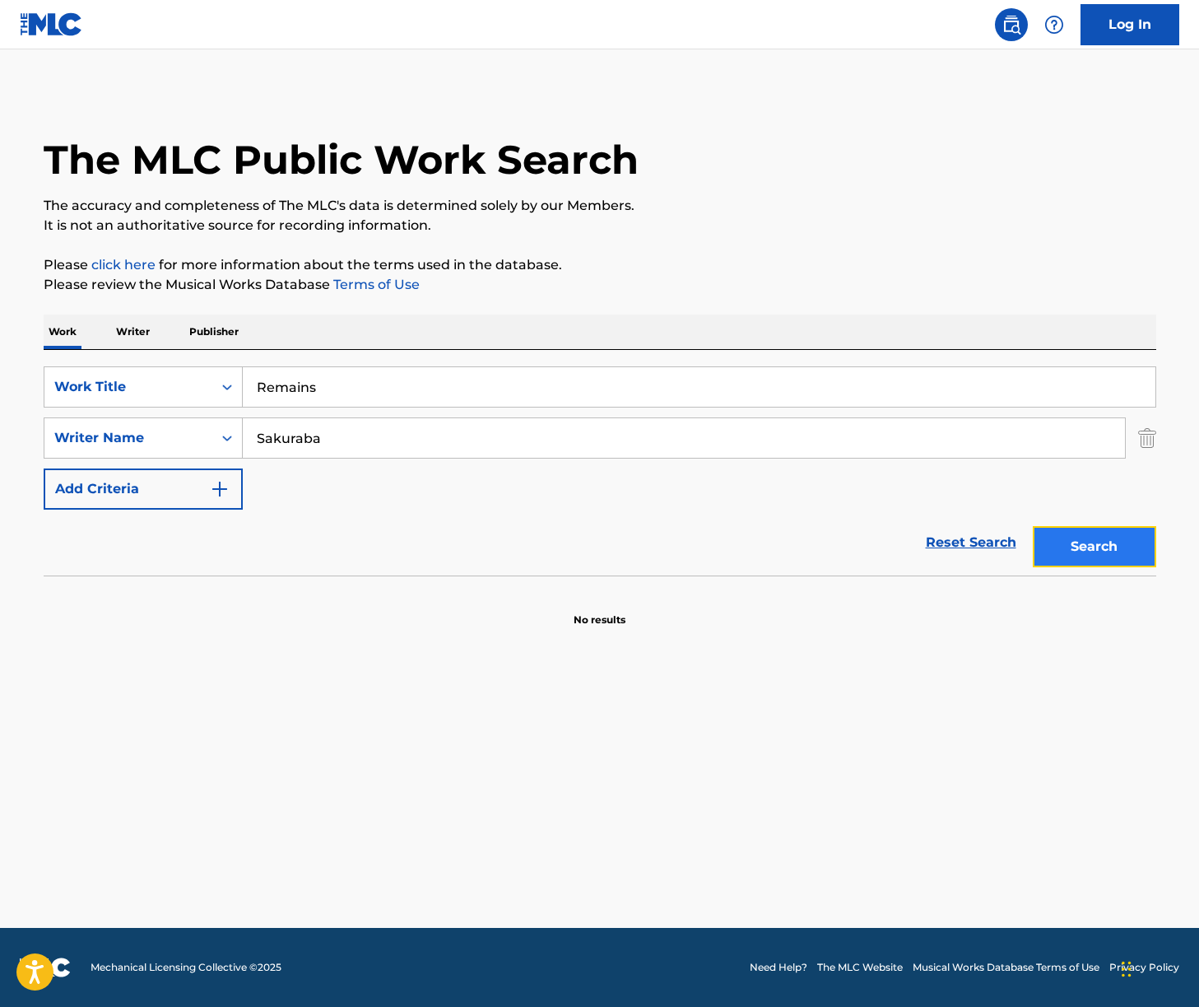
click at [1111, 538] on button "Search" at bounding box center [1094, 546] width 123 height 41
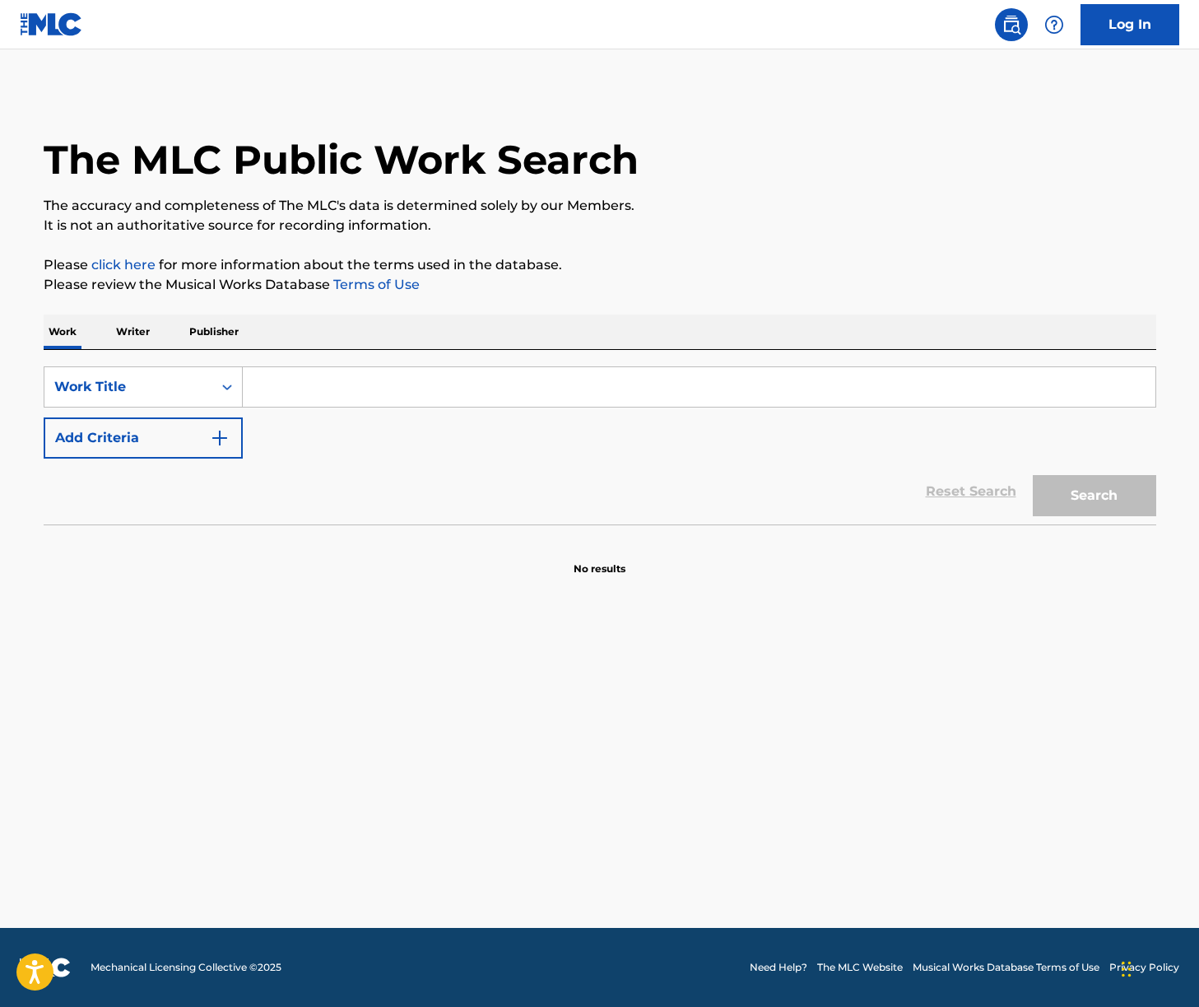
click at [133, 325] on p "Writer" at bounding box center [133, 331] width 44 height 35
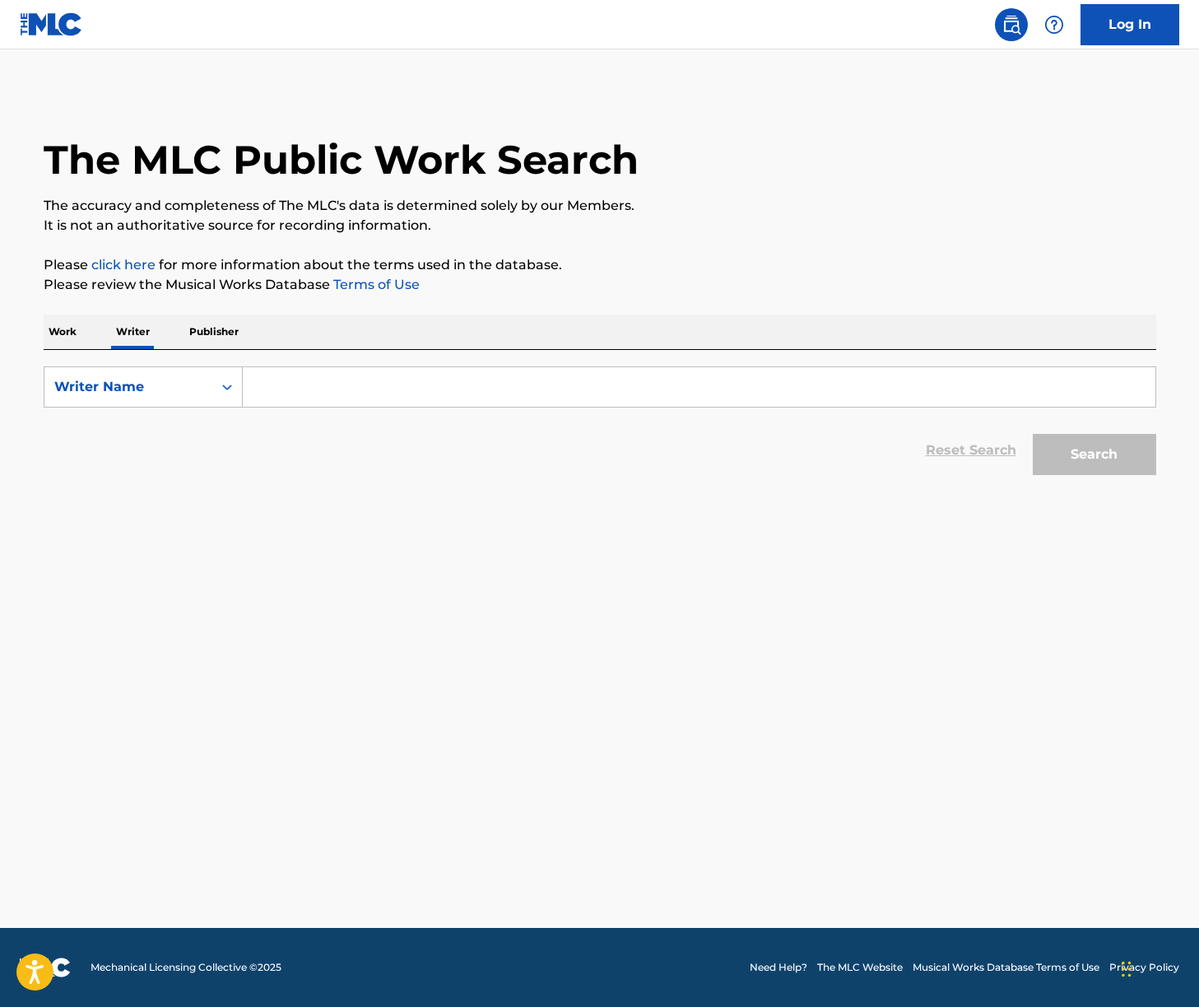
click at [327, 389] on input "Search Form" at bounding box center [699, 387] width 913 height 40
paste input "[PERSON_NAME]"
type input "[PERSON_NAME]"
click at [1105, 463] on button "Search" at bounding box center [1094, 454] width 123 height 41
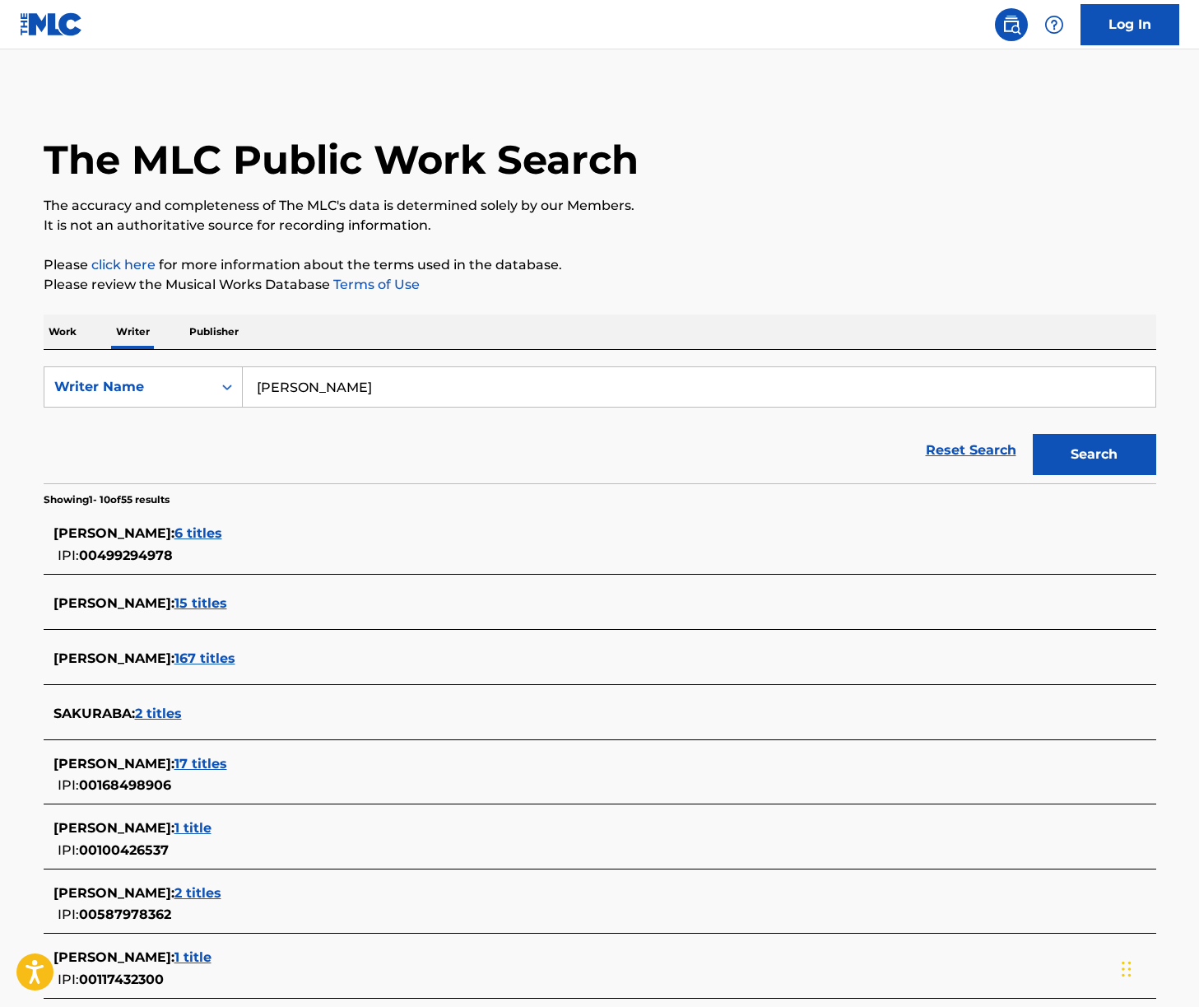
click at [226, 663] on span "167 titles" at bounding box center [204, 658] width 61 height 16
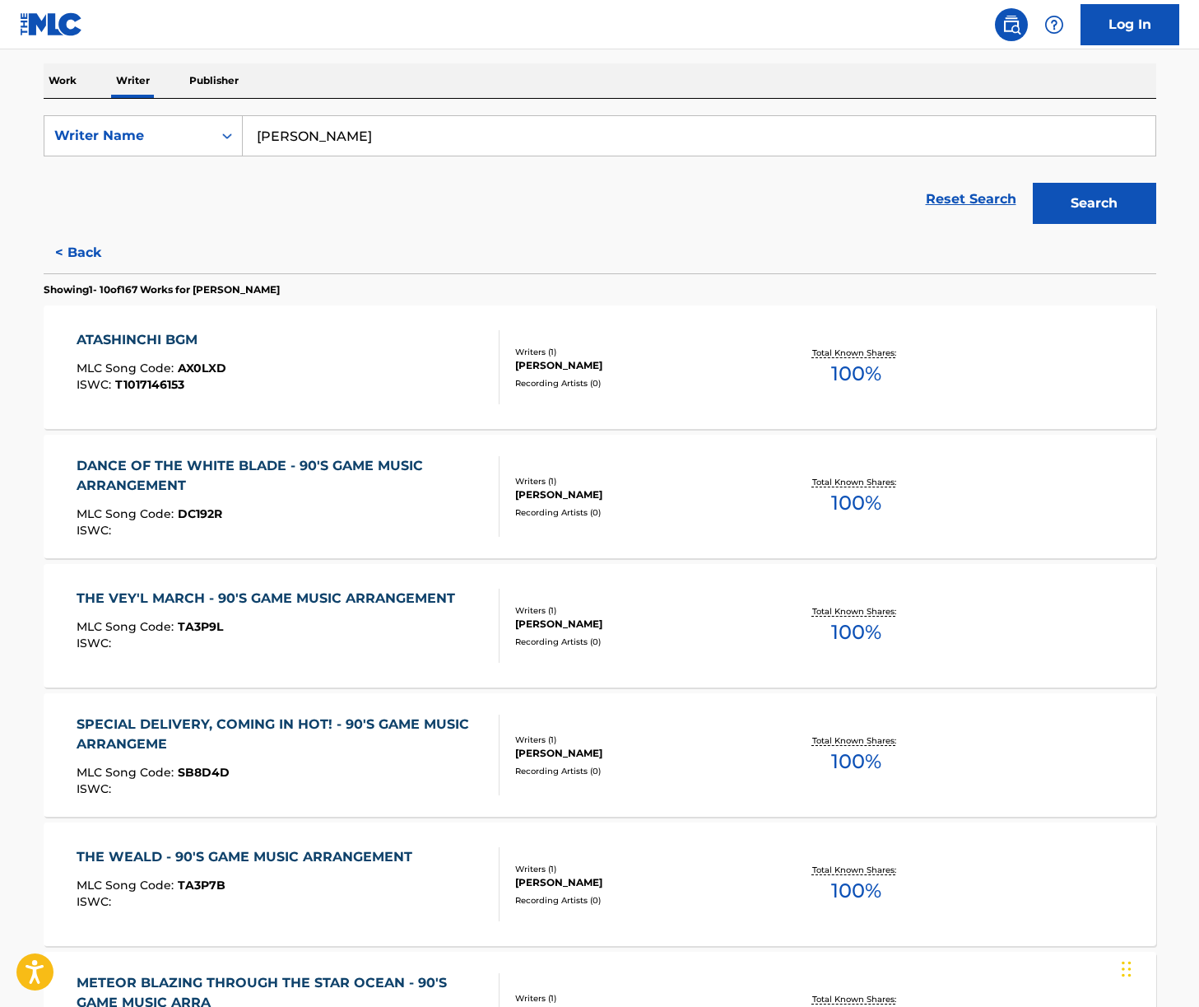
scroll to position [272, 0]
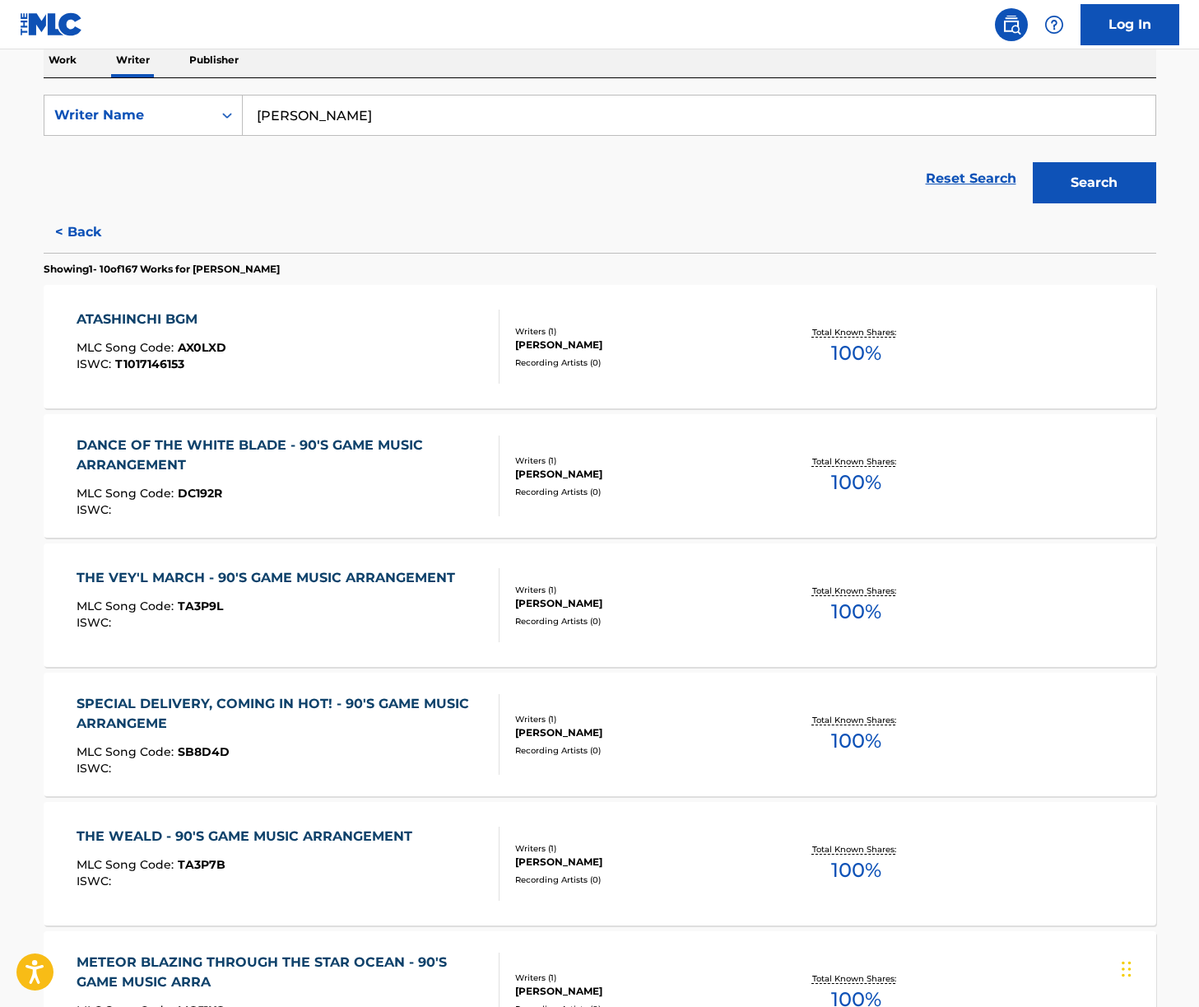
click at [338, 643] on div "THE VEY'L MARCH - 90'S GAME MUSIC ARRANGEMENT MLC Song Code : TA3P9L ISWC : Wri…" at bounding box center [600, 604] width 1113 height 123
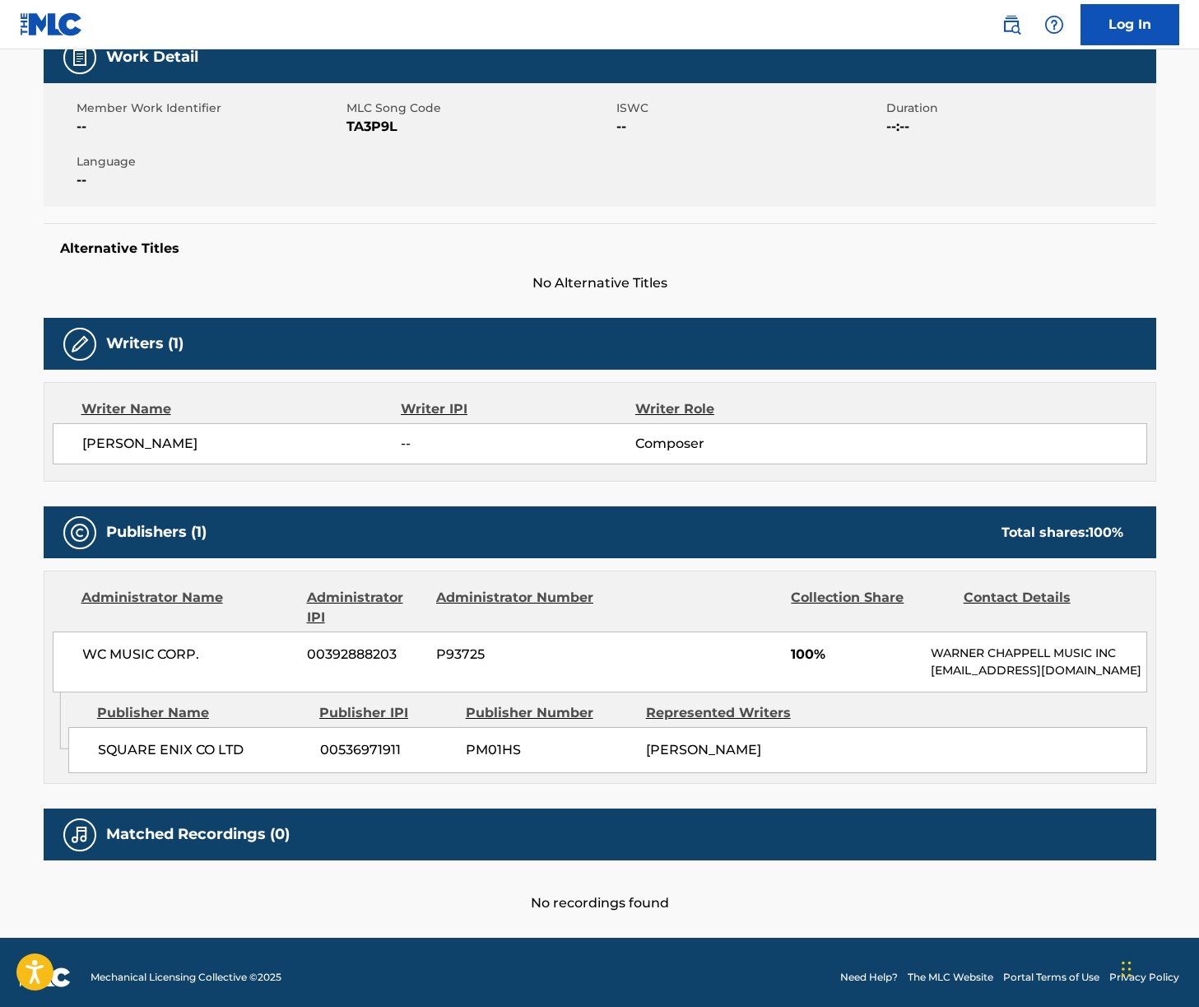
scroll to position [308, 0]
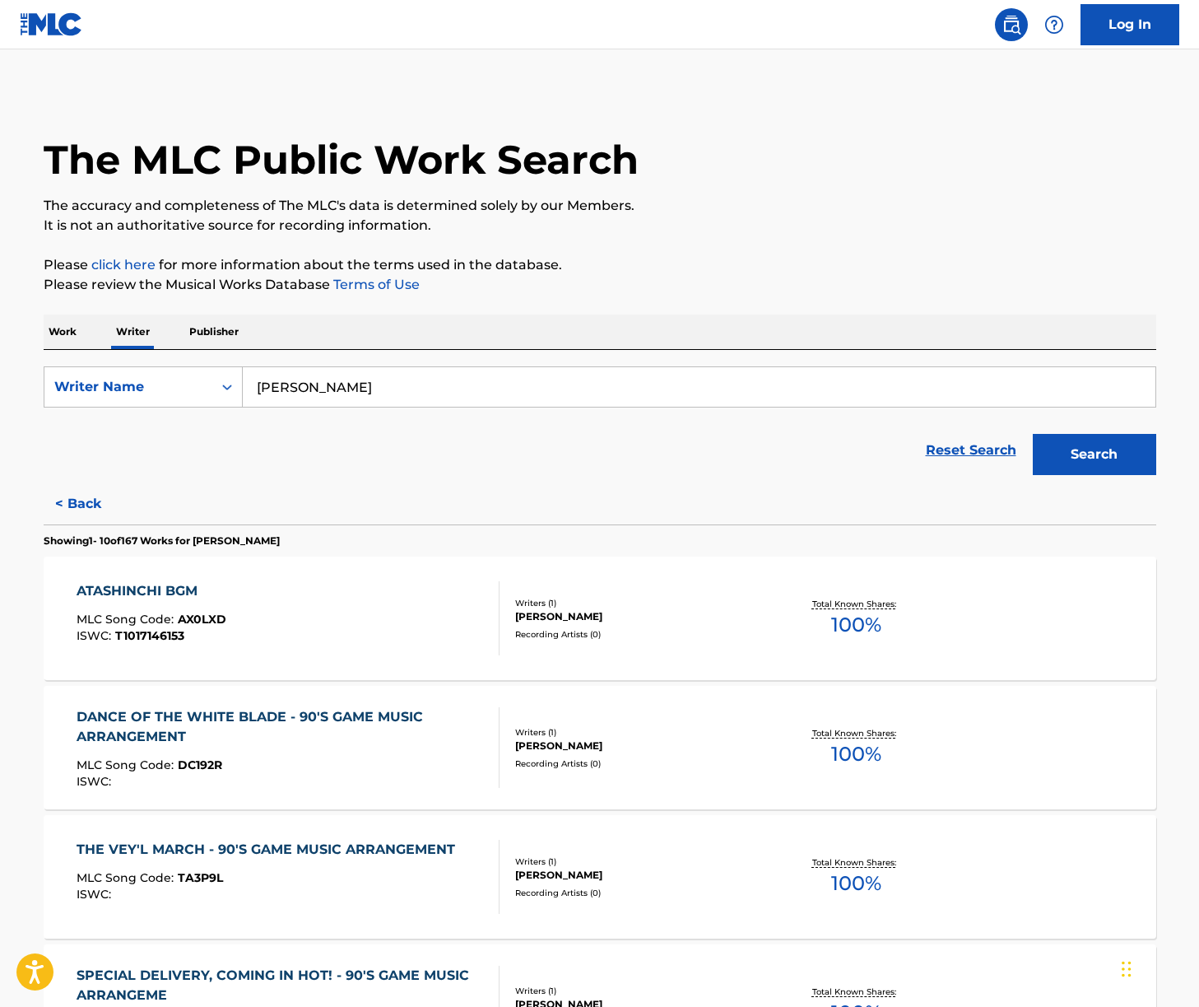
click at [64, 329] on p "Work" at bounding box center [63, 331] width 38 height 35
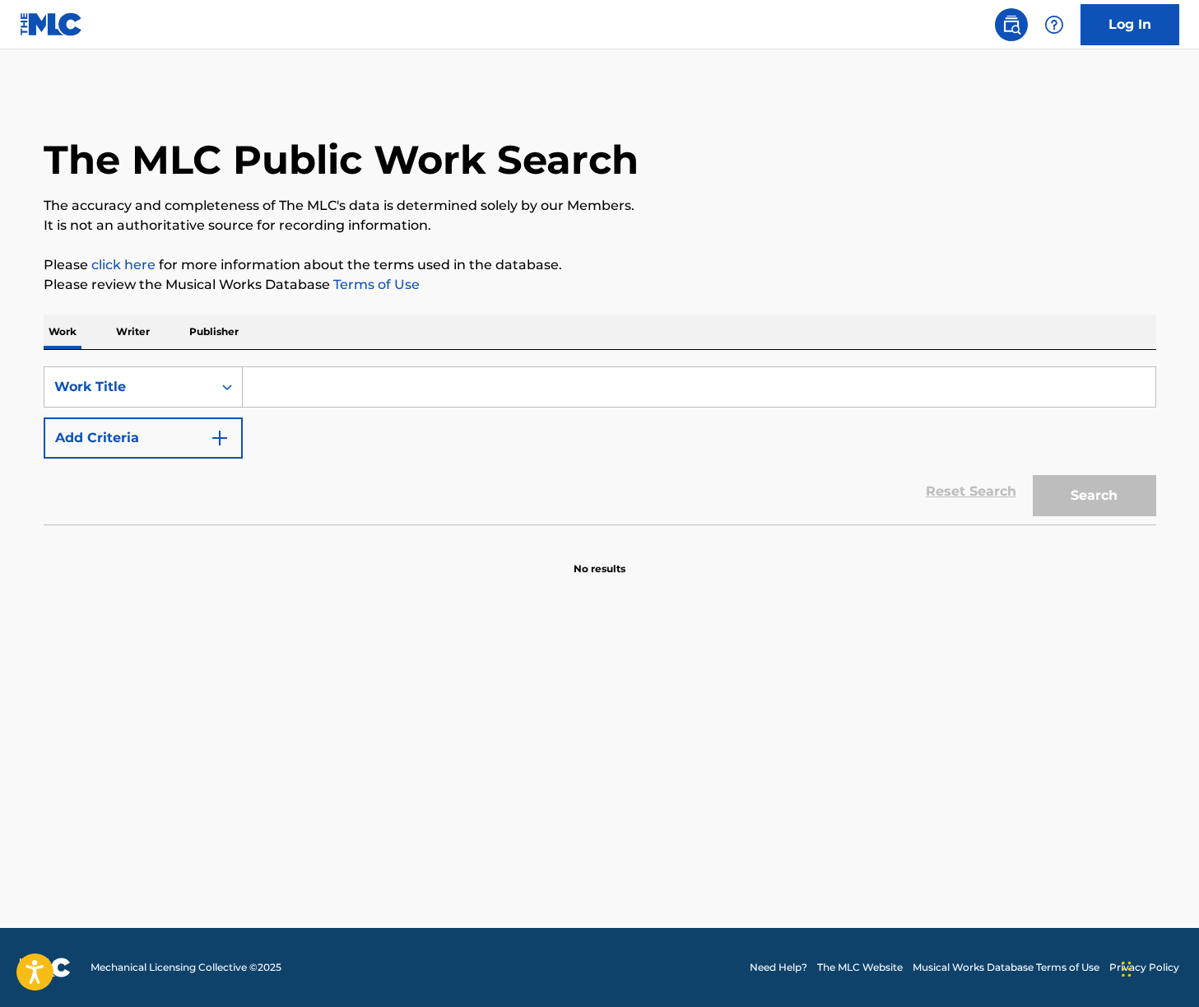
click at [383, 386] on input "Search Form" at bounding box center [699, 387] width 913 height 40
paste input "Confess Your Love"
type input "Confess Your Love"
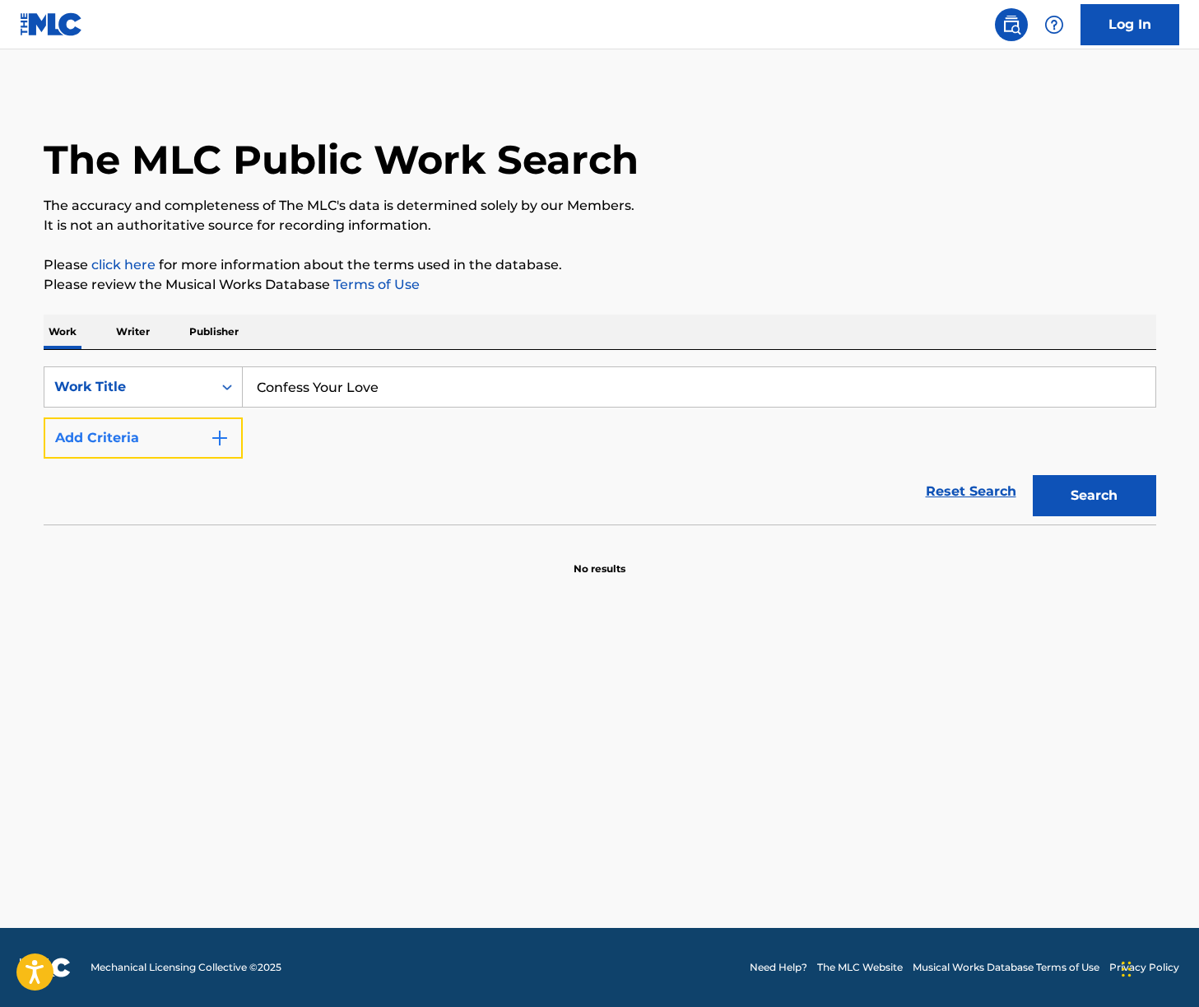
click at [212, 450] on button "Add Criteria" at bounding box center [143, 437] width 199 height 41
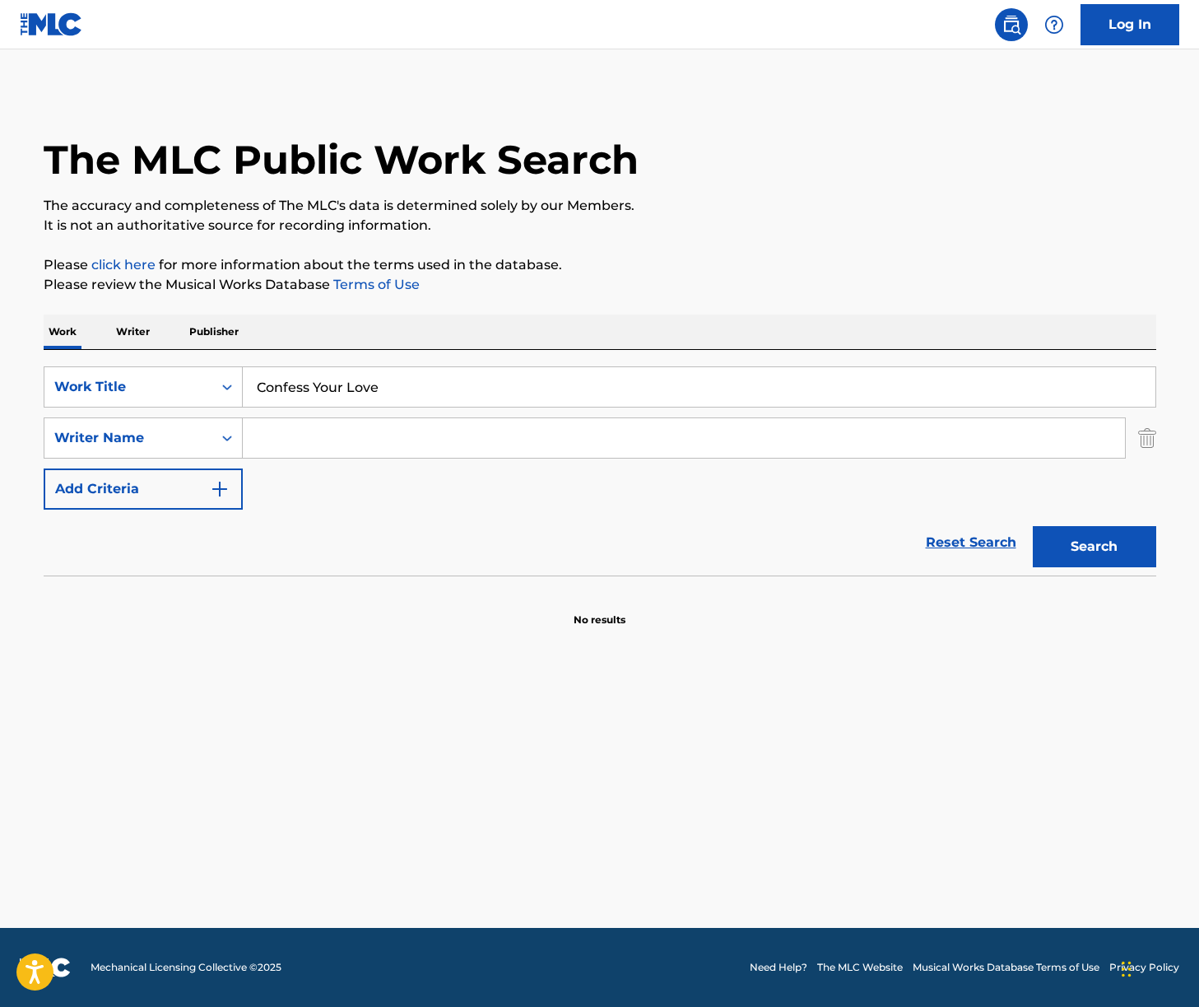
click at [325, 436] on input "Search Form" at bounding box center [684, 438] width 882 height 40
type input "stewart"
click at [1033, 526] on button "Search" at bounding box center [1094, 546] width 123 height 41
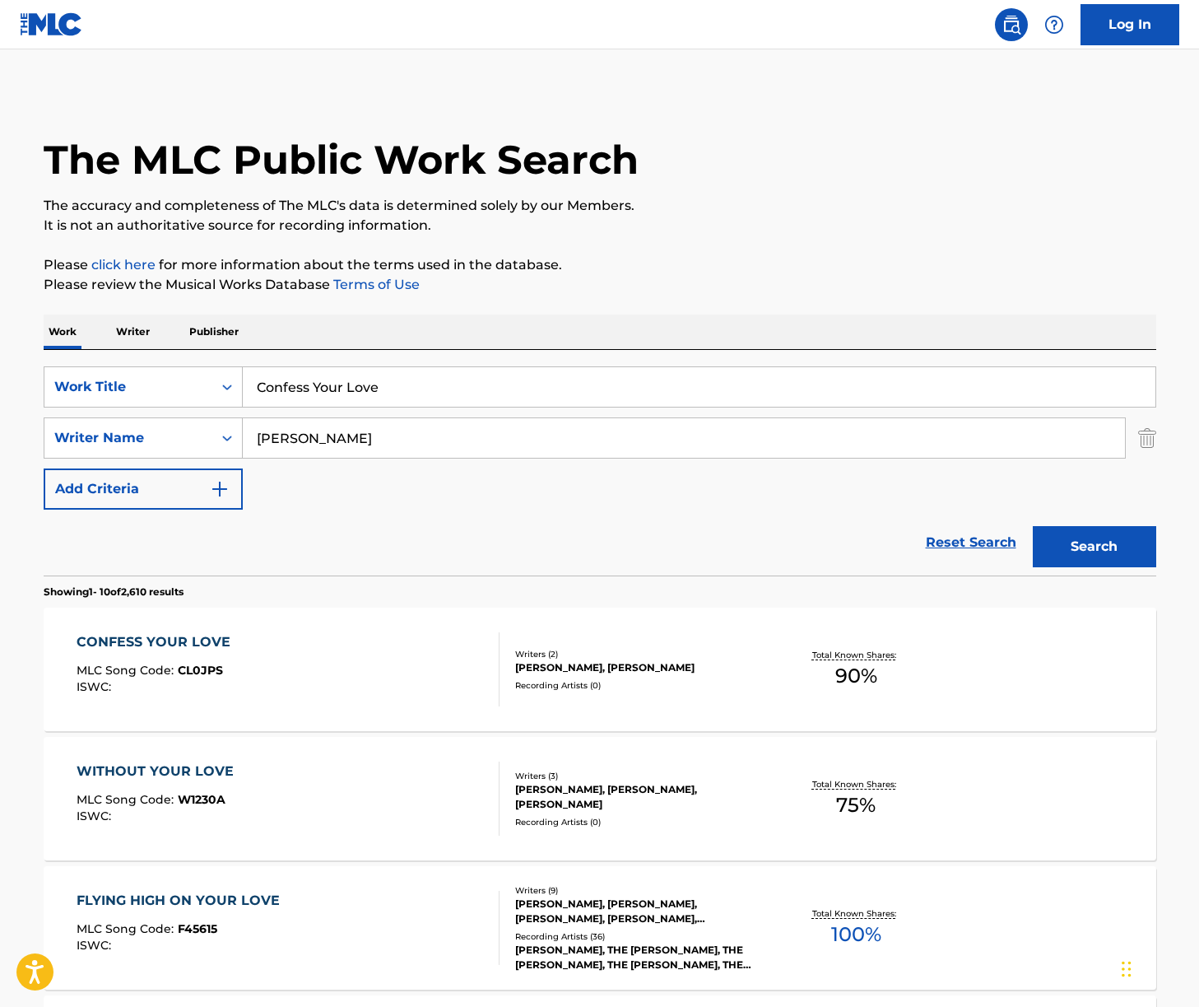
click at [383, 669] on div "CONFESS YOUR LOVE MLC Song Code : CL0JPS ISWC :" at bounding box center [288, 669] width 423 height 74
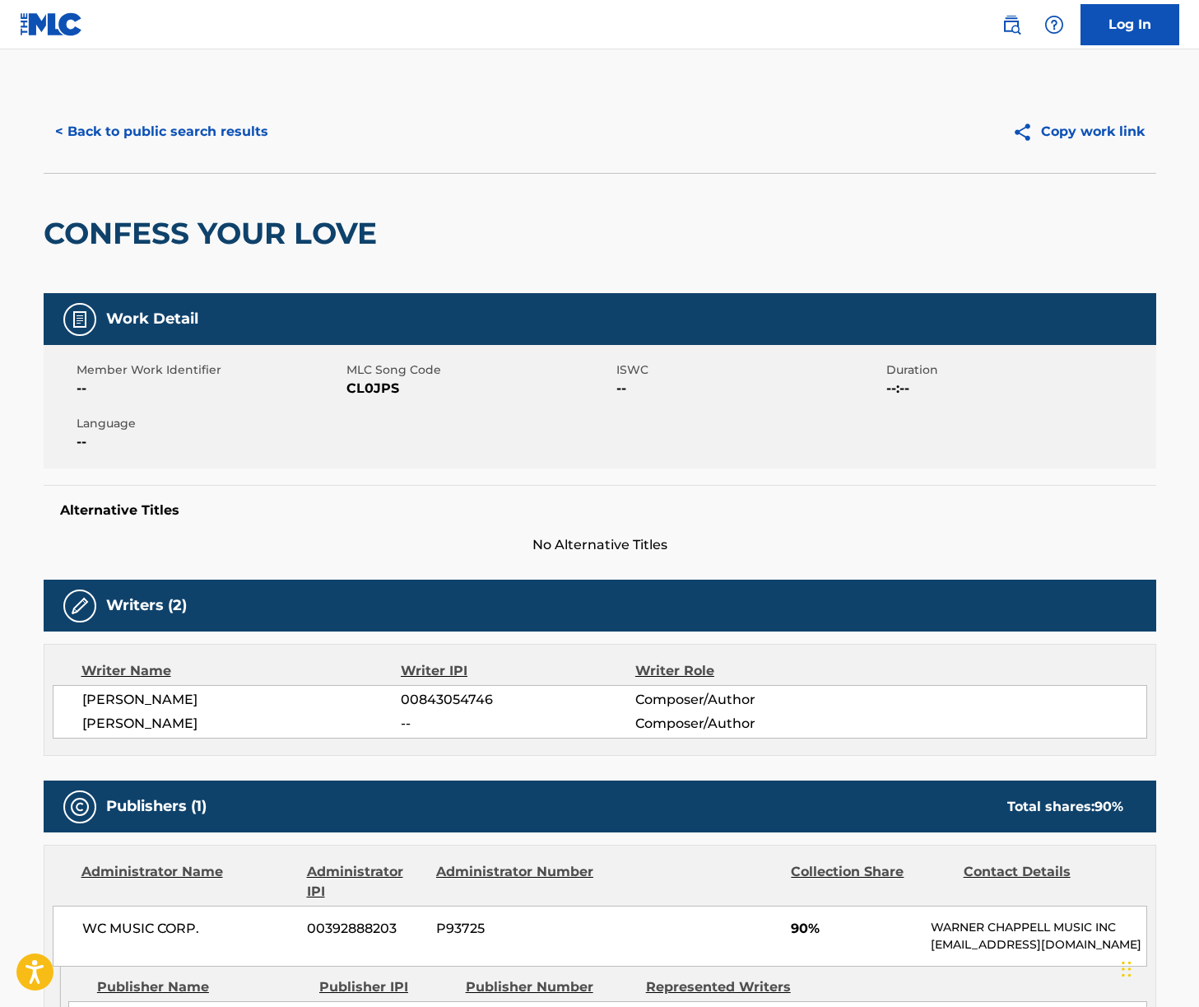
click at [165, 686] on div "LAUFEY JONSDOTTIR 00843054746 Composer/Author SPENCER STEWART -- Composer/Author" at bounding box center [600, 712] width 1095 height 54
click at [167, 701] on span "LAUFEY JONSDOTTIR" at bounding box center [241, 700] width 319 height 20
copy div "LAUFEY JONSDOTTIR"
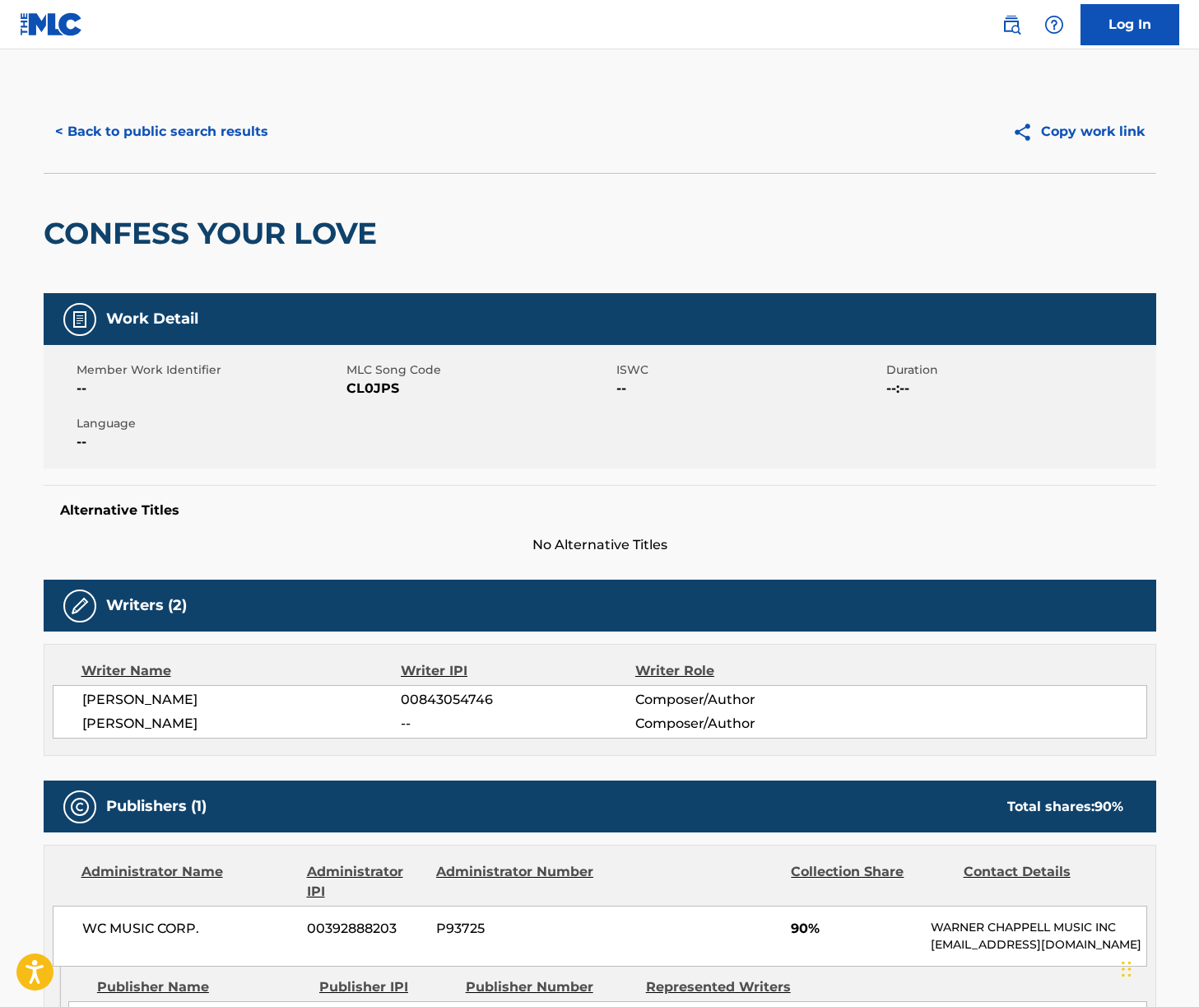
click at [176, 719] on span "SPENCER STEWART" at bounding box center [241, 724] width 319 height 20
copy div "SPENCER STEWART"
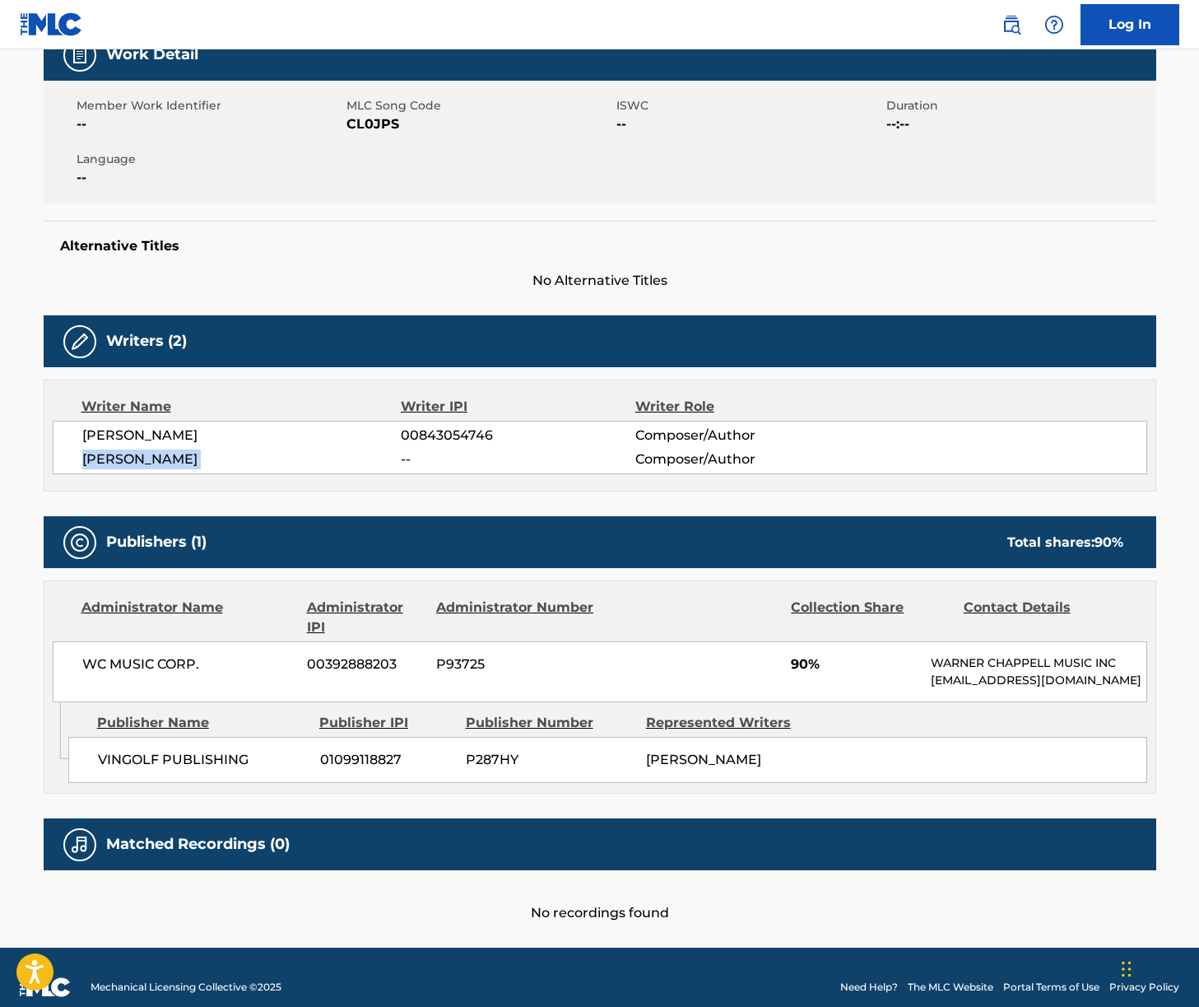
scroll to position [282, 0]
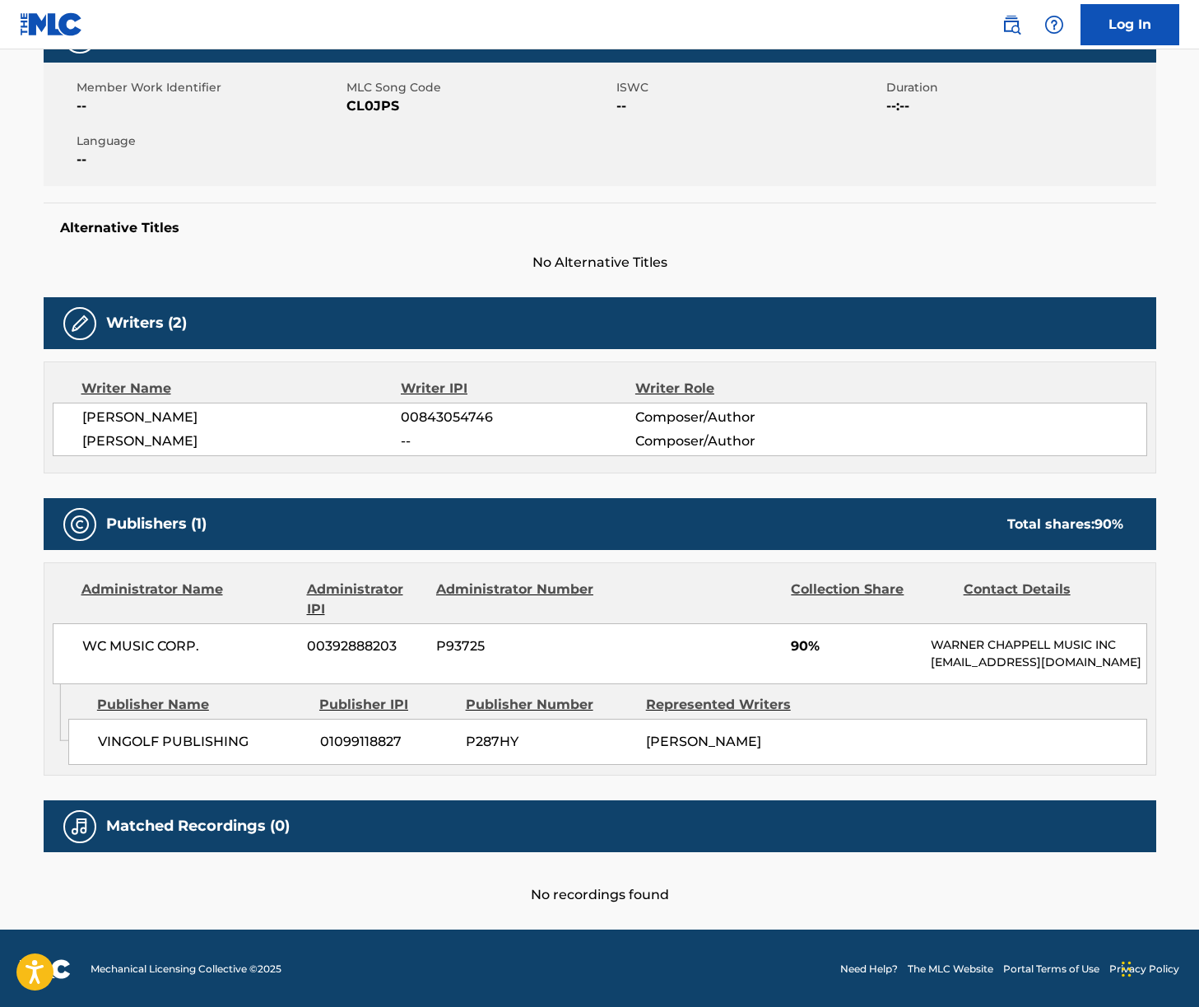
click at [126, 639] on span "WC MUSIC CORP." at bounding box center [188, 646] width 213 height 20
copy div "WC MUSIC CORP."
